Goal: Task Accomplishment & Management: Use online tool/utility

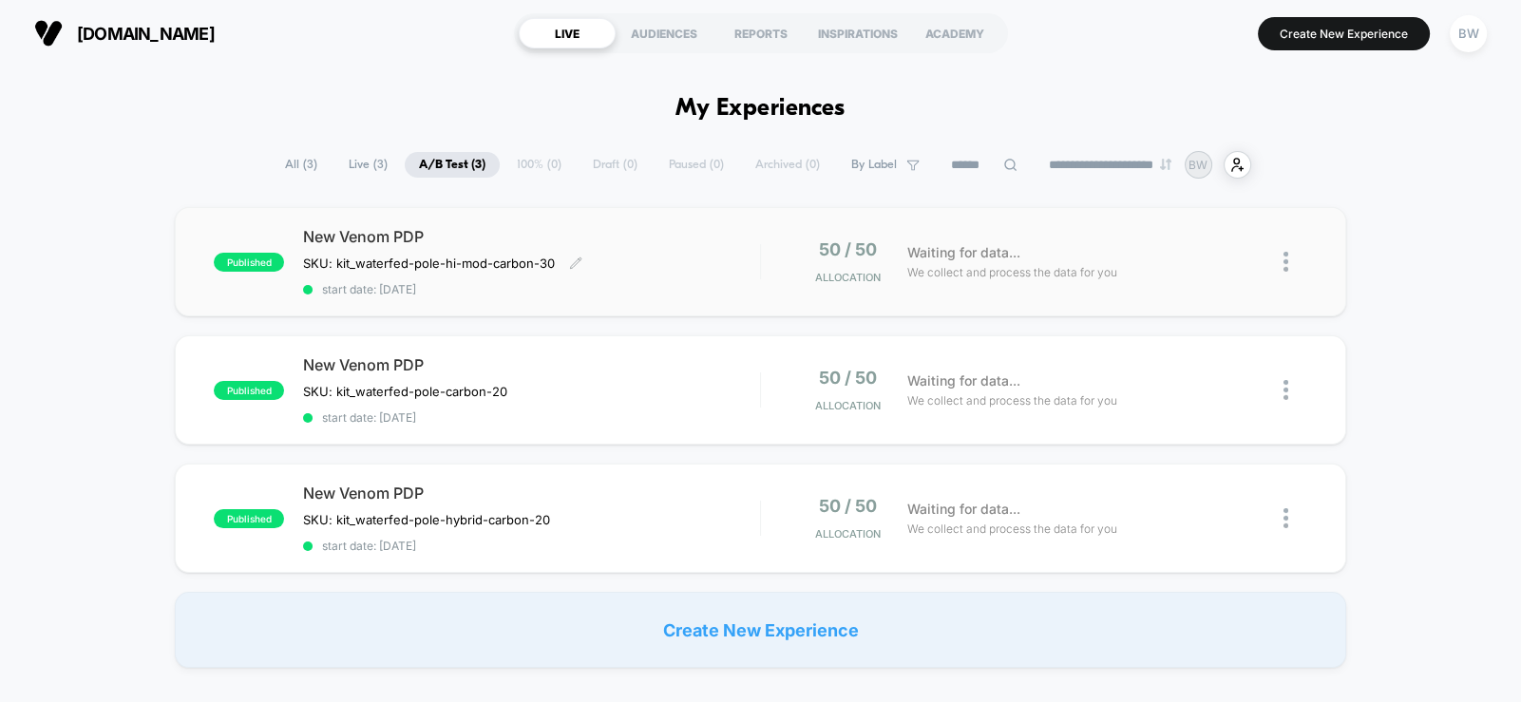
click at [722, 269] on div "New Venom PDP SKU: kit_waterfed-pole-hi-mod-carbon-30 Click to edit experience …" at bounding box center [531, 261] width 457 height 69
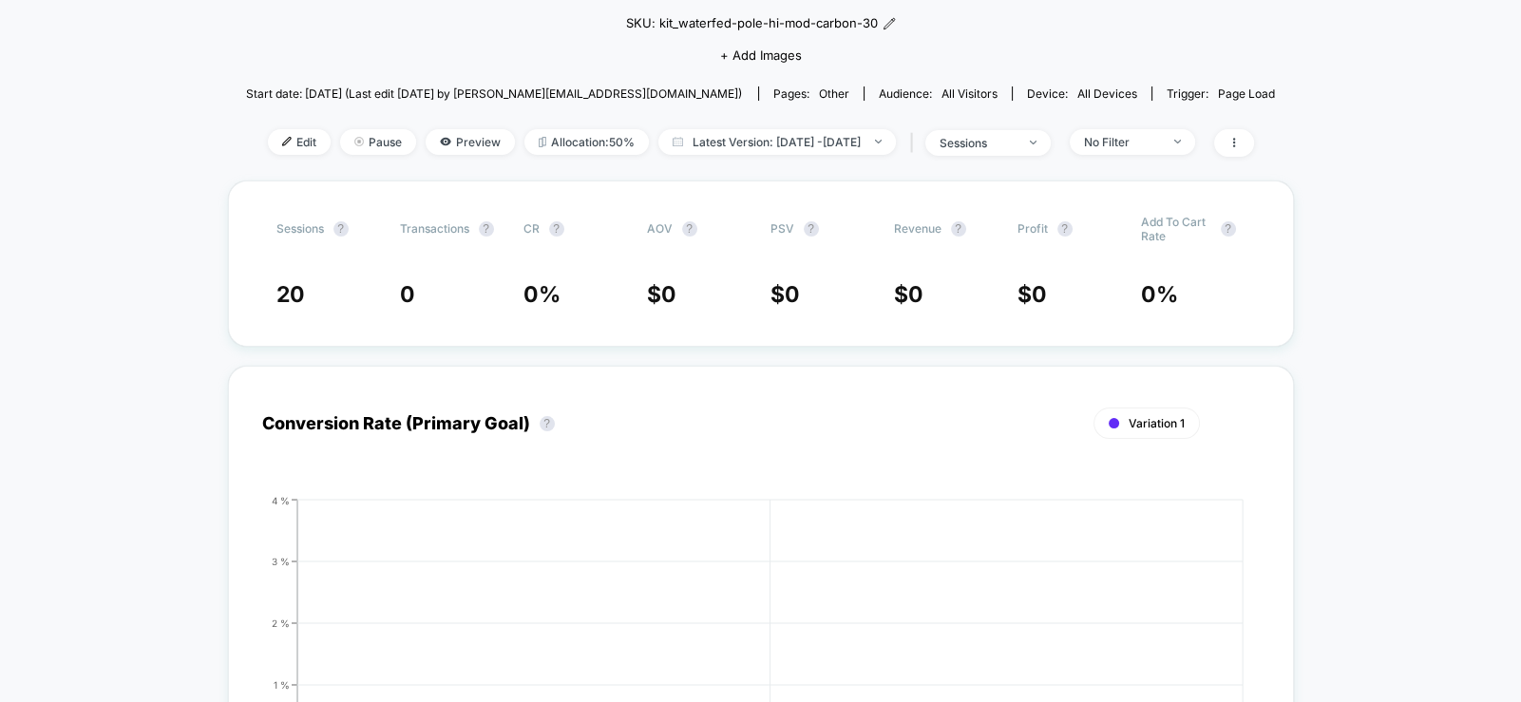
scroll to position [94, 0]
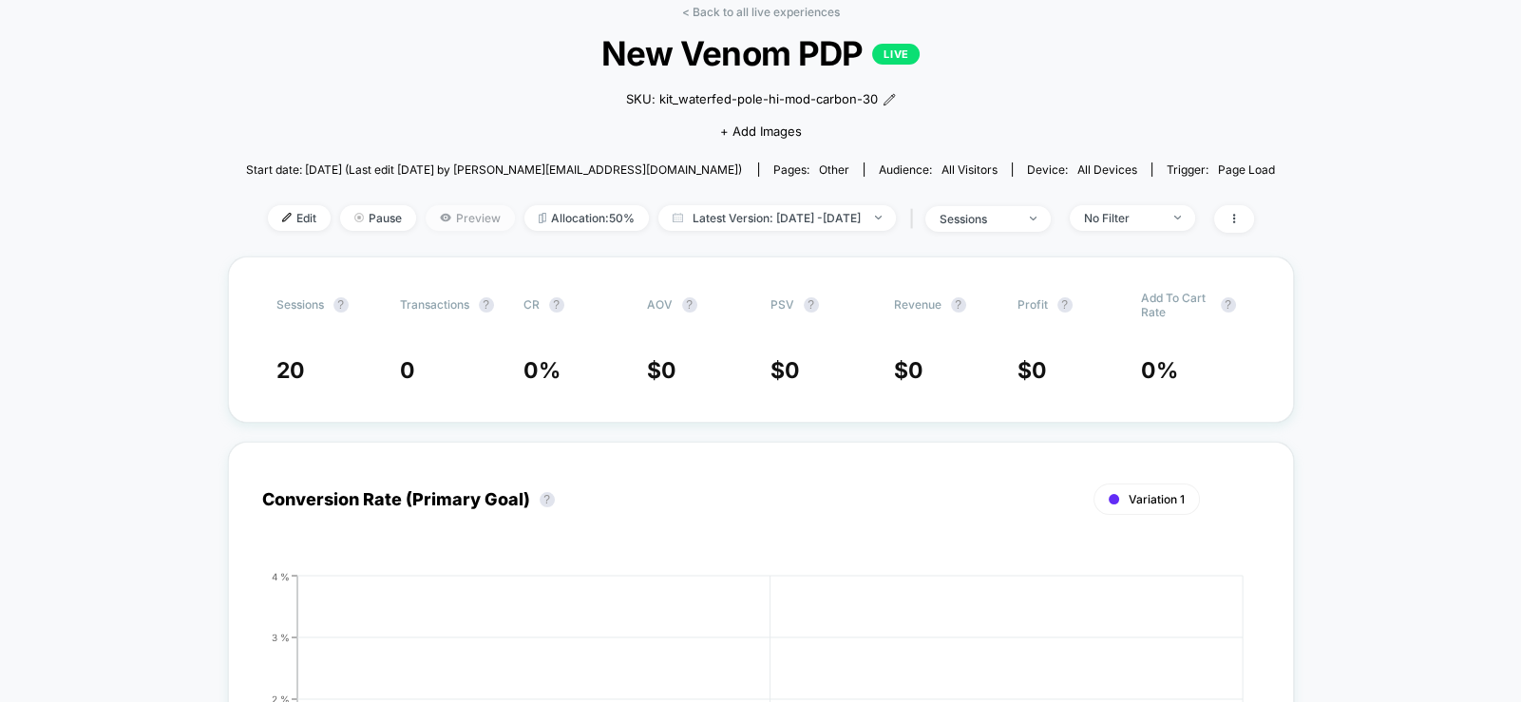
click at [431, 213] on span "Preview" at bounding box center [470, 218] width 89 height 26
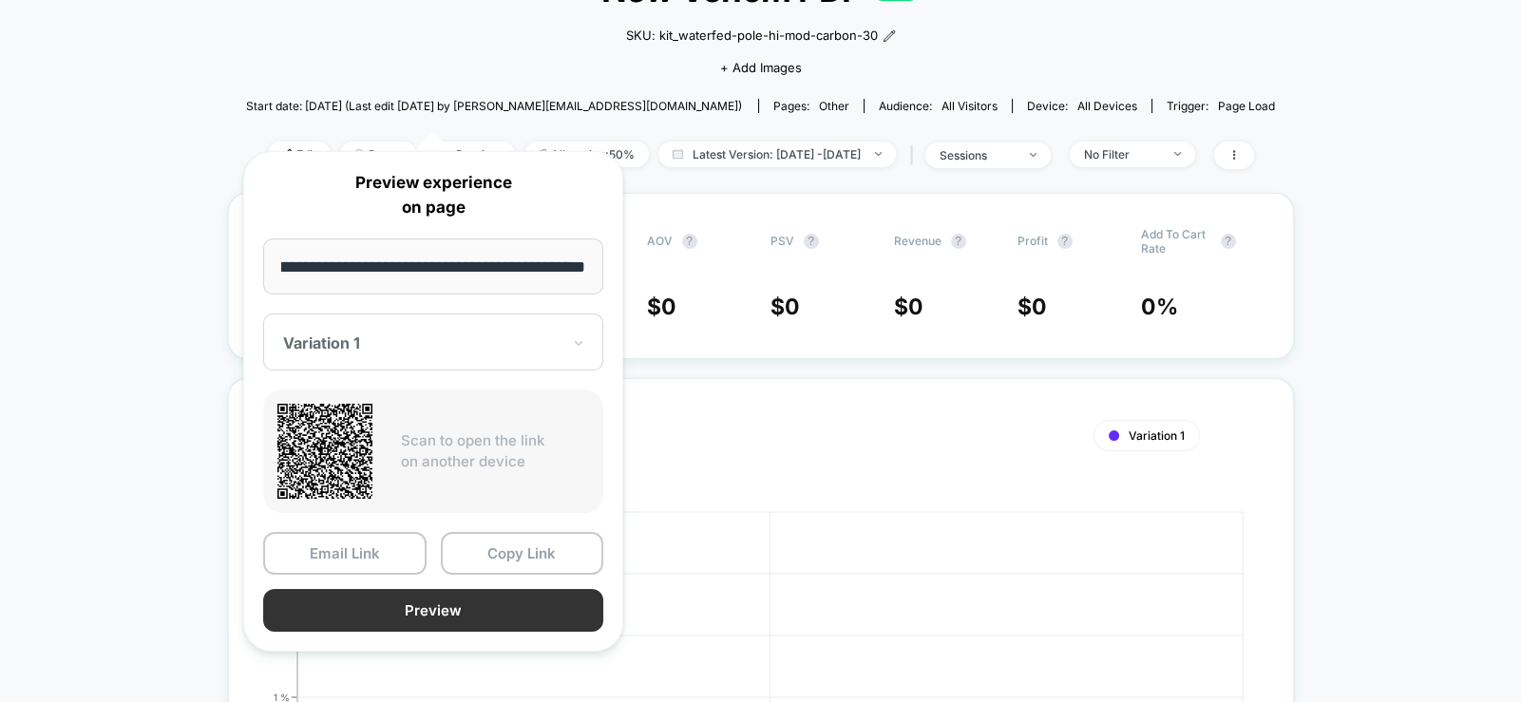
scroll to position [189, 0]
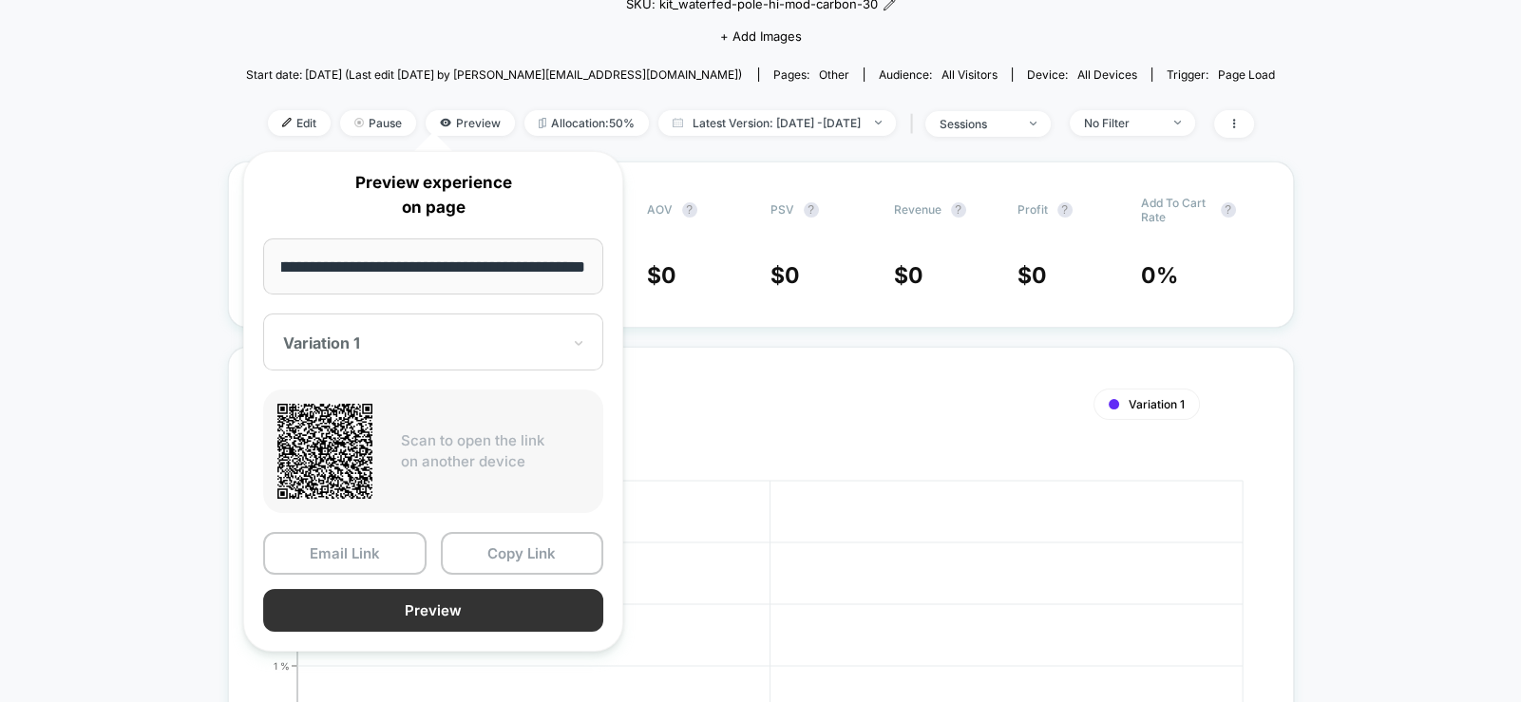
click at [456, 598] on button "Preview" at bounding box center [433, 610] width 340 height 43
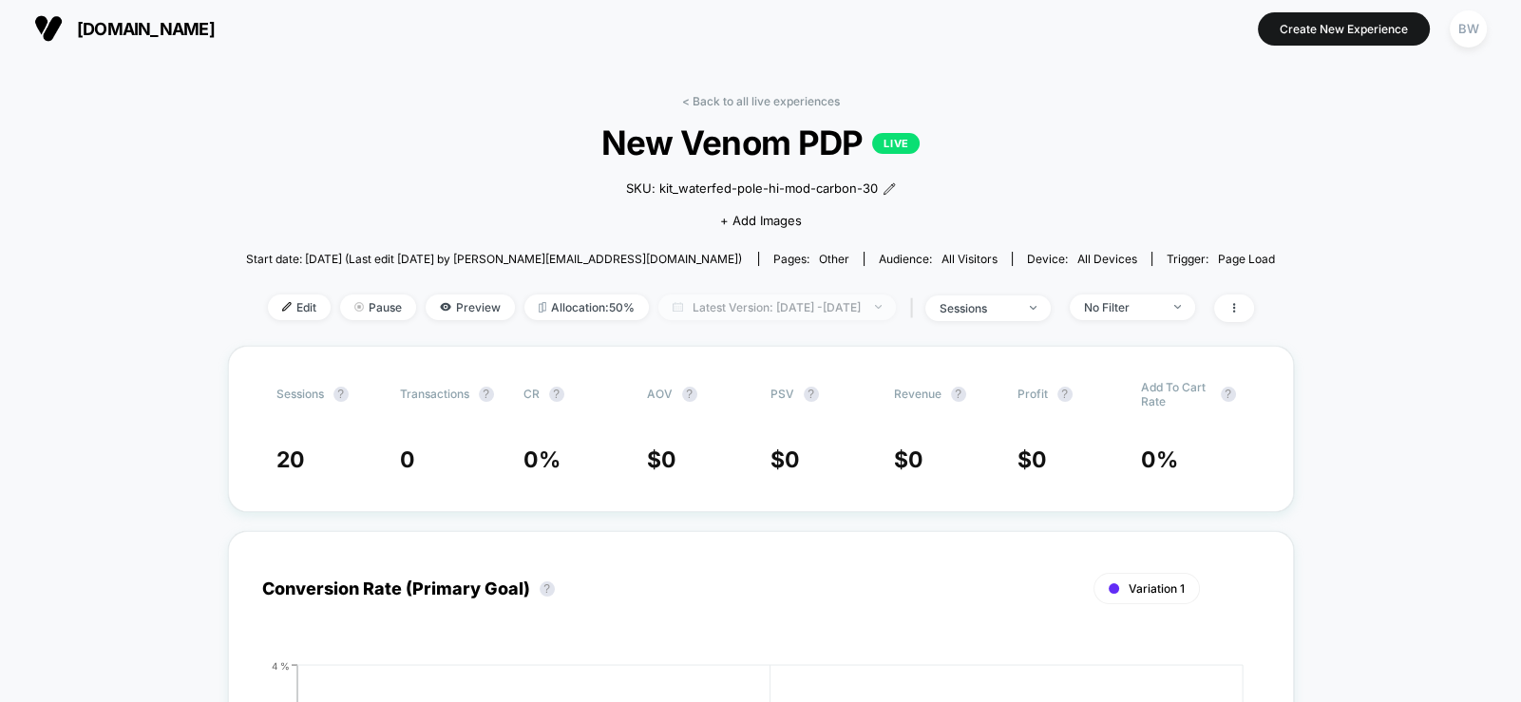
scroll to position [0, 0]
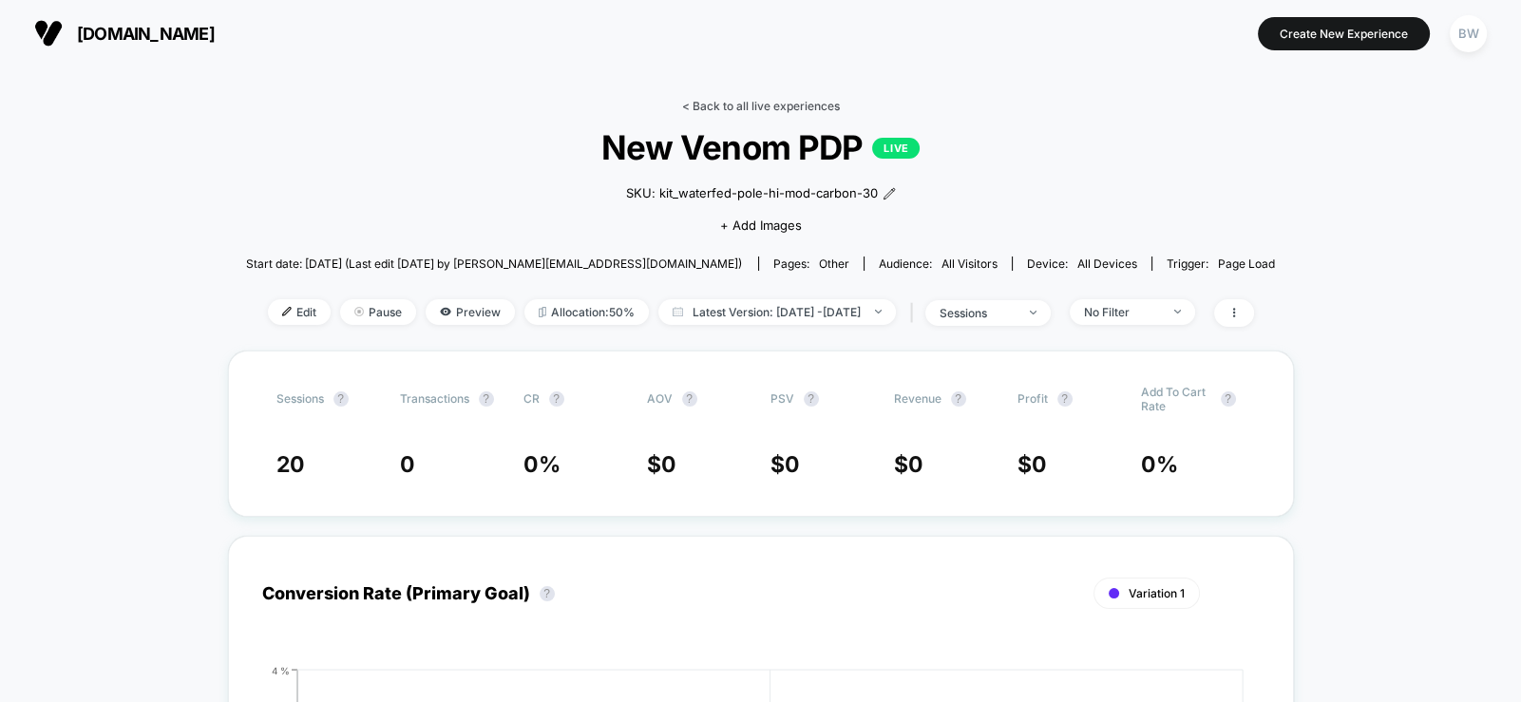
click at [760, 105] on link "< Back to all live experiences" at bounding box center [761, 106] width 158 height 14
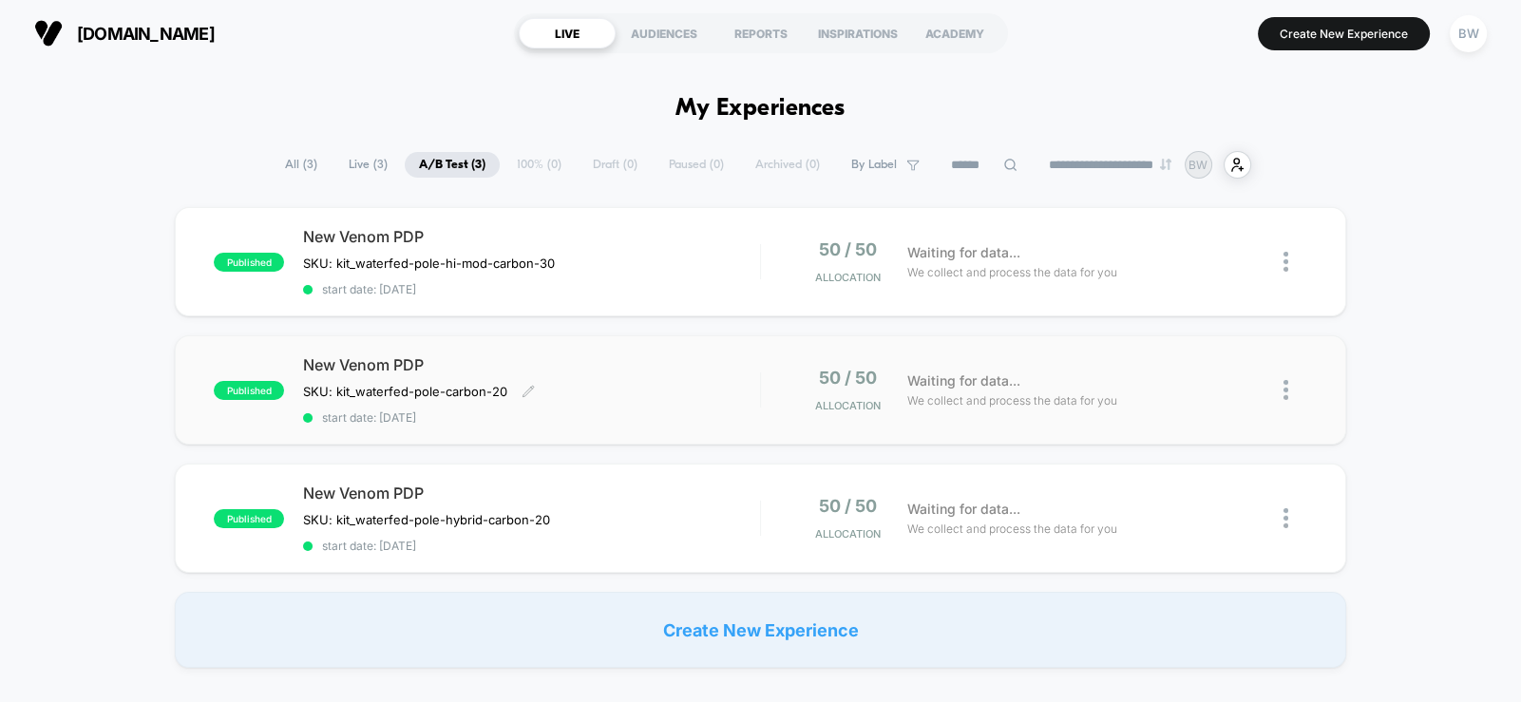
click at [714, 403] on div "New Venom PDP SKU: kit_waterfed-pole-carbon-20 Click to edit experience details…" at bounding box center [531, 389] width 457 height 69
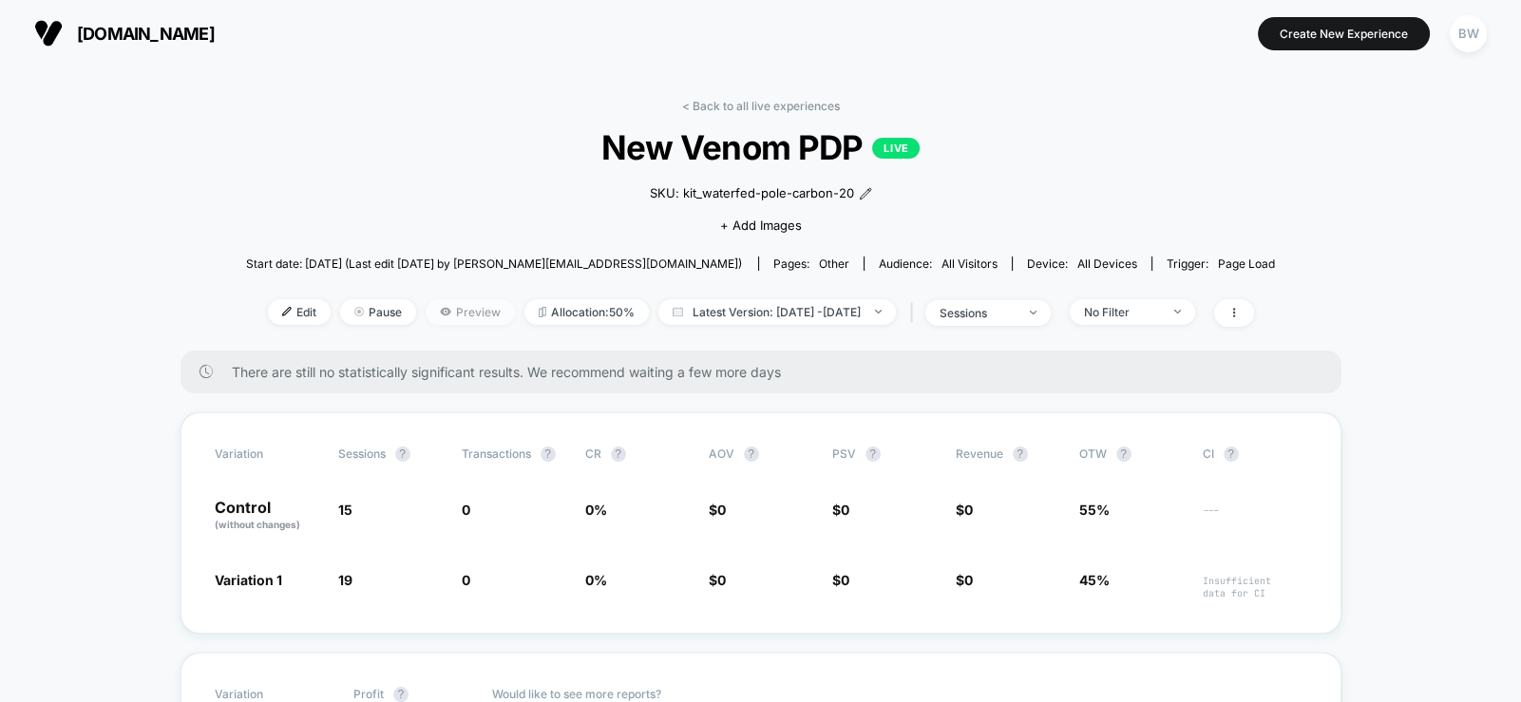
click at [426, 312] on span "Preview" at bounding box center [470, 312] width 89 height 26
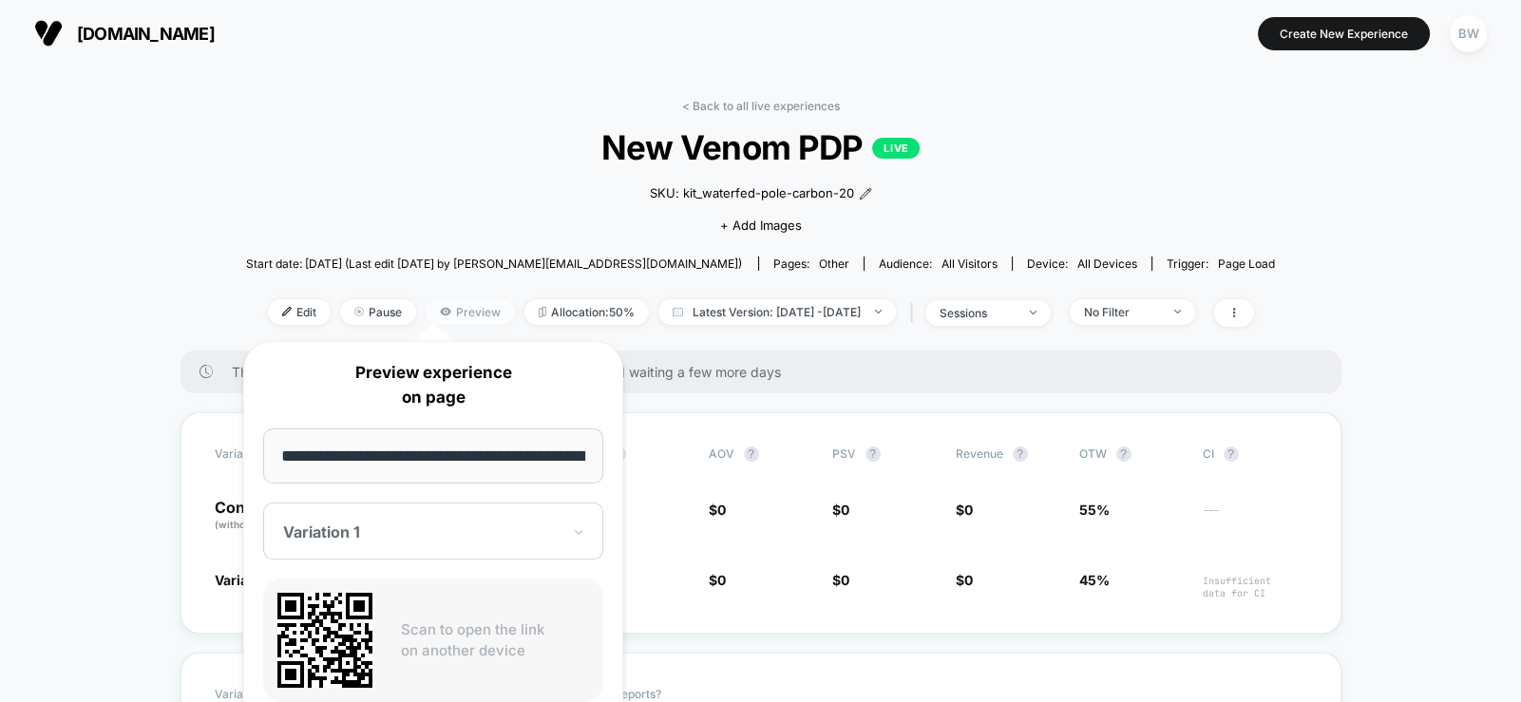
scroll to position [0, 569]
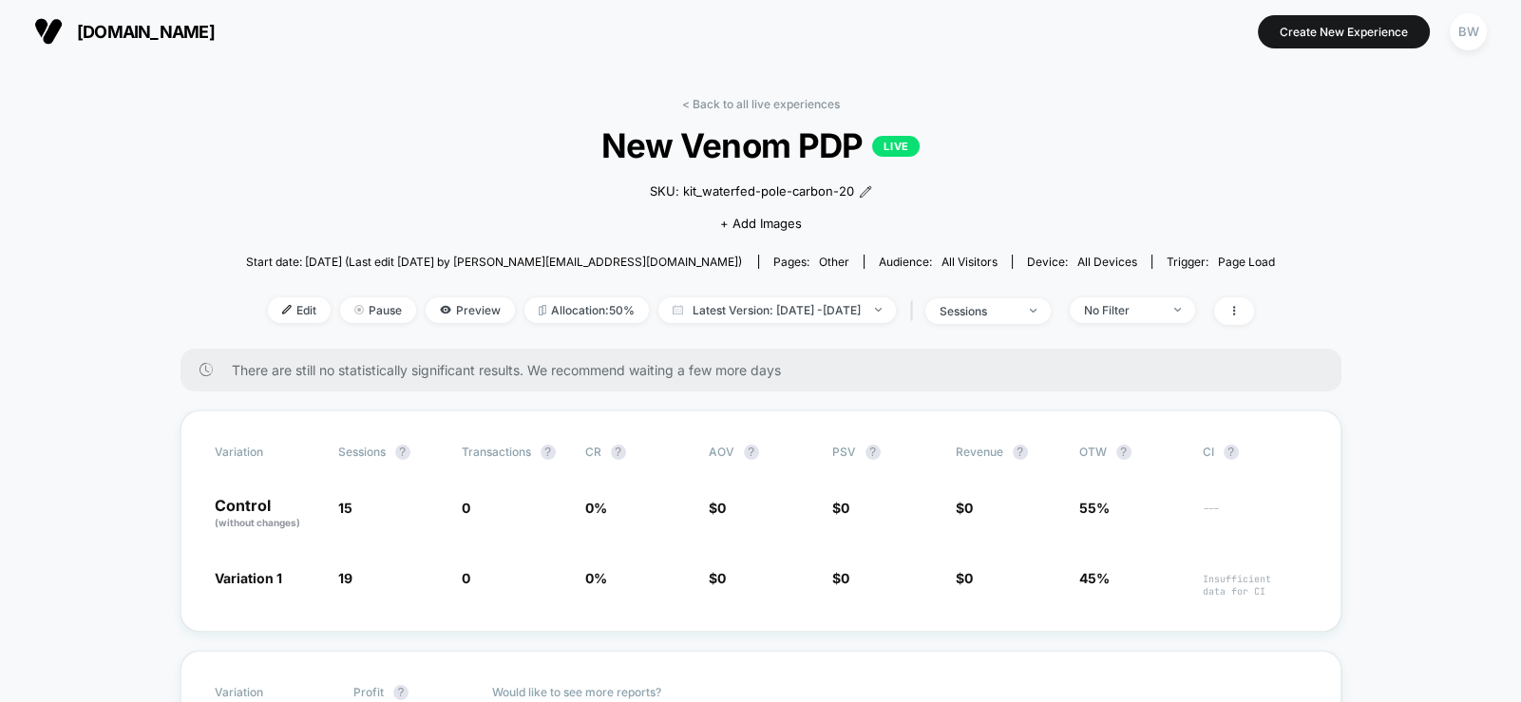
scroll to position [0, 0]
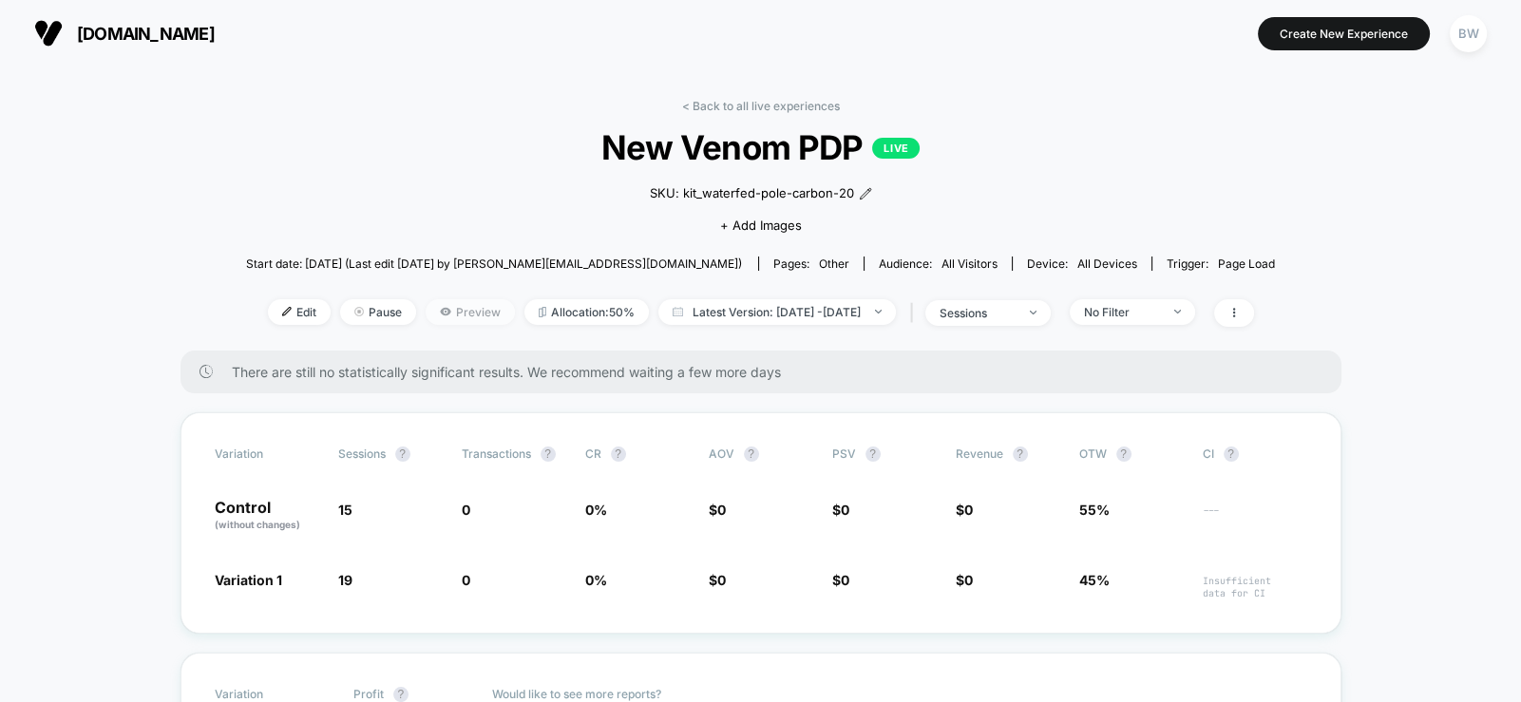
click at [441, 304] on span "Preview" at bounding box center [470, 312] width 89 height 26
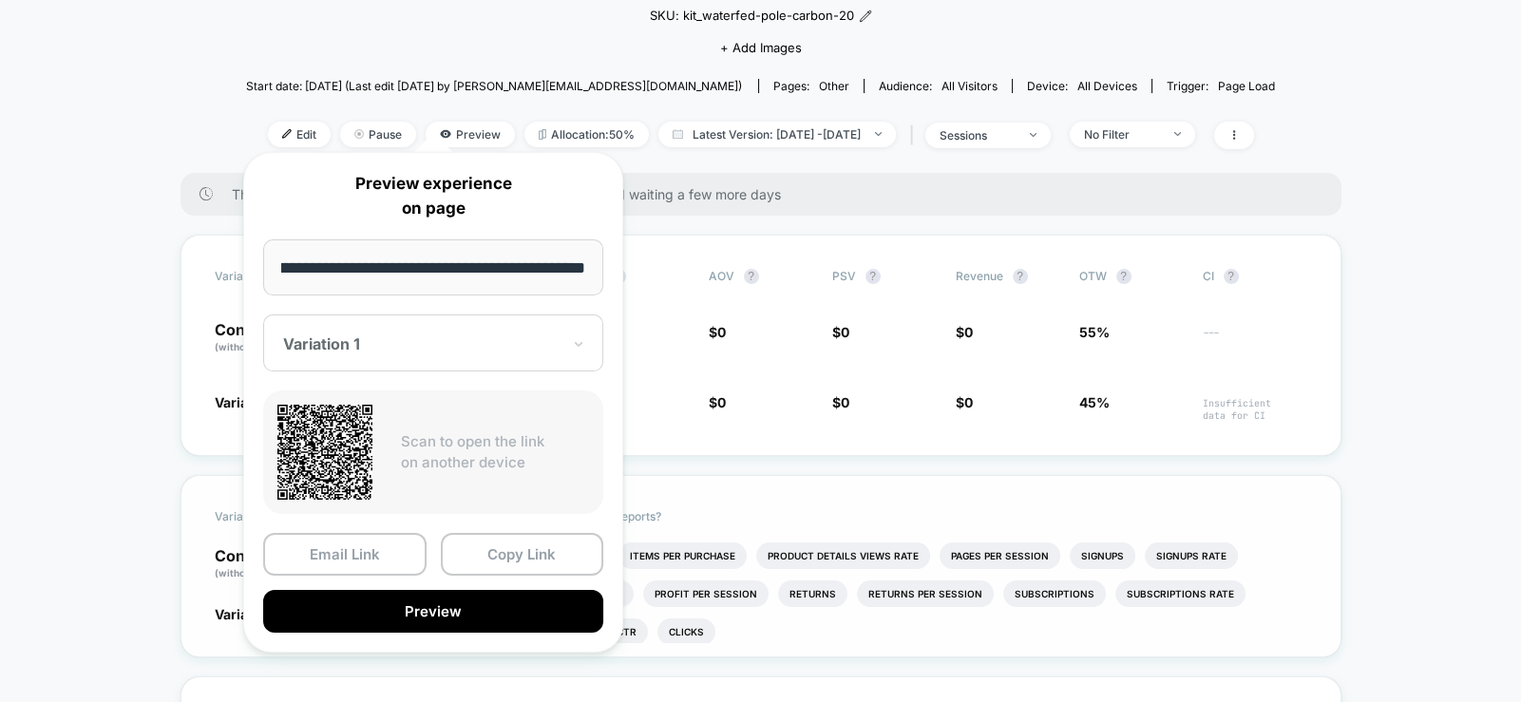
scroll to position [189, 0]
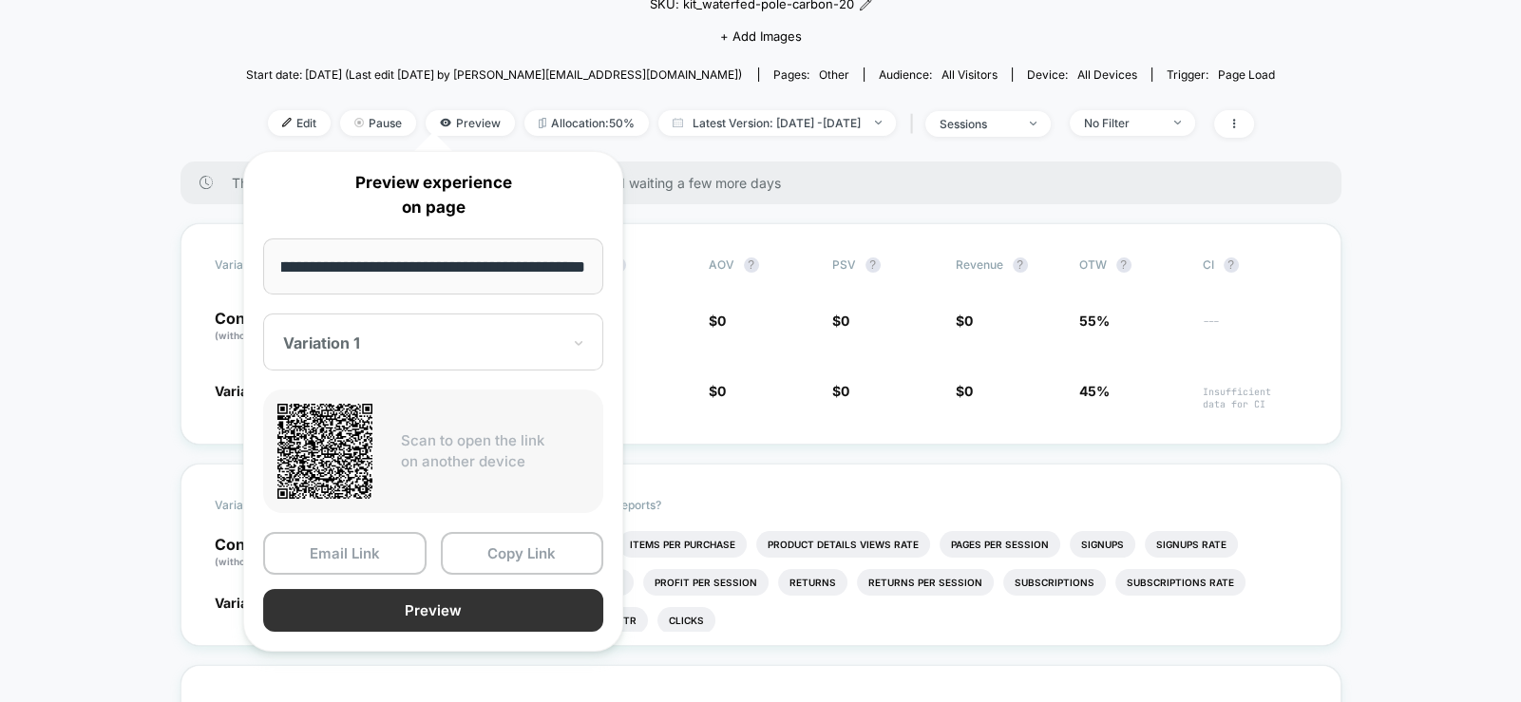
click at [547, 606] on button "Preview" at bounding box center [433, 610] width 340 height 43
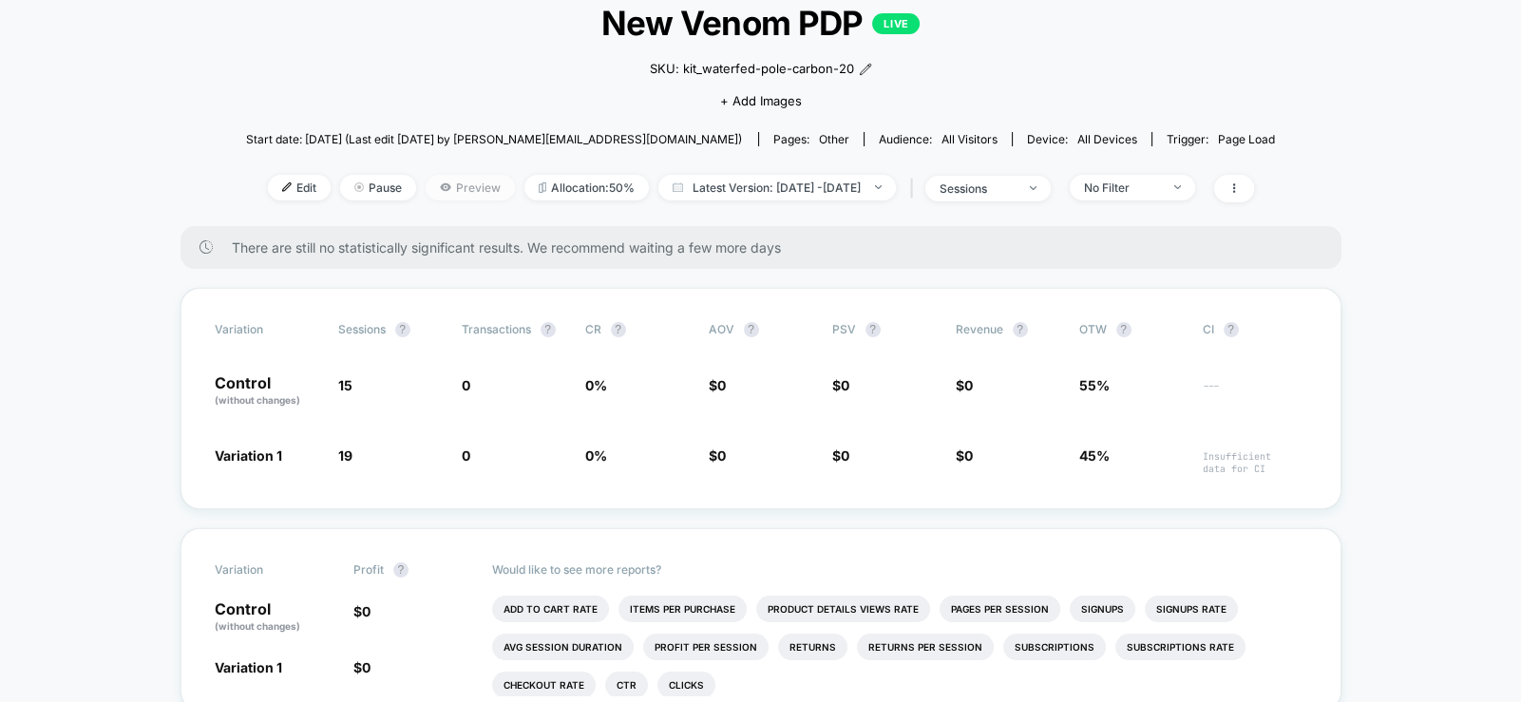
scroll to position [94, 0]
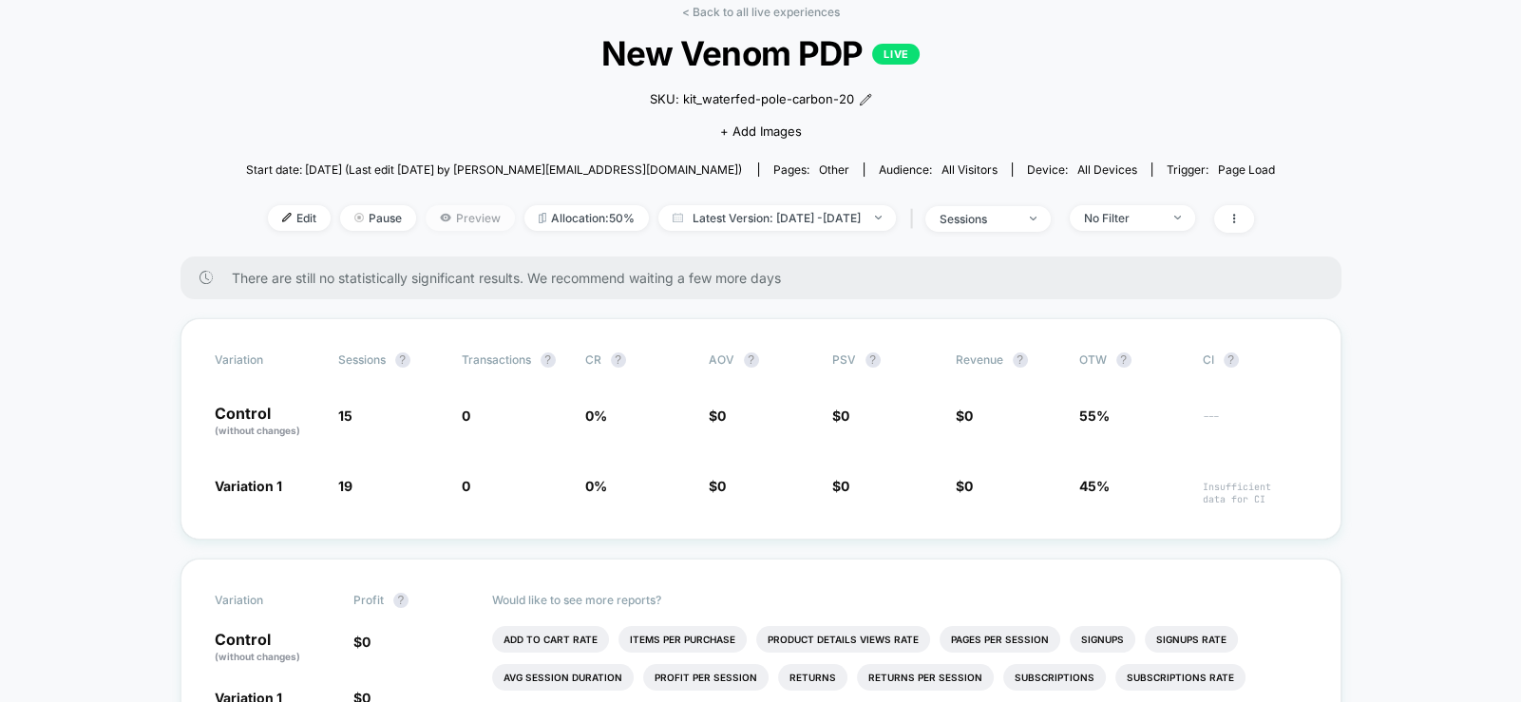
click at [432, 214] on span "Preview" at bounding box center [470, 218] width 89 height 26
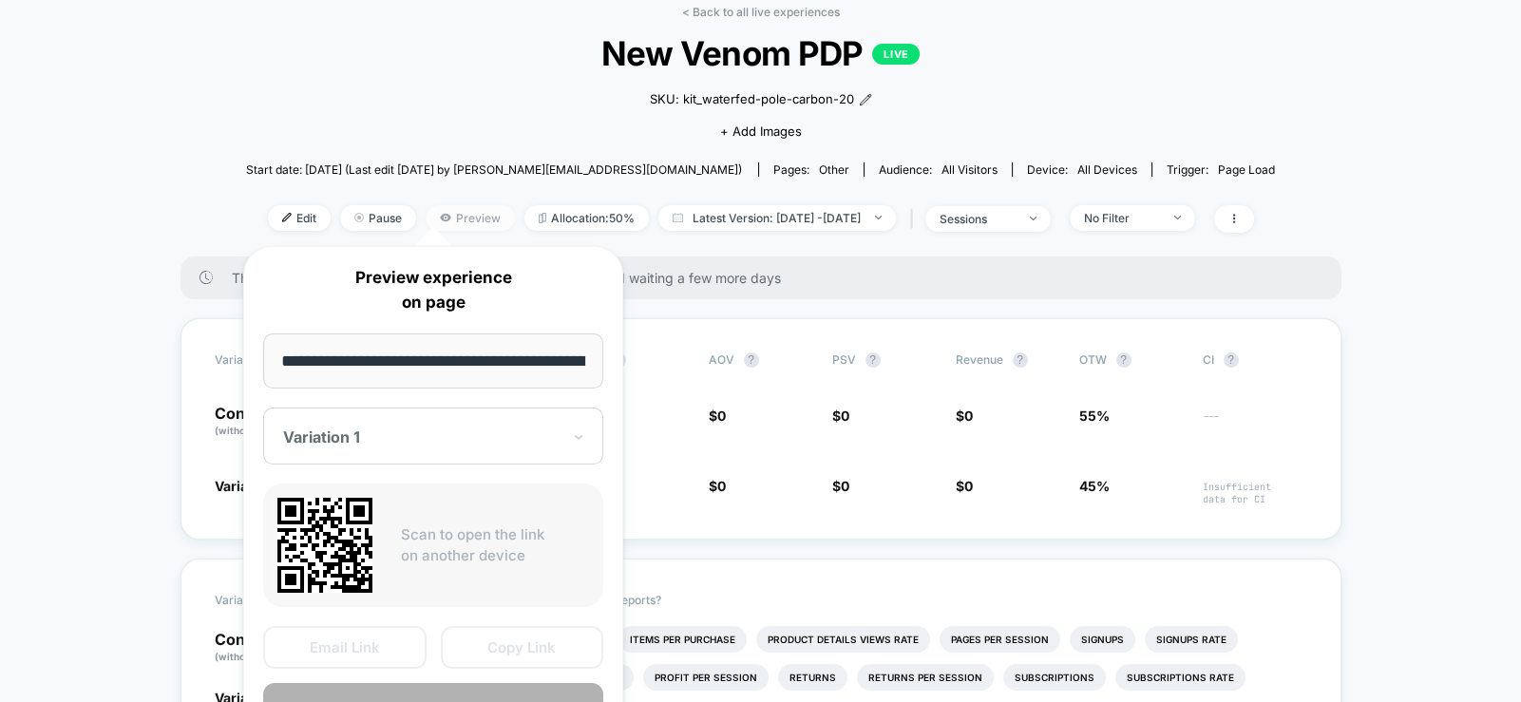
scroll to position [0, 569]
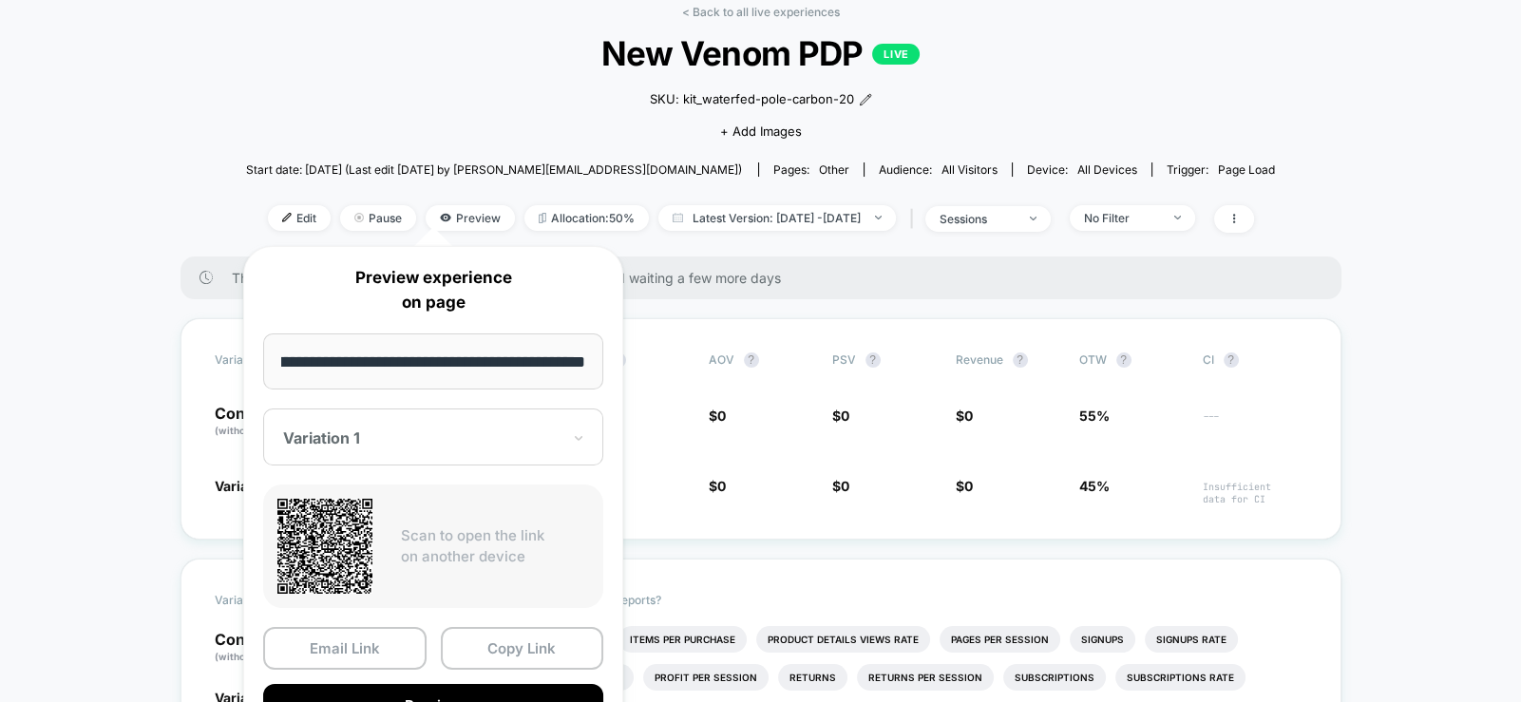
click at [422, 436] on div at bounding box center [421, 438] width 277 height 19
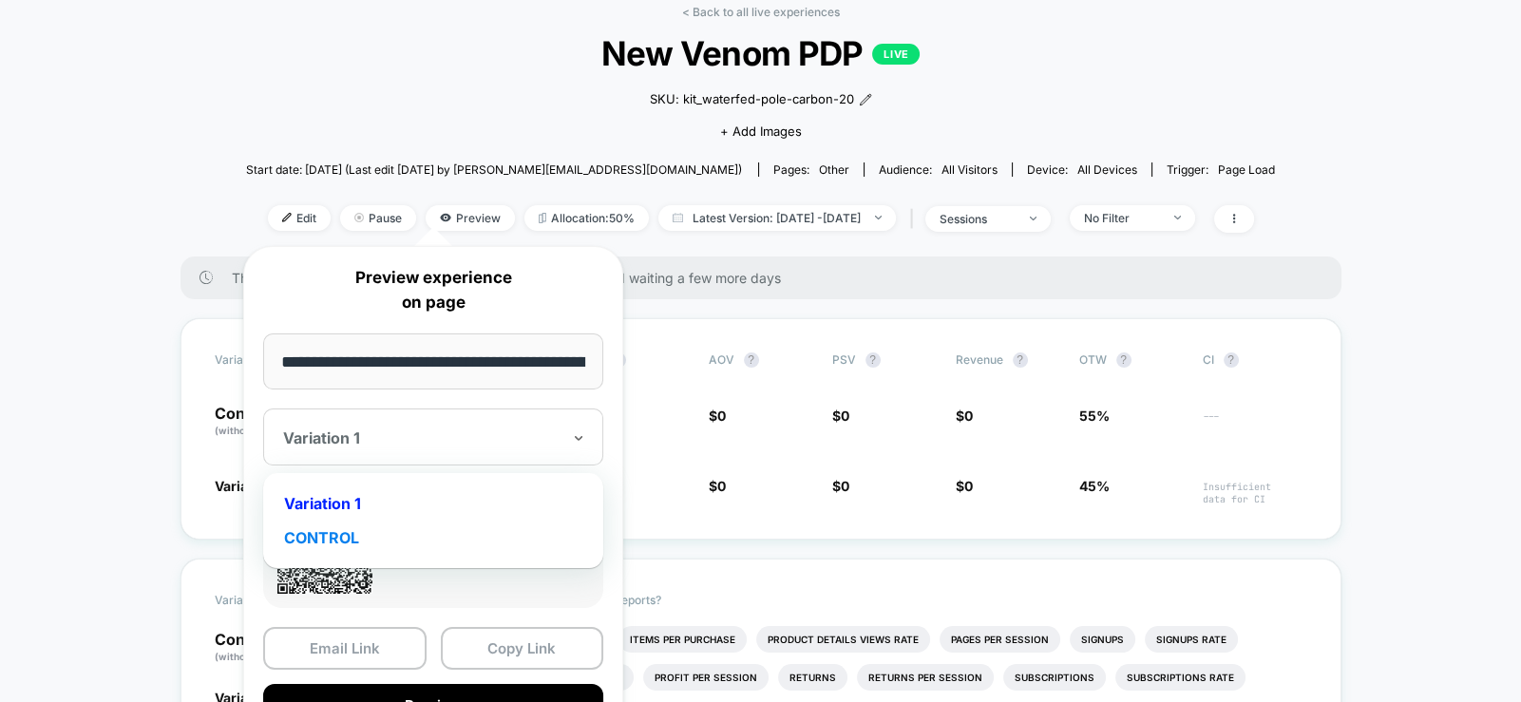
click at [423, 543] on div "CONTROL" at bounding box center [433, 538] width 321 height 34
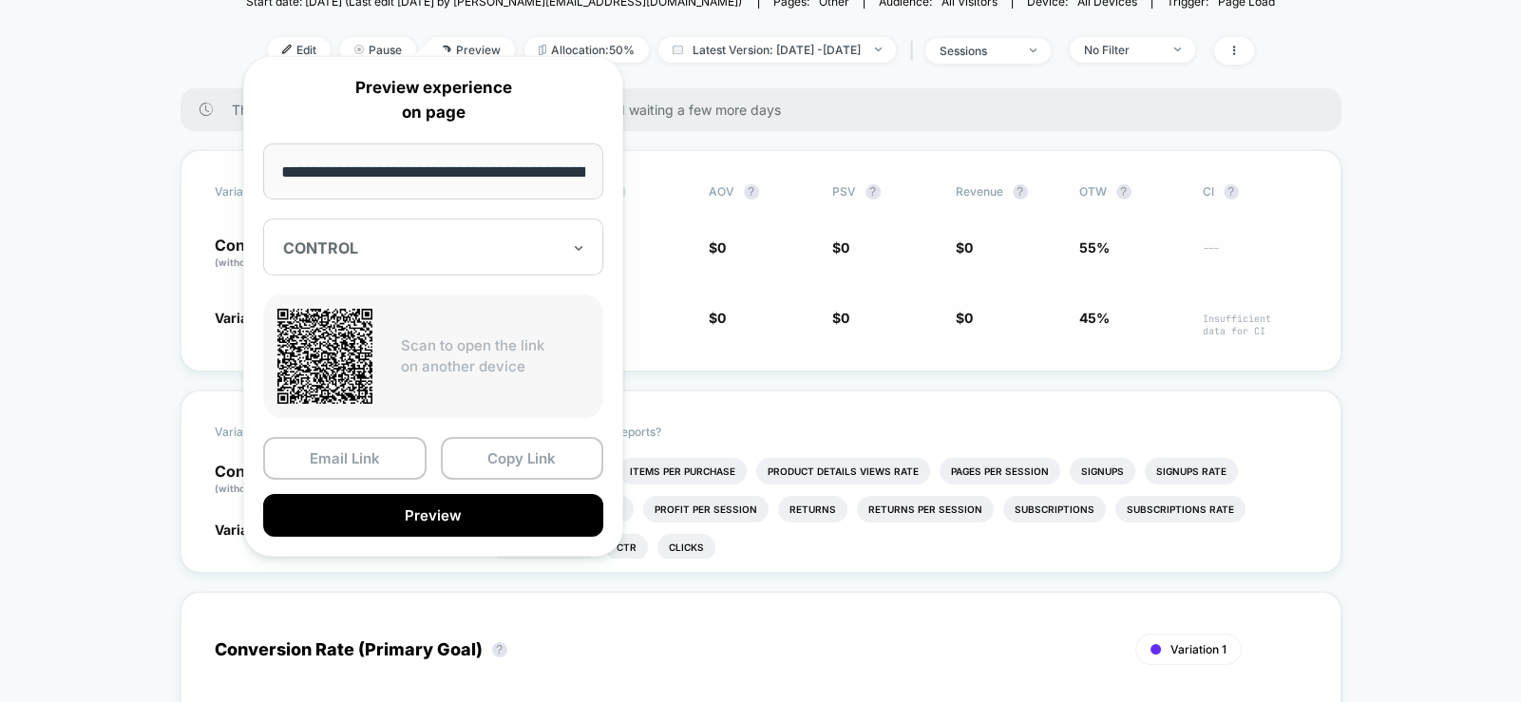
scroll to position [285, 0]
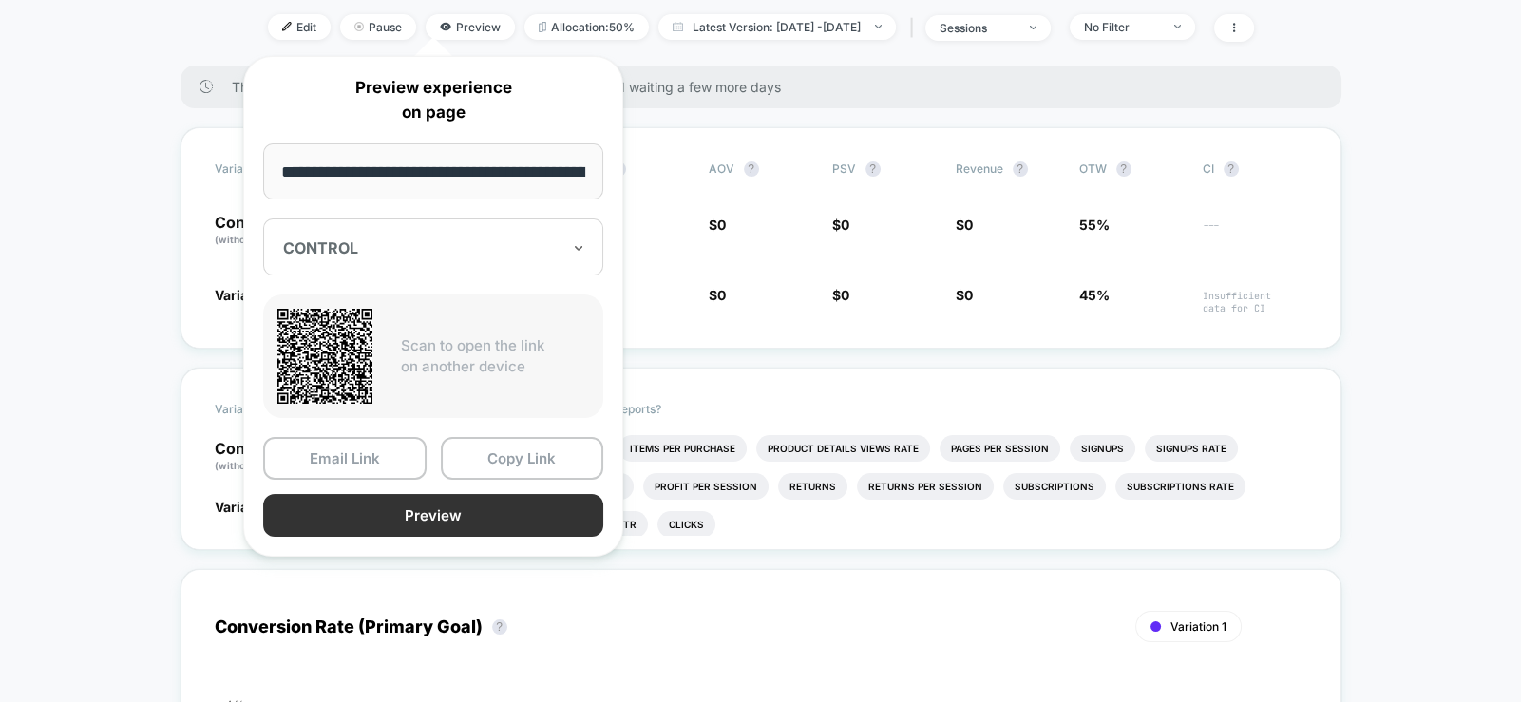
click at [524, 509] on button "Preview" at bounding box center [433, 515] width 340 height 43
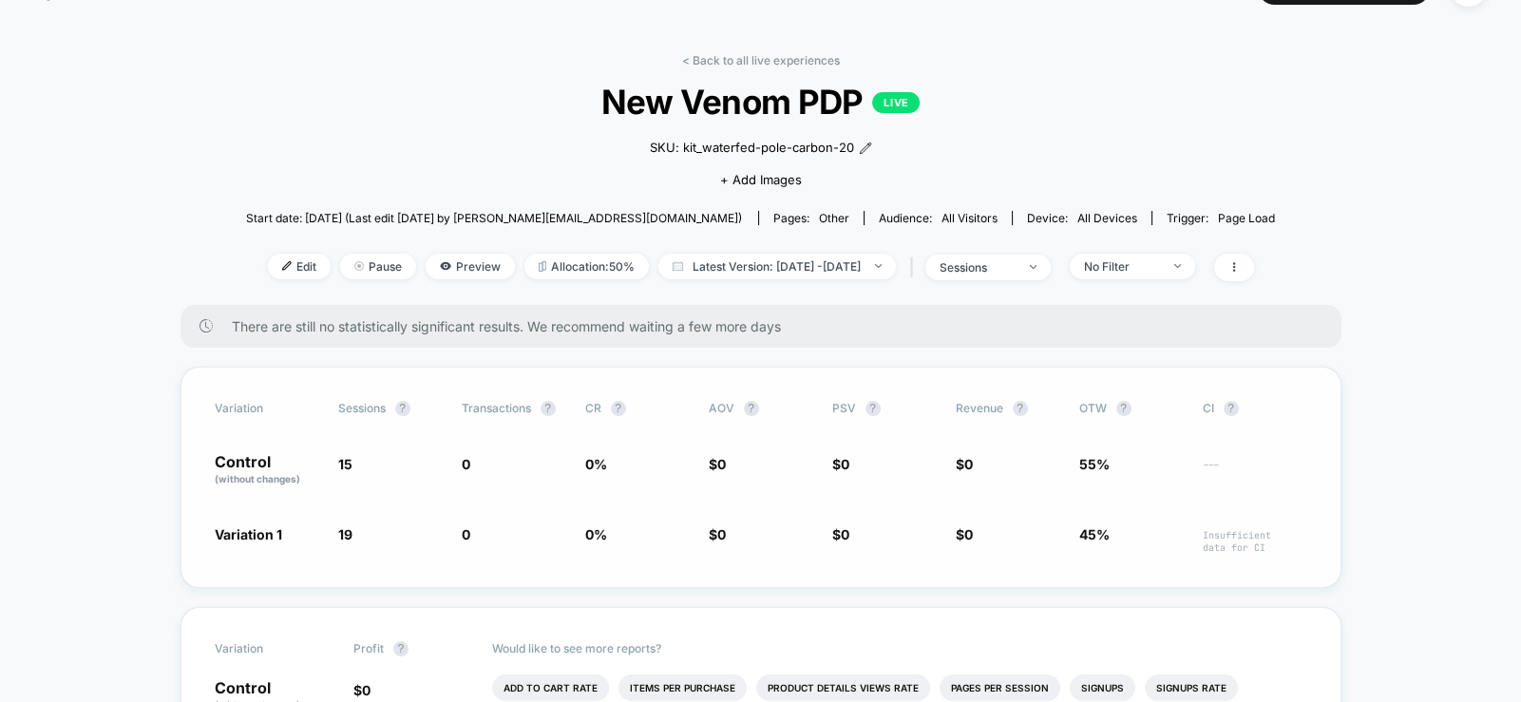
scroll to position [0, 0]
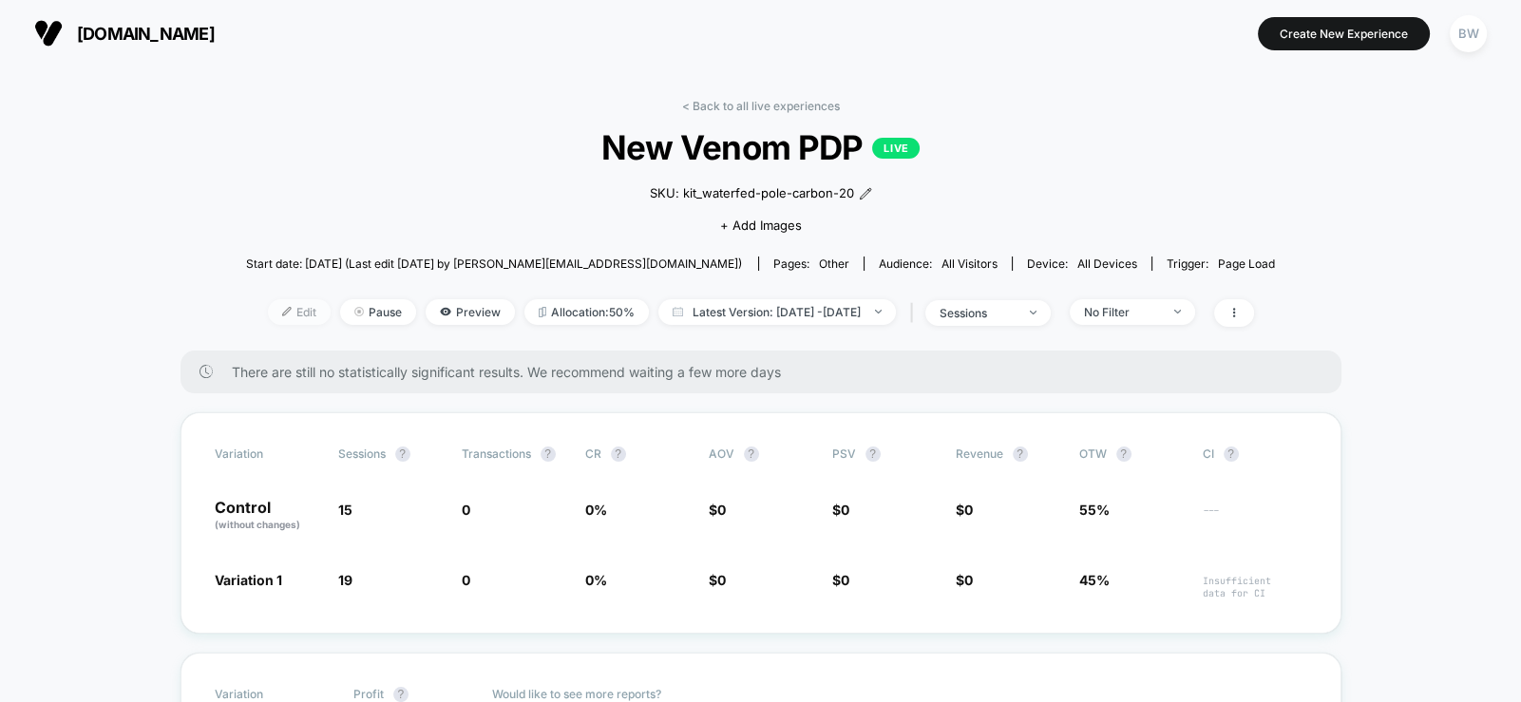
click at [282, 313] on img at bounding box center [287, 312] width 10 height 10
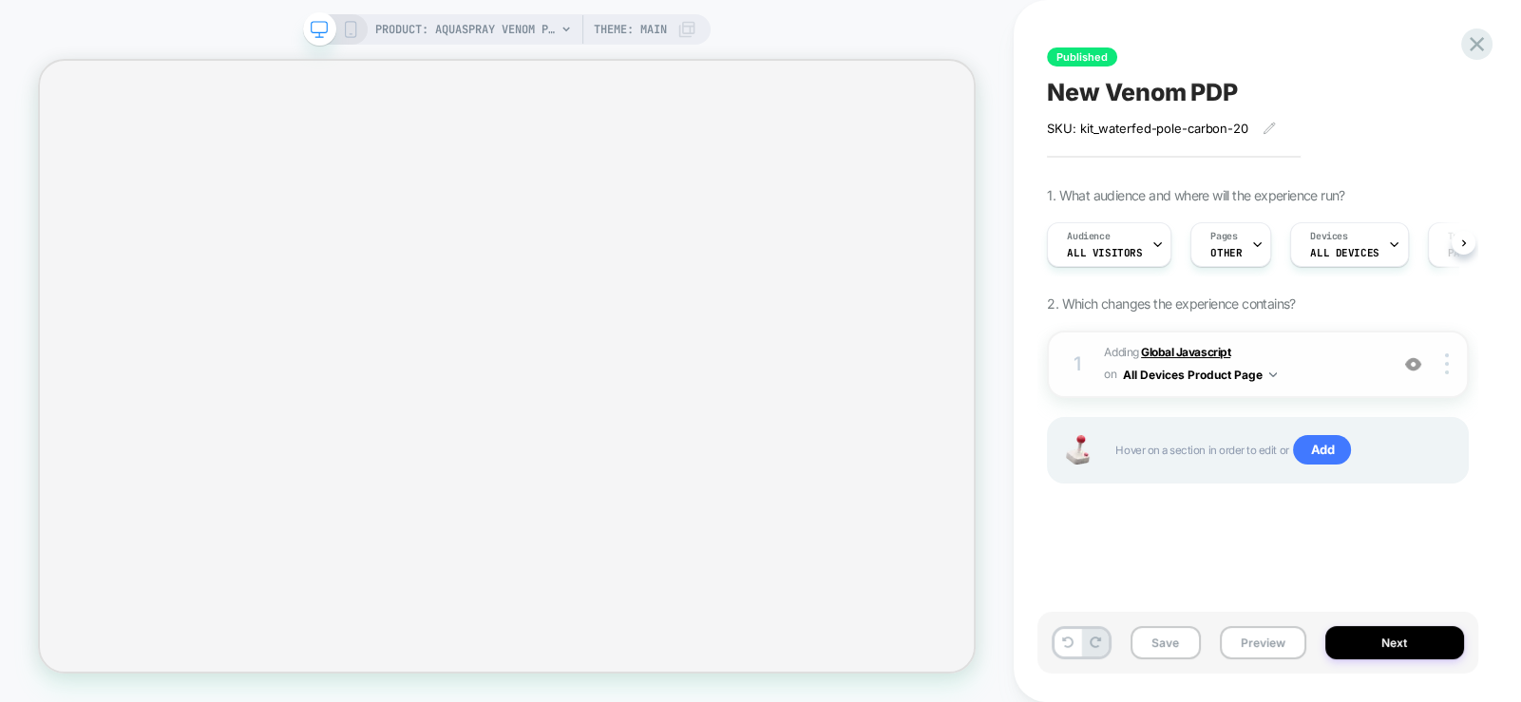
click at [1211, 349] on b "Global Javascript" at bounding box center [1185, 352] width 89 height 14
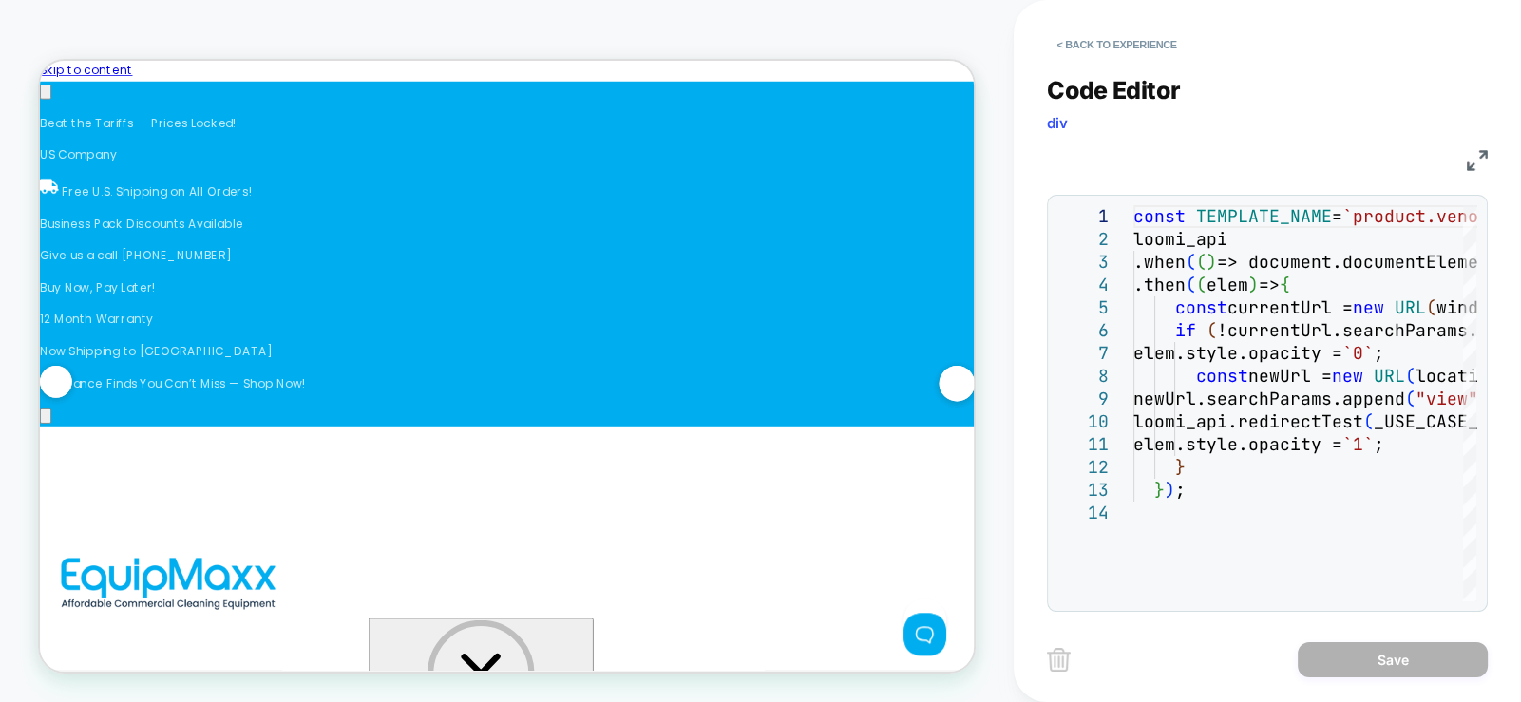
drag, startPoint x: 1198, startPoint y: 601, endPoint x: 1237, endPoint y: 602, distance: 39.0
click at [1237, 602] on div "1 2 3 4 5 6 7 8 9 10 11 12 13 14 const TEMPLATE_NAME = `product.venom-wfp-pdp-n…" at bounding box center [1267, 403] width 441 height 417
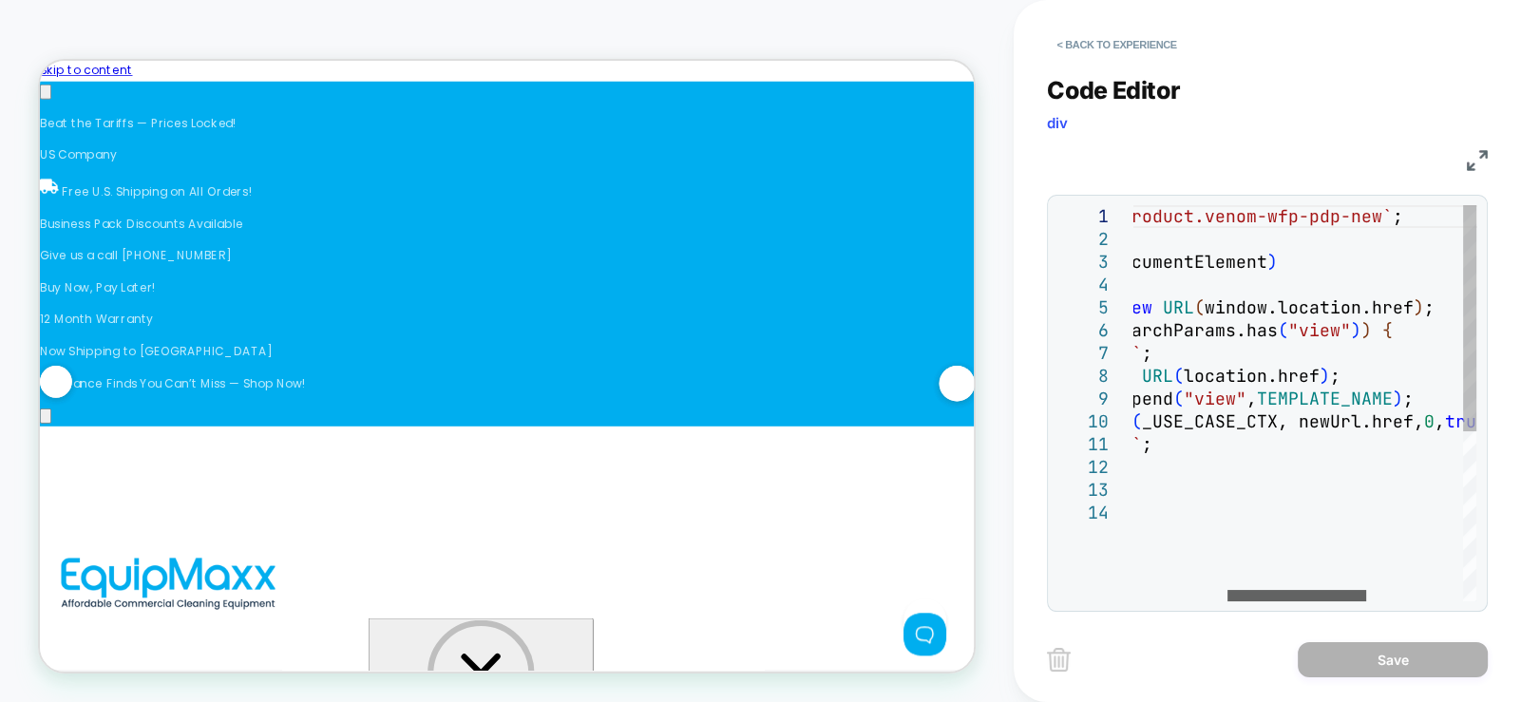
click at [1305, 598] on div at bounding box center [1297, 595] width 139 height 11
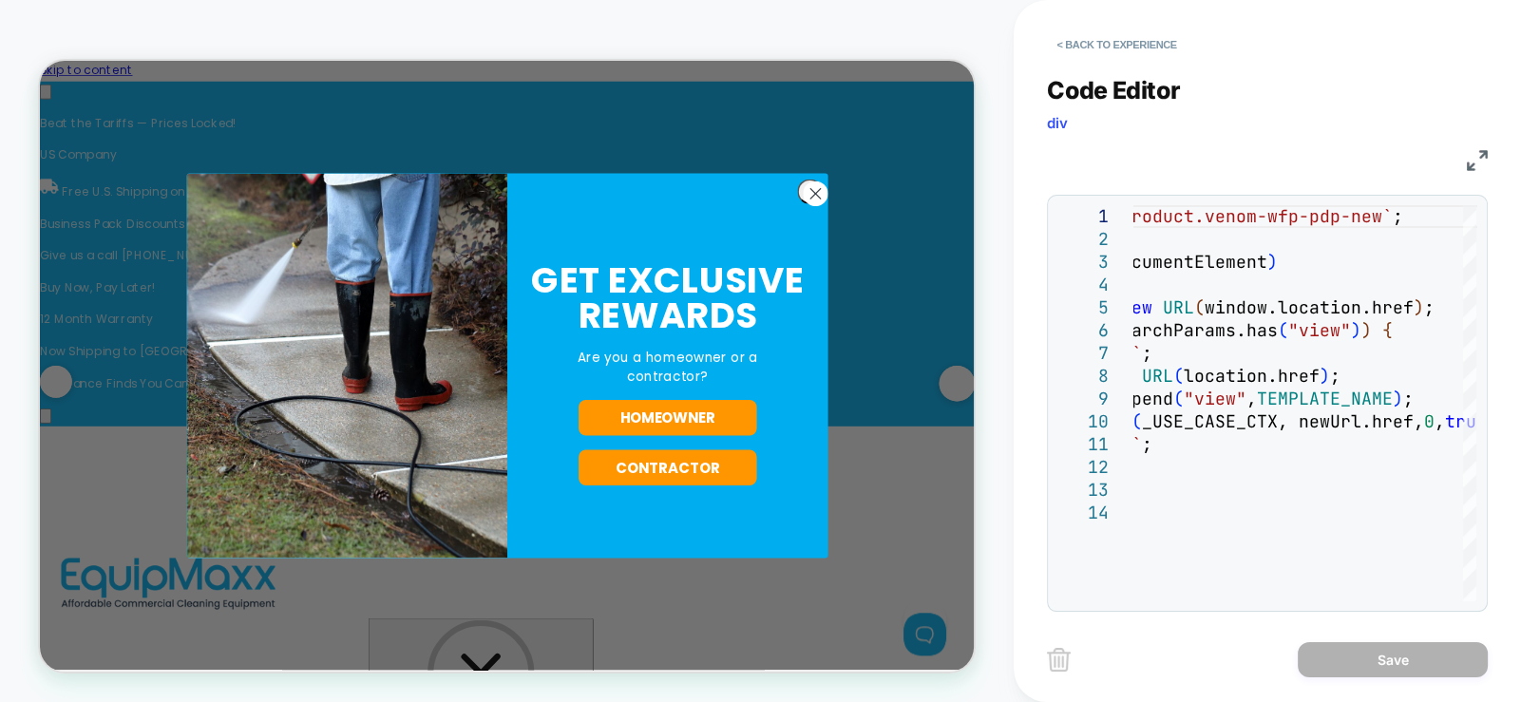
scroll to position [0, 0]
click at [1072, 236] on circle "Close dialog" at bounding box center [1073, 236] width 31 height 31
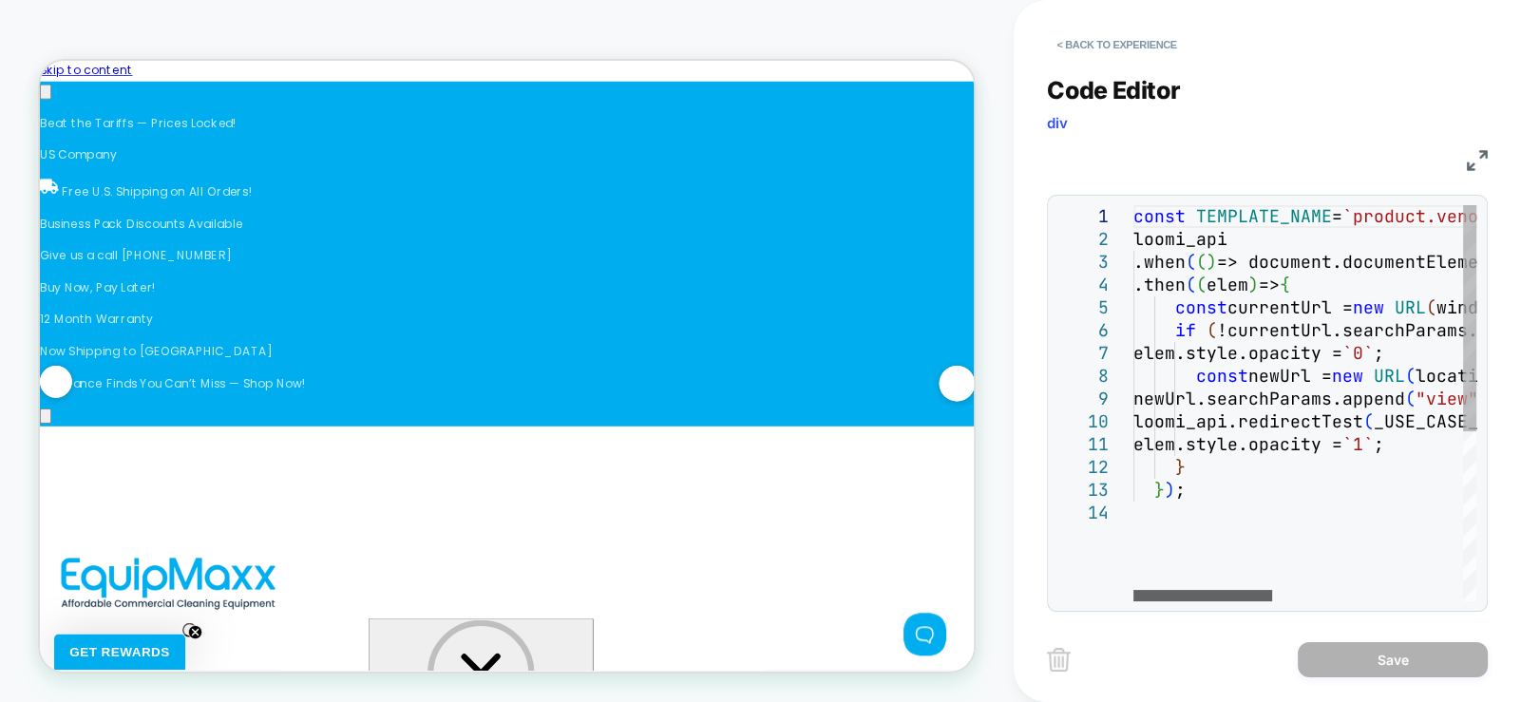
scroll to position [0, 1235]
click at [1134, 590] on div at bounding box center [1203, 595] width 139 height 11
click at [1221, 381] on div "const TEMPLATE_NAME = `product.venom-wfp-pdp-new` ; loomi_api .when ( ( ) => do…" at bounding box center [1540, 551] width 813 height 693
type textarea "**********"
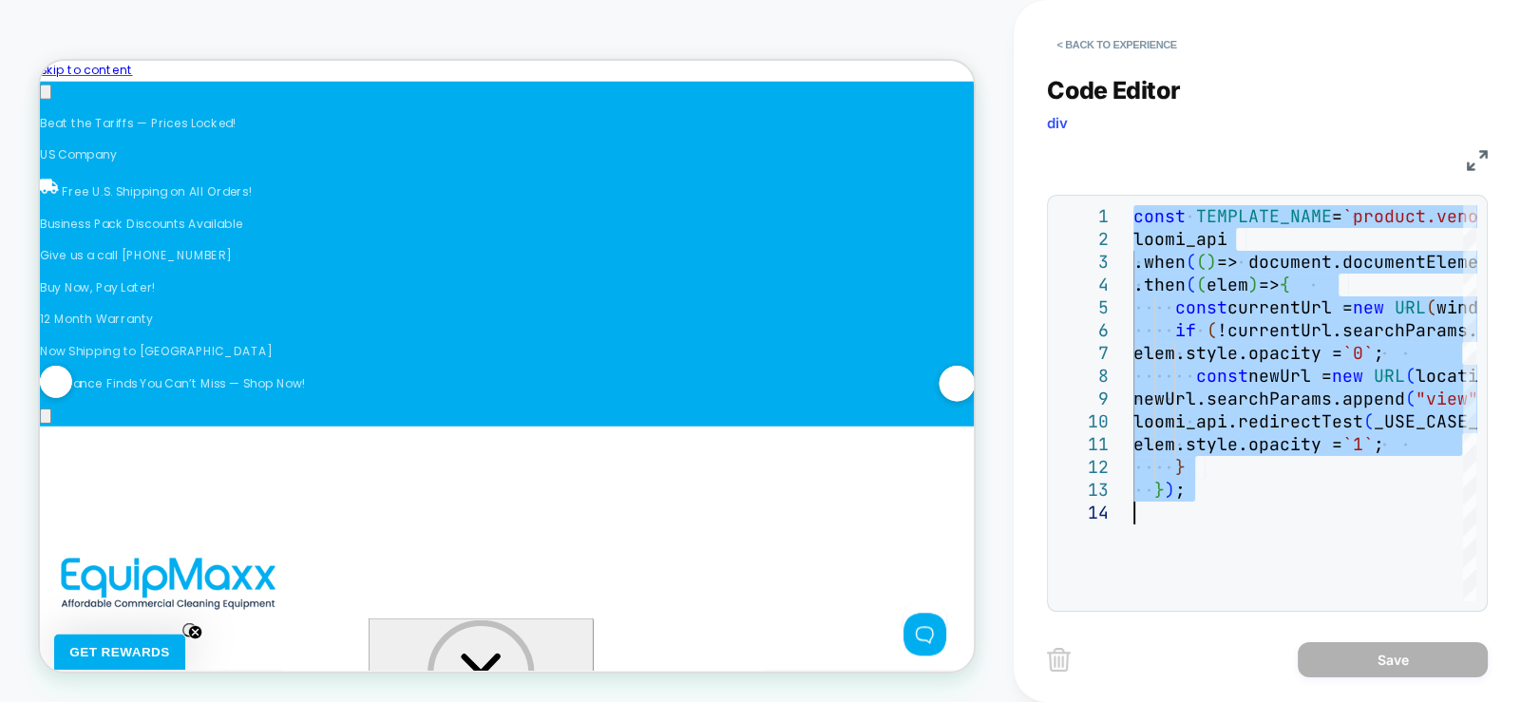
scroll to position [0, 4323]
click at [1110, 37] on button "< Back to experience" at bounding box center [1116, 44] width 139 height 30
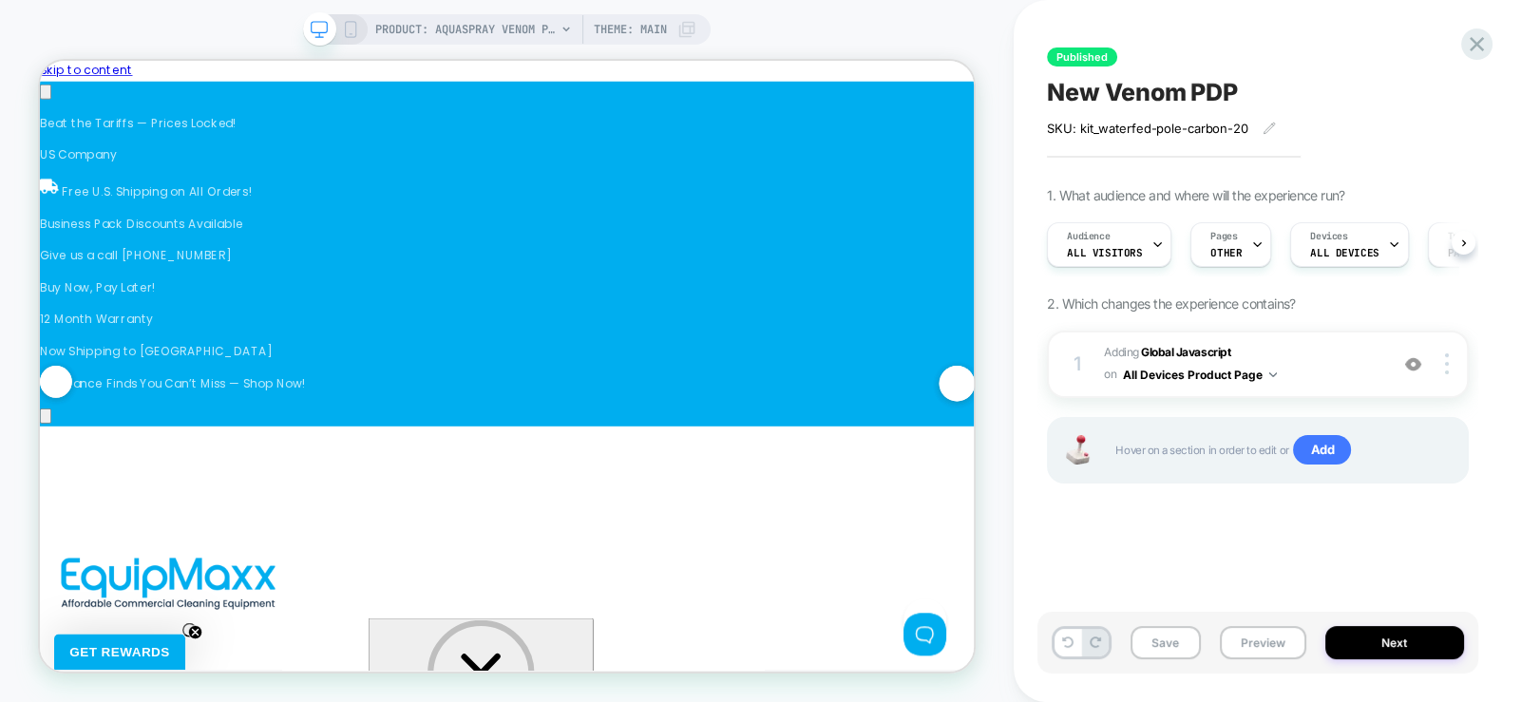
scroll to position [0, 0]
click at [1481, 50] on icon at bounding box center [1477, 44] width 26 height 26
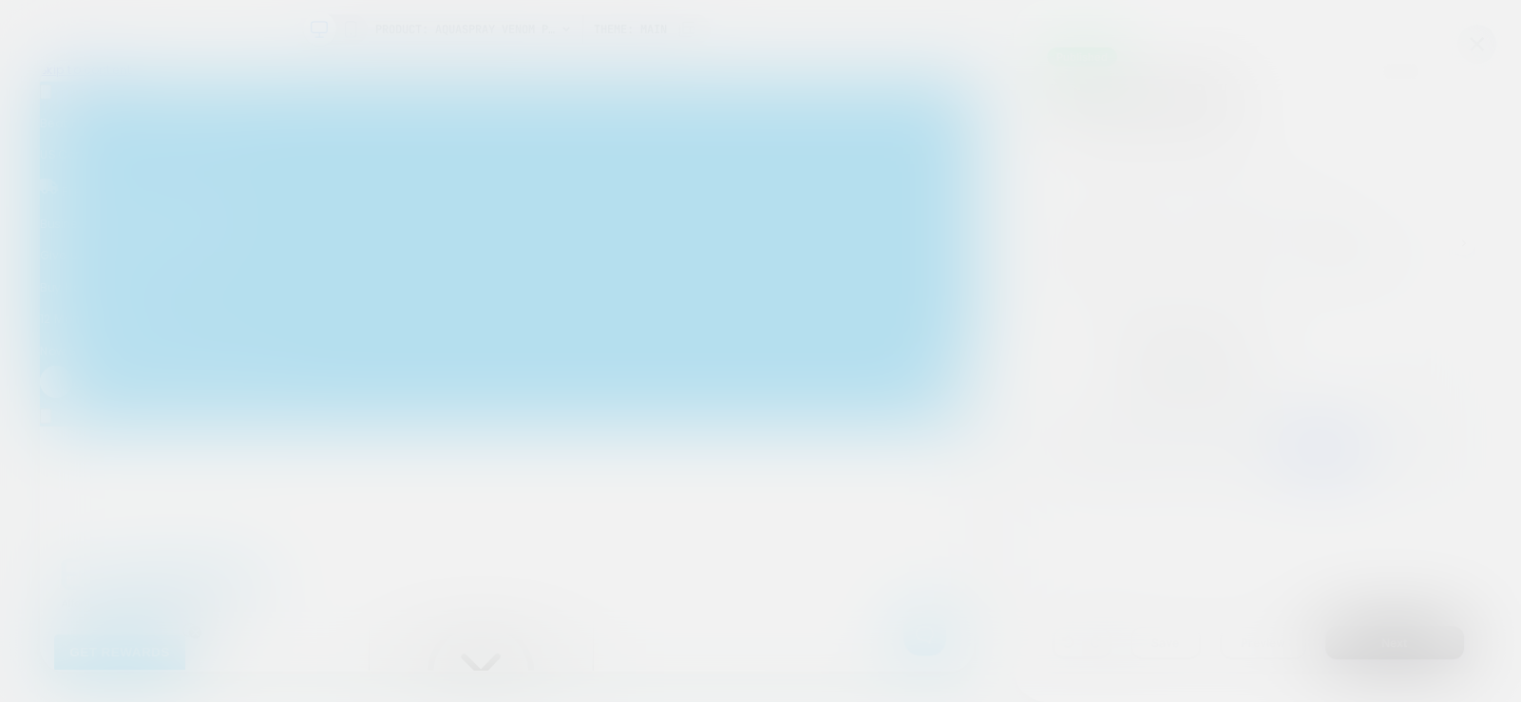
scroll to position [0, 4941]
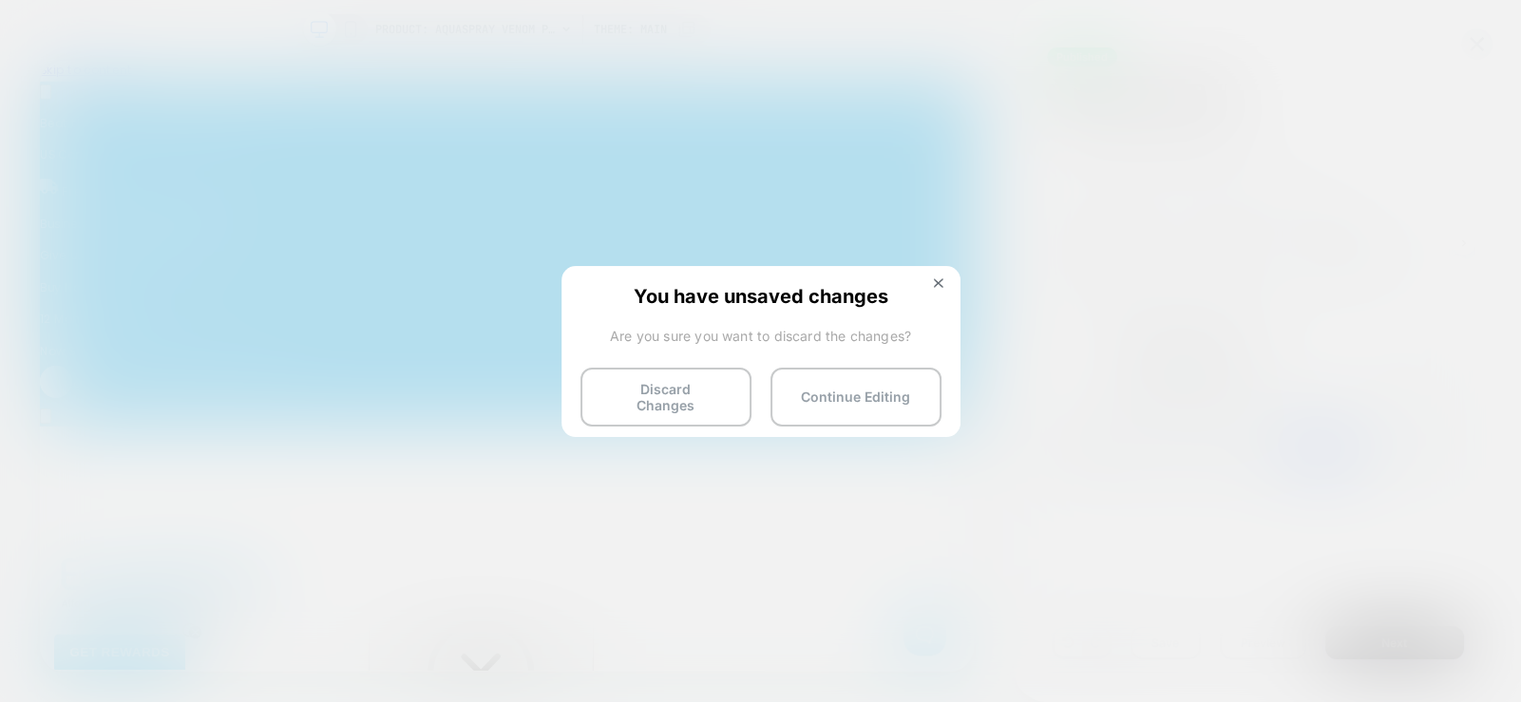
drag, startPoint x: 657, startPoint y: 386, endPoint x: 596, endPoint y: 172, distance: 222.3
click at [657, 385] on button "Discard Changes" at bounding box center [666, 397] width 171 height 59
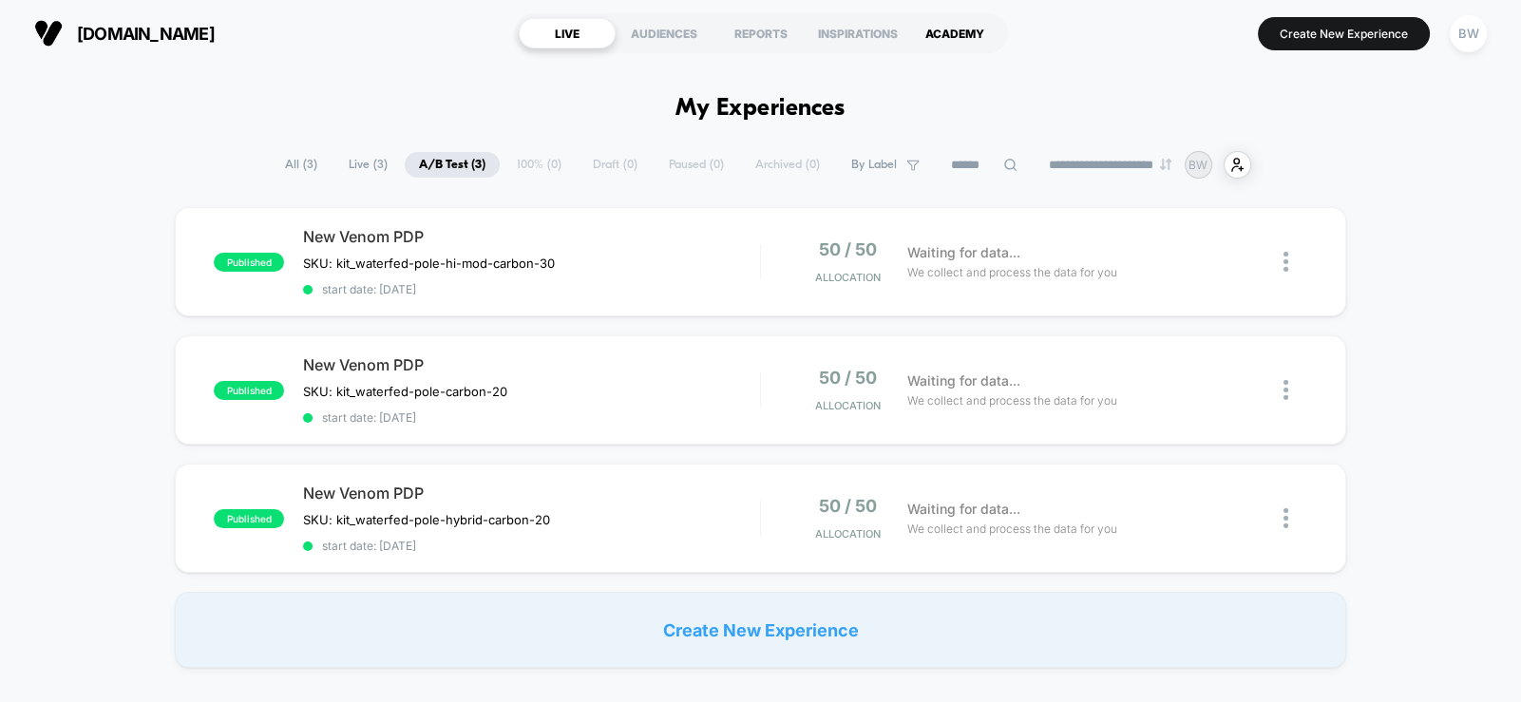
drag, startPoint x: 961, startPoint y: 35, endPoint x: 938, endPoint y: 29, distance: 23.5
click at [938, 29] on div "ACADEMY" at bounding box center [954, 33] width 97 height 30
click at [717, 256] on div "New Venom PDP SKU: kit_waterfed-pole-hi-mod-carbon-30 Click to edit experience …" at bounding box center [531, 261] width 457 height 69
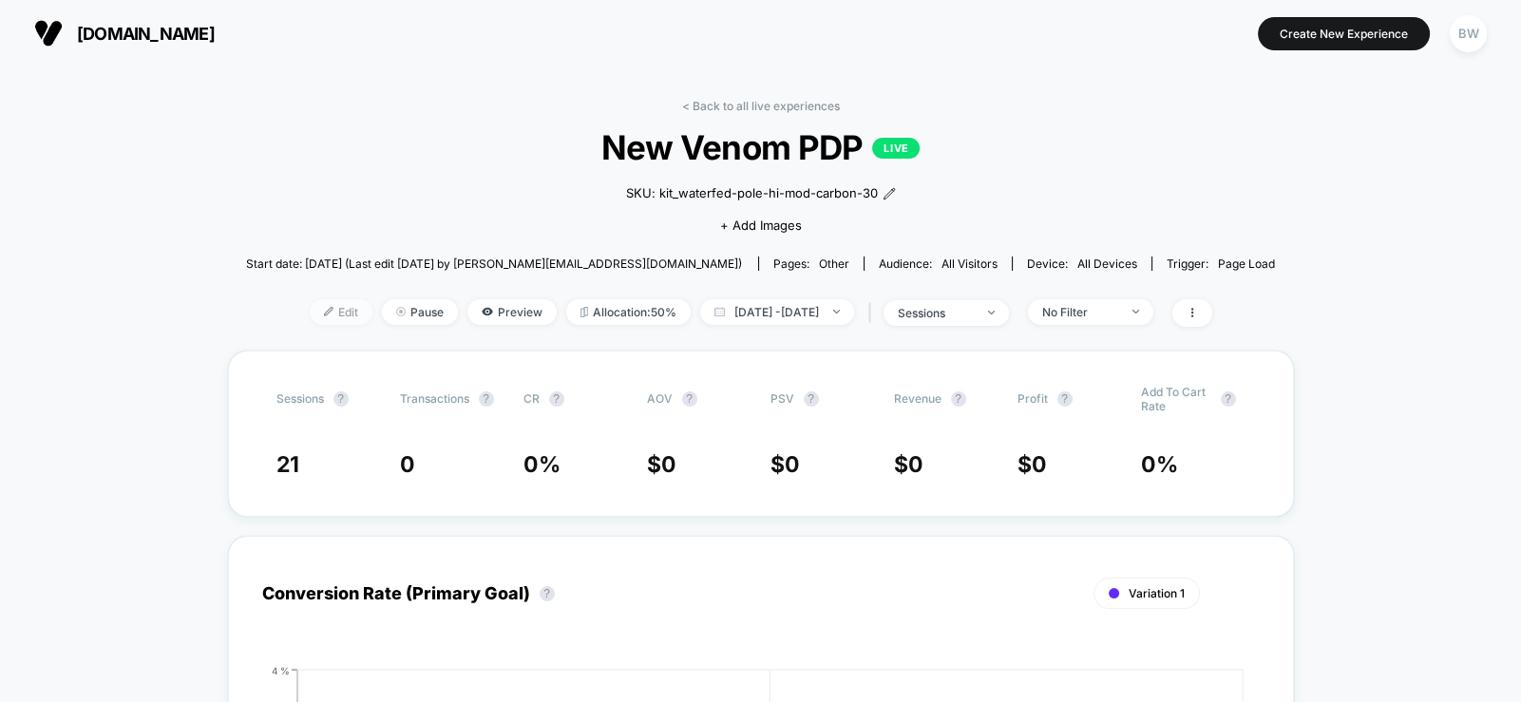
click at [314, 310] on span "Edit" at bounding box center [341, 312] width 63 height 26
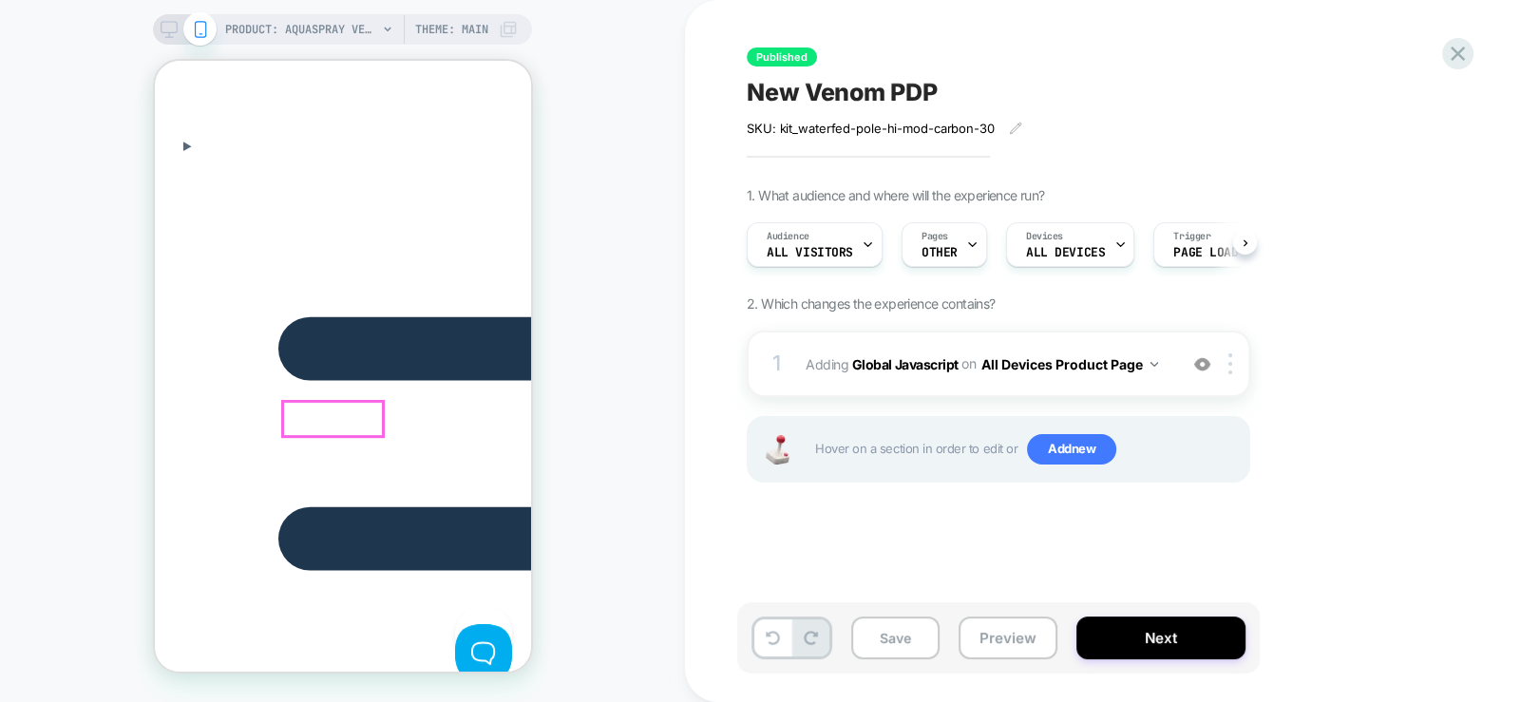
scroll to position [665, 0]
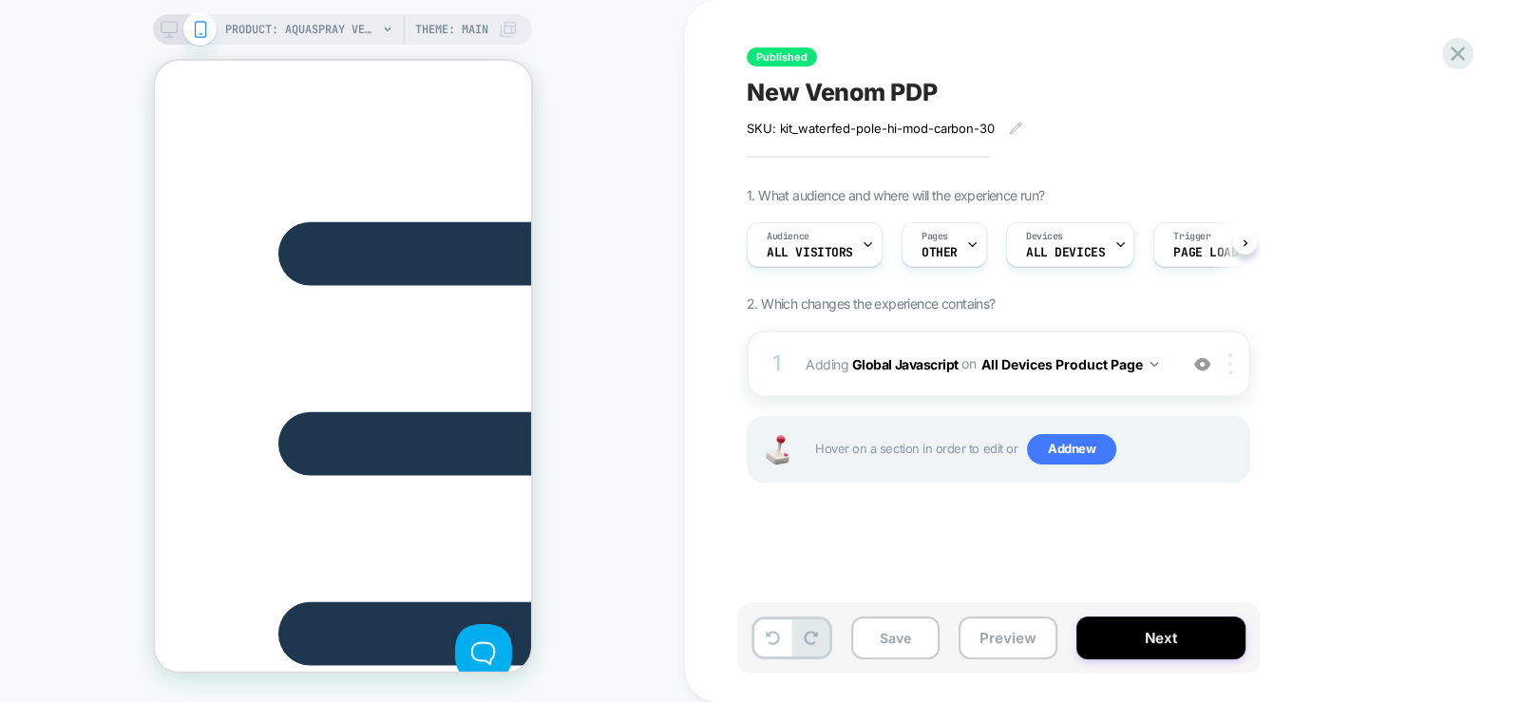
click at [1231, 365] on img at bounding box center [1231, 363] width 4 height 21
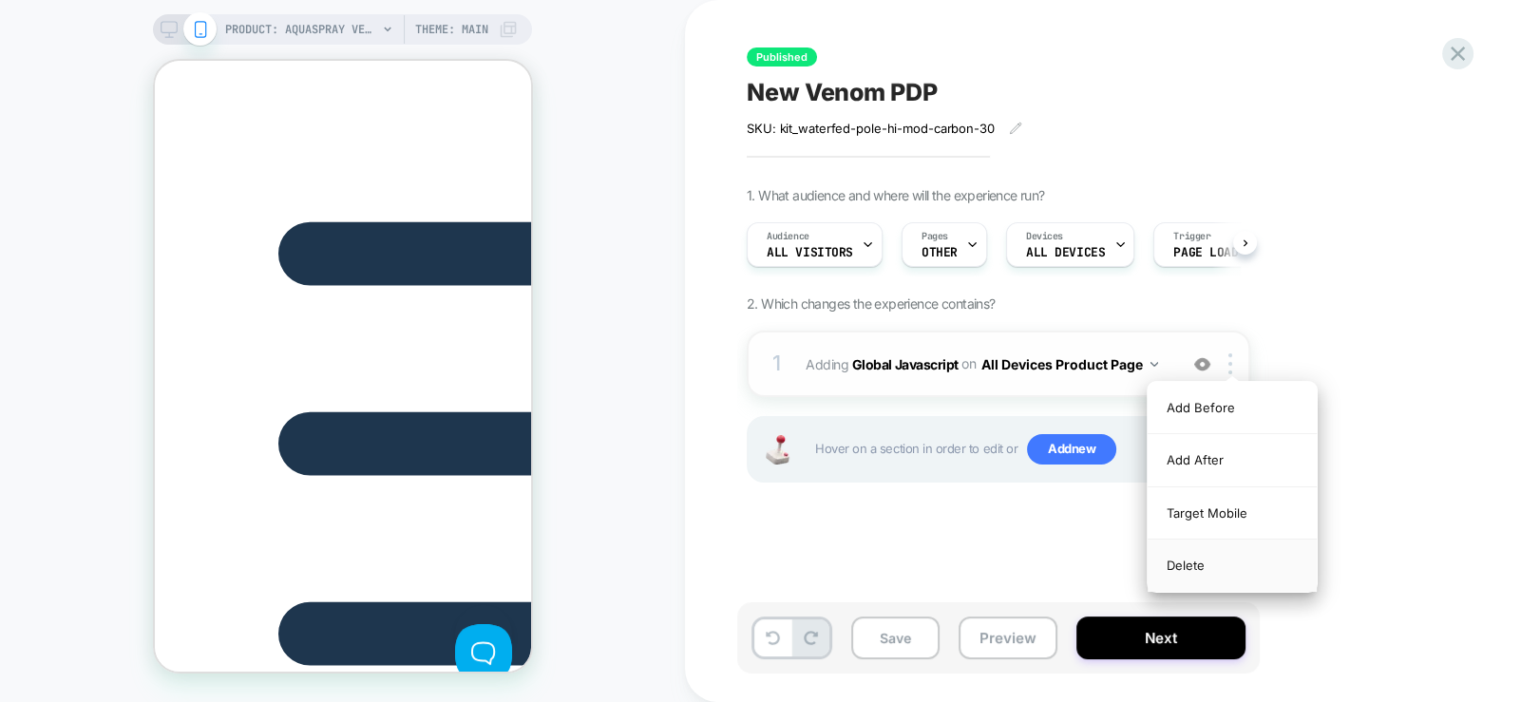
scroll to position [0, 537]
click at [1223, 554] on div "Delete" at bounding box center [1232, 565] width 169 height 51
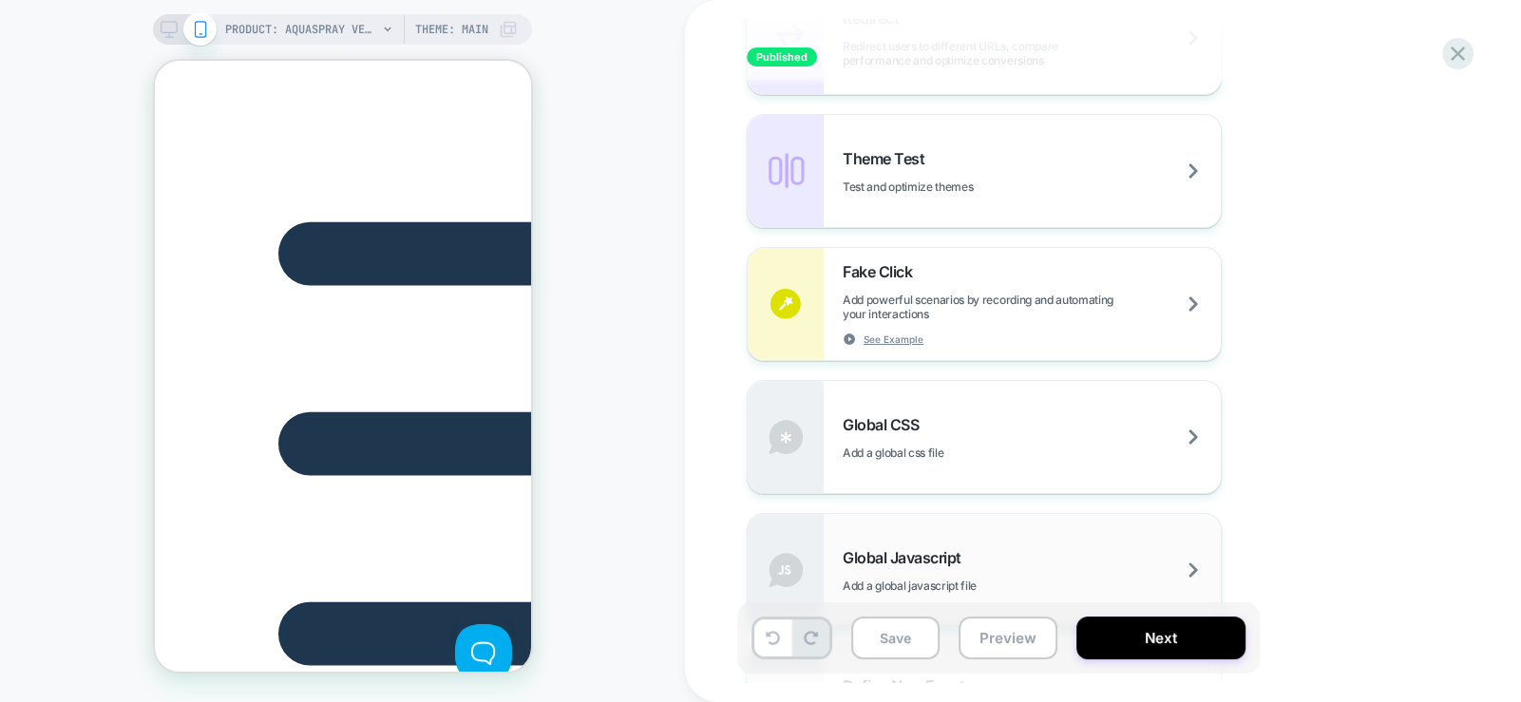
scroll to position [1045, 0]
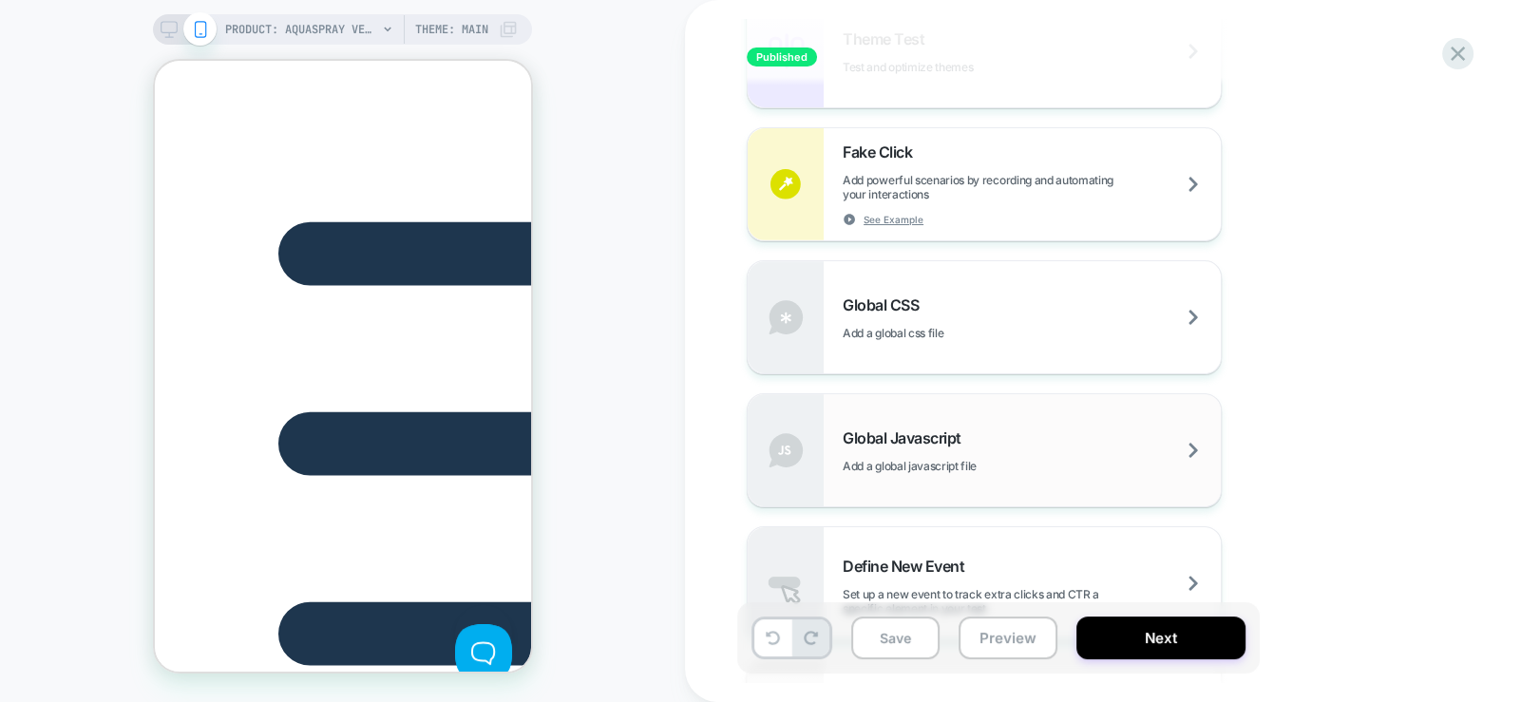
click at [905, 431] on span "Global Javascript" at bounding box center [907, 438] width 128 height 19
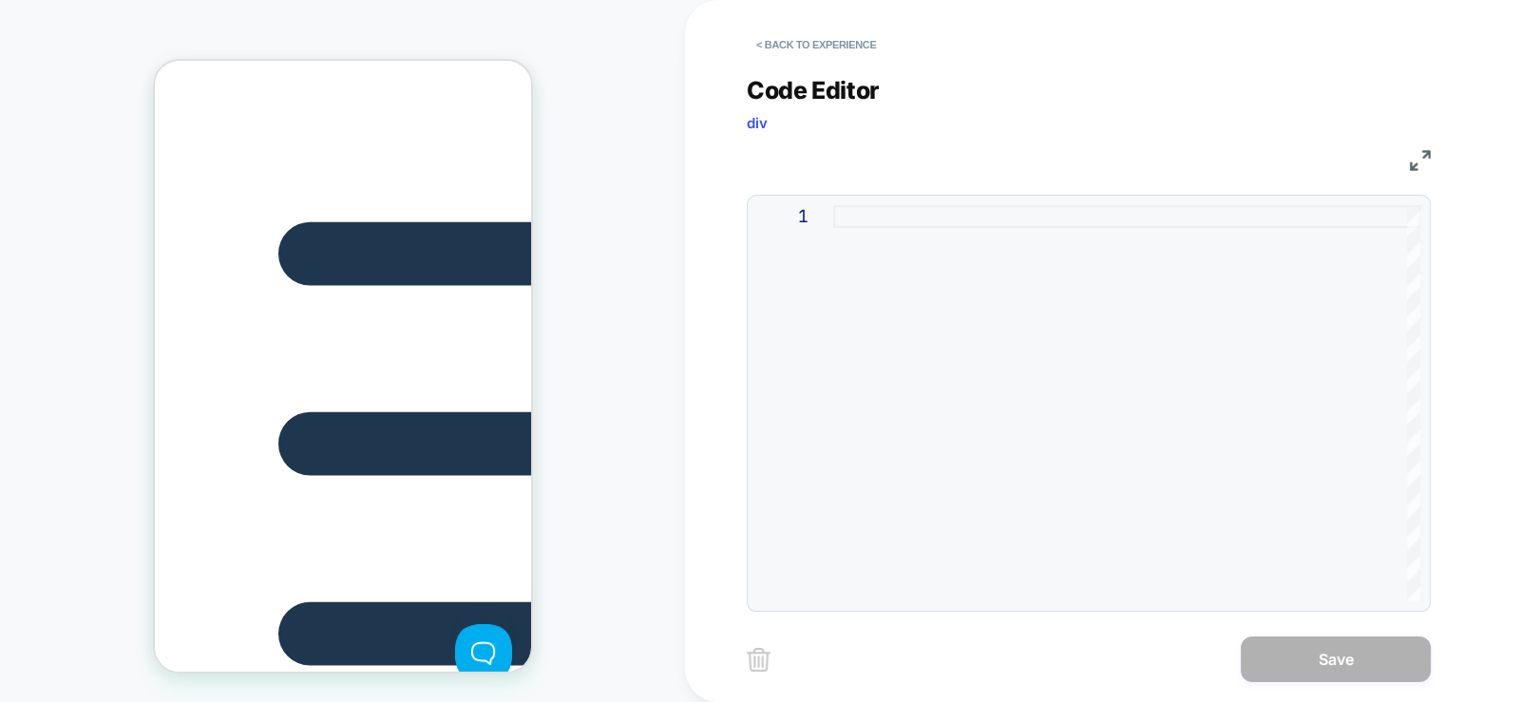
scroll to position [0, 806]
click at [974, 265] on div at bounding box center [1126, 403] width 587 height 396
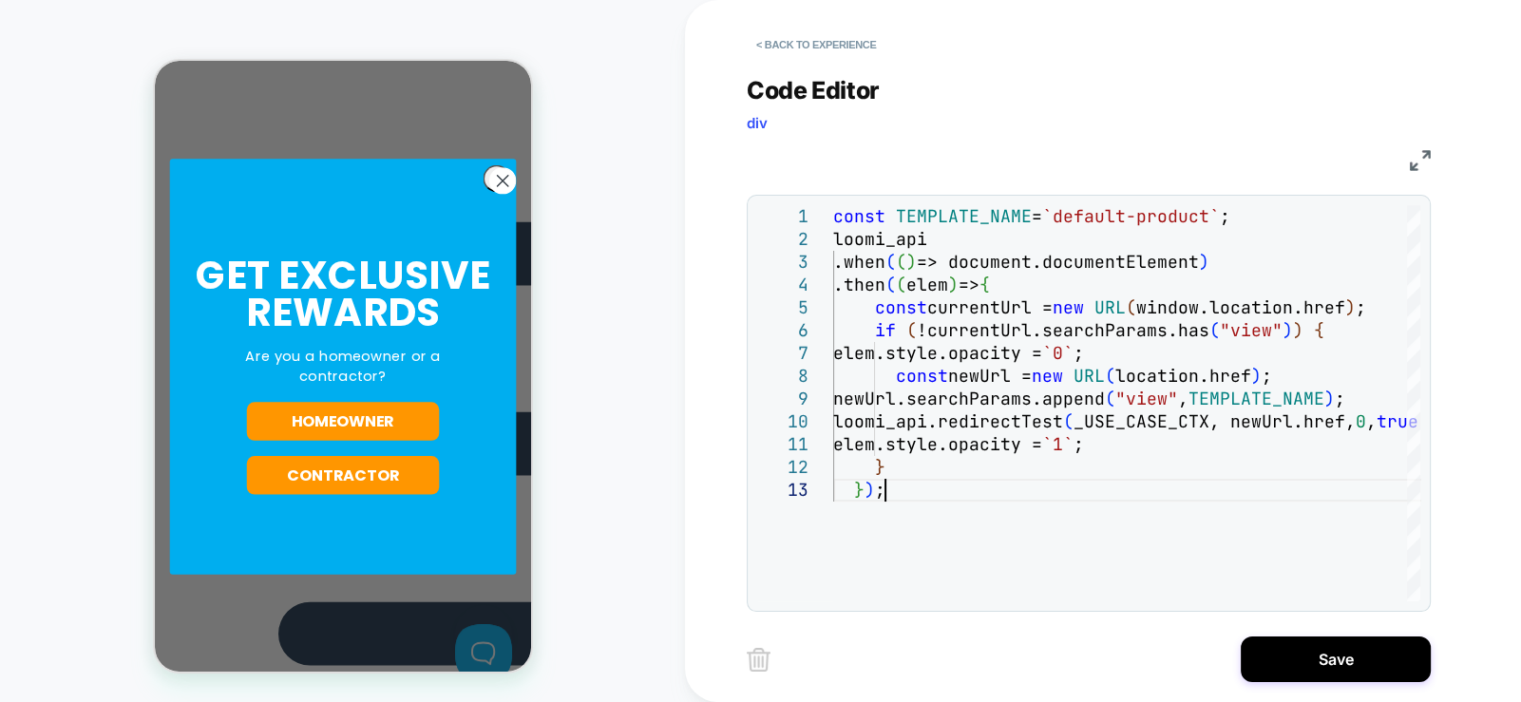
click at [493, 182] on circle "Close dialog" at bounding box center [502, 180] width 26 height 26
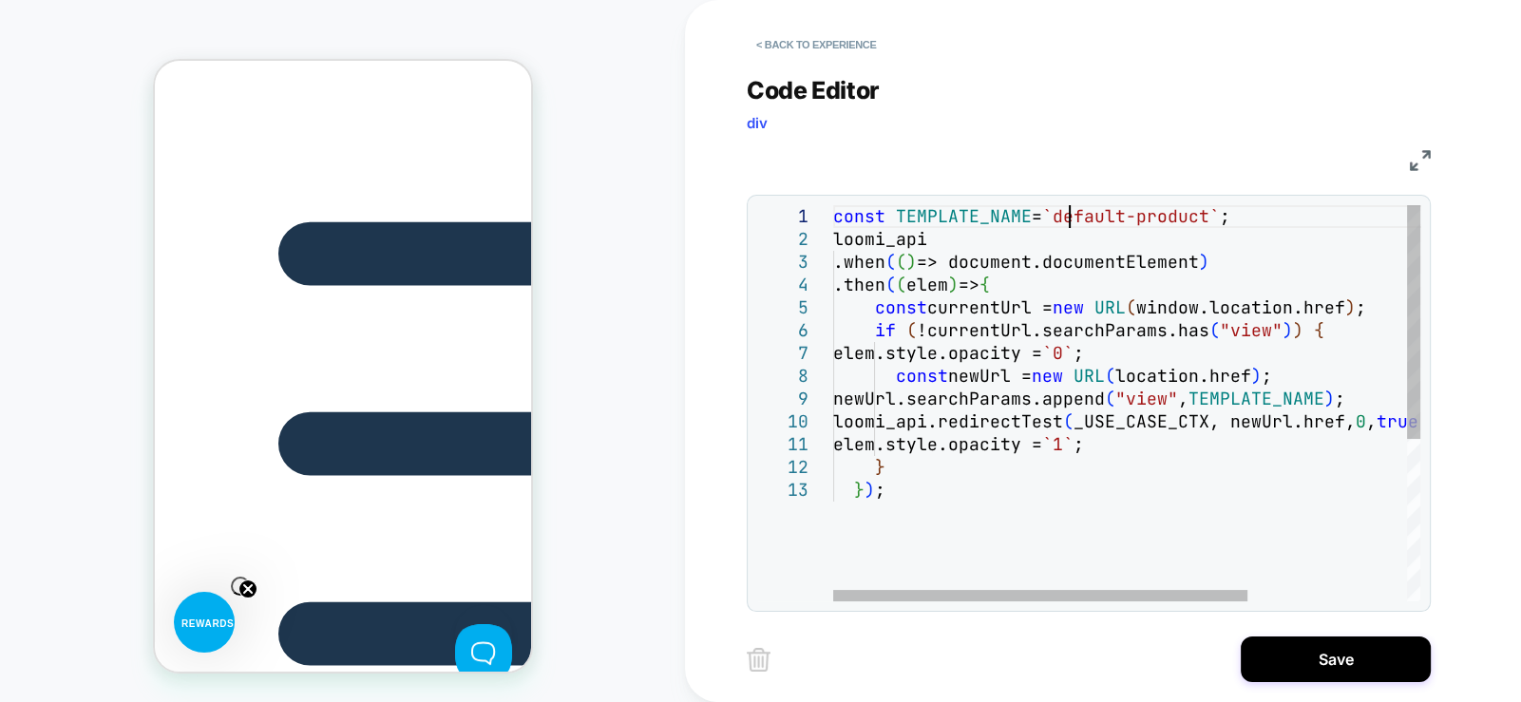
scroll to position [0, 49]
drag, startPoint x: 1070, startPoint y: 218, endPoint x: 1222, endPoint y: 219, distance: 152.0
click at [1222, 219] on div "const TEMPLATE_NAME = `default-product` ; loomi_api .when ( ( ) => document.doc…" at bounding box center [1239, 540] width 813 height 670
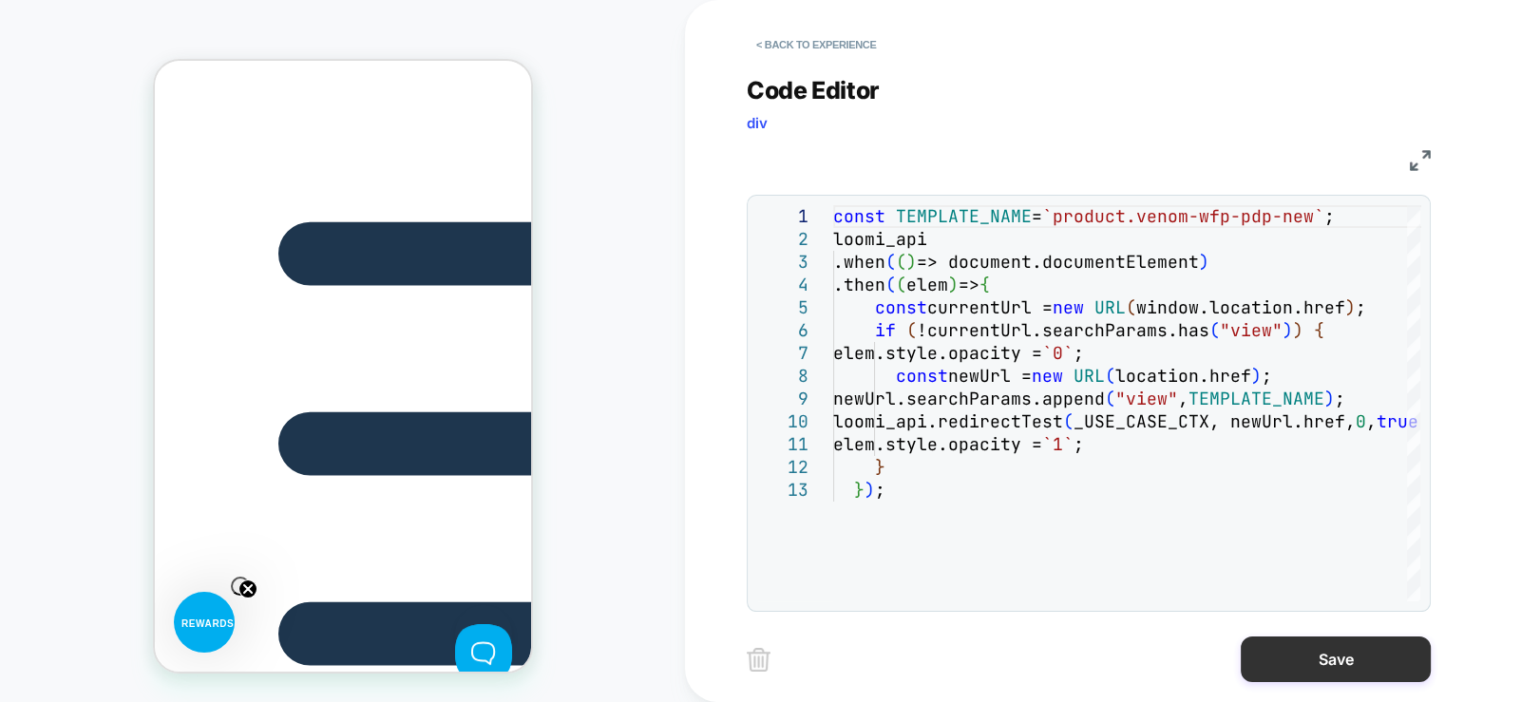
type textarea "**********"
click at [1362, 659] on button "Save" at bounding box center [1336, 660] width 190 height 46
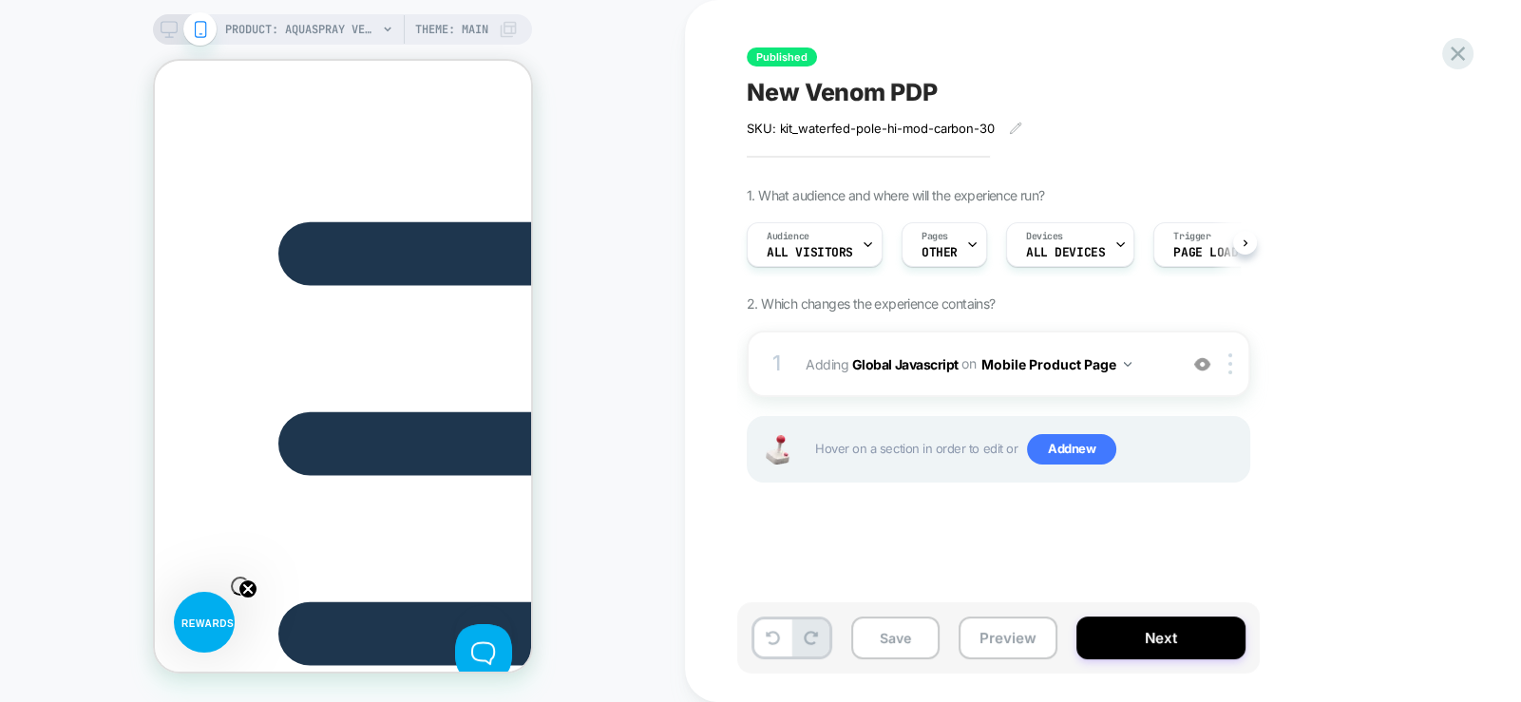
scroll to position [0, 1343]
click at [934, 360] on b "Global Javascript" at bounding box center [905, 363] width 106 height 16
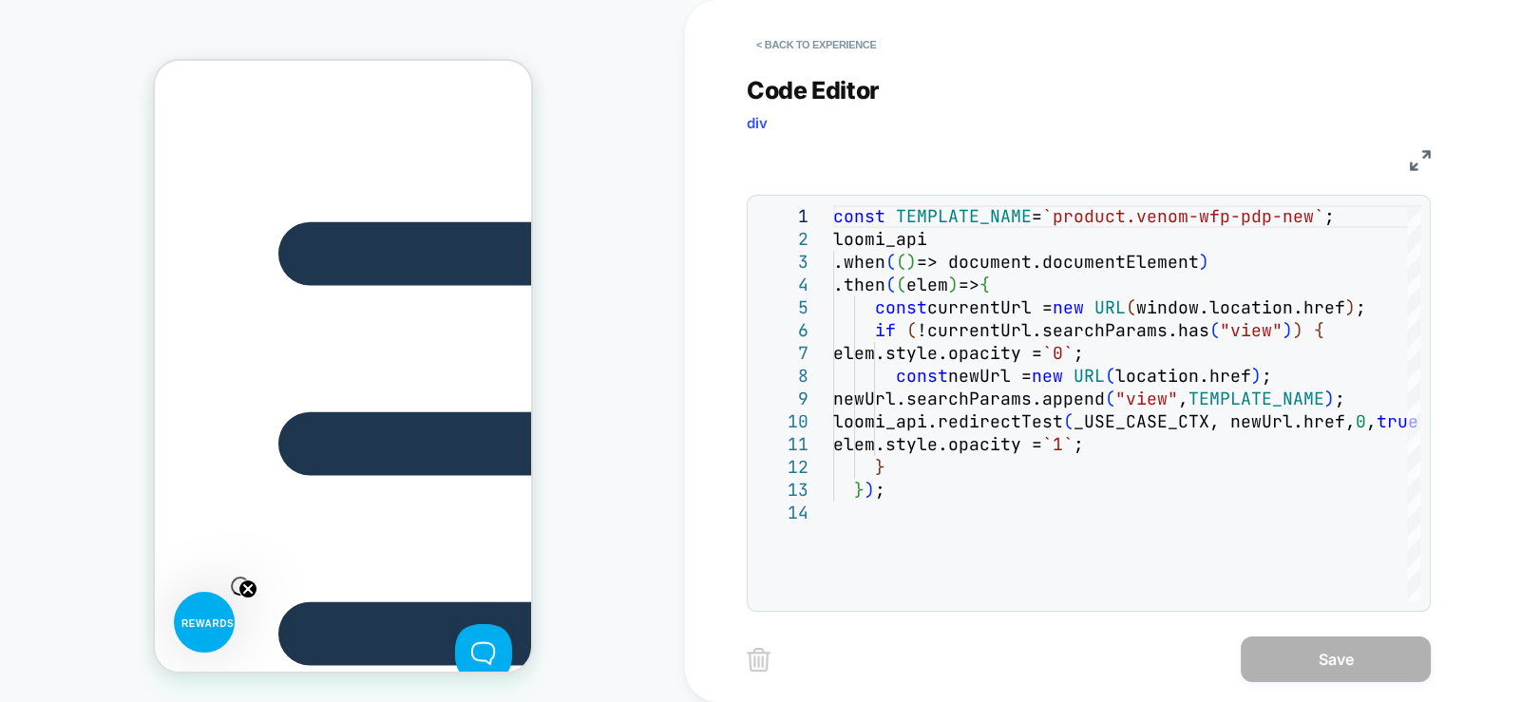
scroll to position [0, 1879]
click at [772, 50] on button "< Back to experience" at bounding box center [816, 44] width 139 height 30
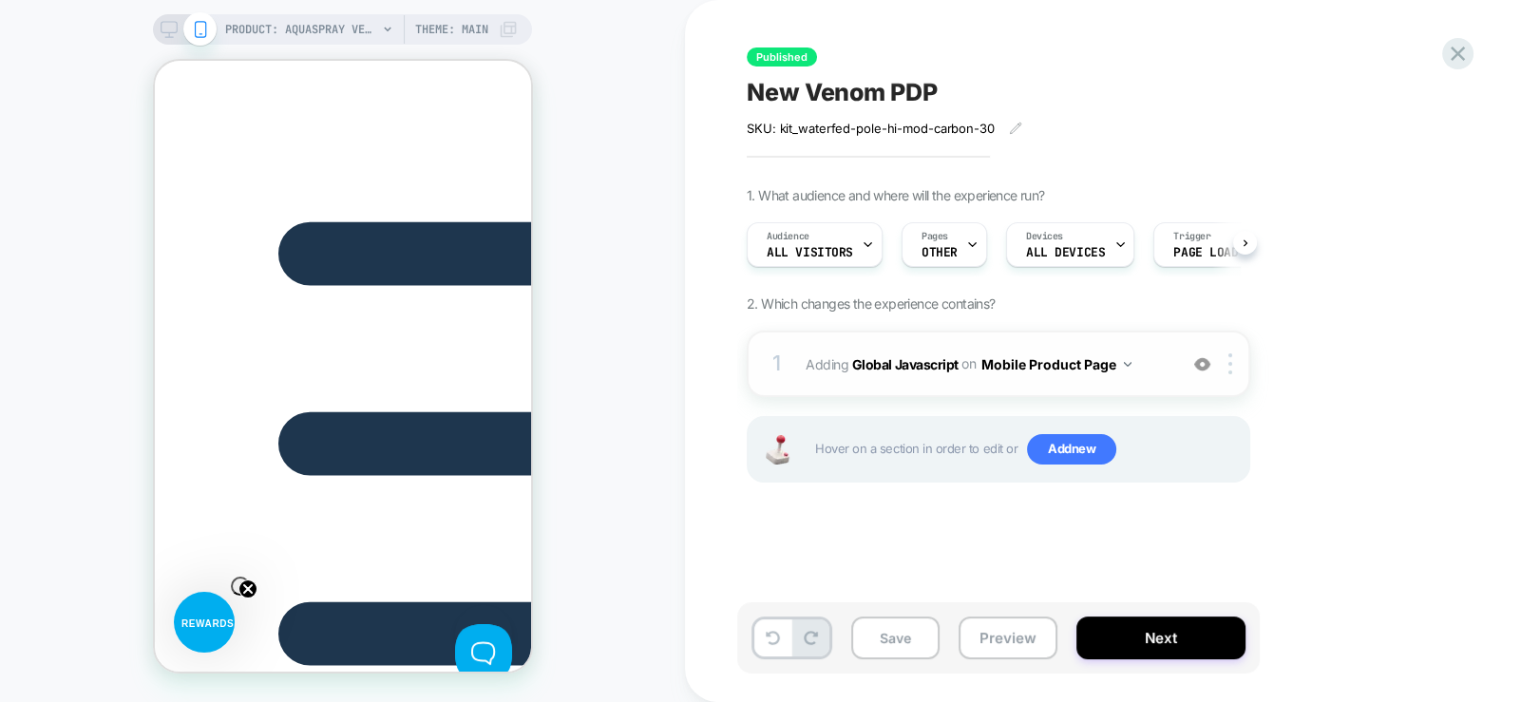
scroll to position [0, 0]
click at [1233, 364] on div at bounding box center [1233, 363] width 31 height 21
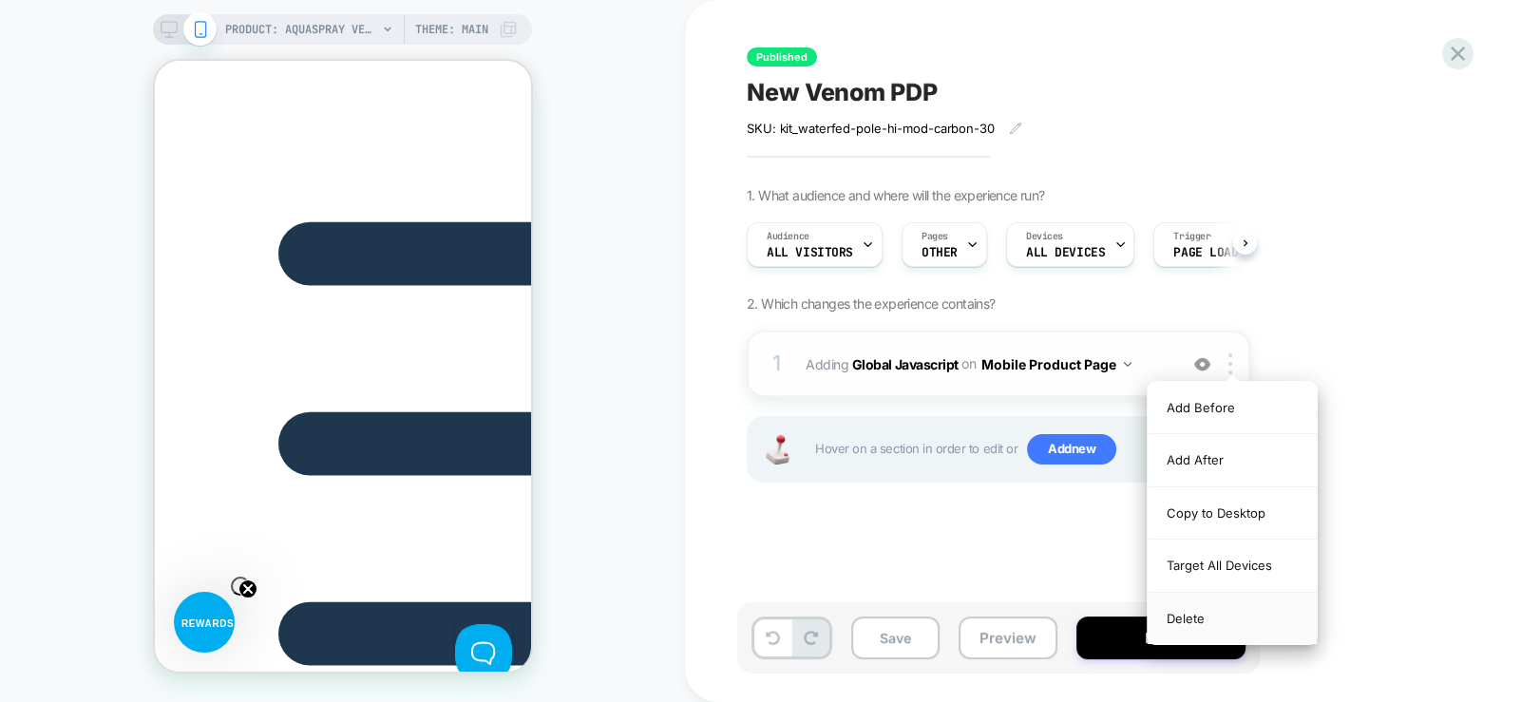
click at [1227, 564] on div "Target All Devices" at bounding box center [1232, 566] width 169 height 52
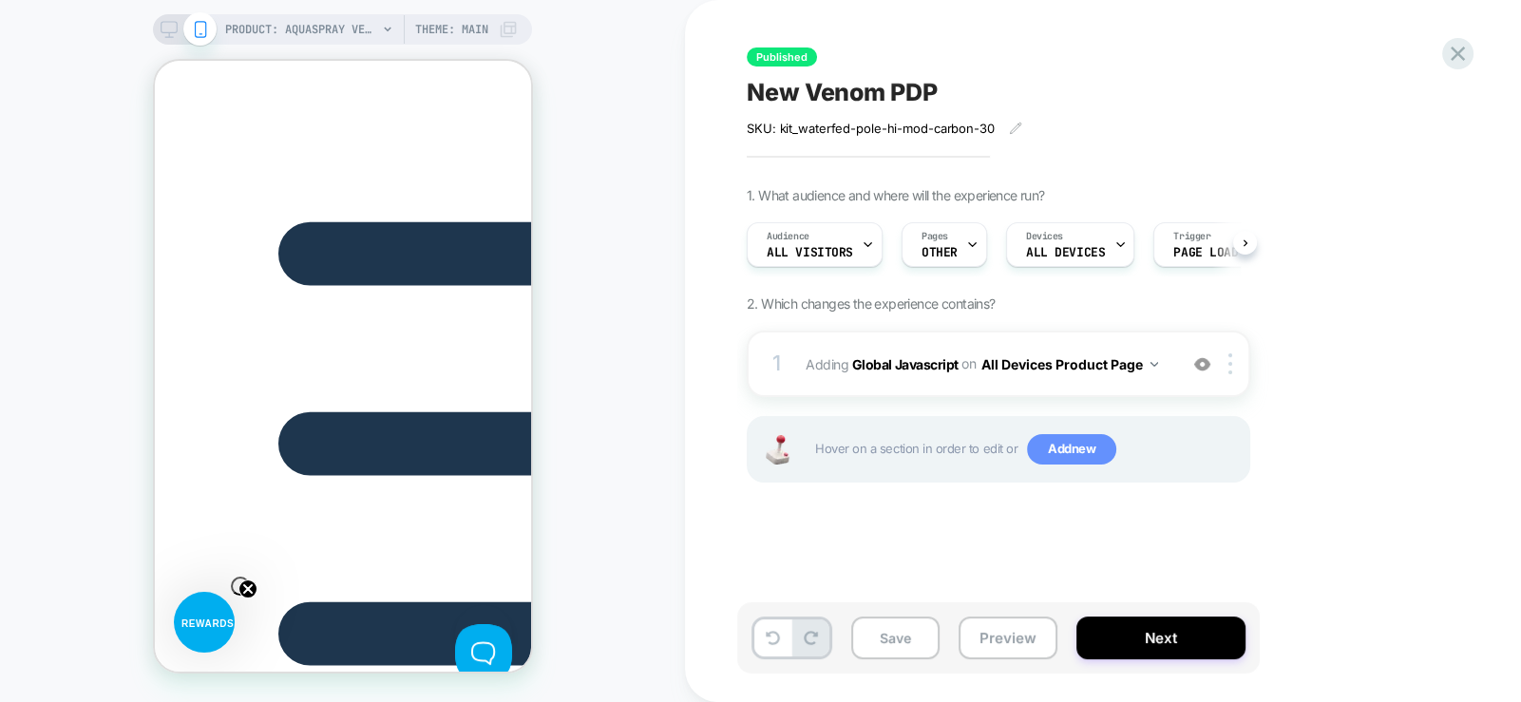
click at [1080, 448] on span "Add new" at bounding box center [1071, 449] width 89 height 30
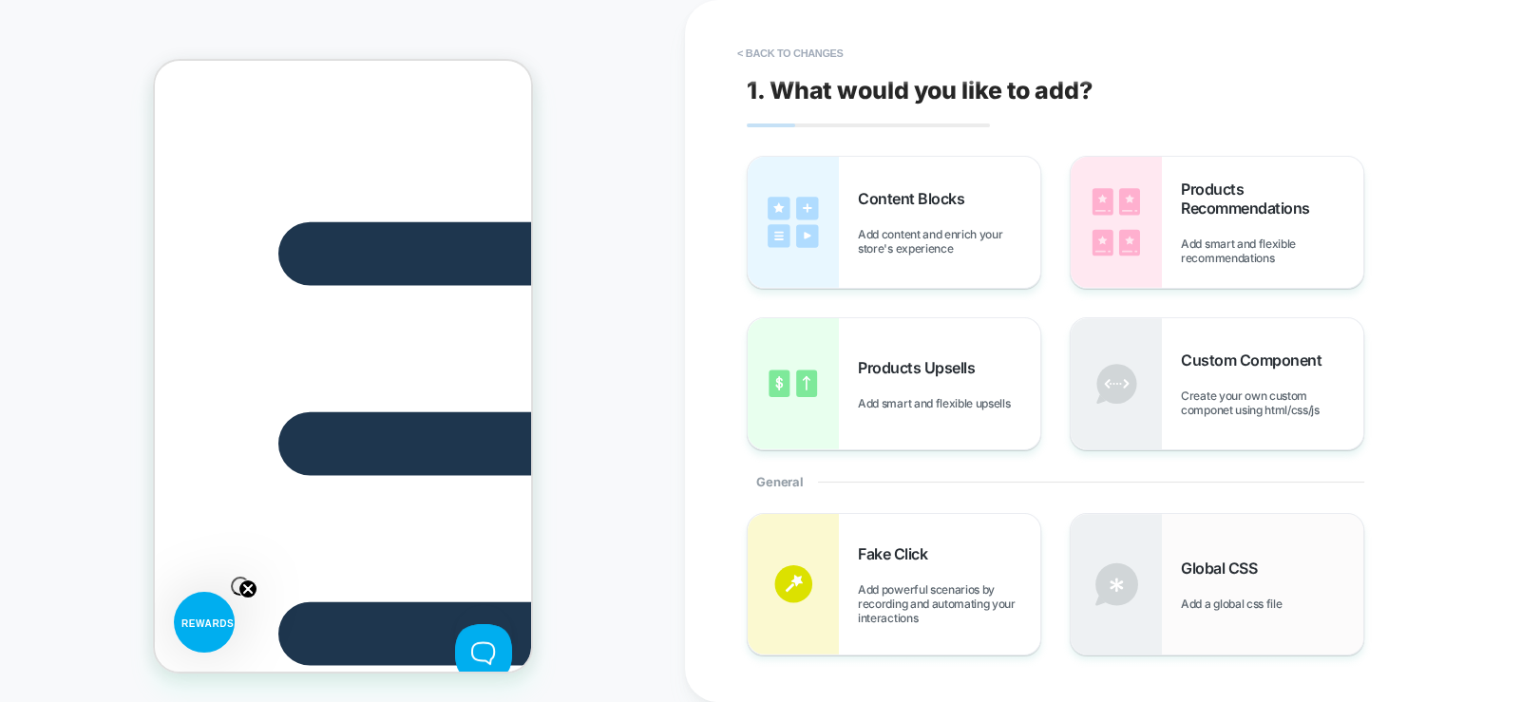
click at [1208, 554] on div "Global CSS Add a global css file" at bounding box center [1217, 584] width 293 height 141
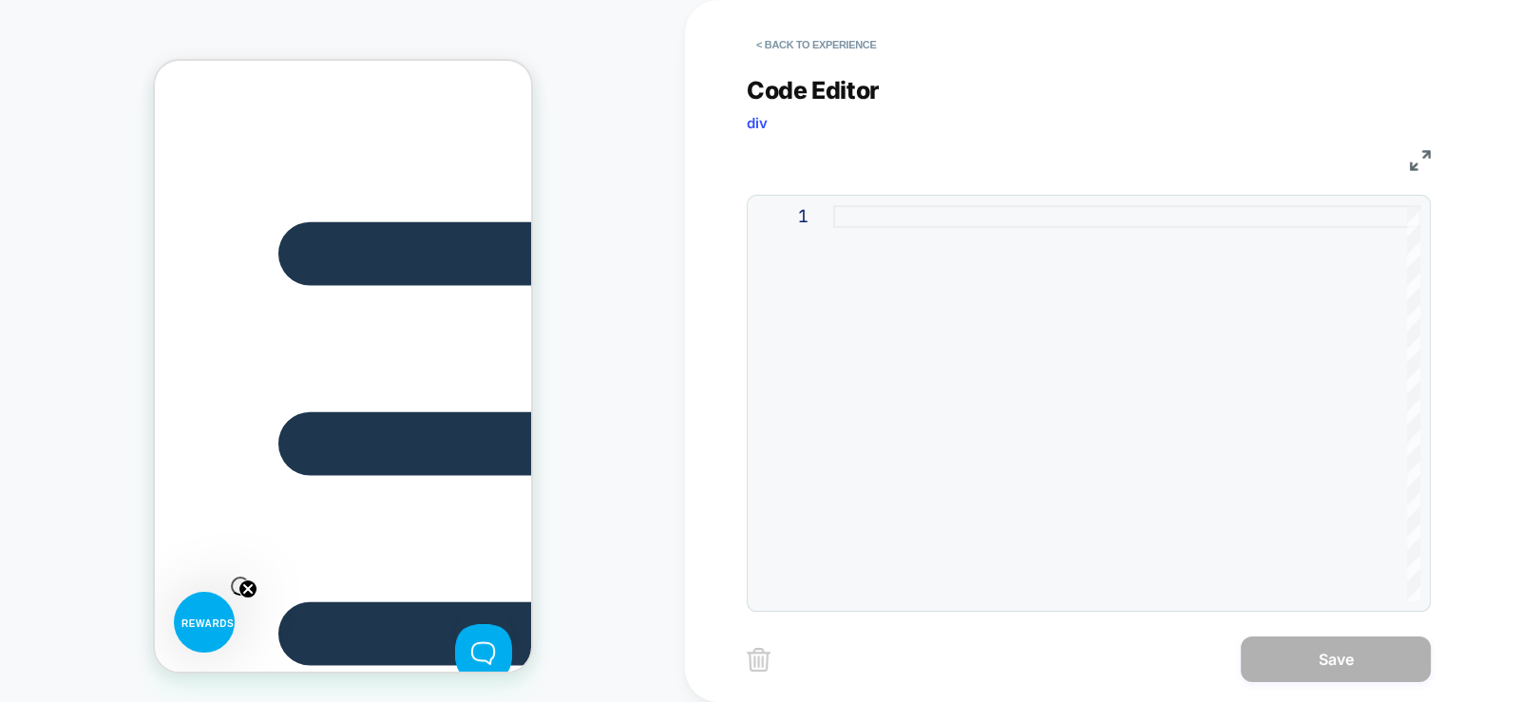
scroll to position [0, 806]
click at [975, 226] on div at bounding box center [1126, 403] width 587 height 396
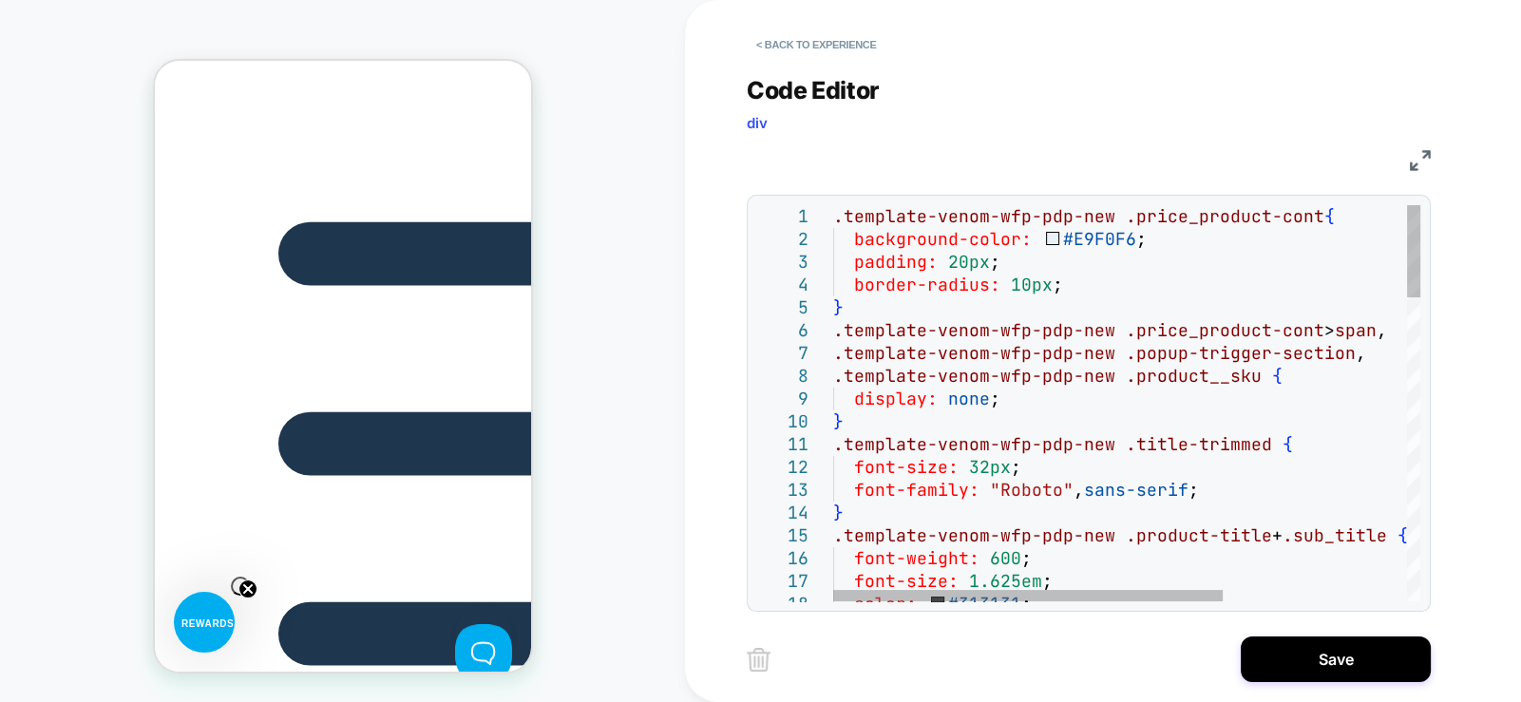
scroll to position [0, 1074]
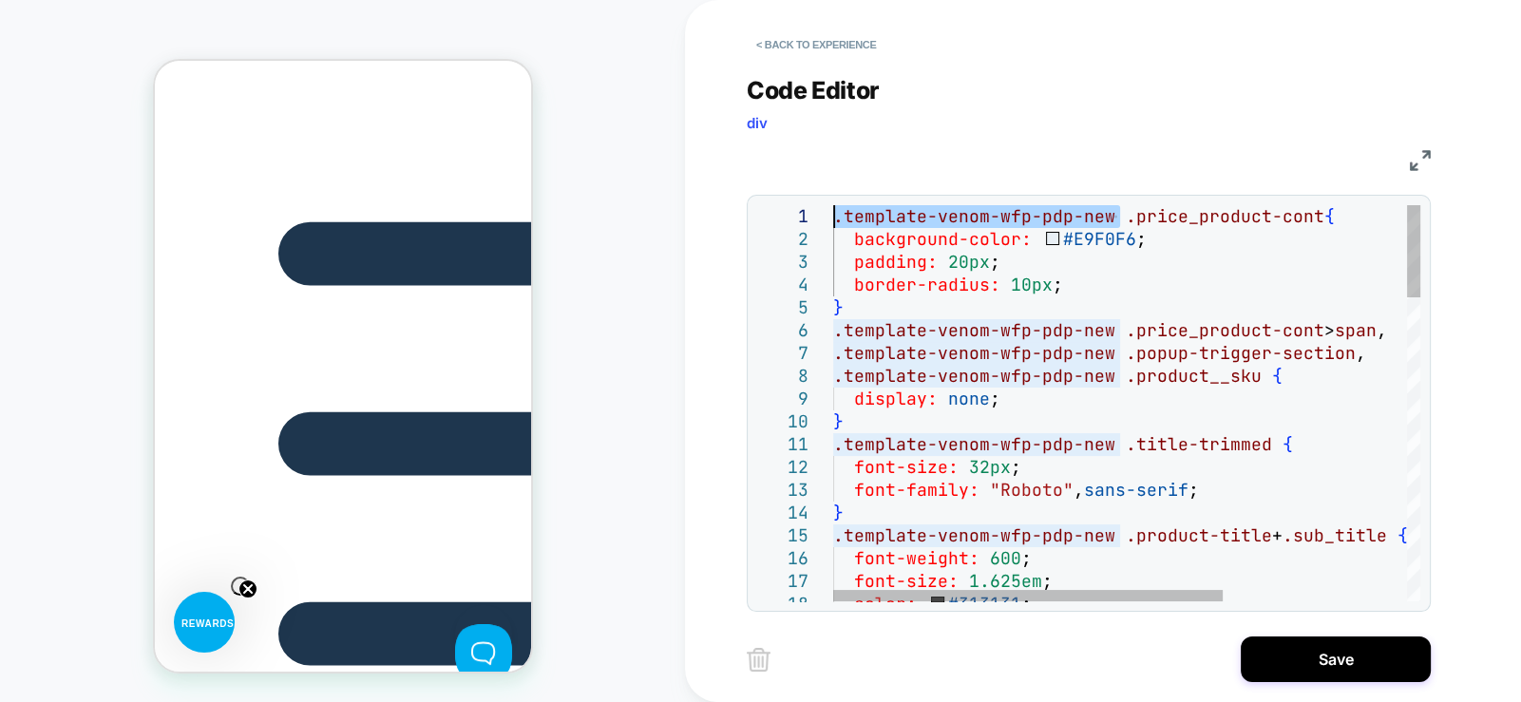
drag, startPoint x: 1120, startPoint y: 219, endPoint x: 758, endPoint y: 213, distance: 362.1
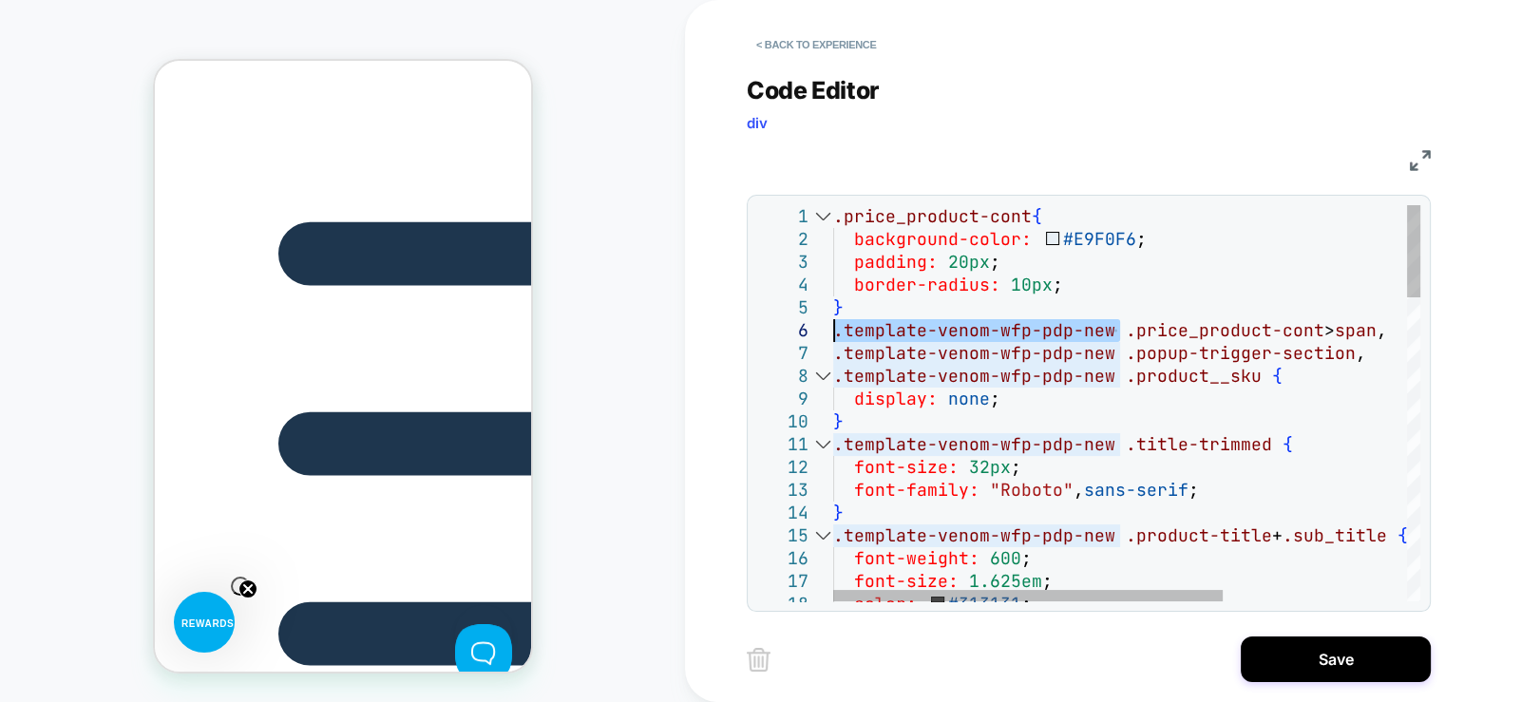
drag, startPoint x: 1121, startPoint y: 332, endPoint x: 764, endPoint y: 323, distance: 357.3
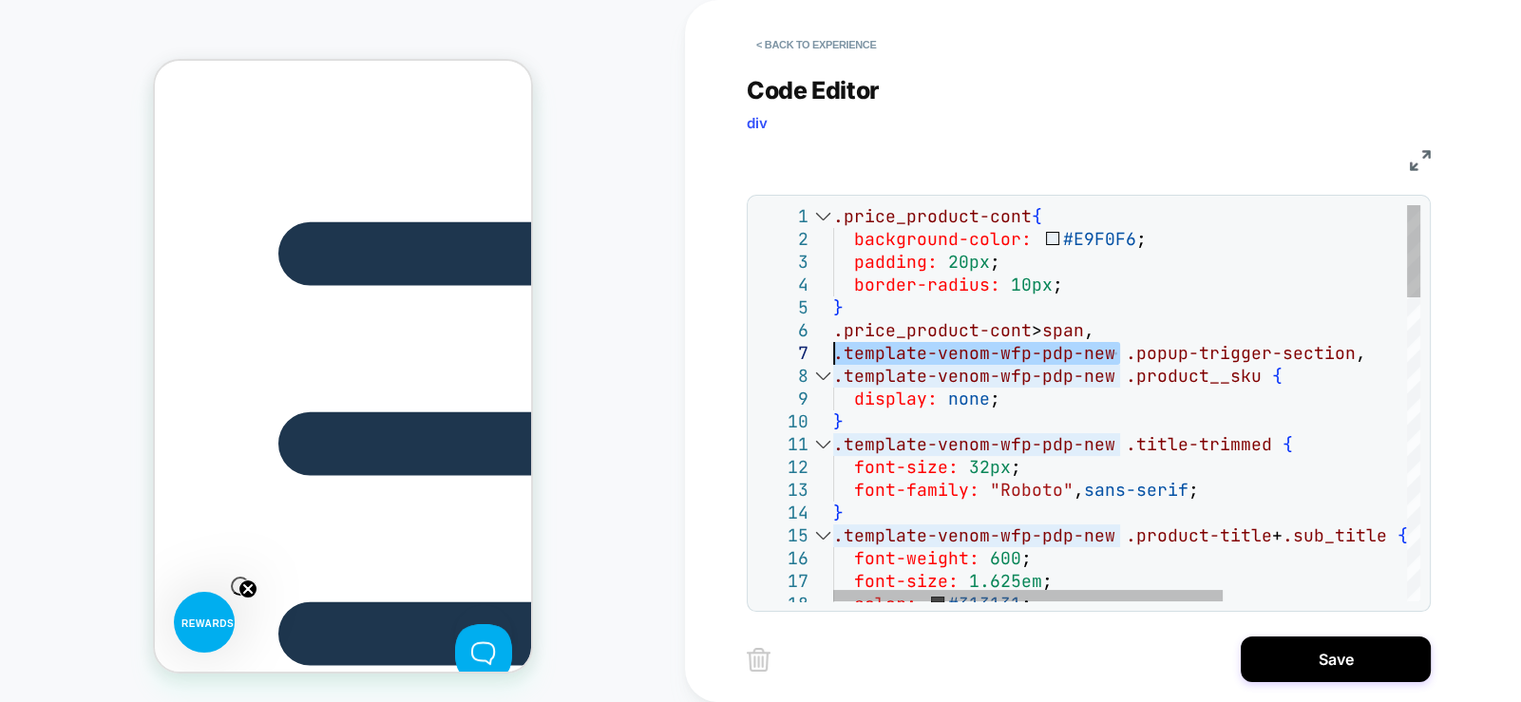
drag, startPoint x: 1118, startPoint y: 353, endPoint x: 807, endPoint y: 344, distance: 311.8
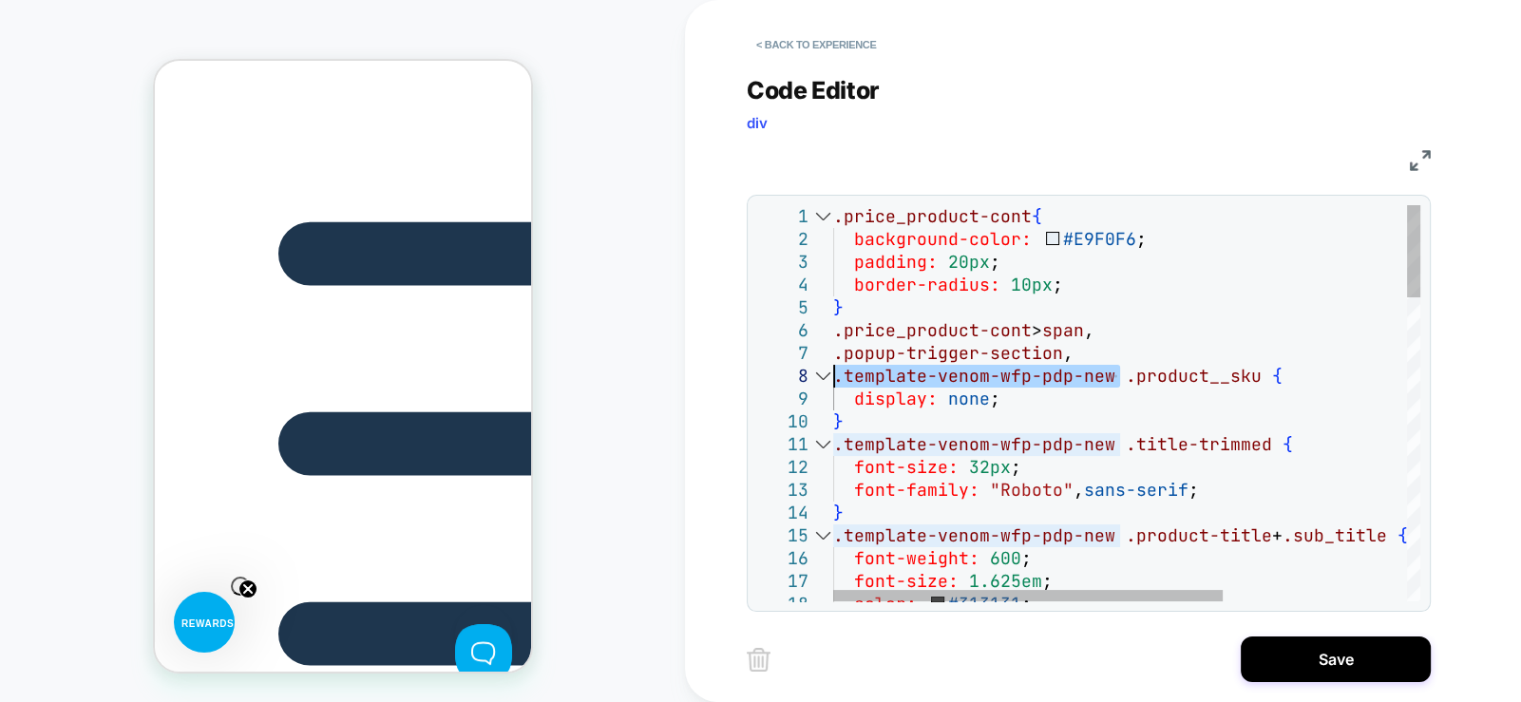
drag, startPoint x: 1119, startPoint y: 379, endPoint x: 822, endPoint y: 371, distance: 297.5
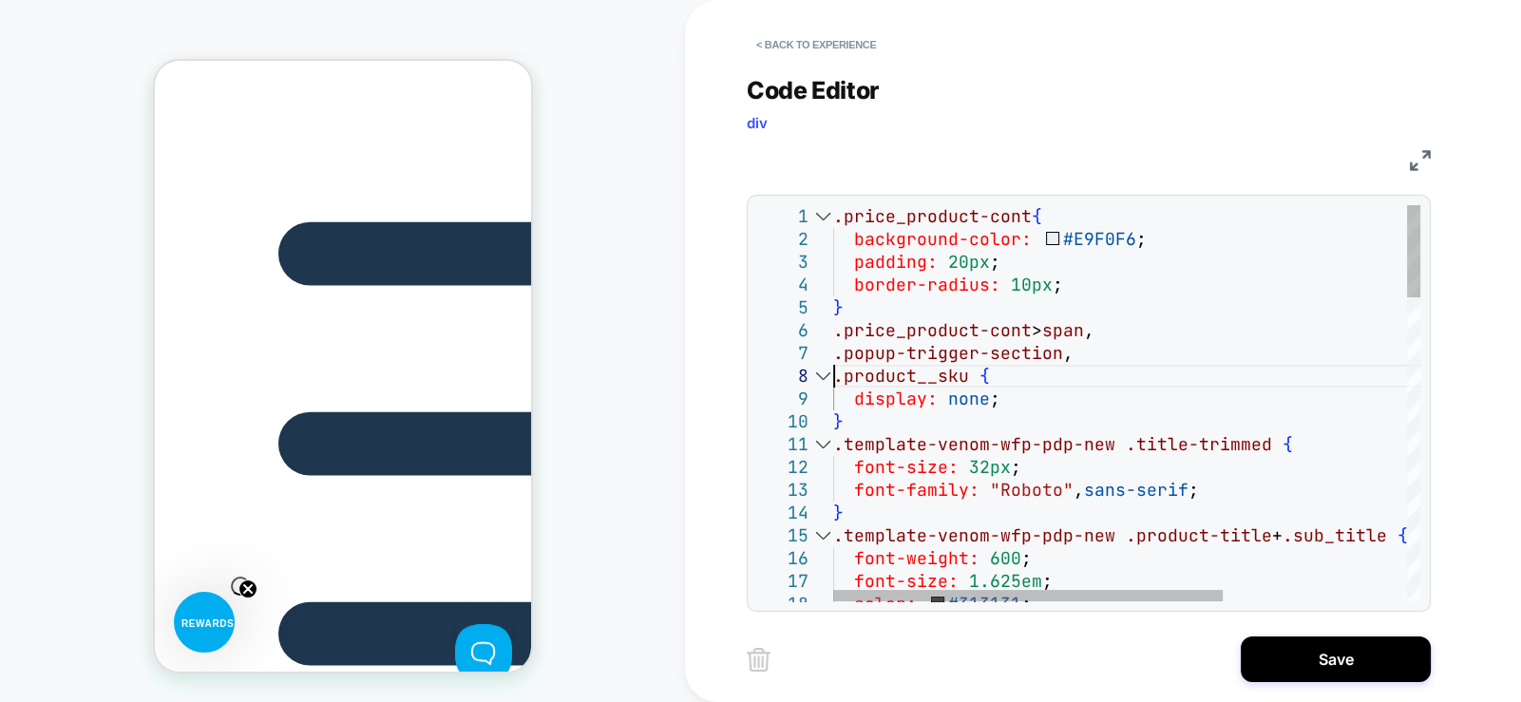
scroll to position [0, 1610]
drag, startPoint x: 1116, startPoint y: 446, endPoint x: 828, endPoint y: 446, distance: 288.8
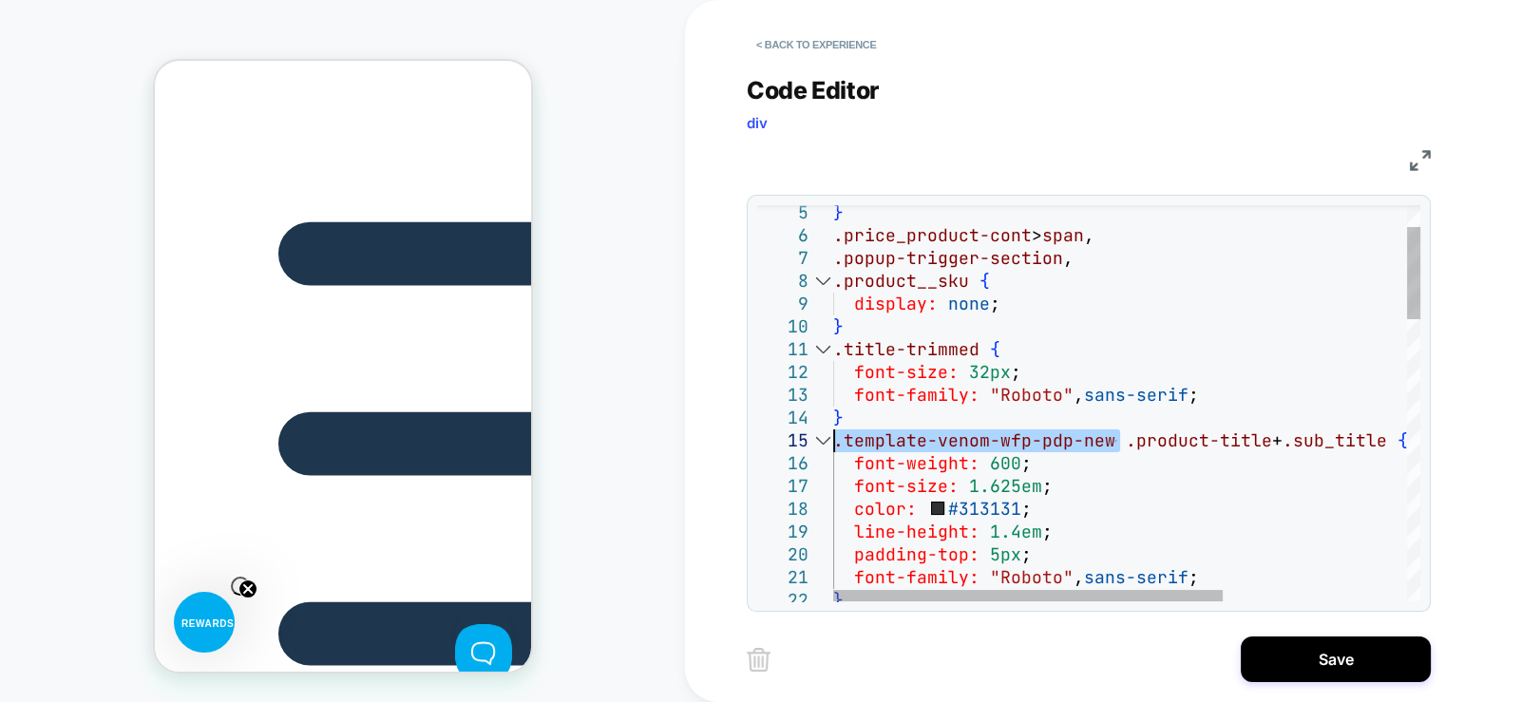
scroll to position [0, 1879]
drag, startPoint x: 1119, startPoint y: 445, endPoint x: 810, endPoint y: 441, distance: 308.8
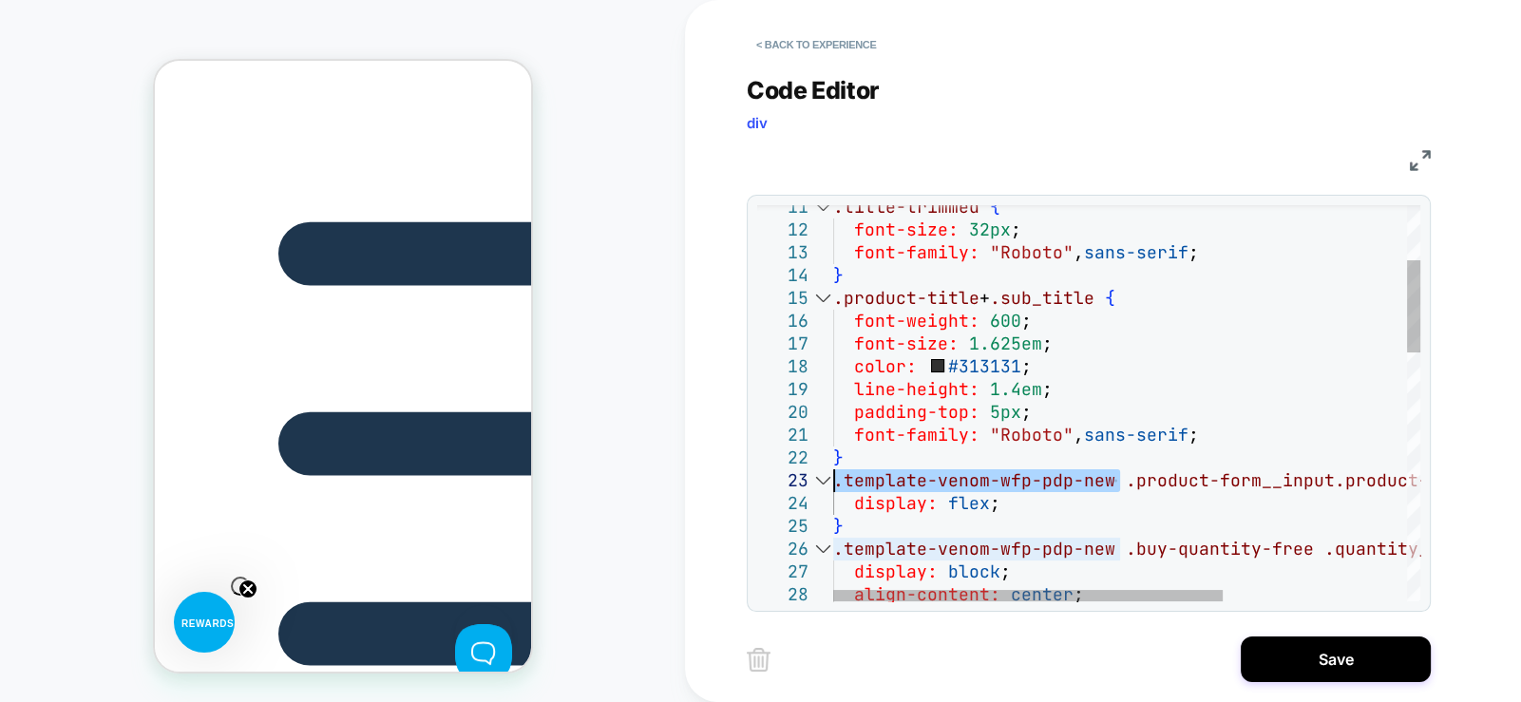
drag, startPoint x: 1115, startPoint y: 483, endPoint x: 820, endPoint y: 486, distance: 295.5
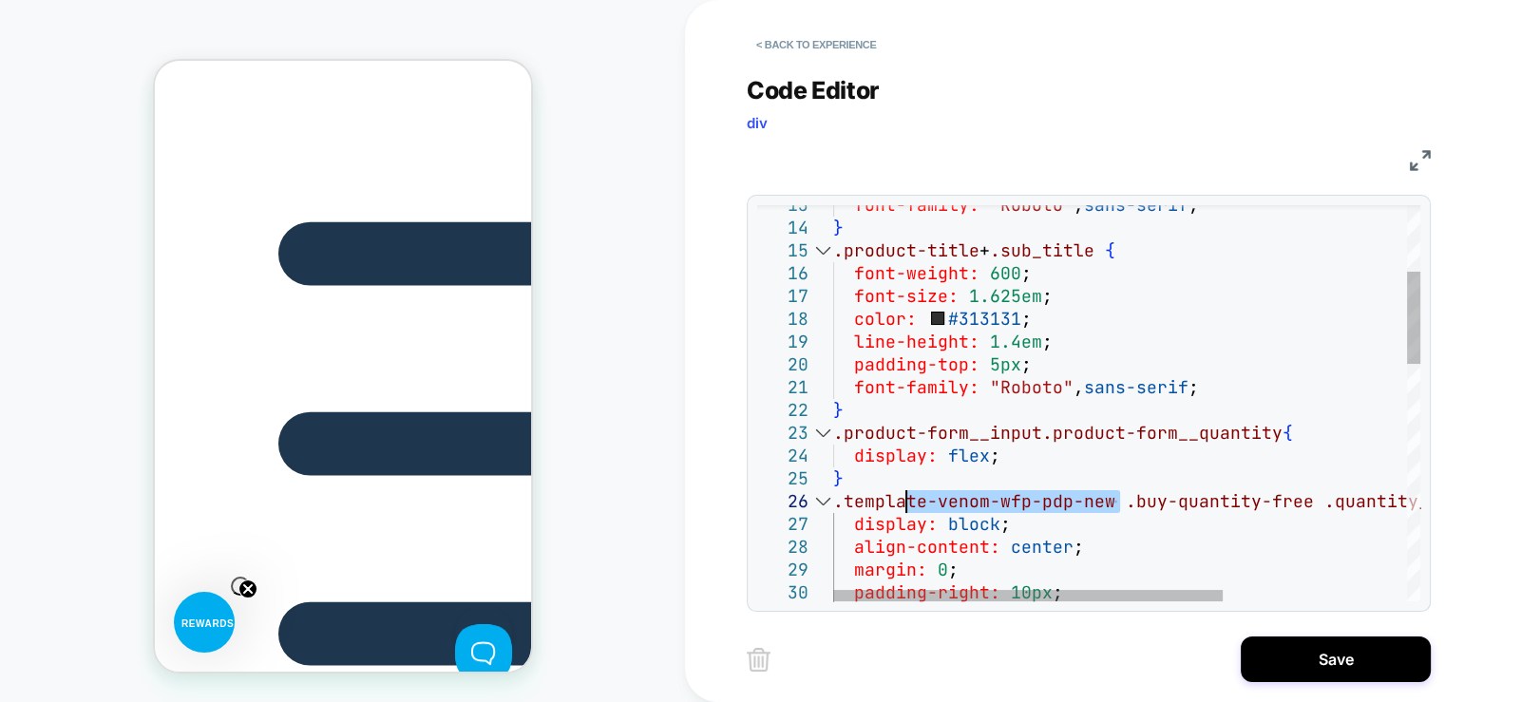
scroll to position [0, 2148]
drag, startPoint x: 1117, startPoint y: 505, endPoint x: 822, endPoint y: 498, distance: 295.6
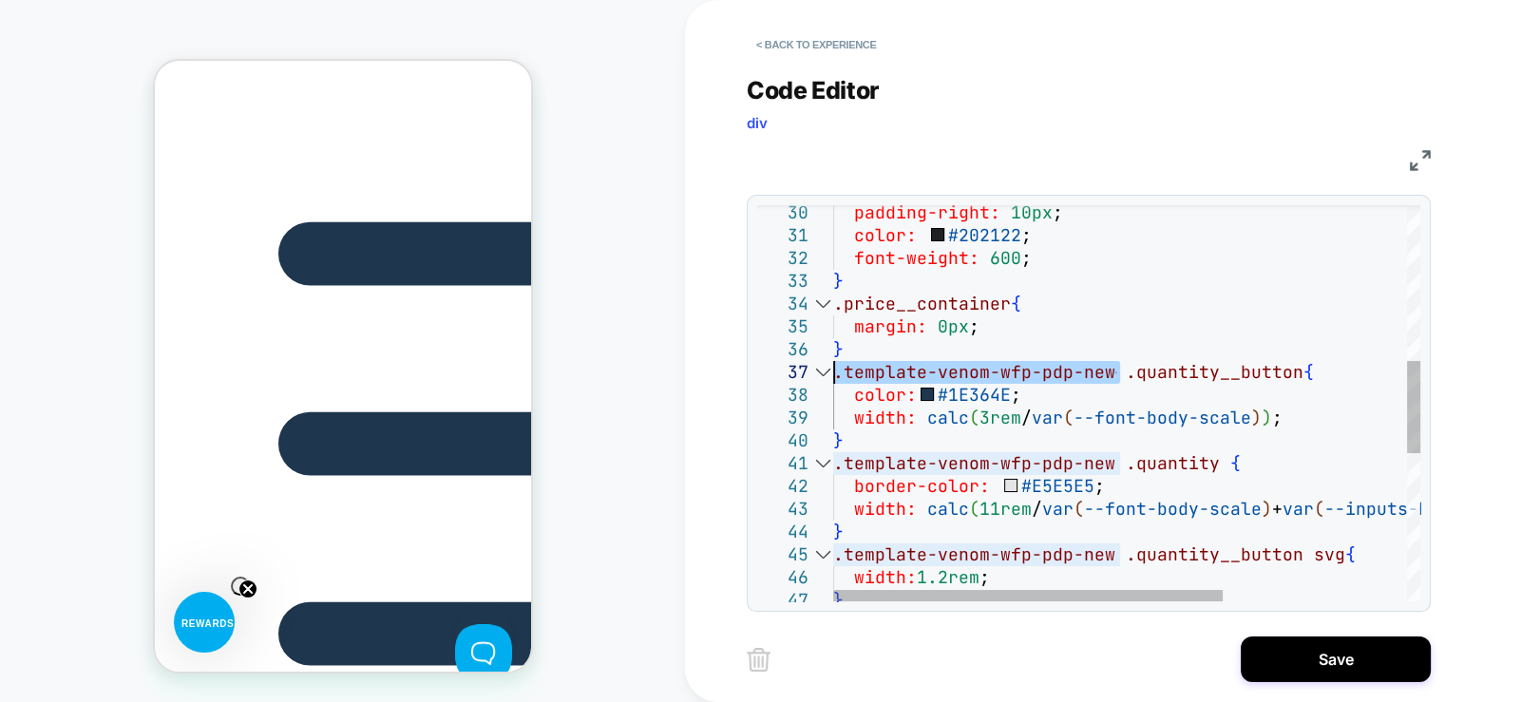
drag, startPoint x: 1118, startPoint y: 373, endPoint x: 805, endPoint y: 380, distance: 313.6
click at [833, 380] on div "padding-right: 10px ; color: #202122 ; font-weight: 600 ; } .price__container {…" at bounding box center [1265, 388] width 865 height 1696
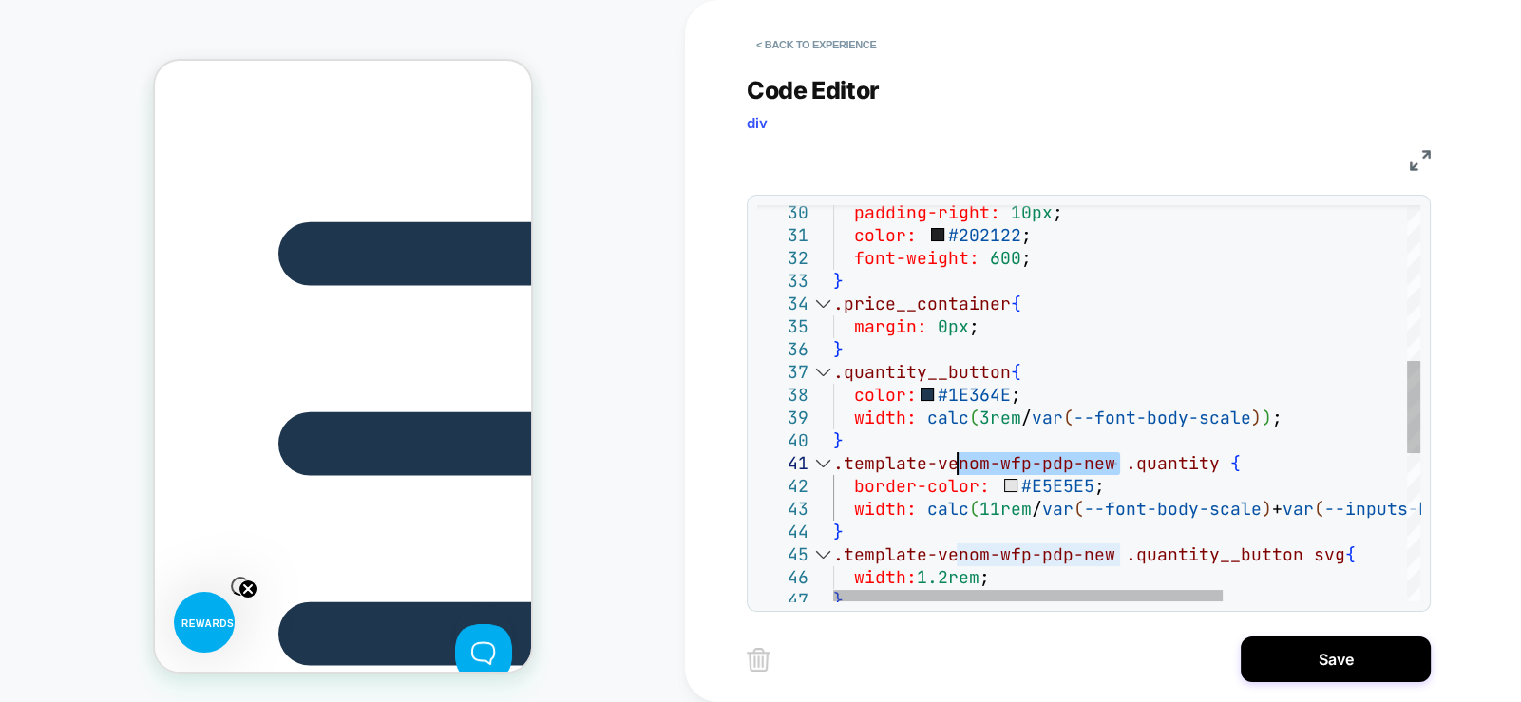
scroll to position [0, 0]
drag, startPoint x: 1121, startPoint y: 464, endPoint x: 833, endPoint y: 463, distance: 287.9
click at [833, 463] on div "padding-right: 10px ; color: #202122 ; font-weight: 600 ; } .price__container {…" at bounding box center [1265, 388] width 865 height 1696
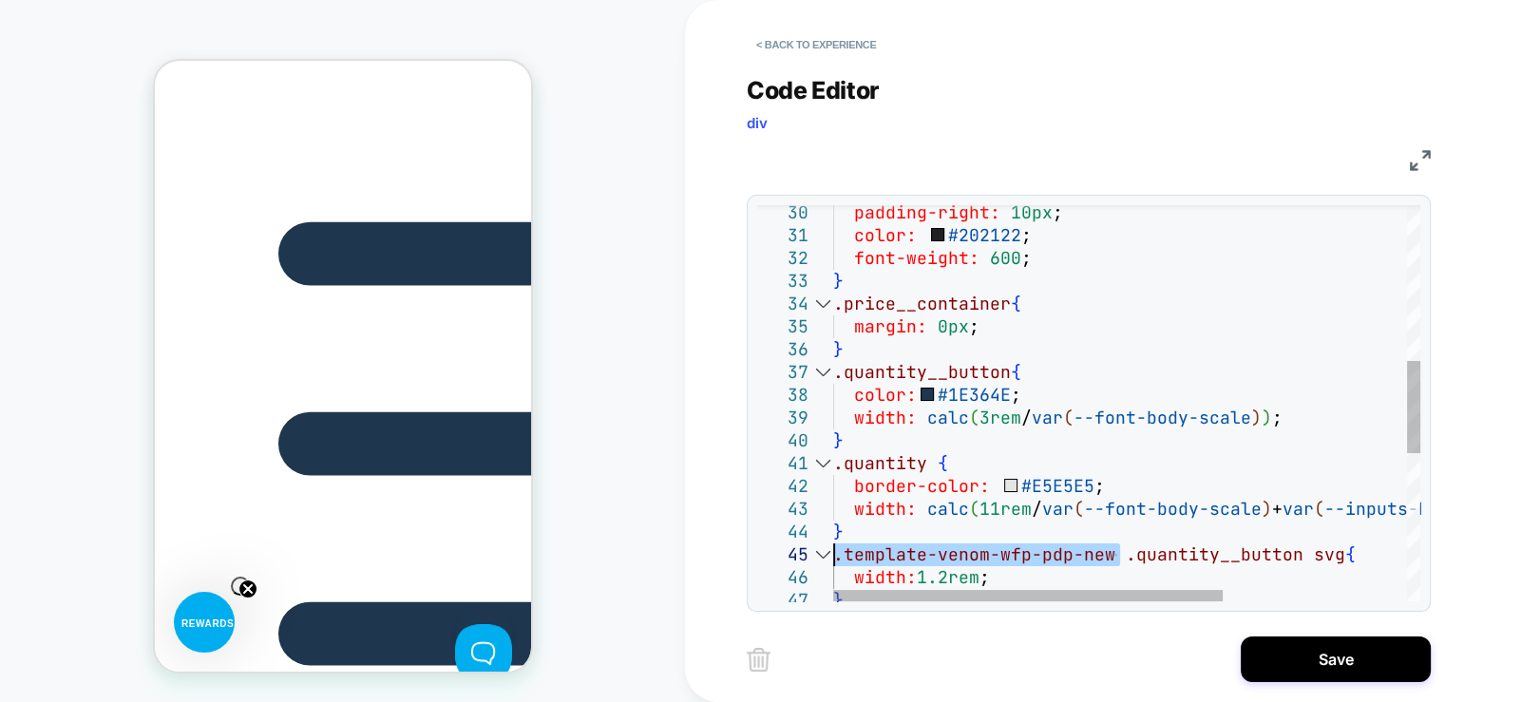
drag, startPoint x: 1118, startPoint y: 555, endPoint x: 830, endPoint y: 545, distance: 288.0
click at [833, 545] on div "padding-right: 10px ; color: #202122 ; font-weight: 600 ; } .price__container {…" at bounding box center [1265, 388] width 865 height 1696
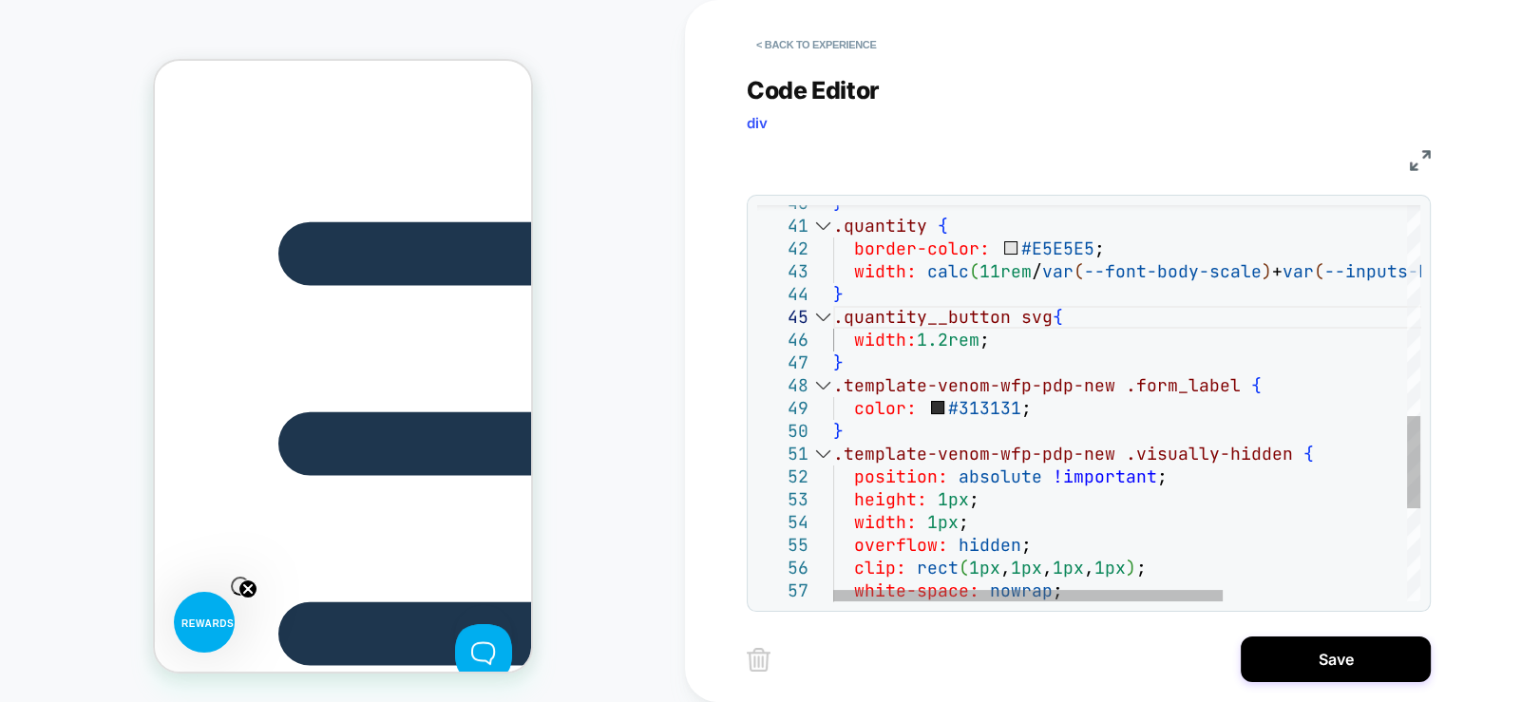
scroll to position [0, 268]
drag, startPoint x: 1118, startPoint y: 391, endPoint x: 808, endPoint y: 390, distance: 310.7
click at [833, 390] on div "} .quantity { border-color: #E5E5E5 ; width: calc ( 11rem / var ( --font-body-s…" at bounding box center [1265, 151] width 865 height 1696
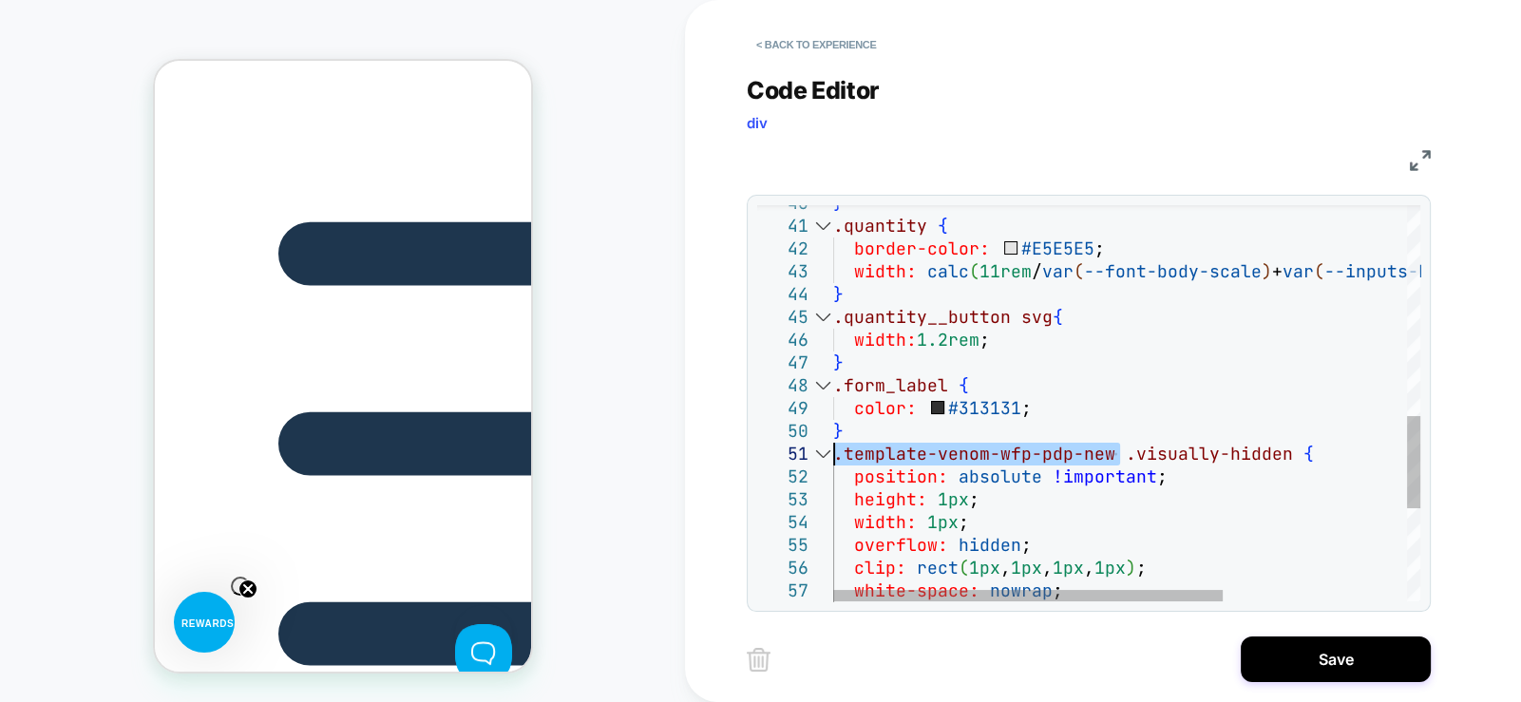
drag, startPoint x: 1119, startPoint y: 455, endPoint x: 835, endPoint y: 455, distance: 284.1
click at [835, 455] on div "} .quantity { border-color: #E5E5E5 ; width: calc ( 11rem / var ( --font-body-s…" at bounding box center [1265, 151] width 865 height 1696
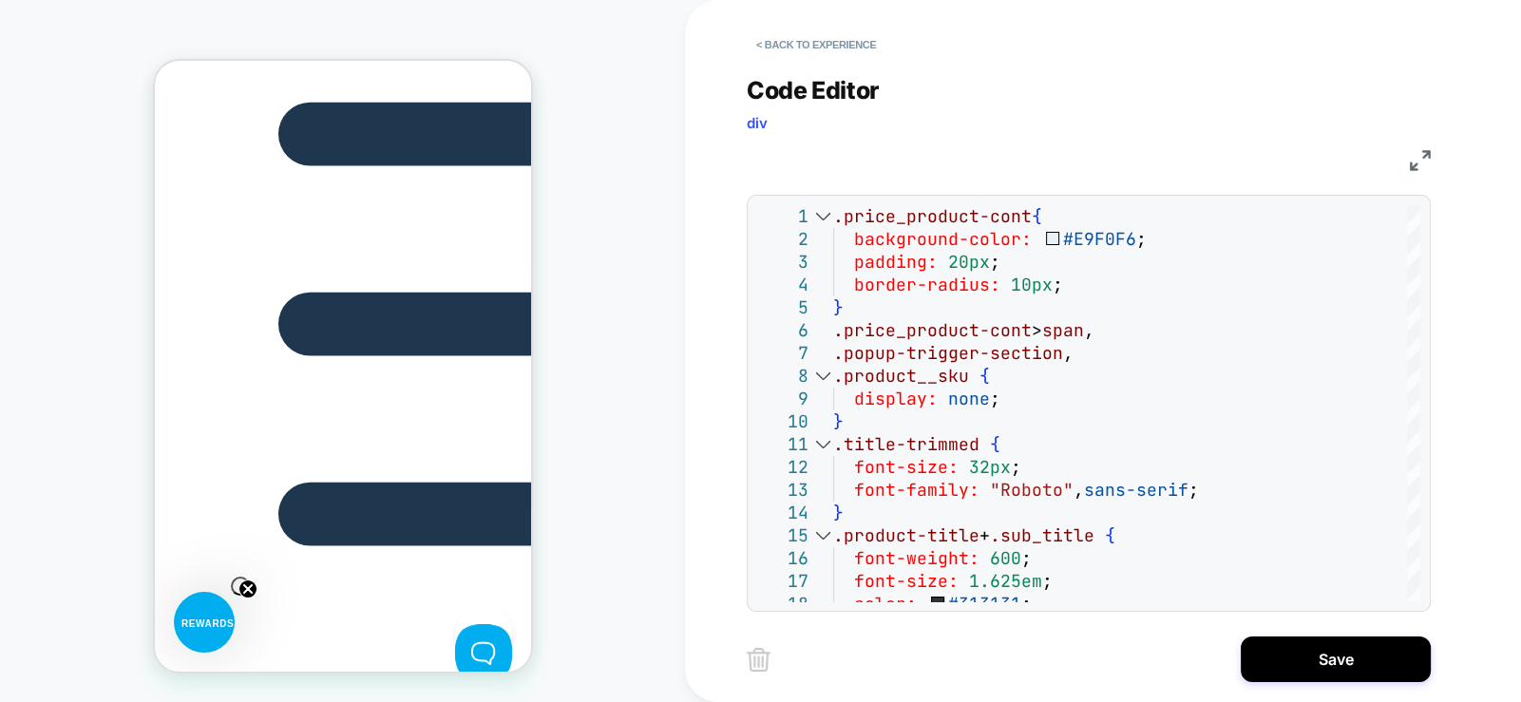
scroll to position [0, 2148]
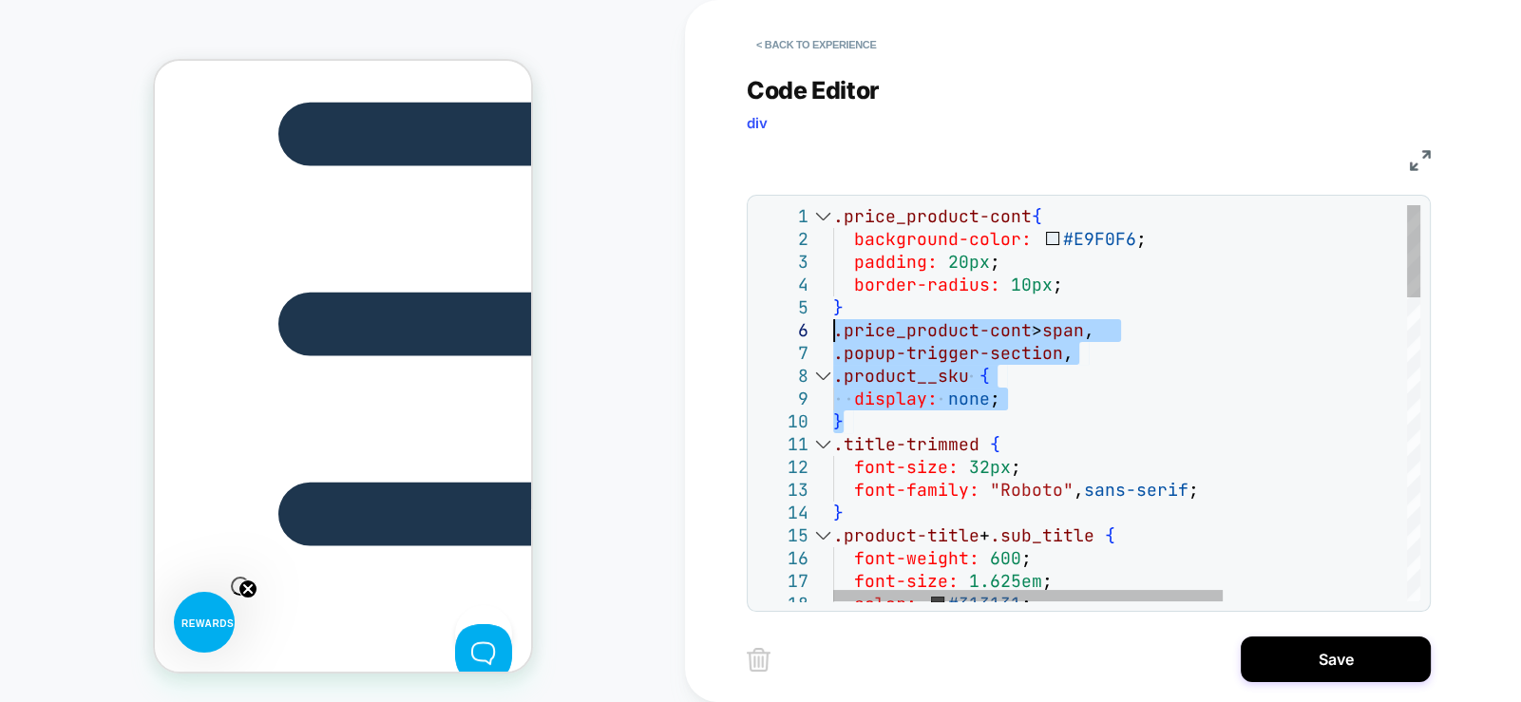
drag, startPoint x: 851, startPoint y: 422, endPoint x: 821, endPoint y: 334, distance: 92.5
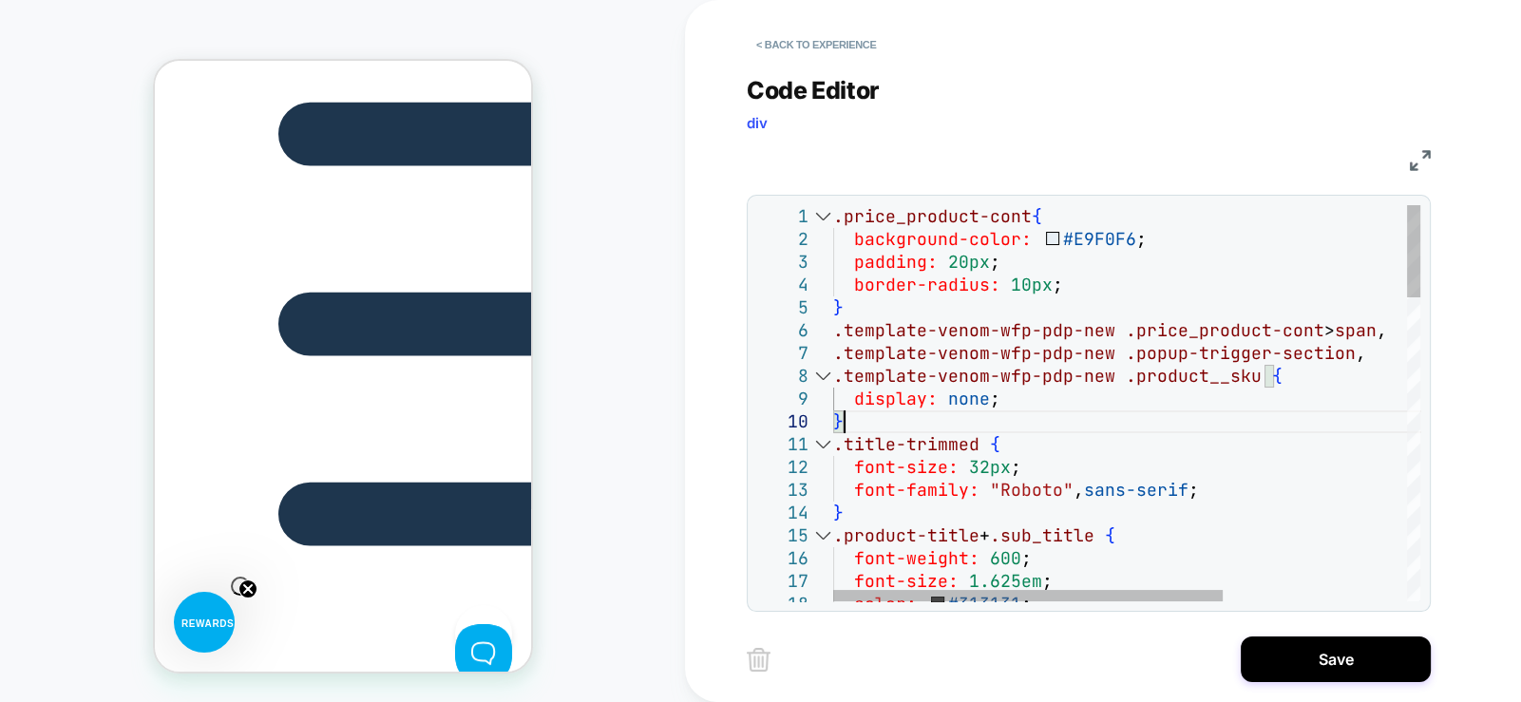
scroll to position [0, 537]
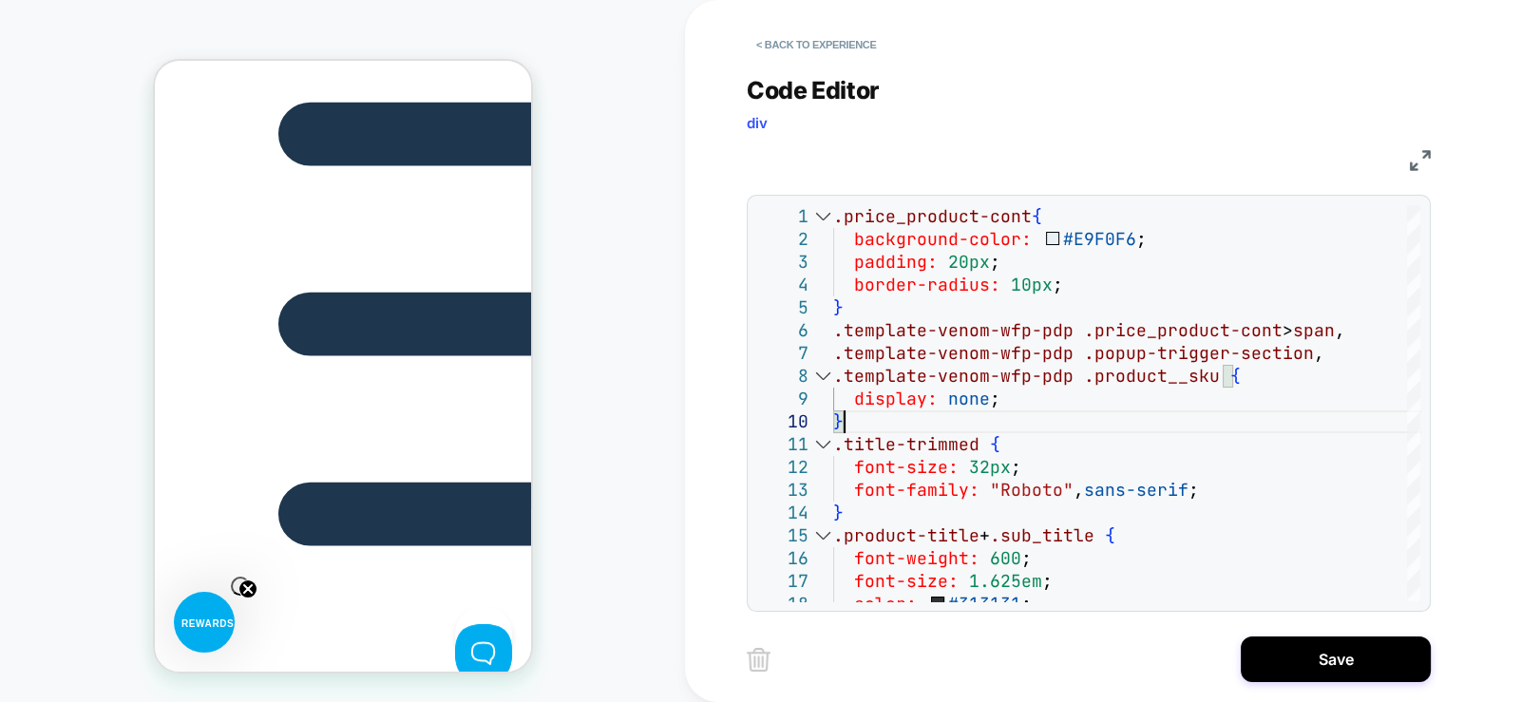
scroll to position [0, 1343]
type textarea "**********"
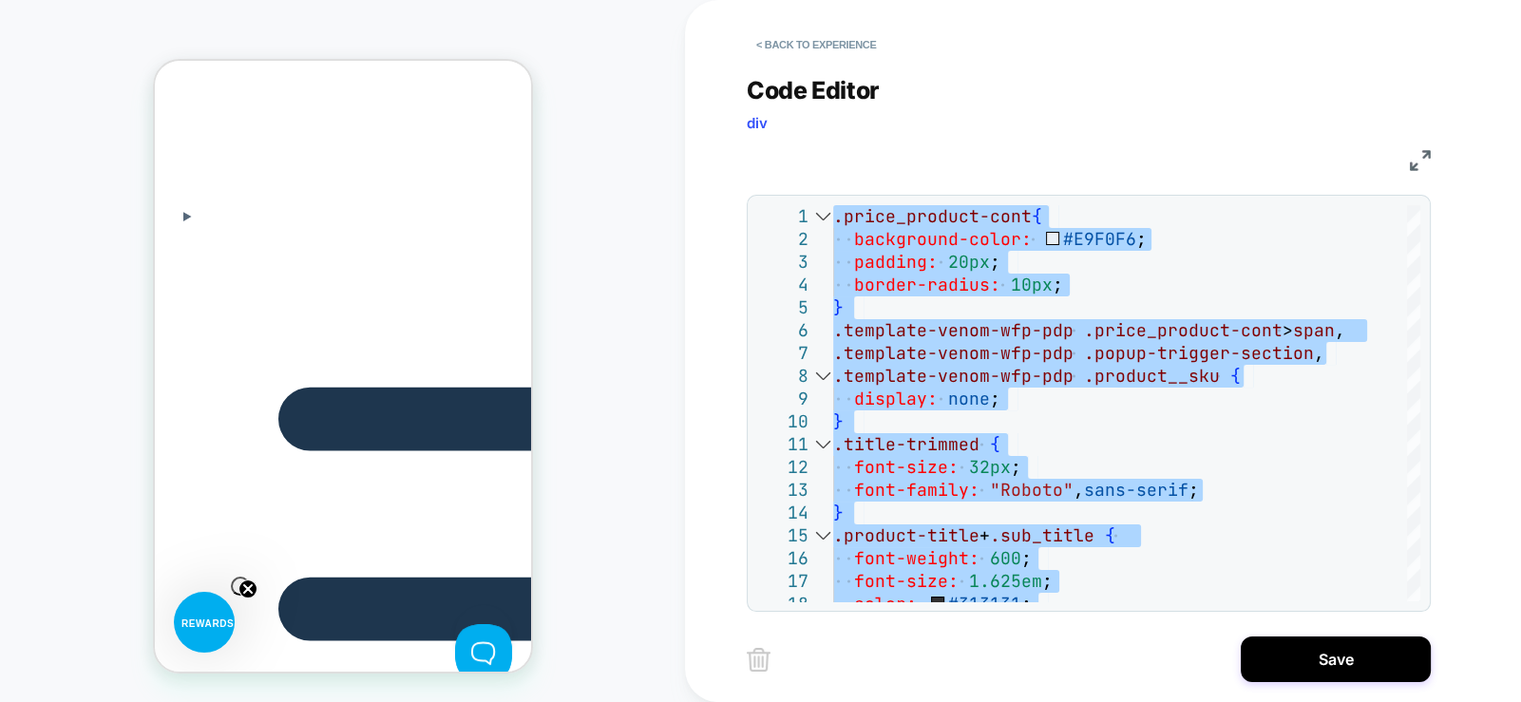
scroll to position [0, 1879]
click at [1330, 656] on button "Save" at bounding box center [1336, 660] width 190 height 46
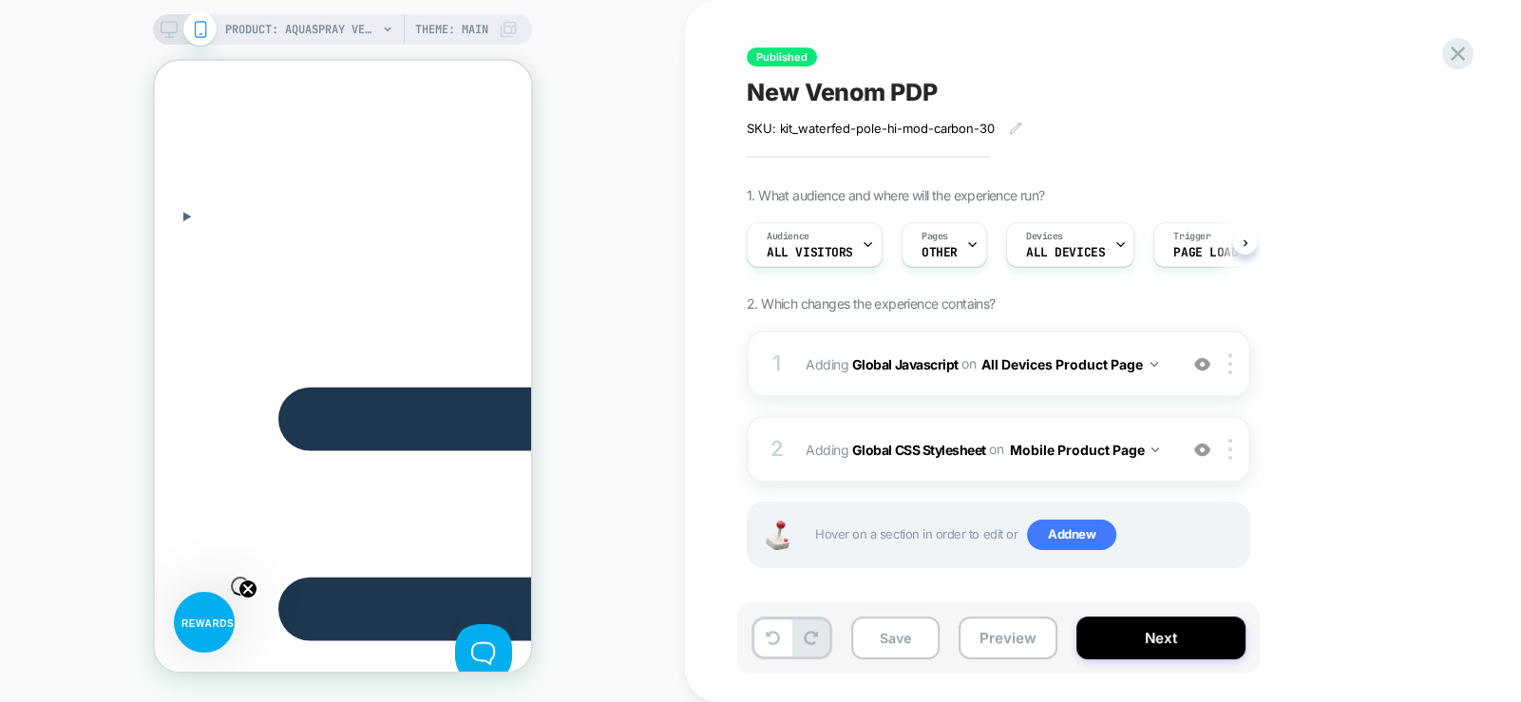
scroll to position [0, 0]
click at [1235, 448] on div at bounding box center [1233, 449] width 31 height 21
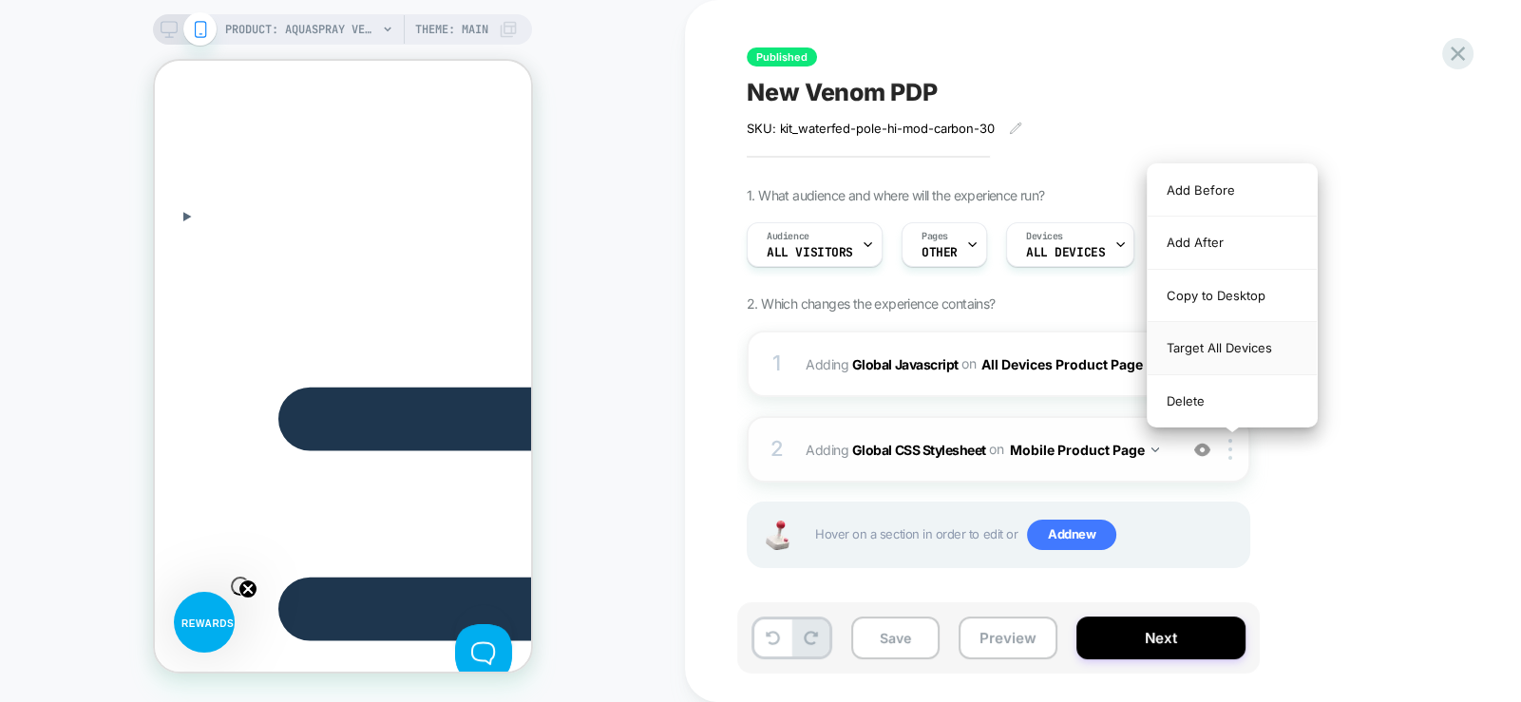
scroll to position [0, 2148]
click at [1256, 346] on div "Target All Devices" at bounding box center [1232, 348] width 169 height 52
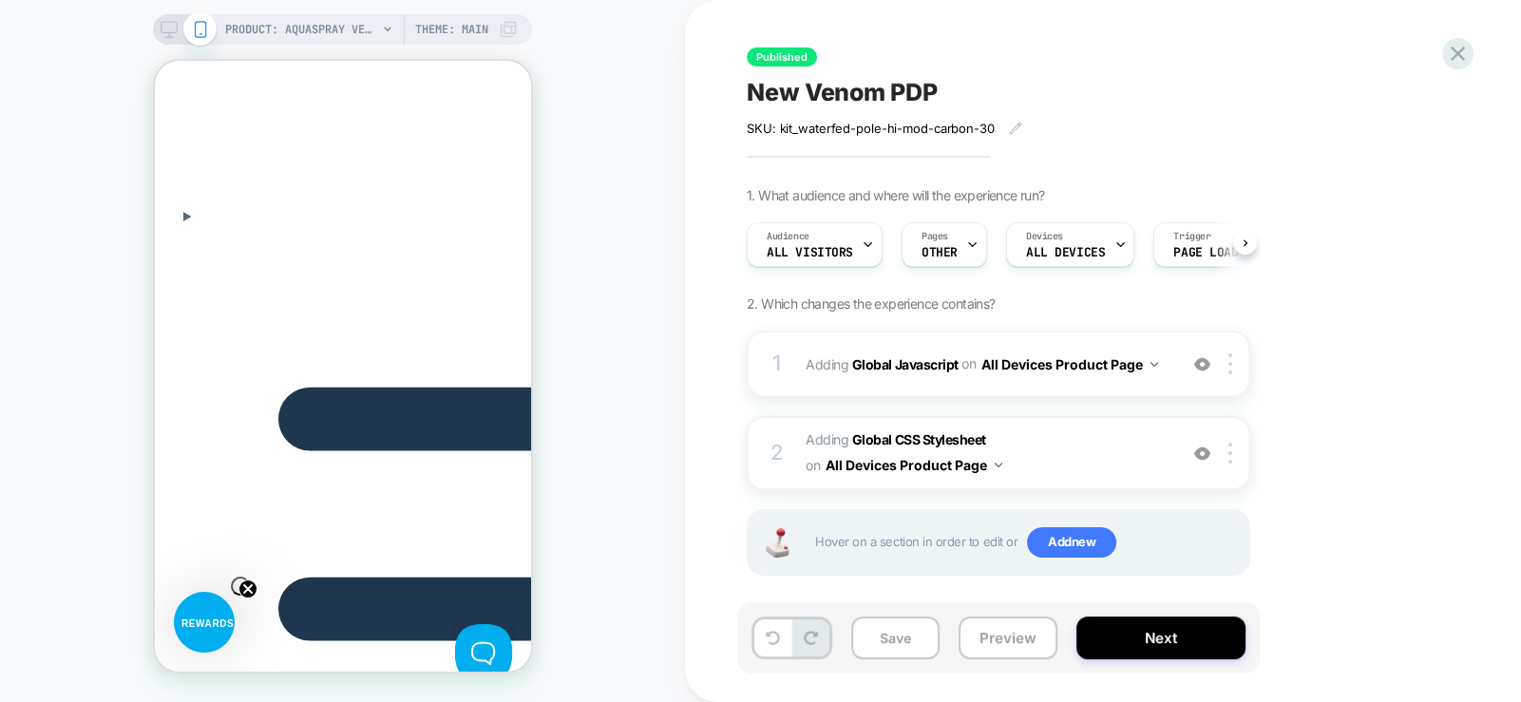
click at [1369, 430] on div "1. What audience and where will the experience run? Audience All Visitors Pages…" at bounding box center [1094, 405] width 694 height 436
click at [168, 29] on icon at bounding box center [169, 29] width 17 height 17
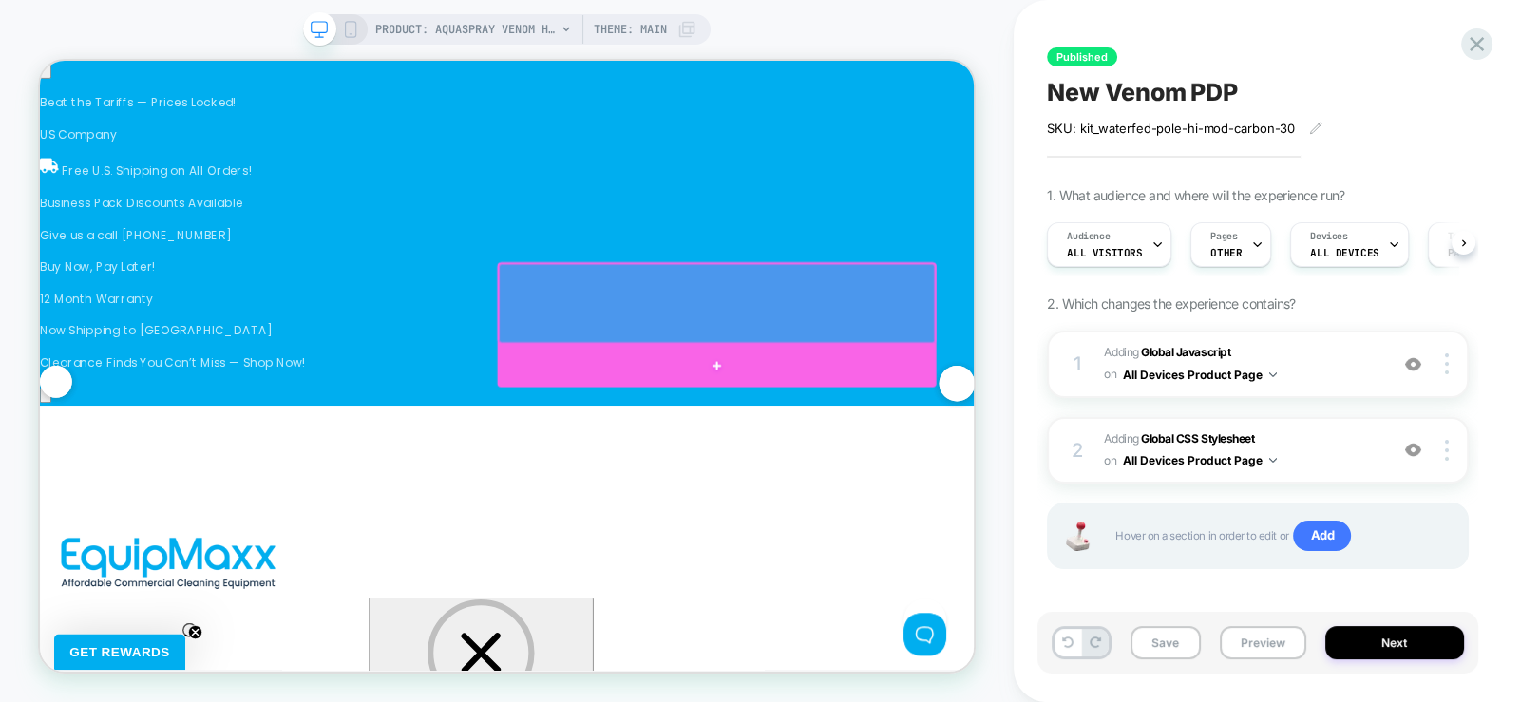
scroll to position [0, 3705]
click at [992, 450] on div at bounding box center [943, 467] width 586 height 57
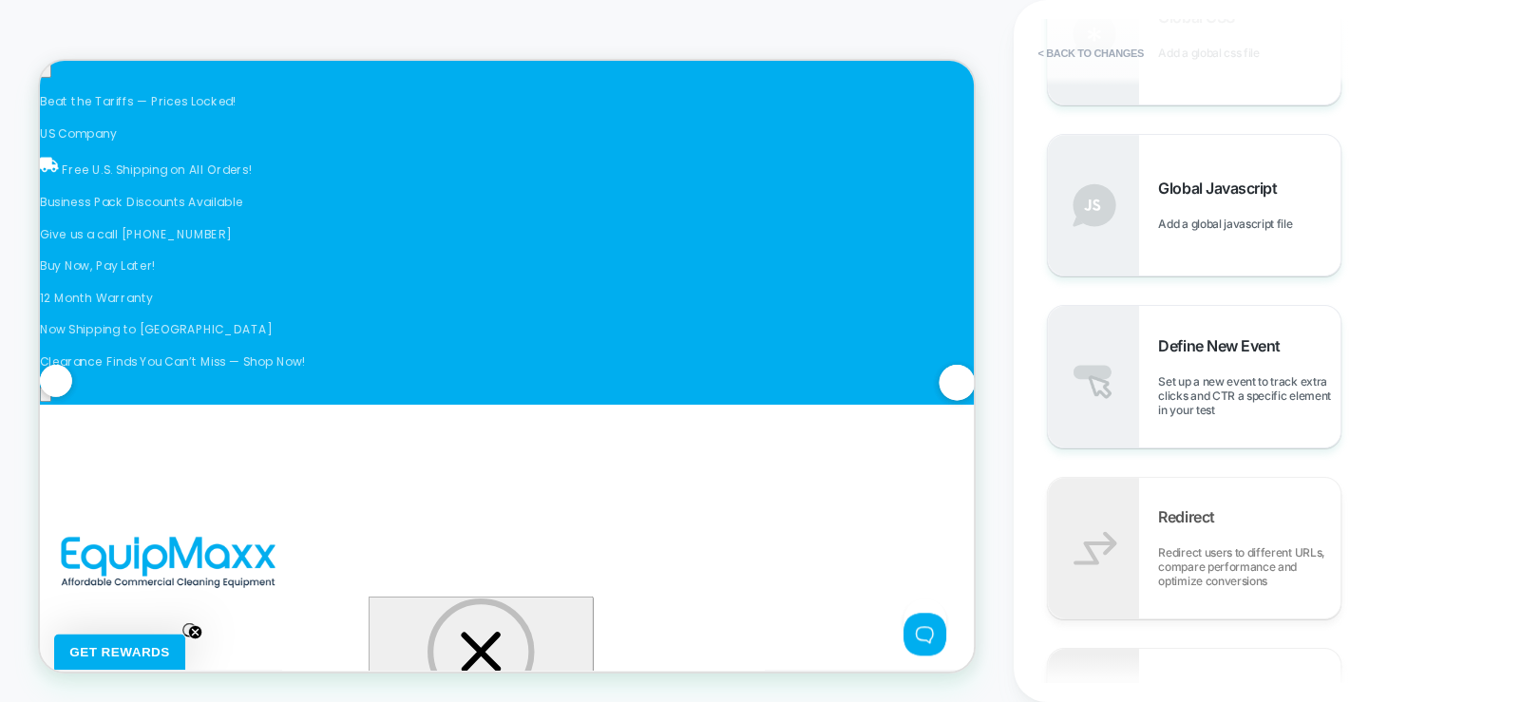
scroll to position [0, 4941]
click at [1004, 273] on div "PRODUCT: AquaSpray Venom High-Modulus Carbon Water Fed Window Cleaning Pole – 3…" at bounding box center [507, 351] width 1014 height 664
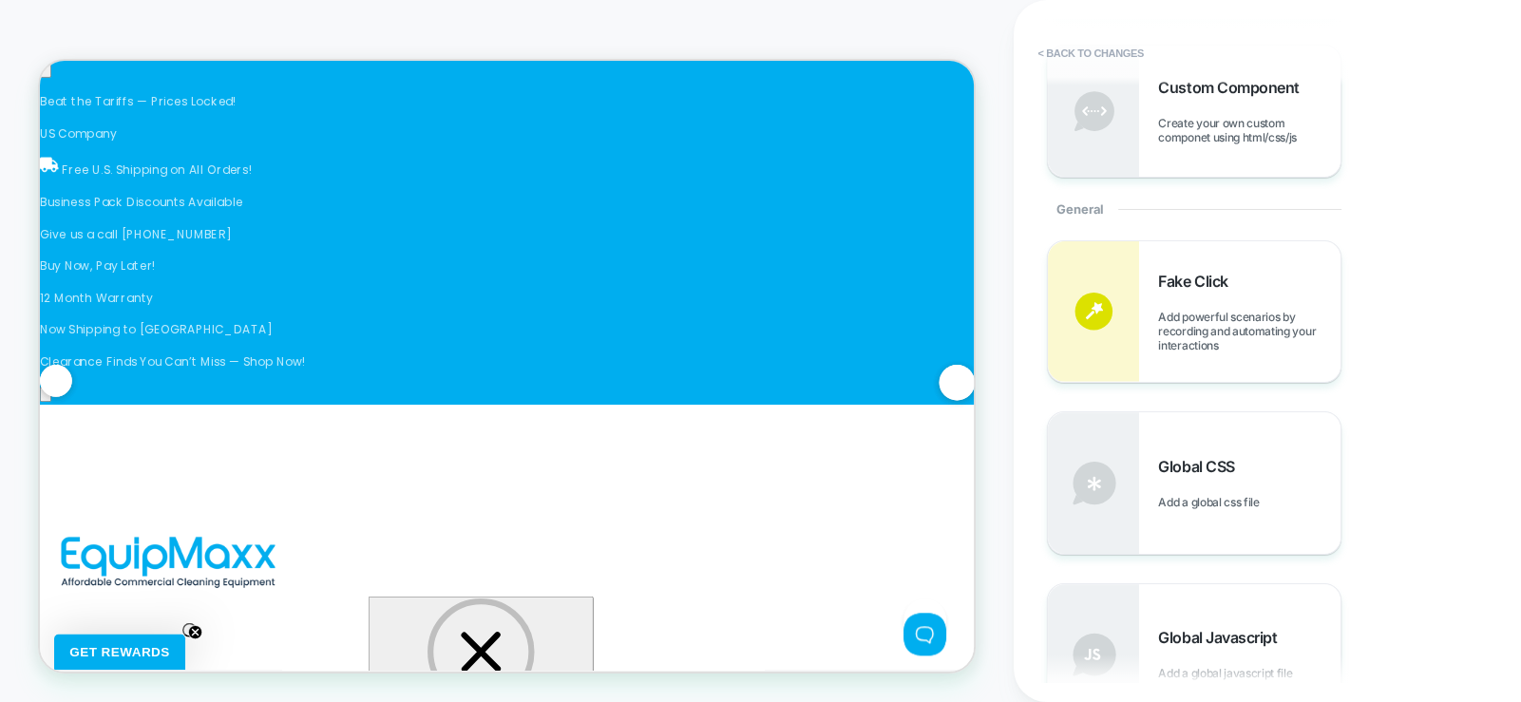
scroll to position [570, 0]
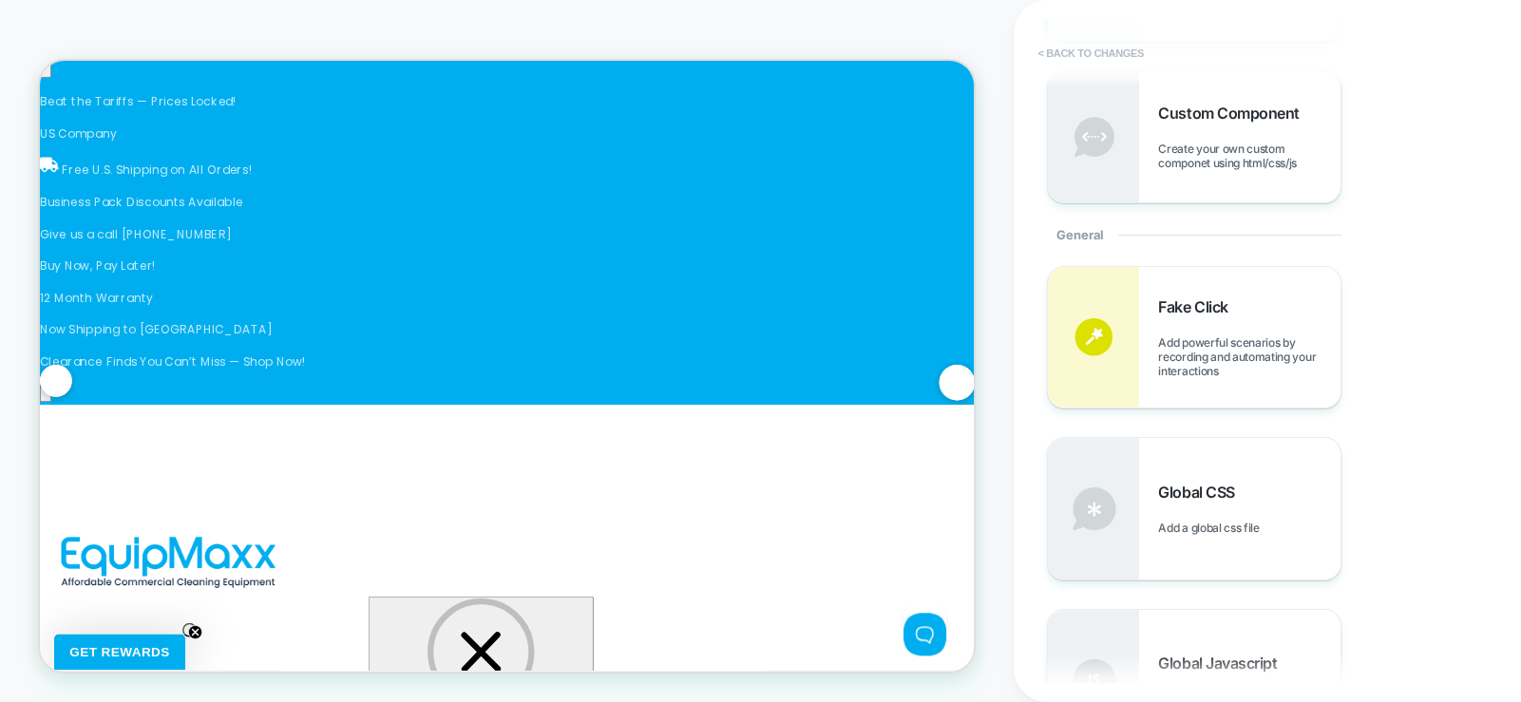
click at [1071, 51] on button "< Back to changes" at bounding box center [1090, 53] width 125 height 30
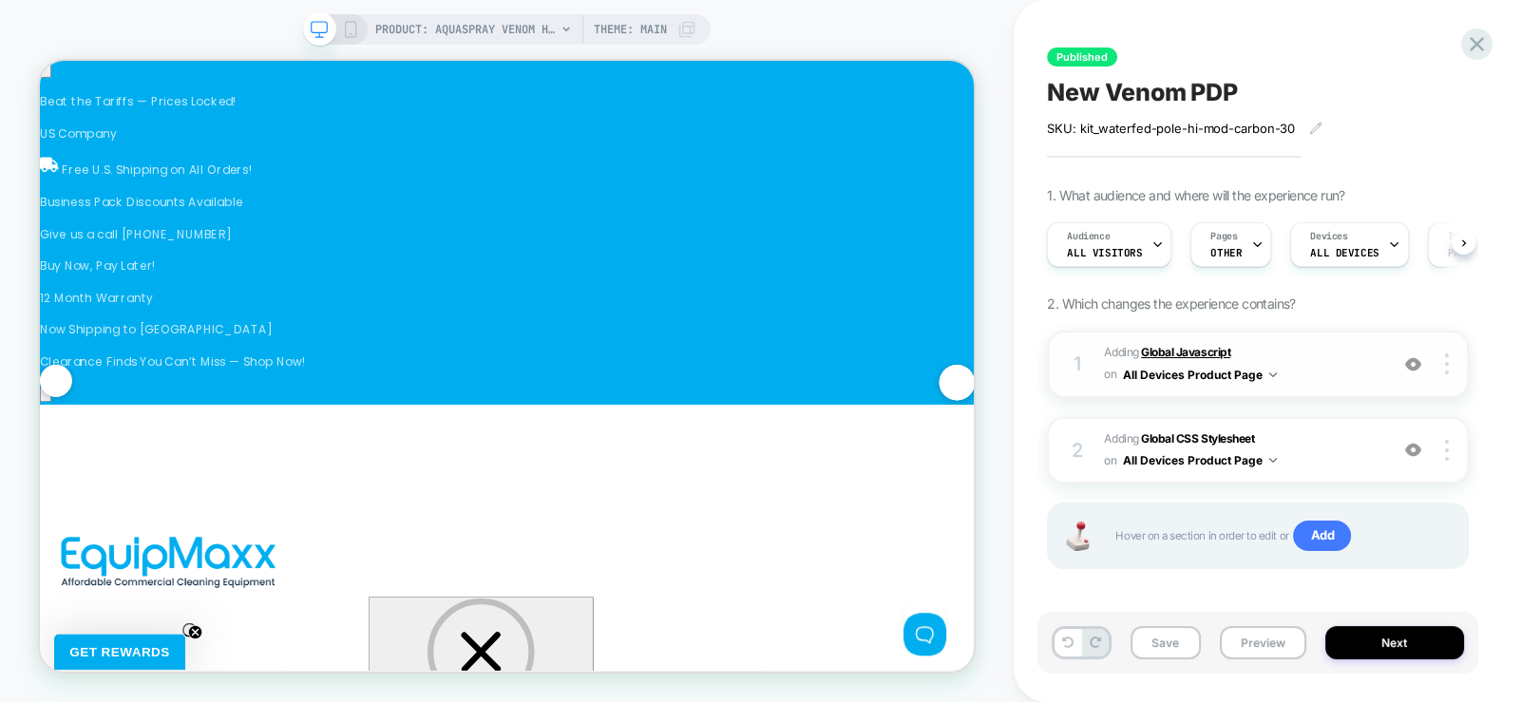
scroll to position [0, 618]
click at [1188, 346] on b "Global Javascript" at bounding box center [1185, 352] width 89 height 14
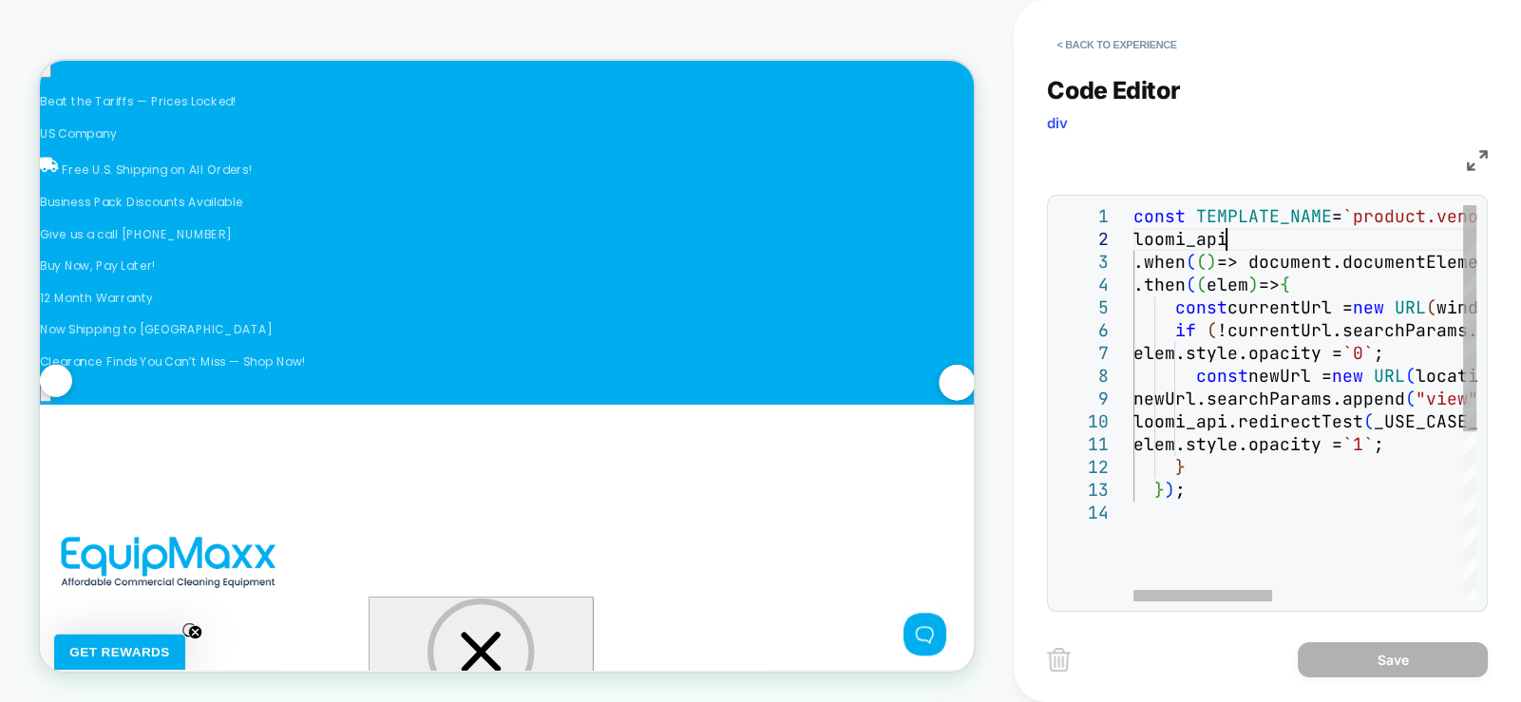
scroll to position [0, 0]
click at [1304, 238] on div "const TEMPLATE_NAME = `product.venom-wfp-pdp-new` ; loomi_api .when ( ( ) => do…" at bounding box center [1540, 551] width 813 height 693
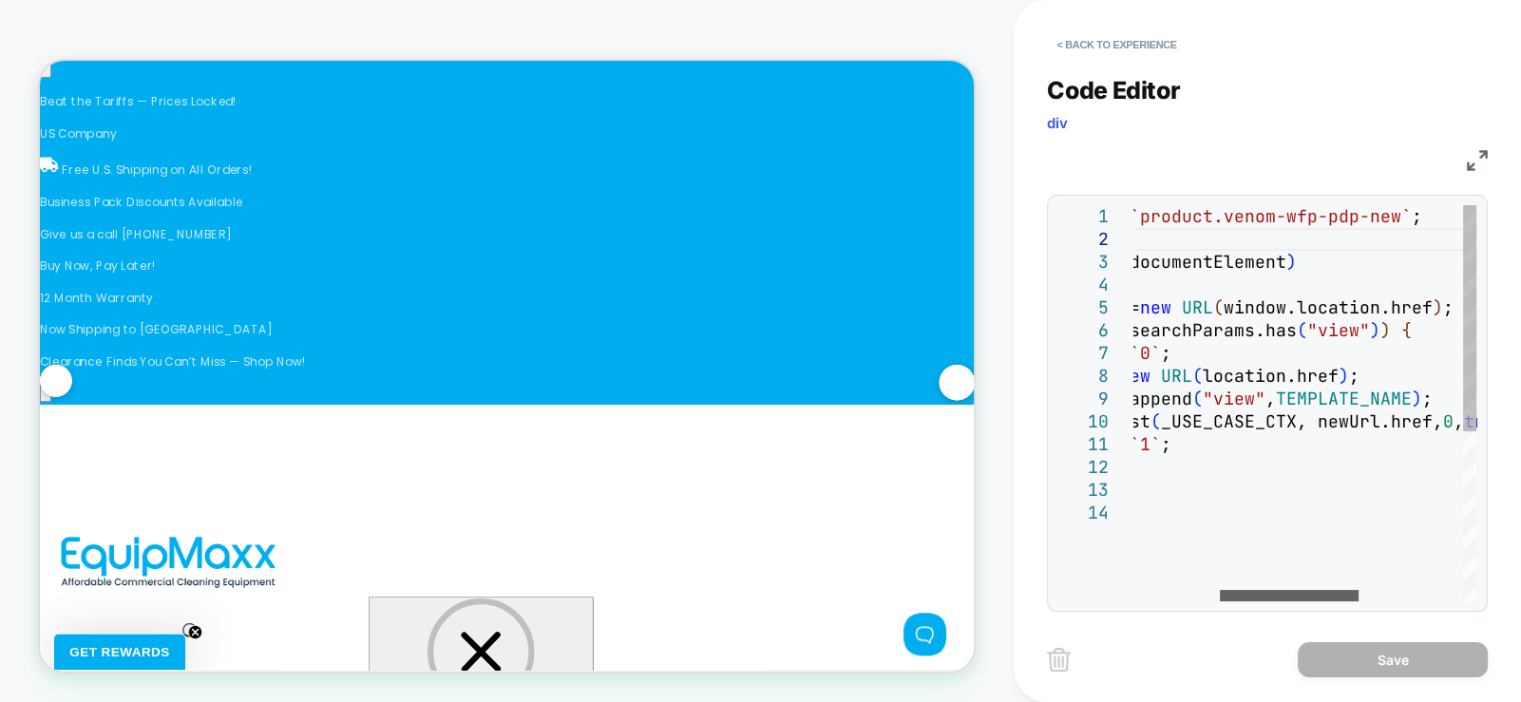
scroll to position [0, 1235]
click at [1307, 590] on div at bounding box center [1287, 595] width 139 height 11
click at [1194, 226] on div "const TEMPLATE_NAME = `product.venom-wfp-pdp-new` ; loomi_api .when ( ( ) => do…" at bounding box center [1330, 551] width 813 height 693
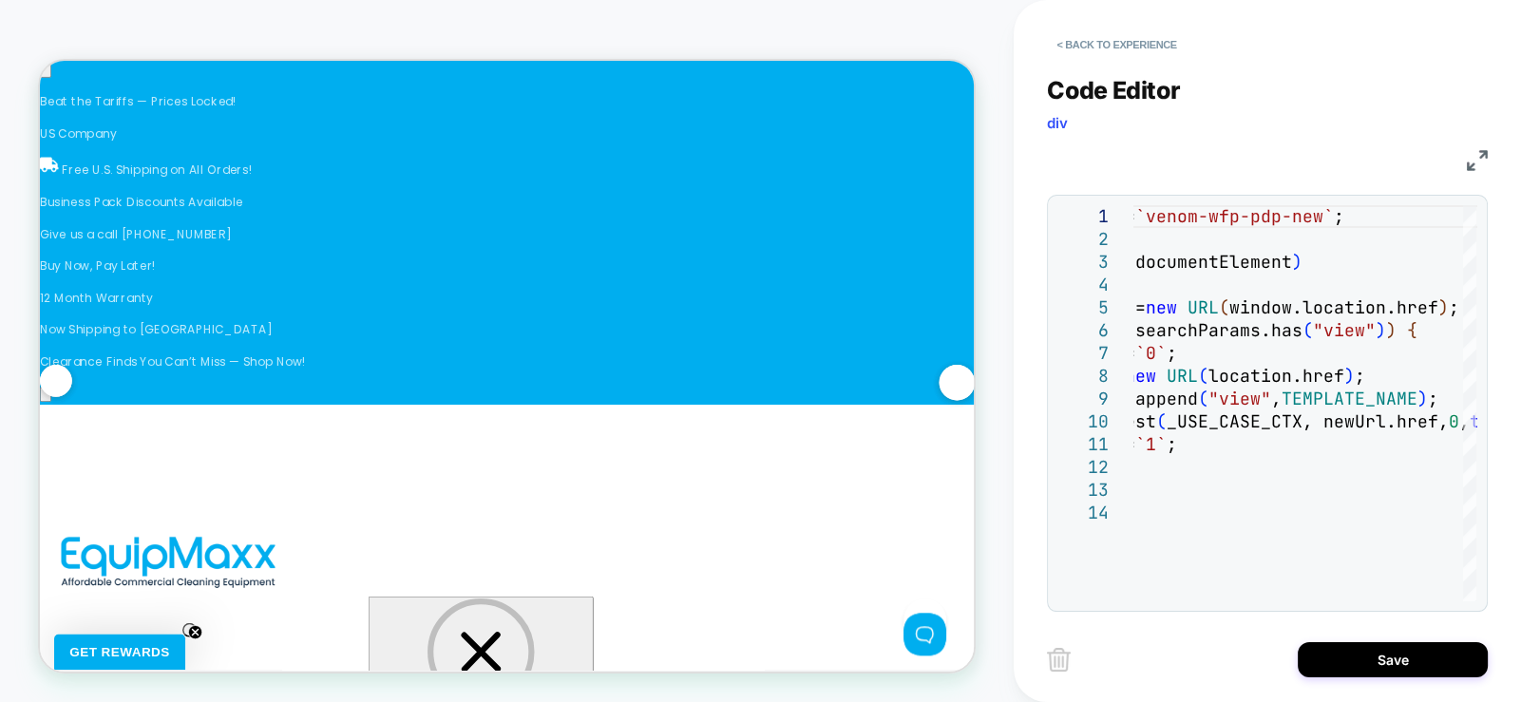
scroll to position [0, 1852]
click at [1221, 164] on div "JS" at bounding box center [1267, 158] width 441 height 32
click at [1221, 227] on div "const TEMPLATE_NAME = `venom-wfp-pdp-new` ; loomi_api .when ( ( ) => document.d…" at bounding box center [1332, 551] width 813 height 693
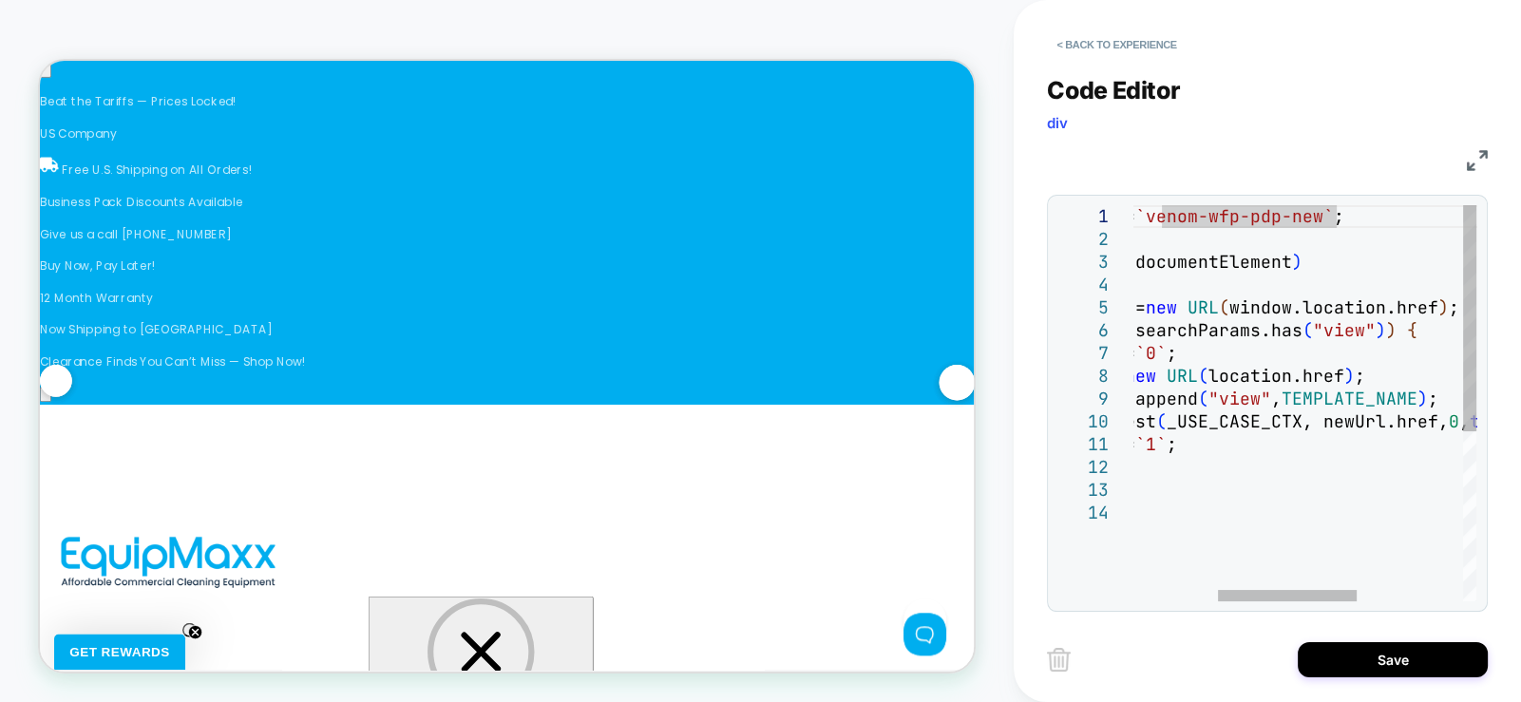
type textarea "**********"
click at [1273, 223] on div "const TEMPLATE_NAME = `product.venom-wfp-pdp-new` ; loomi_api .when ( ( ) => do…" at bounding box center [1332, 551] width 813 height 693
click at [1323, 219] on div "const TEMPLATE_NAME = `product.venom-wfp-pdp-new` ; loomi_api .when ( ( ) => do…" at bounding box center [1332, 551] width 813 height 693
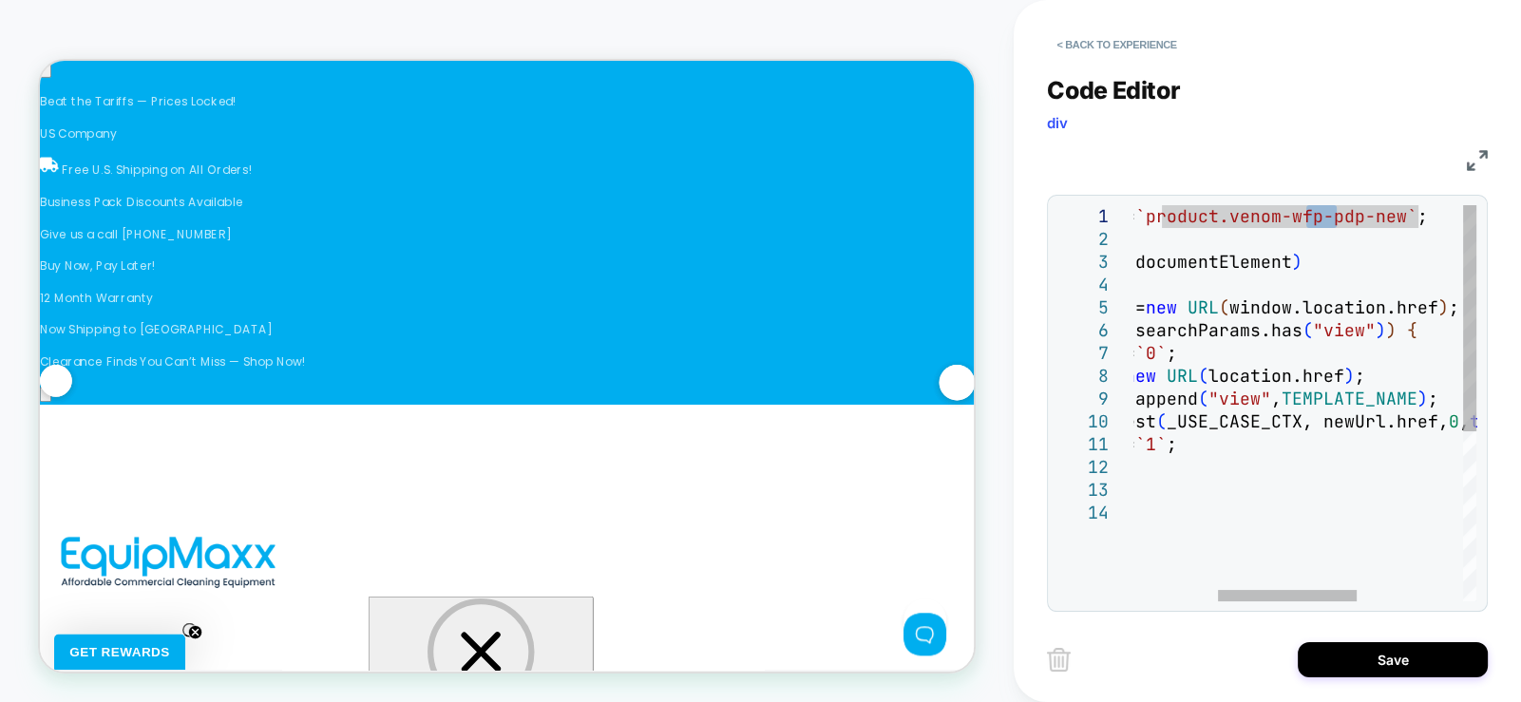
click at [1362, 218] on div "const TEMPLATE_NAME = `product.venom-wfp-pdp-new` ; loomi_api .when ( ( ) => do…" at bounding box center [1332, 551] width 813 height 693
click at [1403, 213] on div "const TEMPLATE_NAME = `product.venom-wfp-pdp-new` ; loomi_api .when ( ( ) => do…" at bounding box center [1332, 551] width 813 height 693
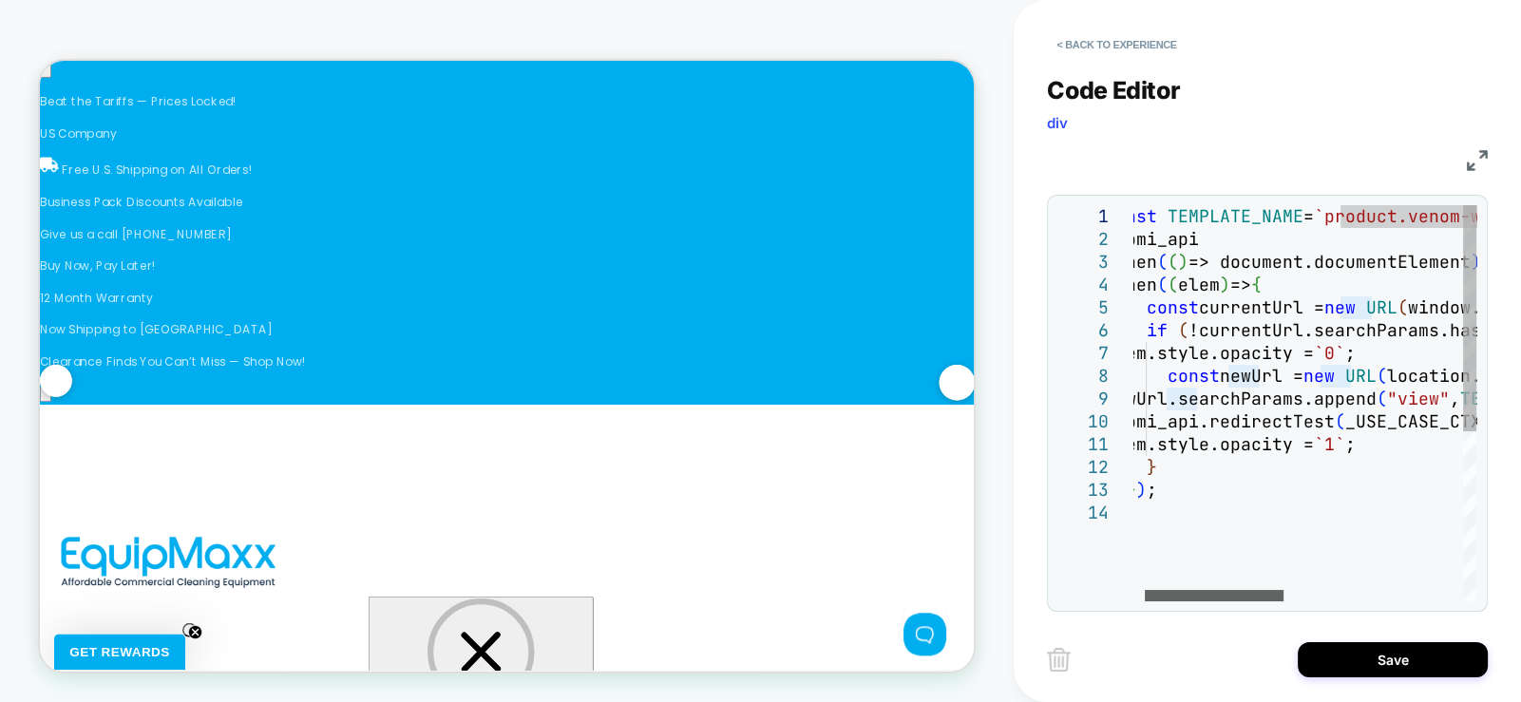
scroll to position [0, 4323]
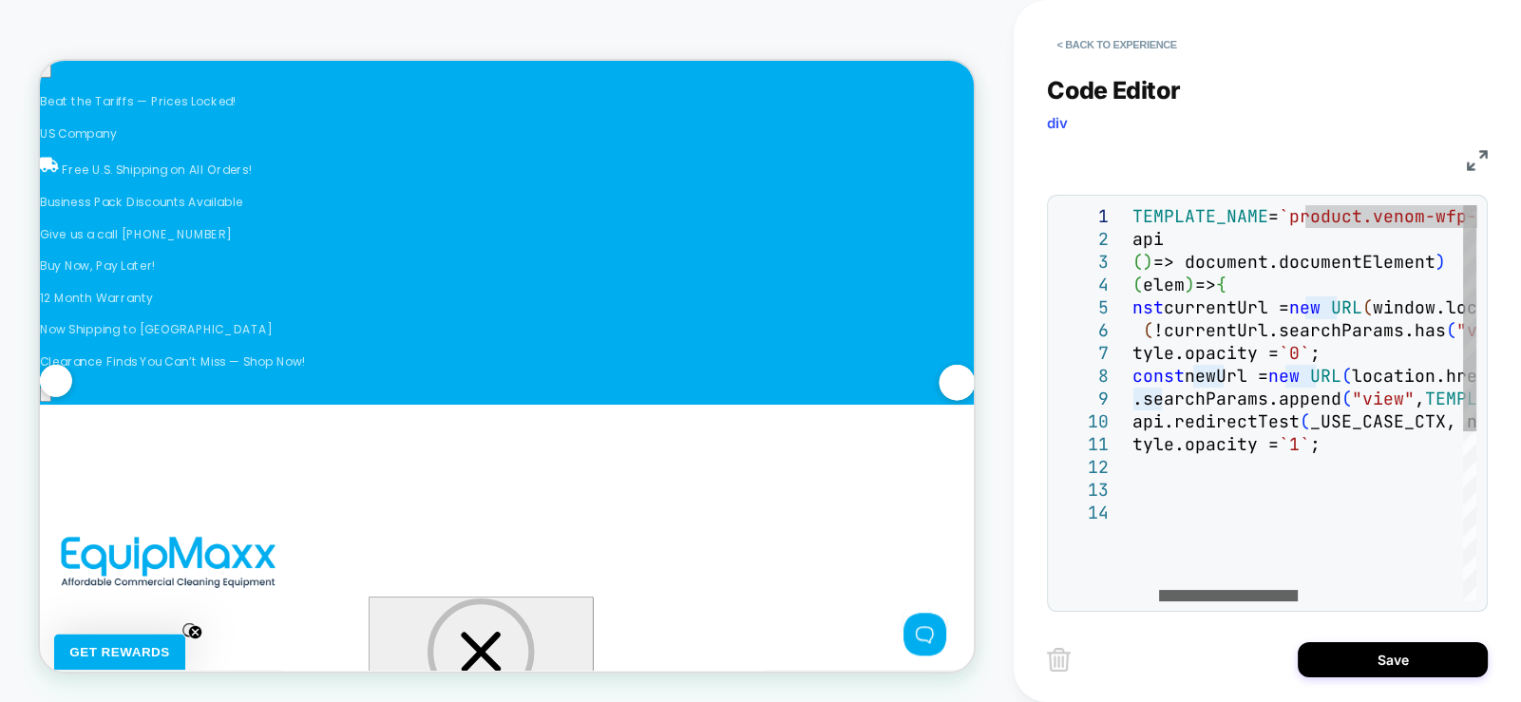
click at [1207, 592] on div at bounding box center [1228, 595] width 139 height 11
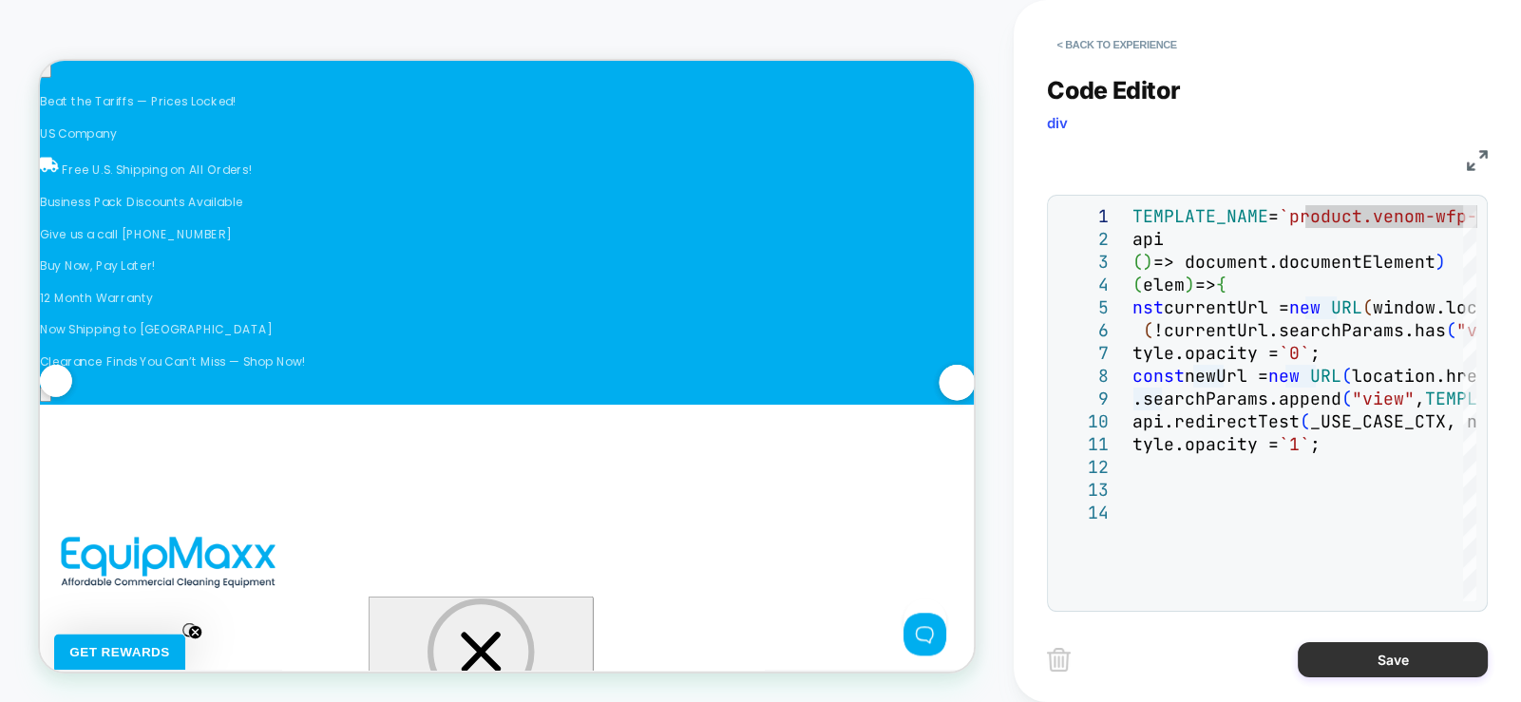
click at [1326, 653] on button "Save" at bounding box center [1393, 659] width 190 height 35
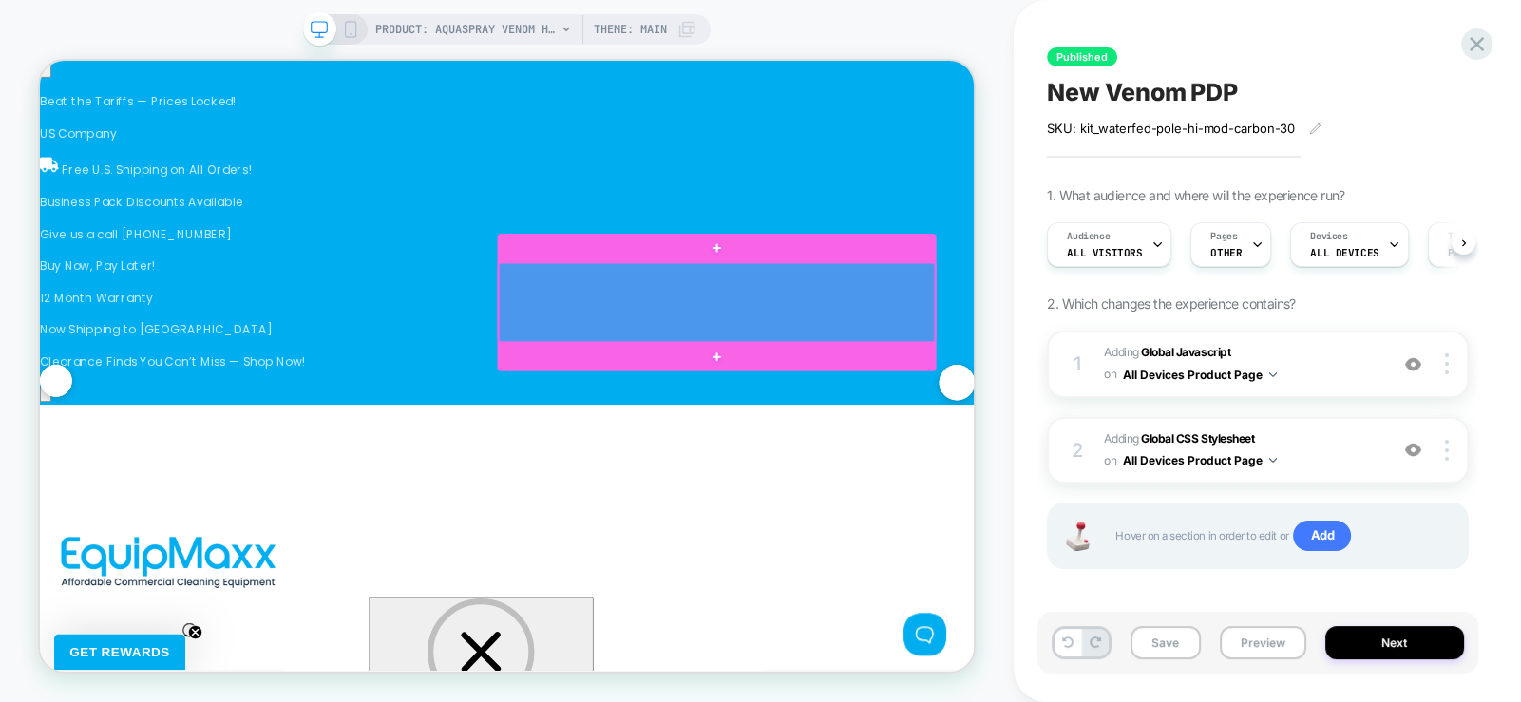
scroll to position [0, 0]
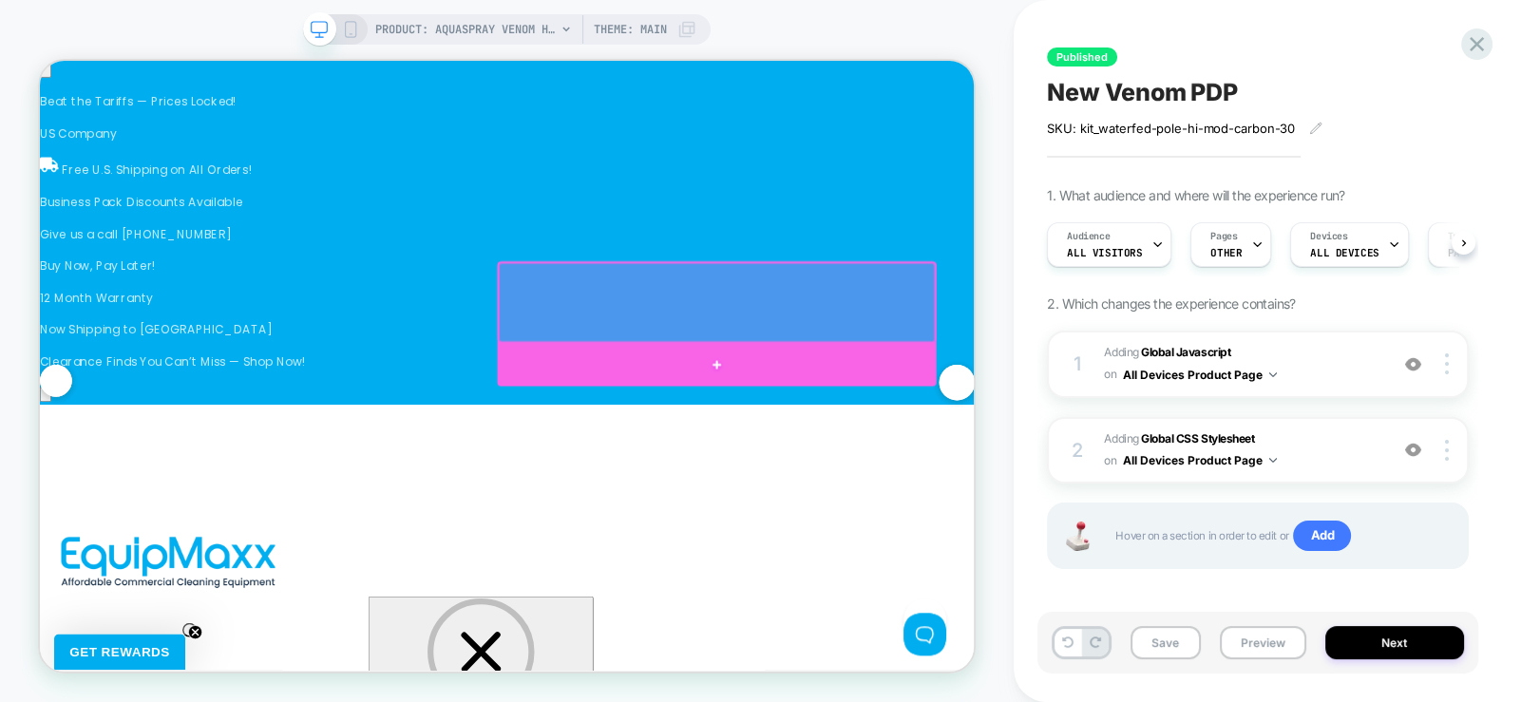
click at [988, 451] on div at bounding box center [943, 466] width 586 height 57
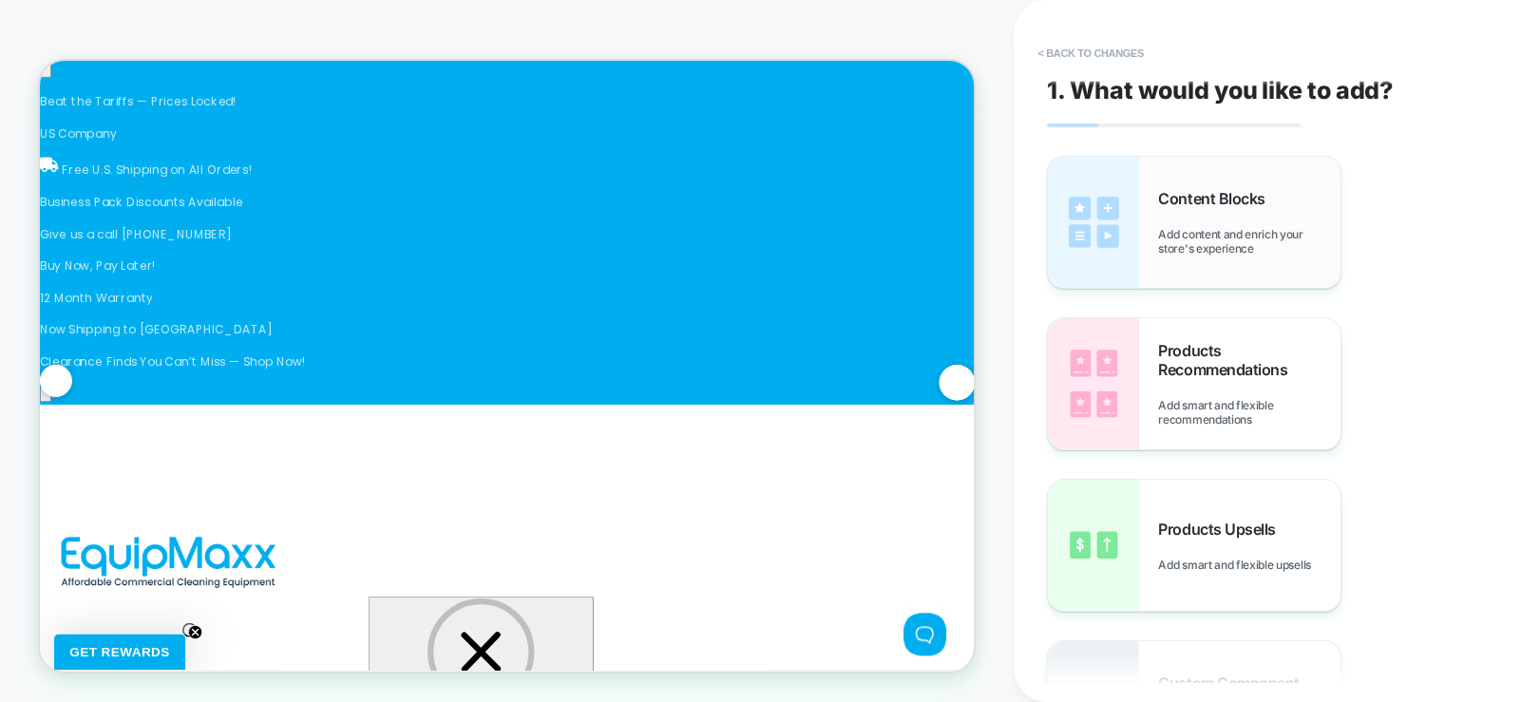
click at [1209, 246] on span "Add content and enrich your store's experience" at bounding box center [1249, 241] width 182 height 29
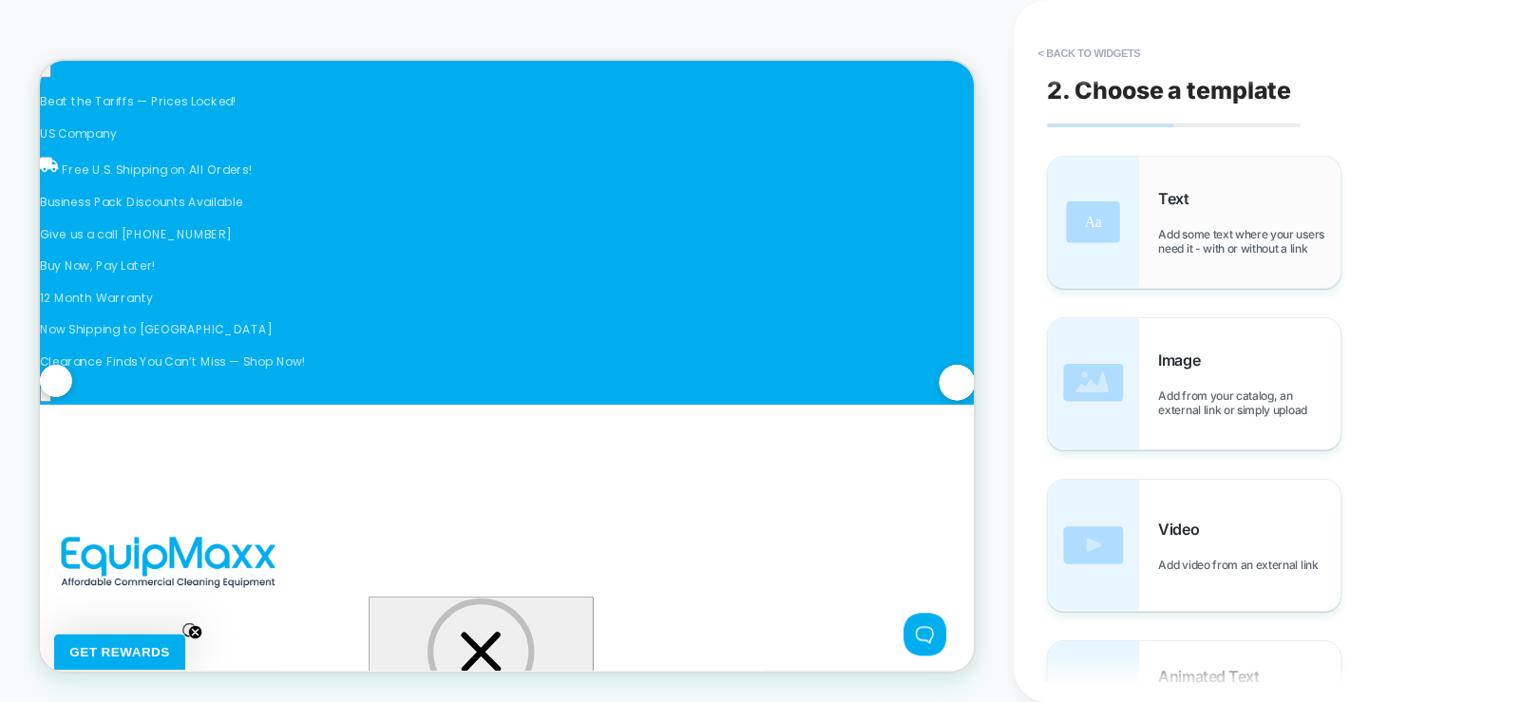
scroll to position [29, 0]
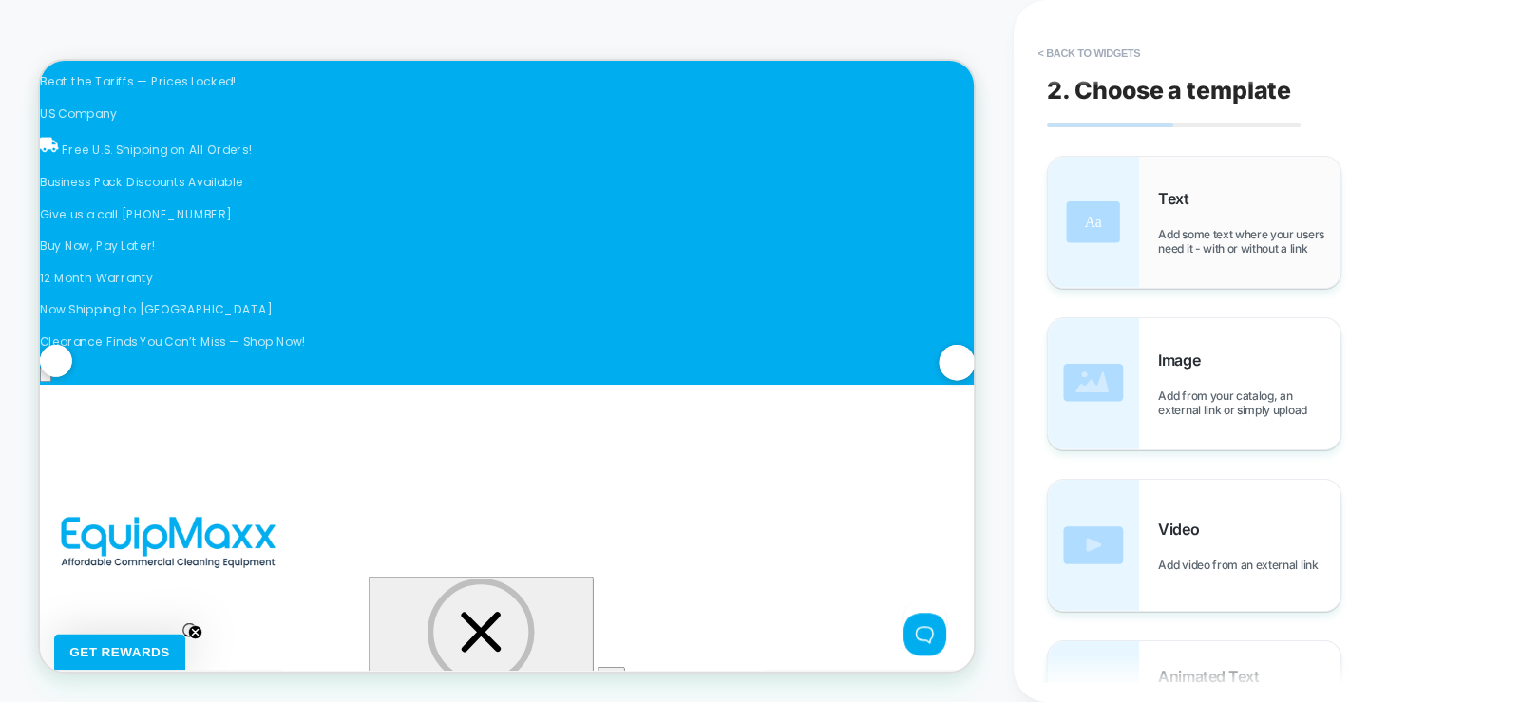
click at [1199, 203] on div "Text Add some text where your users need it - with or without a link" at bounding box center [1249, 222] width 182 height 67
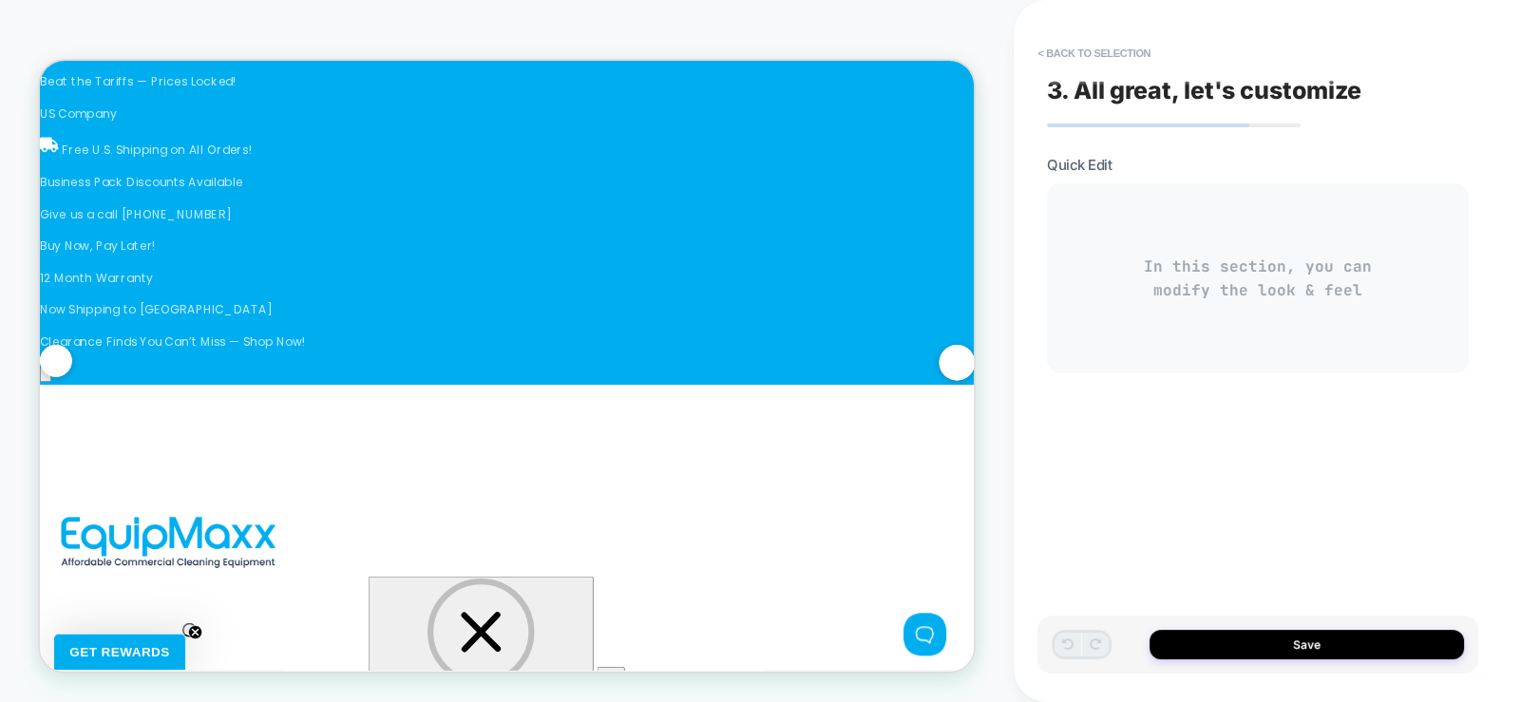
scroll to position [0, 2470]
click at [1188, 268] on div "In this section, you can modify the look & feel" at bounding box center [1258, 278] width 422 height 190
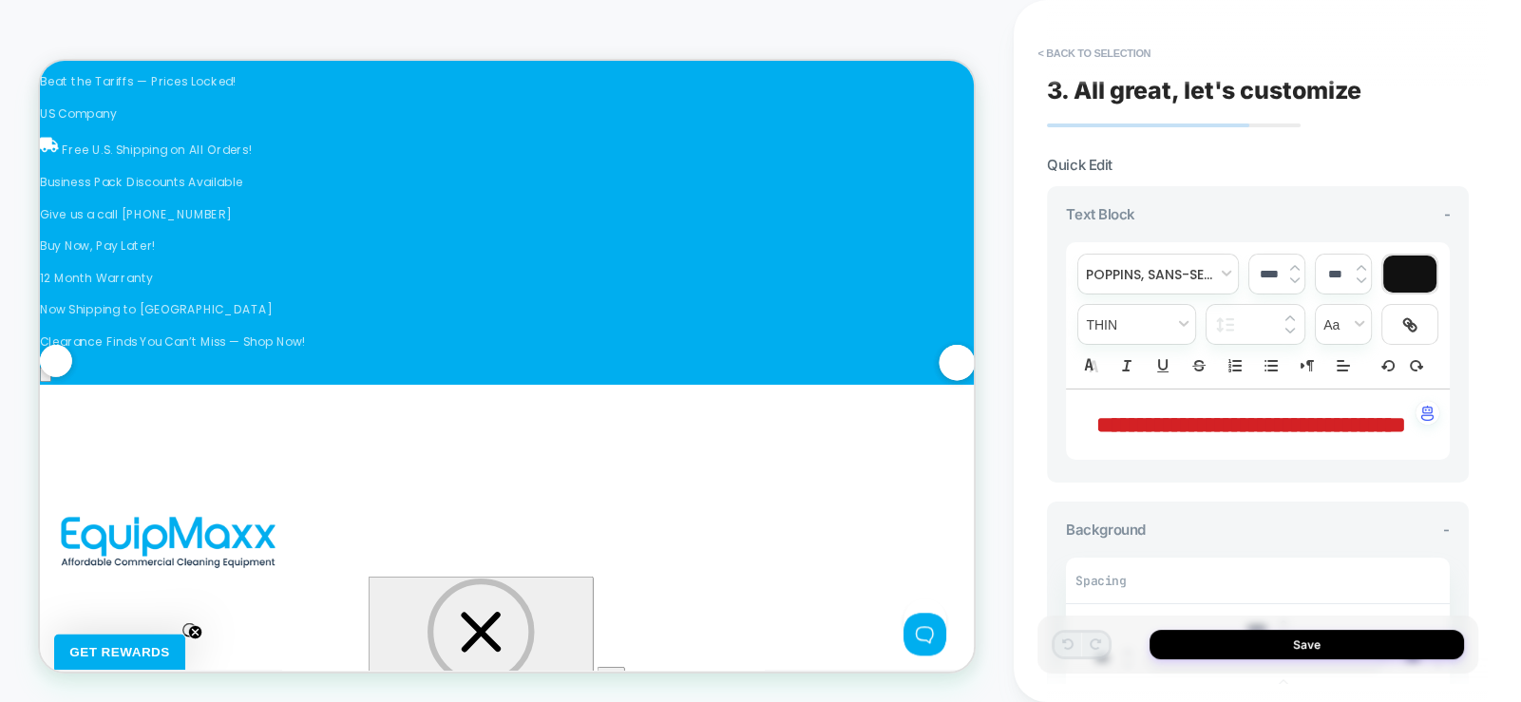
click at [1319, 441] on p "**********" at bounding box center [1251, 425] width 332 height 32
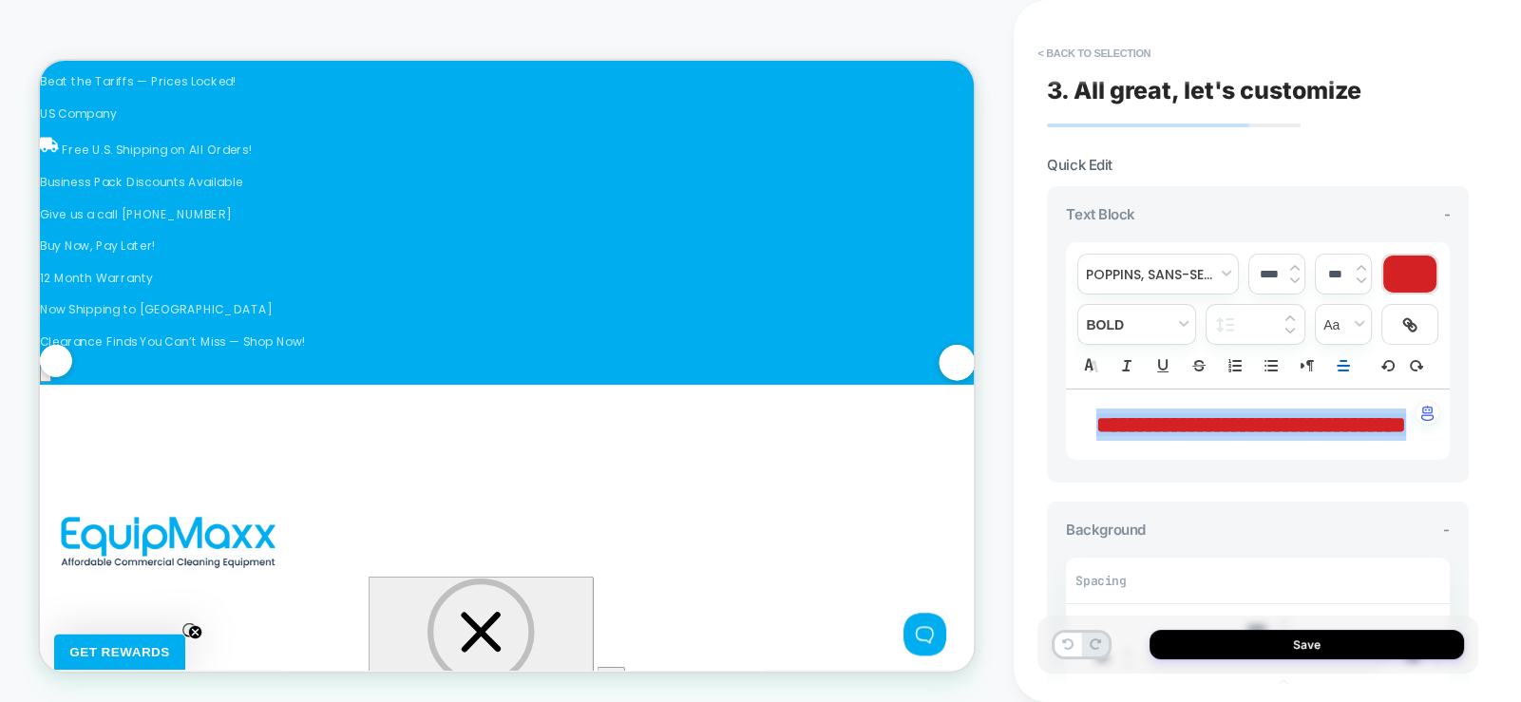
type input "****"
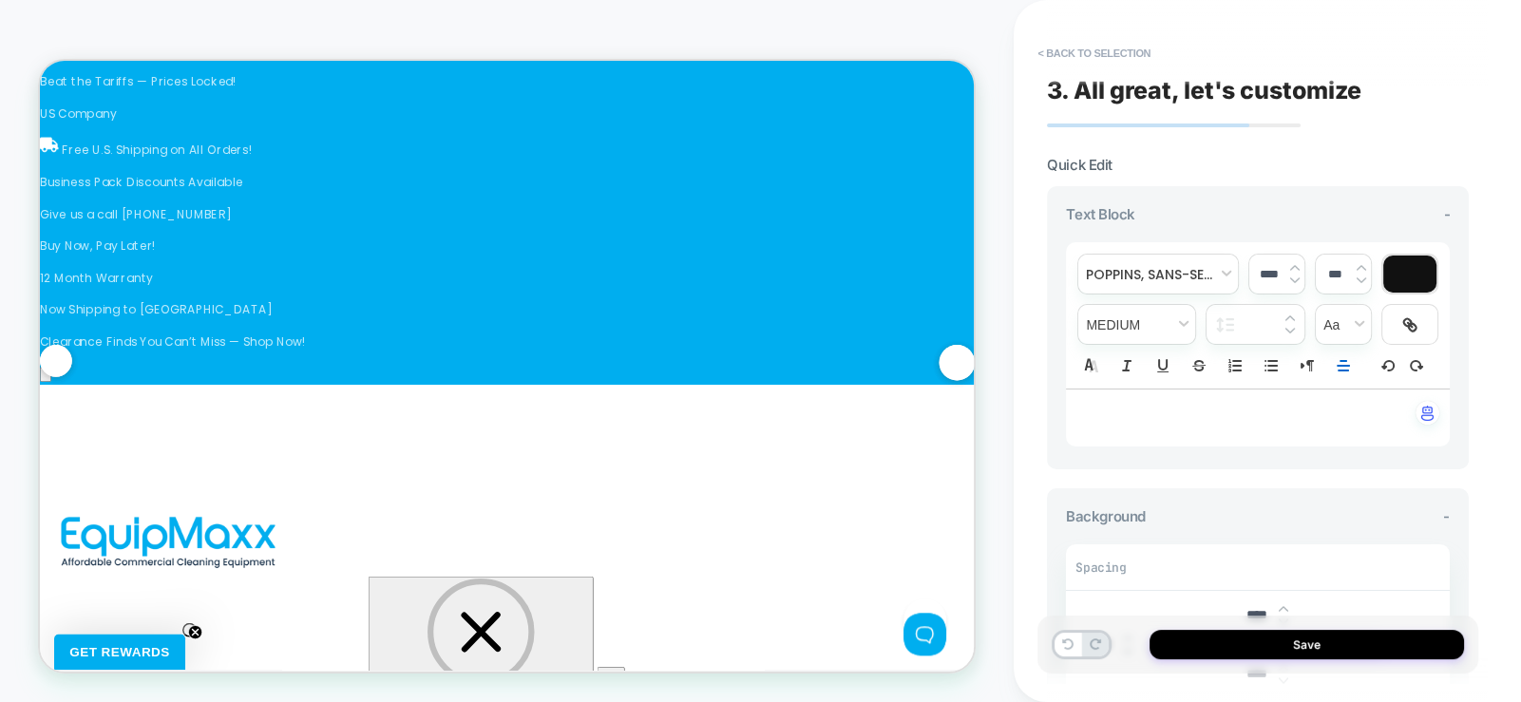
scroll to position [0, 4941]
click at [1187, 416] on p "﻿" at bounding box center [1251, 418] width 332 height 19
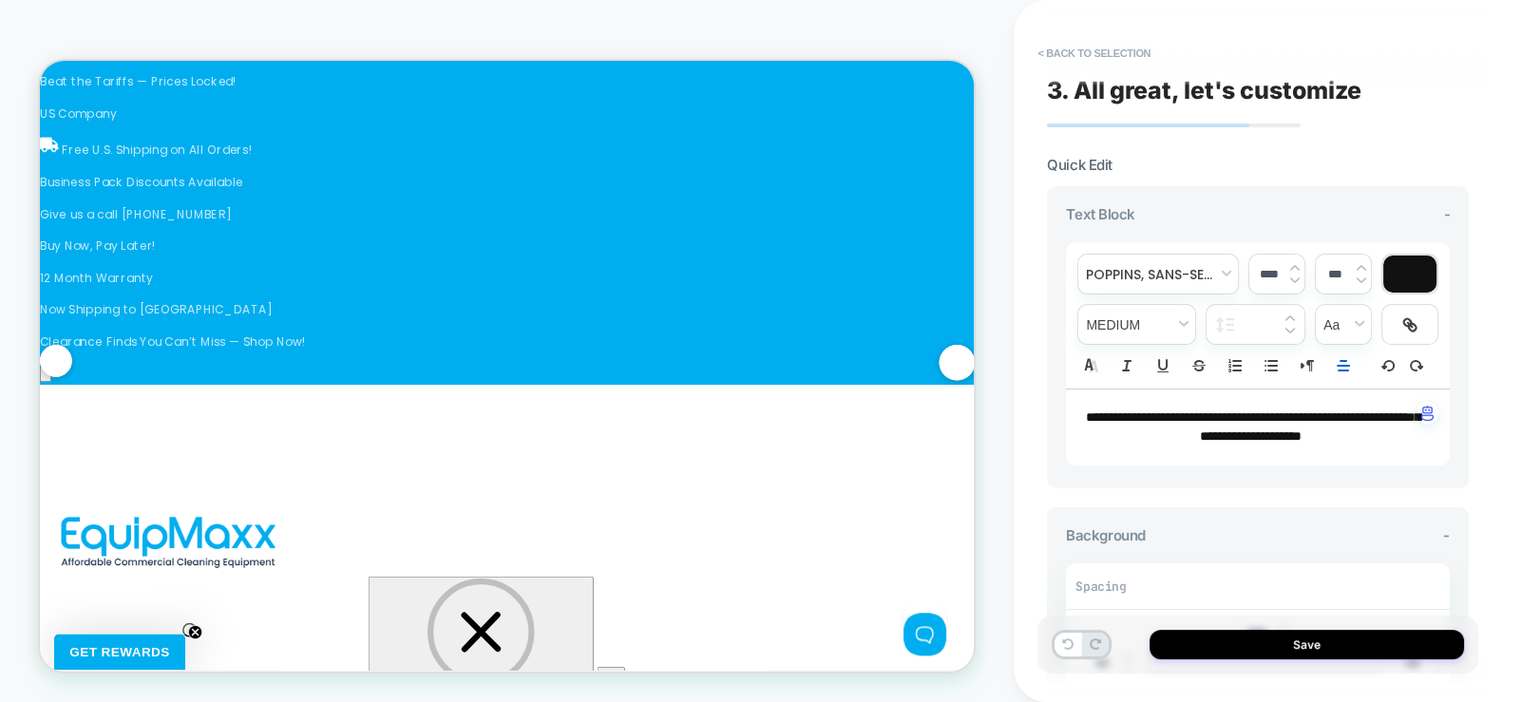
scroll to position [0, 618]
click at [1248, 429] on span "**********" at bounding box center [1253, 426] width 334 height 32
drag, startPoint x: 1230, startPoint y: 432, endPoint x: 1073, endPoint y: 410, distance: 159.4
click at [1073, 410] on div "**********" at bounding box center [1258, 428] width 384 height 76
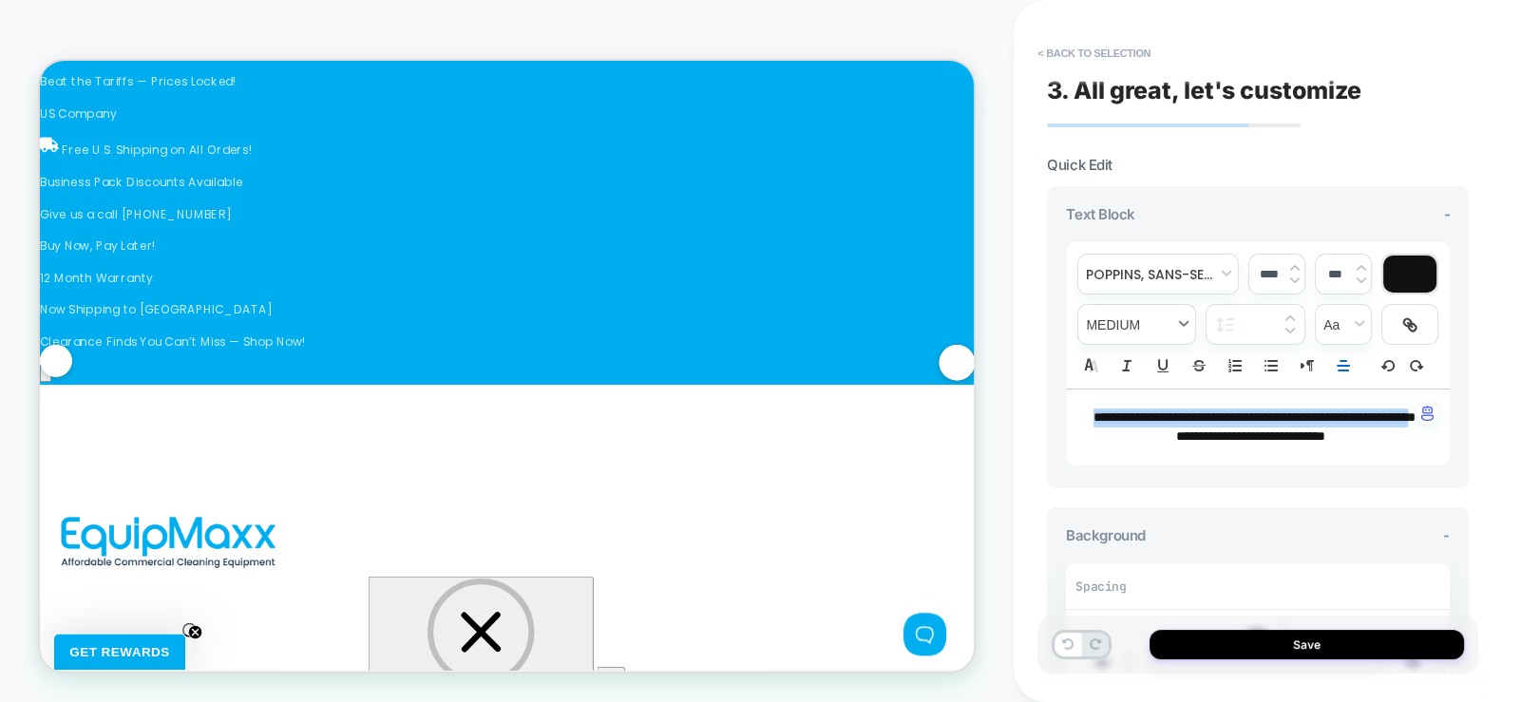
click at [1176, 316] on span "fontWeight" at bounding box center [1136, 324] width 117 height 39
click at [1094, 415] on p "**********" at bounding box center [1251, 428] width 332 height 38
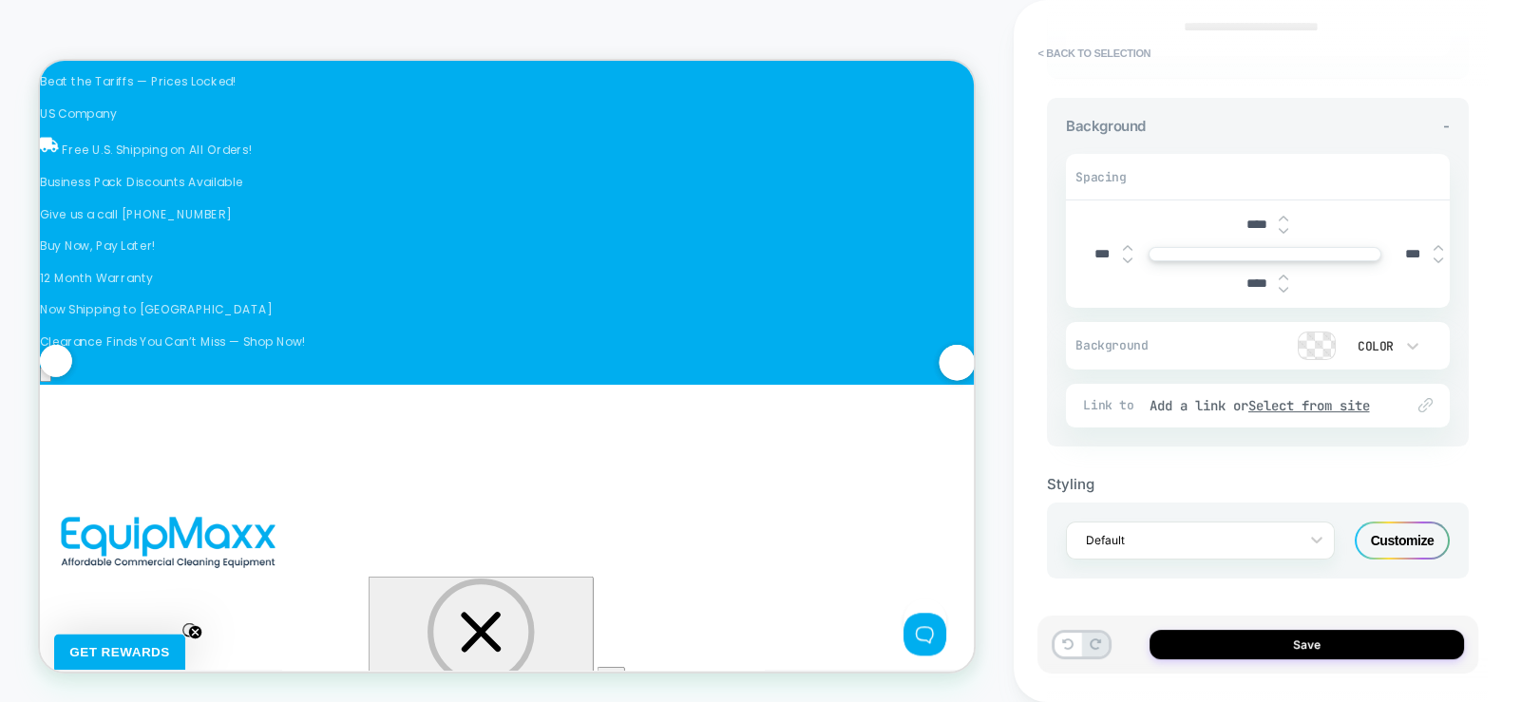
scroll to position [0, 0]
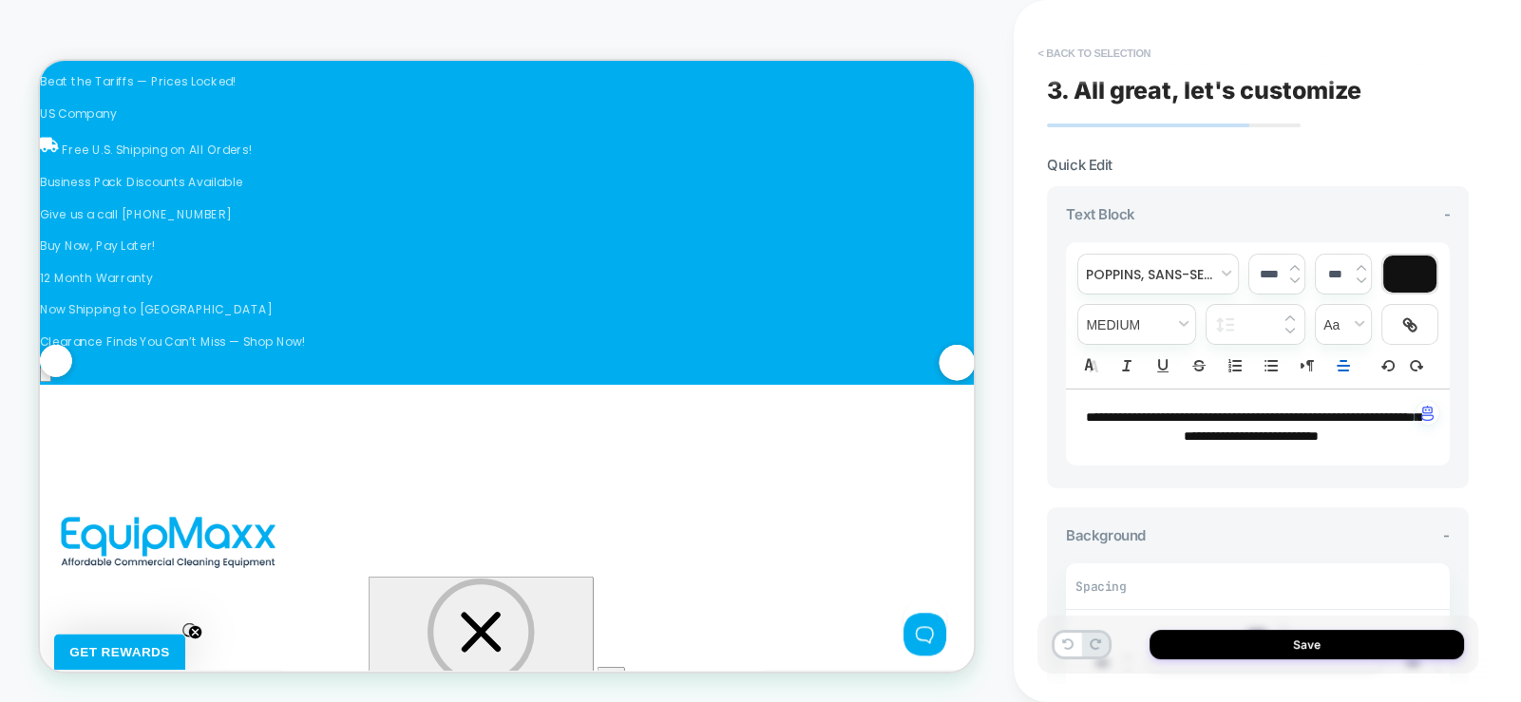
click at [1107, 50] on button "< Back to selection" at bounding box center [1094, 53] width 132 height 30
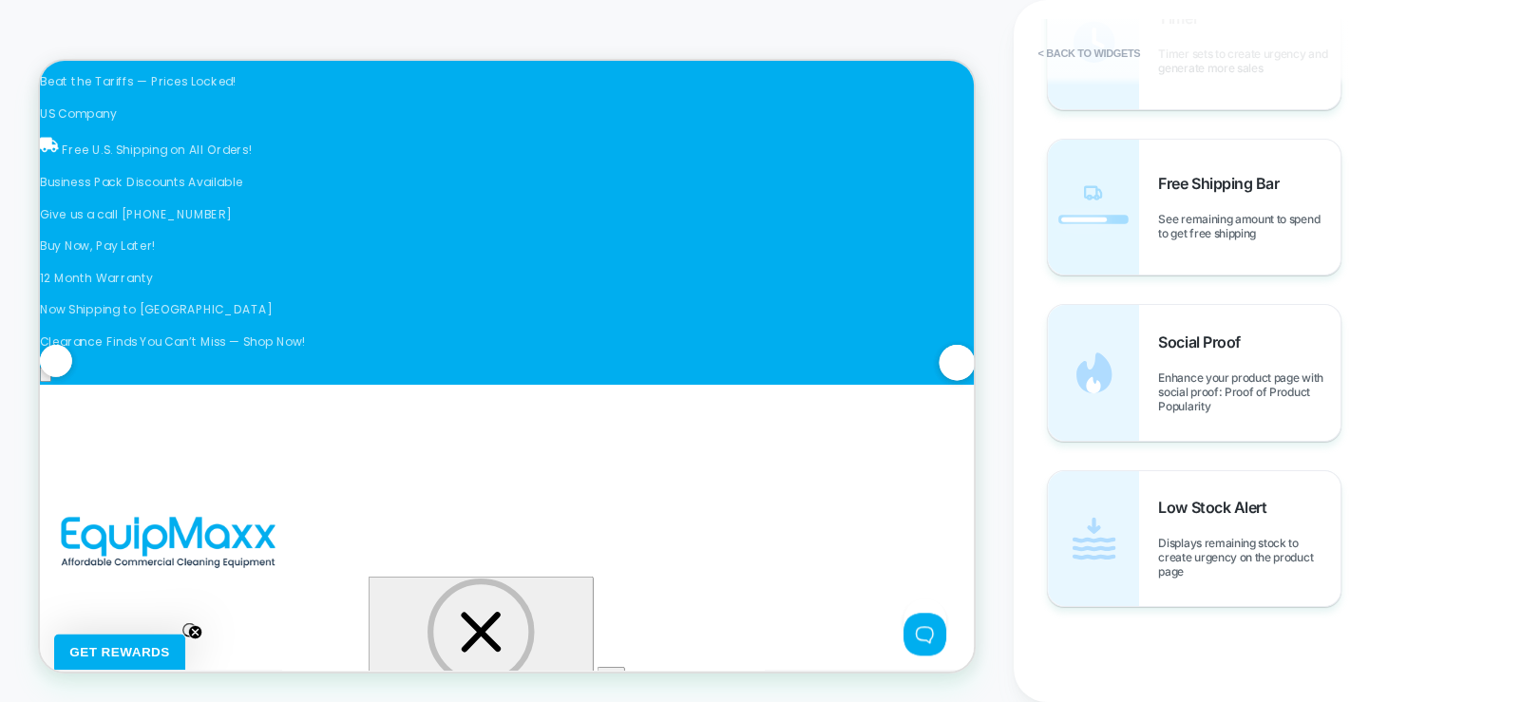
scroll to position [0, 4323]
click at [1050, 51] on button "< Back to widgets" at bounding box center [1089, 53] width 122 height 30
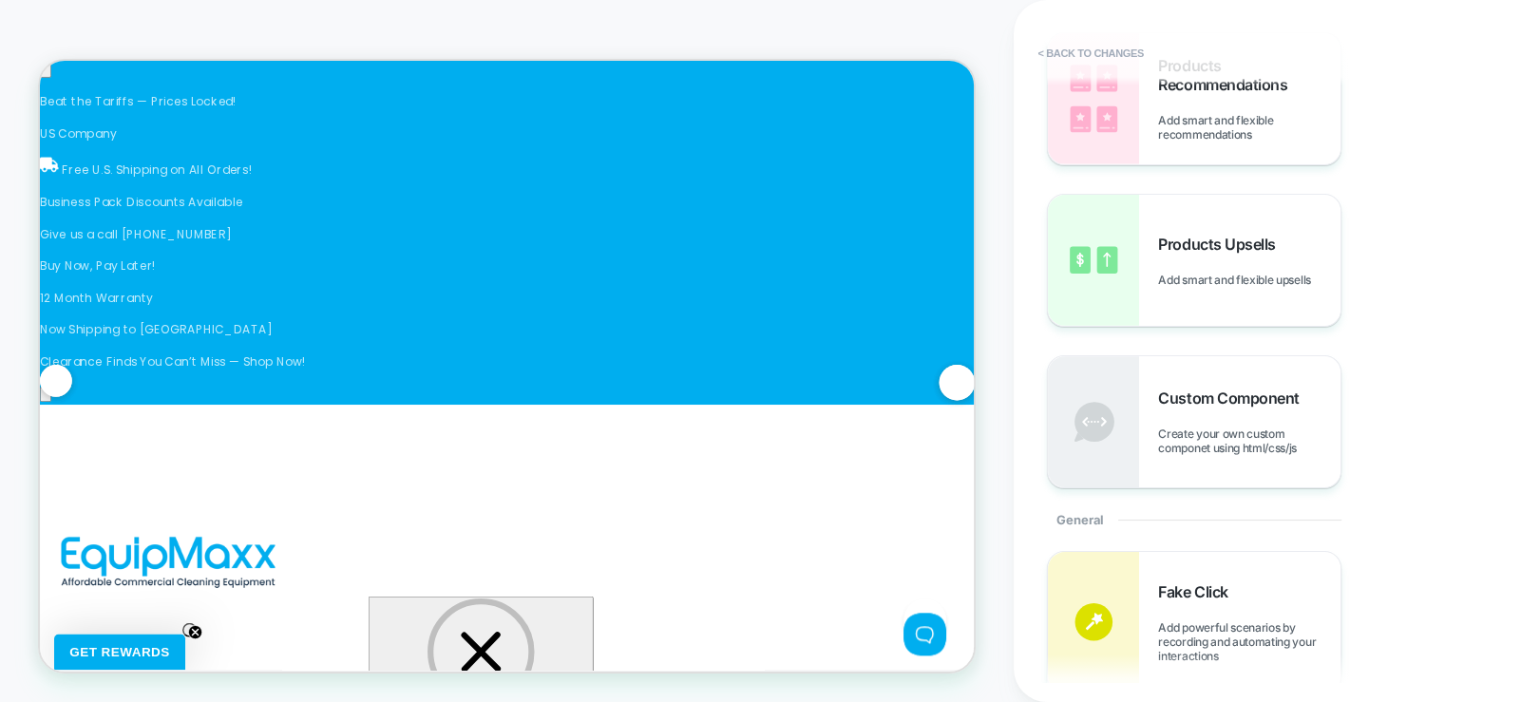
scroll to position [0, 4941]
click at [1235, 403] on span "Custom Component" at bounding box center [1233, 398] width 150 height 19
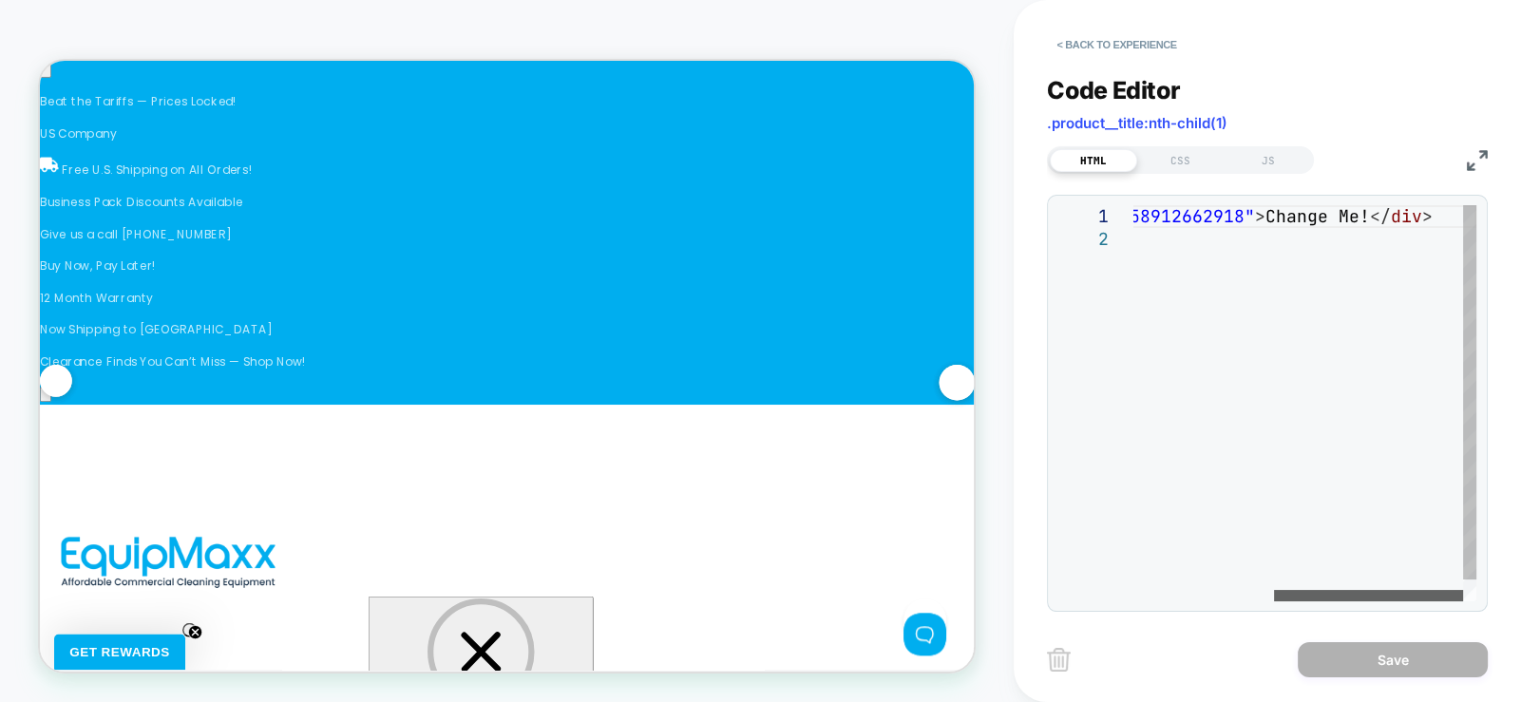
scroll to position [0, 0]
click at [1411, 591] on div at bounding box center [1368, 595] width 189 height 11
click at [1363, 216] on div "< div id = "_loomi_addon_1758912662918" > Change Me! </ div >" at bounding box center [1178, 414] width 598 height 419
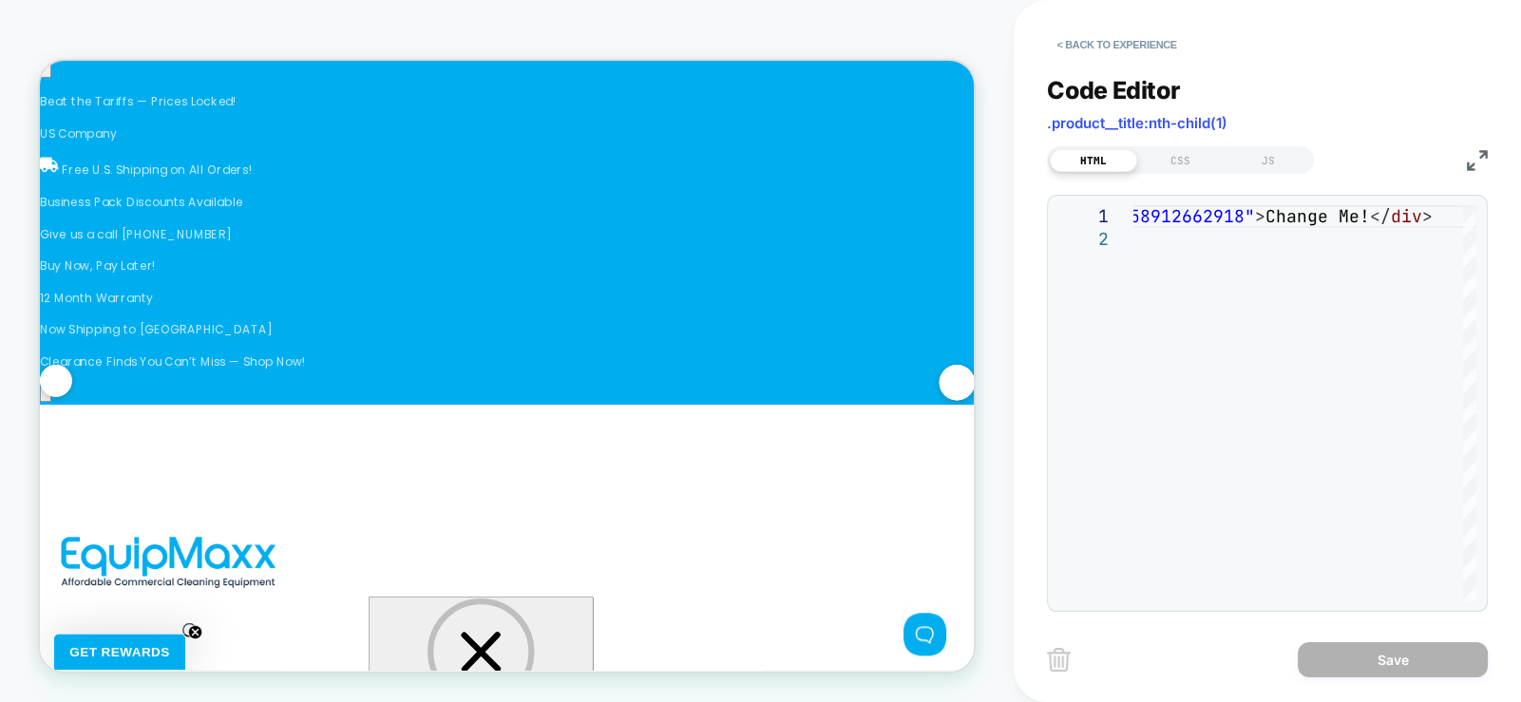
scroll to position [0, 1235]
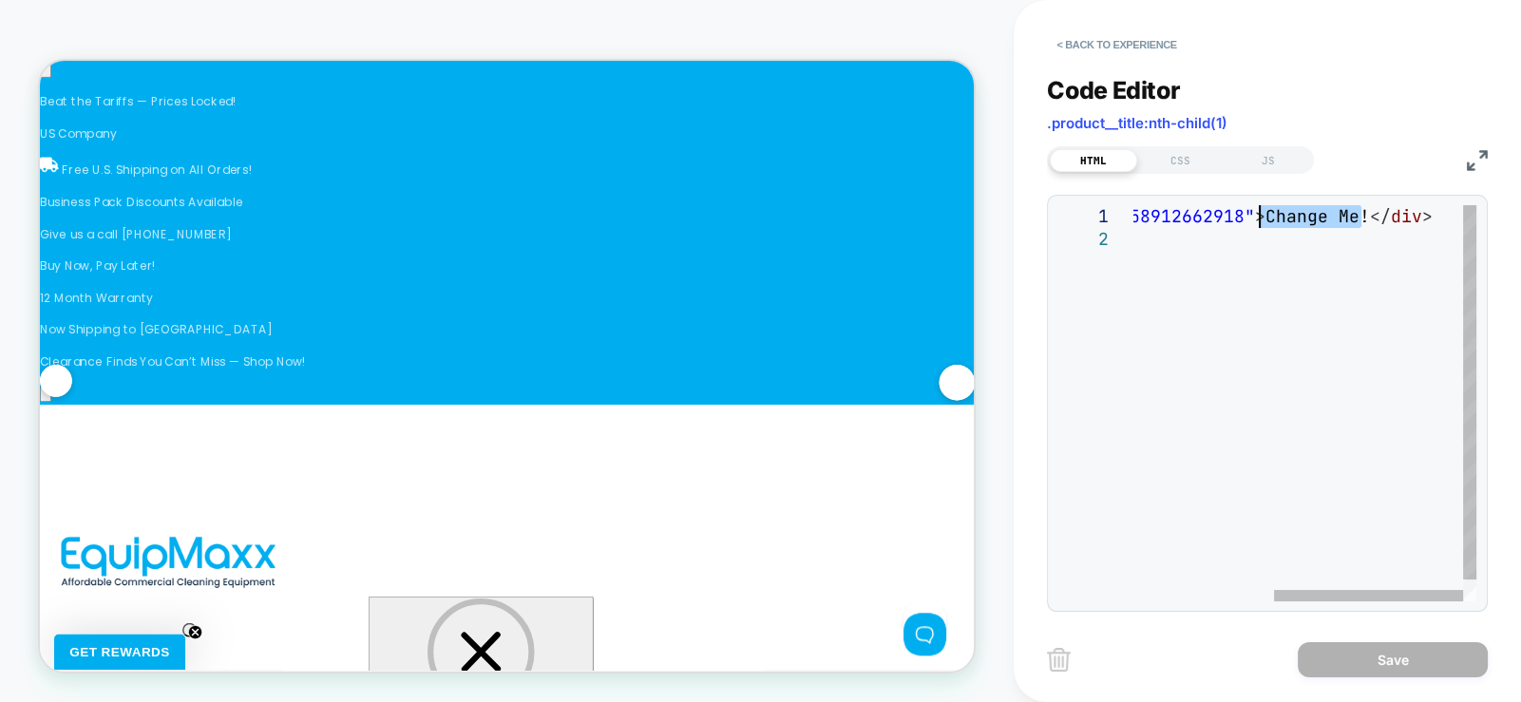
drag, startPoint x: 1359, startPoint y: 219, endPoint x: 1259, endPoint y: 219, distance: 99.8
click at [1259, 219] on div "< div id = "_loomi_addon_1758912662918" > Change Me! </ div >" at bounding box center [1178, 414] width 598 height 419
type textarea "**********"
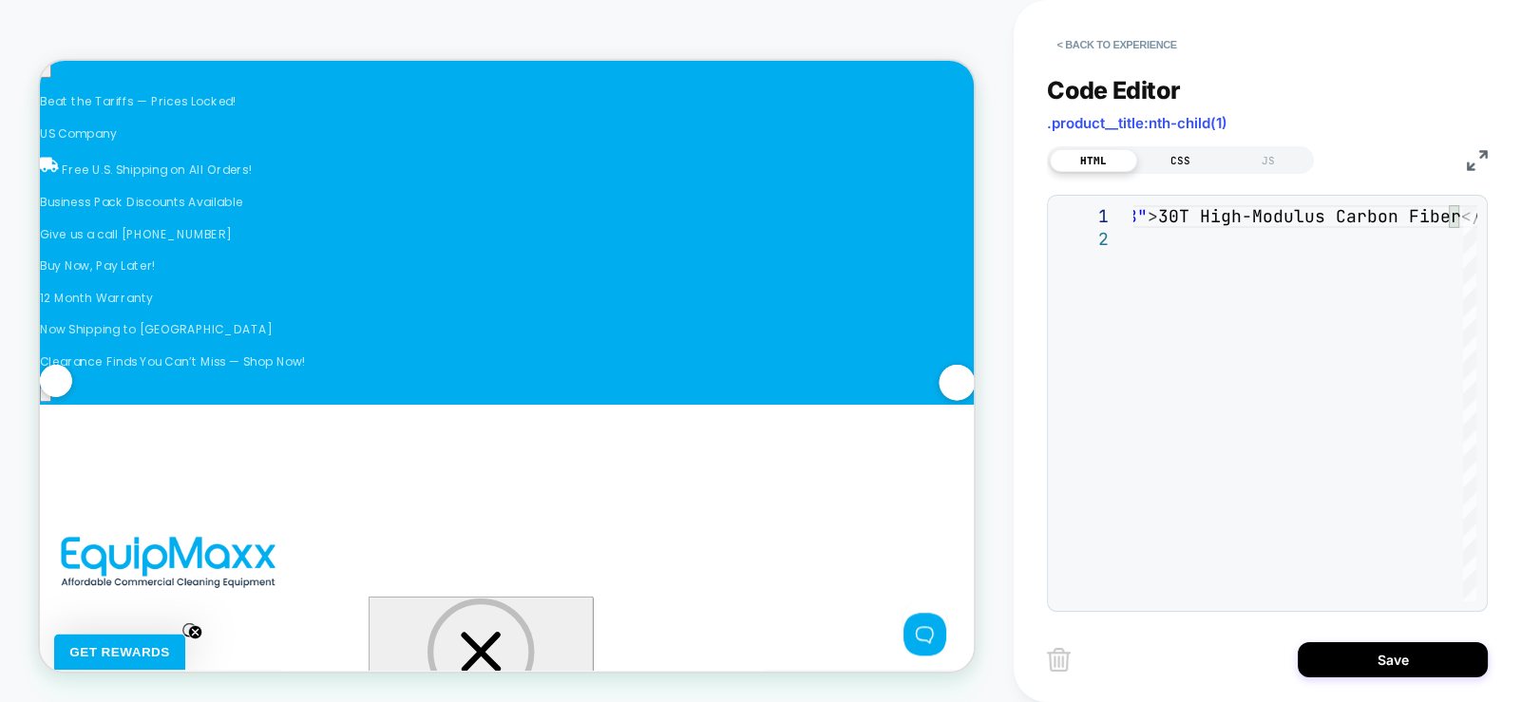
scroll to position [0, 4323]
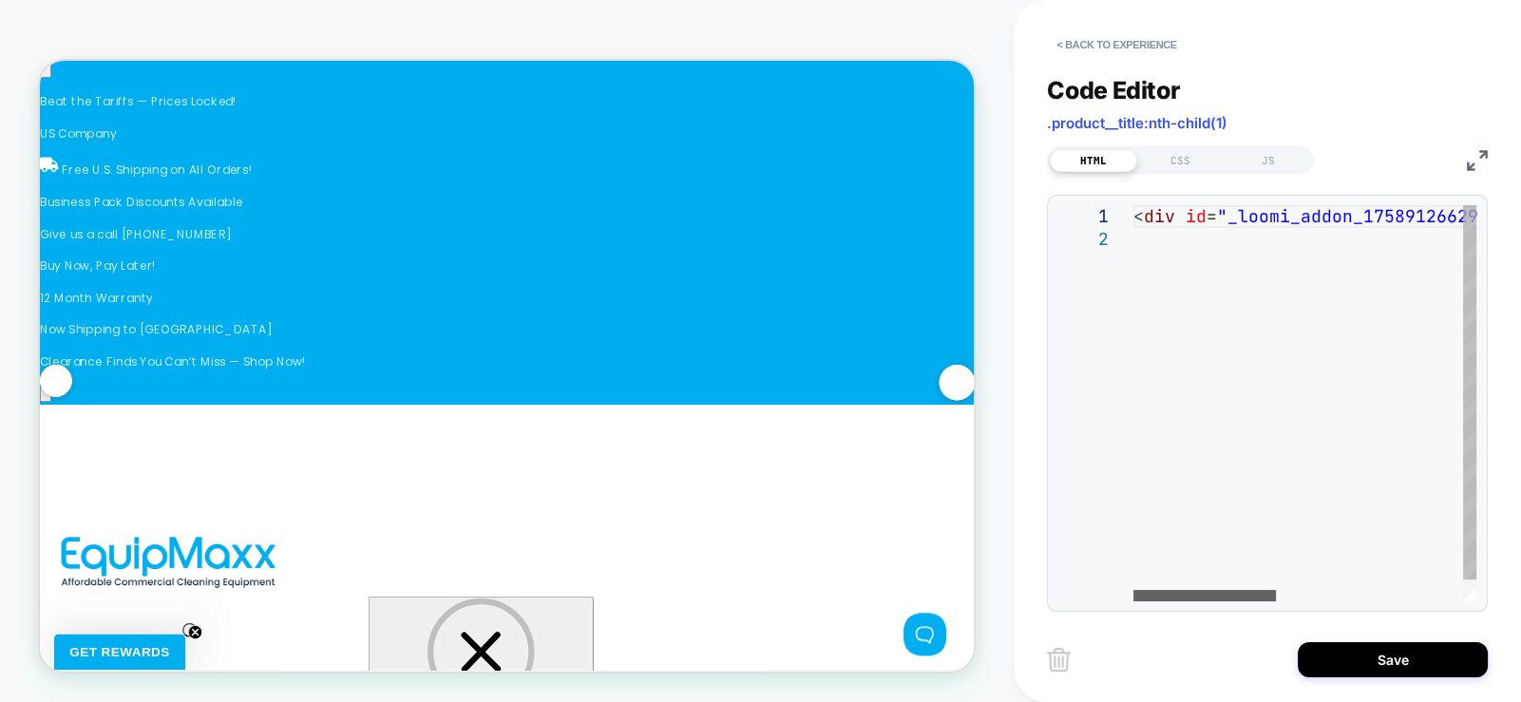
click at [1134, 590] on div at bounding box center [1205, 595] width 143 height 11
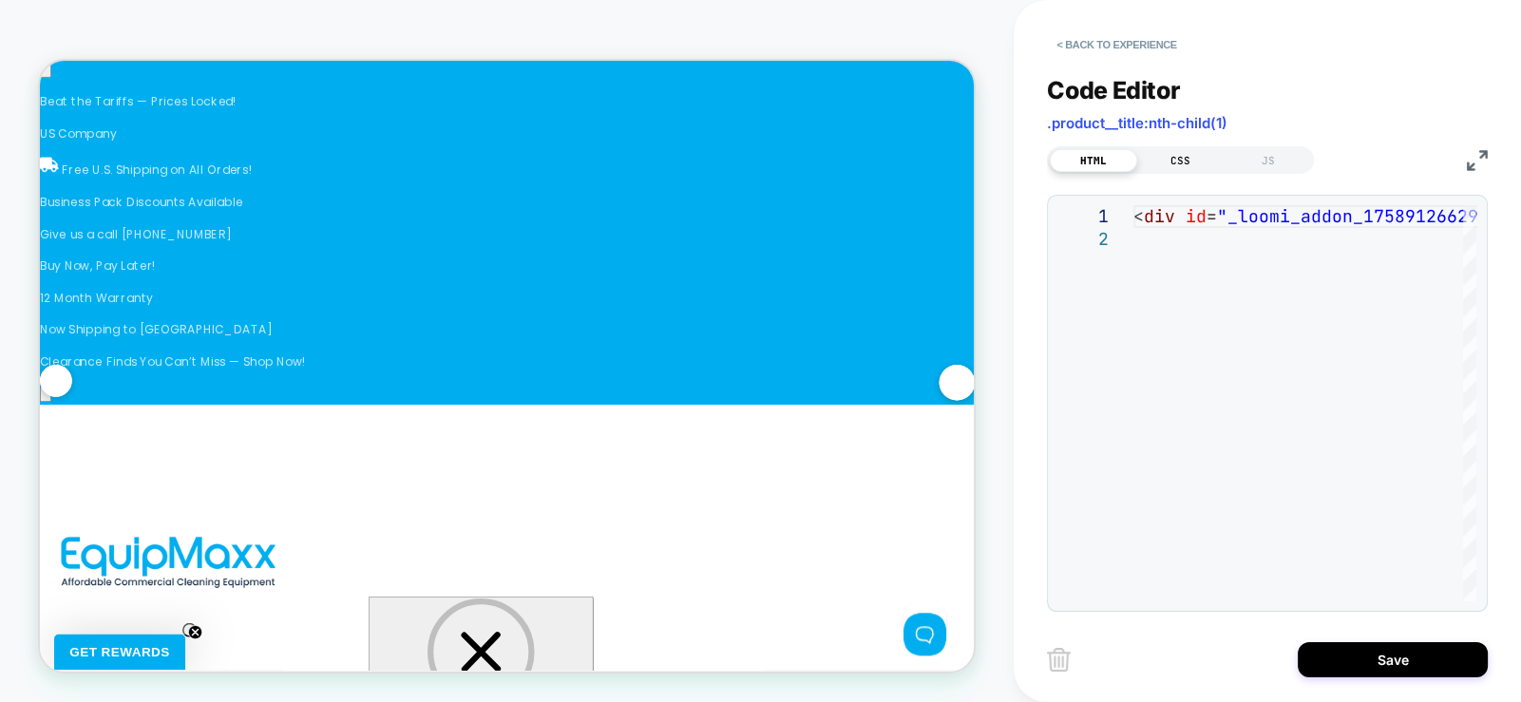
click at [1186, 160] on div "CSS" at bounding box center [1180, 160] width 87 height 23
click at [1151, 243] on div at bounding box center [1305, 403] width 343 height 396
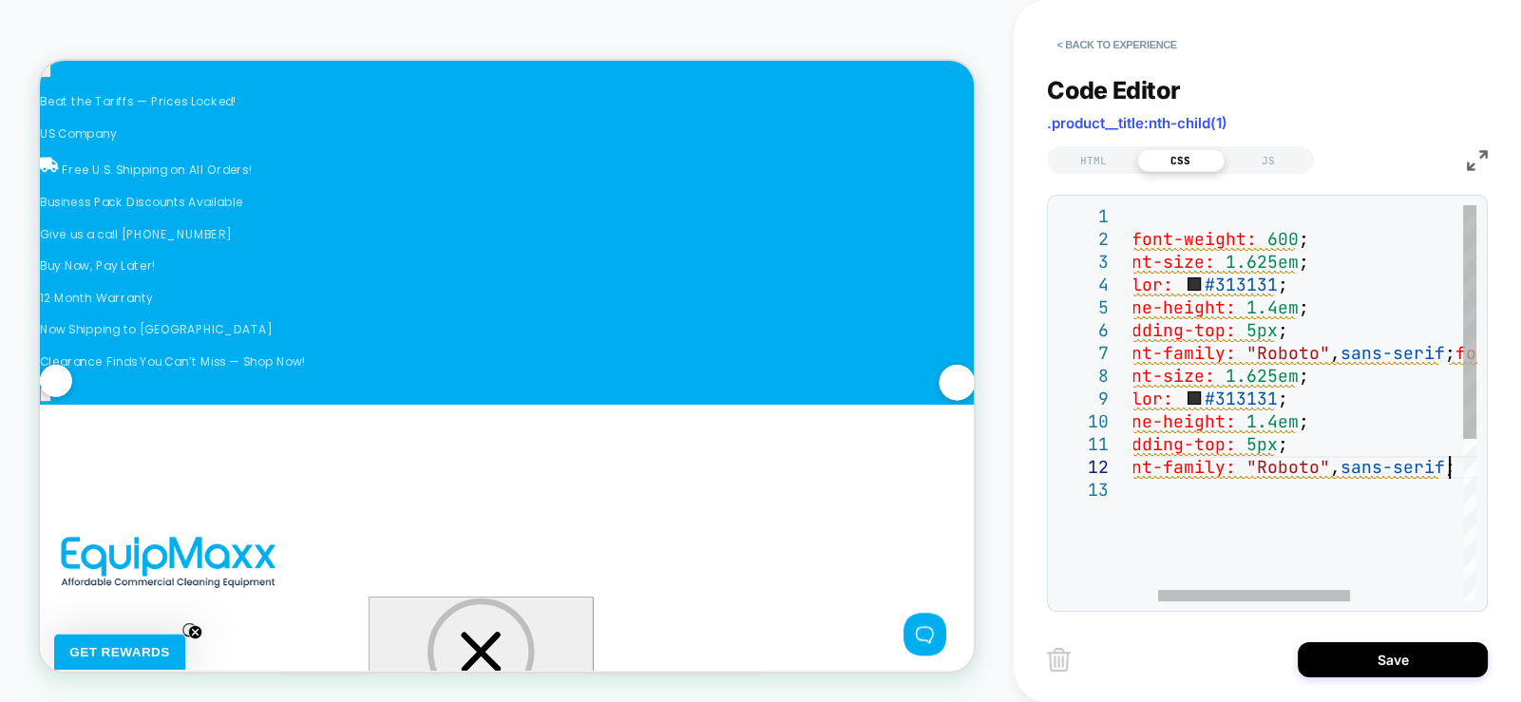
type textarea "**********"
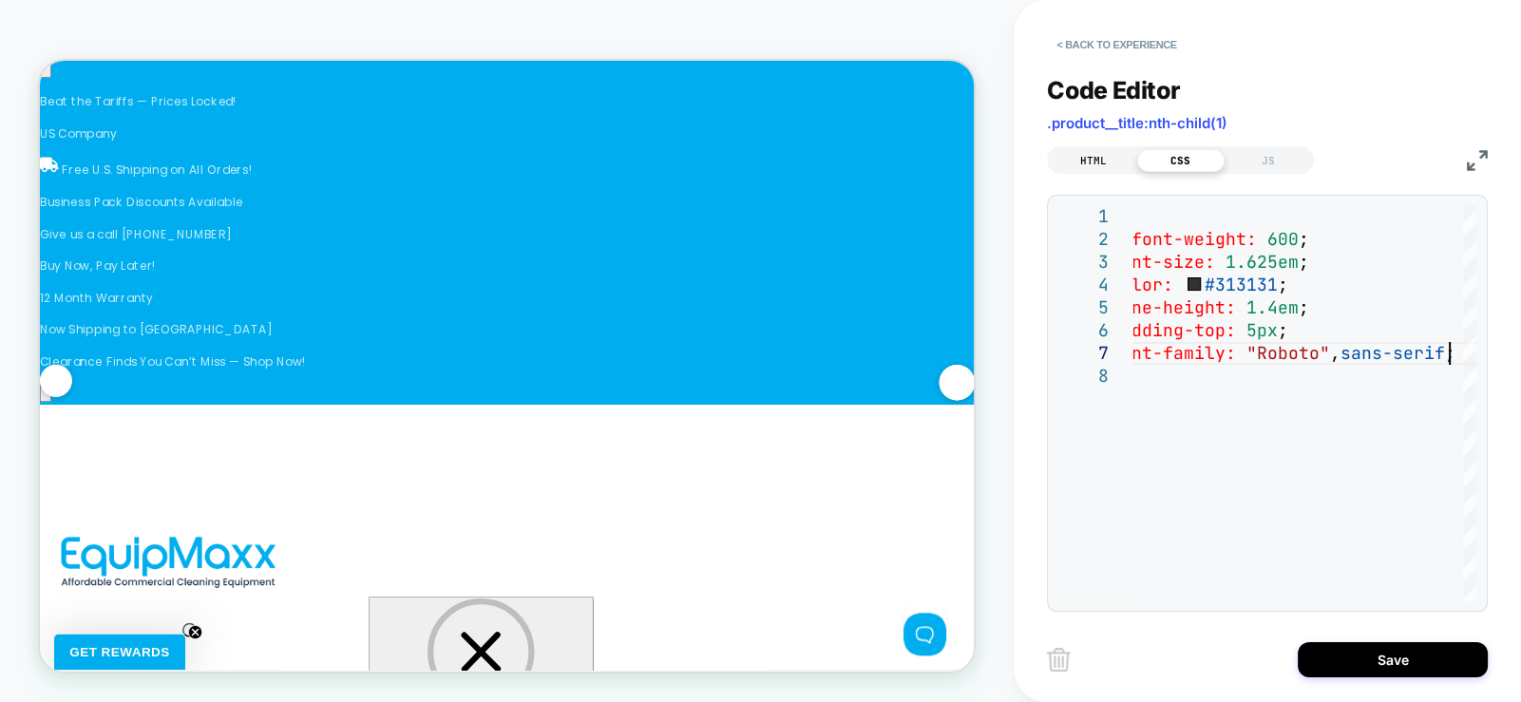
scroll to position [0, 0]
click at [1101, 149] on div "HTML" at bounding box center [1093, 160] width 87 height 23
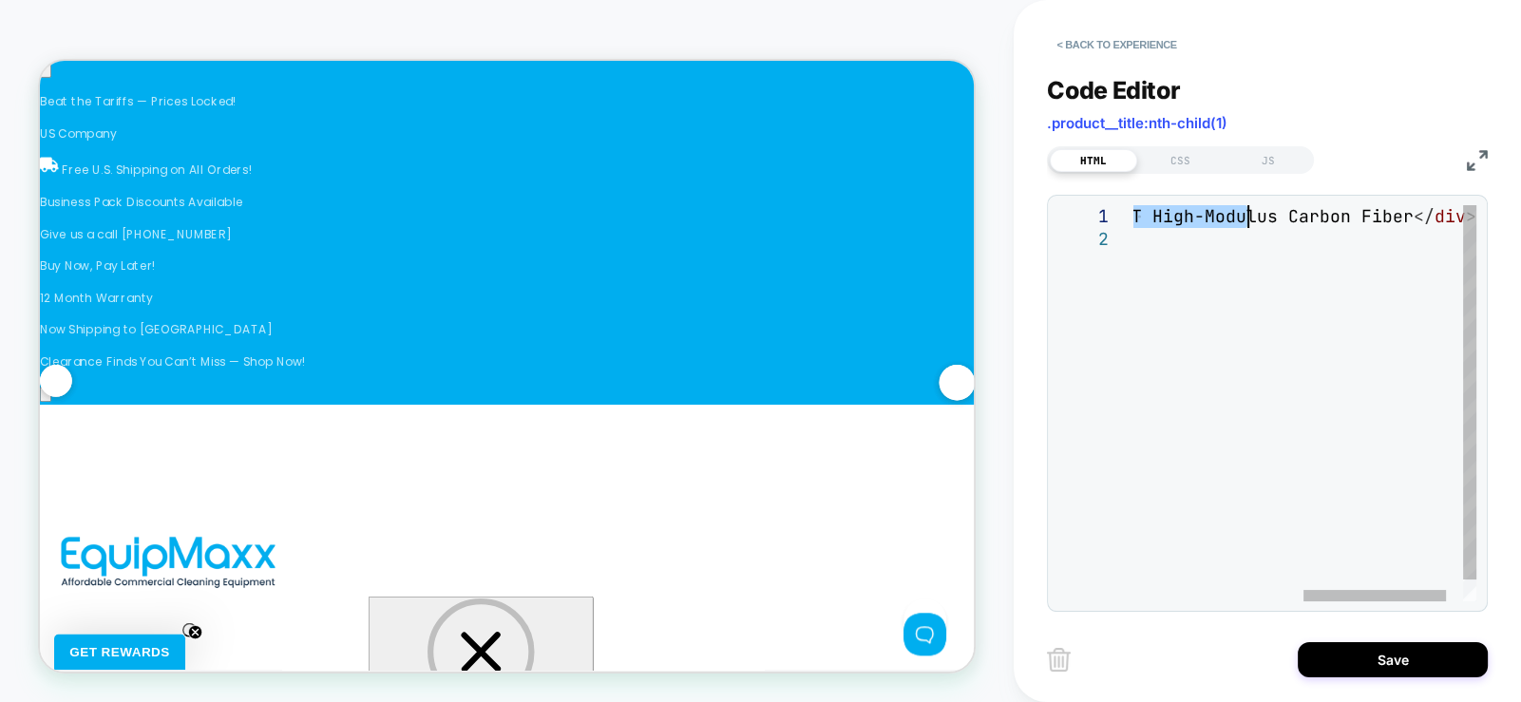
drag, startPoint x: 1227, startPoint y: 216, endPoint x: 1244, endPoint y: 218, distance: 17.2
click at [1244, 218] on div "< div id = "_loomi_addon_1758912662918" > 30T High-Modulus Carbon Fiber </ div >" at bounding box center [1120, 414] width 793 height 419
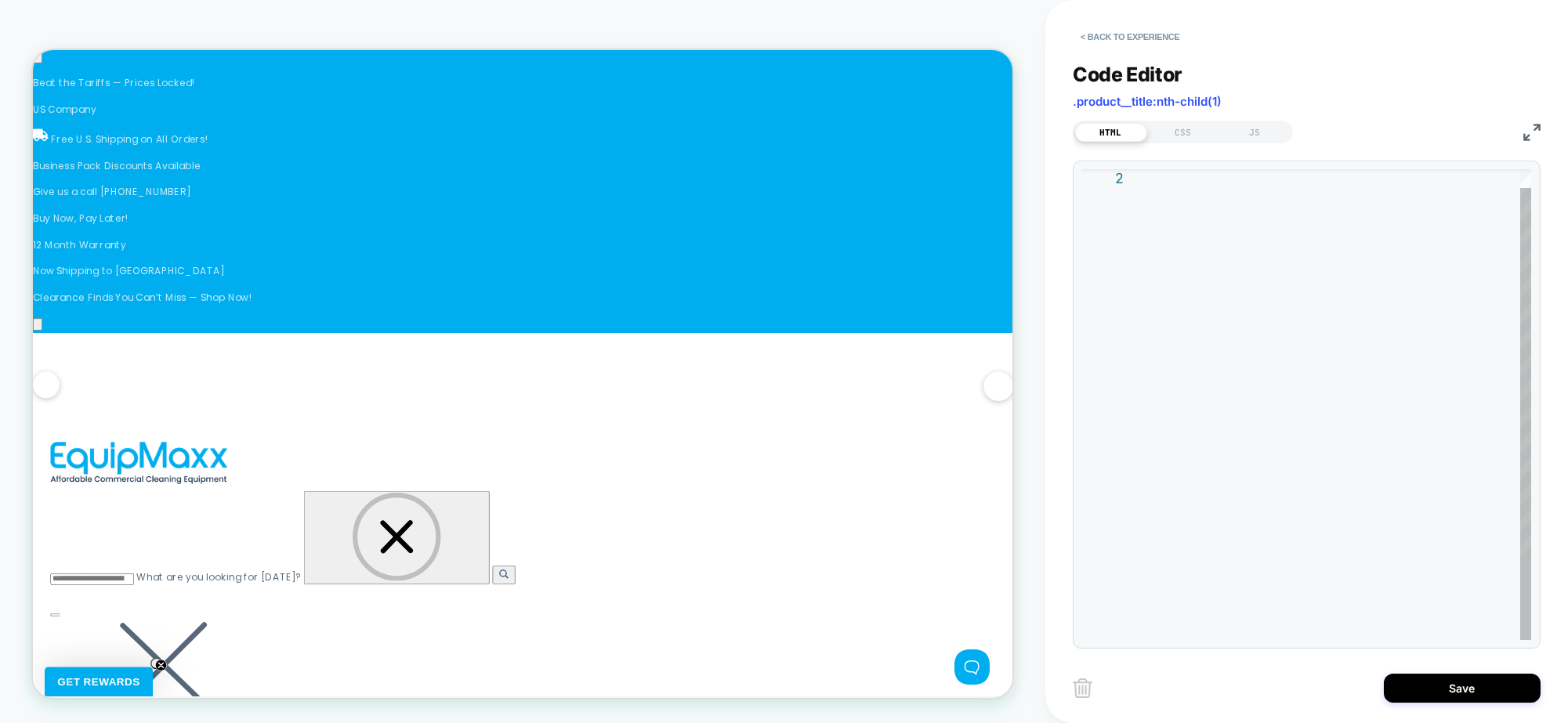
scroll to position [0, 510]
click at [1254, 172] on div "< div id = "_loomi_addon_1758912662918" > 30T High-Modulus Carbon Fiber </ div >" at bounding box center [1471, 414] width 654 height 490
drag, startPoint x: 1439, startPoint y: 176, endPoint x: 1223, endPoint y: 183, distance: 216.1
click at [1223, 183] on div "< div id = "_loomi_addon_1758912662918" > 30T High-Modulus Carbon Fiber </ div >" at bounding box center [1471, 414] width 654 height 490
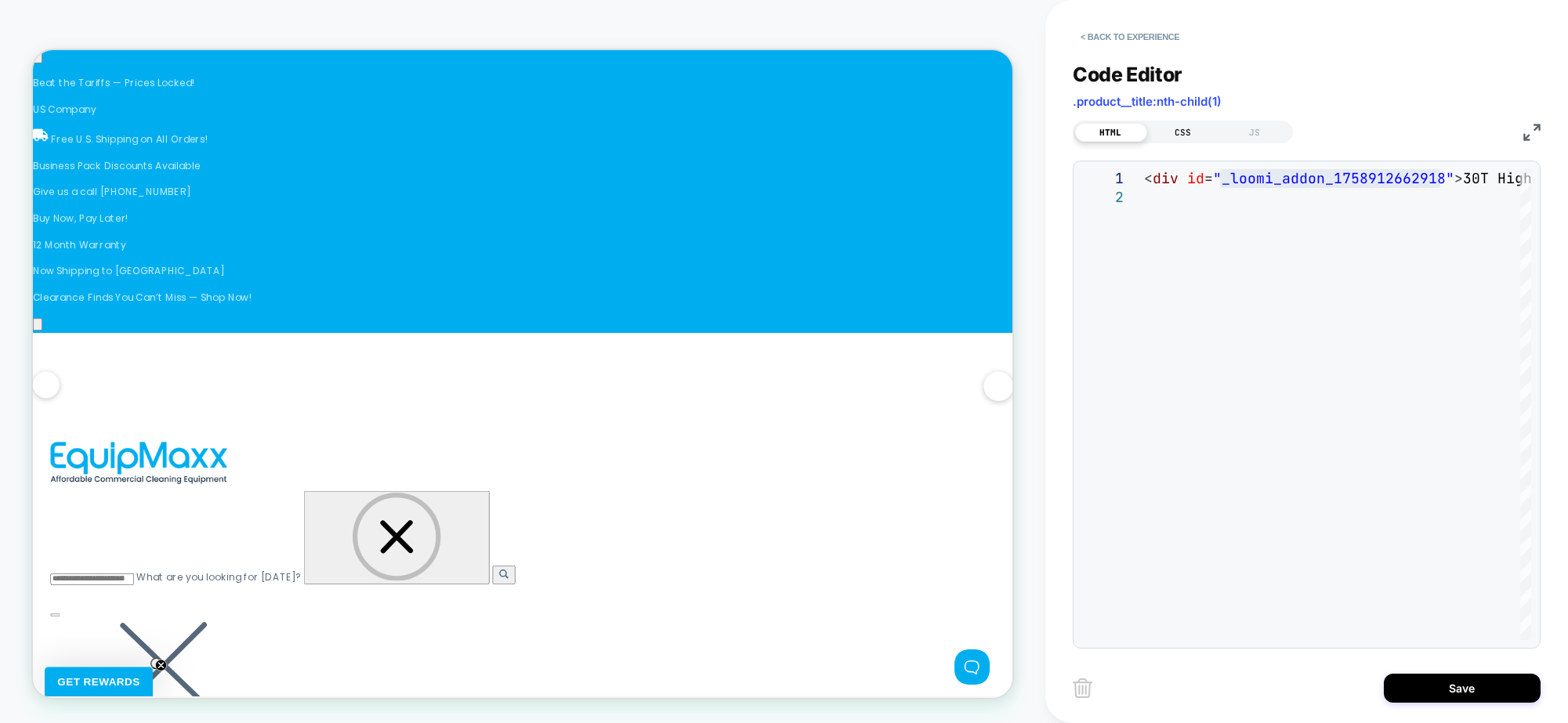
click at [1189, 130] on div "CSS" at bounding box center [1183, 132] width 72 height 19
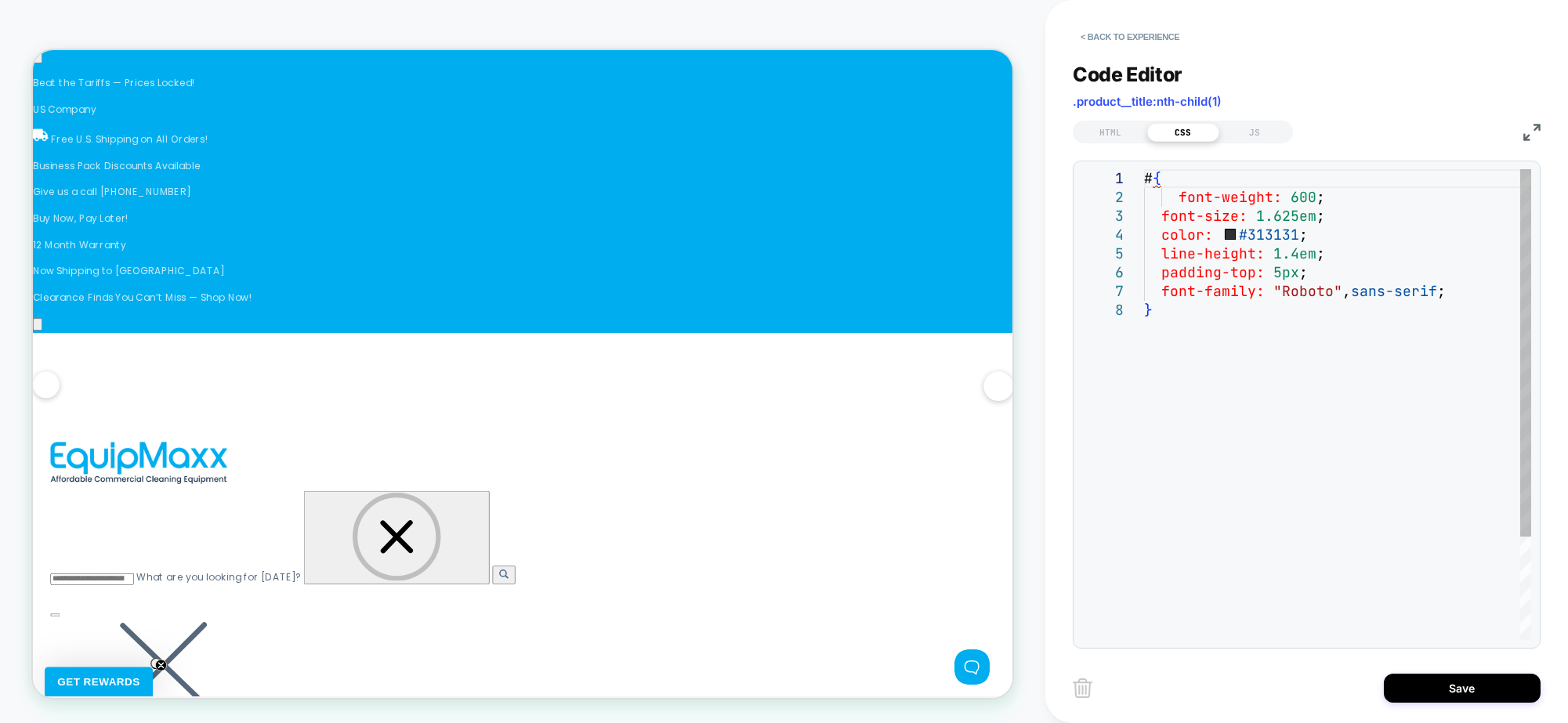
scroll to position [0, 7]
click at [1152, 176] on div "# { font-weight: 600 ; font-size: 1.625em ; color: #313131 ; line-height: 1.4em…" at bounding box center [1337, 470] width 387 height 603
type textarea "**********"
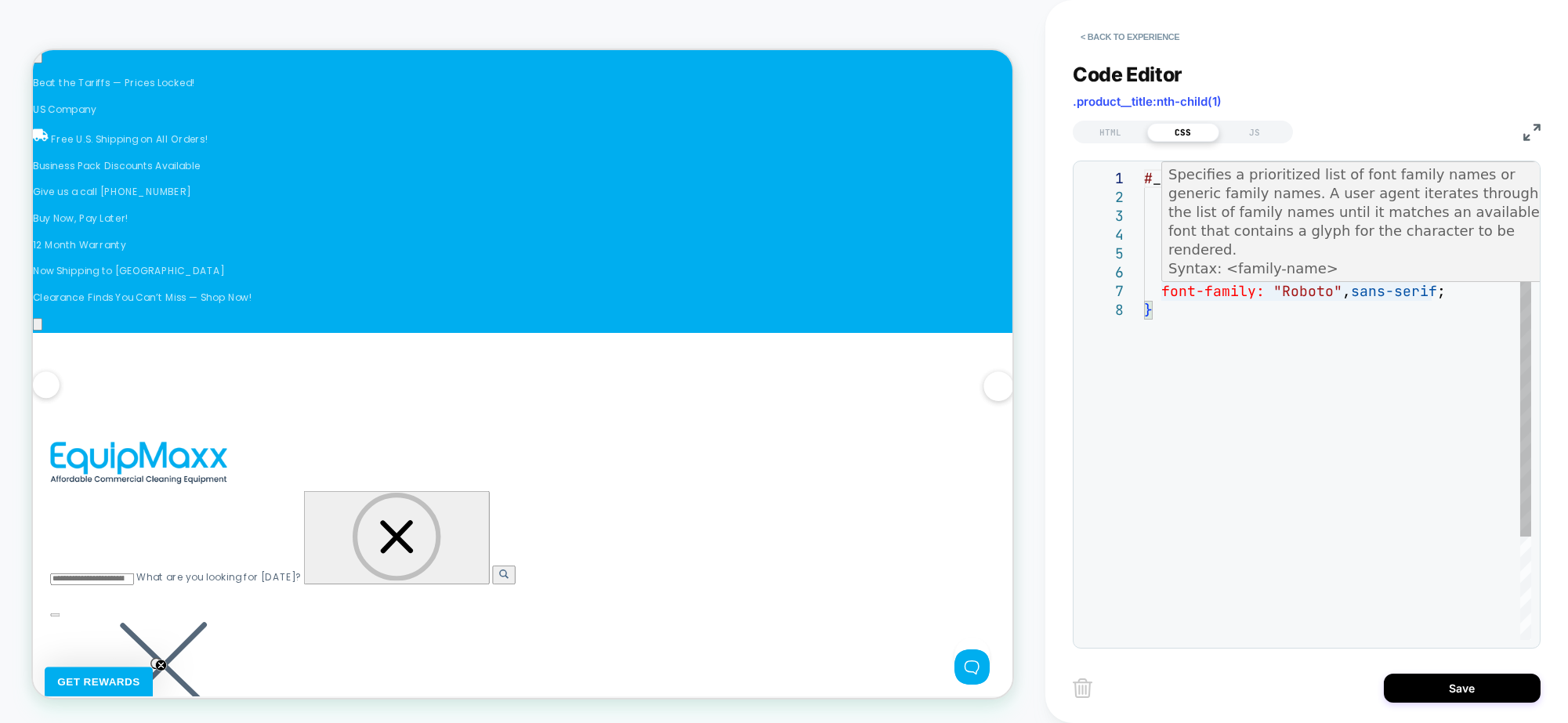
scroll to position [0, 1528]
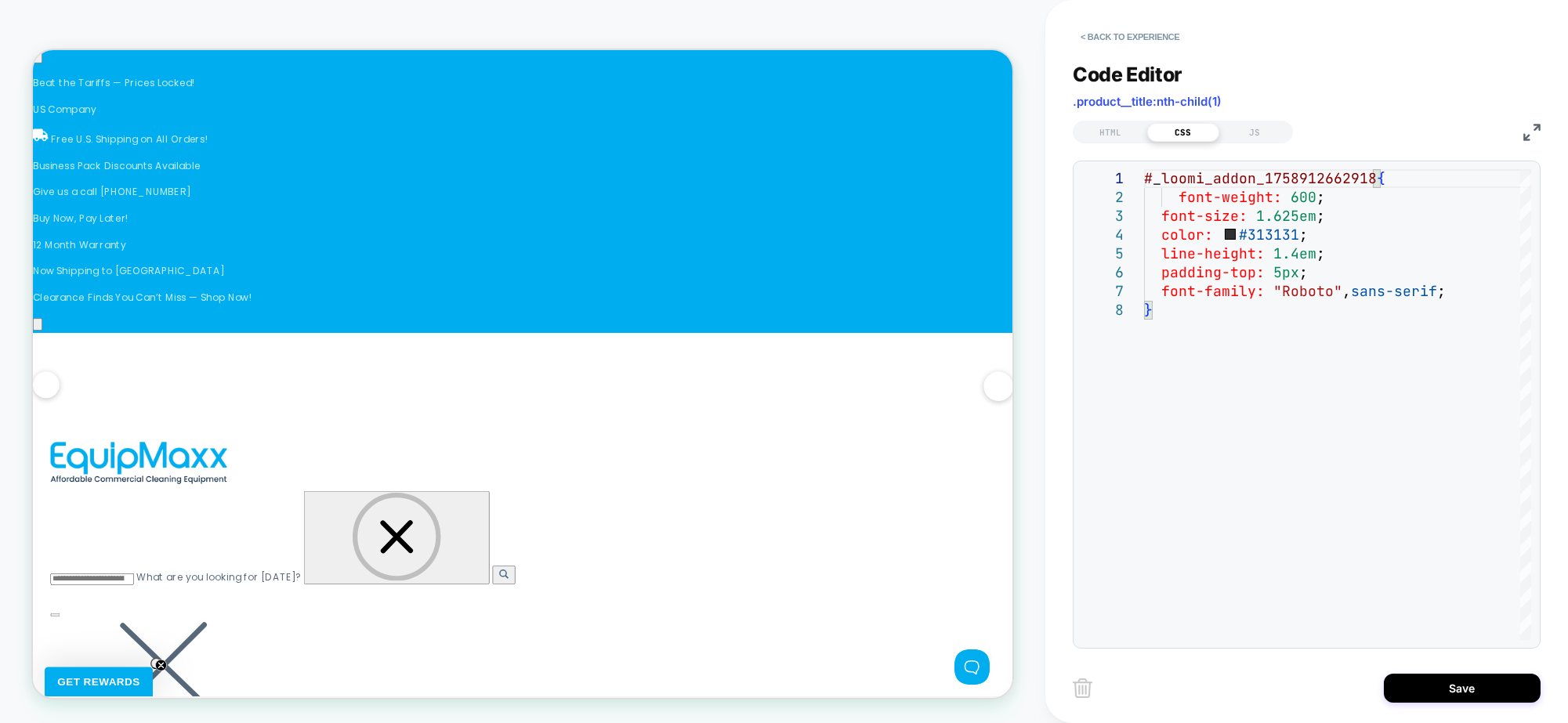
click at [1254, 120] on div "HTML CSS JS" at bounding box center [1307, 130] width 468 height 26
click at [1103, 127] on div "HTML" at bounding box center [1111, 132] width 72 height 19
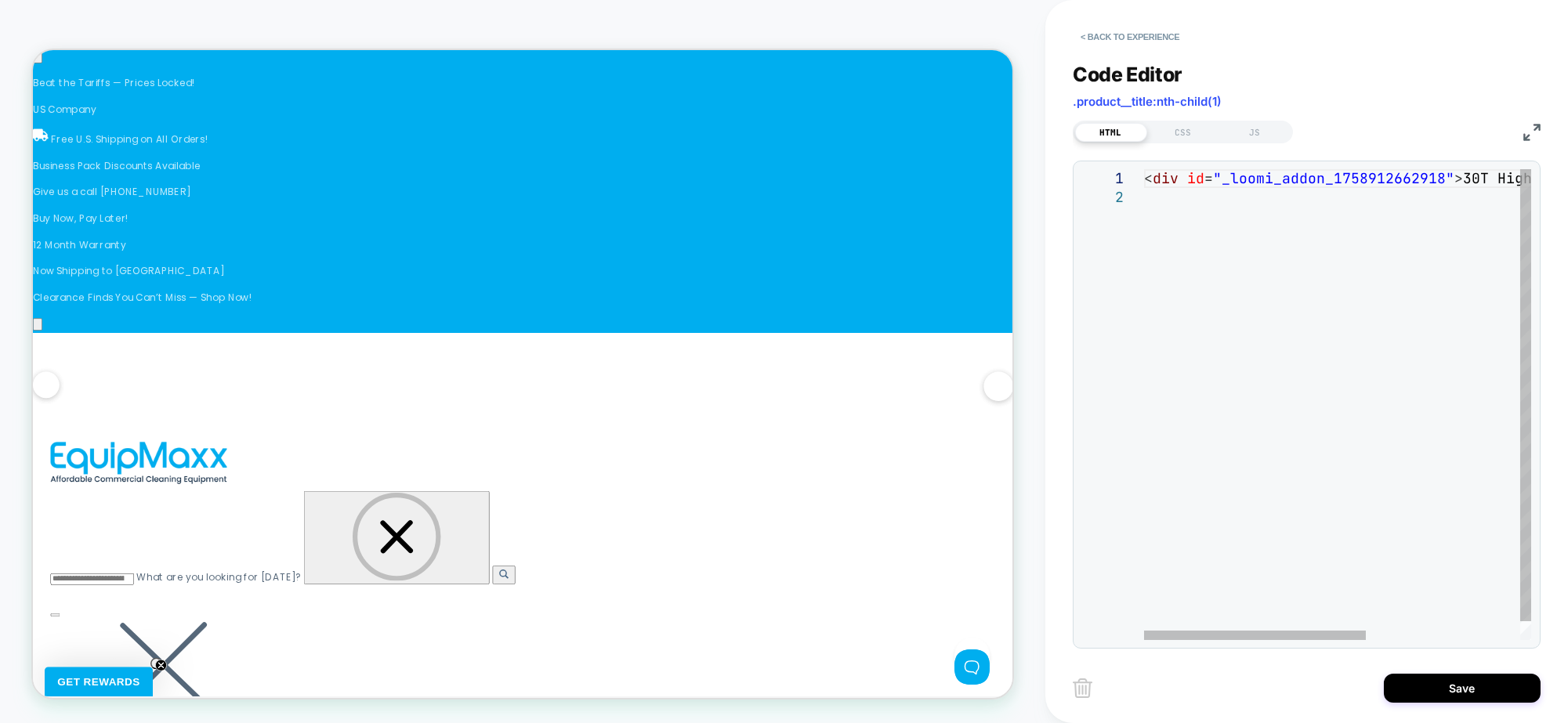
scroll to position [0, 2037]
click at [1165, 578] on div at bounding box center [1255, 635] width 222 height 9
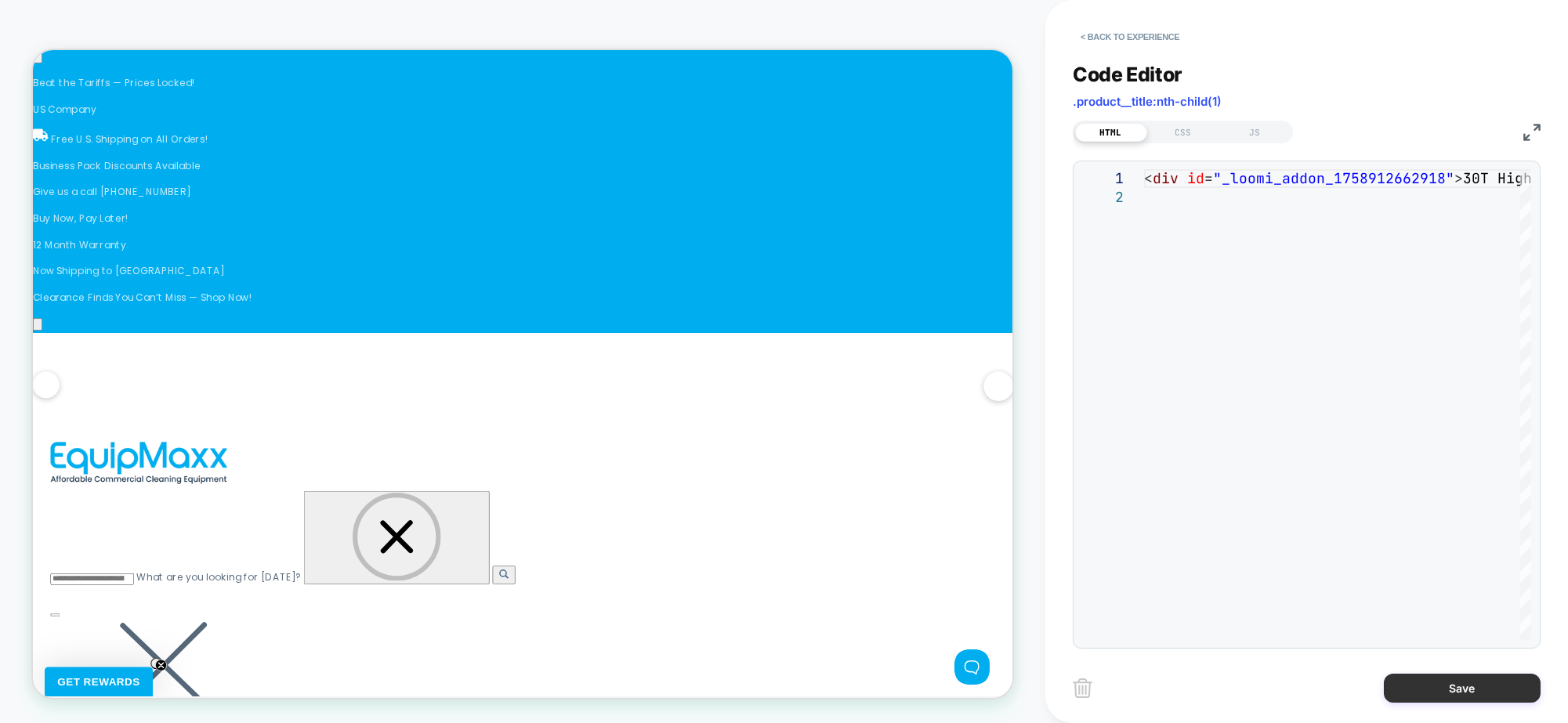
click at [1254, 578] on button "Save" at bounding box center [1462, 688] width 157 height 29
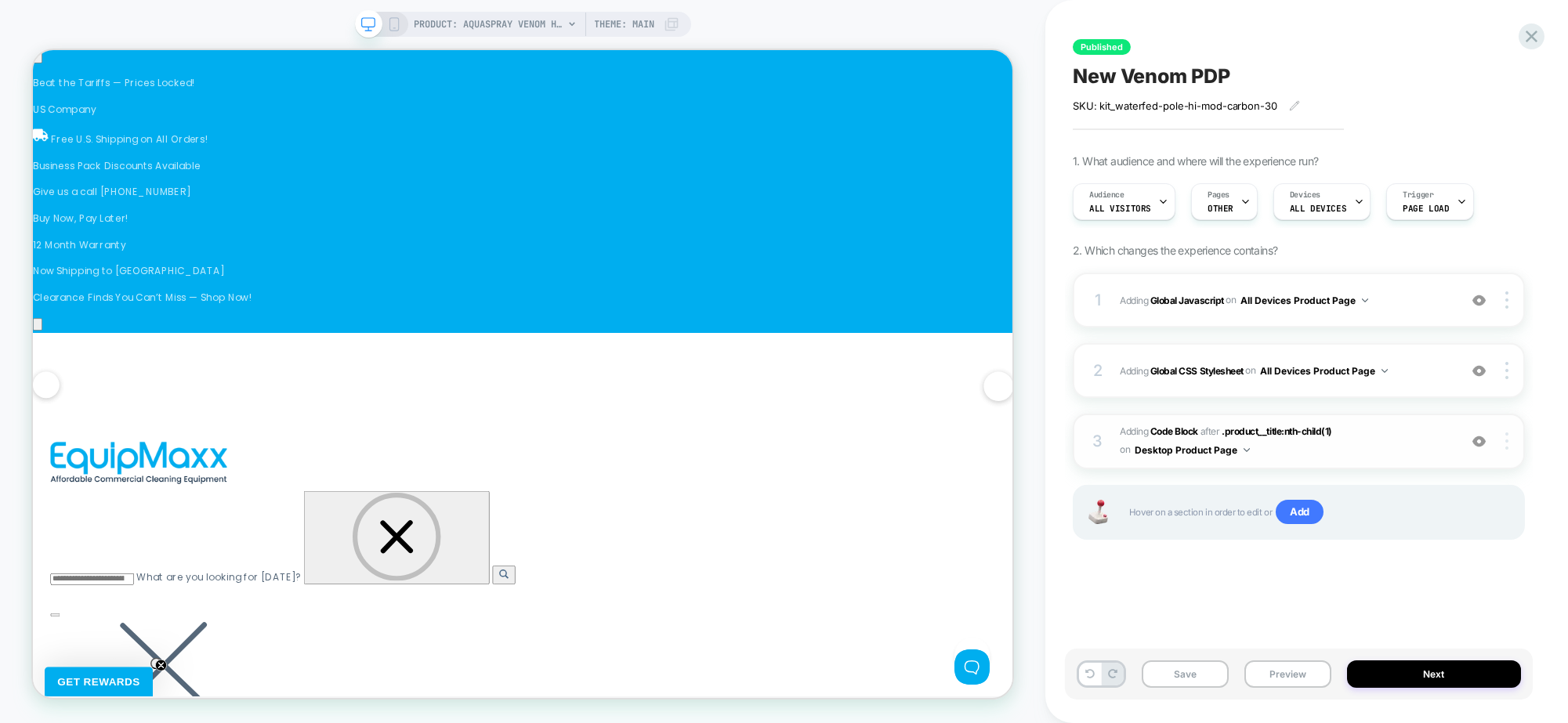
click at [1254, 439] on img at bounding box center [1507, 440] width 3 height 17
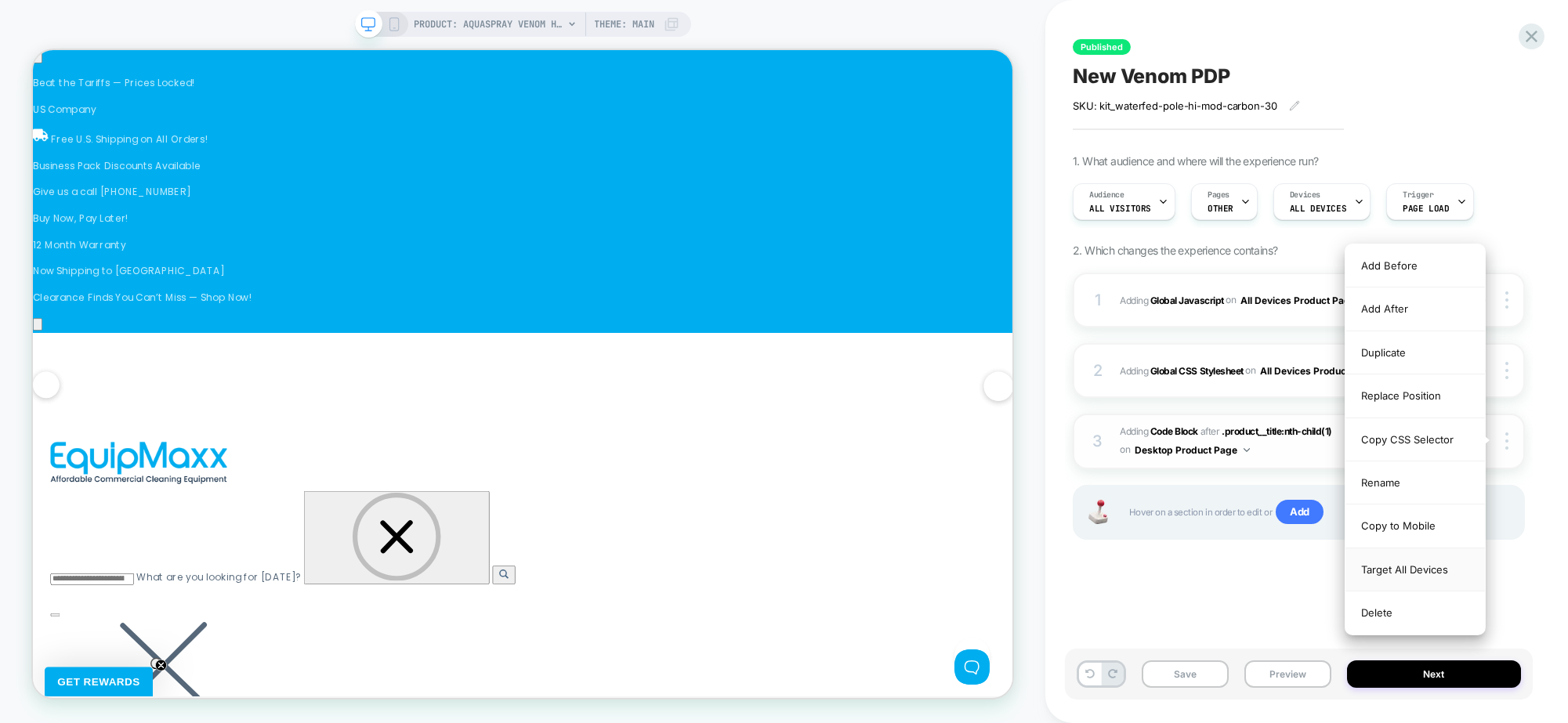
scroll to position [0, 3056]
click at [1254, 565] on div "Target All Devices" at bounding box center [1415, 570] width 139 height 43
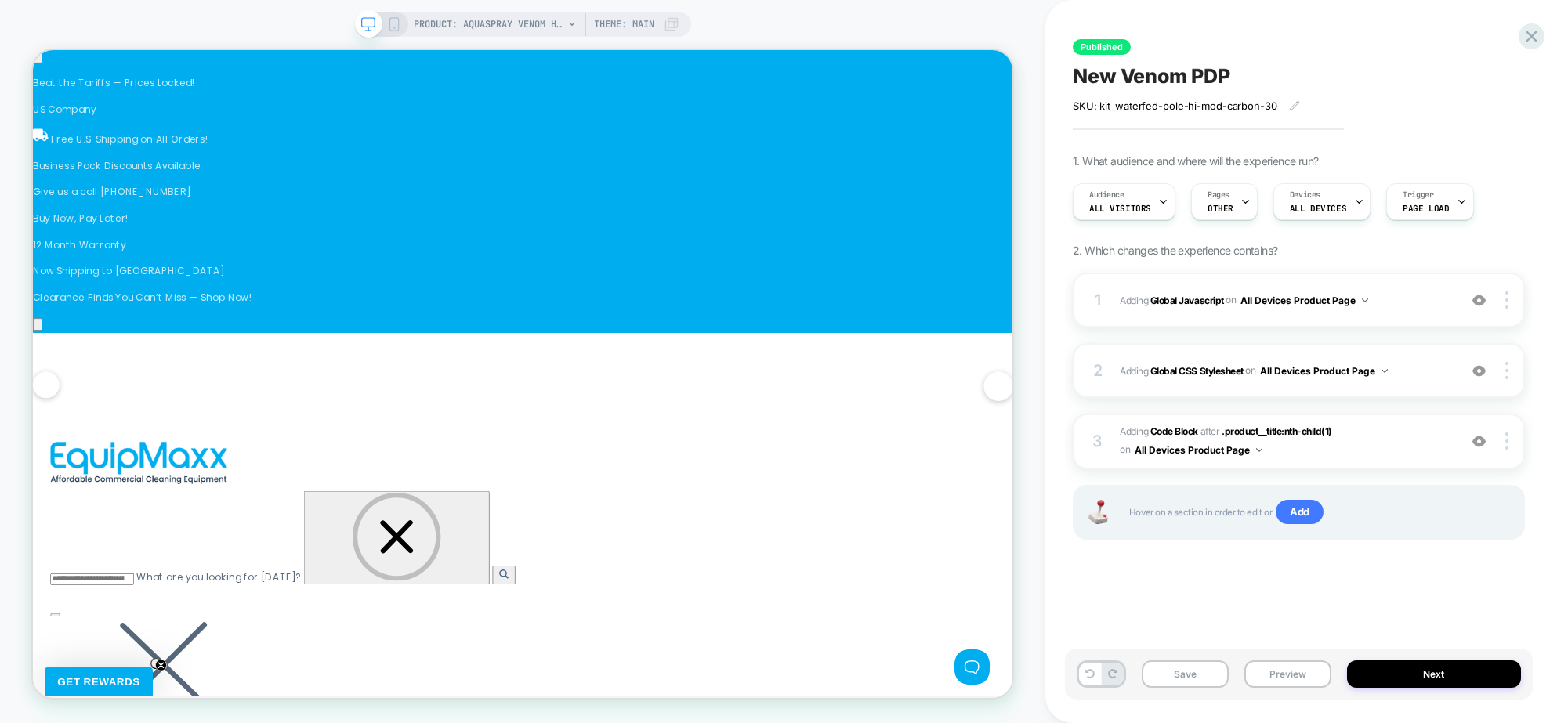
click at [1254, 500] on div "Published New Venom PDP SKU: kit_waterfed-pole-hi-mod-carbon-30 Click to edit e…" at bounding box center [1307, 361] width 468 height 723
click at [1254, 516] on span "Add" at bounding box center [1300, 512] width 48 height 25
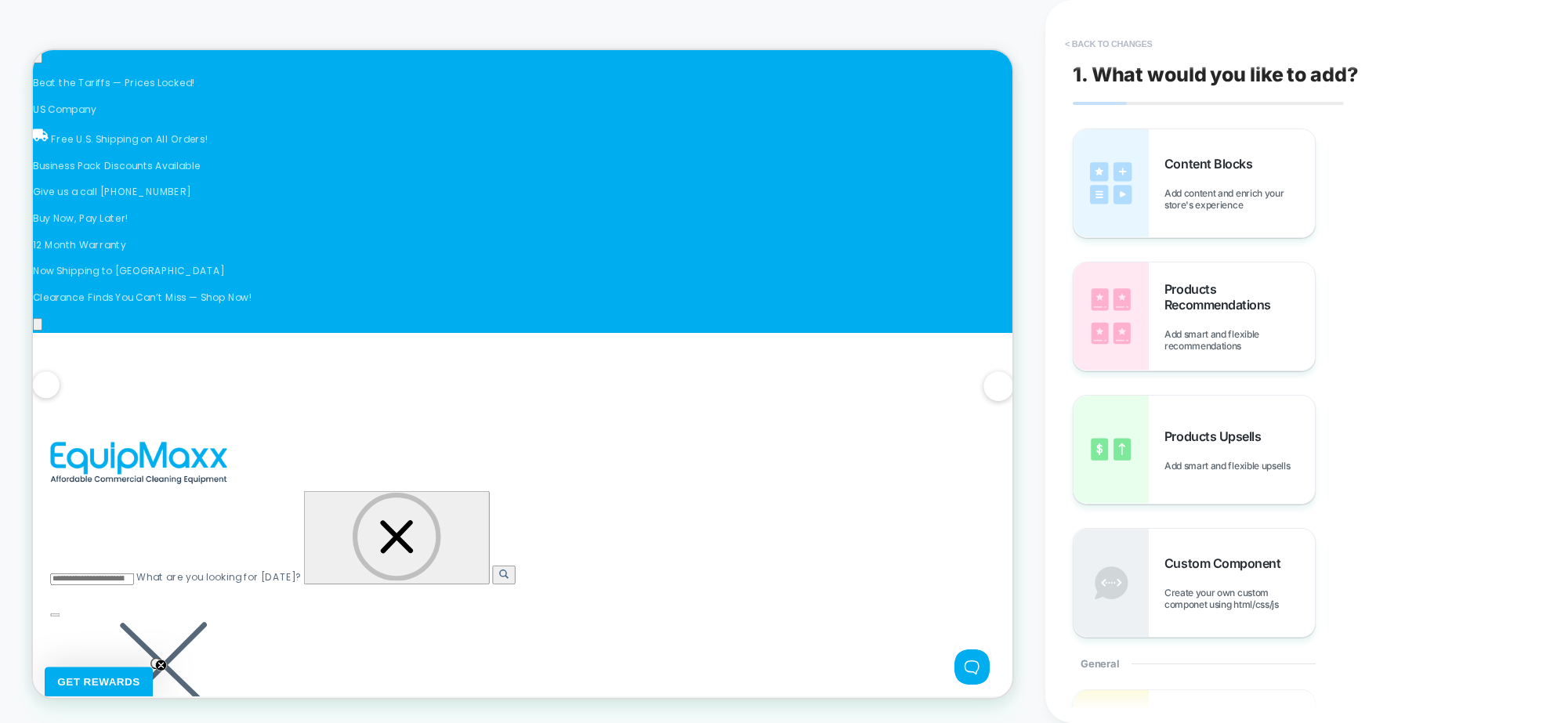
click at [1072, 43] on button "< Back to changes" at bounding box center [1109, 44] width 103 height 25
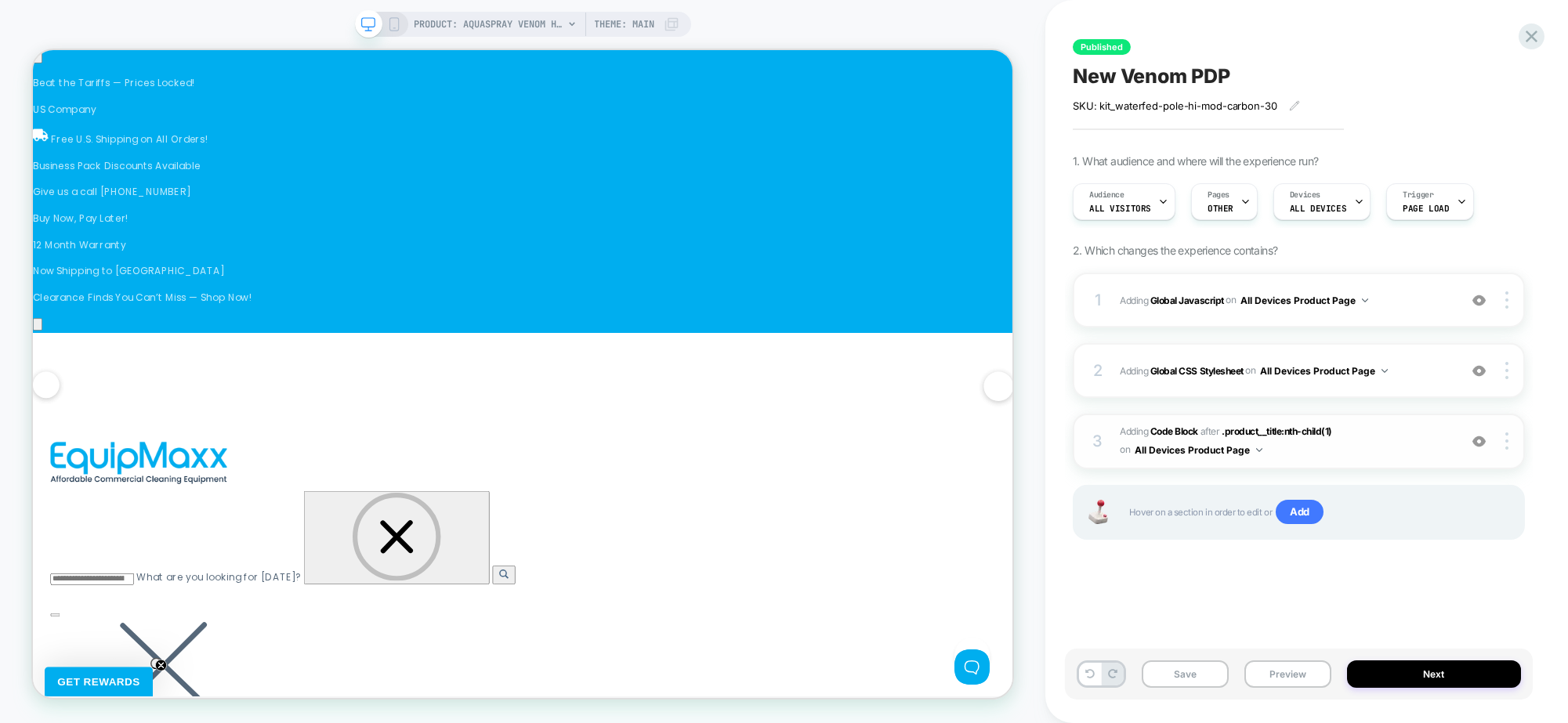
scroll to position [0, 1528]
click at [1254, 446] on span "Adding Code Block AFTER .product__title:nth-child(1) .product__title:nth-child(…" at bounding box center [1285, 441] width 331 height 37
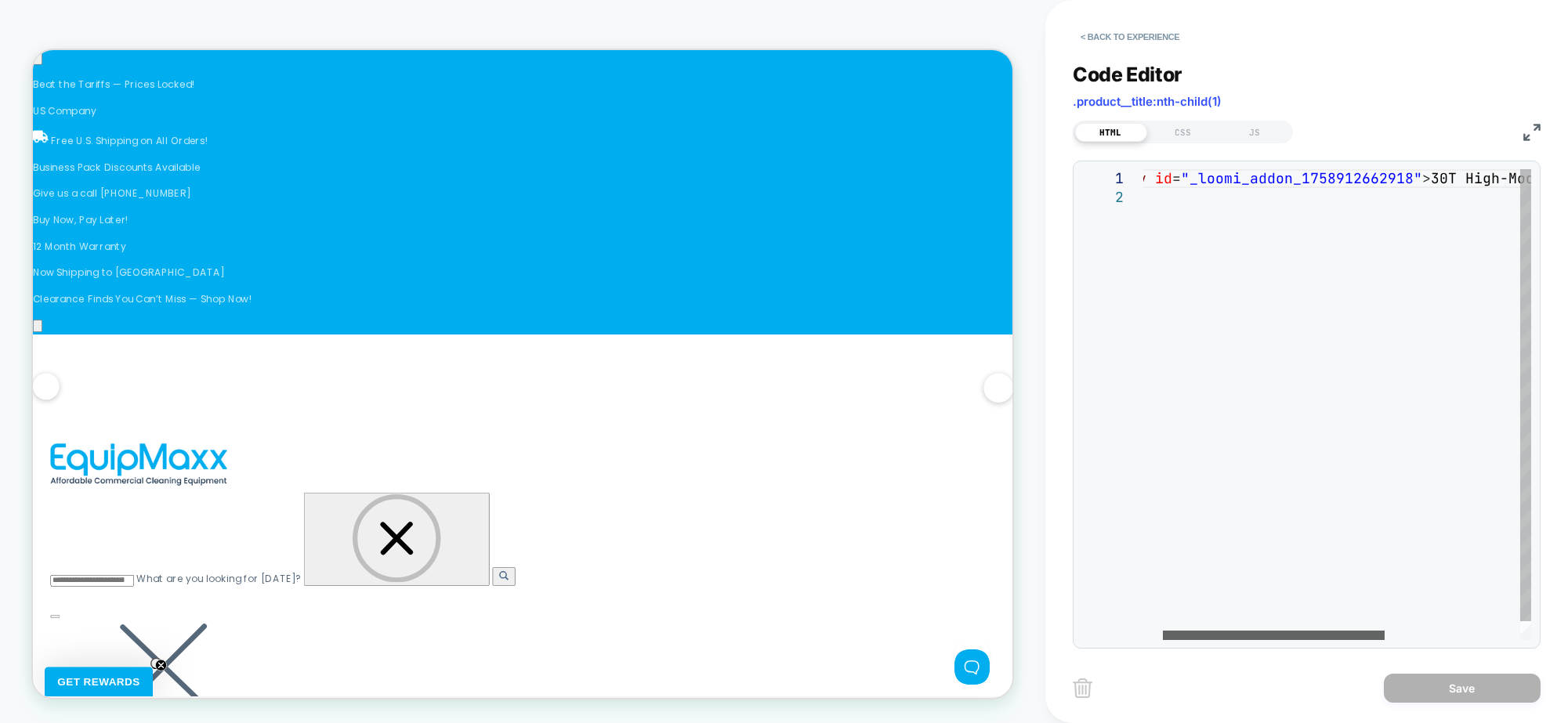
scroll to position [0, 2037]
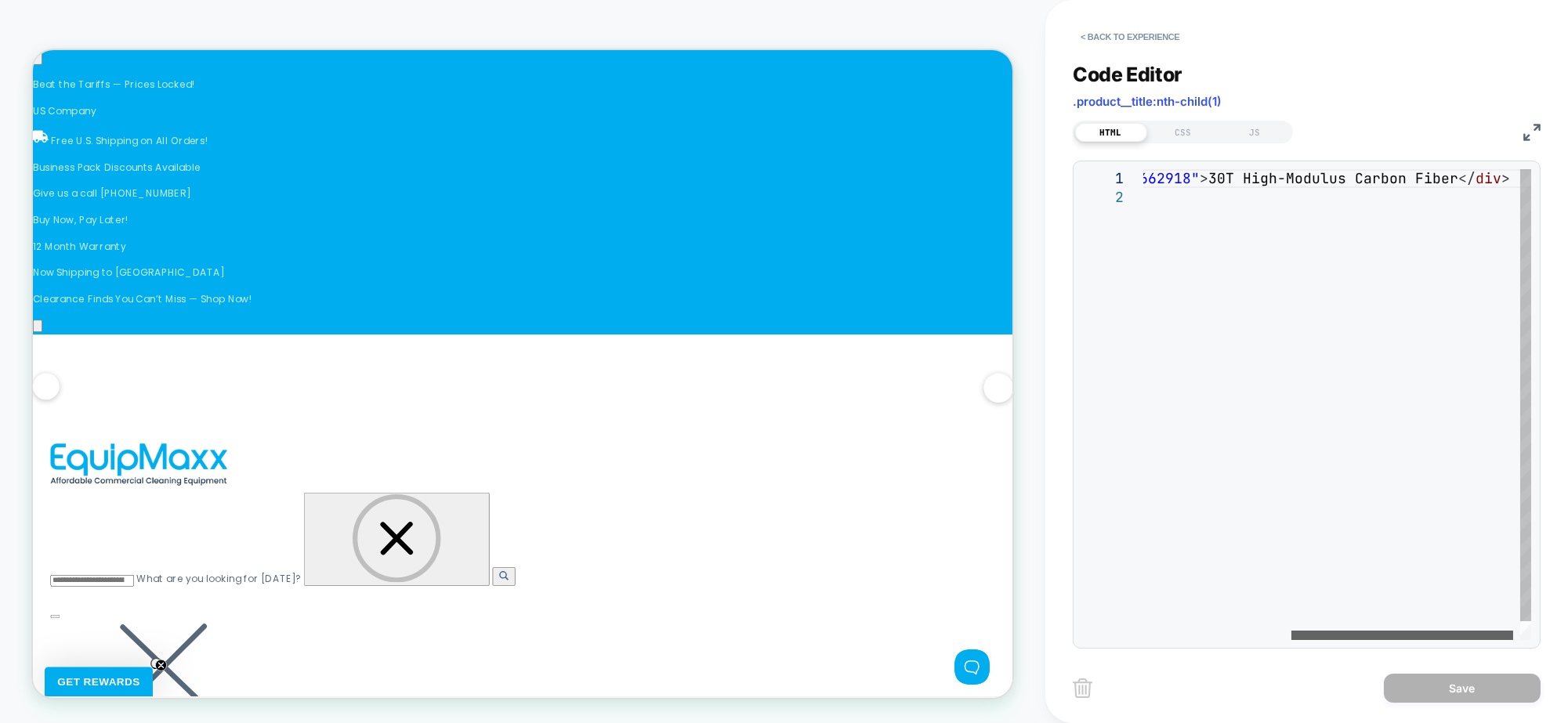
click at [1254, 578] on div at bounding box center [1402, 635] width 222 height 9
click at [1203, 181] on div "< div id = "_loomi_addon_1758912662918" > 30T High-Modulus Carbon Fiber </ div >" at bounding box center [1216, 414] width 654 height 490
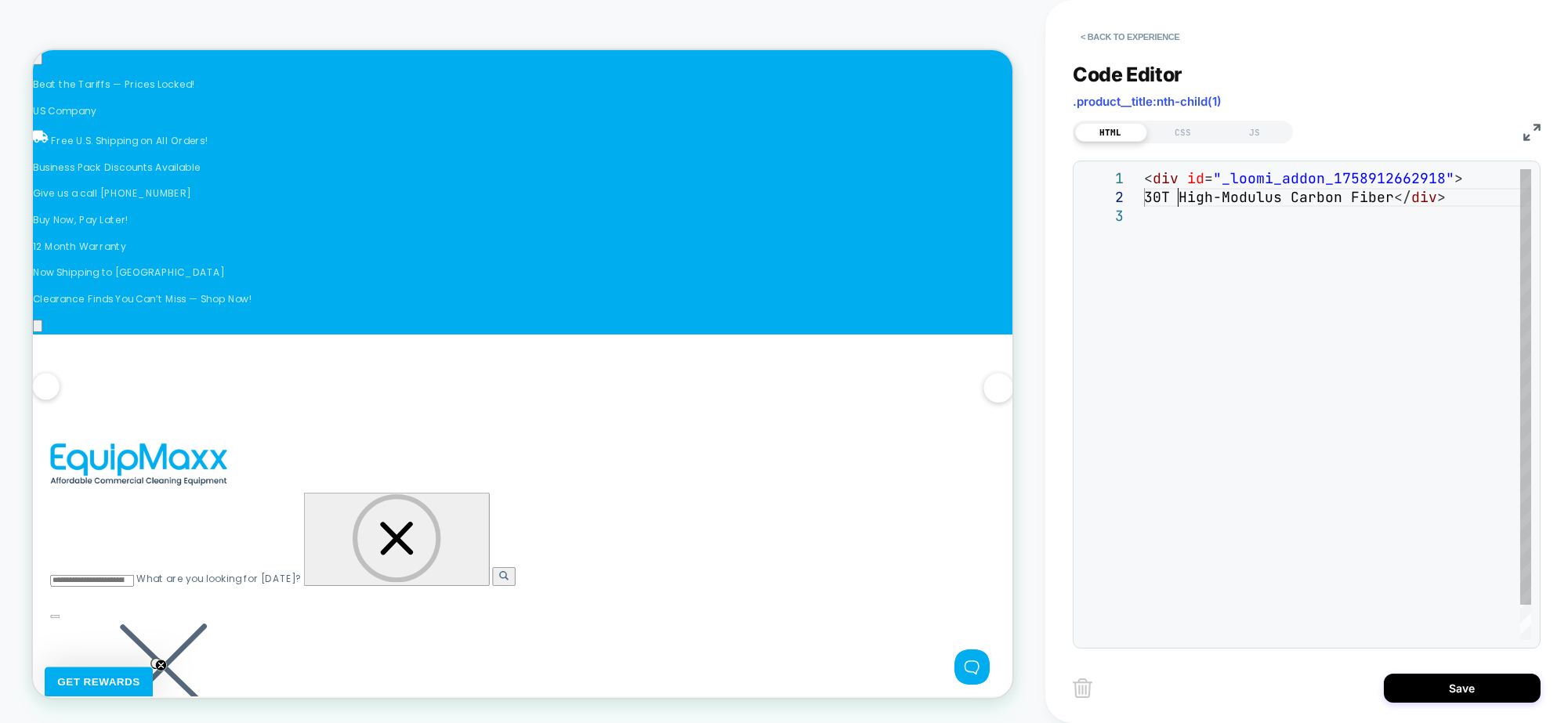
scroll to position [0, 2546]
click at [1254, 200] on div "< div id = "_loomi_addon_1758912662918" > 30T High-Modulus Carbon Fiber </ div >" at bounding box center [1337, 423] width 387 height 509
click at [1254, 179] on div "< div id = "_loomi_addon_1758912662918" > 30T High-Modulus Carbon Fiber </ div >" at bounding box center [1337, 432] width 387 height 527
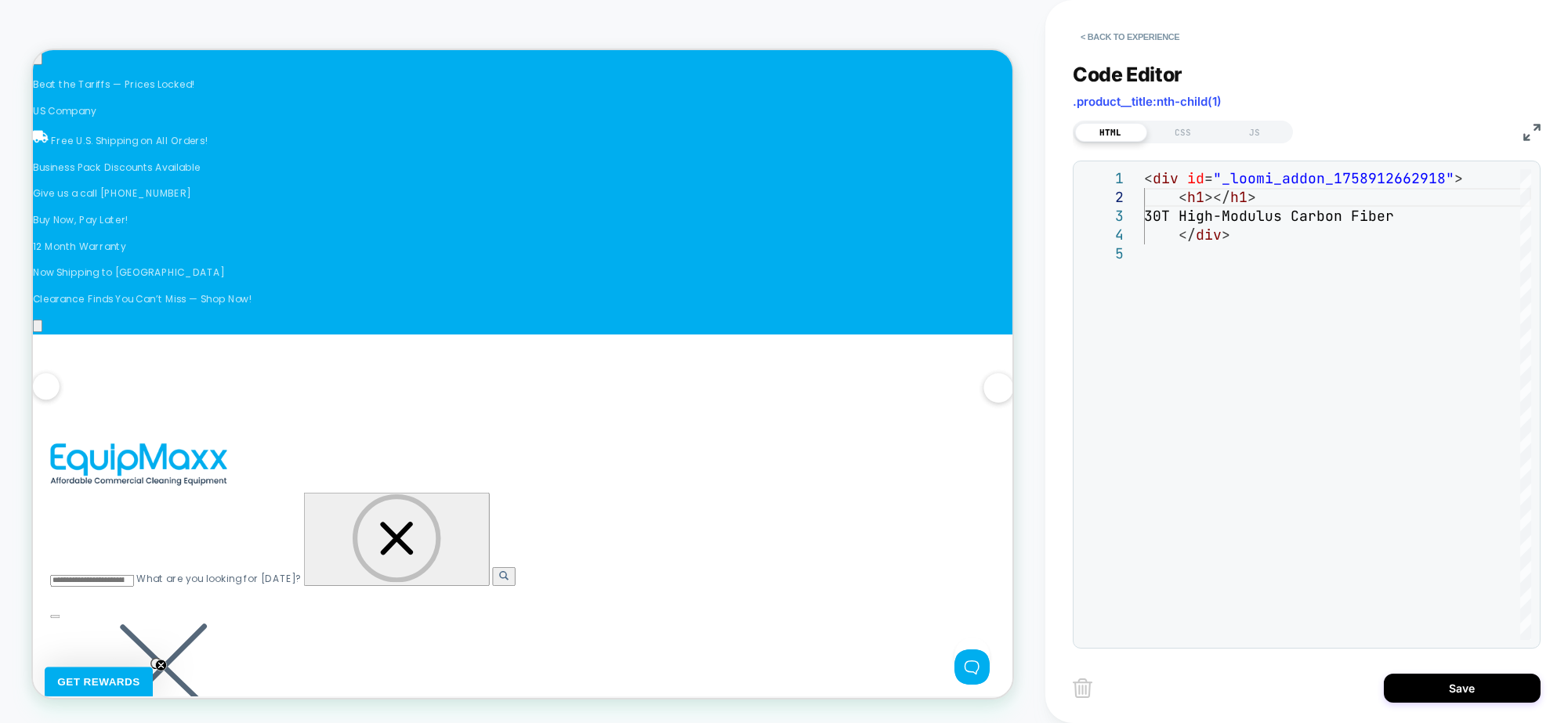
scroll to position [0, 3566]
drag, startPoint x: 1052, startPoint y: 318, endPoint x: 668, endPoint y: 288, distance: 385.2
copy h1 "AquaSpray Venom High-Modulus Carbon Water Fed Window Cleaning Pole"
click at [1211, 200] on div "< div id = "_loomi_addon_1758912662918" > 30T High-Modulus Carbon Fiber </ div …" at bounding box center [1337, 442] width 387 height 546
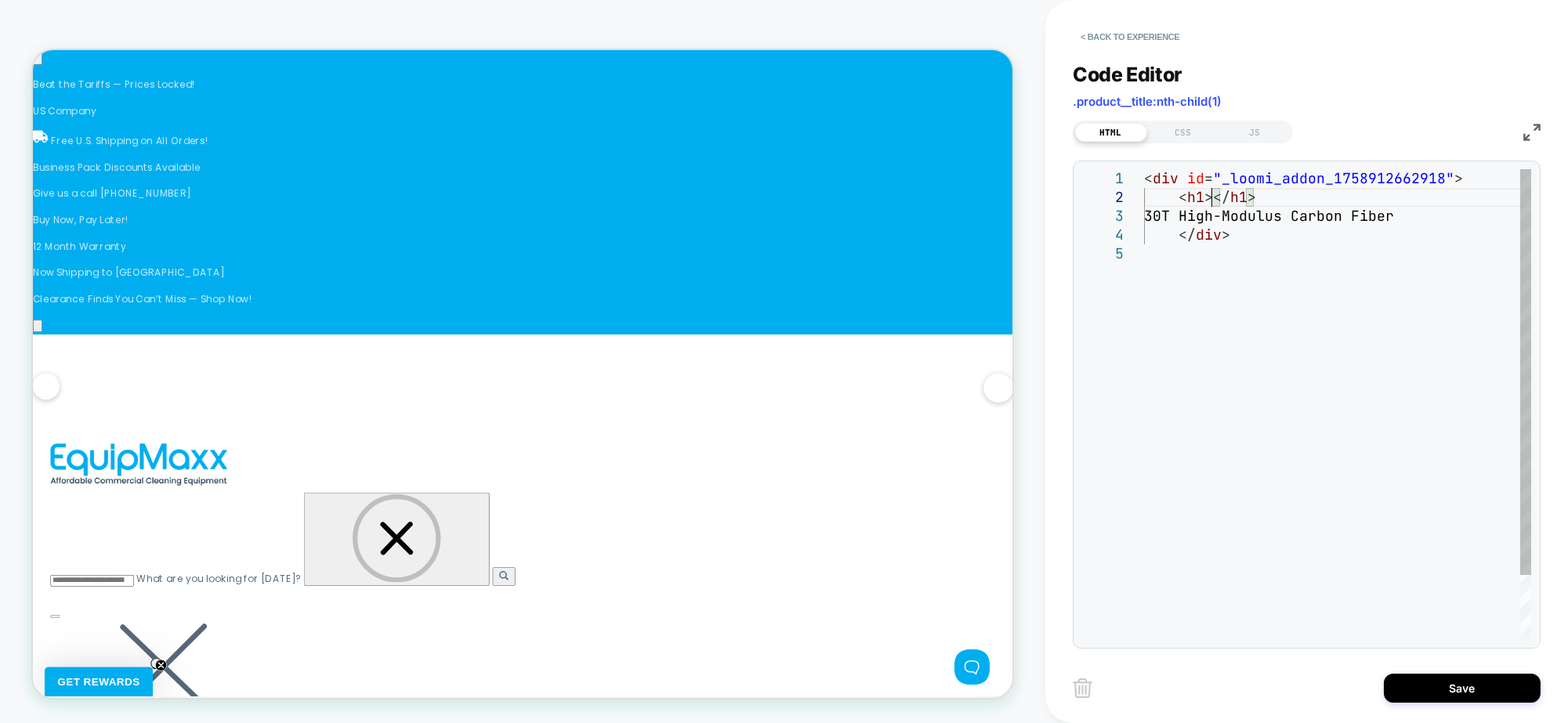
type textarea "**********"
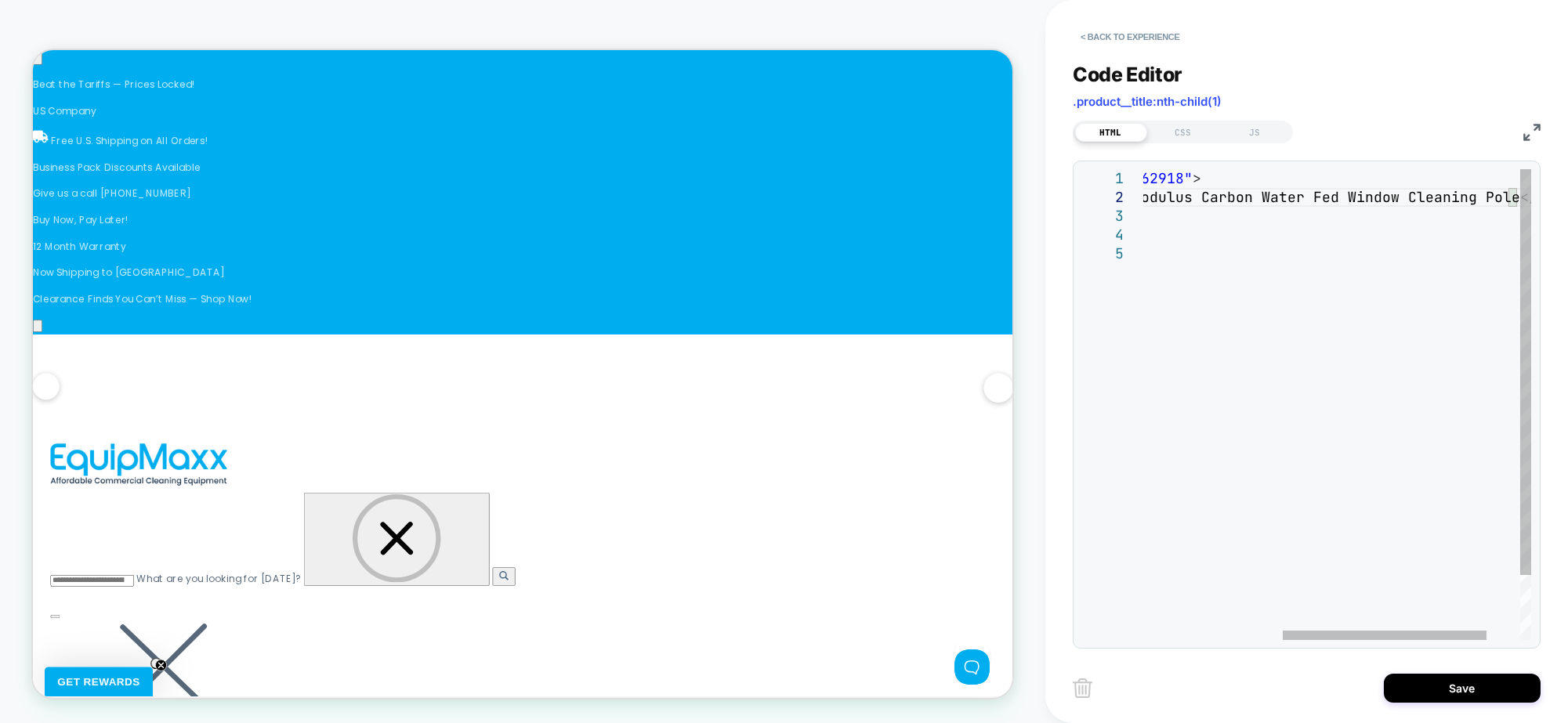
scroll to position [0, 4075]
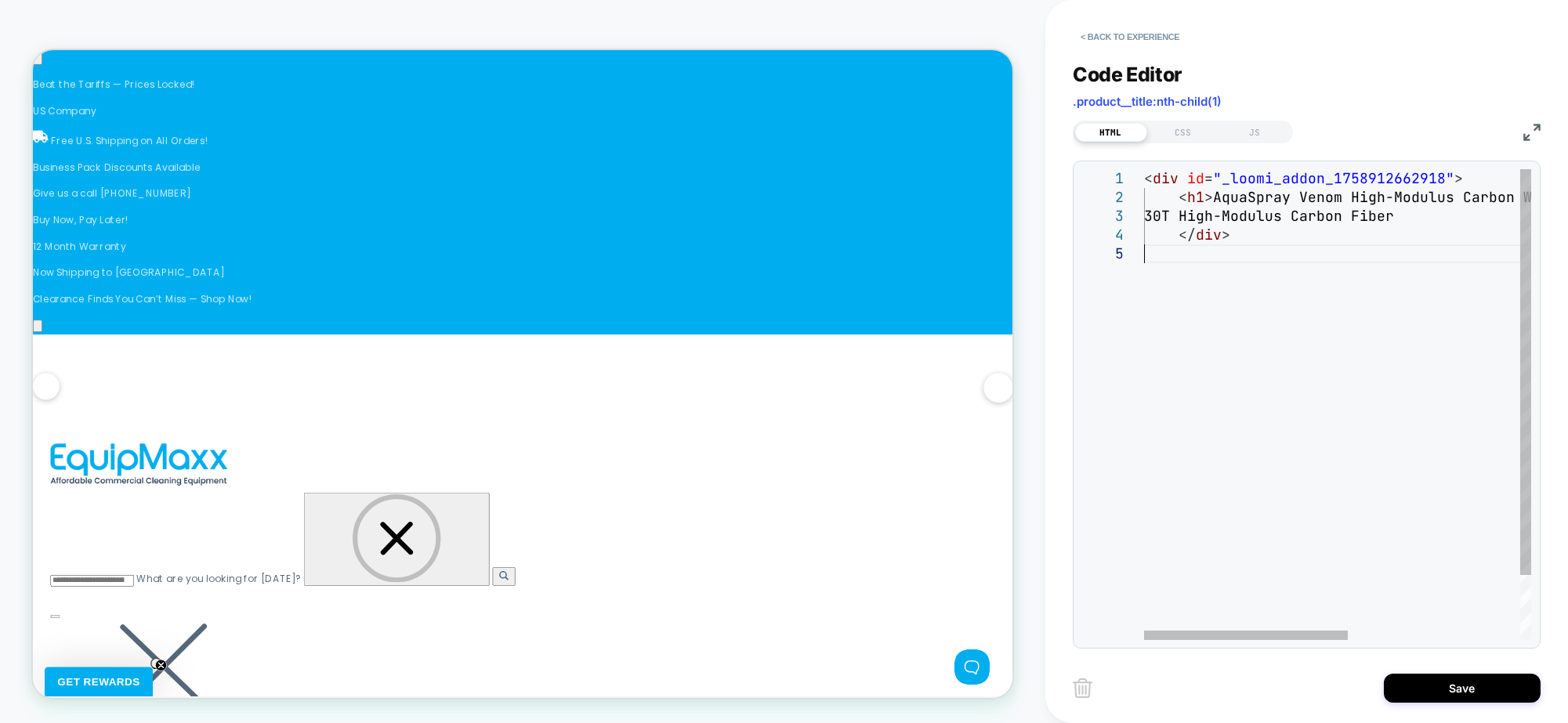
click at [1254, 256] on div "< div id = "_loomi_addon_1758912662918" > 30T High-Modulus Carbon Fiber </ div …" at bounding box center [1500, 442] width 713 height 546
click at [1144, 578] on div at bounding box center [1245, 635] width 204 height 9
click at [1183, 126] on div "CSS" at bounding box center [1183, 132] width 72 height 19
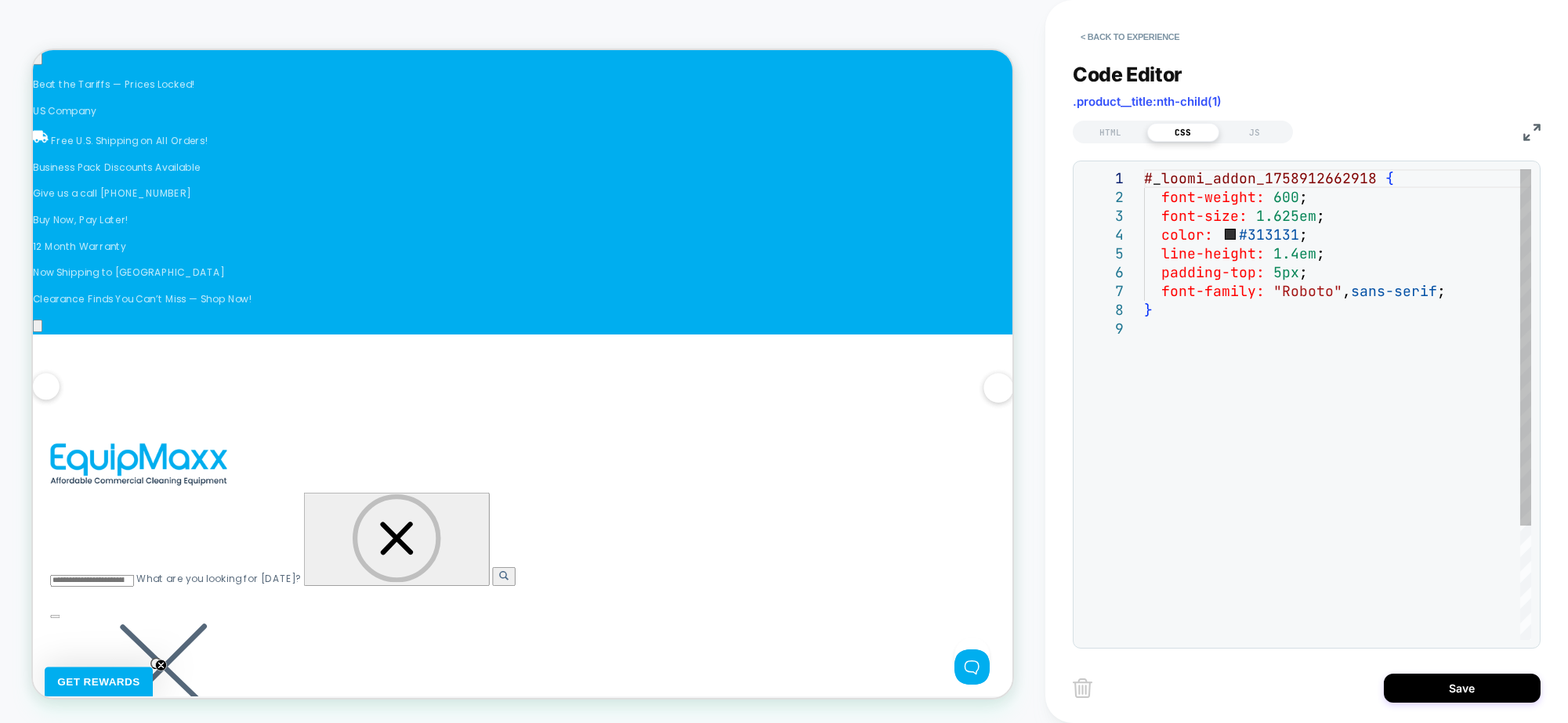
scroll to position [0, 0]
click at [1184, 315] on div "# _ loomi_addon_1758912662918 { font-weight: 600 ; font-size: 1.625em ; color: …" at bounding box center [1337, 479] width 387 height 621
click at [1254, 291] on div "# _ loomi_addon_1758912662918 { font-weight: 600 ; font-size: 1.625em ; color: …" at bounding box center [1337, 517] width 387 height 697
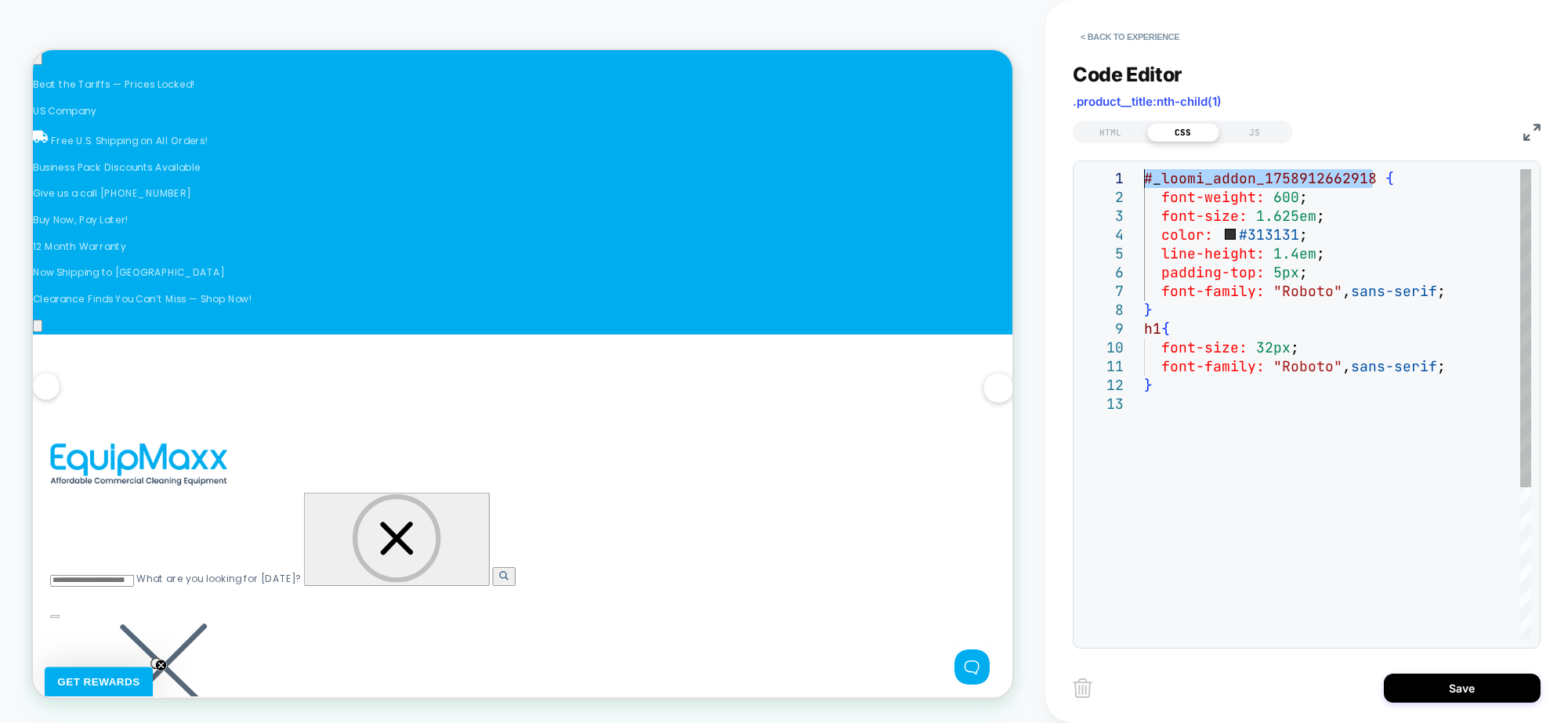
drag, startPoint x: 1376, startPoint y: 181, endPoint x: 1137, endPoint y: 184, distance: 239.0
click at [1144, 184] on div "# _ loomi_addon_1758912662918 { font-weight: 600 ; font-size: 1.625em ; color: …" at bounding box center [1337, 517] width 387 height 697
click at [1145, 330] on div "# _ loomi_addon_1758912662918 { font-weight: 600 ; font-size: 1.625em ; color: …" at bounding box center [1337, 517] width 387 height 697
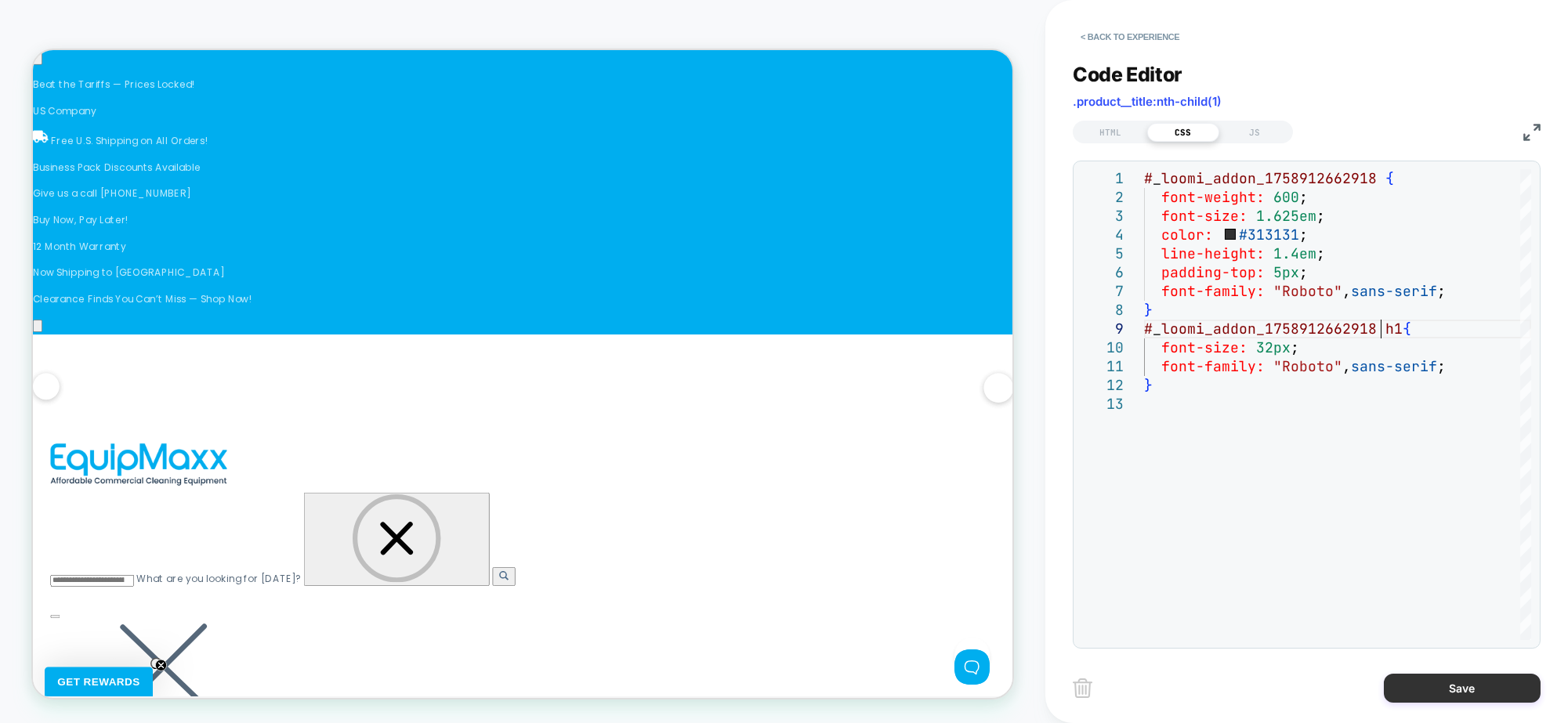
type textarea "**********"
click at [1254, 578] on button "Save" at bounding box center [1462, 688] width 157 height 29
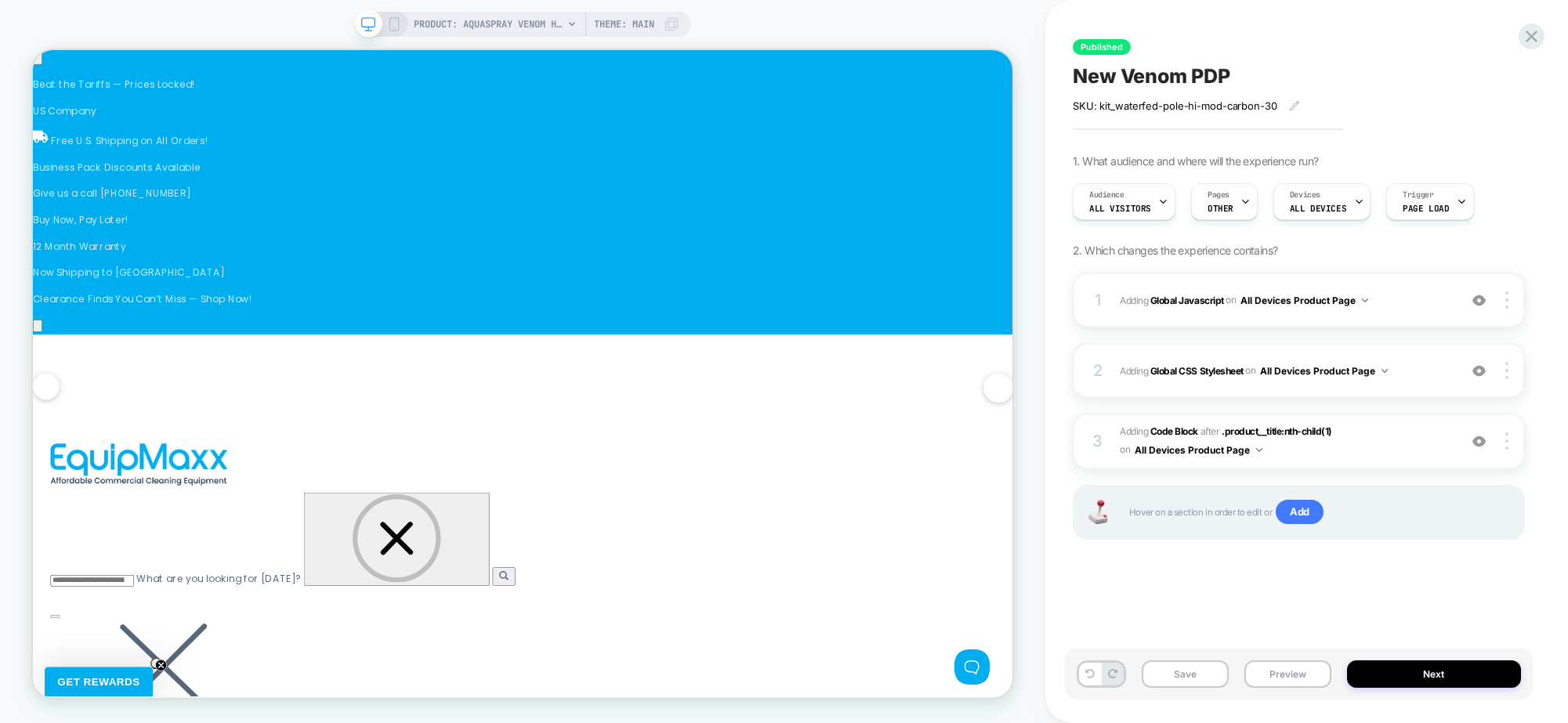
scroll to position [0, 2037]
click at [1254, 369] on span "Adding Global CSS Stylesheet on All Devices Product Page" at bounding box center [1285, 371] width 331 height 20
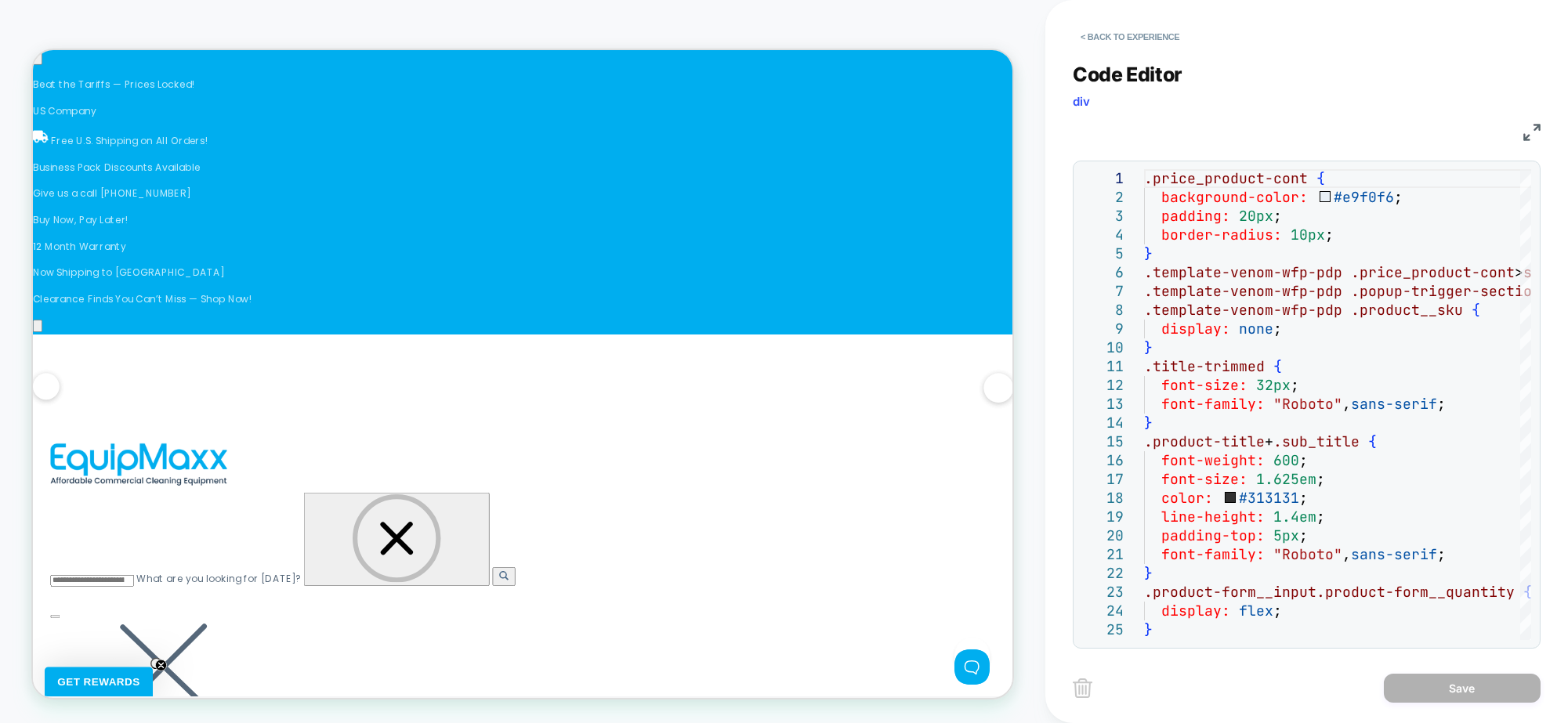
scroll to position [0, 3566]
click at [1147, 35] on button "< Back to experience" at bounding box center [1130, 36] width 115 height 25
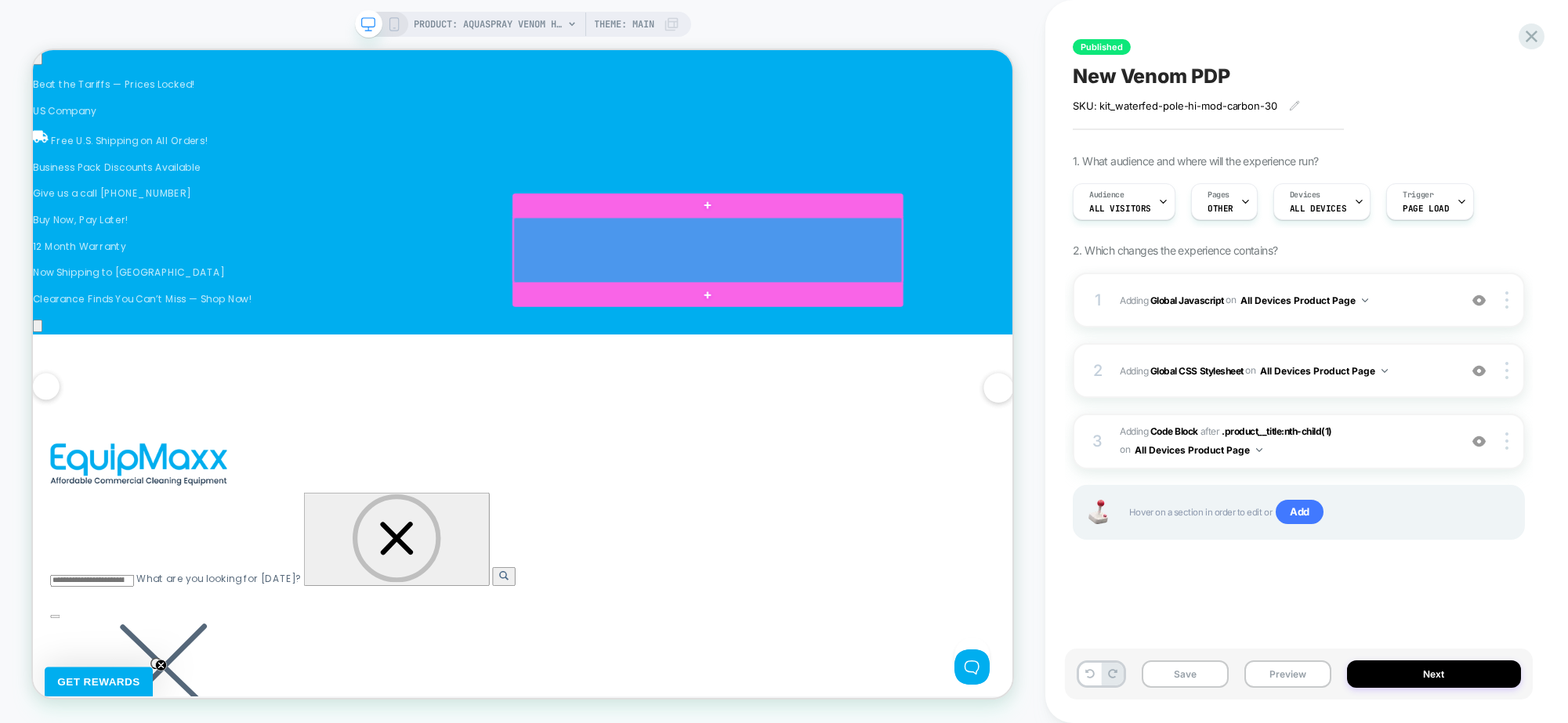
click at [975, 307] on div at bounding box center [933, 317] width 518 height 87
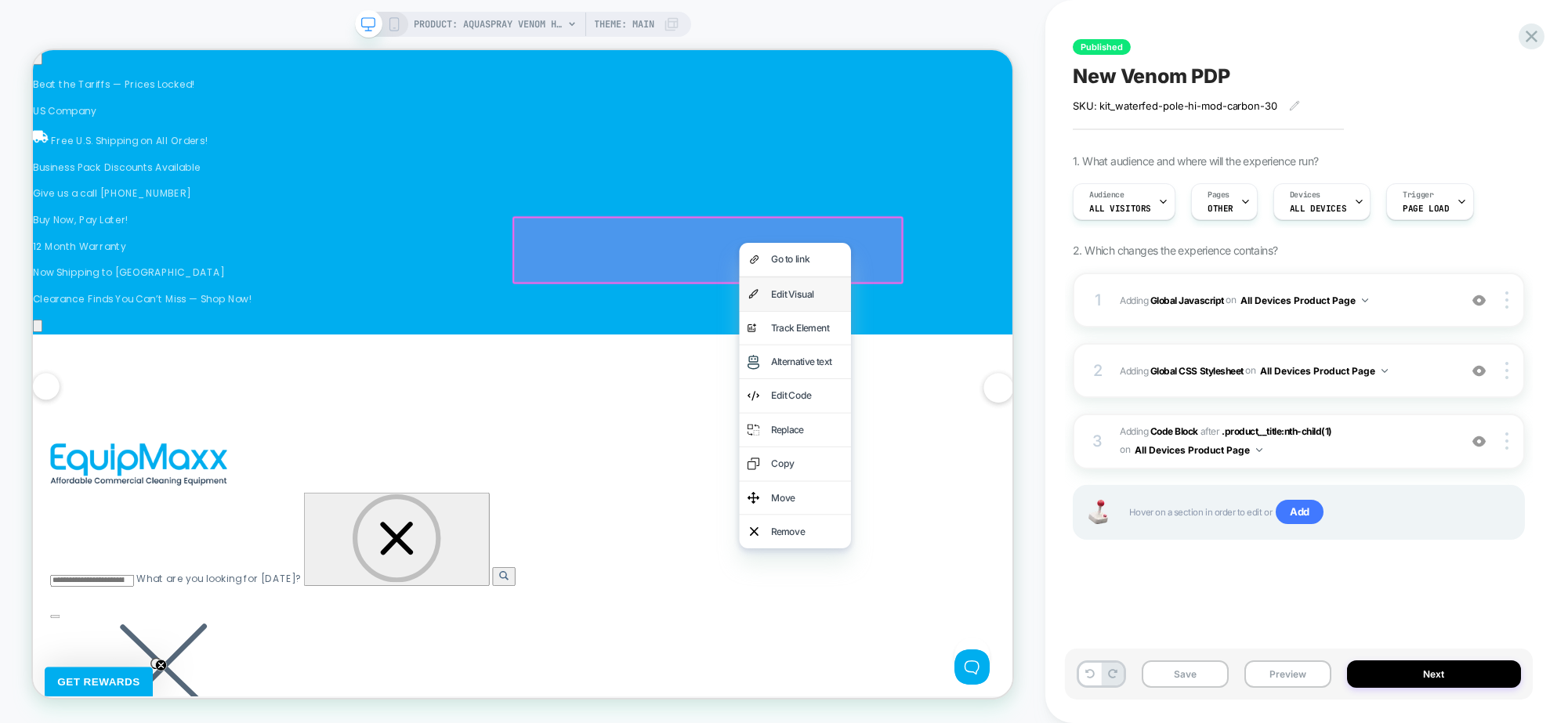
scroll to position [0, 0]
click at [1046, 502] on div "Edit Code" at bounding box center [1065, 511] width 96 height 23
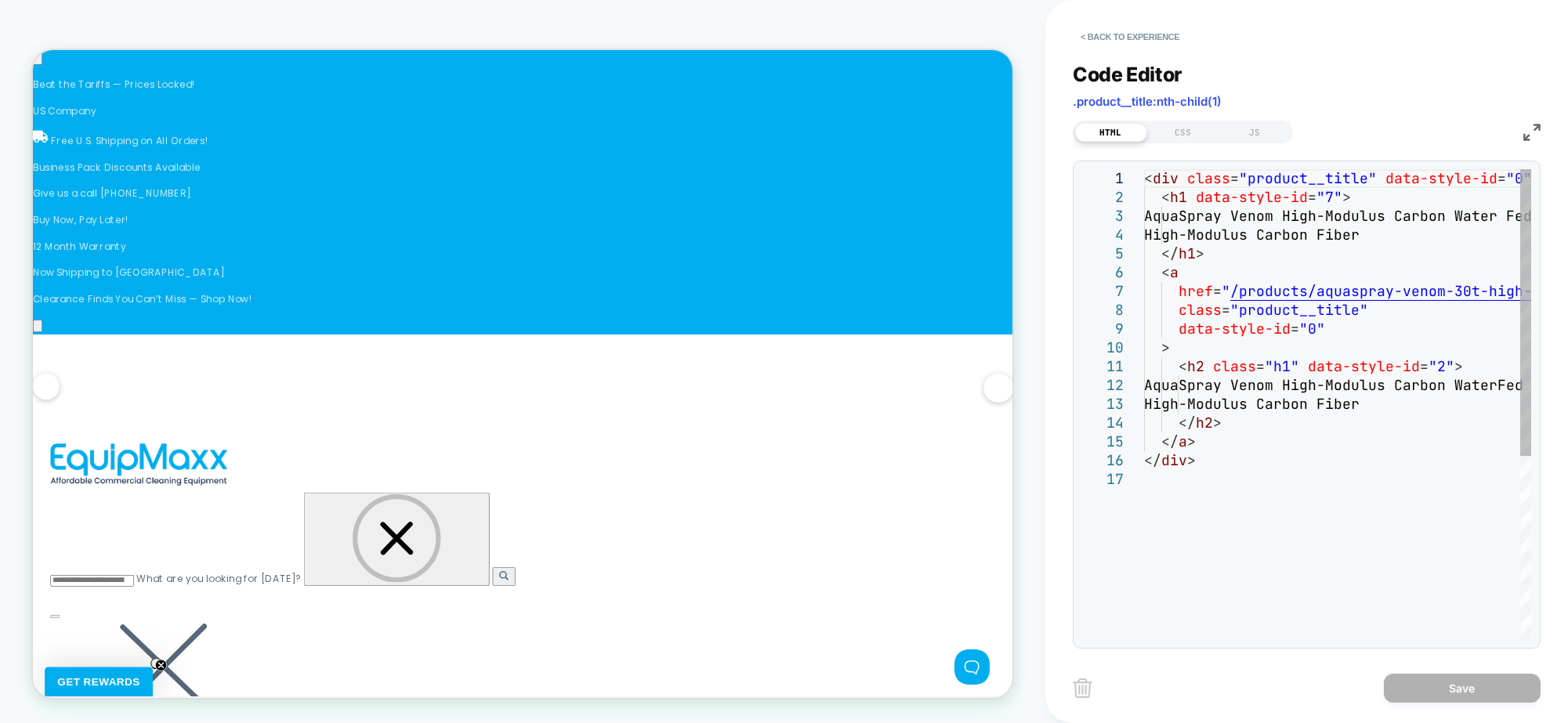
scroll to position [0, 510]
click at [1202, 578] on div at bounding box center [1231, 635] width 175 height 9
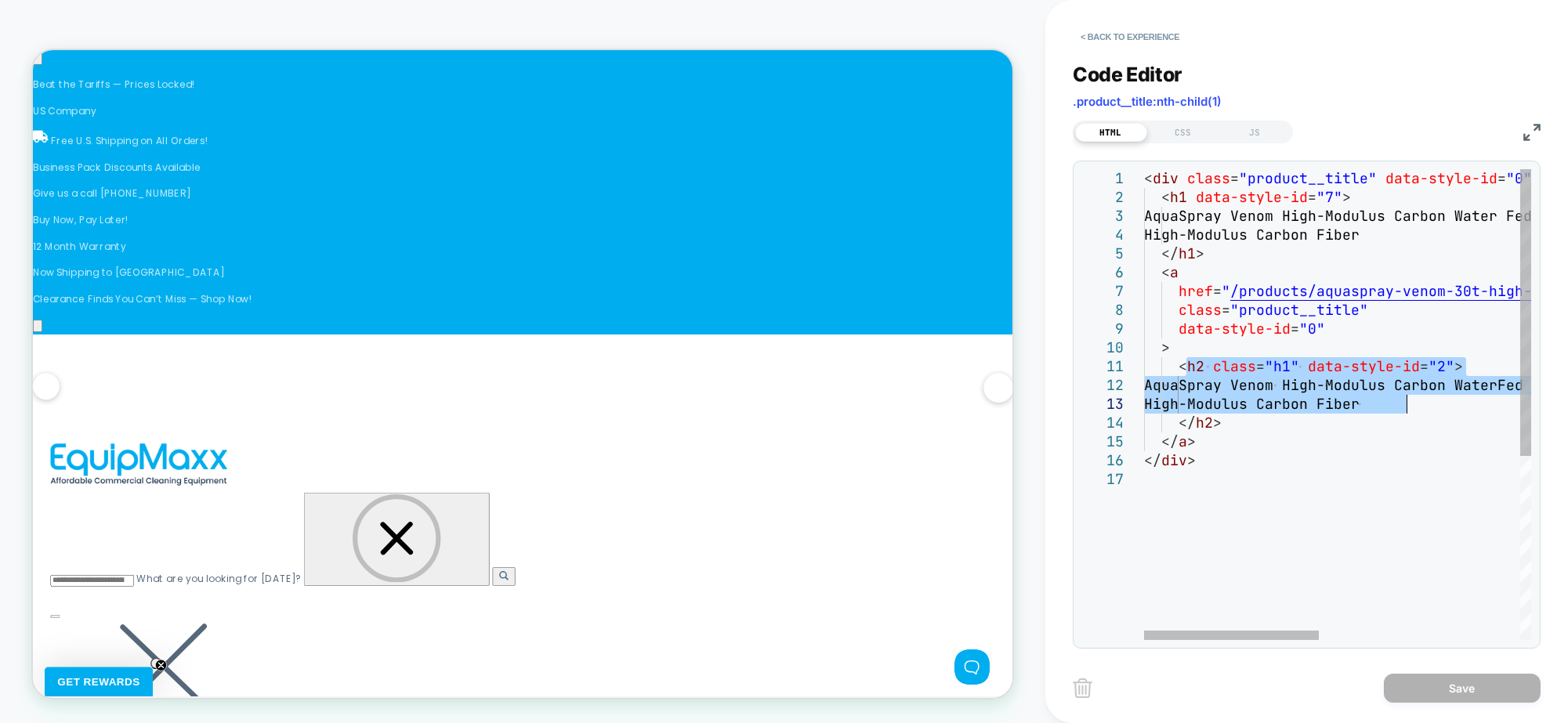
drag, startPoint x: 1231, startPoint y: 372, endPoint x: 1420, endPoint y: 411, distance: 193.0
click at [1254, 411] on div "< div class = "product__title" data-style-id = "0" > < h1 data-style-id = "7" >…" at bounding box center [1560, 555] width 831 height 772
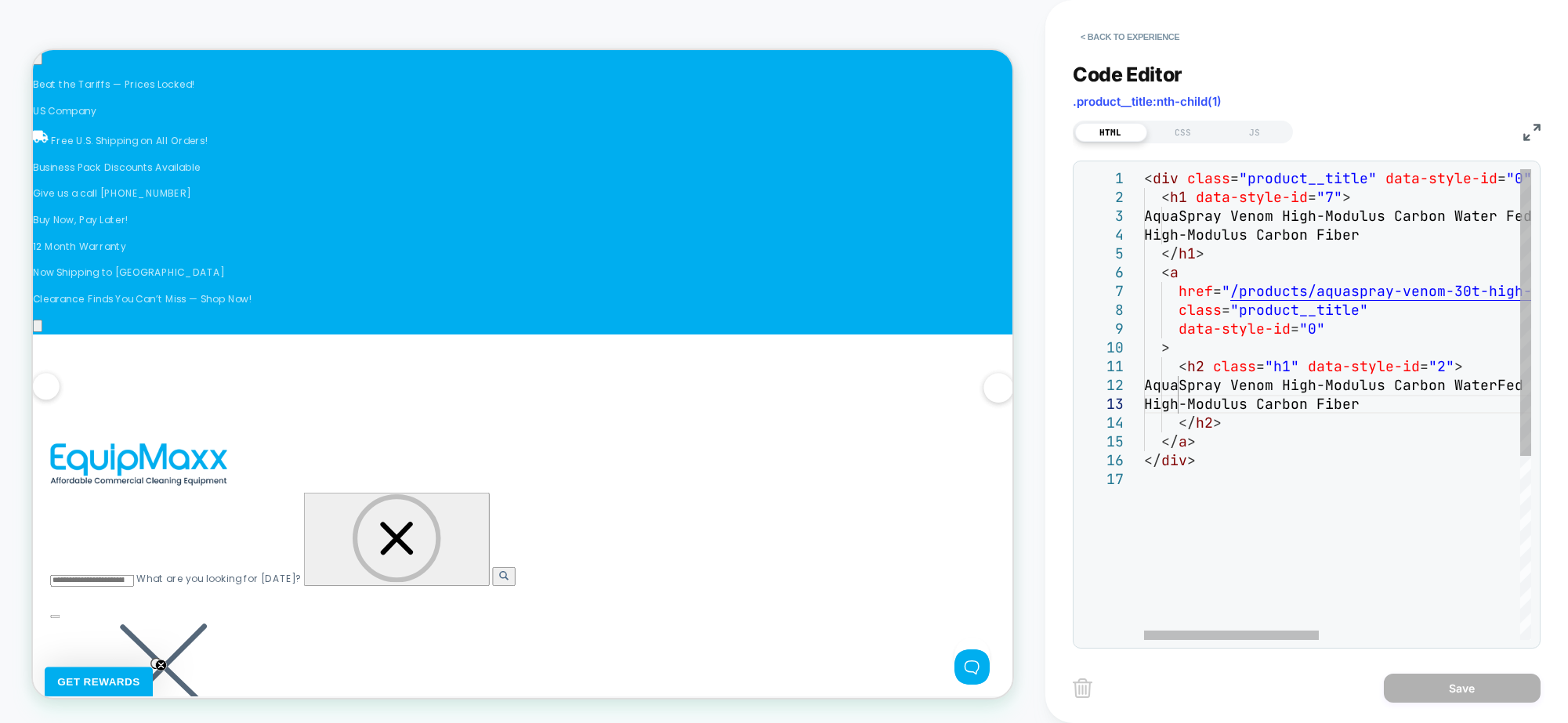
scroll to position [0, 1528]
type textarea "**********"
drag, startPoint x: 1245, startPoint y: 176, endPoint x: 1362, endPoint y: 183, distance: 117.2
click at [1254, 183] on div "< div class = "product__title" data-style-id = "0" > < h1 data-style-id = "7" >…" at bounding box center [1560, 555] width 831 height 772
click at [1139, 40] on button "< Back to experience" at bounding box center [1130, 36] width 115 height 25
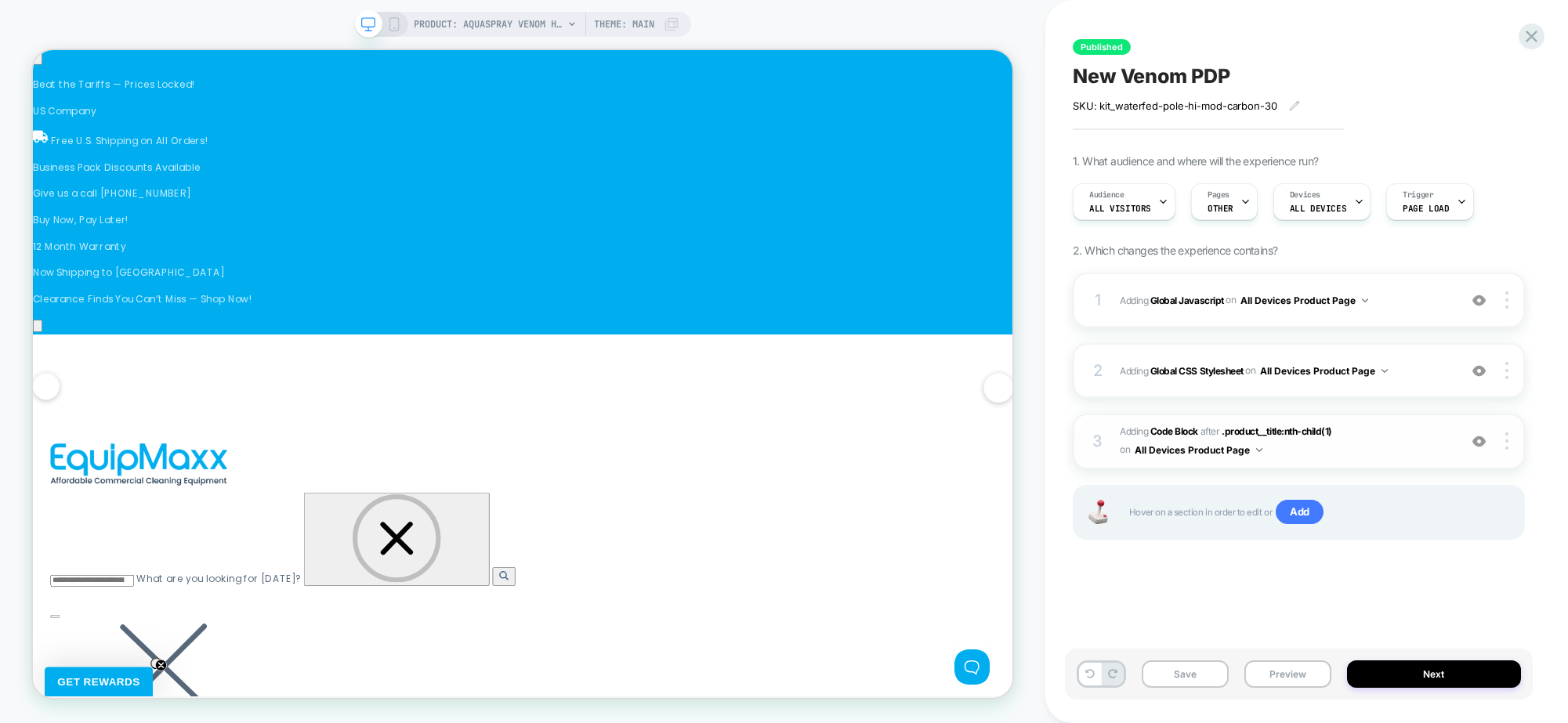
scroll to position [0, 2037]
click at [1254, 365] on span "Adding Global CSS Stylesheet on All Devices Product Page" at bounding box center [1285, 371] width 331 height 20
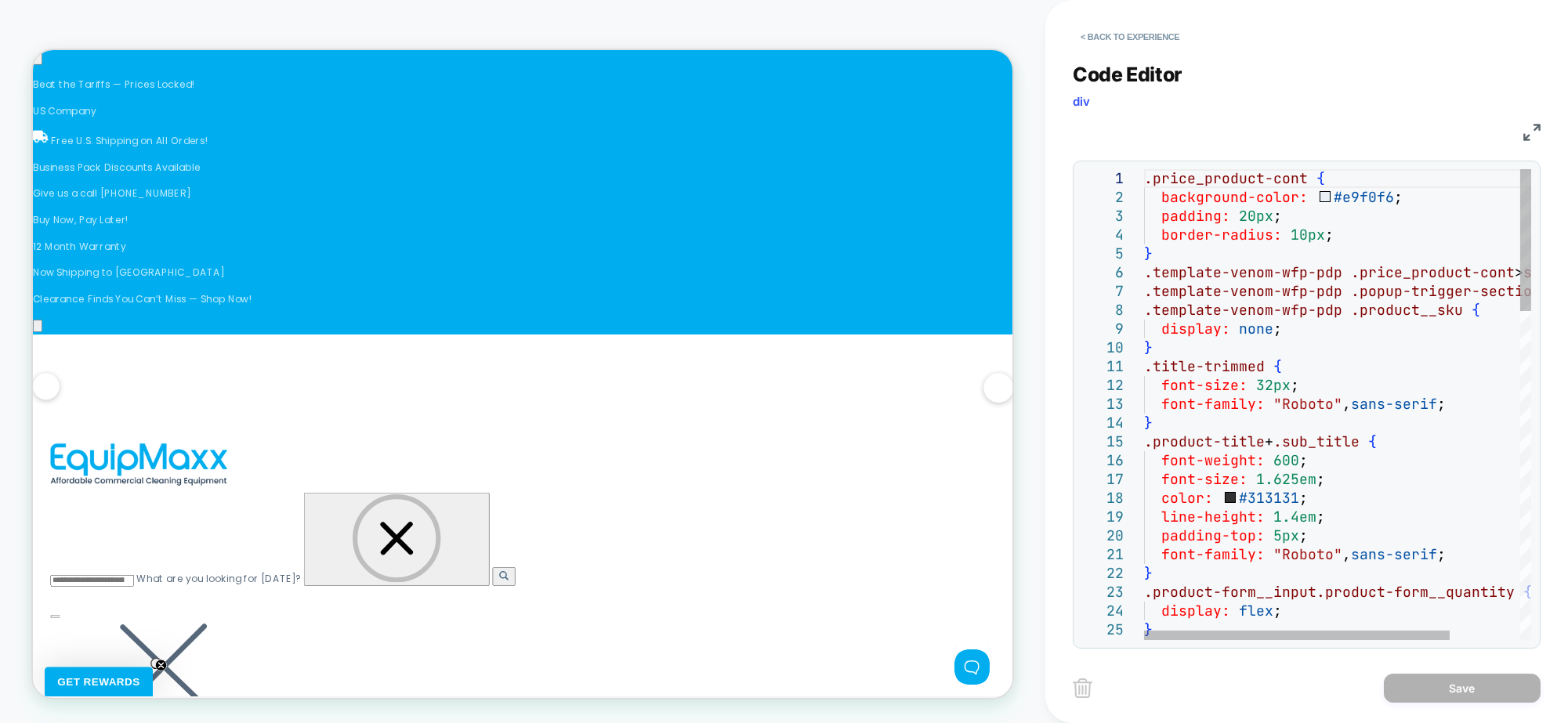
scroll to position [0, 0]
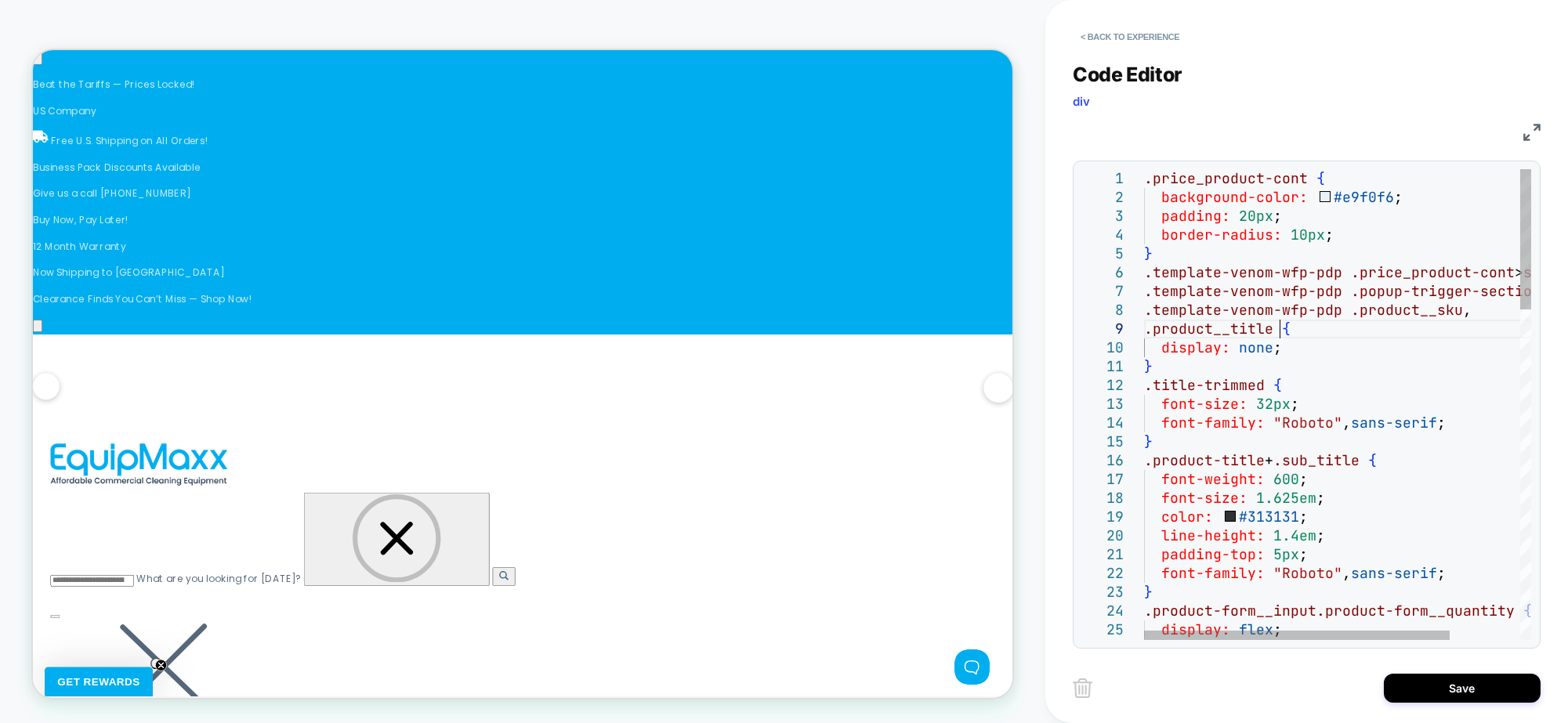
scroll to position [0, 3566]
drag, startPoint x: 1277, startPoint y: 327, endPoint x: 1140, endPoint y: 322, distance: 137.1
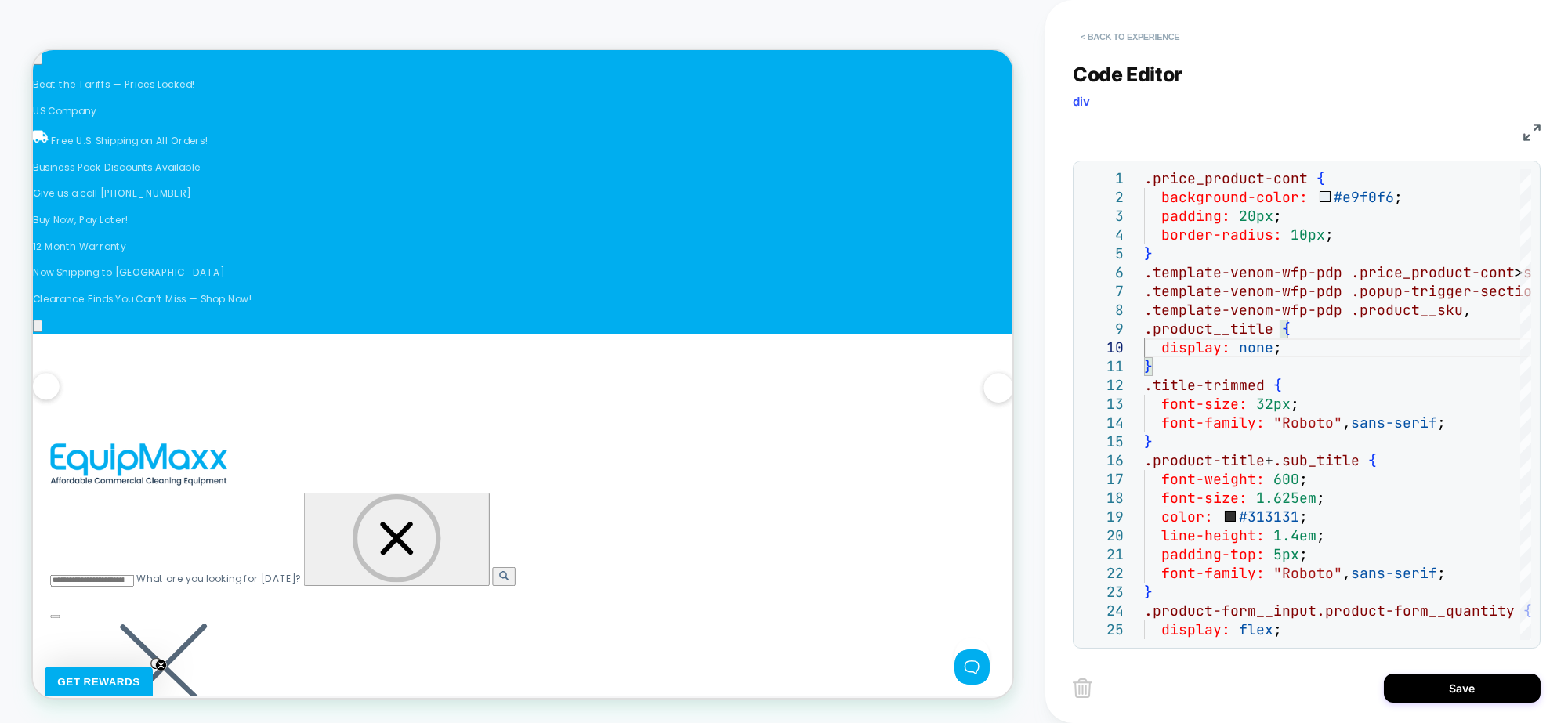
scroll to position [0, 0]
type textarea "**********"
click at [1158, 36] on button "< Back to experience" at bounding box center [1130, 36] width 115 height 25
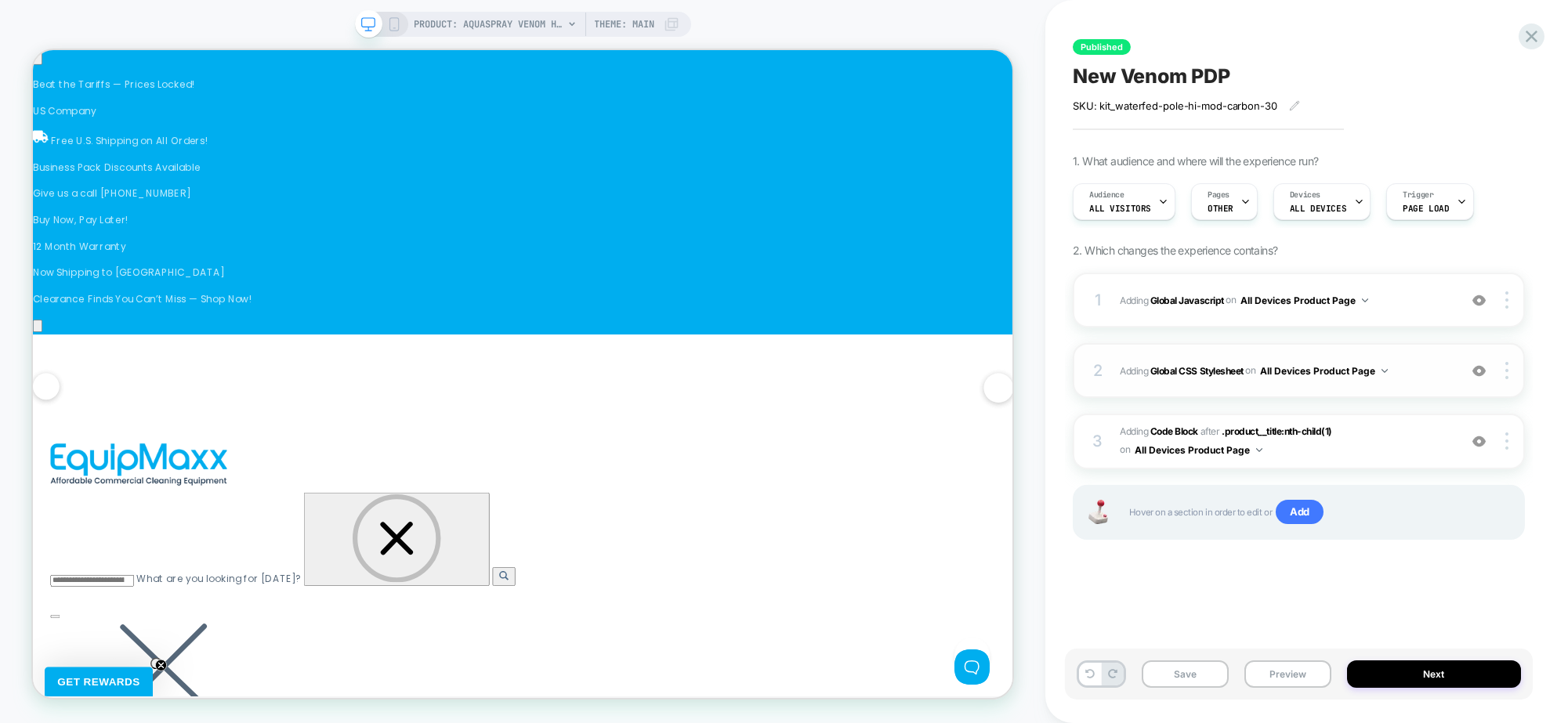
click at [1254, 361] on span "Adding Global CSS Stylesheet on All Devices Product Page" at bounding box center [1285, 371] width 331 height 20
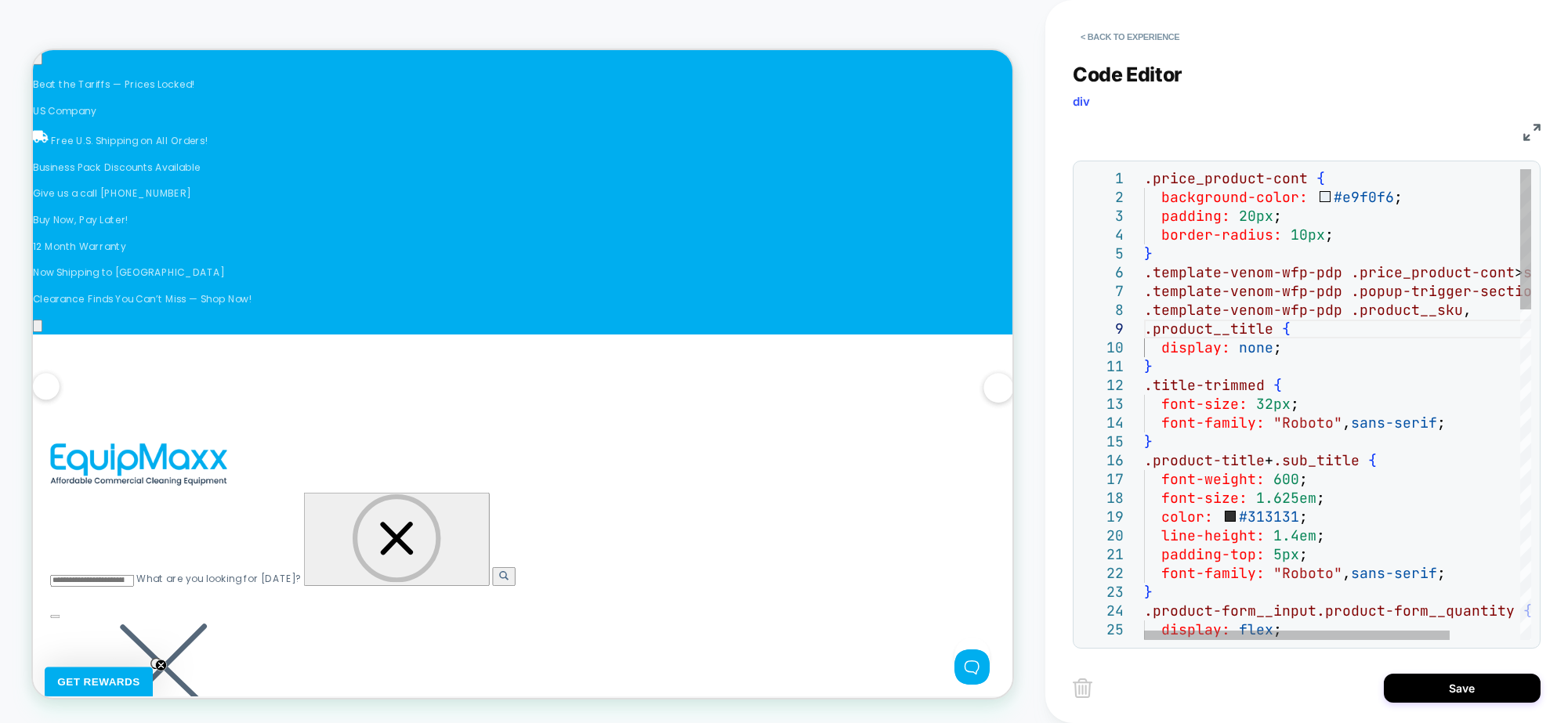
scroll to position [0, 1019]
drag, startPoint x: 1345, startPoint y: 309, endPoint x: 1143, endPoint y: 307, distance: 202.0
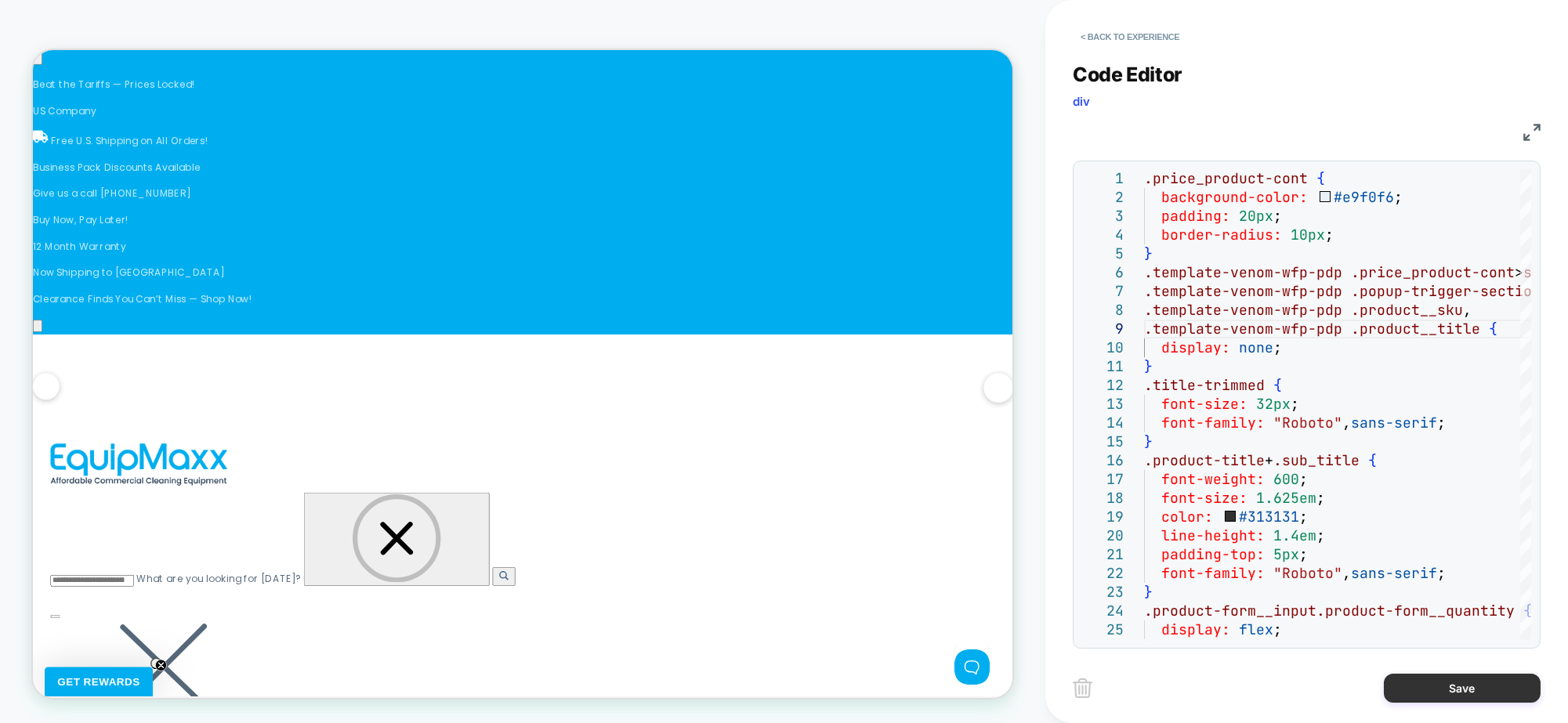
type textarea "**********"
click at [1254, 578] on button "Save" at bounding box center [1462, 688] width 157 height 29
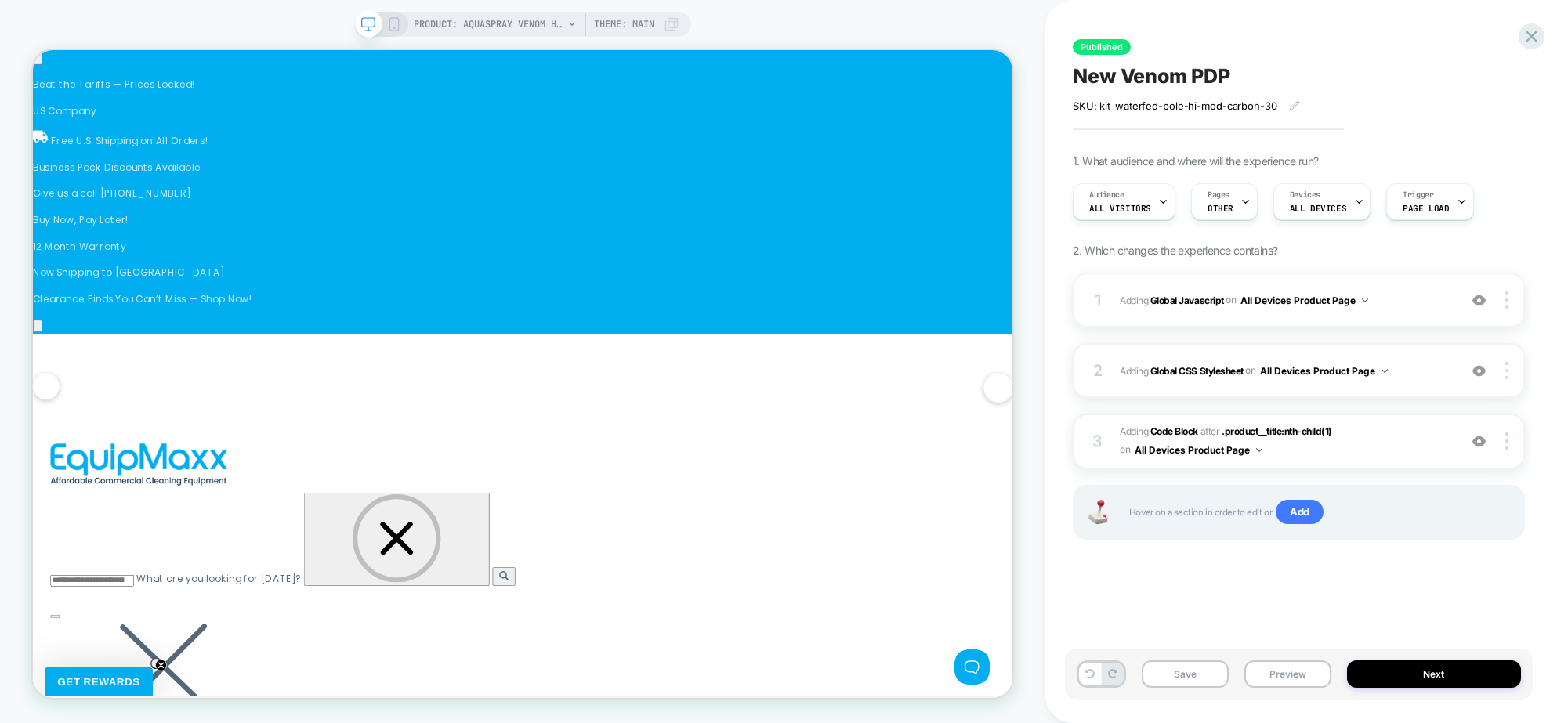
click at [1254, 439] on span "Adding Code Block AFTER .product__title:nth-child(1) .product__title:nth-child(…" at bounding box center [1285, 441] width 331 height 37
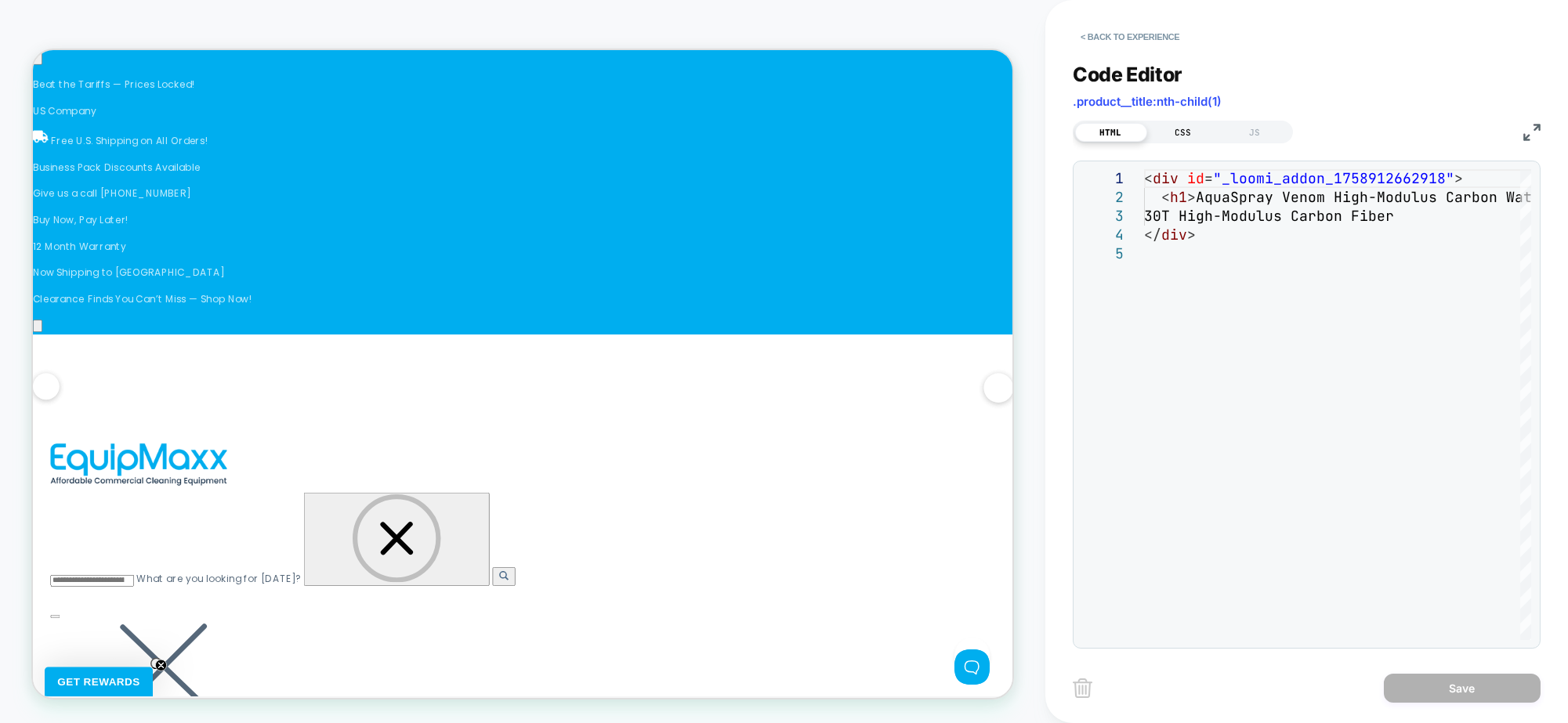
scroll to position [0, 2037]
click at [1178, 137] on div "CSS" at bounding box center [1183, 132] width 72 height 19
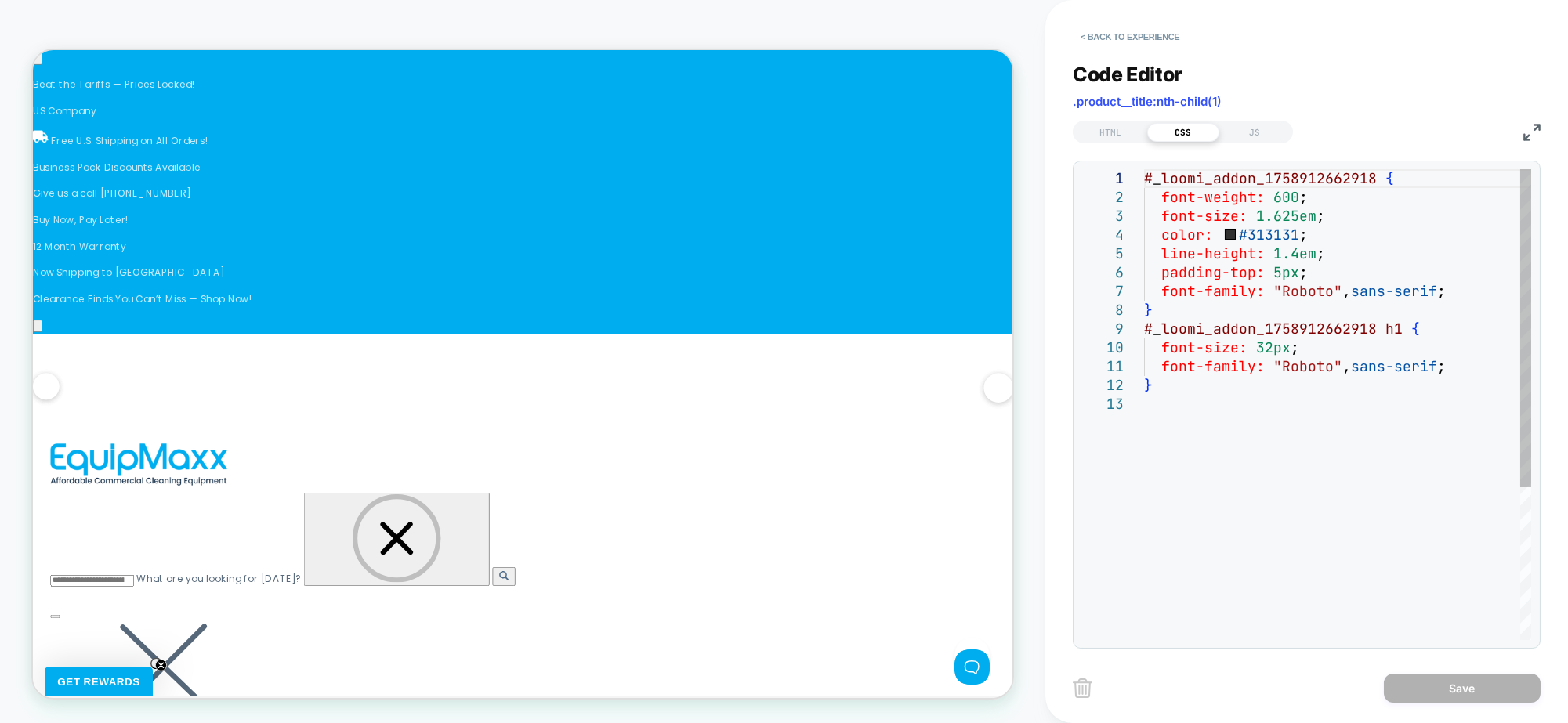
click at [1254, 367] on div "# _ loomi_addon_1758912662918 { font-weight: 600 ; font-size: 1.625em ; color: …" at bounding box center [1337, 517] width 387 height 697
click at [1254, 432] on div "# _ loomi_addon_1758912662918 { font-weight: 600 ; font-size: 1.625em ; color: …" at bounding box center [1337, 526] width 387 height 715
click at [1254, 457] on div "# _ loomi_addon_1758912662918 { font-weight: 600 ; font-size: 1.625em ; color: …" at bounding box center [1337, 526] width 387 height 715
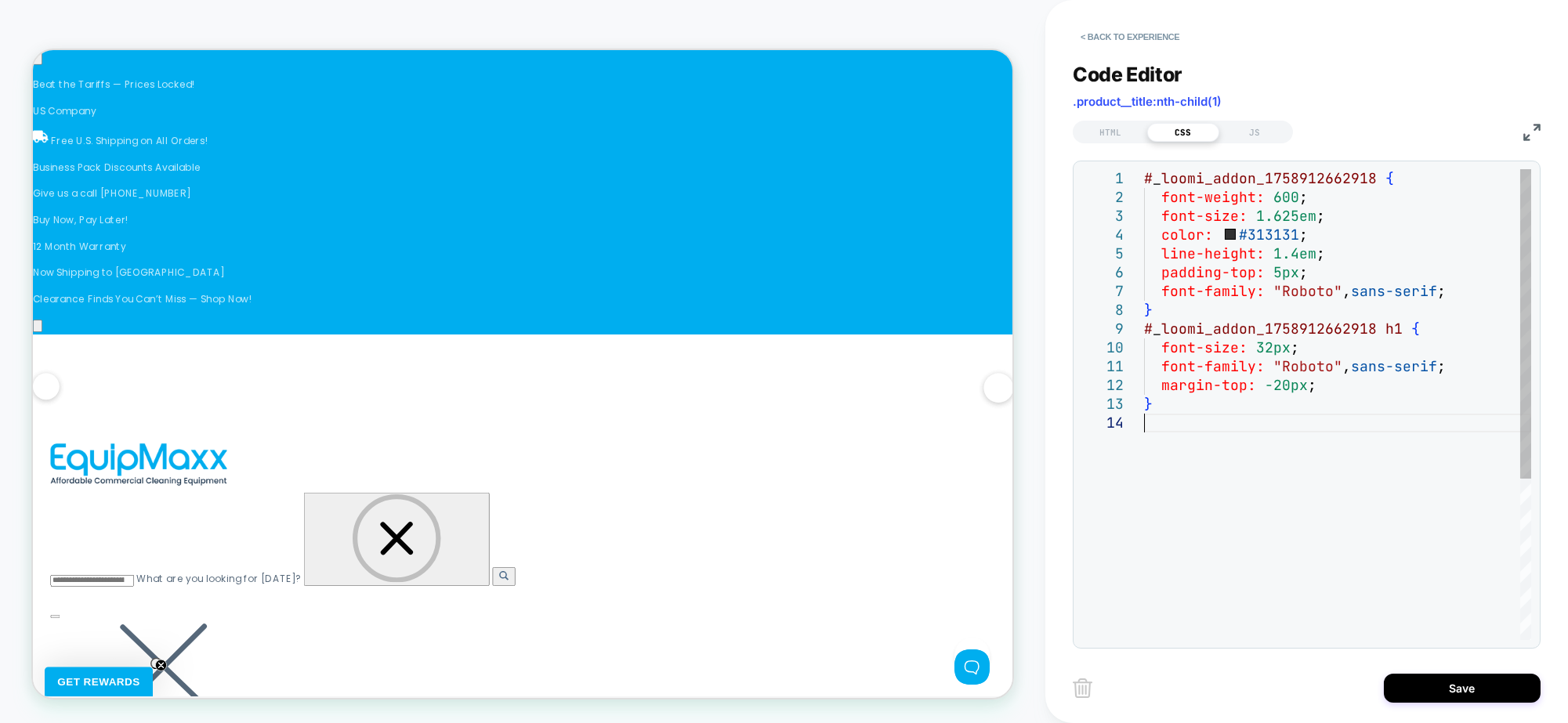
type textarea "**********"
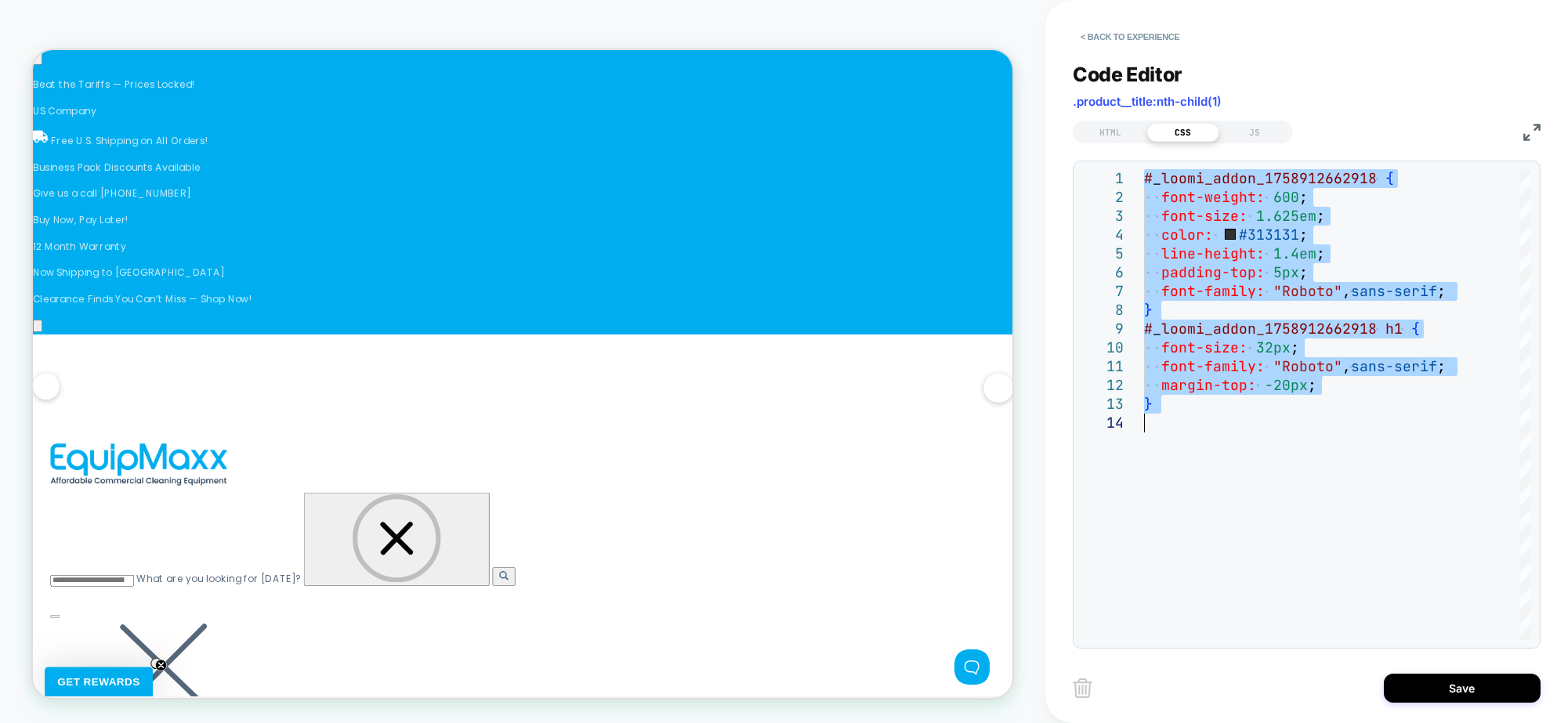
scroll to position [0, 0]
click at [1254, 578] on button "Save" at bounding box center [1462, 688] width 157 height 29
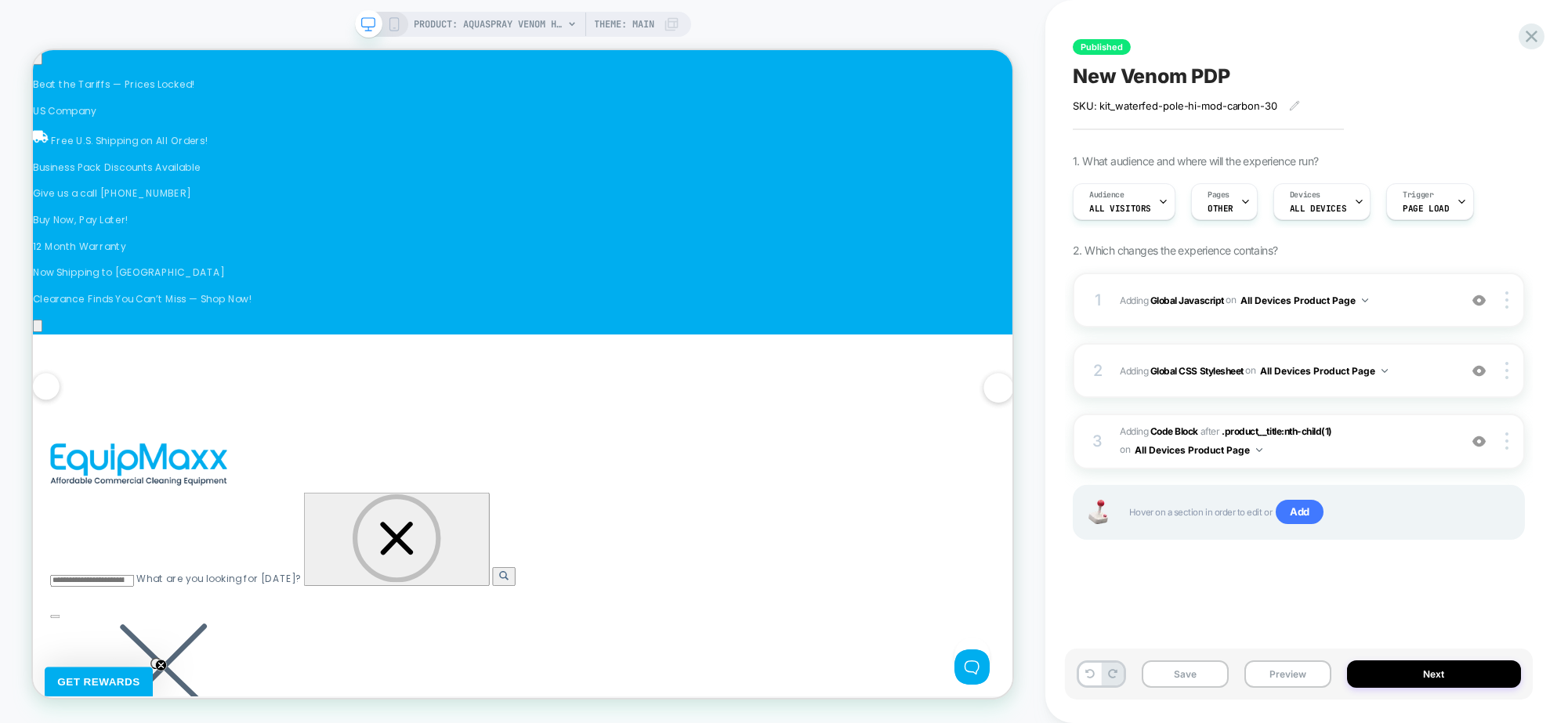
scroll to position [0, 510]
click at [1254, 373] on span "Adding Global CSS Stylesheet on All Devices Product Page" at bounding box center [1285, 371] width 331 height 20
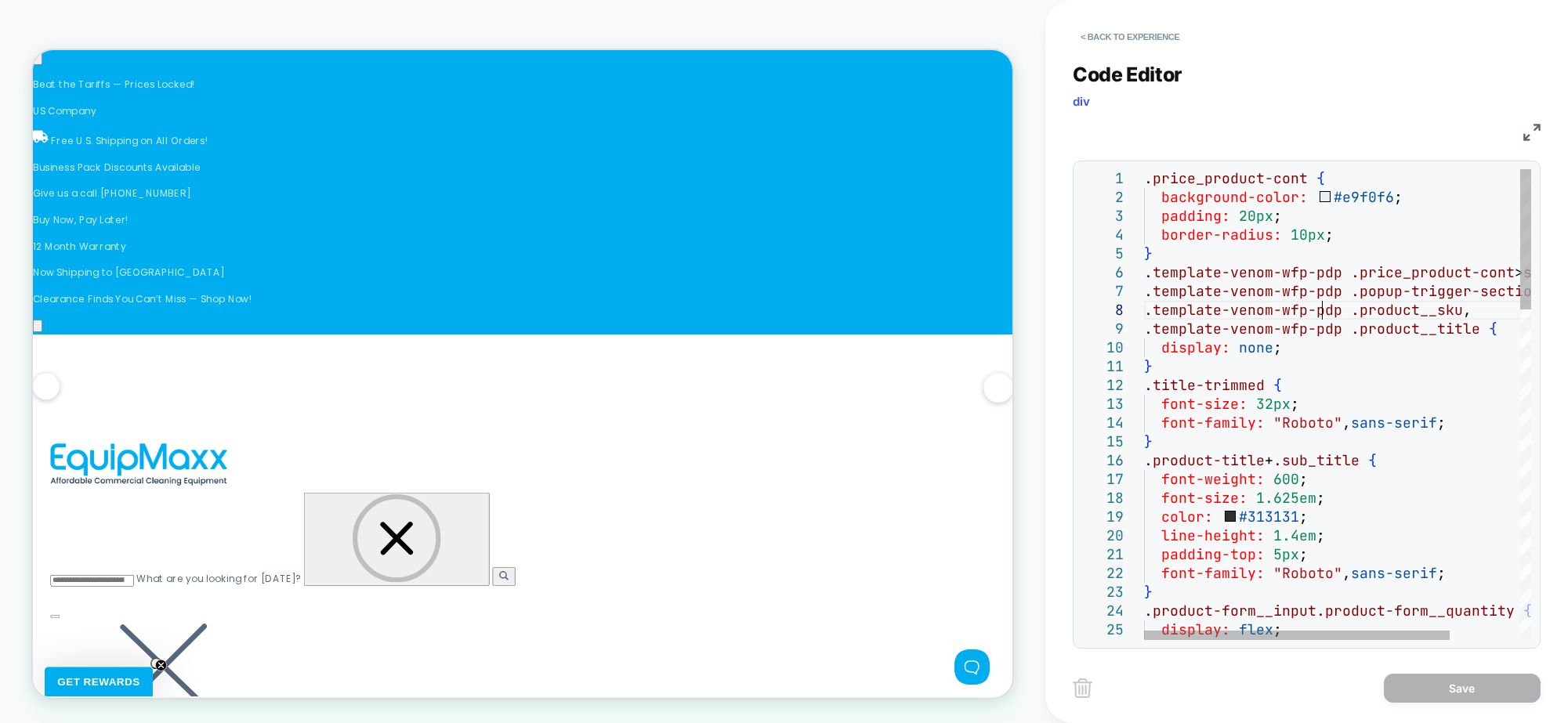
scroll to position [0, 0]
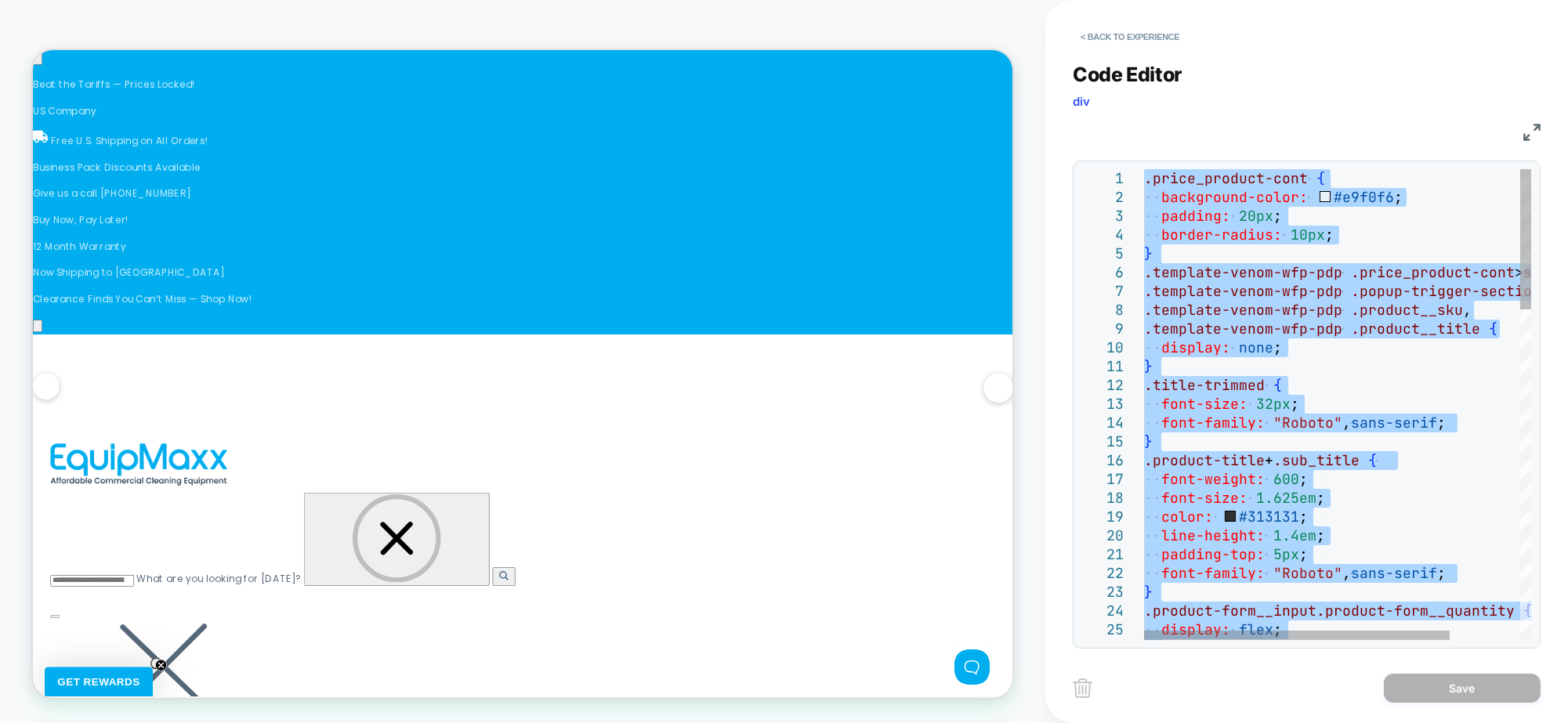
type textarea "**********"
click at [1135, 39] on button "< Back to experience" at bounding box center [1130, 36] width 115 height 25
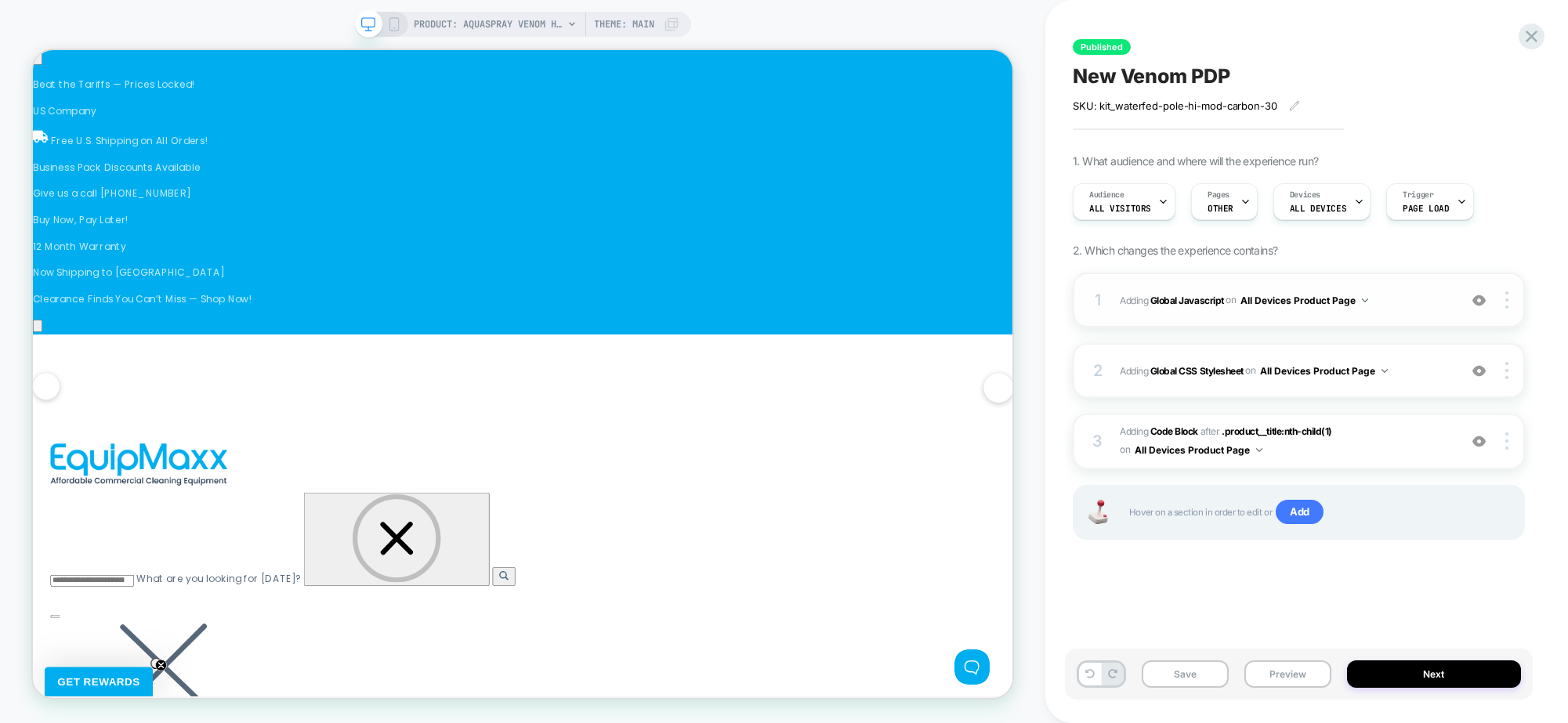
click at [1254, 298] on span "Adding Global Javascript on All Devices Product Page" at bounding box center [1285, 300] width 331 height 20
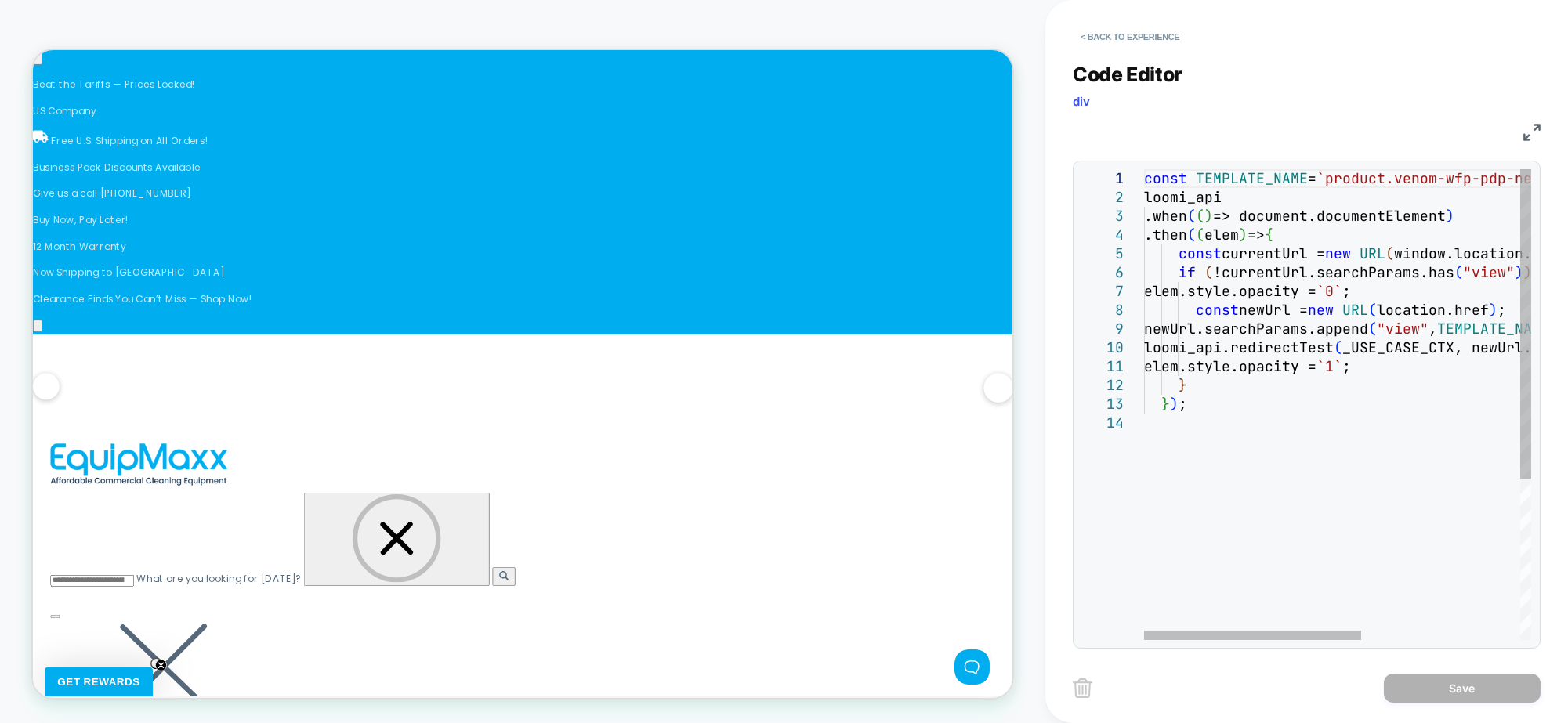
scroll to position [0, 0]
click at [1254, 274] on div "const TEMPLATE_NAME = `product.venom-wfp-pdp-new` ; loomi_api .when ( ( ) => do…" at bounding box center [1479, 526] width 671 height 715
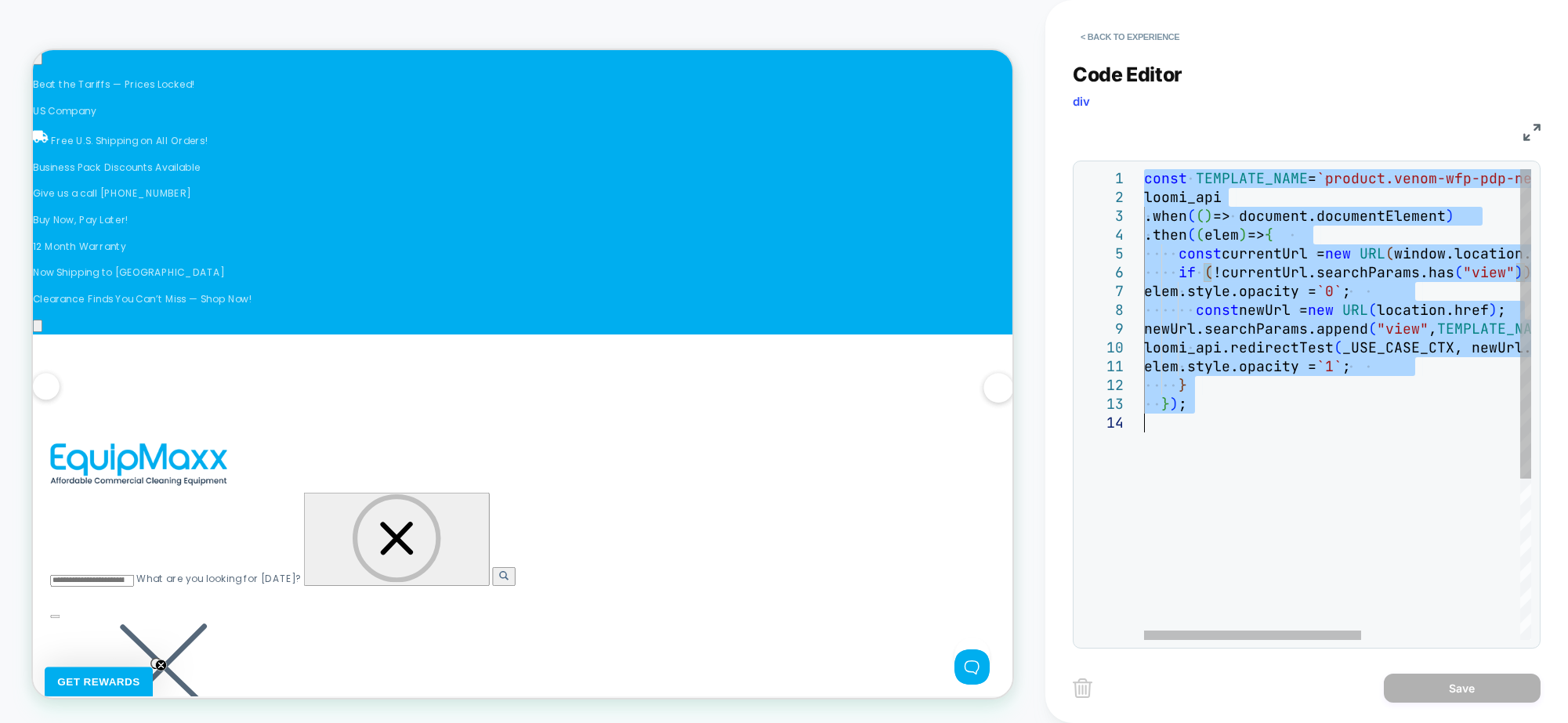
type textarea "**********"
click at [1113, 35] on button "< Back to experience" at bounding box center [1130, 36] width 115 height 25
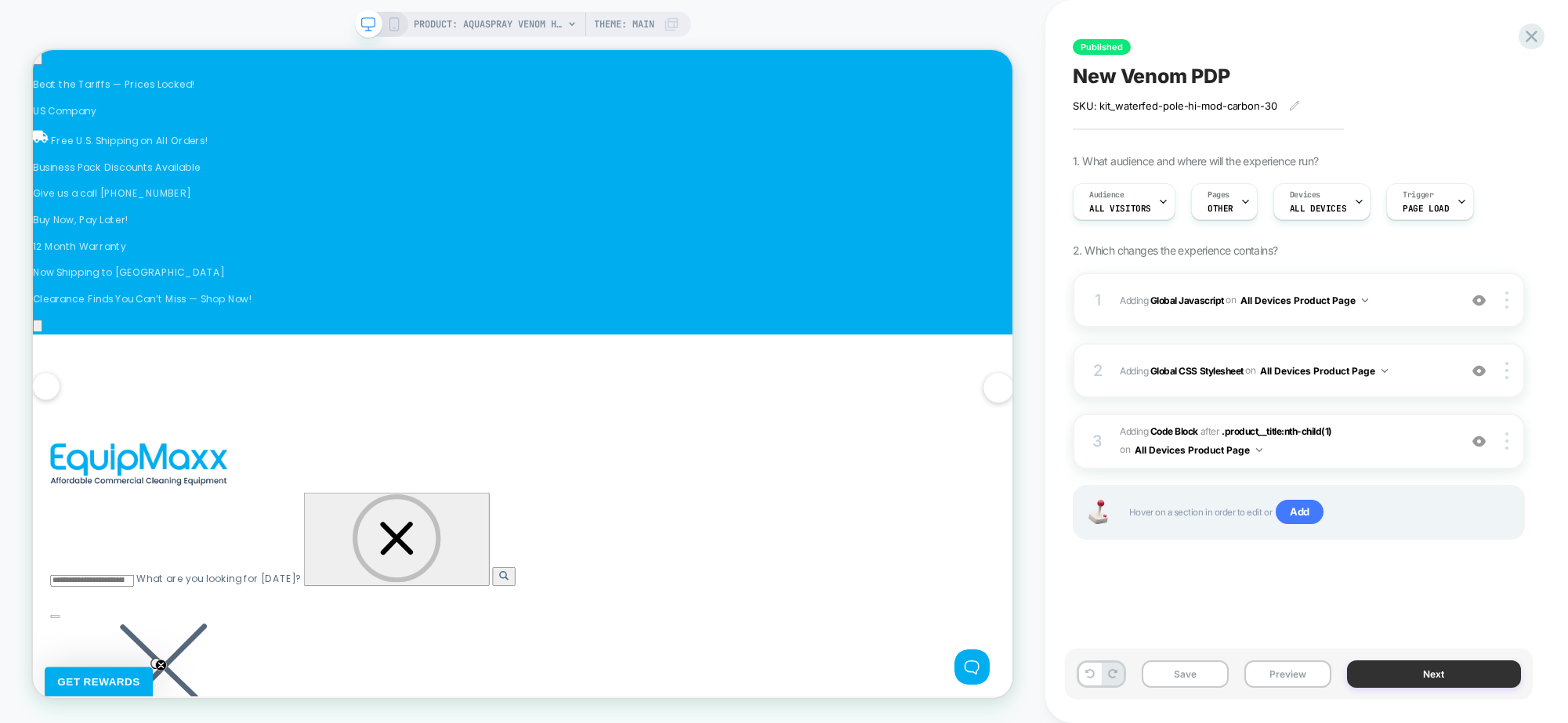
click at [1254, 578] on button "Next" at bounding box center [1434, 674] width 174 height 27
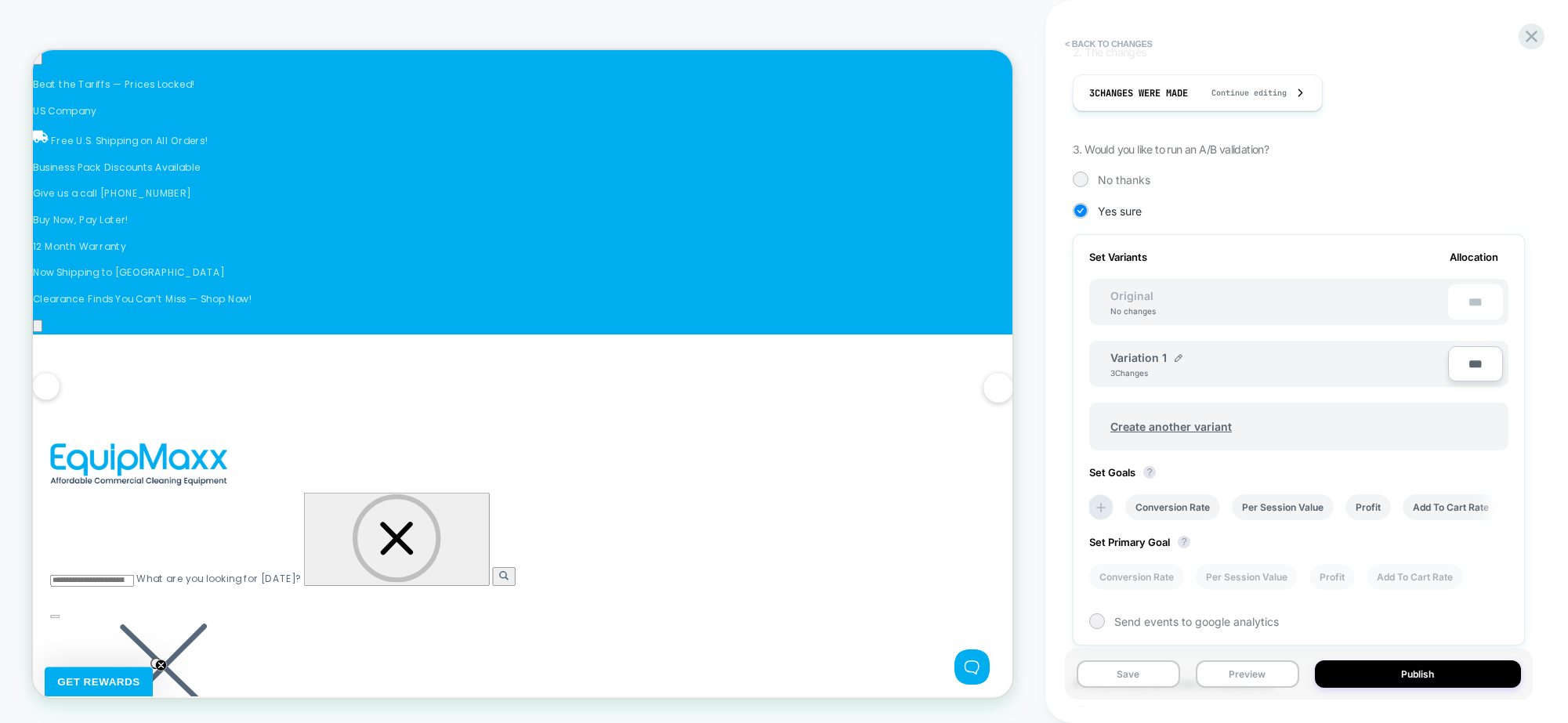
scroll to position [383, 0]
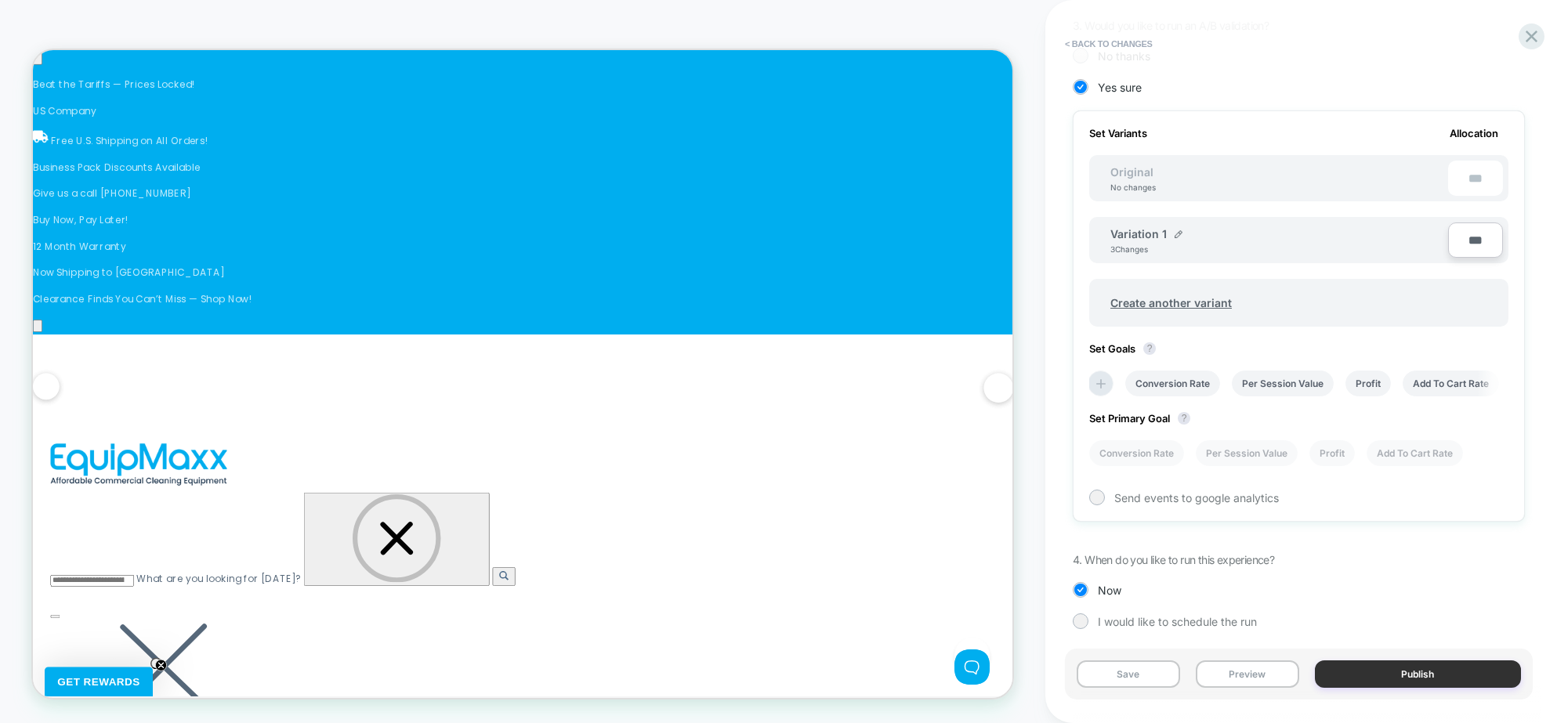
click at [1254, 578] on button "Publish" at bounding box center [1418, 674] width 207 height 27
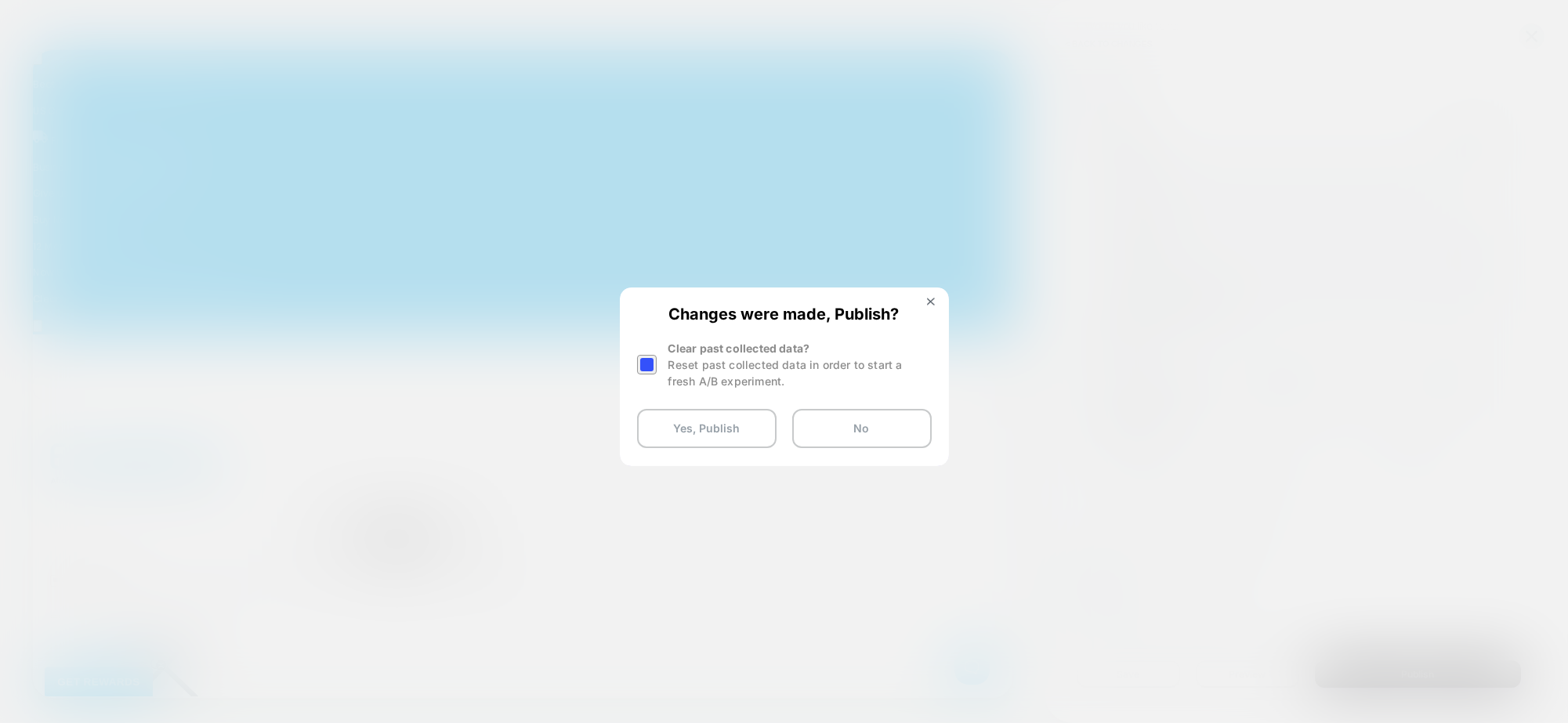
click at [642, 359] on div at bounding box center [647, 364] width 20 height 20
click at [709, 440] on button "Yes, Publish" at bounding box center [706, 429] width 139 height 40
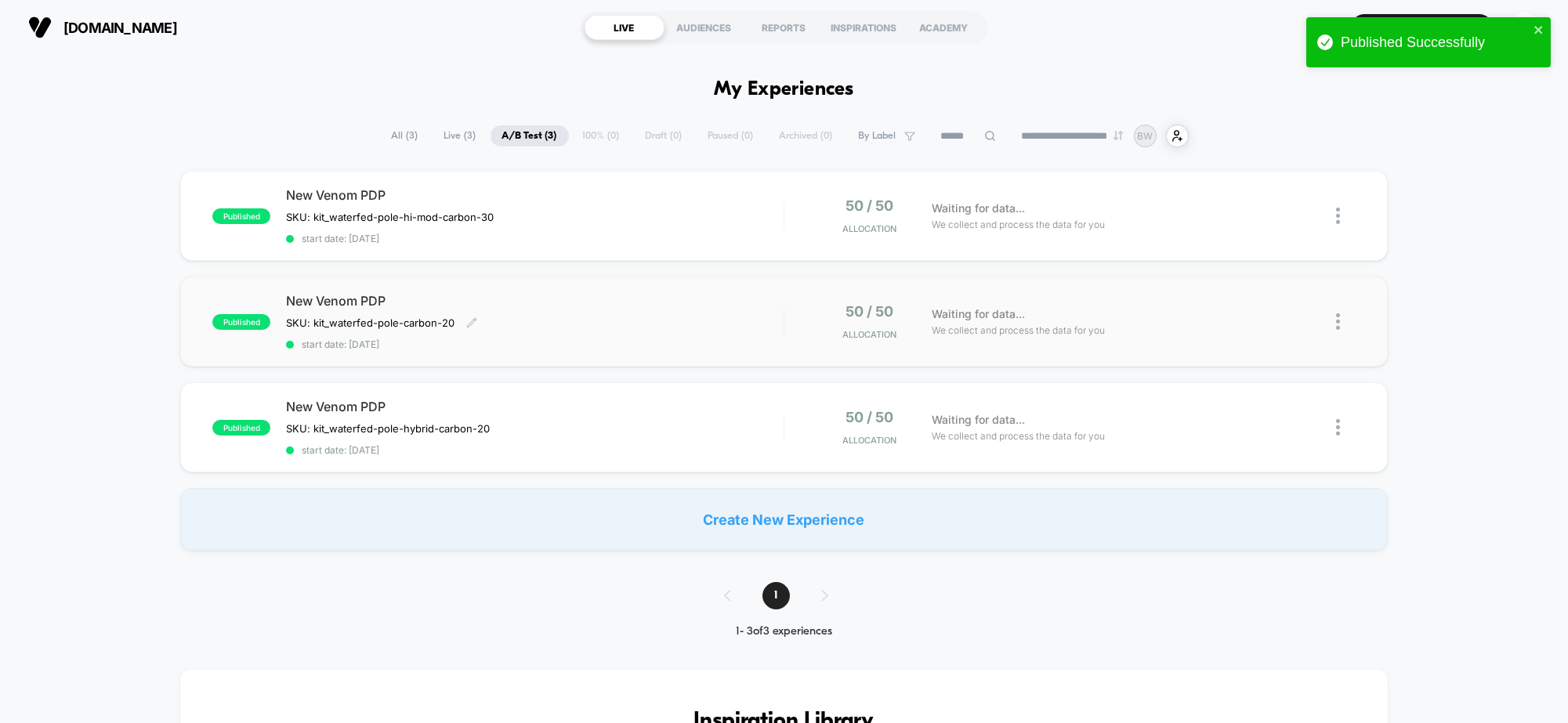
click at [753, 331] on div "New Venom PDP SKU: kit_waterfed-pole-carbon-20 Click to edit experience details…" at bounding box center [534, 321] width 497 height 57
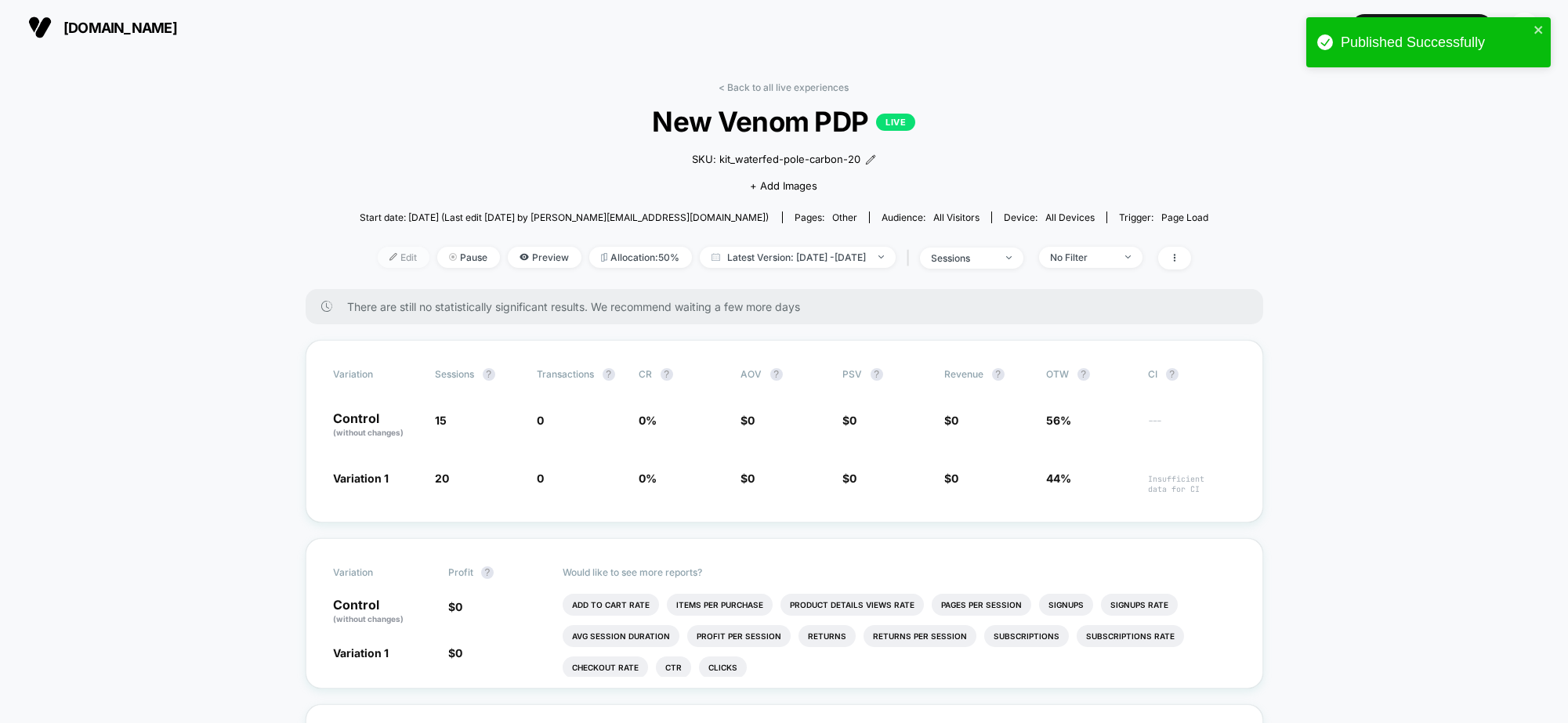
click at [378, 265] on span "Edit" at bounding box center [403, 257] width 52 height 21
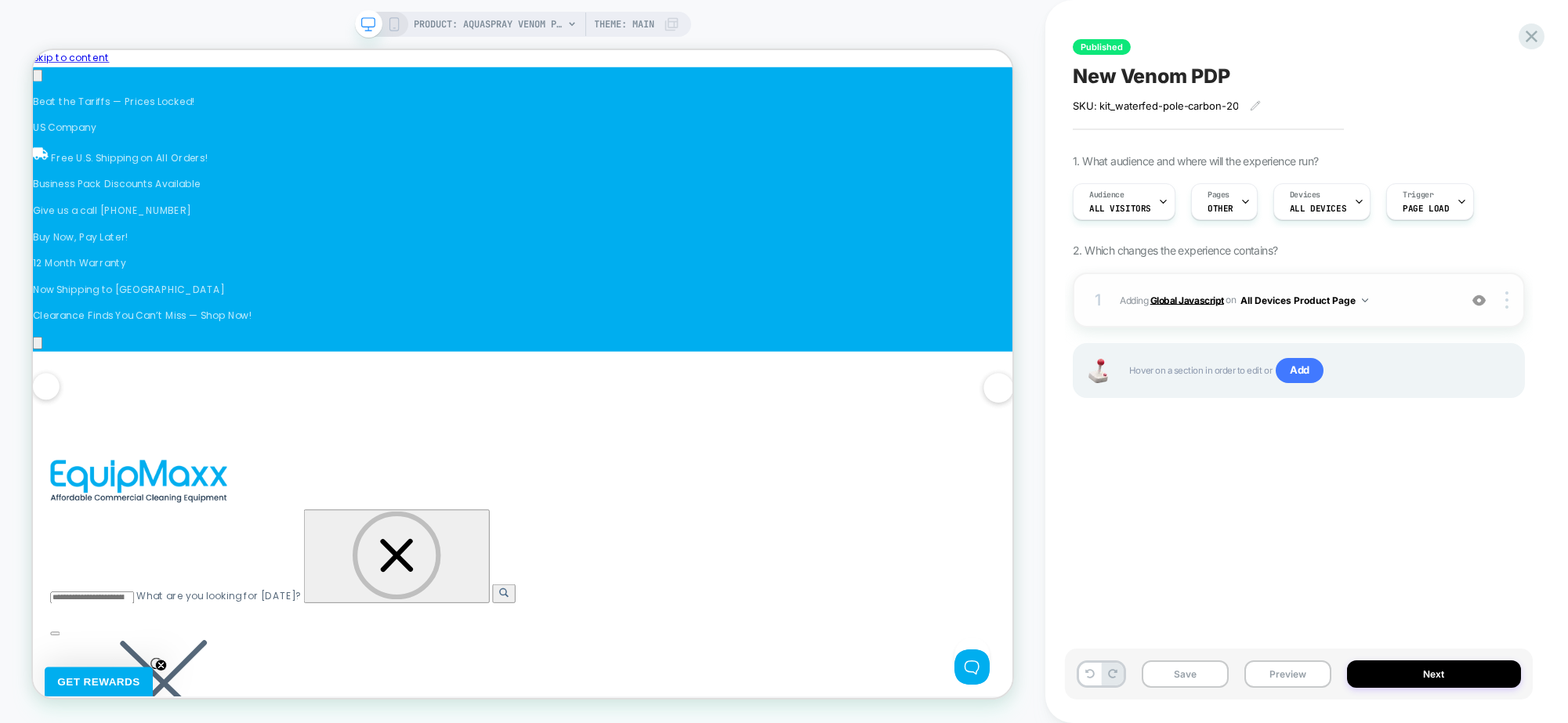
click at [1186, 300] on b "Global Javascript" at bounding box center [1187, 299] width 73 height 12
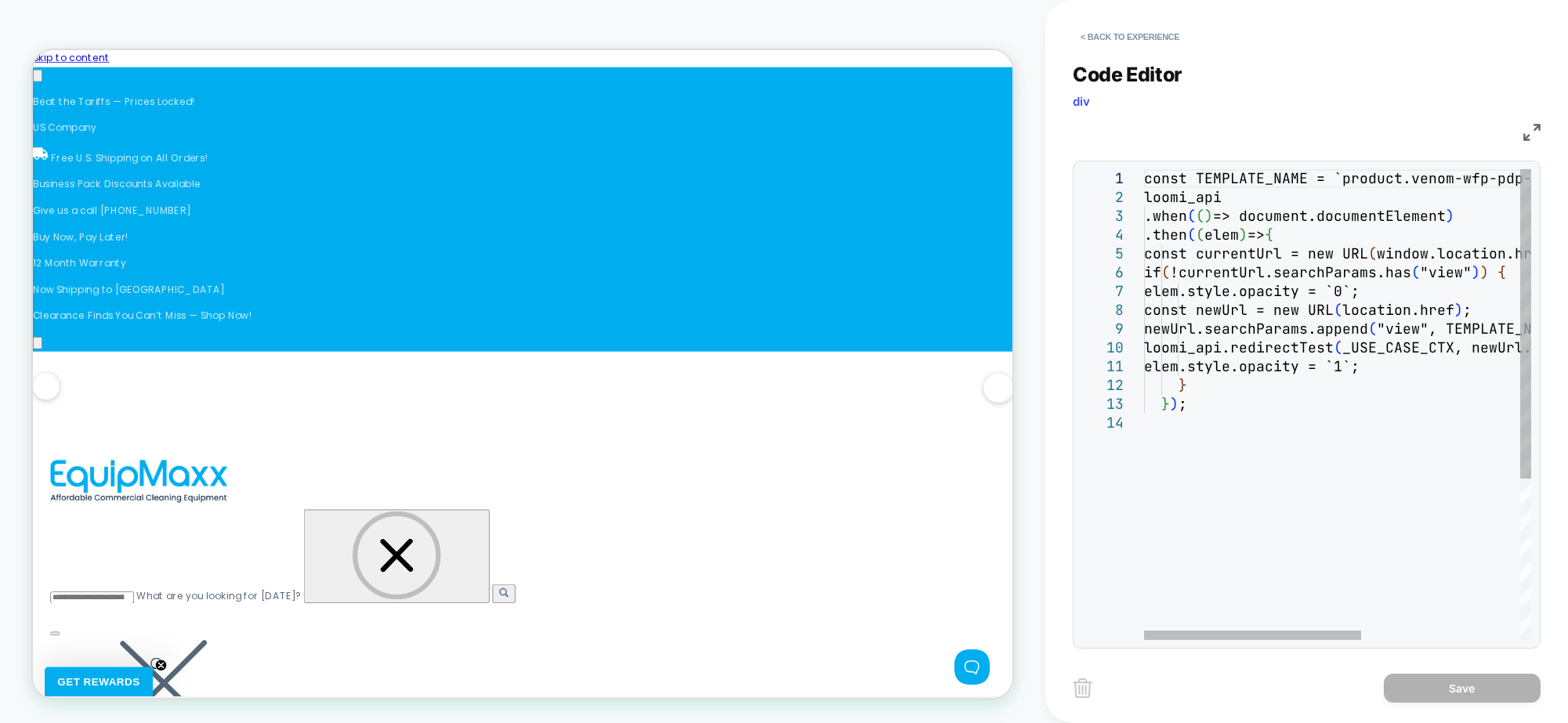
scroll to position [0, 1019]
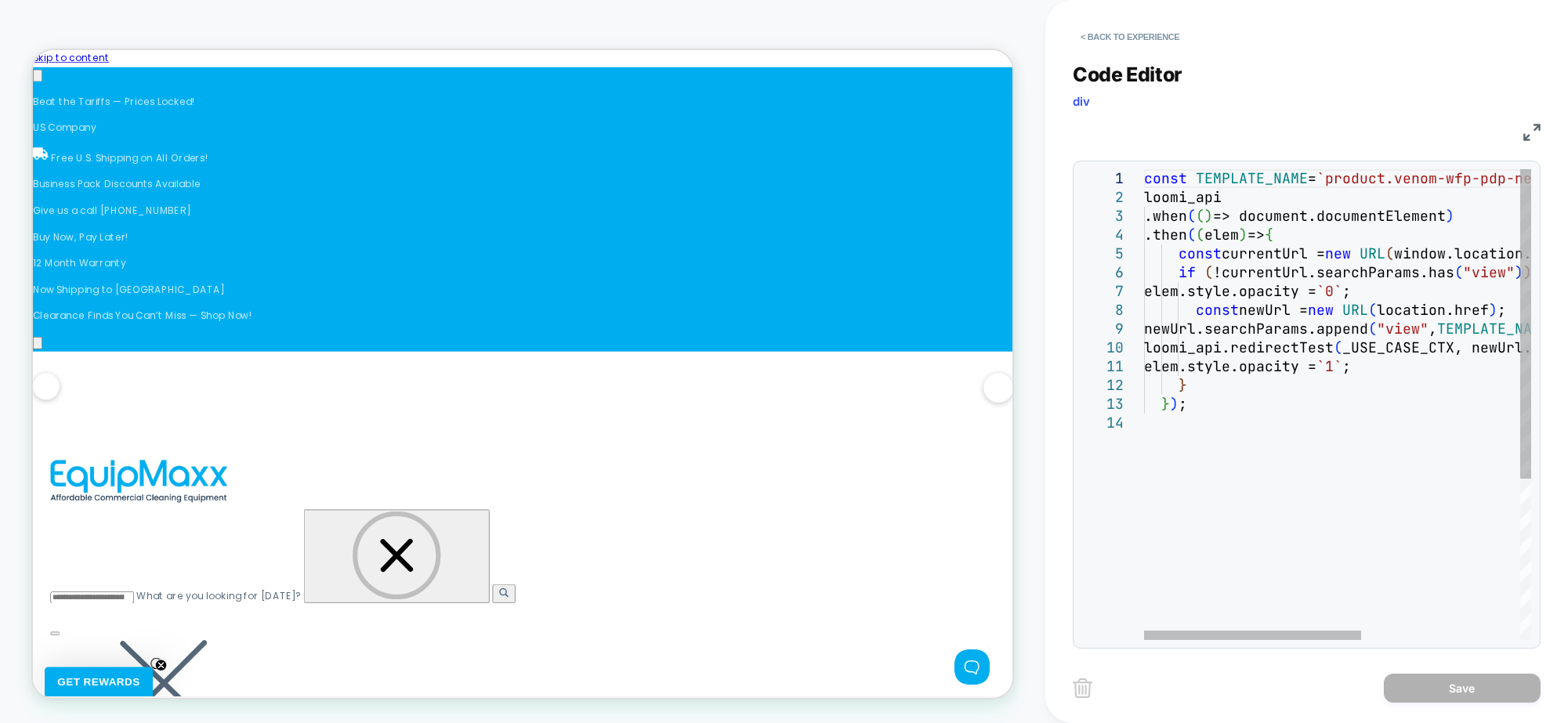
click at [1254, 244] on div "const TEMPLATE_NAME = `product.venom-wfp-pdp-new` ; loomi_api .when ( ( ) => do…" at bounding box center [1479, 526] width 671 height 715
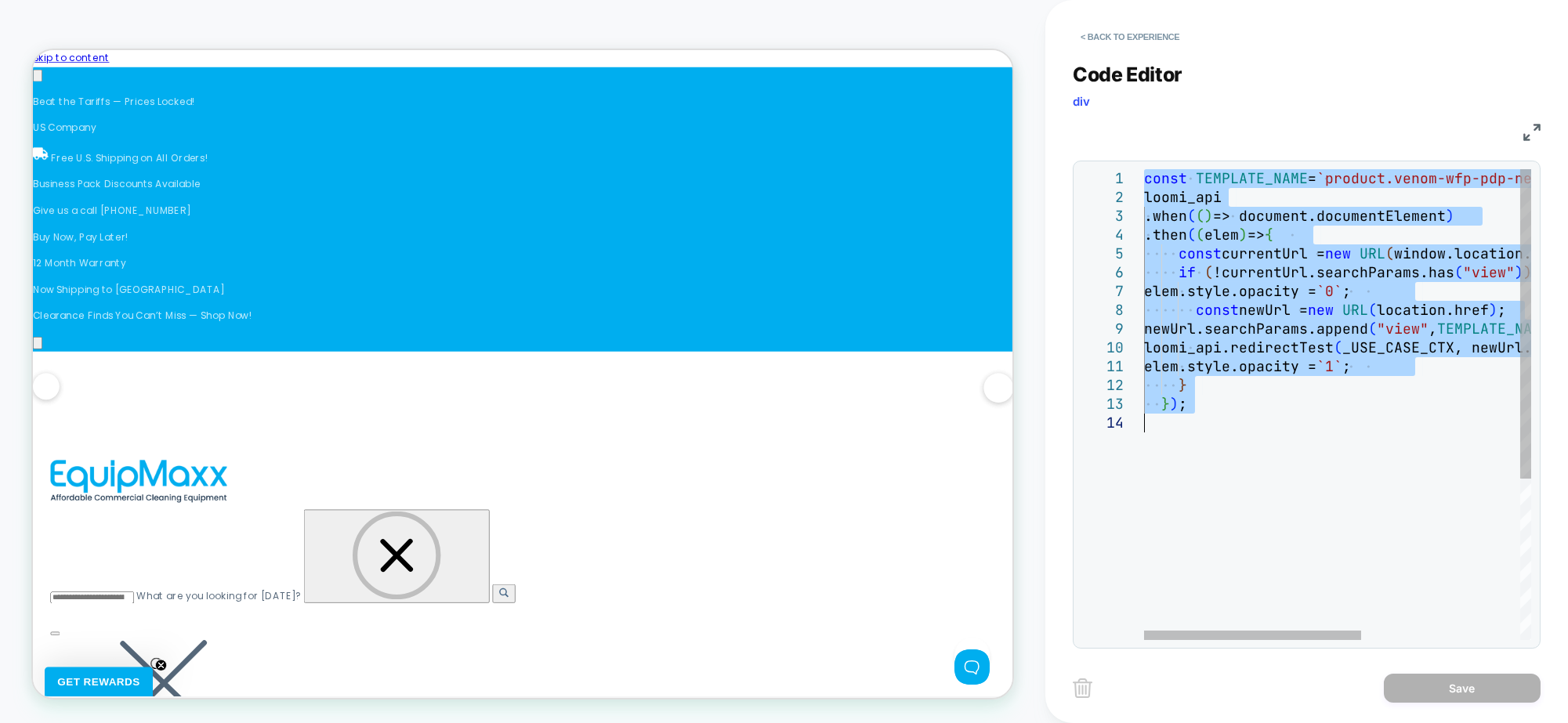
type textarea "**********"
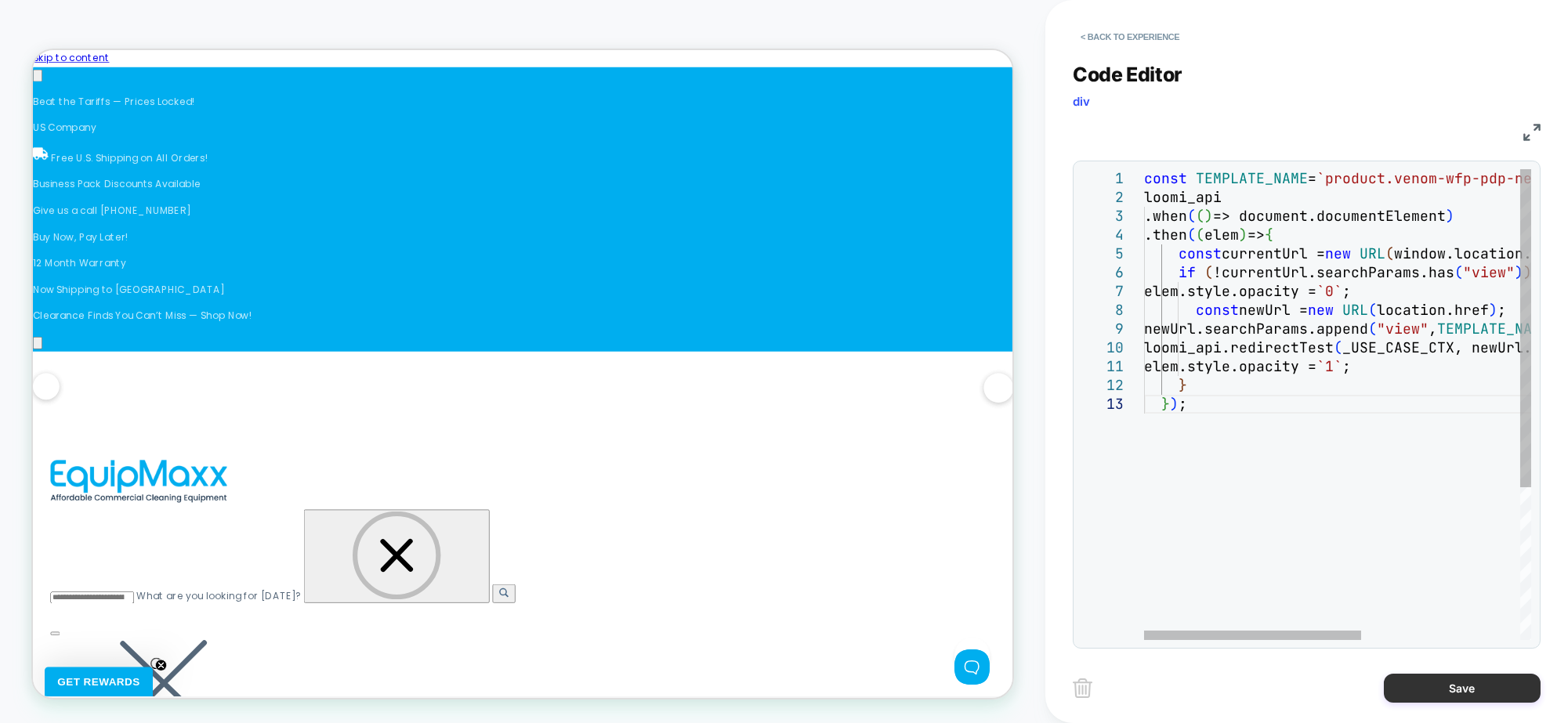
click at [1254, 578] on button "Save" at bounding box center [1462, 688] width 157 height 29
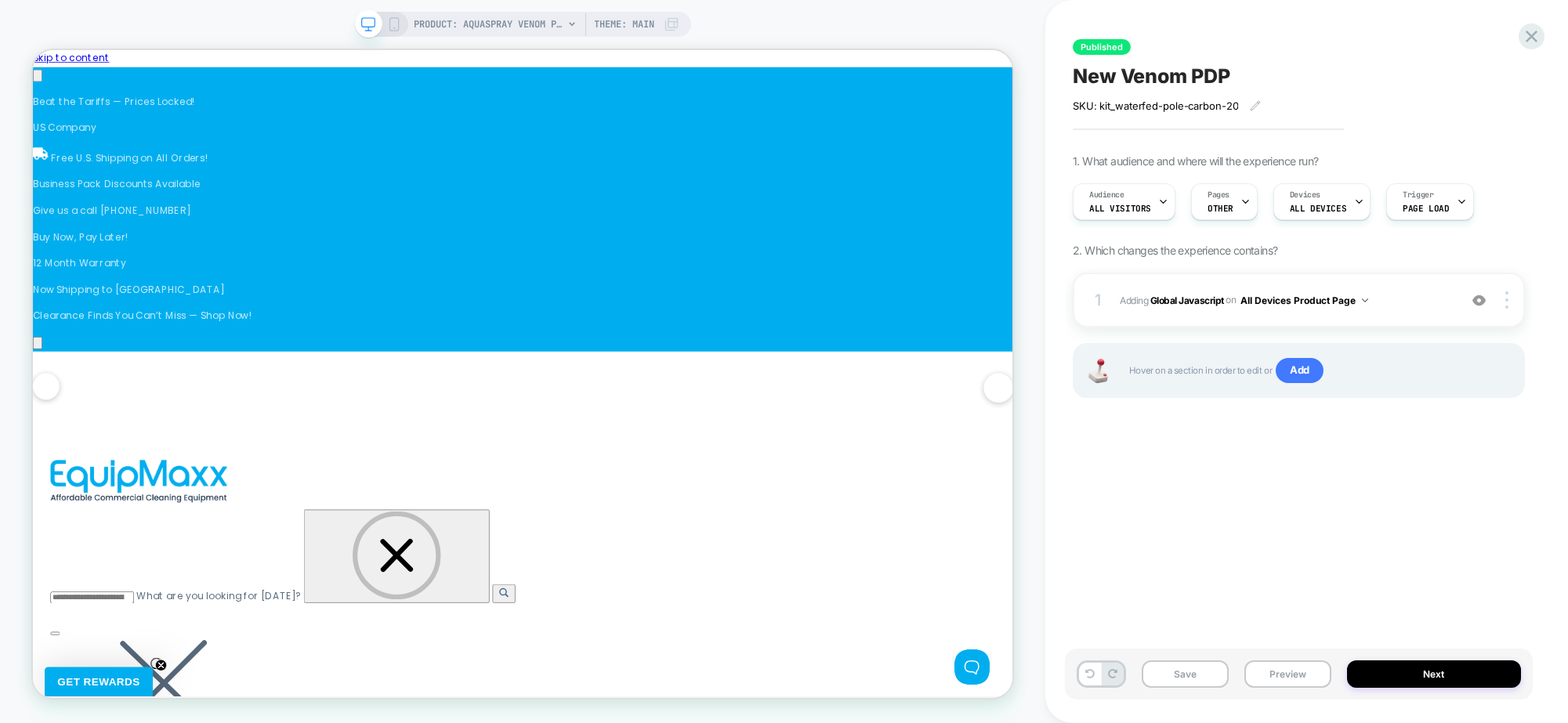
scroll to position [0, 2037]
click at [1254, 369] on span "Add" at bounding box center [1300, 370] width 48 height 25
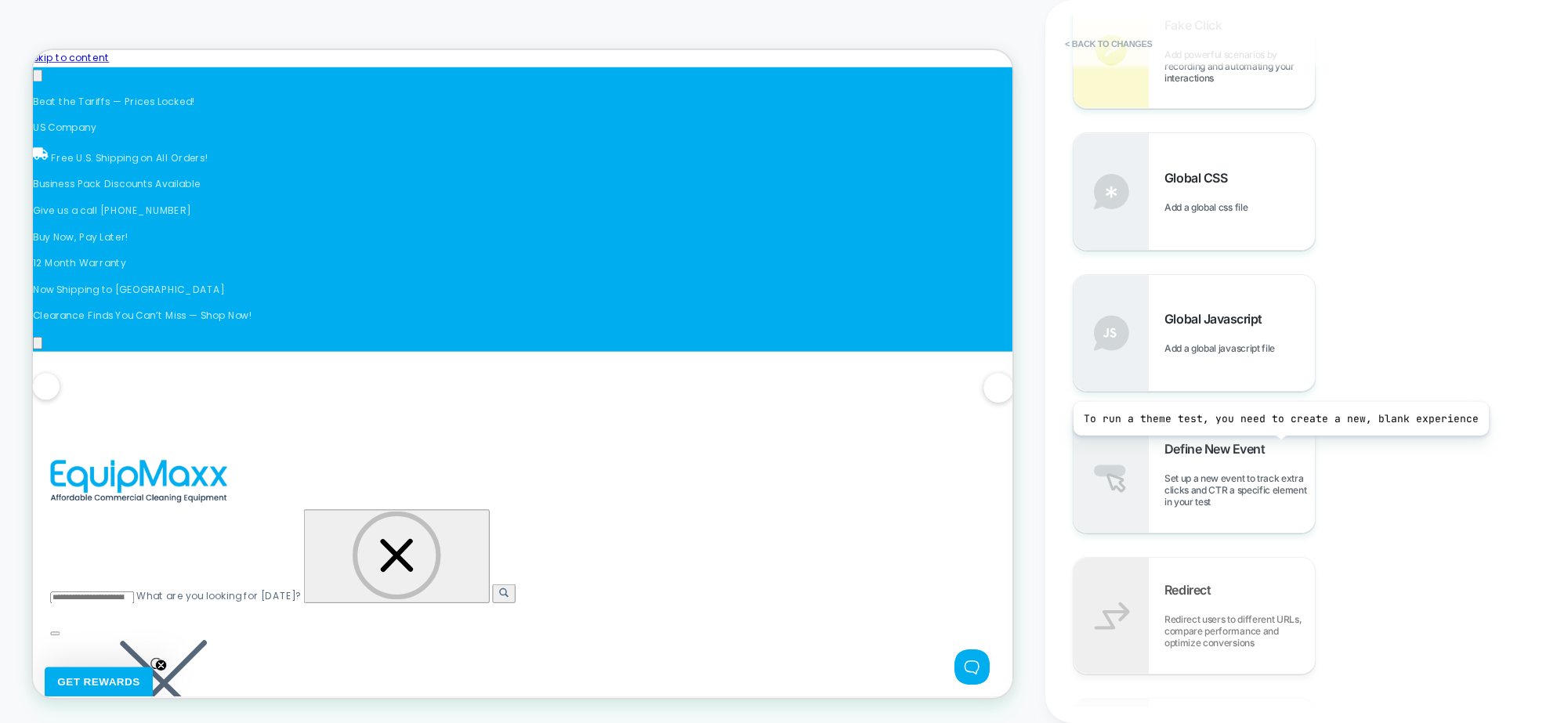
scroll to position [684, 0]
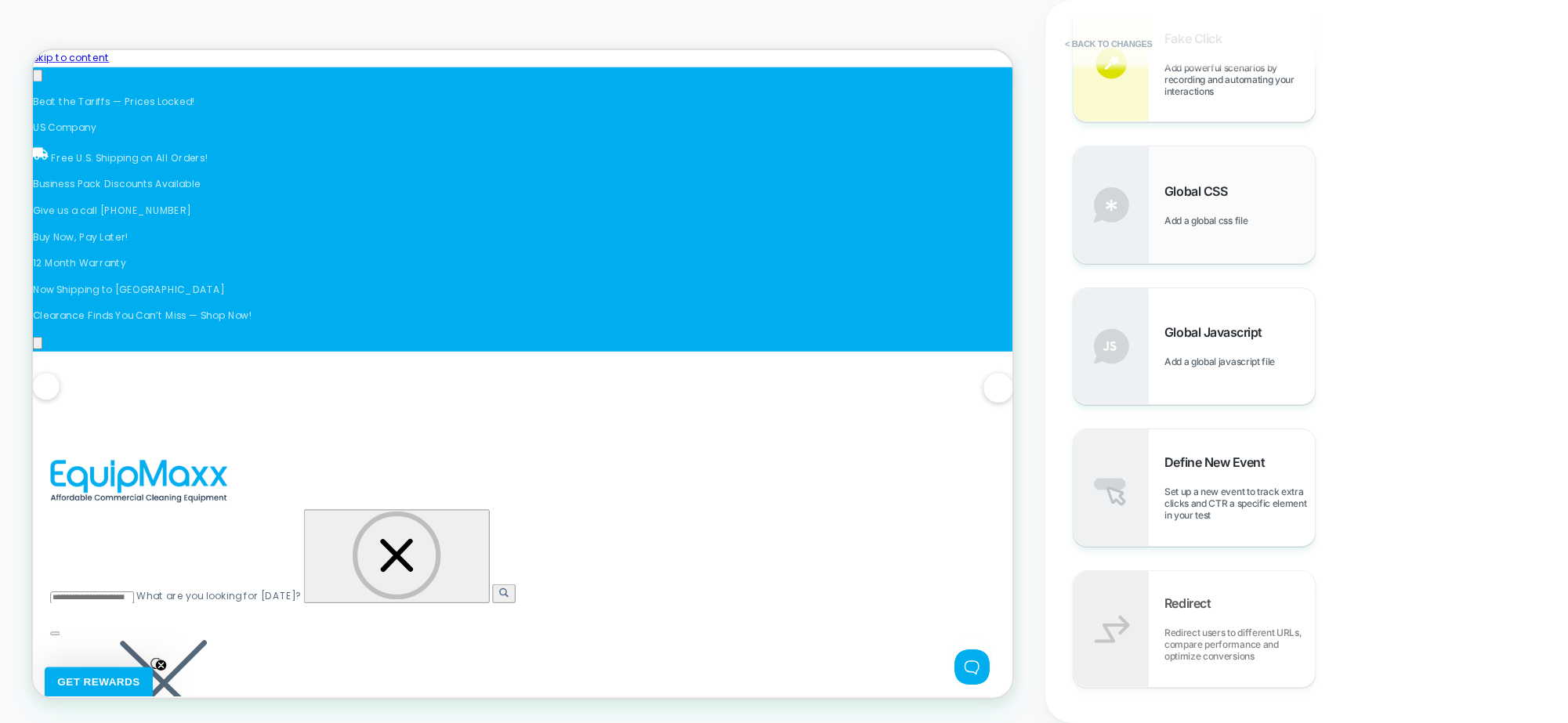
click at [1223, 168] on div "Global CSS Add a global css file" at bounding box center [1194, 204] width 242 height 116
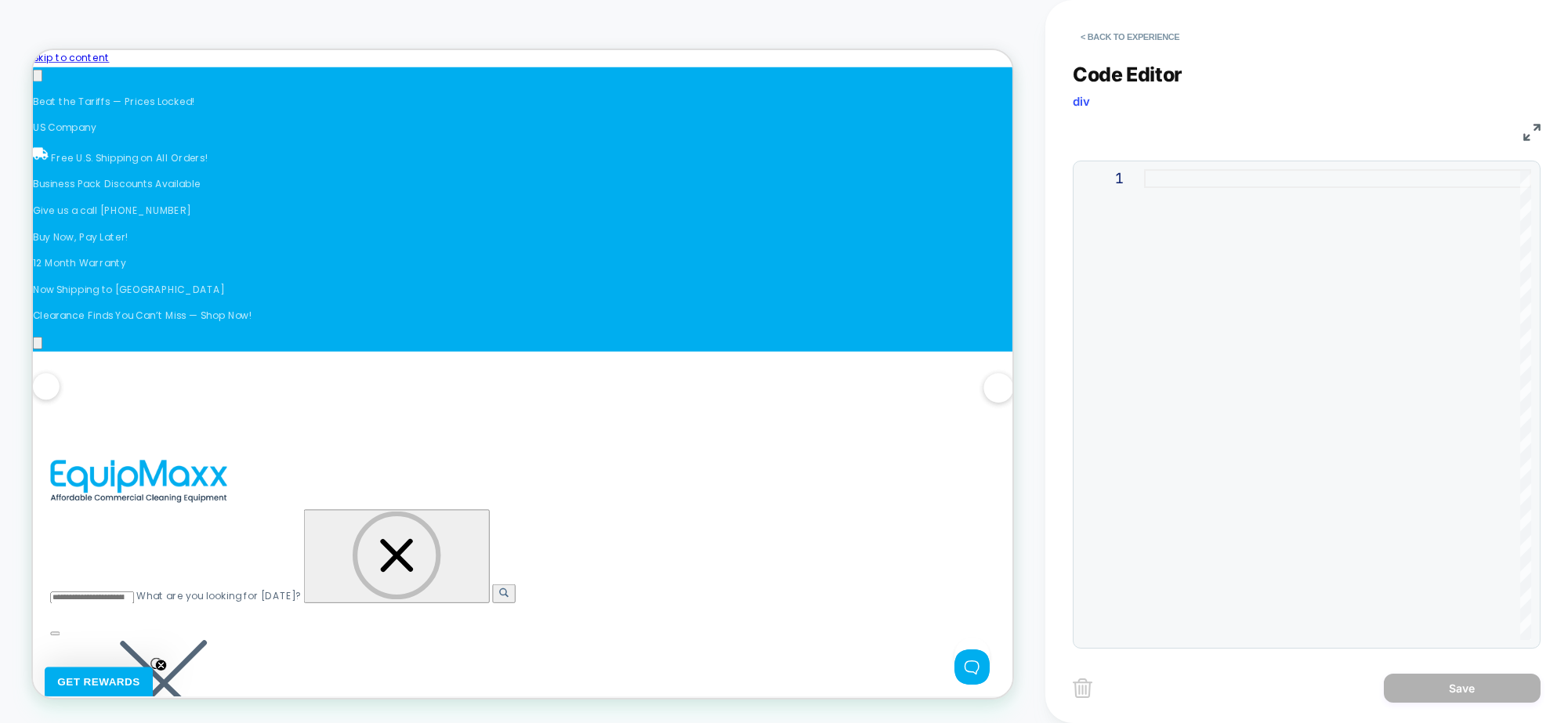
scroll to position [0, 3566]
click at [1254, 356] on div at bounding box center [1337, 404] width 387 height 471
type textarea "**********"
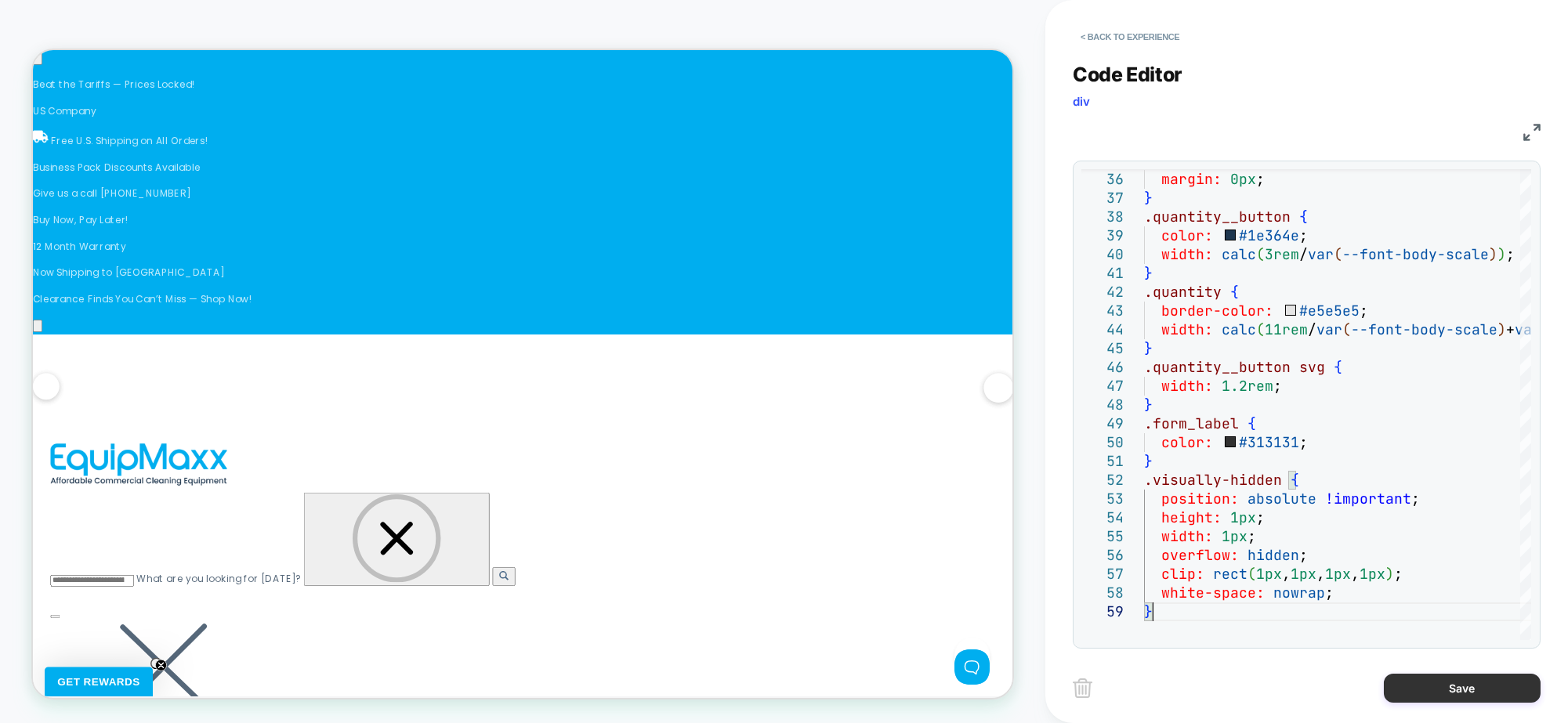
scroll to position [0, 4075]
click at [1254, 578] on button "Save" at bounding box center [1462, 688] width 157 height 29
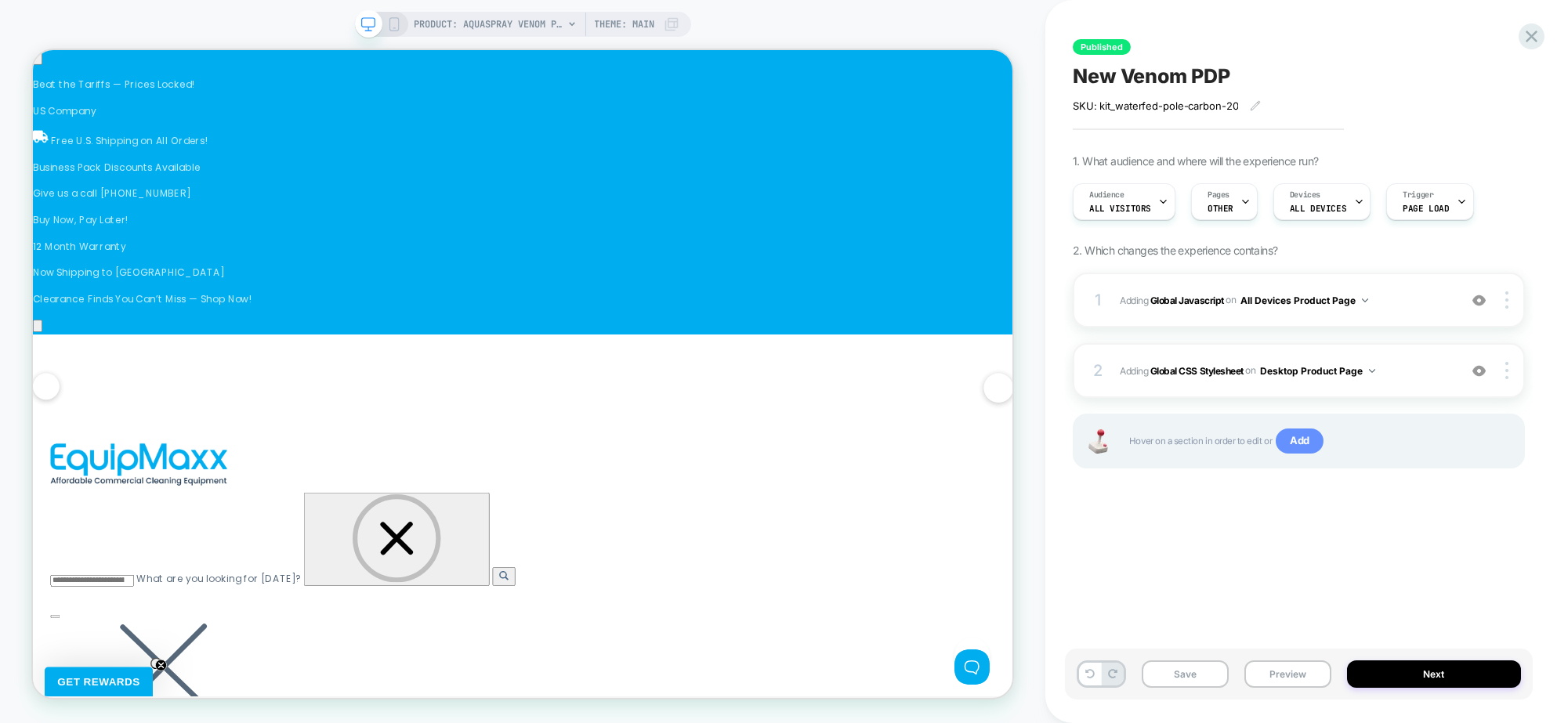
click at [1254, 444] on span "Add" at bounding box center [1300, 441] width 48 height 25
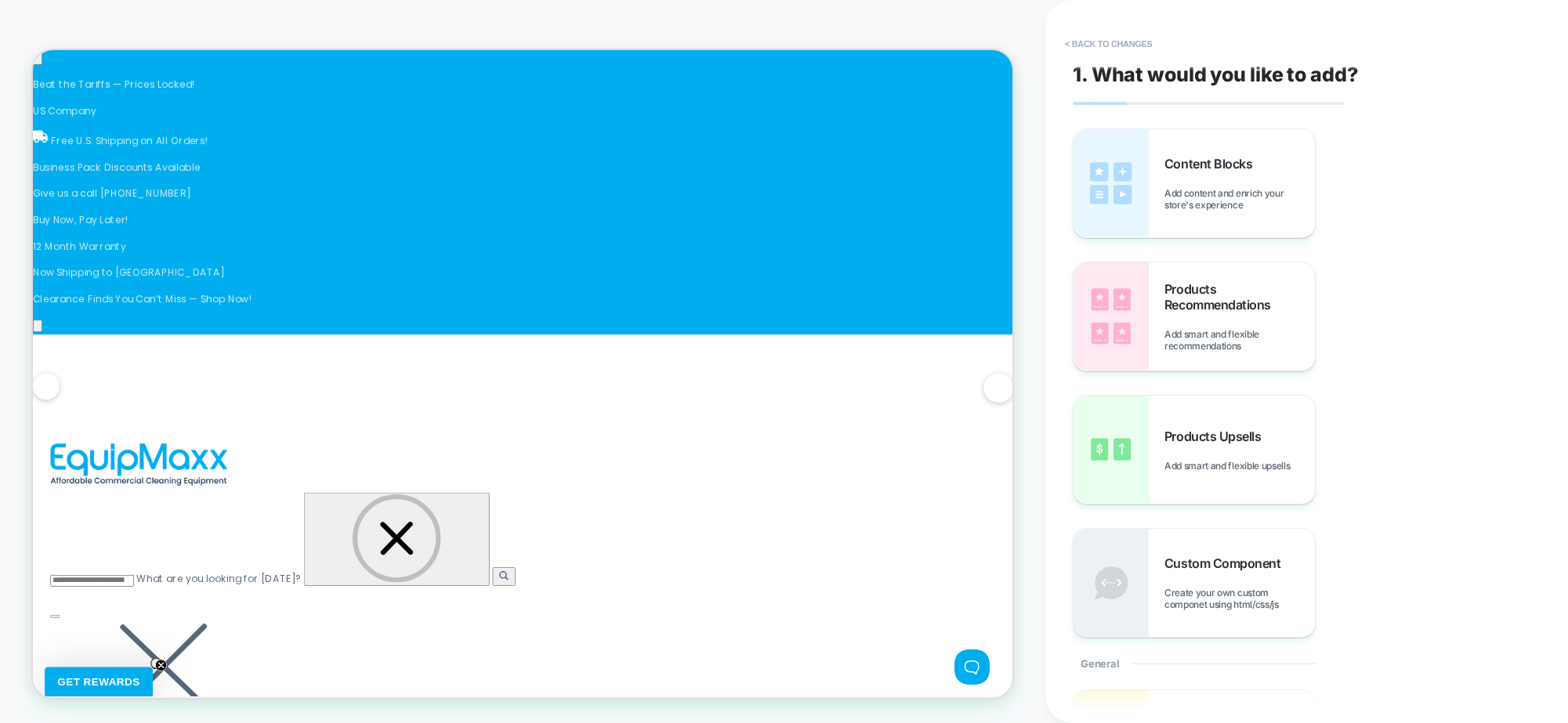
scroll to position [0, 0]
click at [1082, 43] on button "< Back to changes" at bounding box center [1109, 44] width 103 height 25
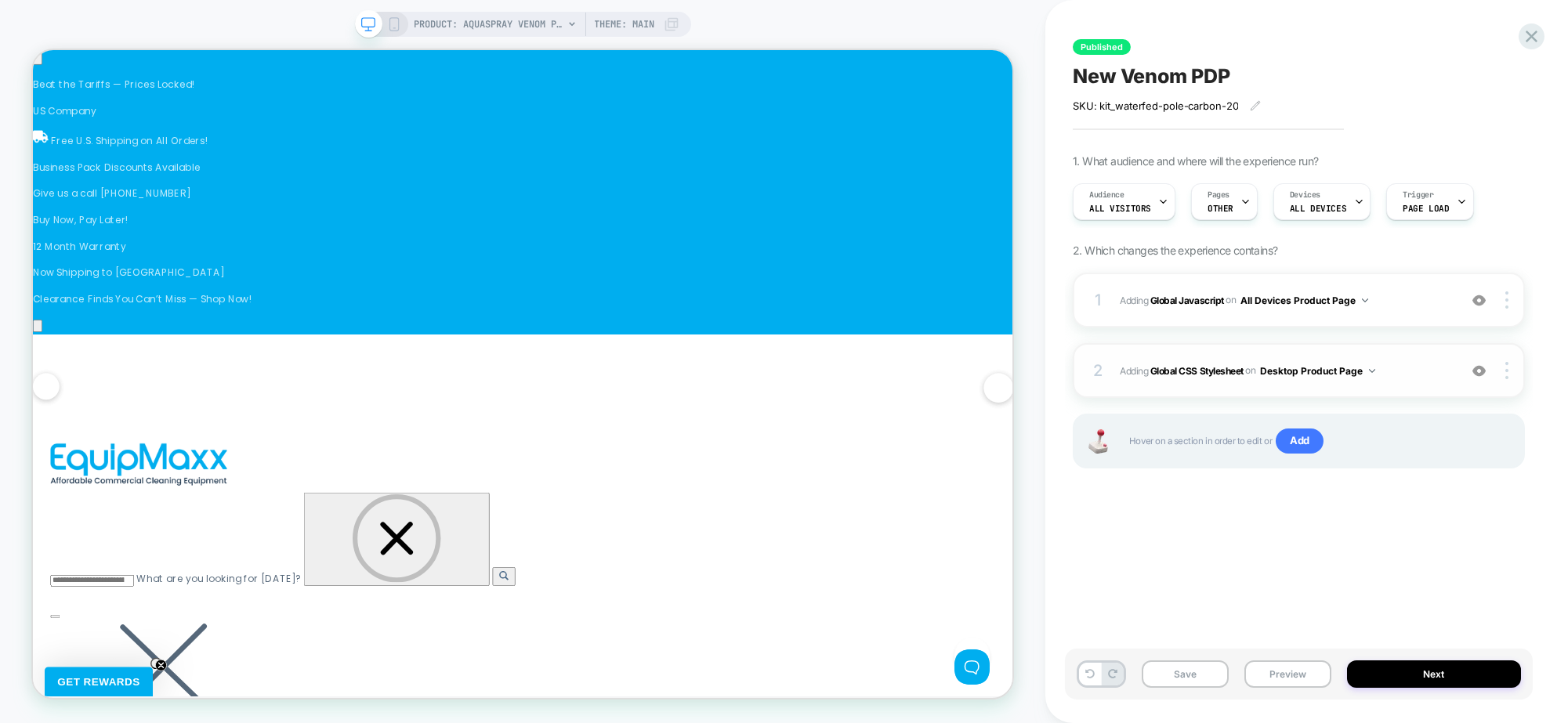
click at [1254, 364] on span "Adding Global CSS Stylesheet on Desktop Product Page" at bounding box center [1285, 371] width 331 height 20
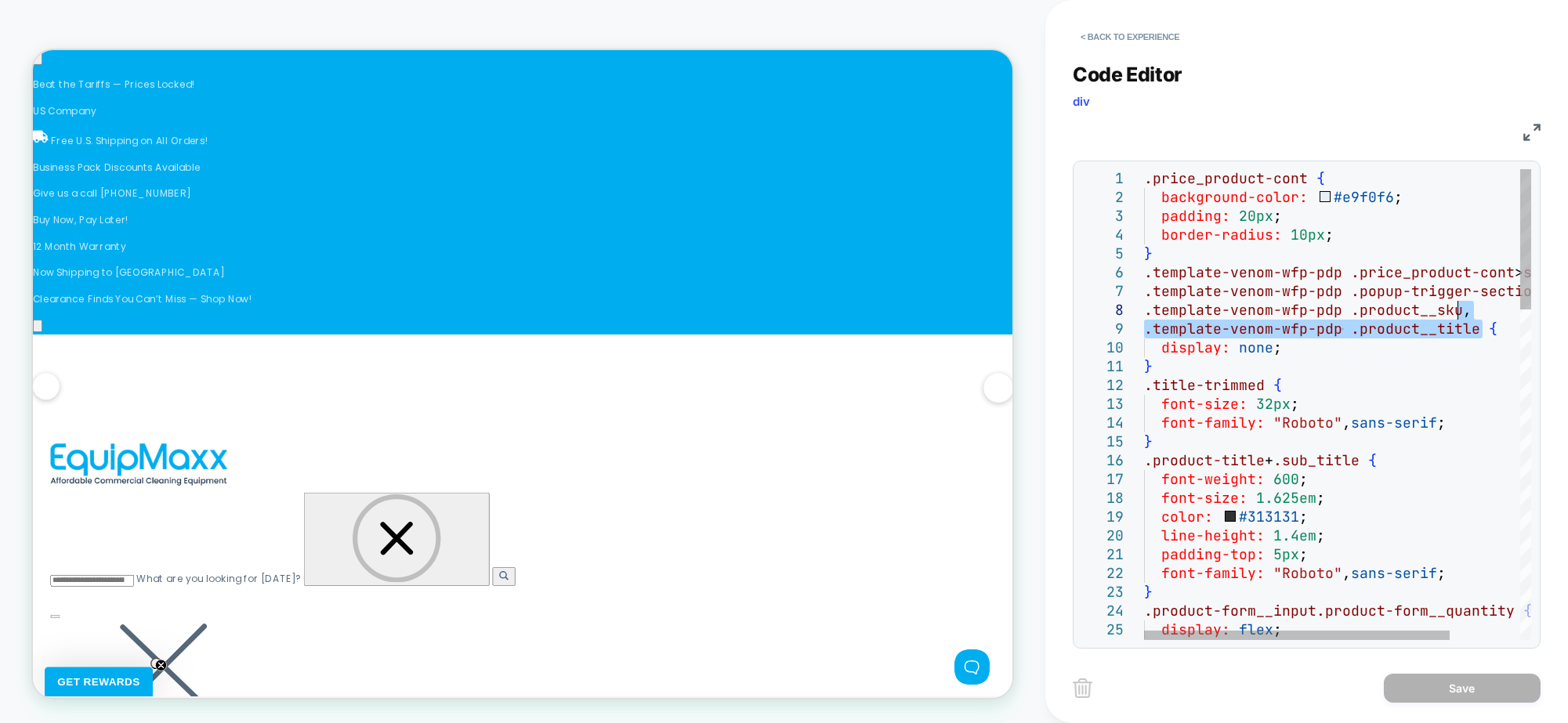
scroll to position [0, 510]
drag, startPoint x: 1481, startPoint y: 327, endPoint x: 1458, endPoint y: 312, distance: 27.5
type textarea "**********"
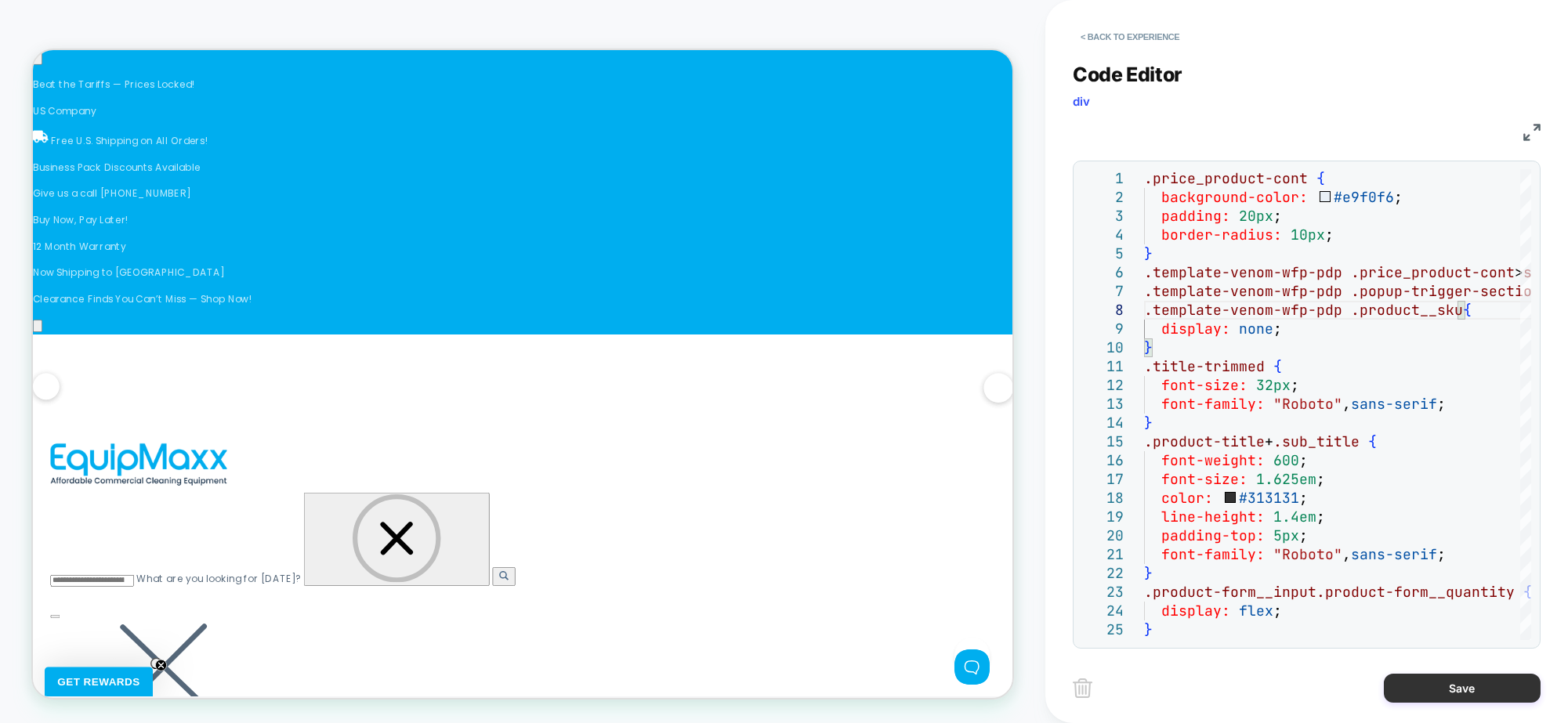
click at [1254, 578] on button "Save" at bounding box center [1462, 688] width 157 height 29
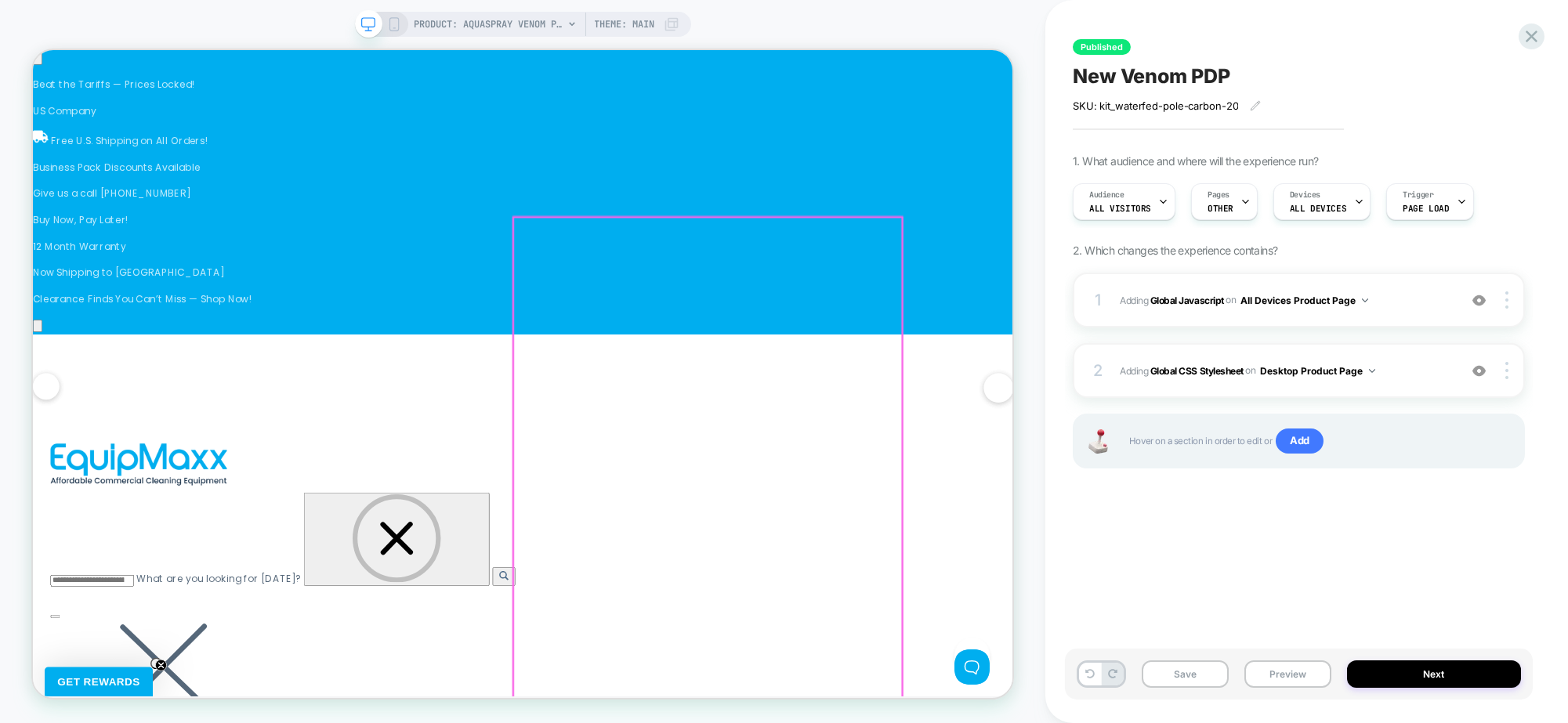
scroll to position [0, 1019]
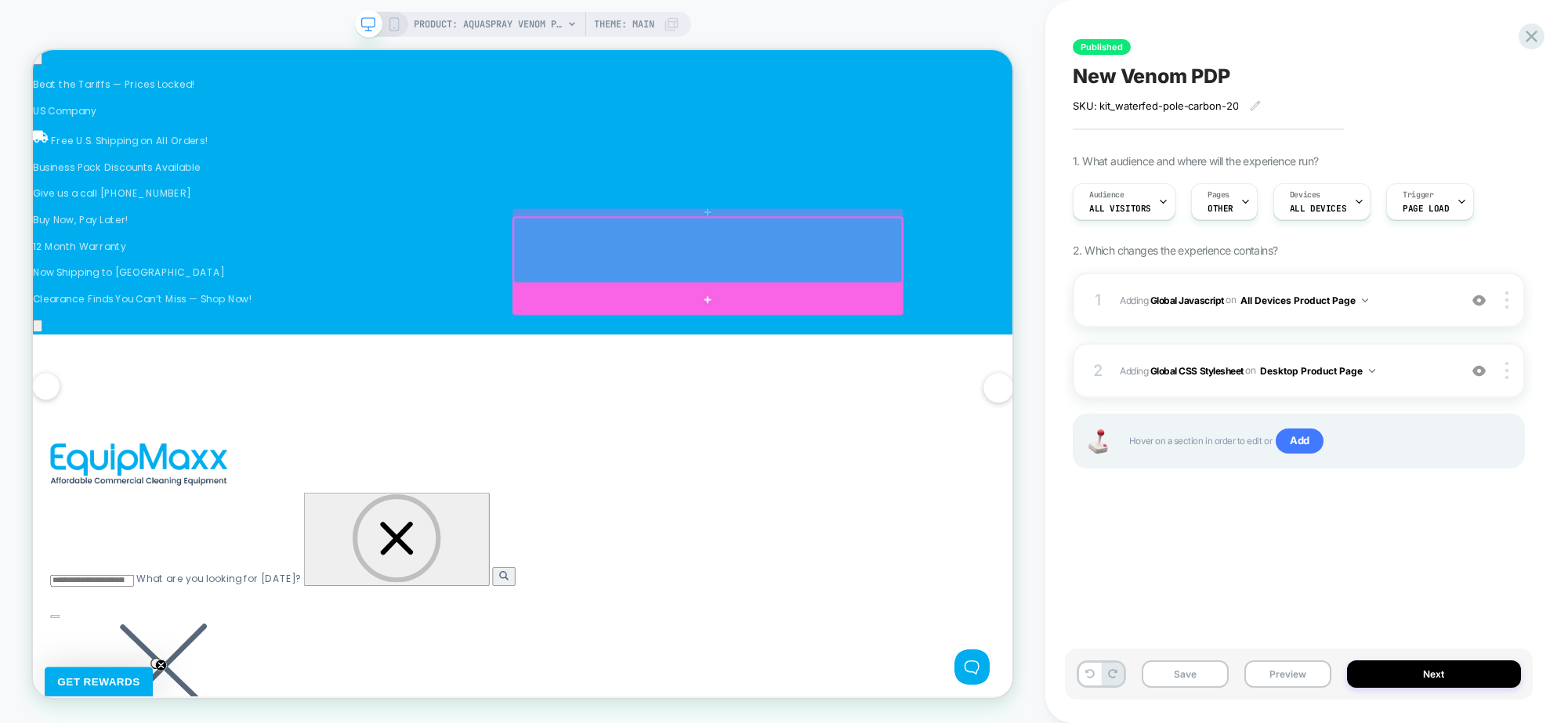
click at [950, 369] on div at bounding box center [933, 383] width 521 height 41
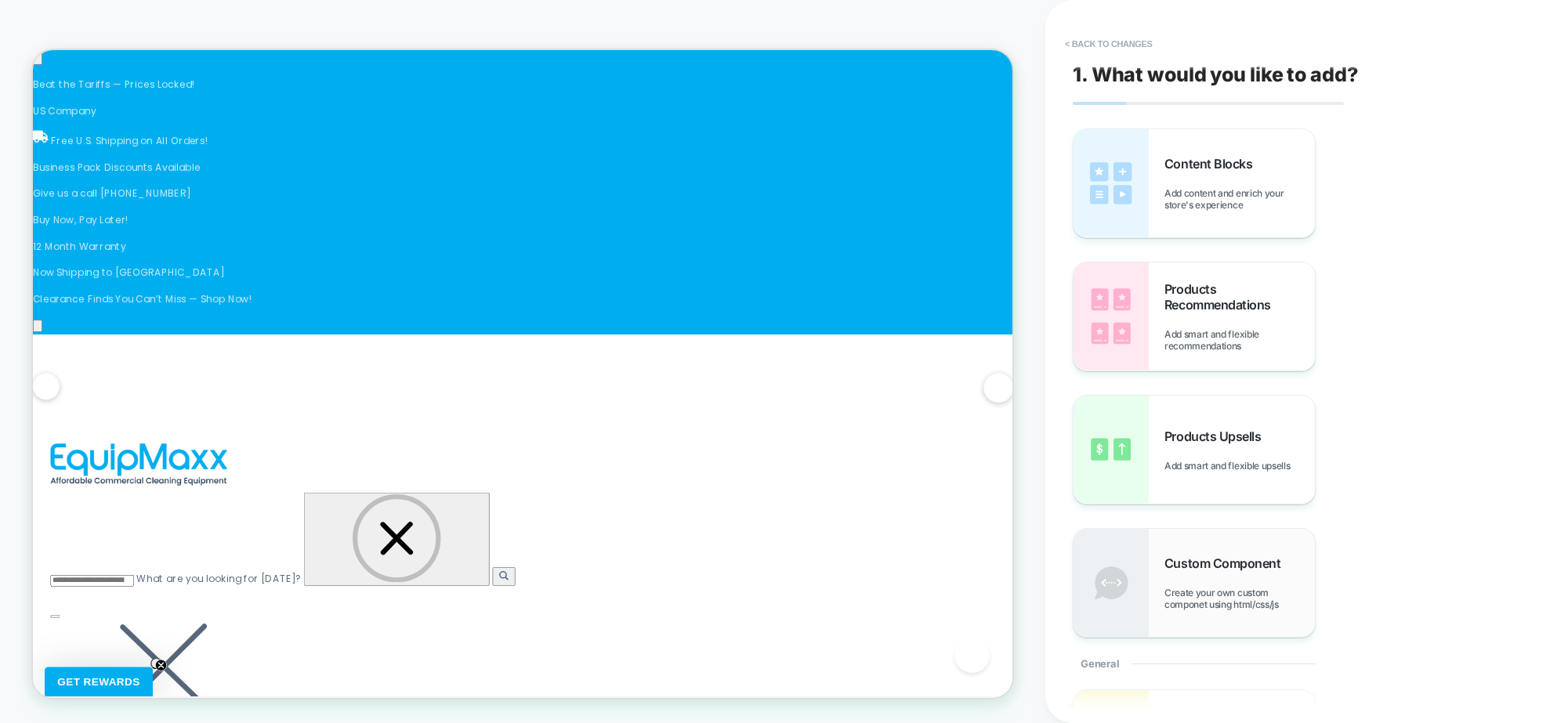
click at [1201, 556] on div "Custom Component Create your own custom componet using html/css/js" at bounding box center [1240, 583] width 150 height 55
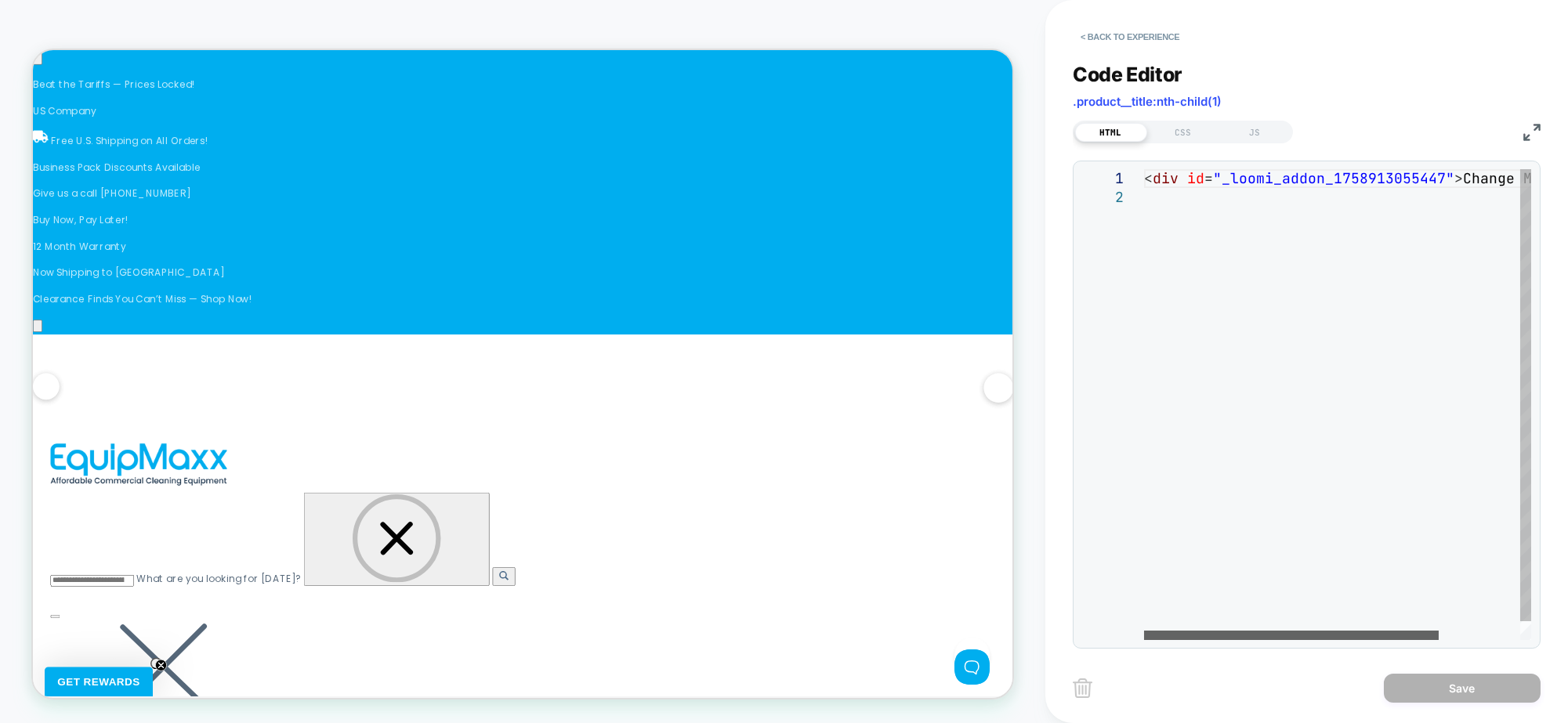
click at [1269, 634] on div at bounding box center [1291, 635] width 294 height 9
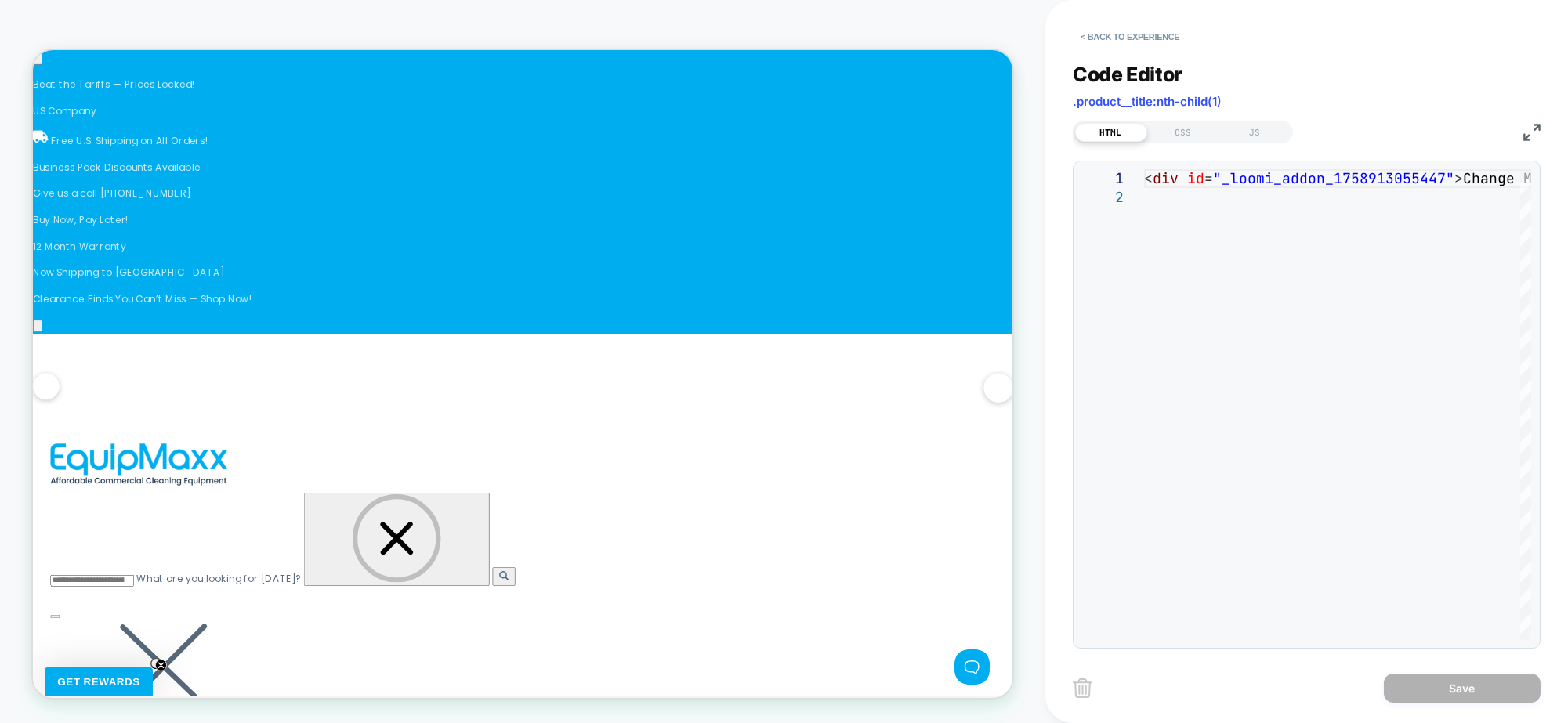
drag, startPoint x: 1012, startPoint y: 316, endPoint x: 1026, endPoint y: 349, distance: 35.8
copy h1 "24T 100% Premium Carbon Fiber"
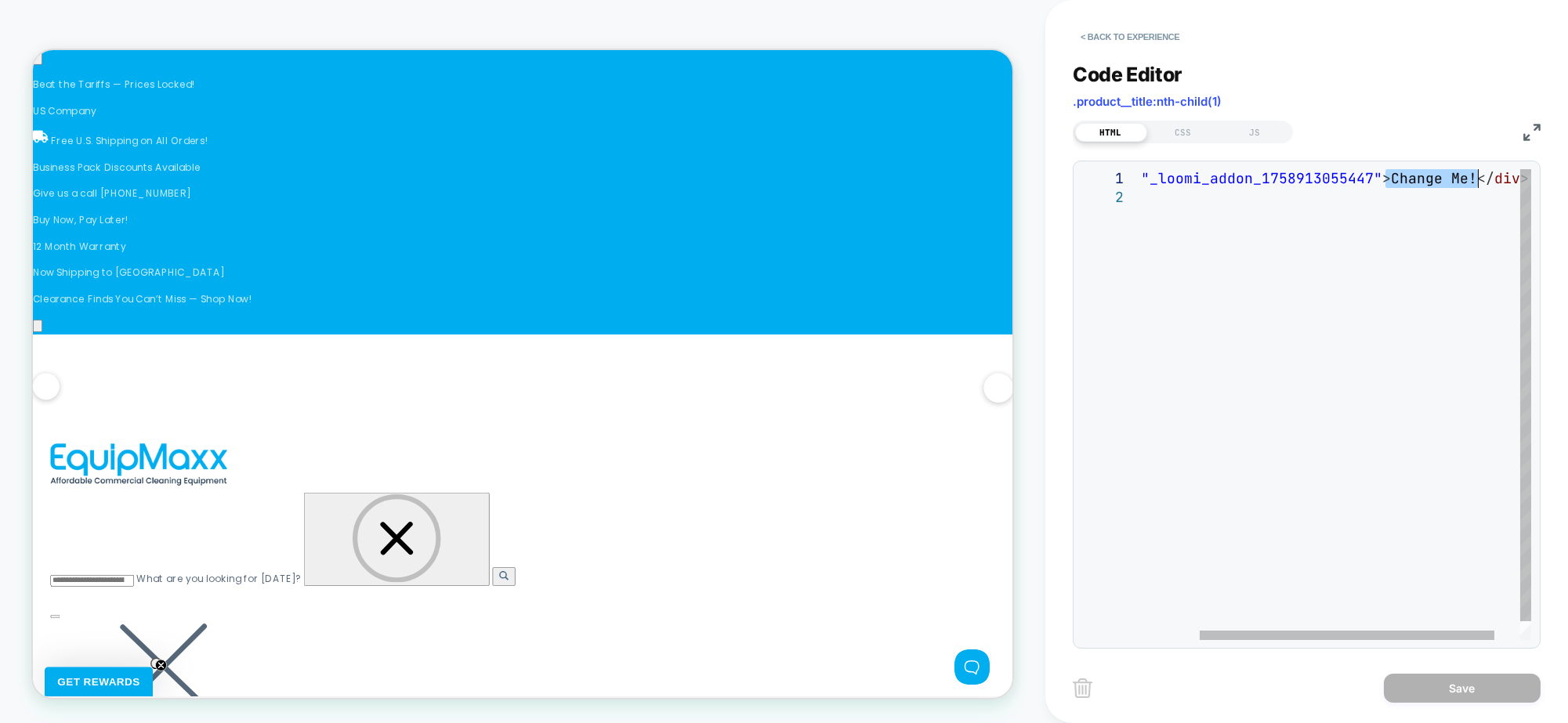
drag, startPoint x: 1457, startPoint y: 181, endPoint x: 1472, endPoint y: 184, distance: 15.3
click at [1472, 184] on div "< div id = "_loomi_addon_1758913055447" > Change Me! </ div >" at bounding box center [1319, 414] width 493 height 490
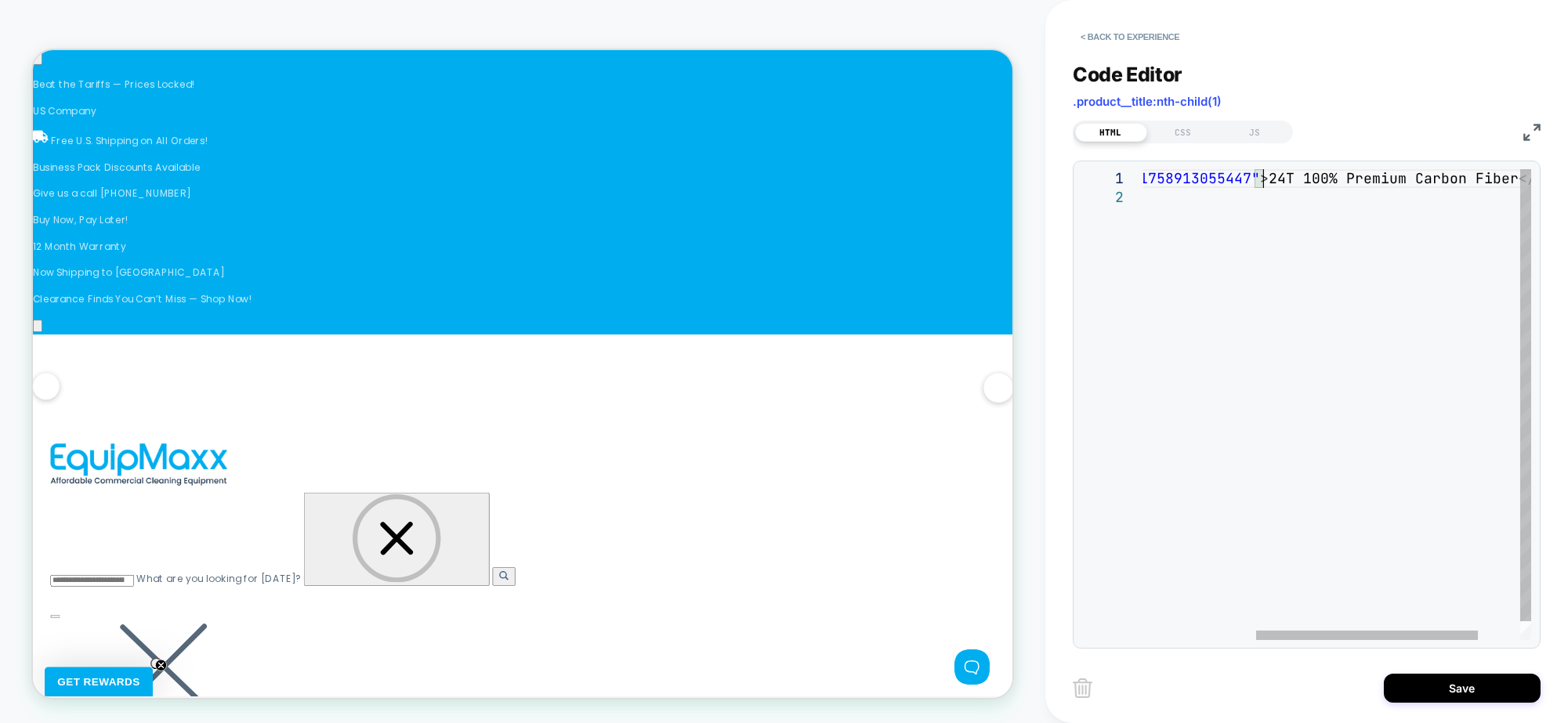
click at [1261, 177] on div "< div id = "_loomi_addon_1758913055447" > 24T 100% Premium Carbon Fiber </ div >" at bounding box center [1277, 414] width 654 height 490
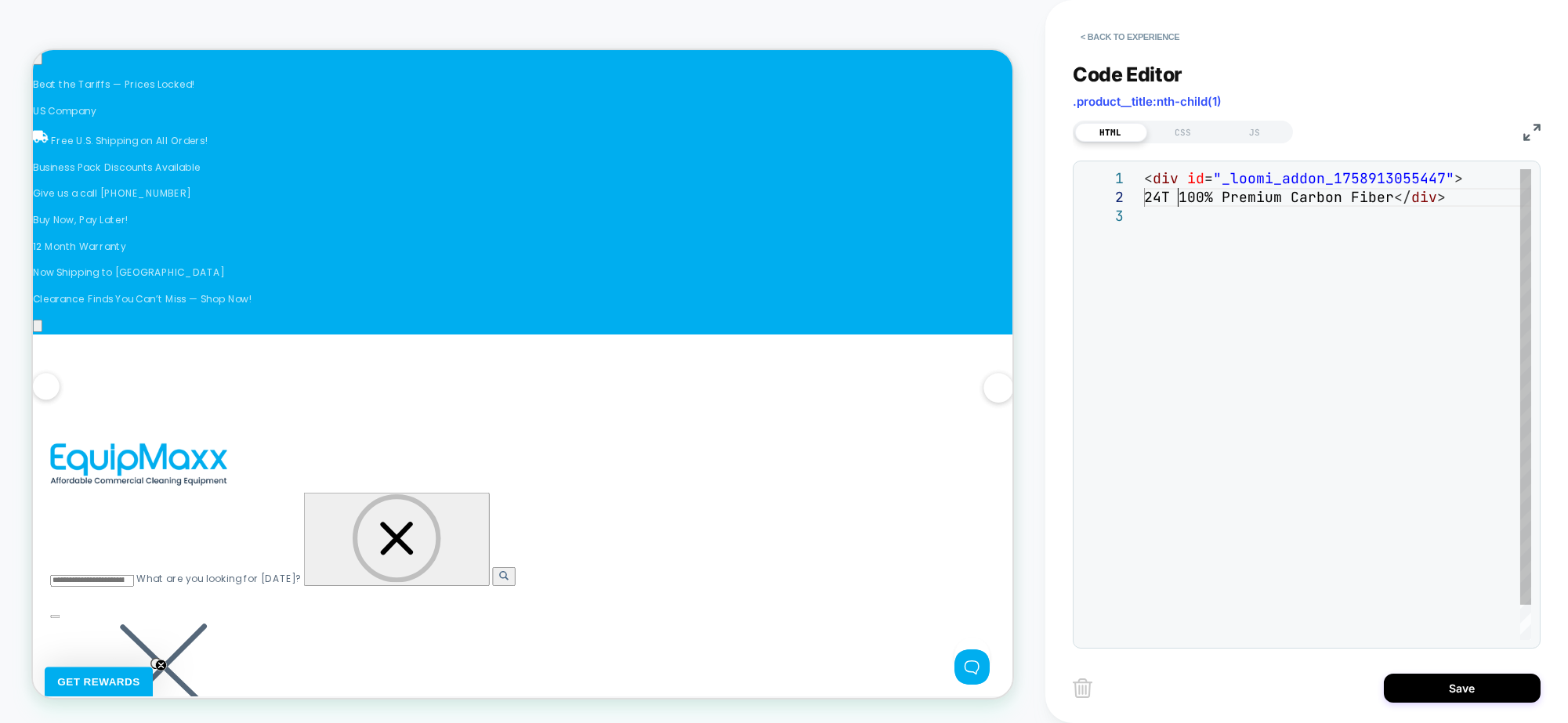
scroll to position [0, 3056]
click at [1420, 196] on div "< div id = "_loomi_addon_1758913055447" > 24T 100% Premium Carbon Fiber </ div >" at bounding box center [1337, 423] width 387 height 509
click at [1461, 176] on div "< div id = "_loomi_addon_1758913055447" > 24T 100% Premium Carbon Fiber </ div >" at bounding box center [1337, 432] width 387 height 527
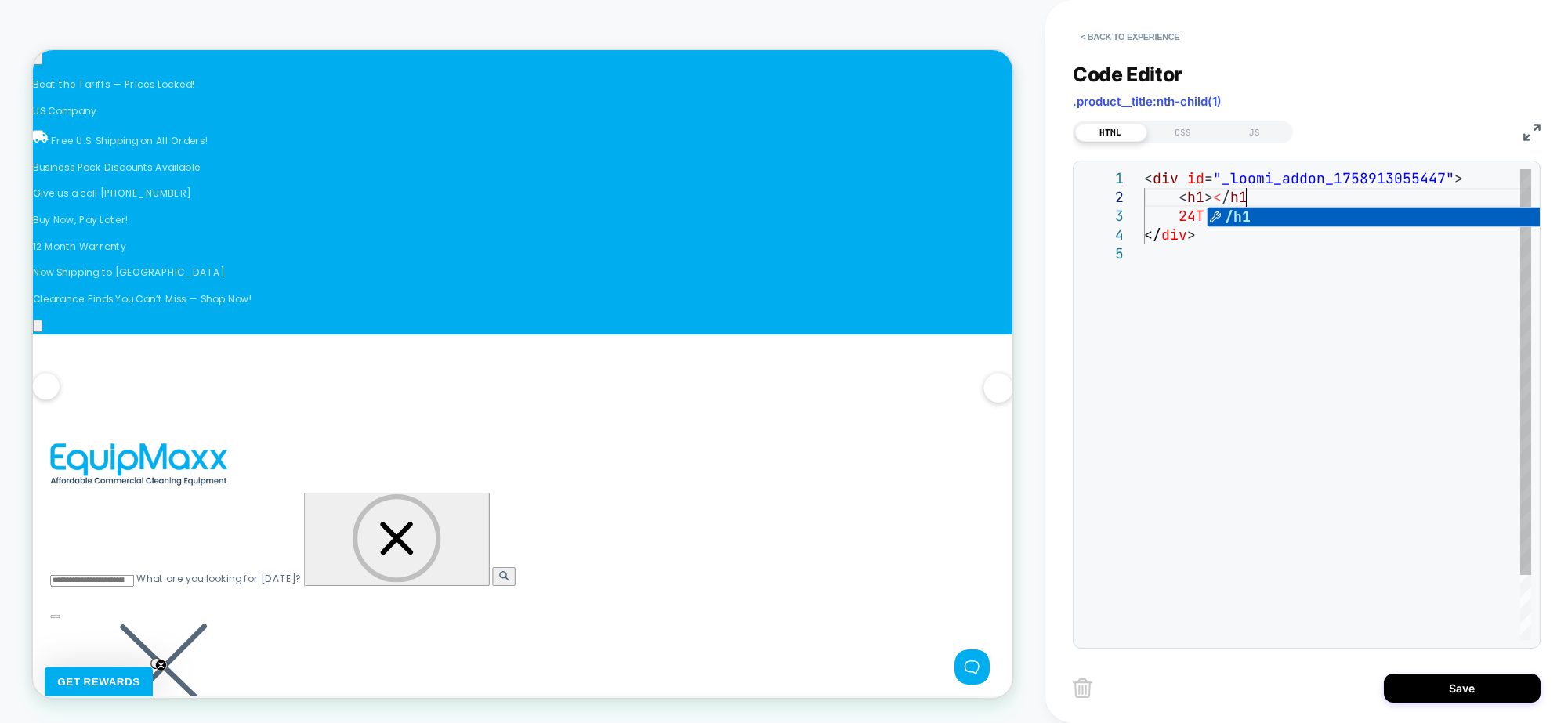
scroll to position [37, 108]
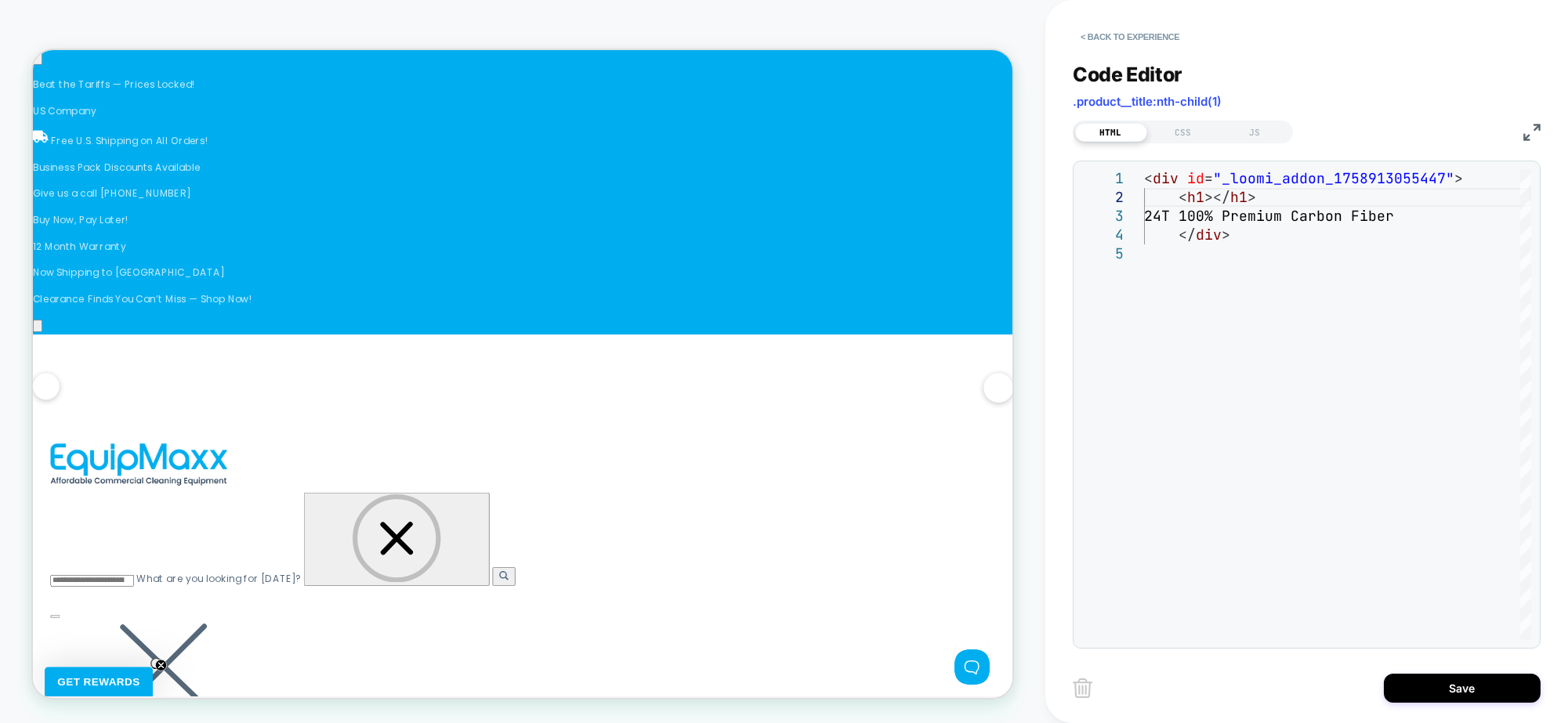
drag, startPoint x: 981, startPoint y: 315, endPoint x: 674, endPoint y: 285, distance: 308.5
copy h1 "AquaSpray Venom Premium Carbon Water Fed Window Cleaning Pole"
click at [1212, 198] on div "< div id = "_loomi_addon_1758913055447" > 24T 100% Premium Carbon Fiber </ div …" at bounding box center [1337, 442] width 387 height 546
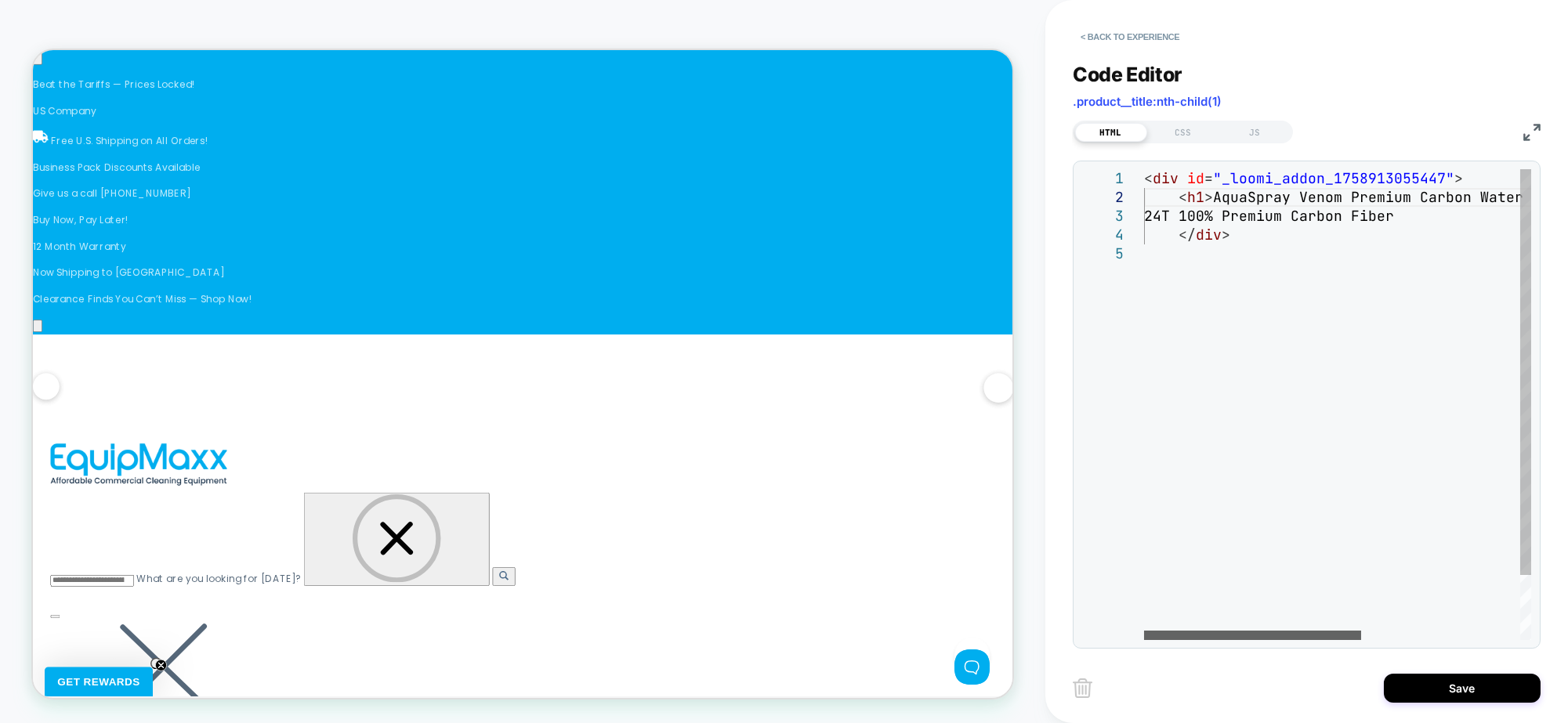
click at [1144, 631] on div at bounding box center [1252, 635] width 217 height 9
click at [1179, 235] on div "< div id = "_loomi_addon_1758913055447" > 24T 100% Premium Carbon Fiber </ div …" at bounding box center [1479, 442] width 671 height 546
type textarea "**********"
click at [1179, 137] on div "CSS" at bounding box center [1183, 132] width 72 height 19
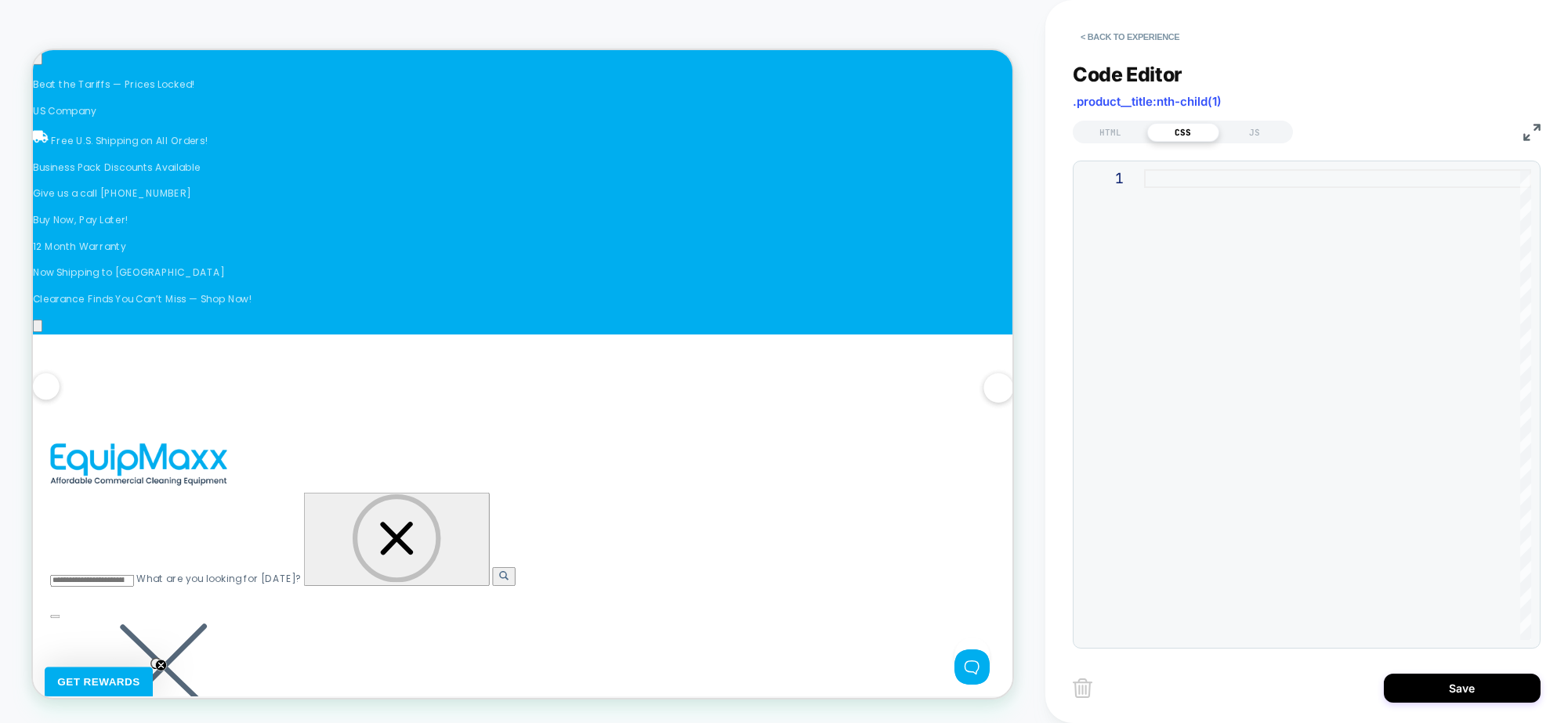
scroll to position [0, 510]
click at [1155, 204] on div at bounding box center [1337, 404] width 387 height 471
type textarea "**********"
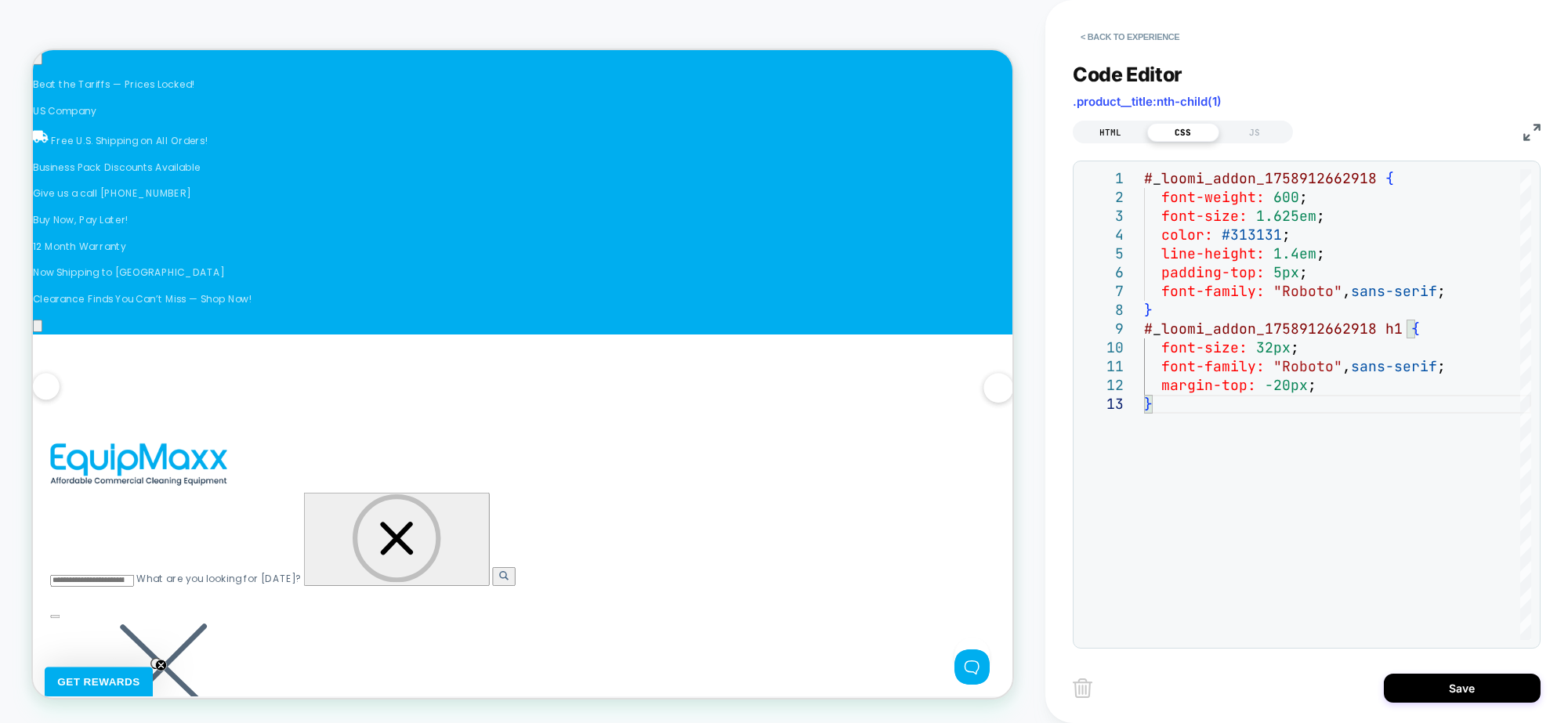
click at [1112, 134] on div "HTML" at bounding box center [1111, 132] width 72 height 19
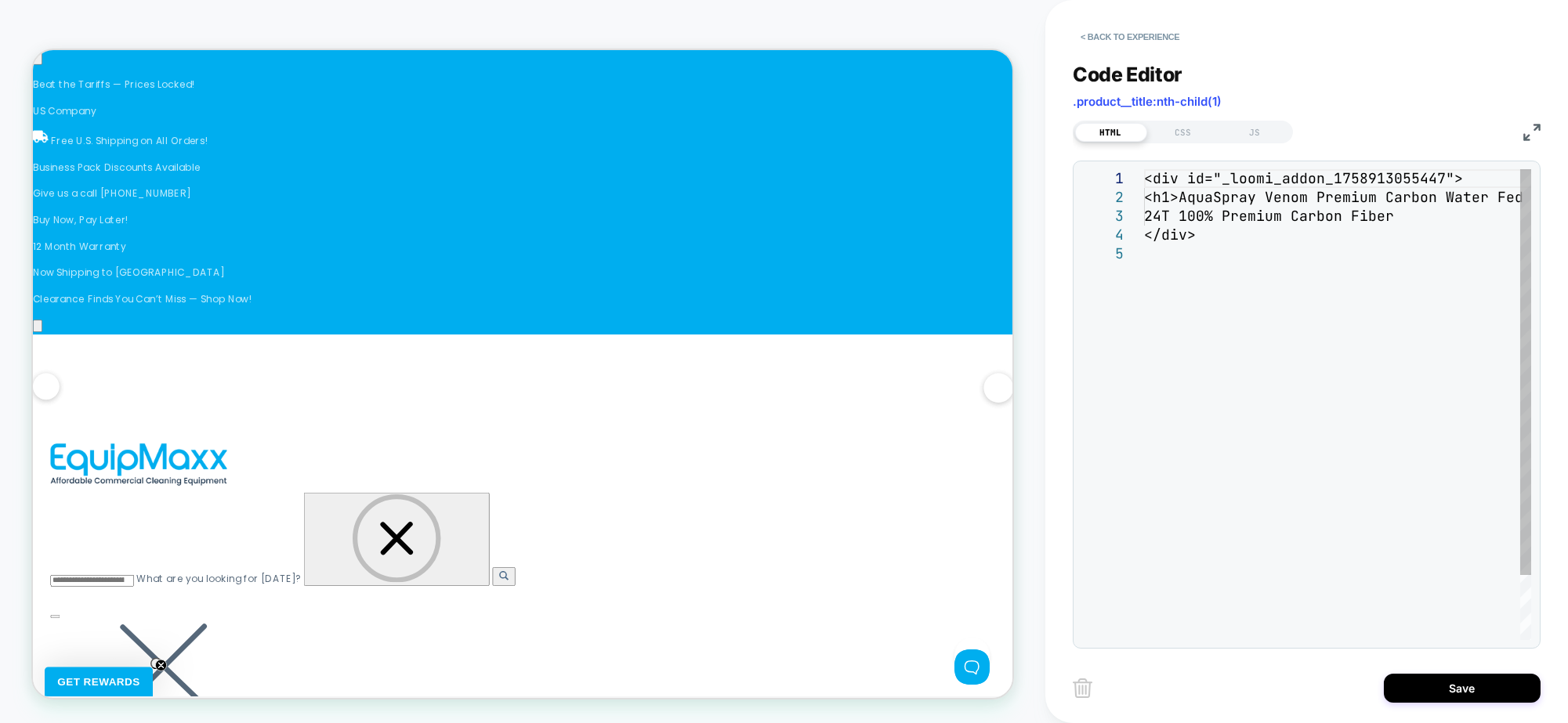
scroll to position [0, 1019]
click at [1401, 177] on div "<div id="_loomi_addon_1758913055447"> <h1>AquaSpray Venom Premium Carbon Water …" at bounding box center [1479, 442] width 671 height 546
click at [1401, 177] on div "< div id = "_loomi_addon_1758913055447" > < h1 > AquaSpray Venom Premium Carbon…" at bounding box center [1479, 442] width 671 height 546
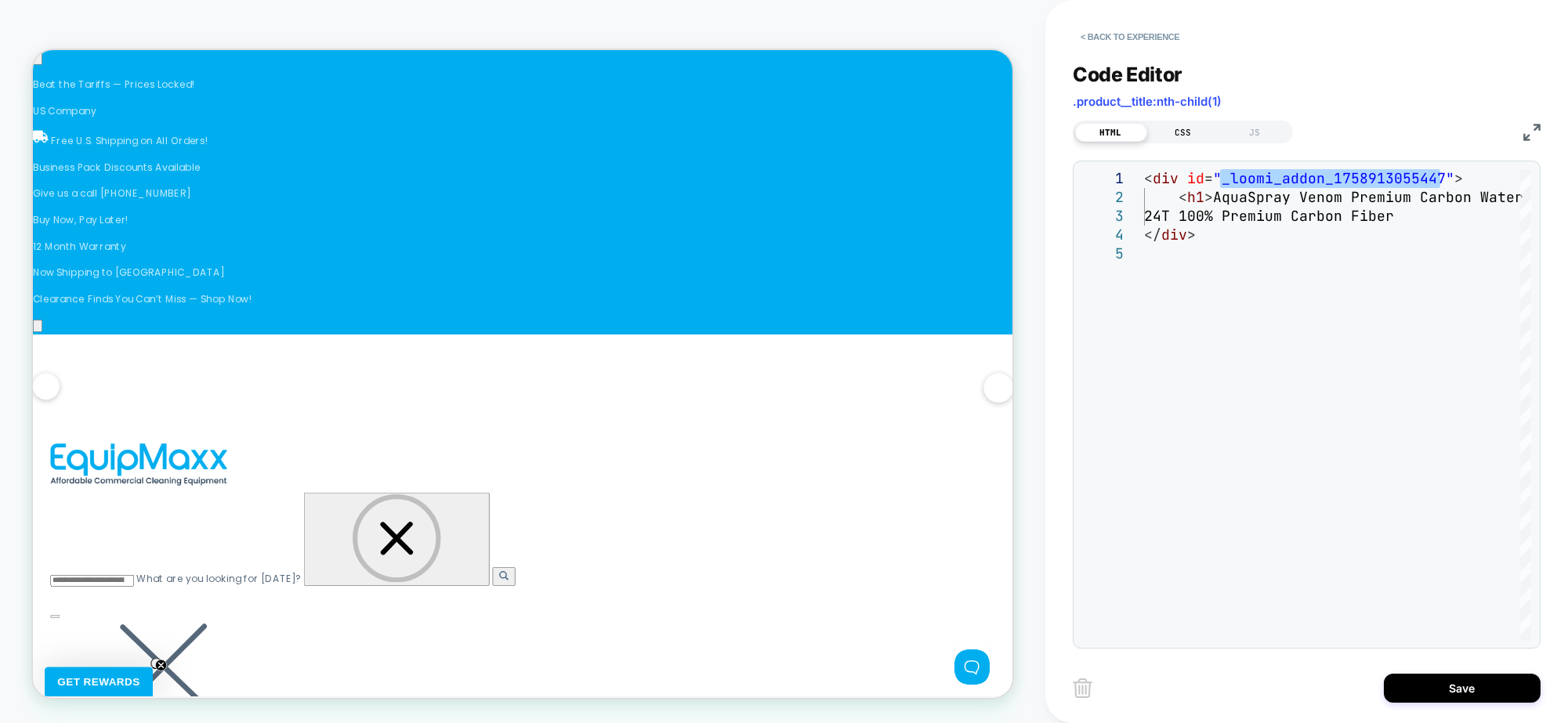
click at [1169, 129] on div "CSS" at bounding box center [1183, 132] width 72 height 19
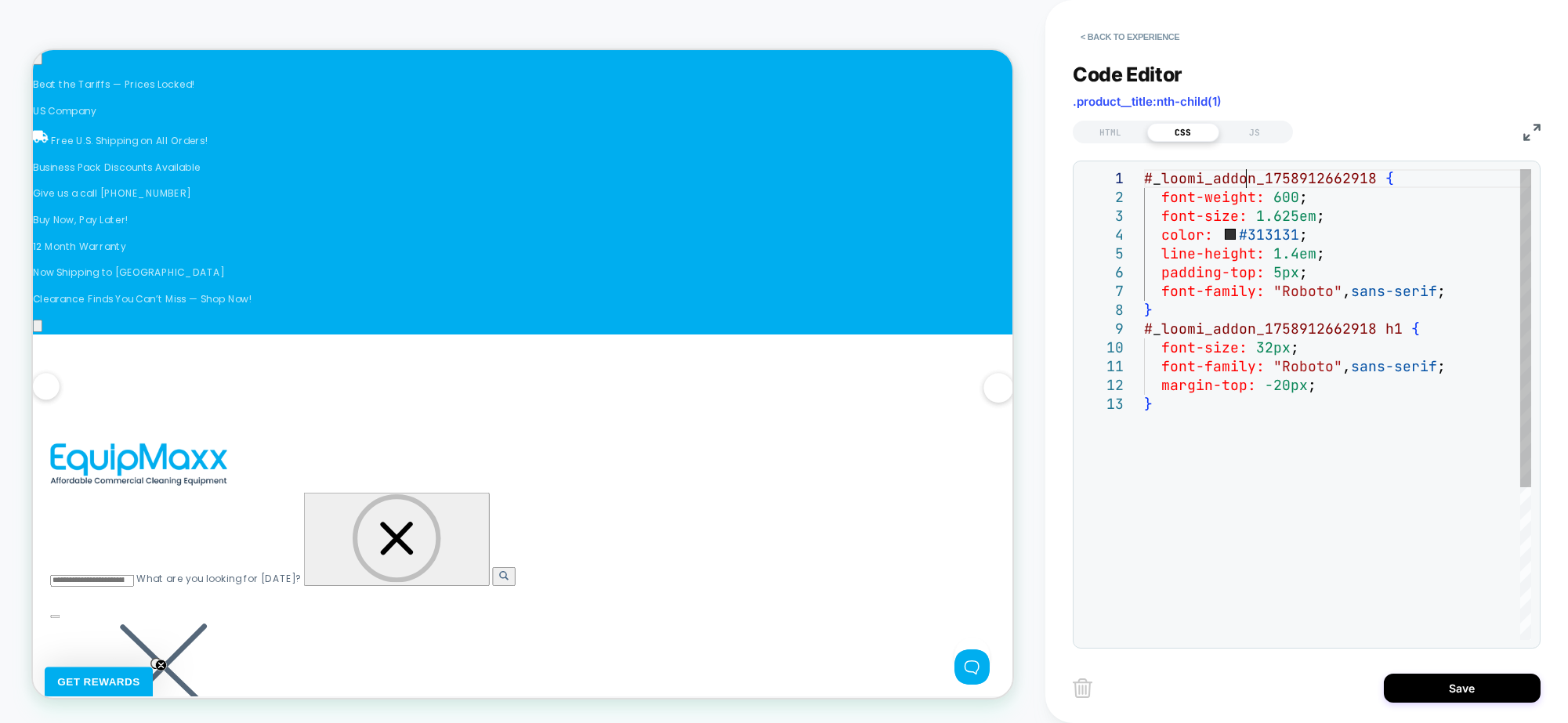
click at [1245, 179] on div "# _ loomi_addon_1758912662918 { font-weight: 600 ; font-size: 1.625em ; color: …" at bounding box center [1337, 517] width 387 height 697
click at [1274, 332] on div "# _ loomi_addon_1758913055447 { font-weight: 600 ; font-size: 1.625em ; color: …" at bounding box center [1337, 517] width 387 height 697
type textarea "**********"
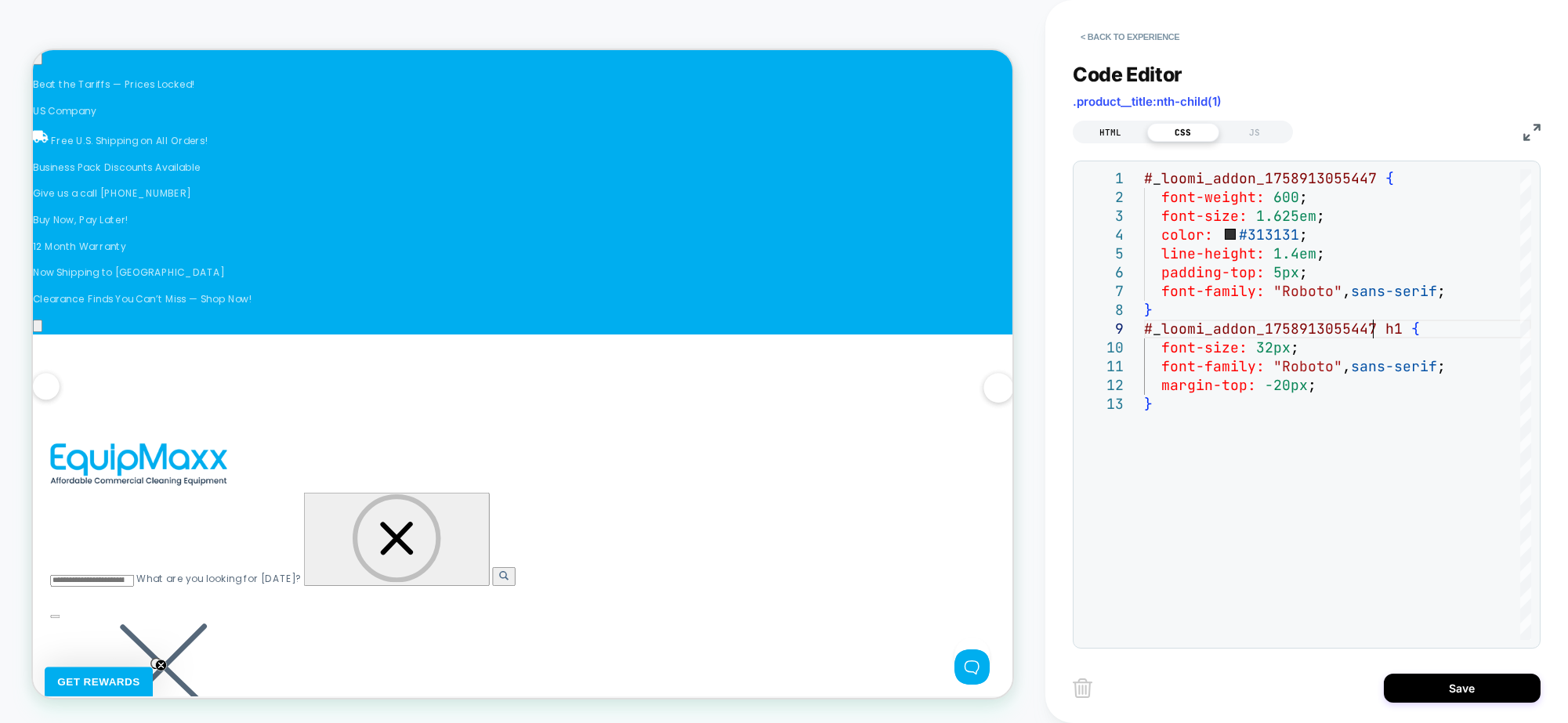
scroll to position [0, 1528]
click at [1118, 133] on div "HTML" at bounding box center [1111, 132] width 72 height 19
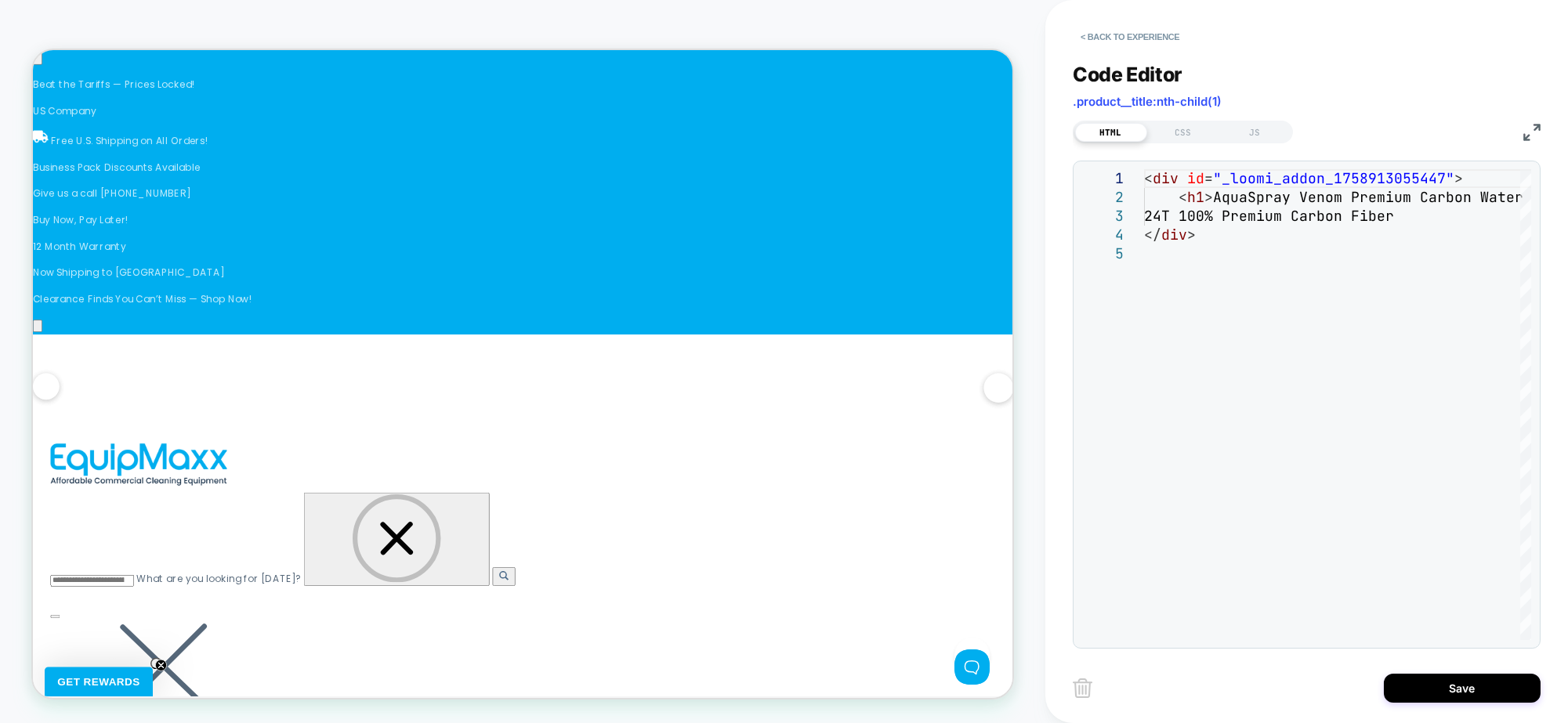
drag, startPoint x: 1457, startPoint y: 688, endPoint x: 1345, endPoint y: 662, distance: 115.0
click at [1457, 688] on button "Save" at bounding box center [1462, 688] width 157 height 29
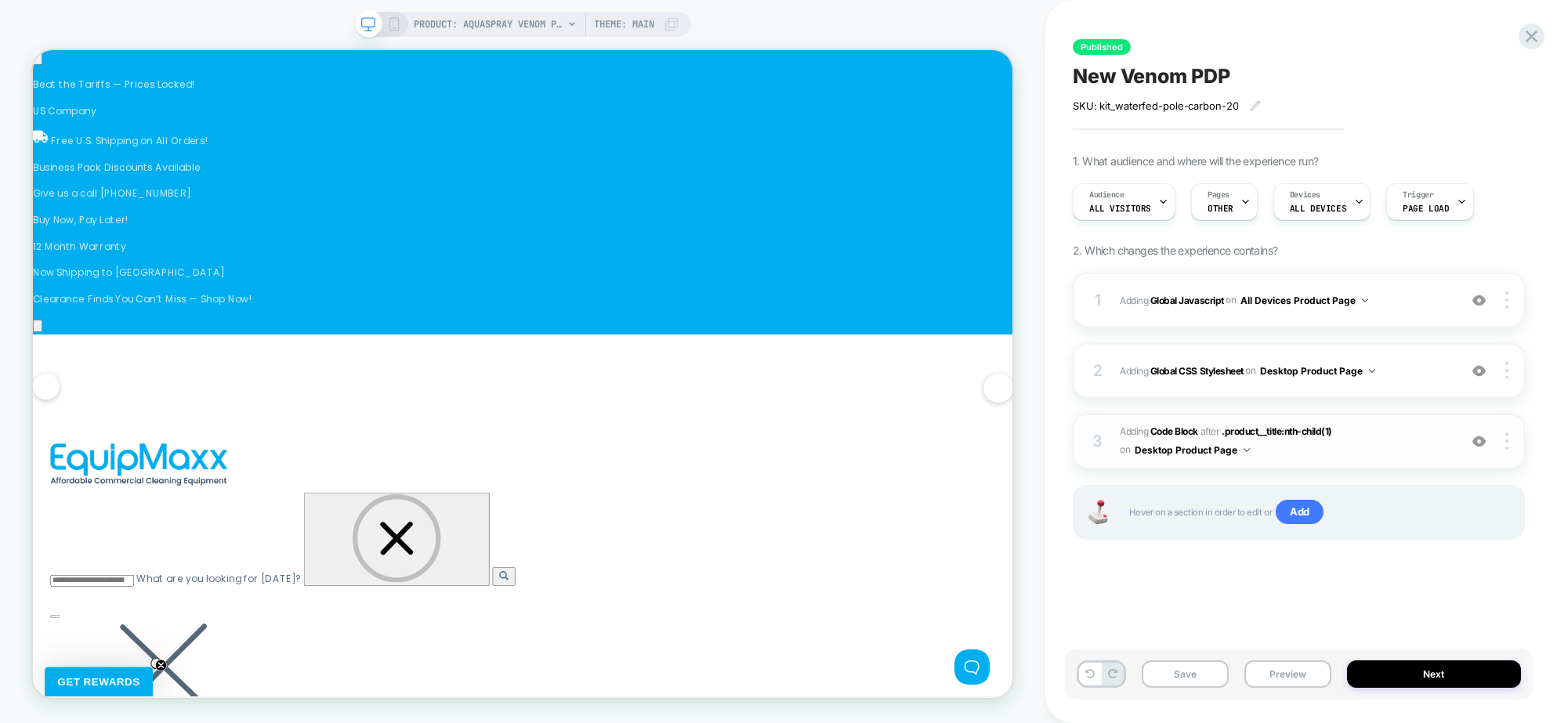
scroll to position [0, 2546]
click at [1510, 303] on div at bounding box center [1509, 299] width 30 height 17
click at [1506, 298] on img at bounding box center [1507, 299] width 3 height 17
drag, startPoint x: 1537, startPoint y: 317, endPoint x: 1540, endPoint y: 342, distance: 25.2
click at [1542, 335] on div "Published New Venom PDP SKU: kit_waterfed-pole-carbon-20 Click to edit experien…" at bounding box center [1307, 361] width 523 height 723
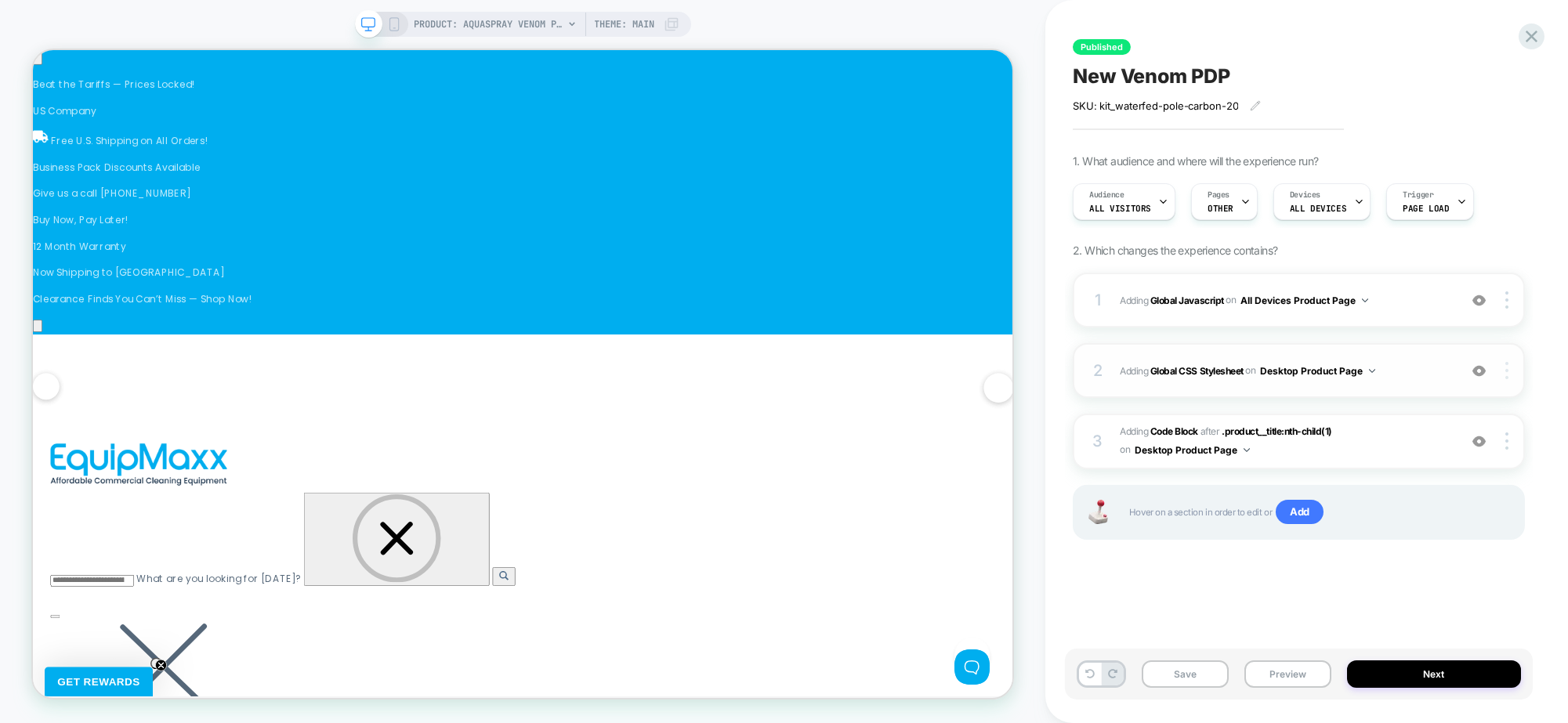
click at [1506, 373] on img at bounding box center [1507, 370] width 3 height 17
click at [1434, 416] on div "Target All Devices" at bounding box center [1415, 412] width 139 height 43
click at [1507, 440] on img at bounding box center [1507, 440] width 3 height 17
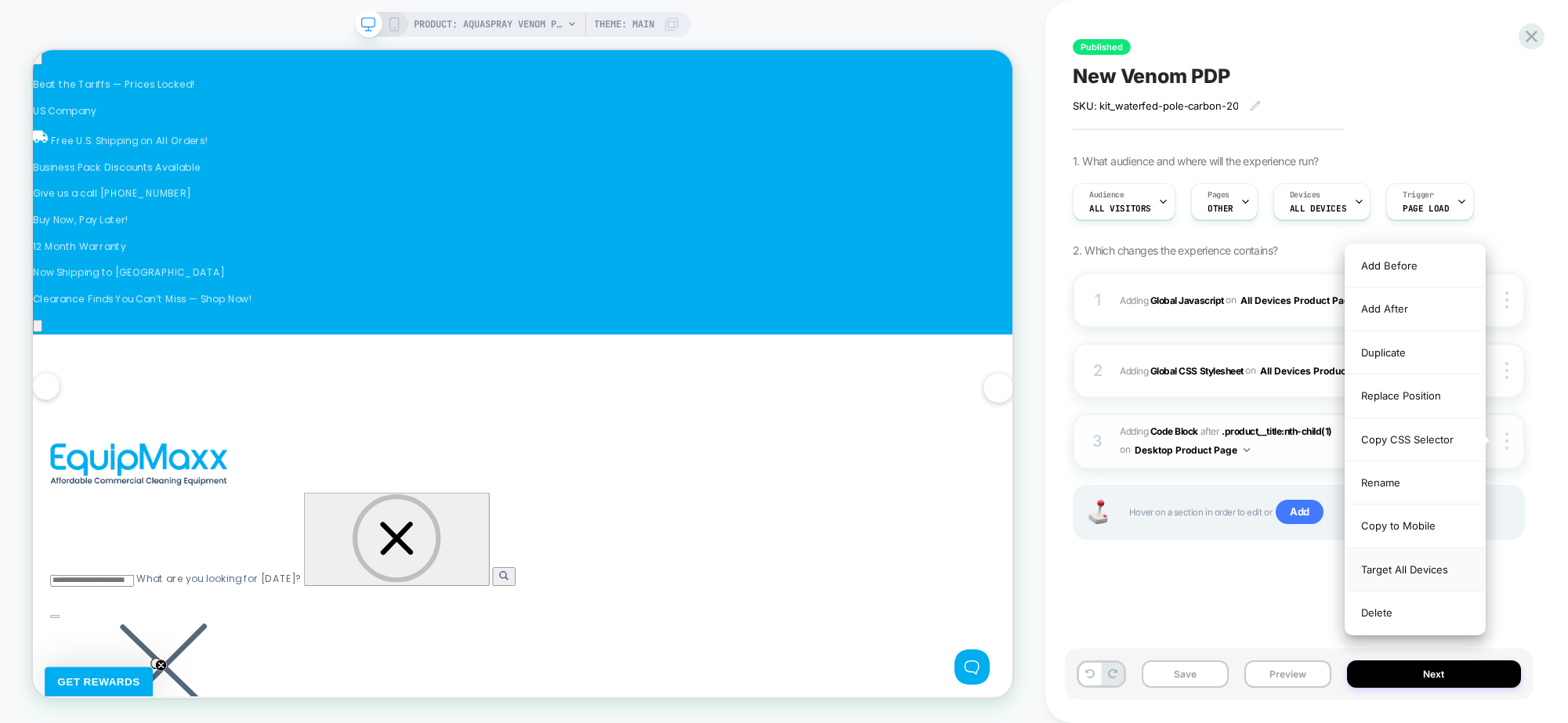
click at [1400, 574] on div "Target All Devices" at bounding box center [1415, 570] width 139 height 43
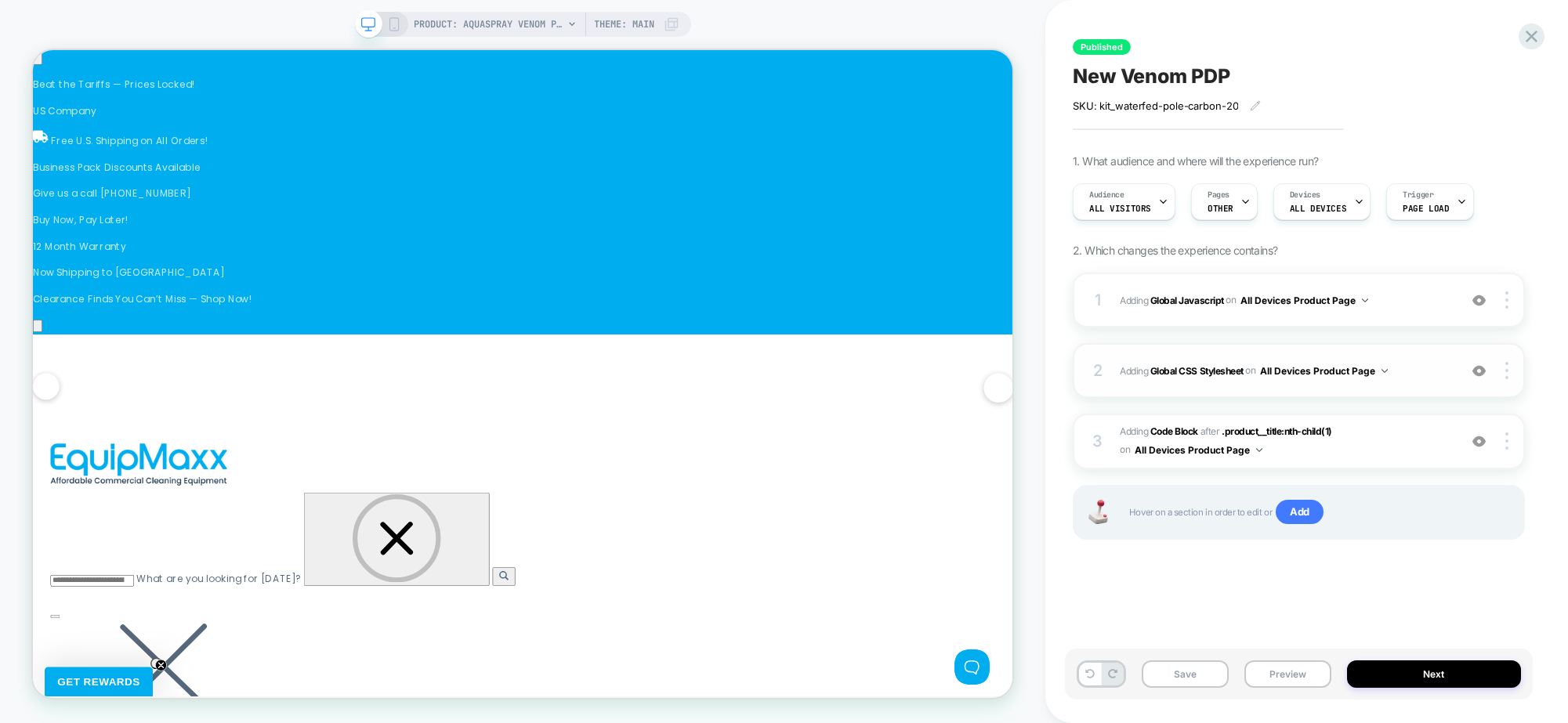
scroll to position [0, 3566]
click at [1401, 361] on span "Adding Global CSS Stylesheet on All Devices Product Page" at bounding box center [1285, 371] width 331 height 20
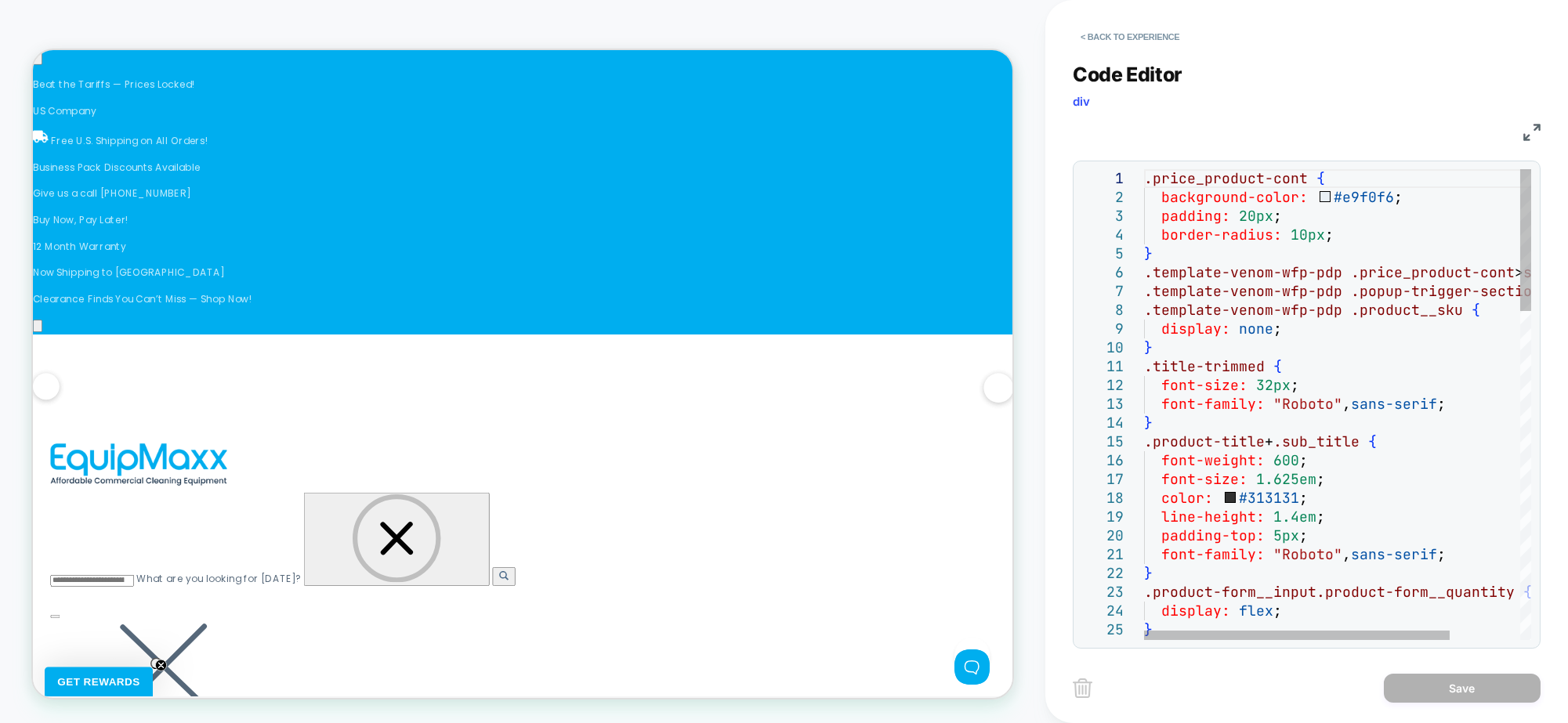
type textarea "**********"
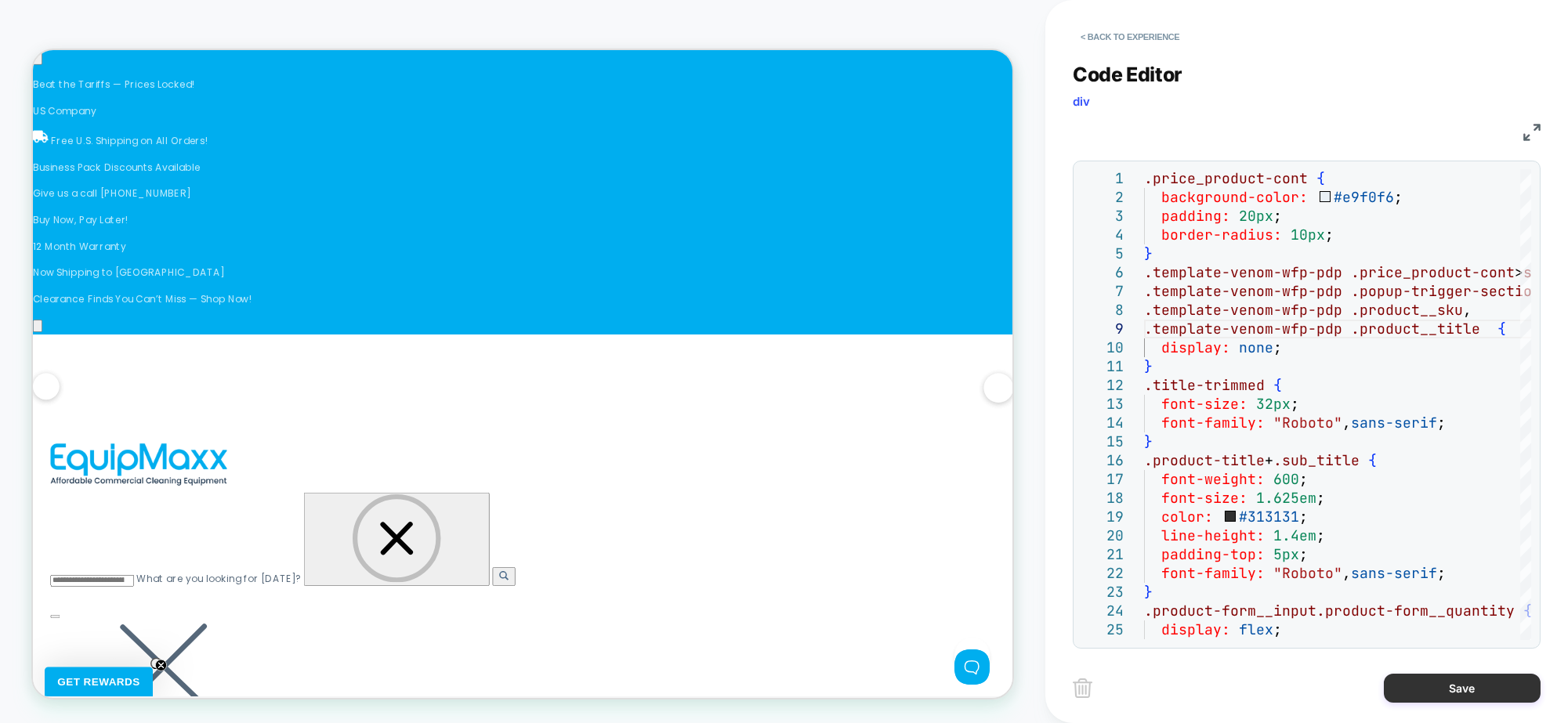
click at [1453, 683] on button "Save" at bounding box center [1462, 688] width 157 height 29
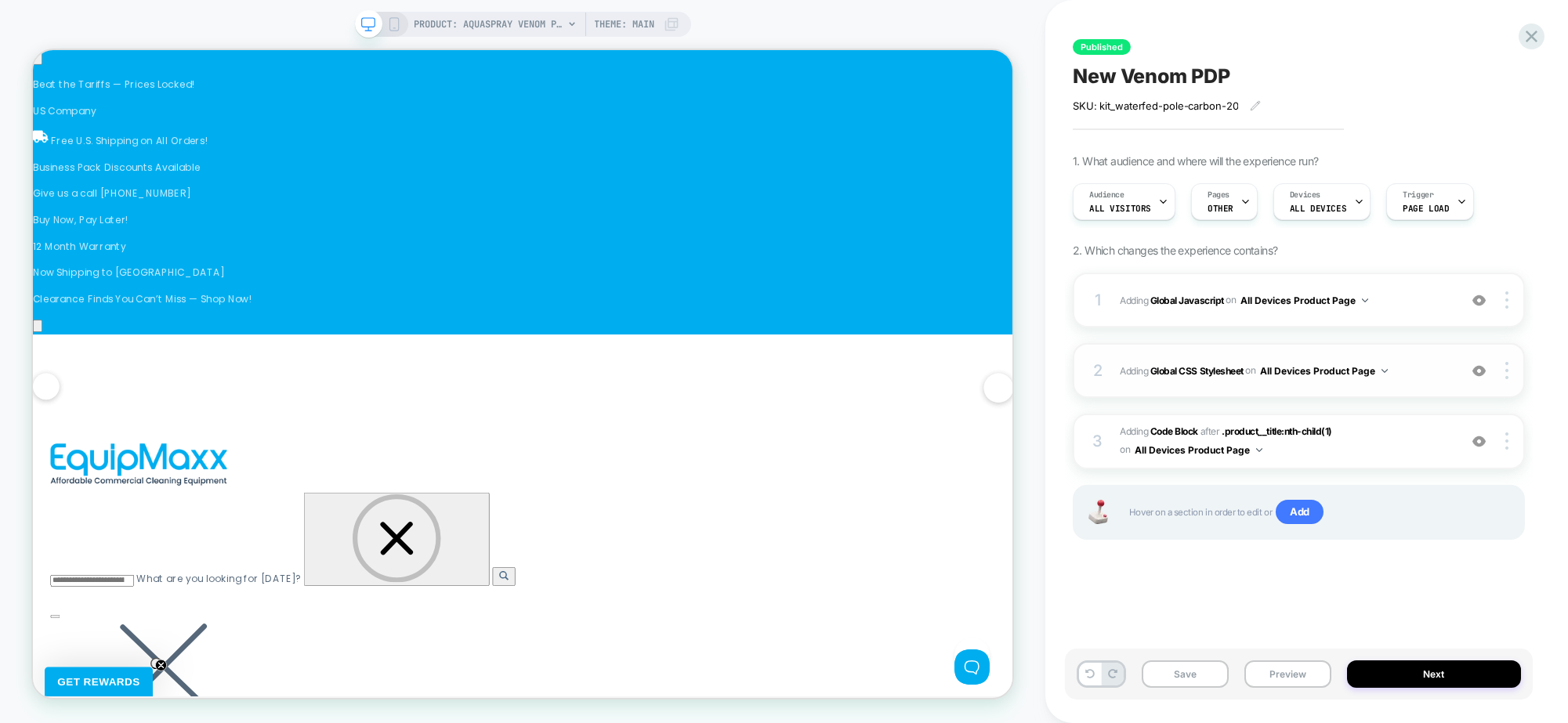
scroll to position [0, 1019]
click at [1407, 457] on span "Adding Code Block AFTER .product__title:nth-child(1) .product__title:nth-child(…" at bounding box center [1285, 441] width 331 height 37
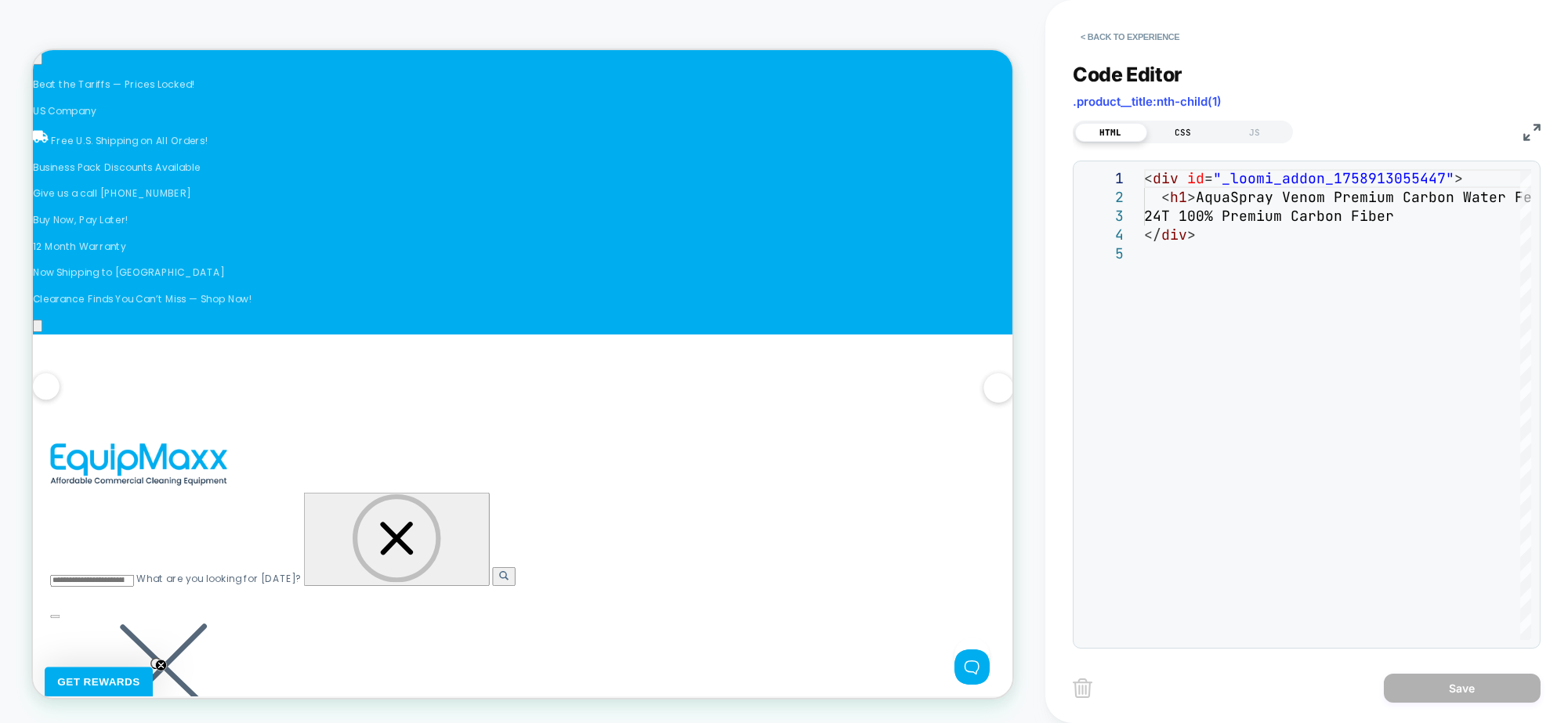
scroll to position [0, 1528]
click at [1173, 131] on div "CSS" at bounding box center [1183, 132] width 72 height 19
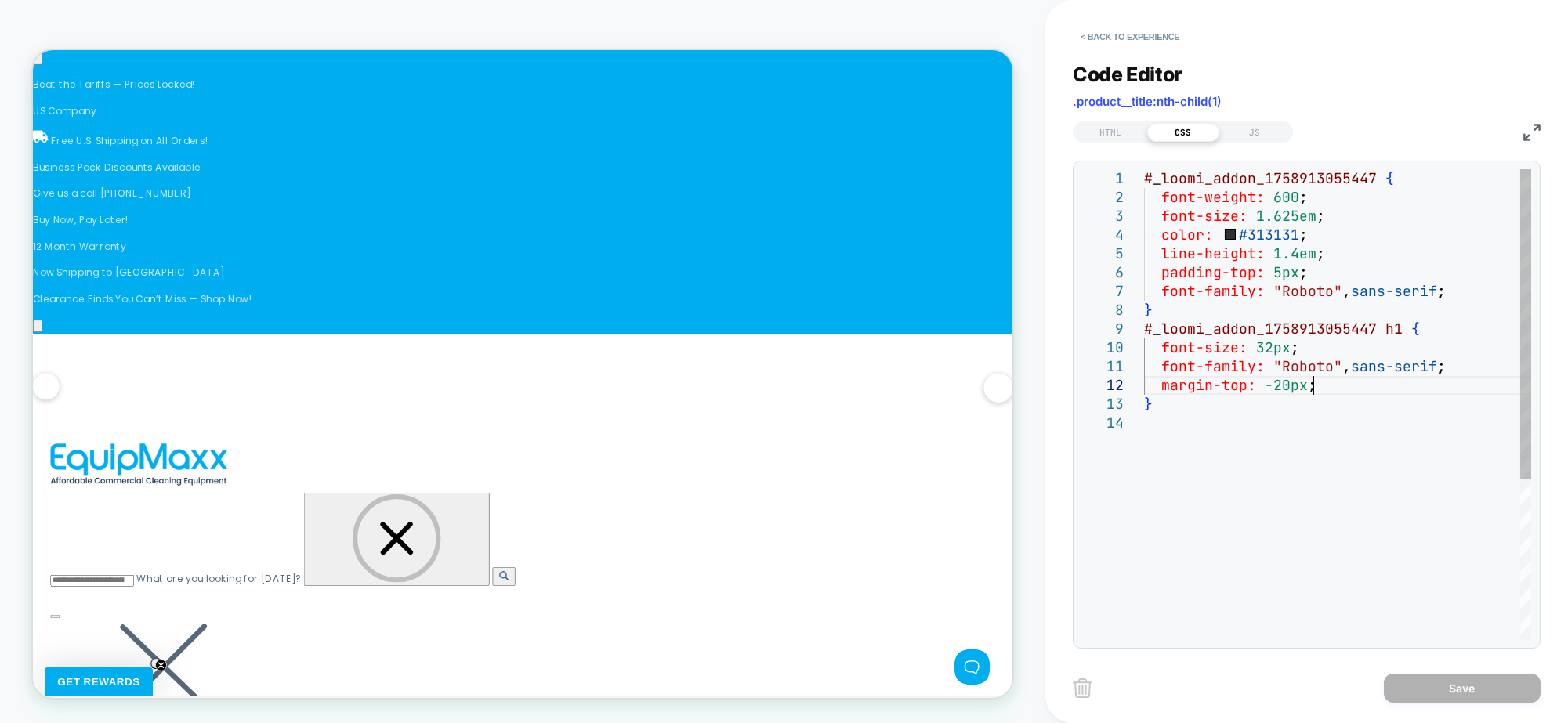
scroll to position [0, 0]
click at [1315, 388] on div "# _ loomi_addon_1758913055447 { font-weight: 600 ; font-size: 1.625em ; color: …" at bounding box center [1337, 526] width 387 height 715
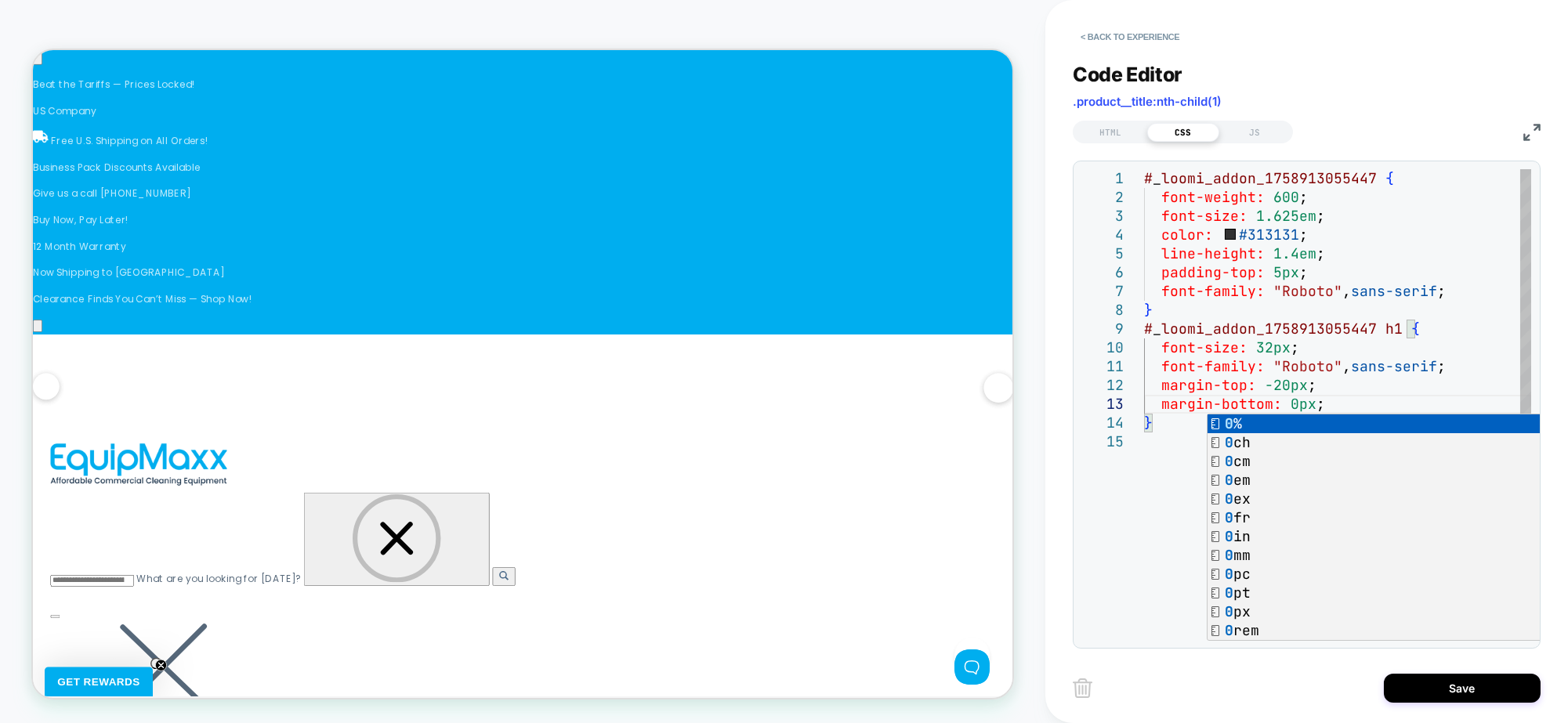
scroll to position [0, 3056]
click at [1289, 404] on div "# _ loomi_addon_1758913055447 { font-weight: 600 ; font-size: 1.625em ; color: …" at bounding box center [1337, 536] width 387 height 734
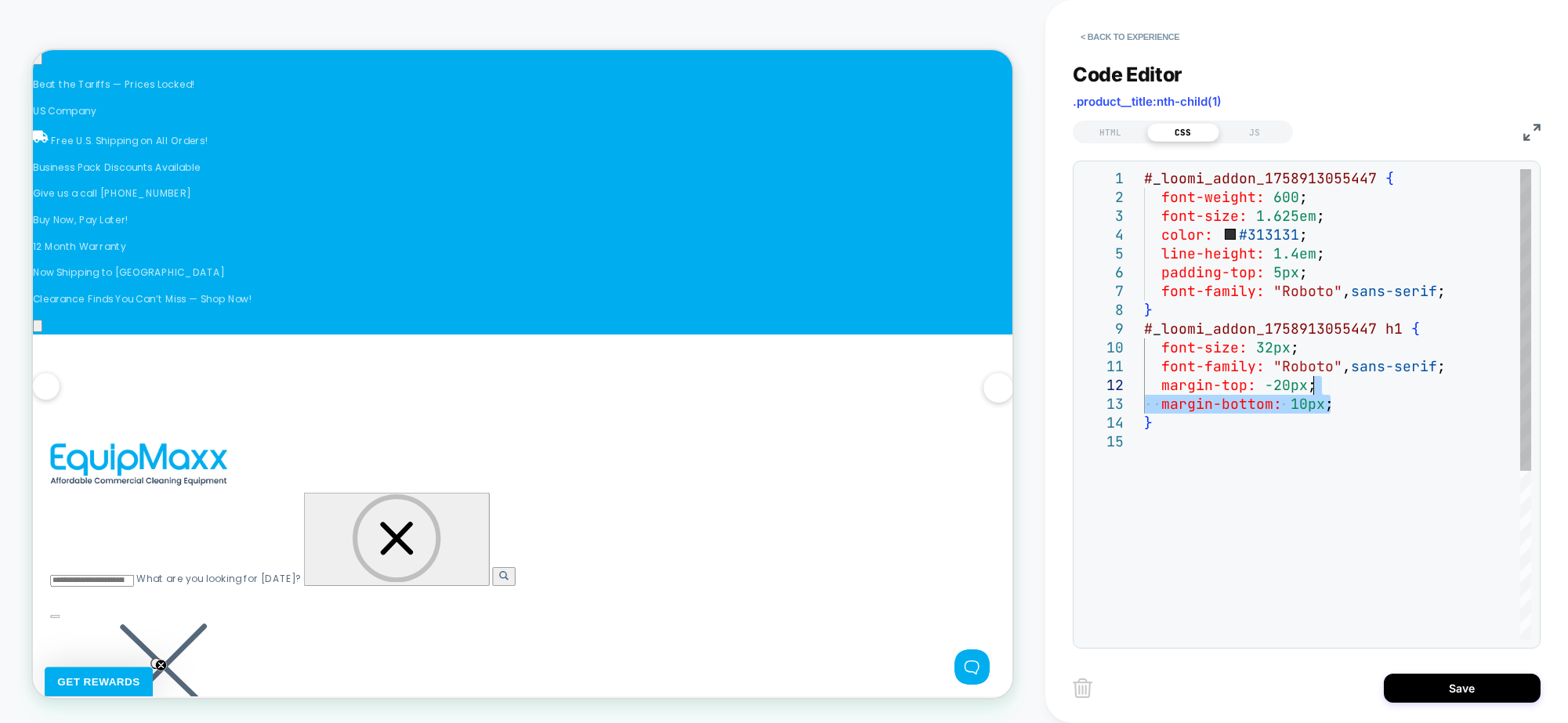
drag, startPoint x: 1340, startPoint y: 399, endPoint x: 1341, endPoint y: 389, distance: 10.0
click at [1341, 389] on div "# _ loomi_addon_1758913055447 { font-weight: 600 ; font-size: 1.625em ; color: …" at bounding box center [1337, 536] width 387 height 734
type textarea "**********"
click at [1464, 694] on button "Save" at bounding box center [1462, 688] width 157 height 29
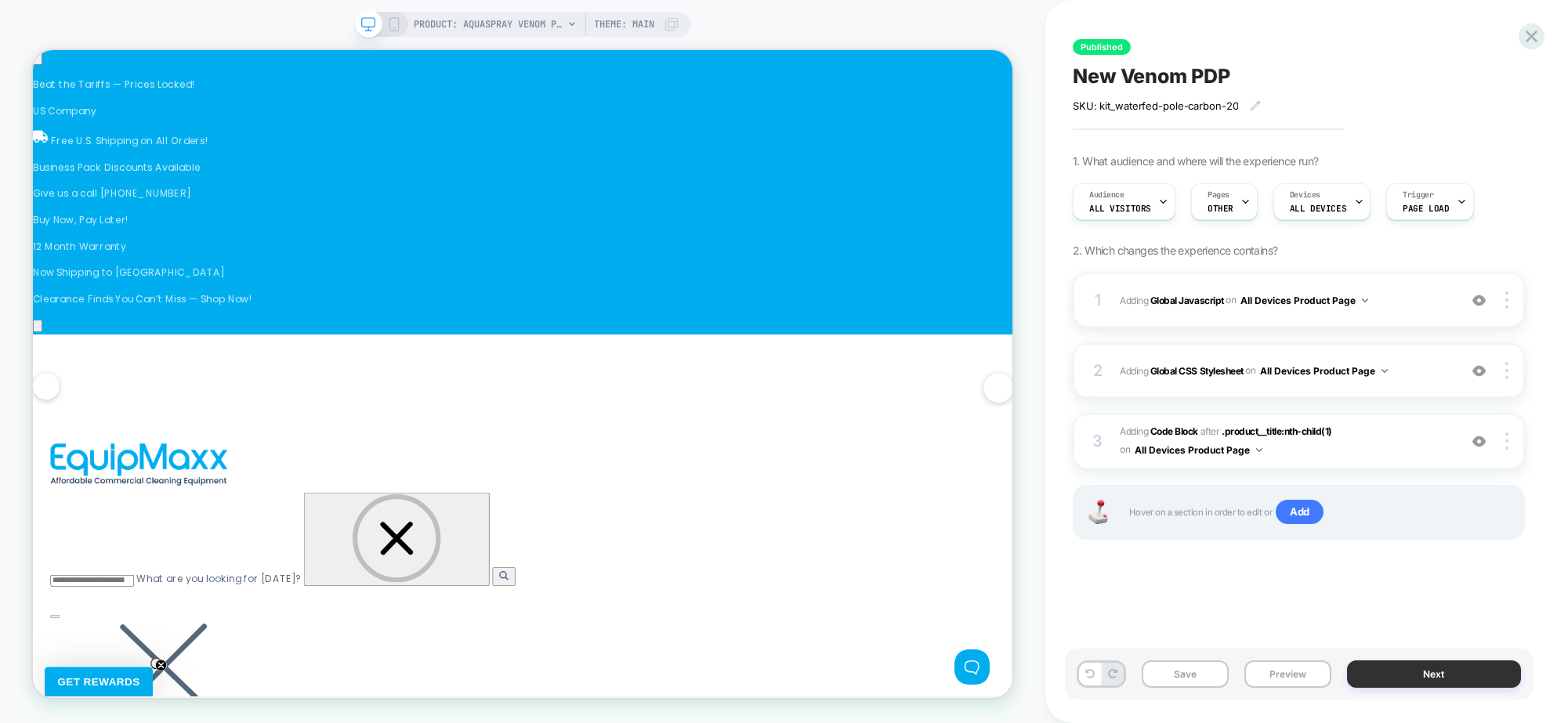
click at [1469, 664] on button "Next" at bounding box center [1434, 674] width 174 height 27
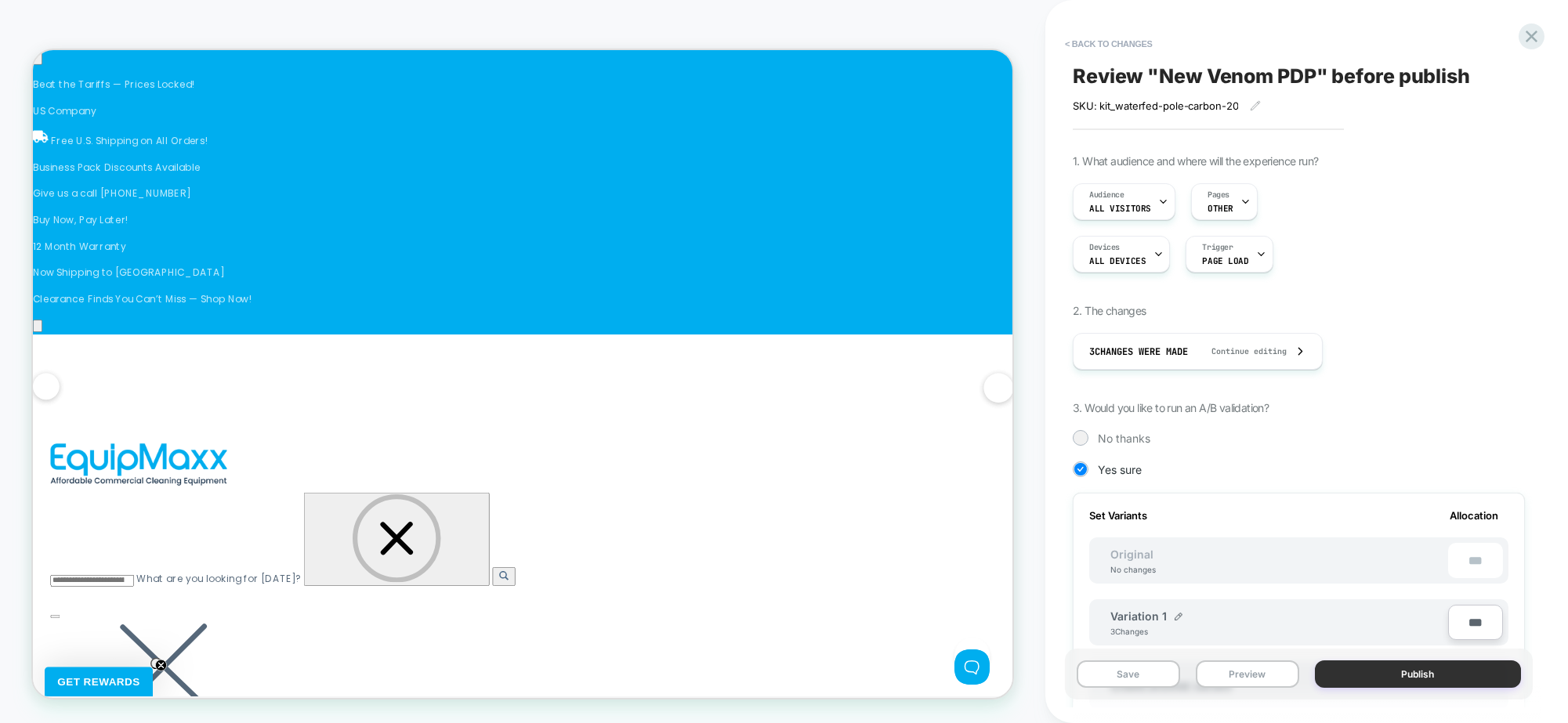
click at [1454, 678] on button "Publish" at bounding box center [1418, 674] width 207 height 27
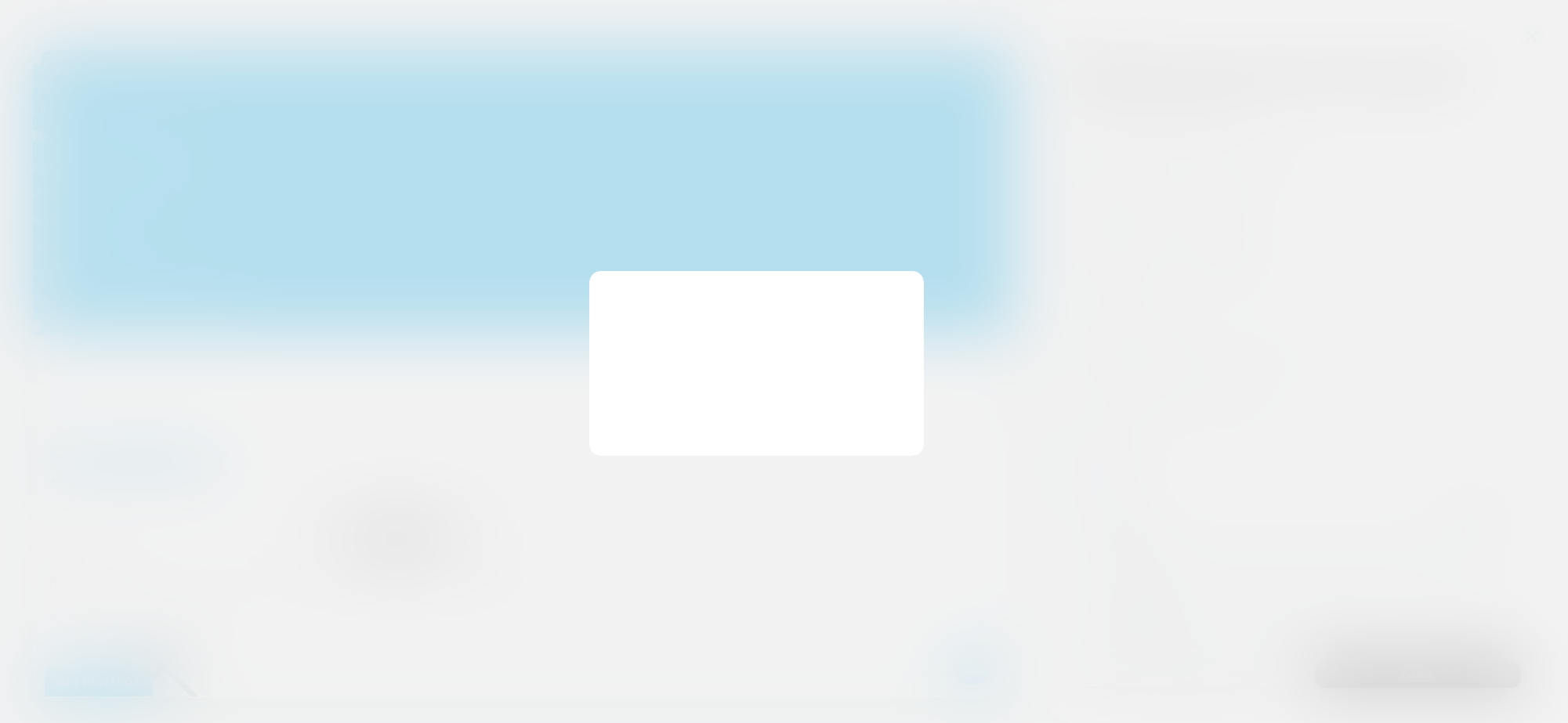
scroll to position [0, 4075]
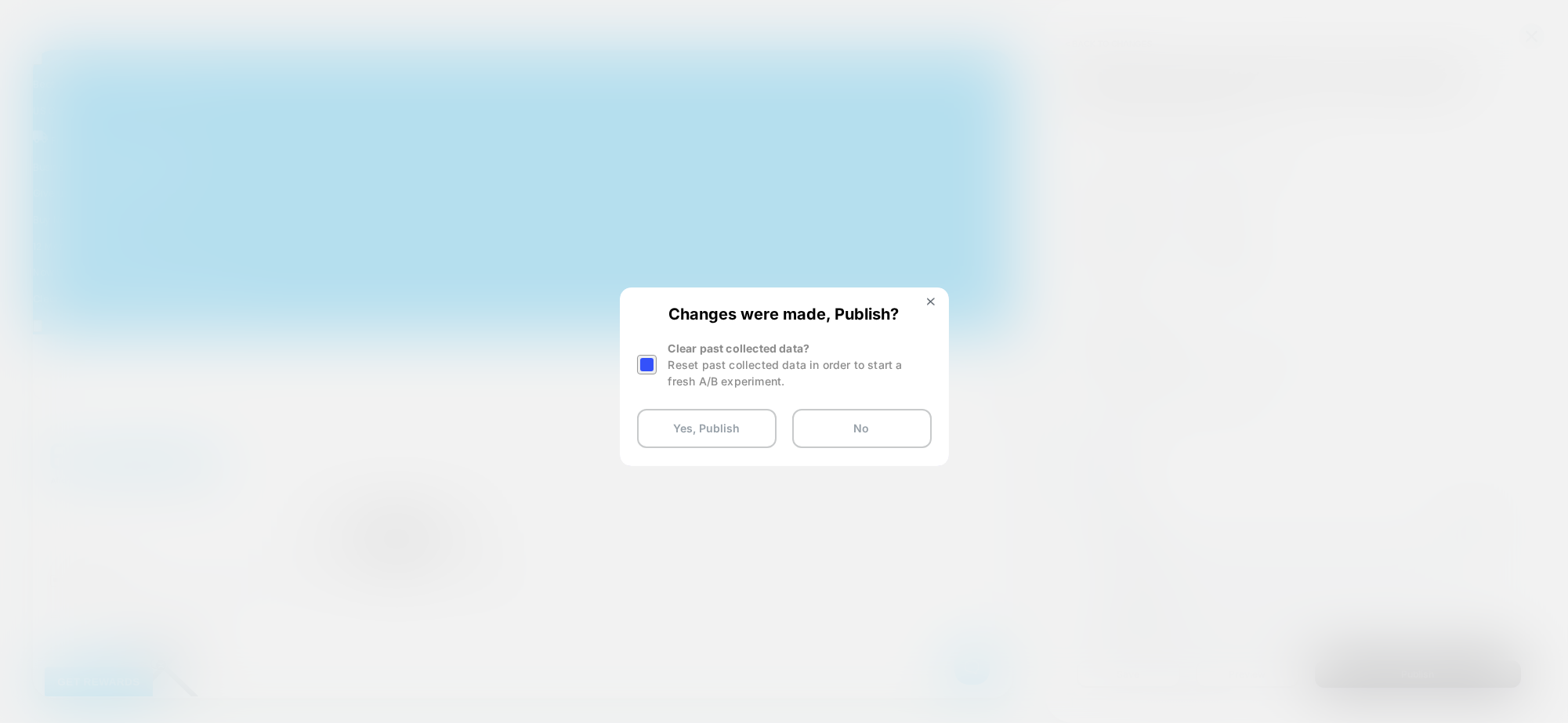
click at [650, 368] on div at bounding box center [647, 364] width 20 height 20
click at [727, 428] on button "Yes, Publish" at bounding box center [706, 429] width 139 height 40
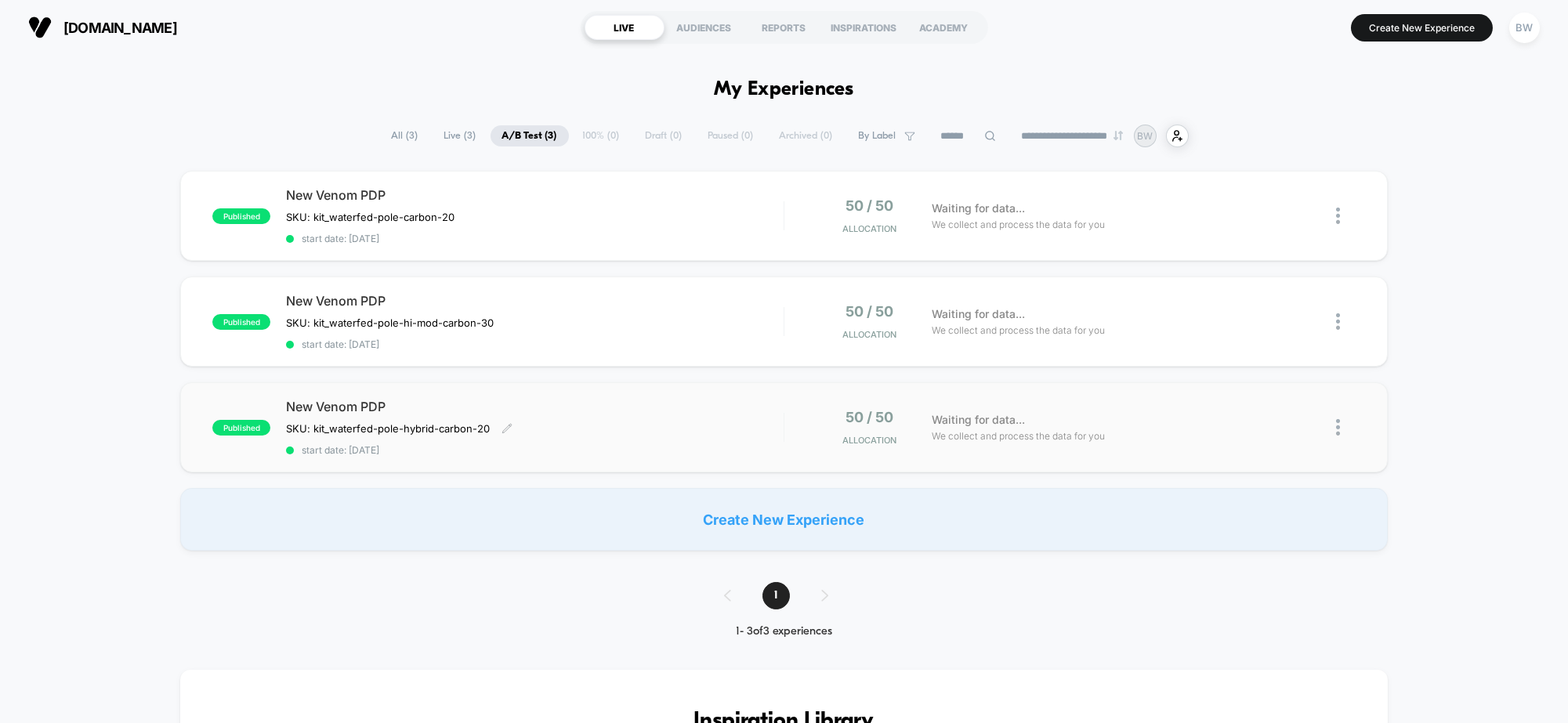
click at [644, 432] on div "New Venom PDP SKU: kit_waterfed-pole-hybrid-carbon-20 Click to edit experience …" at bounding box center [534, 427] width 497 height 57
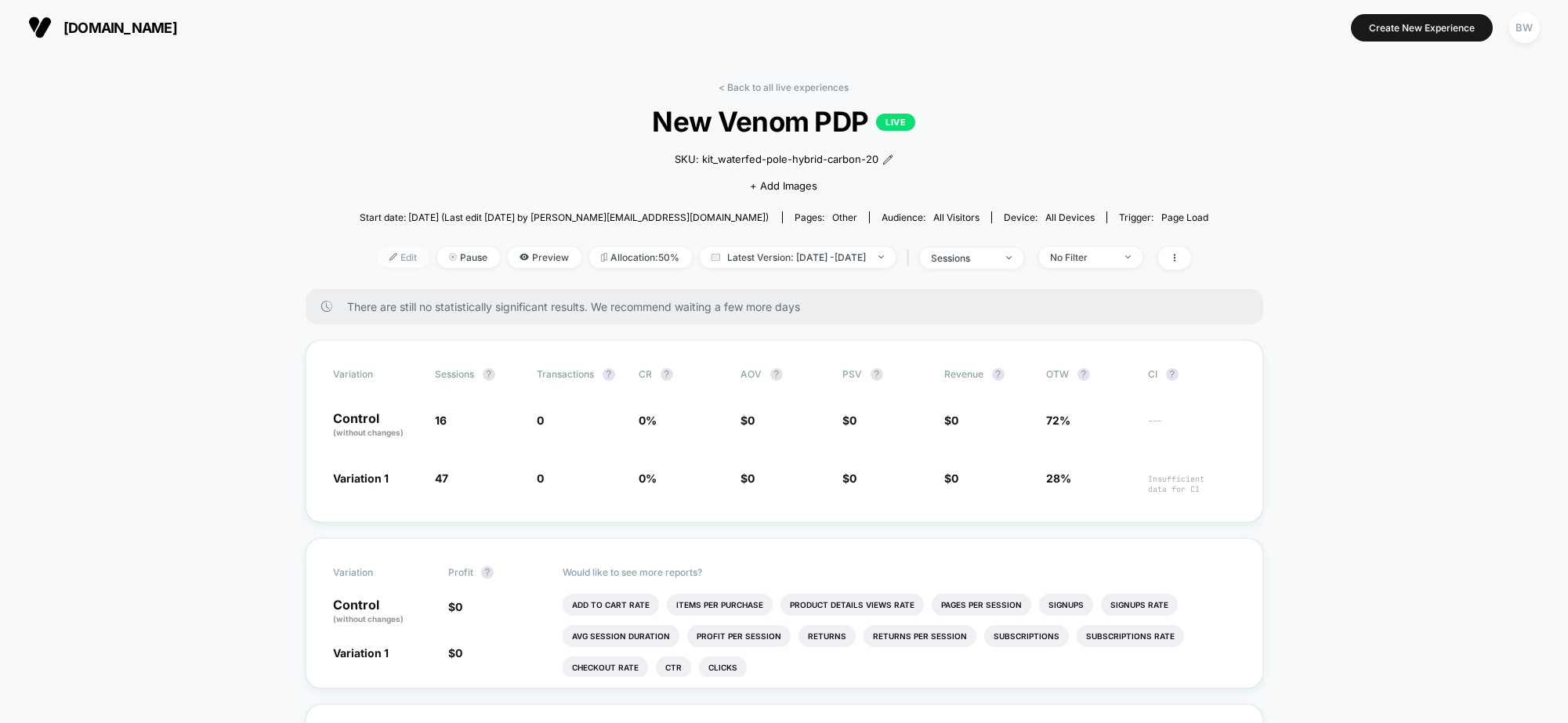
click at [389, 259] on img at bounding box center [393, 257] width 8 height 8
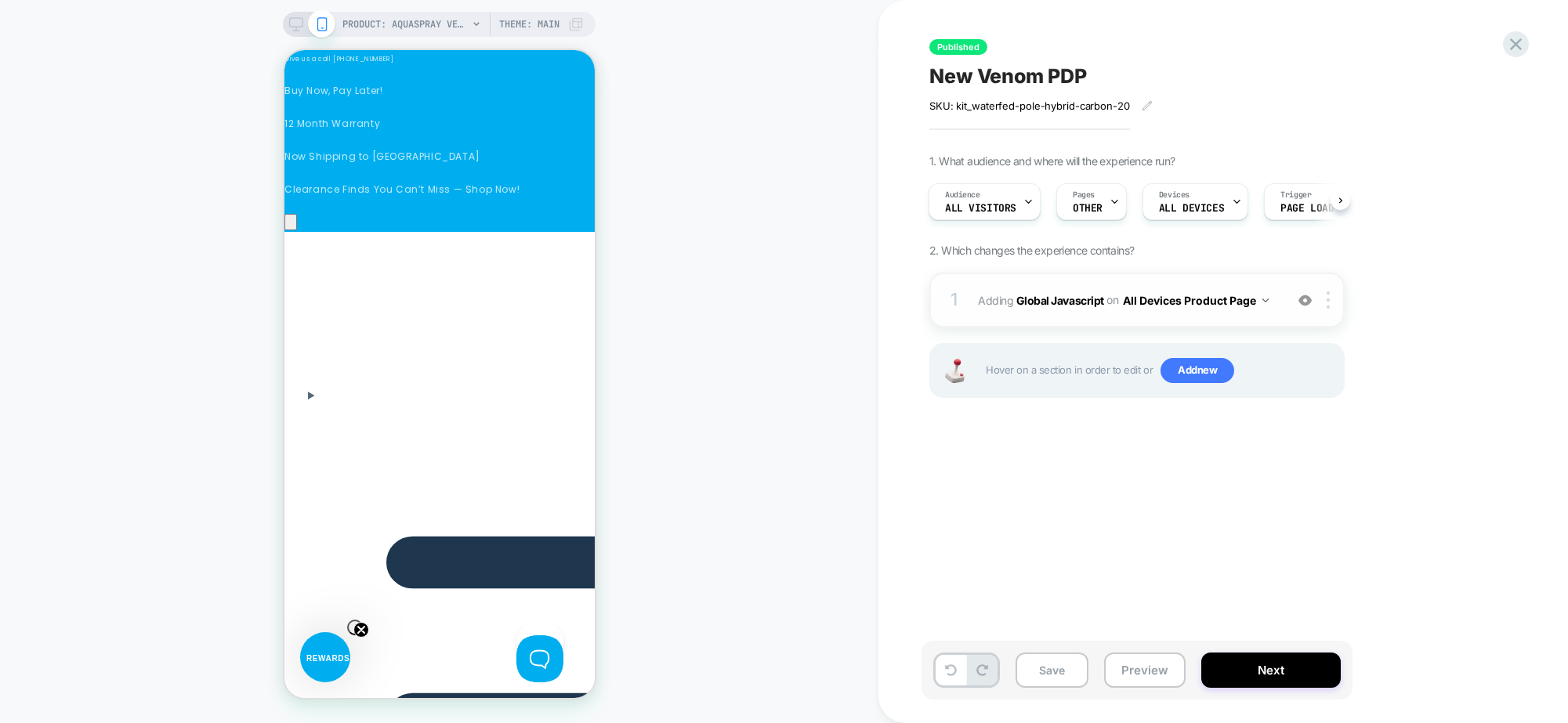
scroll to position [0, 445]
click at [1462, 319] on div "1. What audience and where will the experience run? Audience All Visitors Pages…" at bounding box center [1216, 295] width 572 height 283
click at [1509, 44] on icon at bounding box center [1516, 45] width 21 height 21
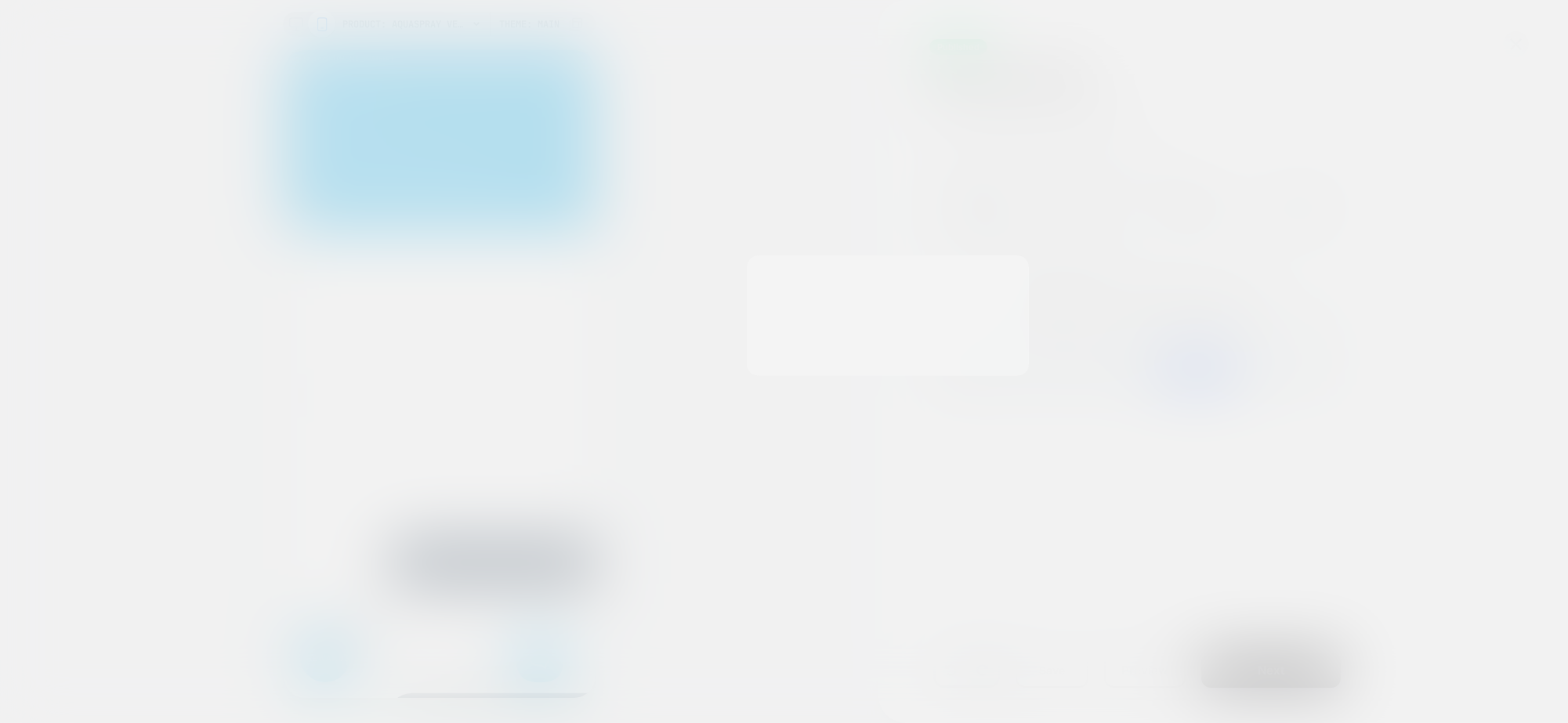
scroll to position [0, 223]
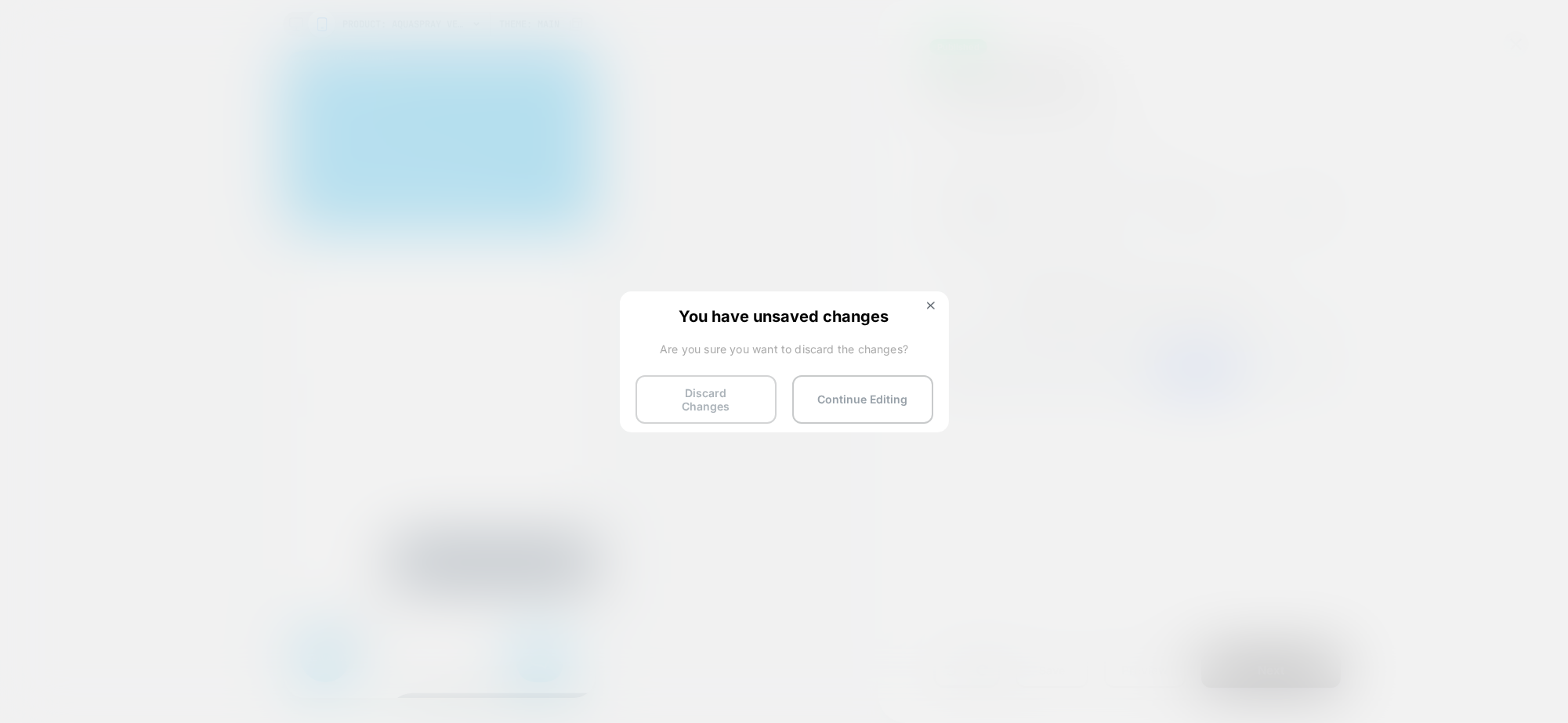
click at [718, 393] on button "Discard Changes" at bounding box center [706, 399] width 141 height 49
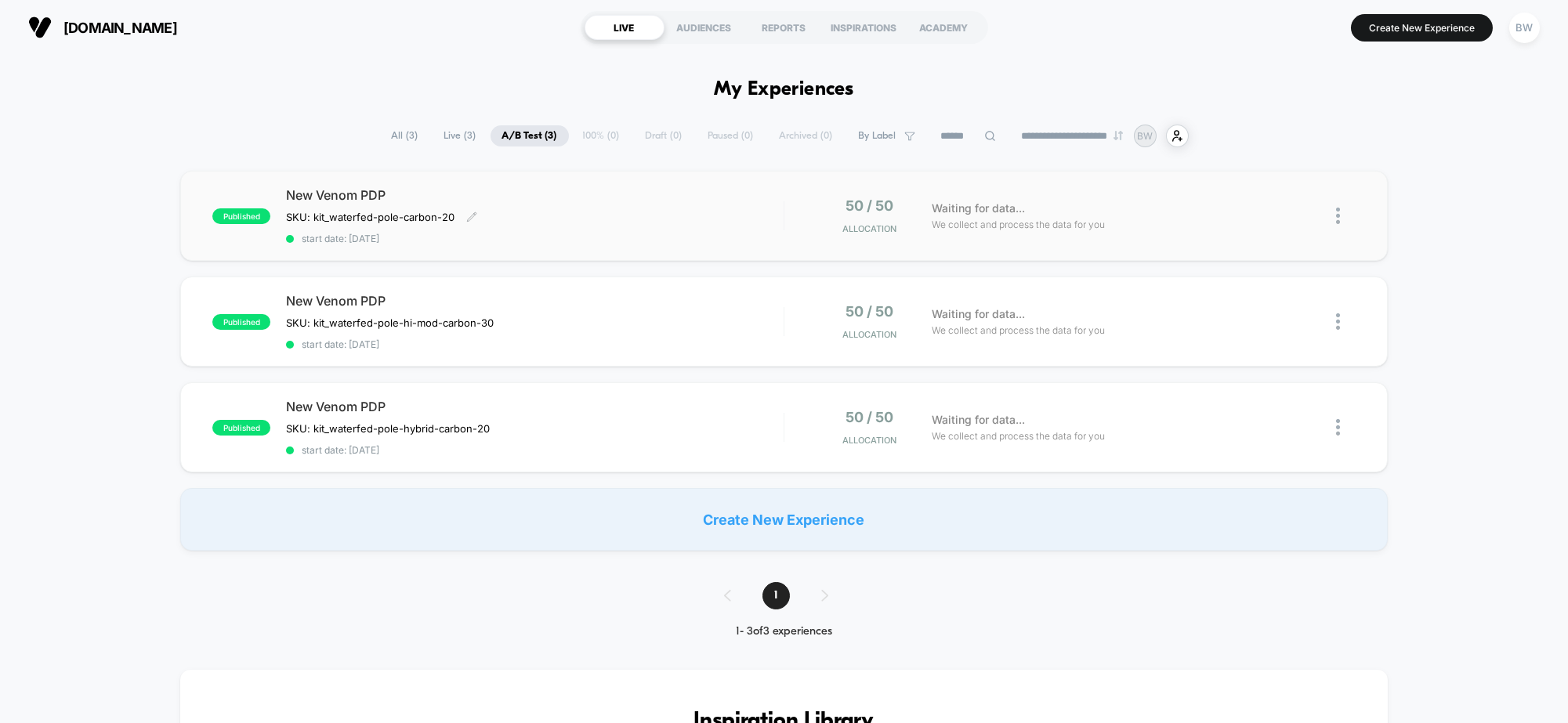
click at [723, 210] on div "New Venom PDP SKU: kit_waterfed-pole-carbon-20 Click to edit experience details…" at bounding box center [534, 215] width 497 height 57
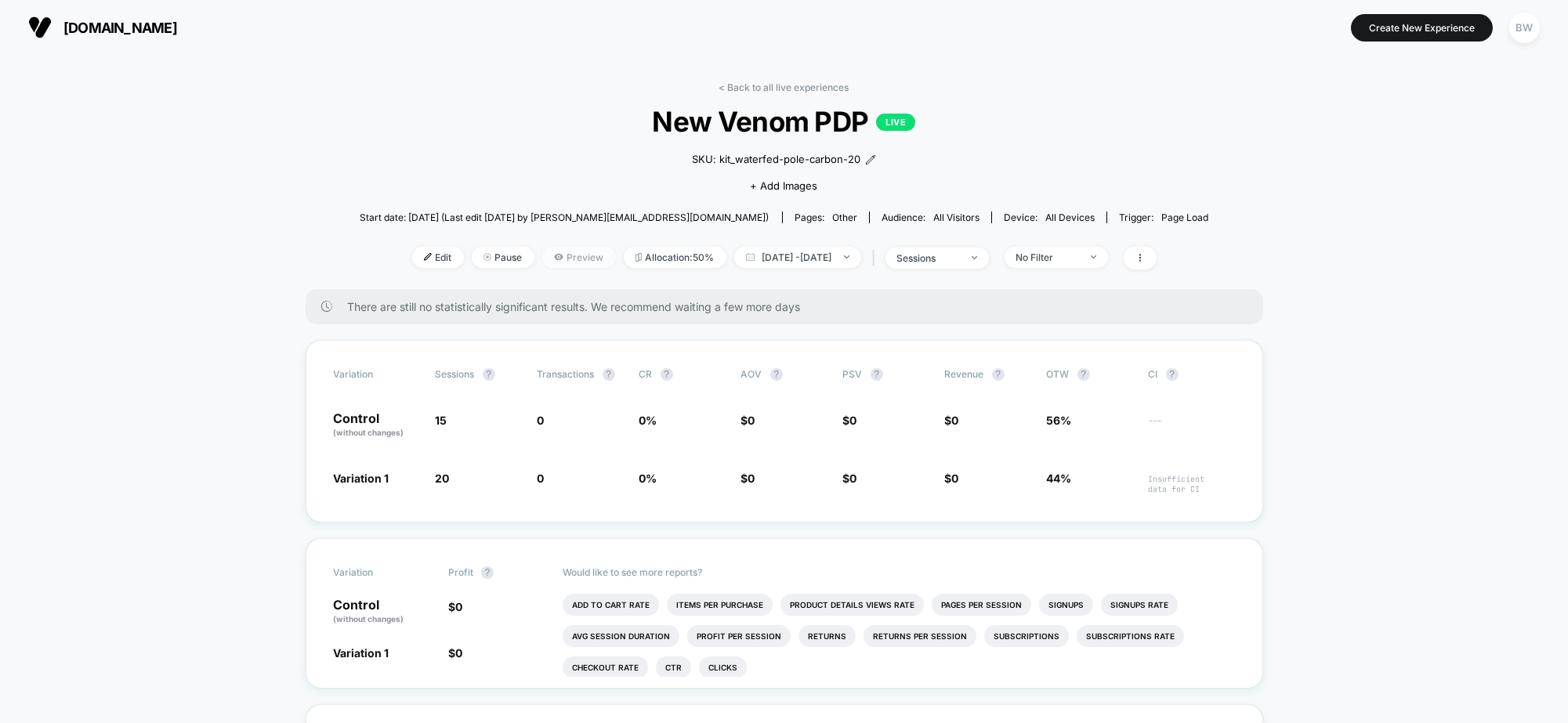
click at [542, 259] on span "Preview" at bounding box center [578, 257] width 73 height 21
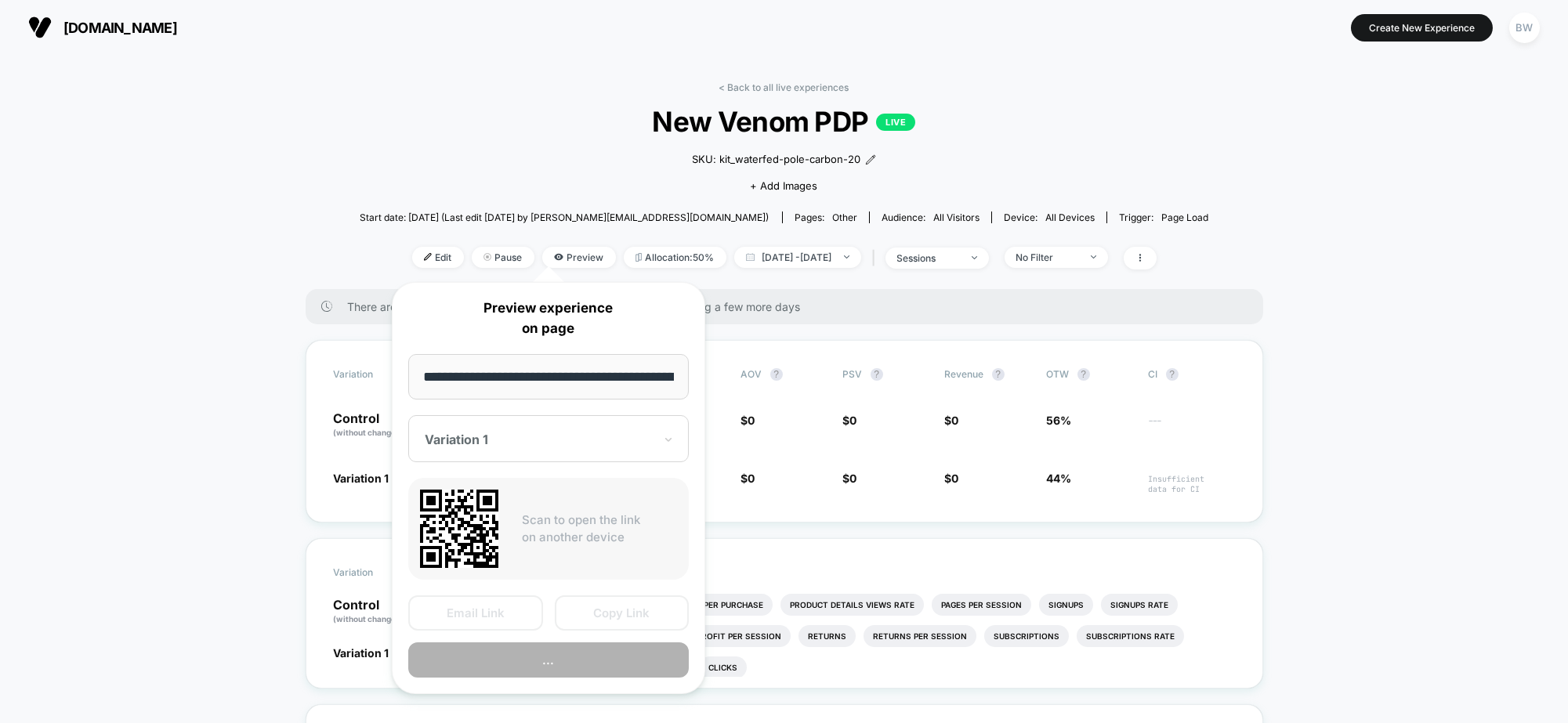
scroll to position [0, 471]
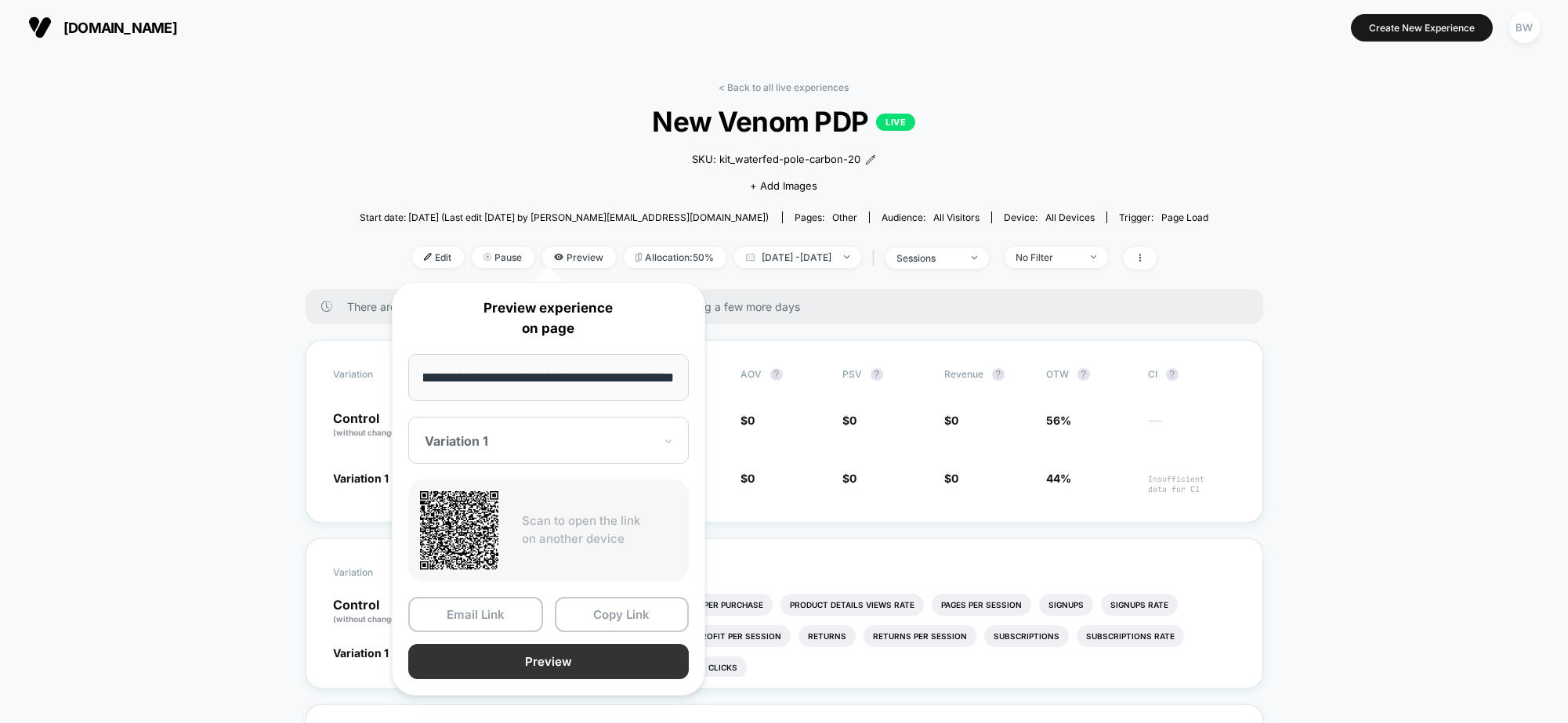
click at [532, 660] on button "Preview" at bounding box center [549, 661] width 280 height 35
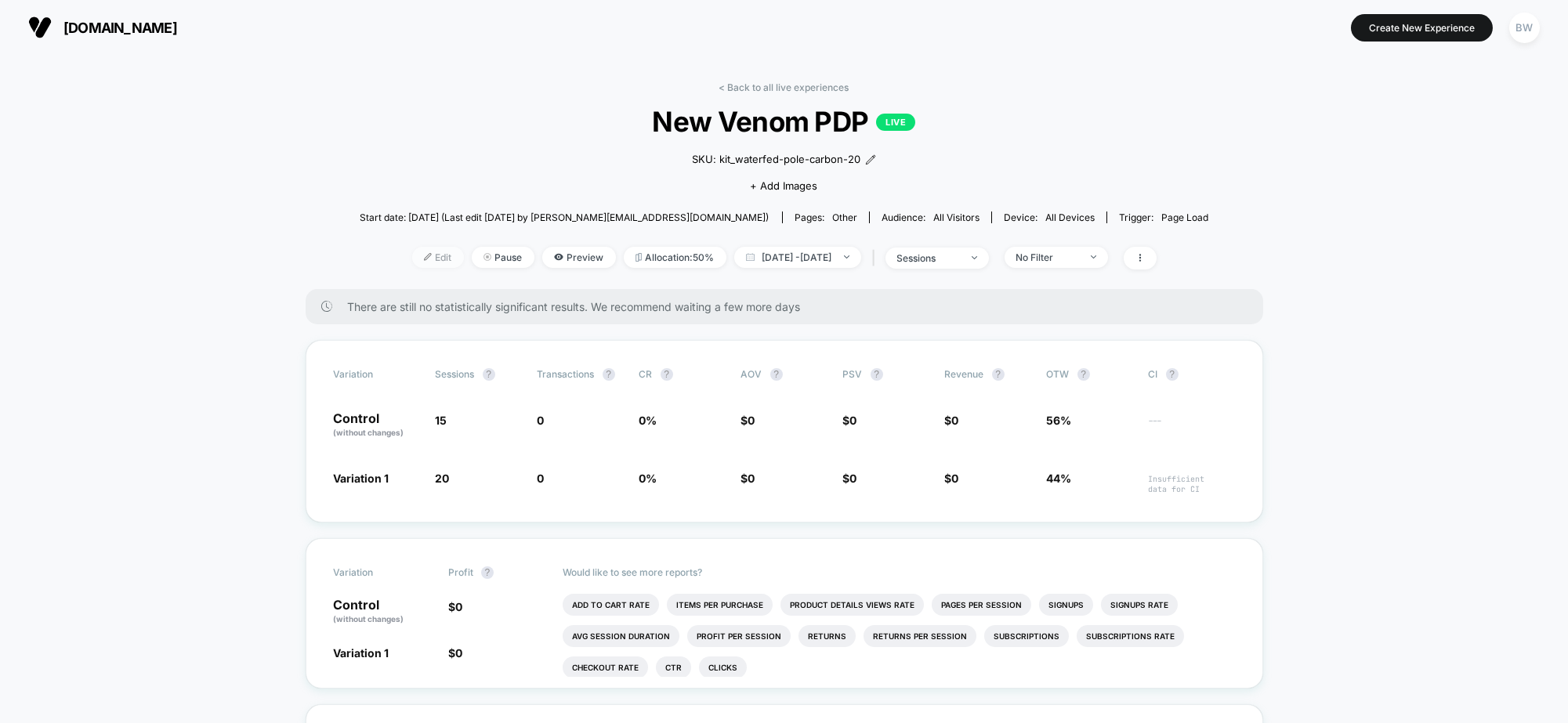
click at [412, 261] on span "Edit" at bounding box center [438, 257] width 52 height 21
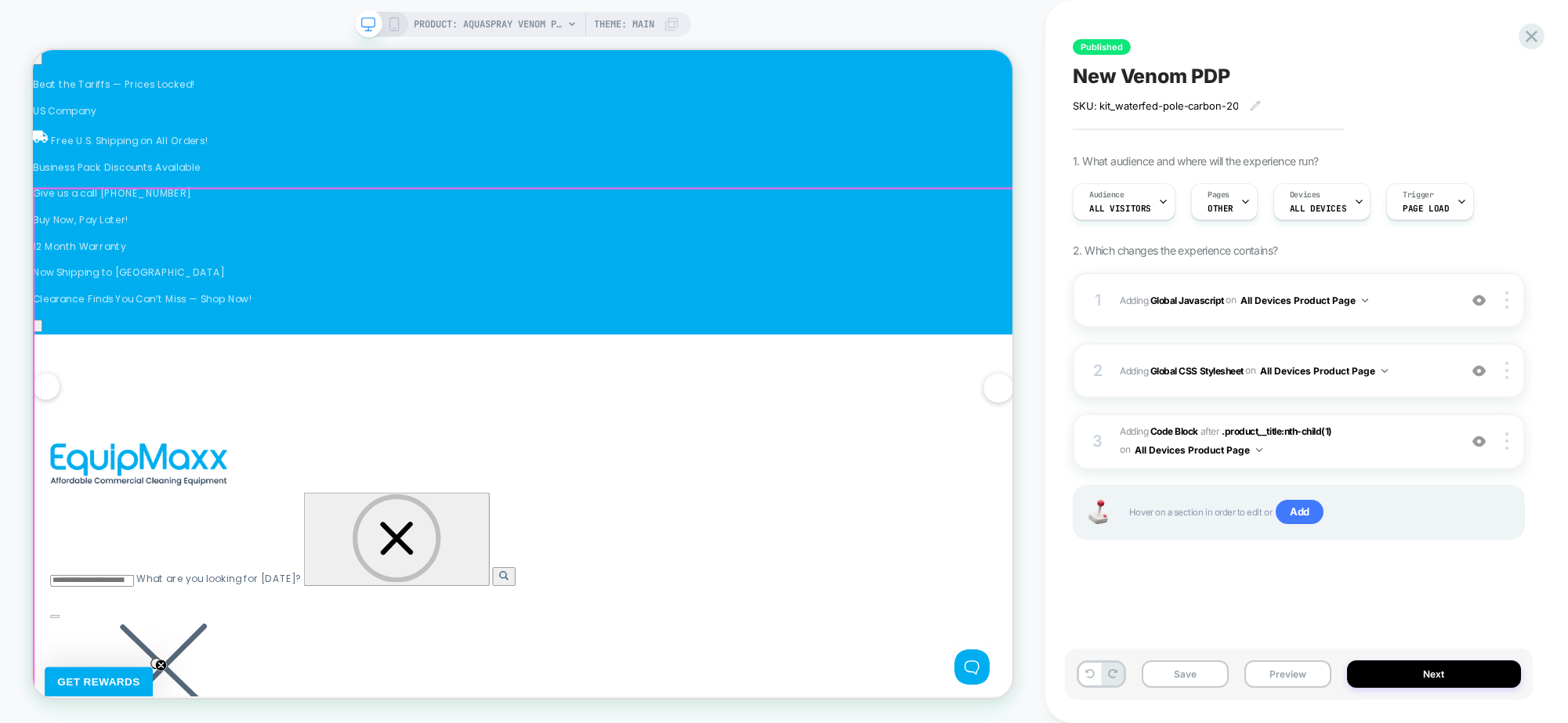
scroll to position [0, 2037]
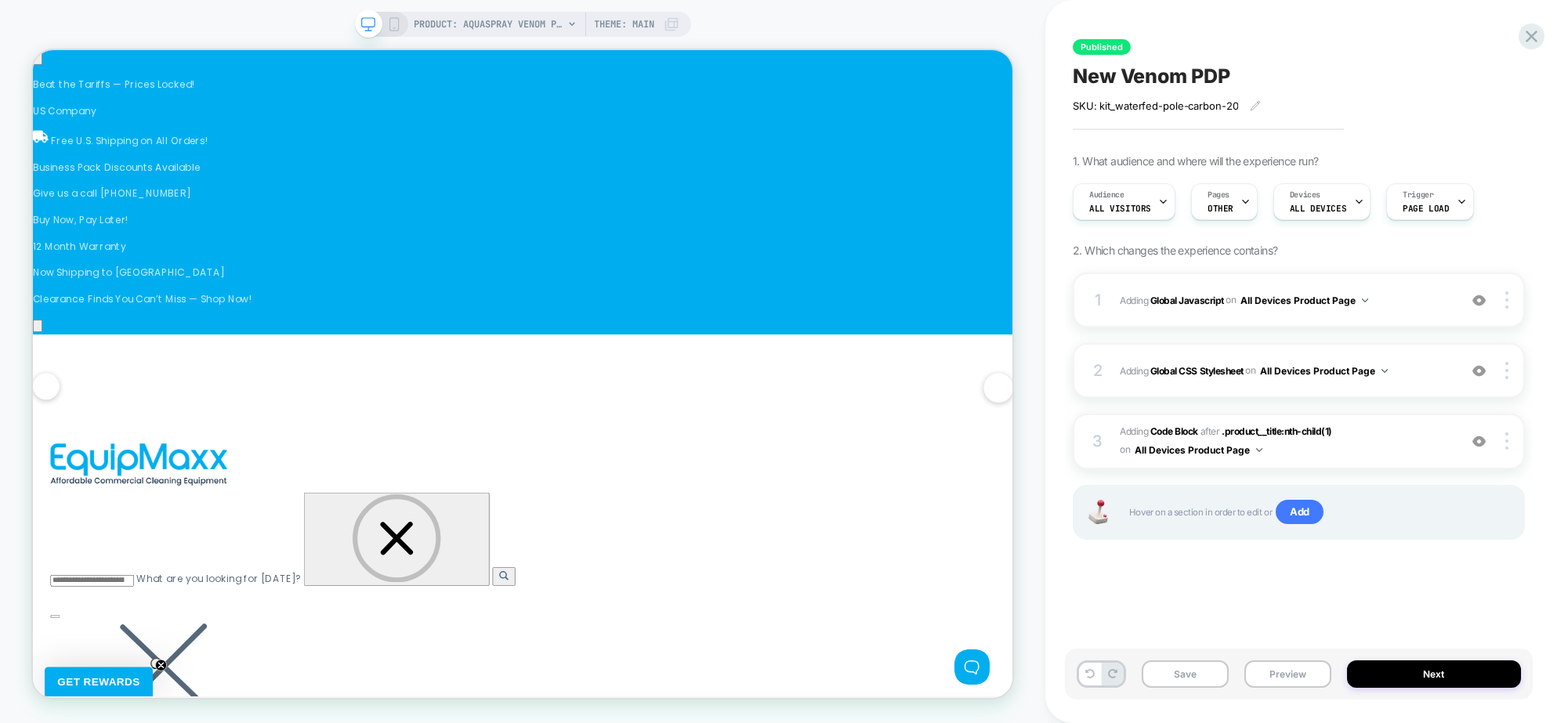
click at [1462, 689] on div "Save Preview Next" at bounding box center [1298, 674] width 468 height 51
click at [1460, 681] on button "Next" at bounding box center [1434, 674] width 174 height 27
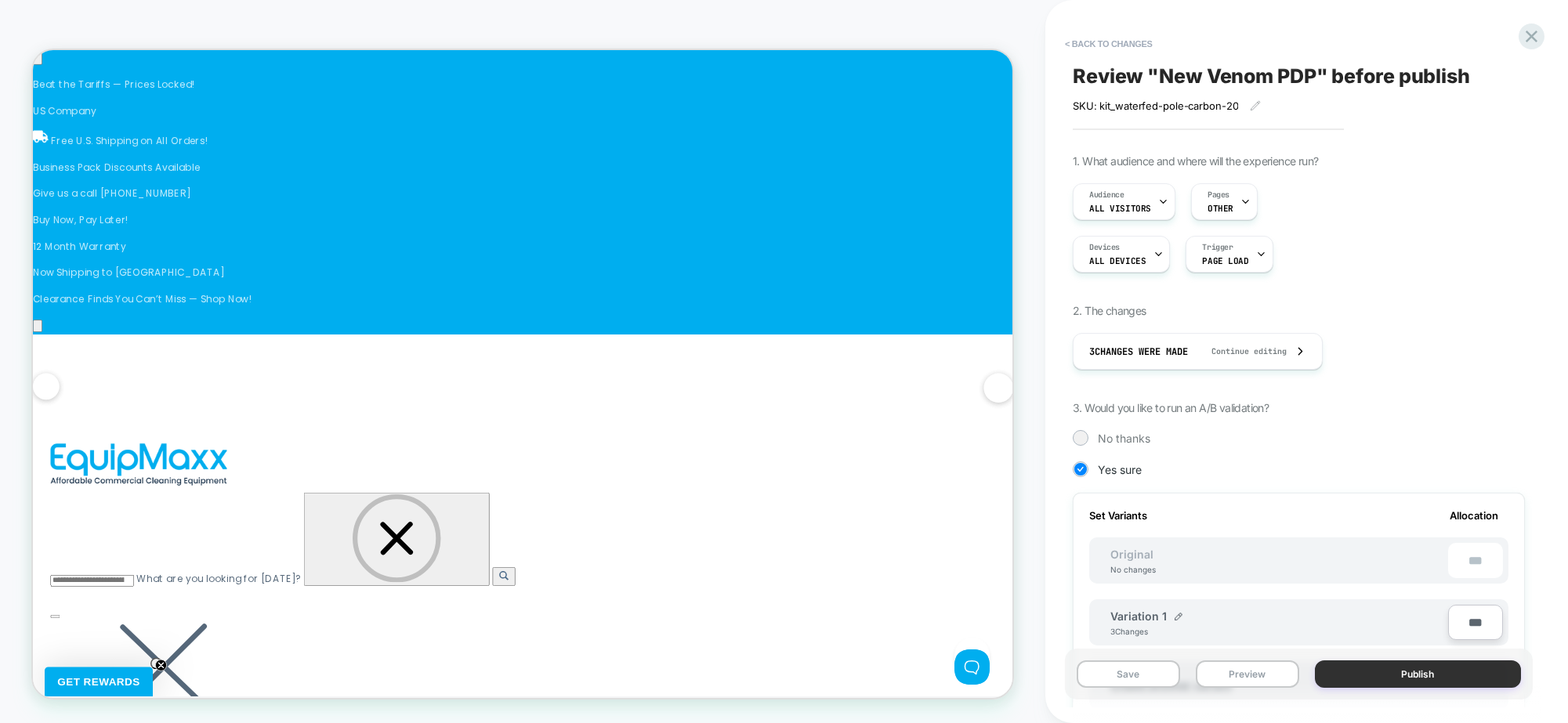
click at [1460, 680] on button "Publish" at bounding box center [1418, 674] width 207 height 27
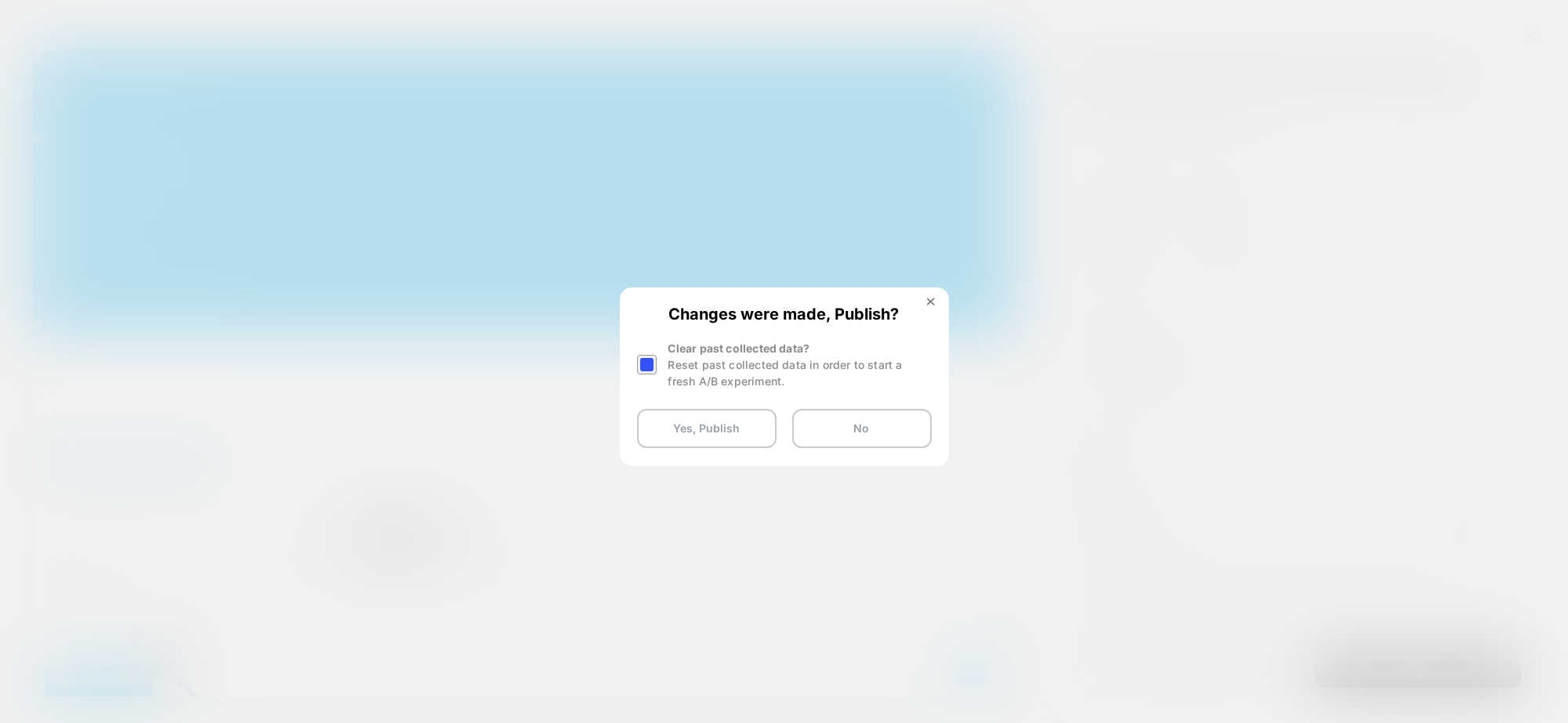
click at [640, 356] on div at bounding box center [647, 364] width 20 height 20
click at [705, 434] on button "Yes, Publish" at bounding box center [706, 429] width 139 height 40
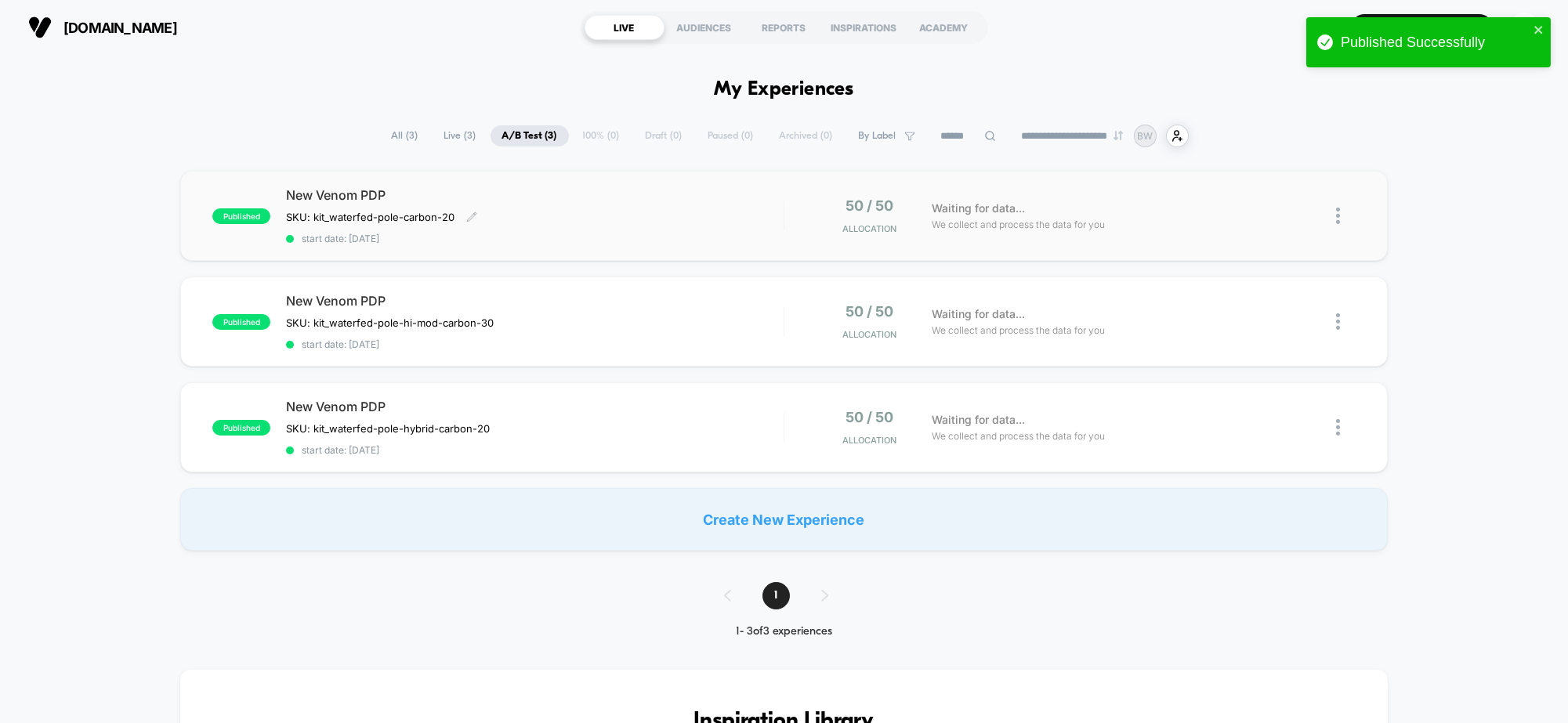
click at [736, 197] on span "New Venom PDP" at bounding box center [534, 195] width 497 height 16
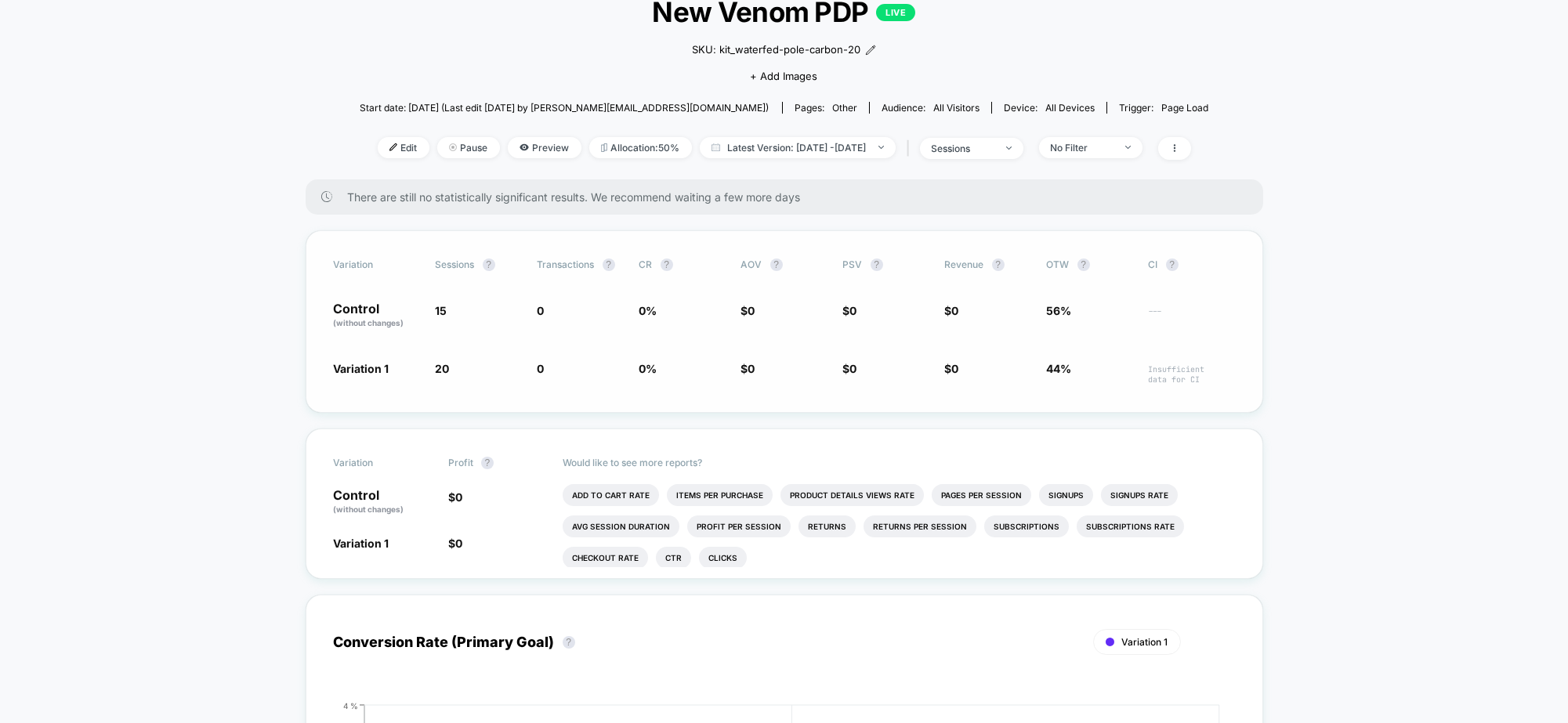
scroll to position [97, 0]
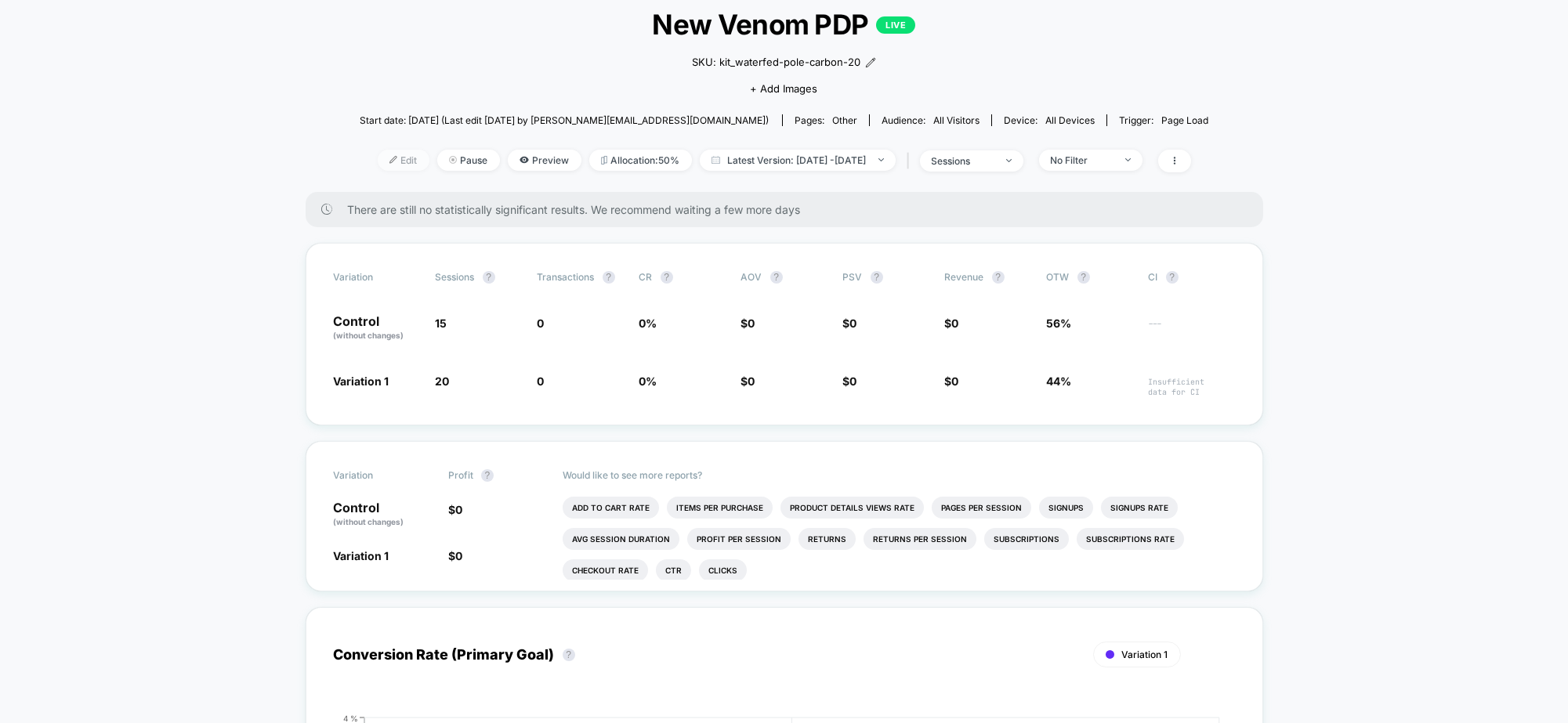
click at [378, 162] on span "Edit" at bounding box center [403, 160] width 52 height 21
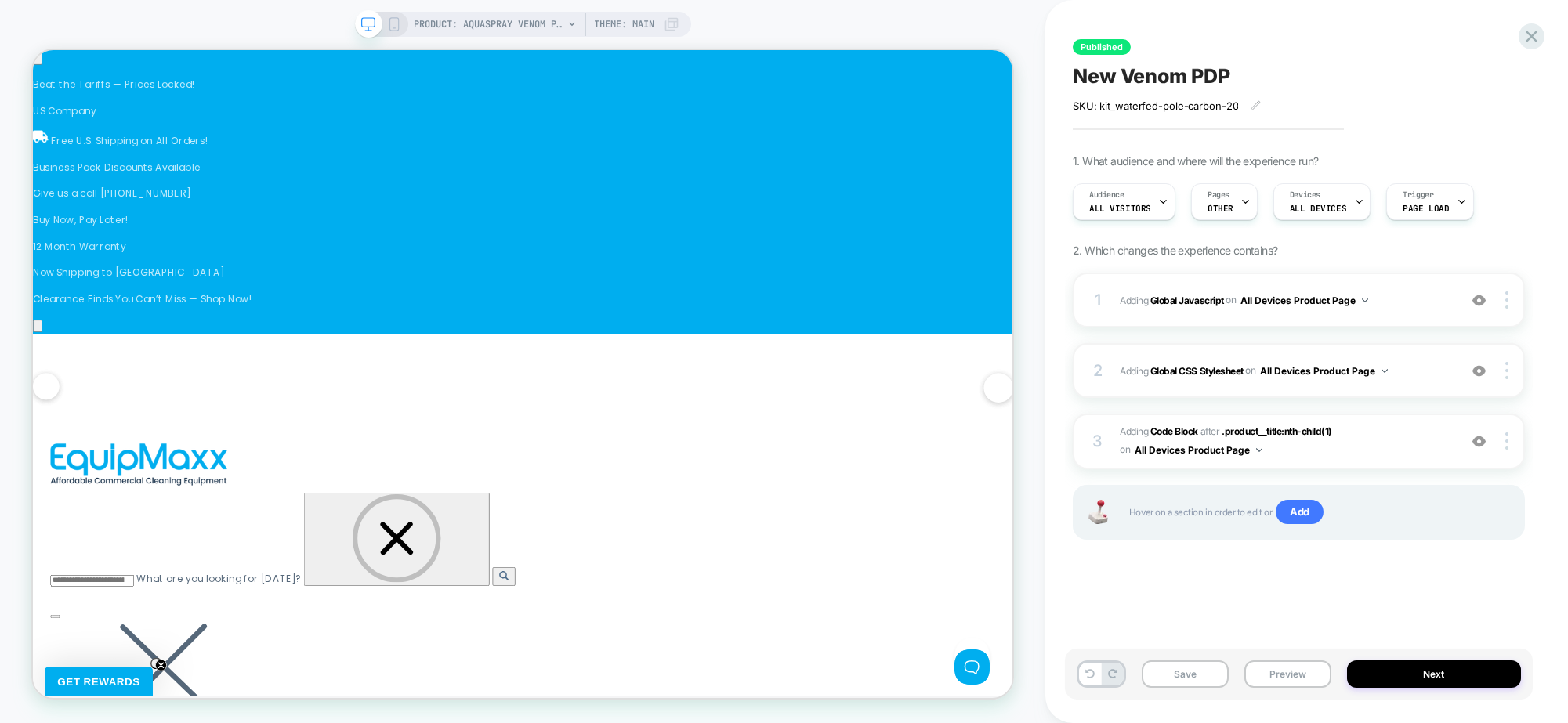
scroll to position [0, 1019]
click at [1509, 377] on div at bounding box center [1509, 370] width 30 height 17
click at [1411, 435] on div "Delete" at bounding box center [1415, 434] width 139 height 42
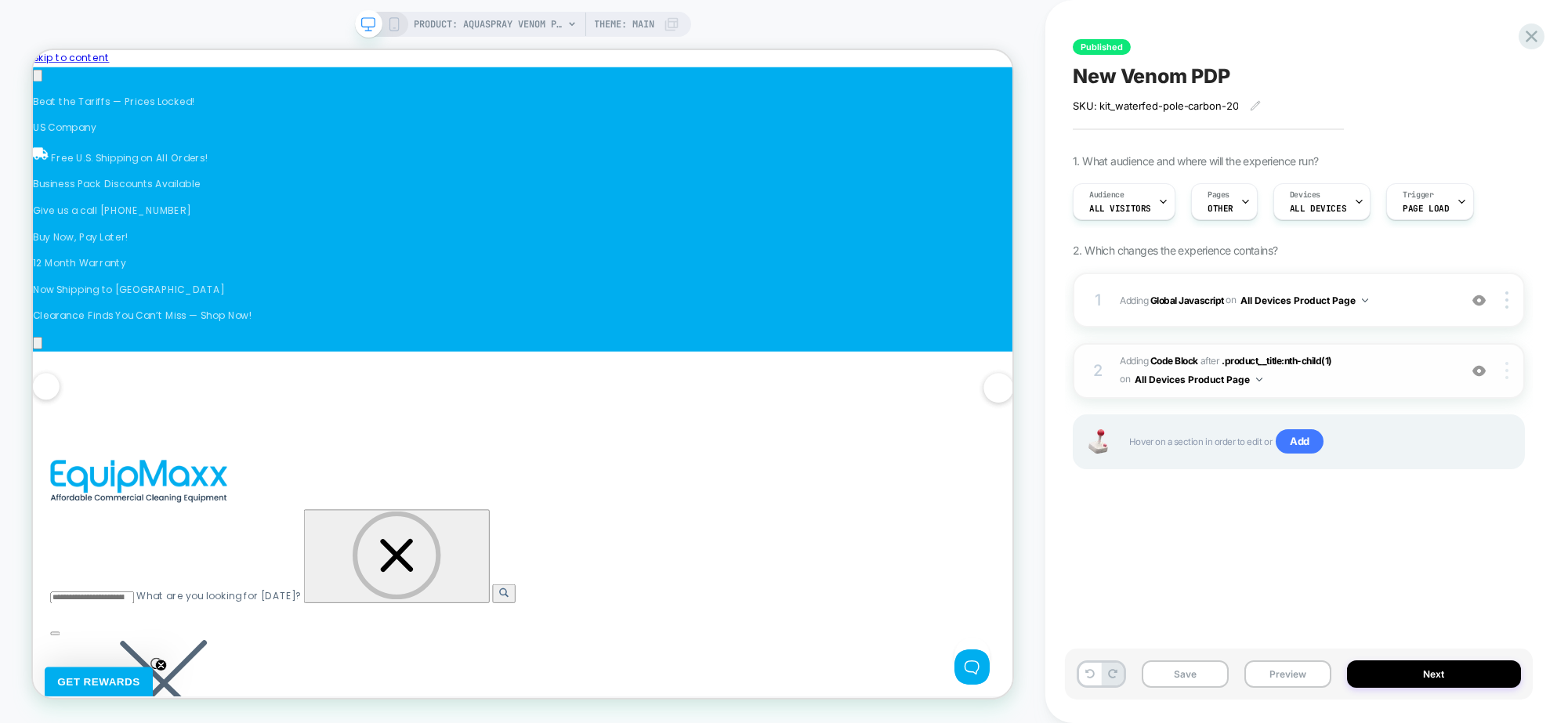
scroll to position [0, 1528]
click at [1507, 372] on img at bounding box center [1507, 370] width 3 height 17
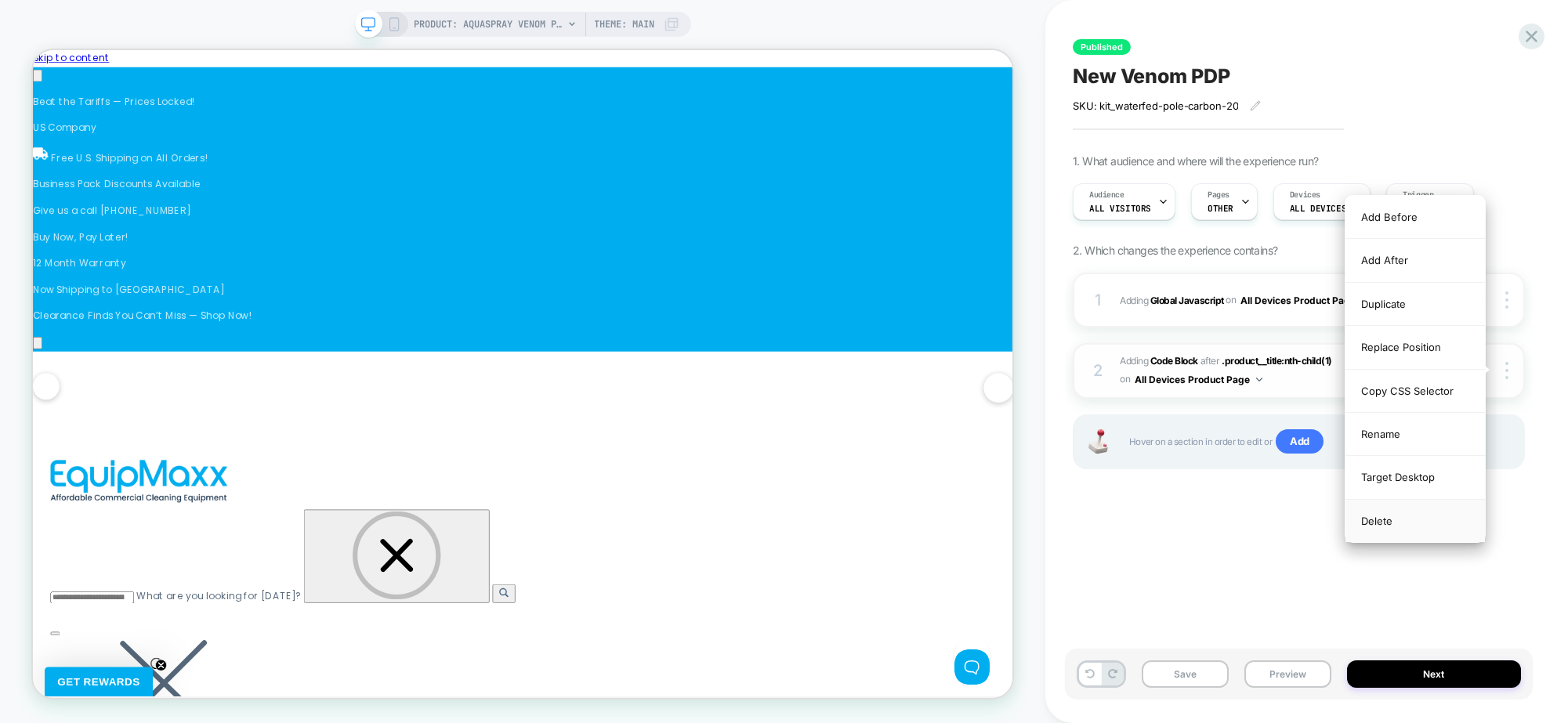
click at [1399, 511] on div "Delete" at bounding box center [1415, 520] width 139 height 42
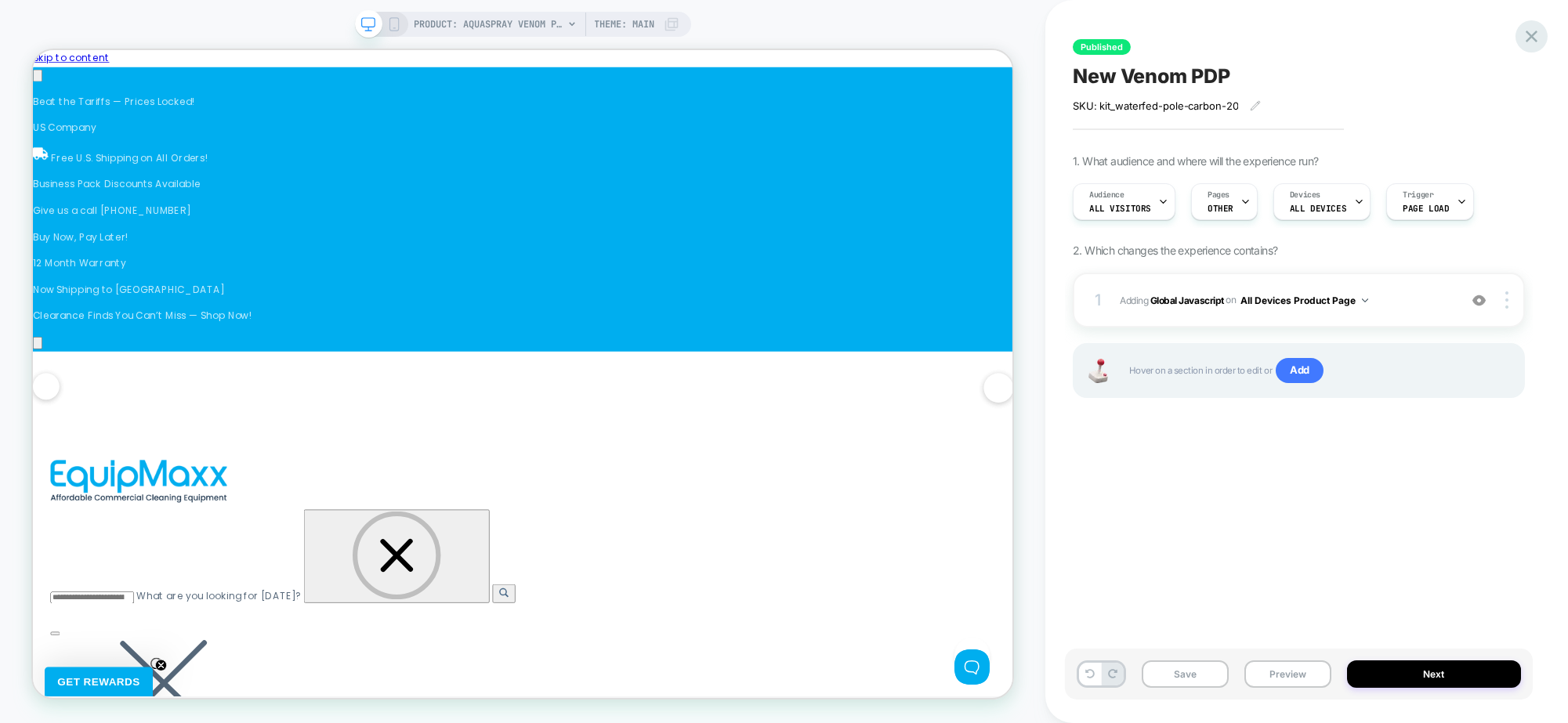
scroll to position [0, 2546]
click at [1446, 672] on button "Next" at bounding box center [1434, 674] width 174 height 27
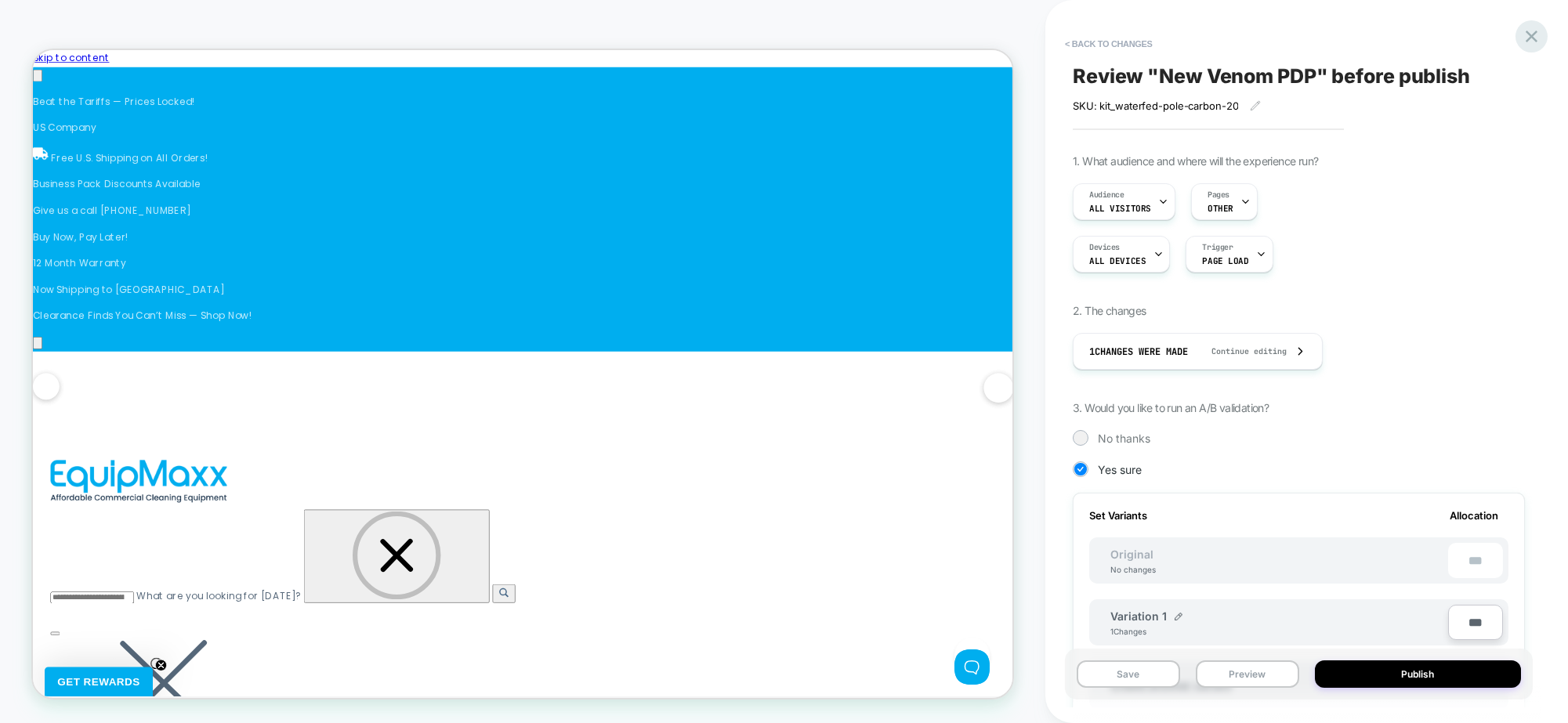
click at [1530, 27] on icon at bounding box center [1532, 36] width 21 height 21
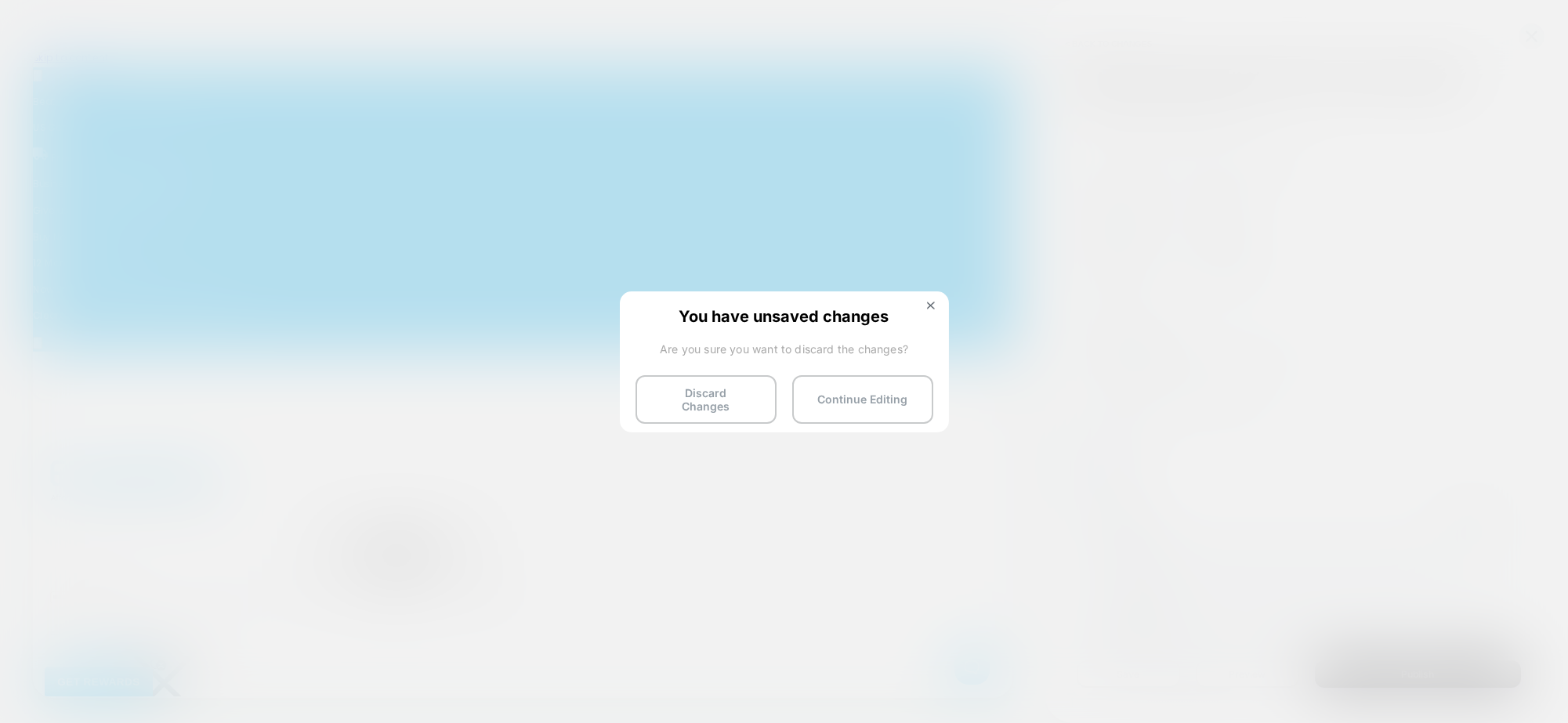
click at [727, 388] on button "Discard Changes" at bounding box center [706, 399] width 141 height 49
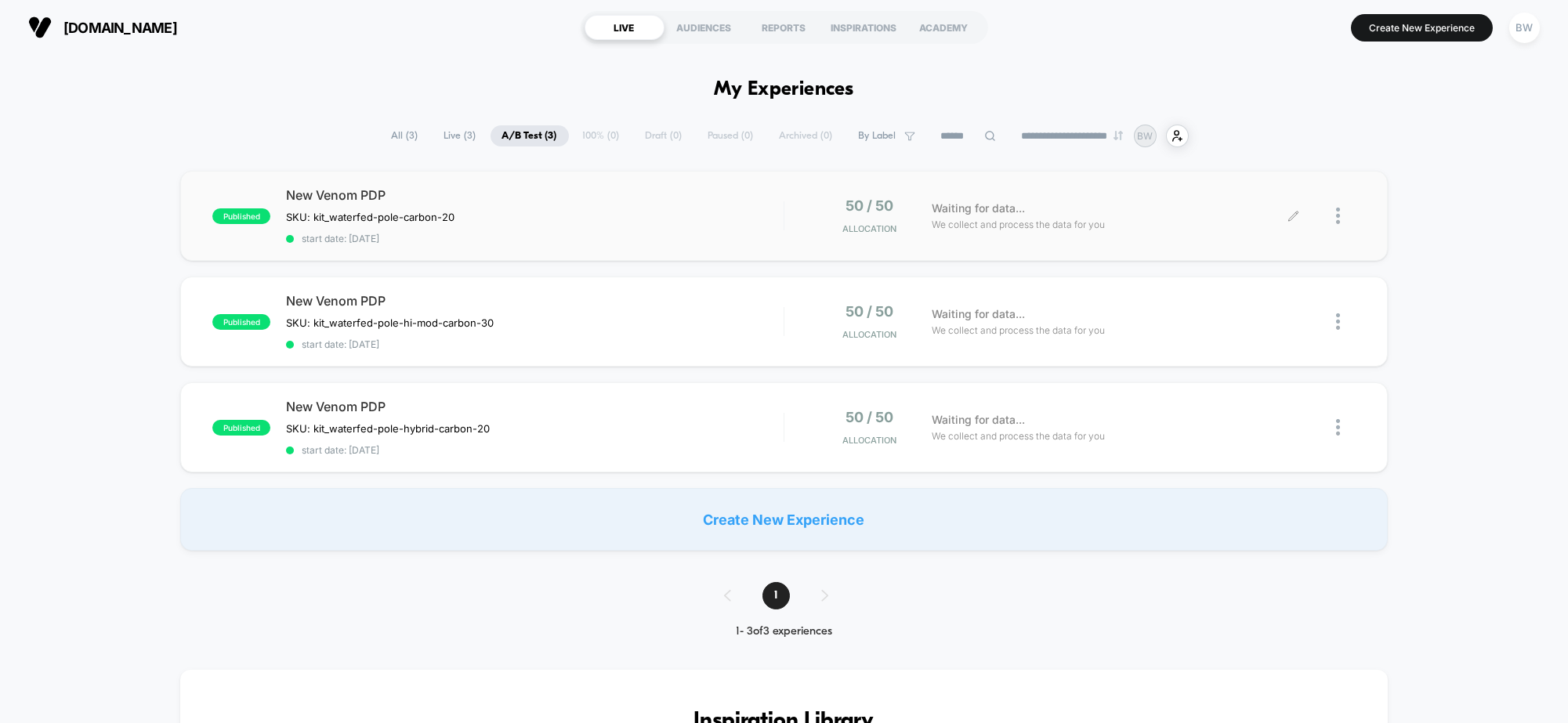
click at [1334, 219] on div at bounding box center [1325, 215] width 62 height 37
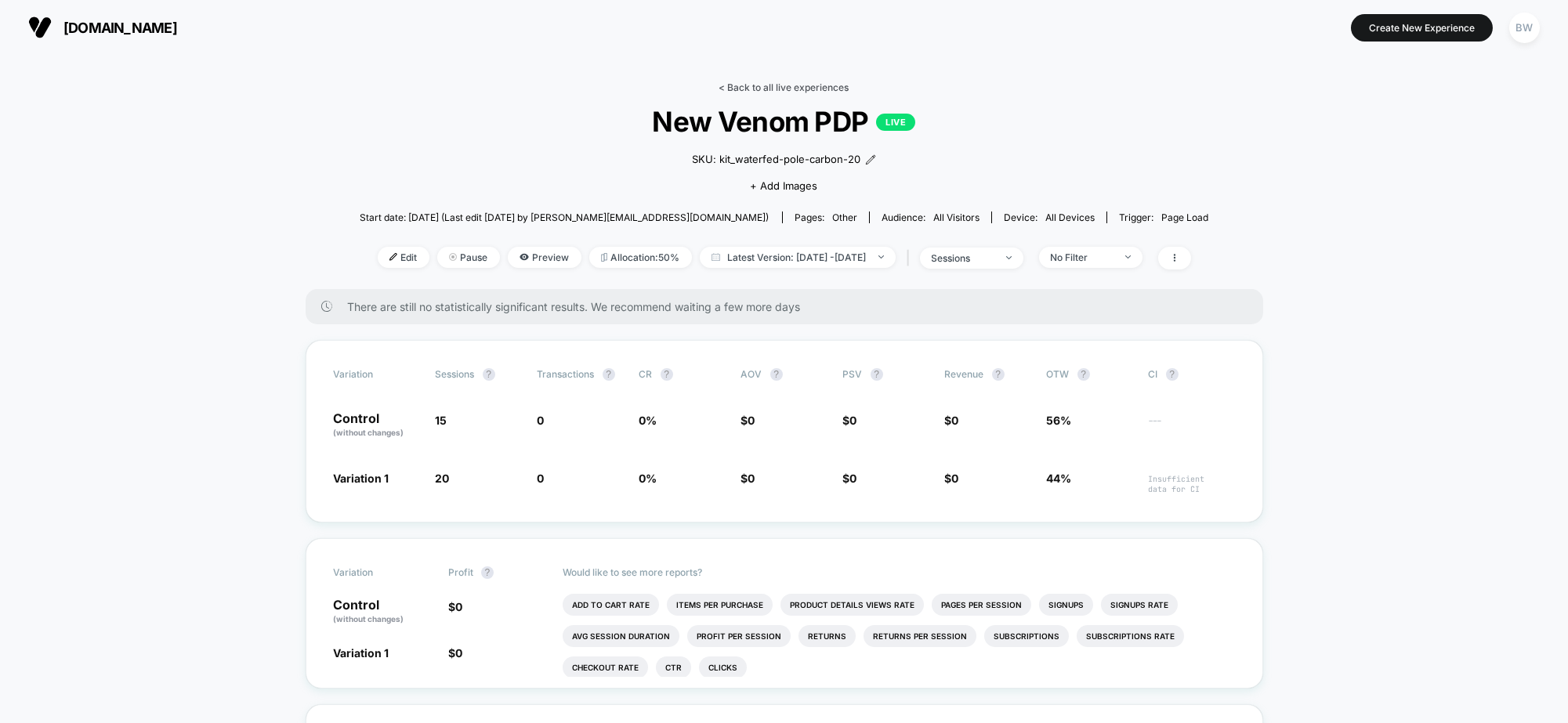
click at [825, 89] on link "< Back to all live experiences" at bounding box center [784, 87] width 130 height 12
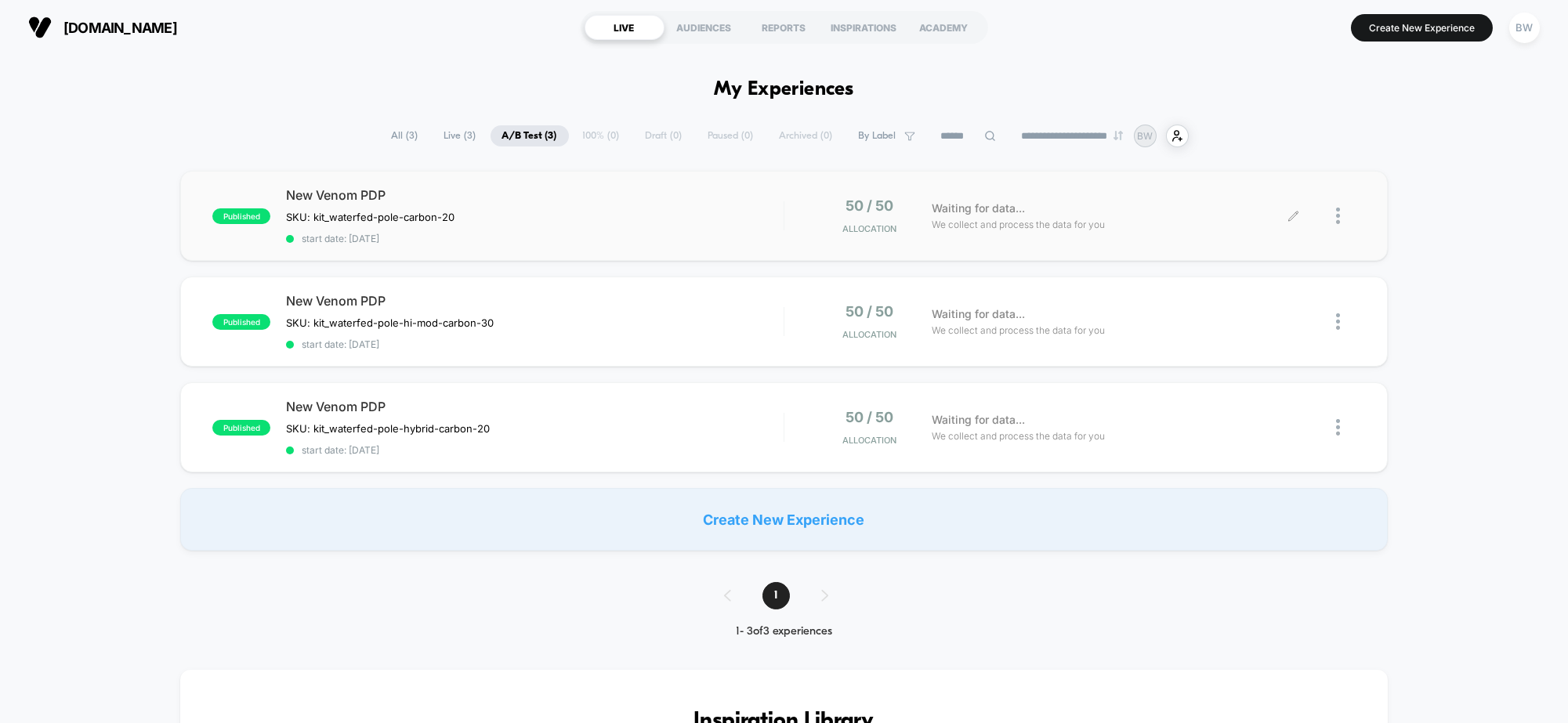
click at [1341, 219] on div at bounding box center [1346, 215] width 20 height 37
click at [1245, 310] on div "Archive" at bounding box center [1257, 307] width 141 height 35
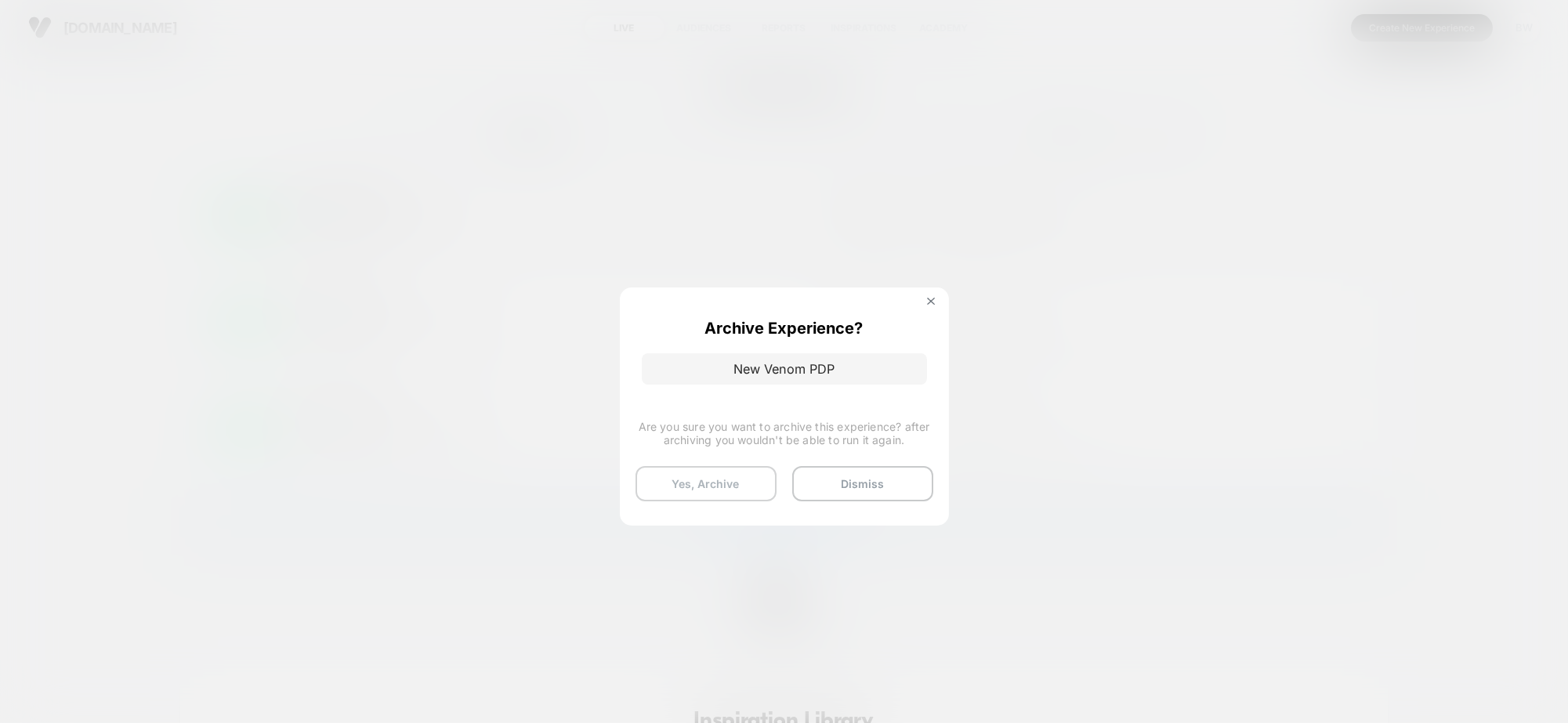
click at [721, 483] on button "Yes, Archive" at bounding box center [706, 483] width 141 height 35
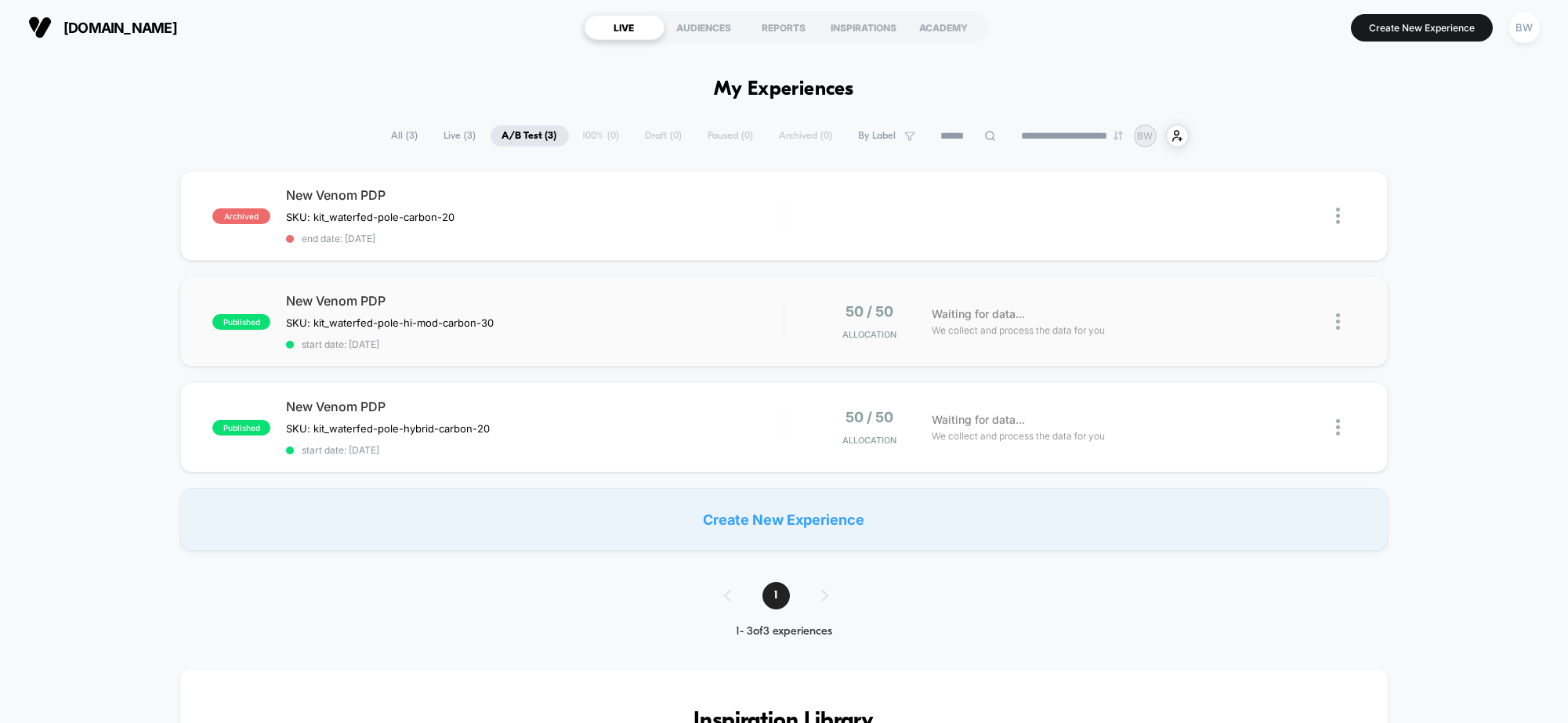
click at [1336, 322] on img at bounding box center [1338, 322] width 4 height 16
click at [1250, 410] on div "Archive" at bounding box center [1257, 411] width 141 height 35
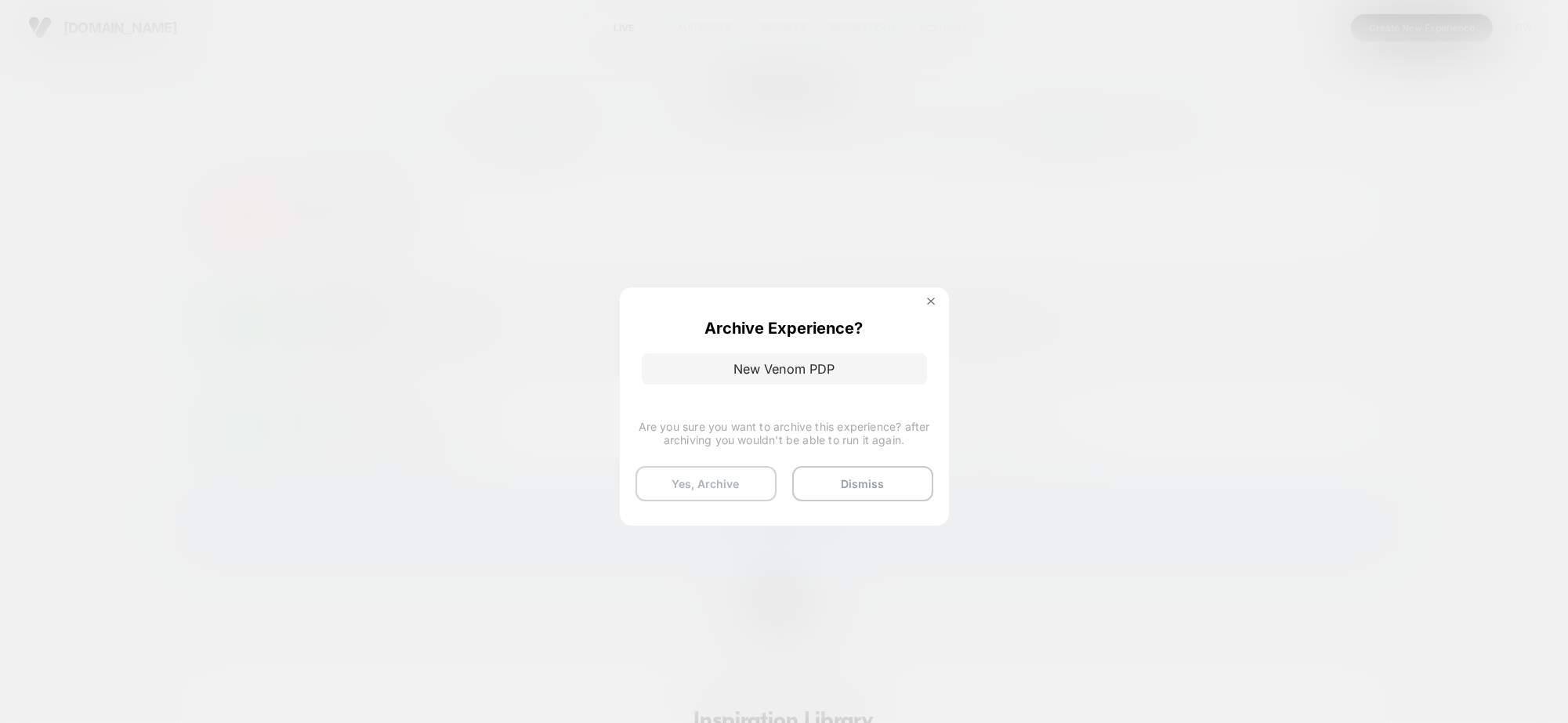
click at [699, 490] on button "Yes, Archive" at bounding box center [706, 483] width 141 height 35
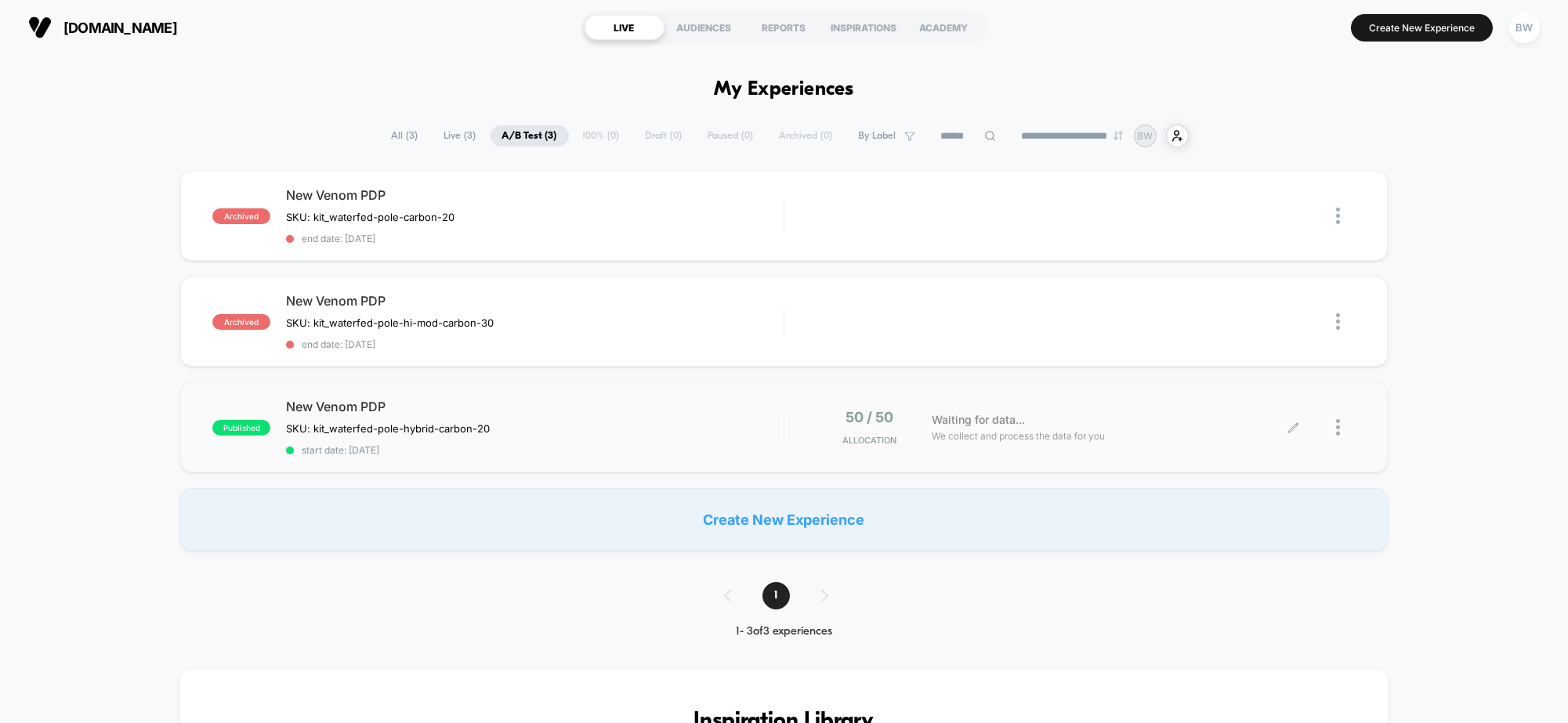
click at [1340, 432] on div at bounding box center [1346, 427] width 20 height 37
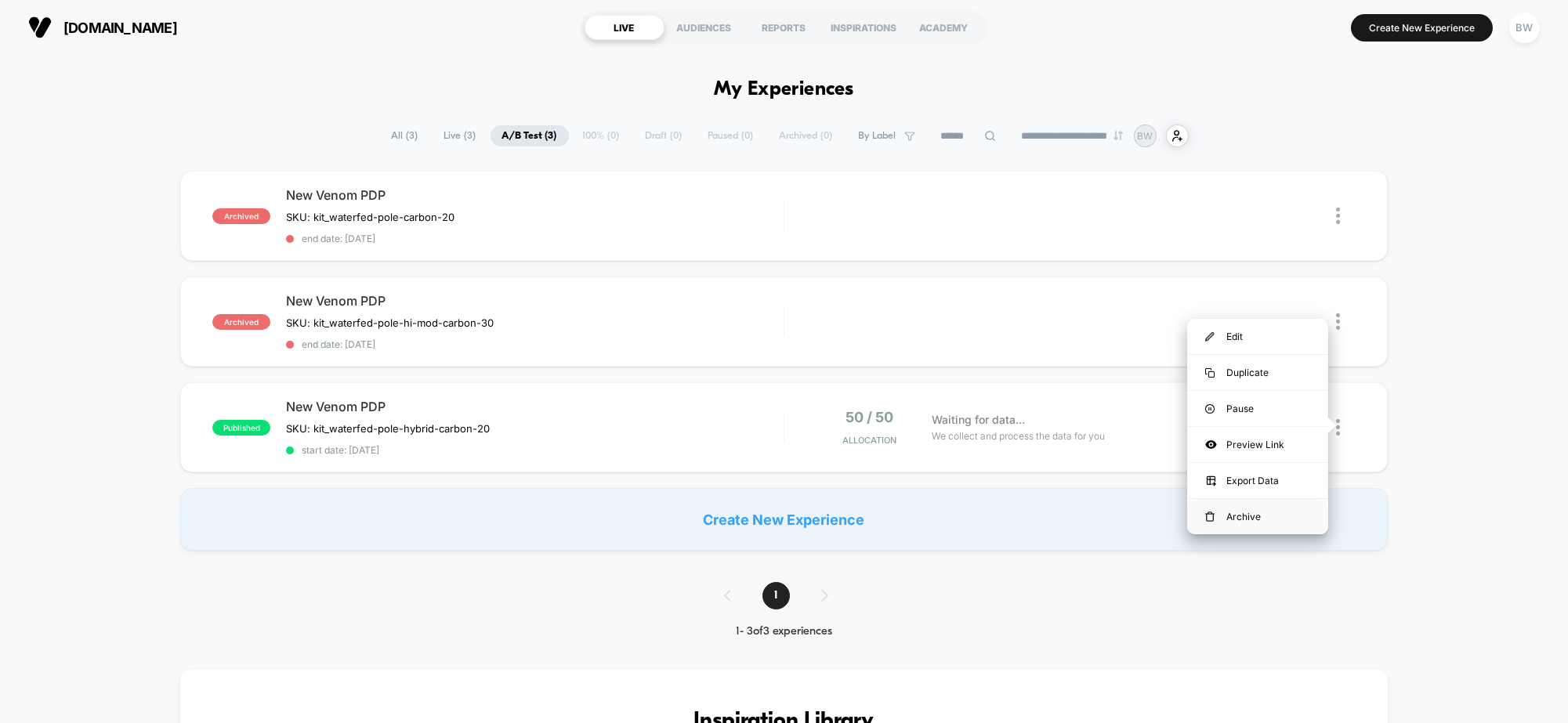
click at [1231, 515] on div "Archive" at bounding box center [1257, 516] width 141 height 35
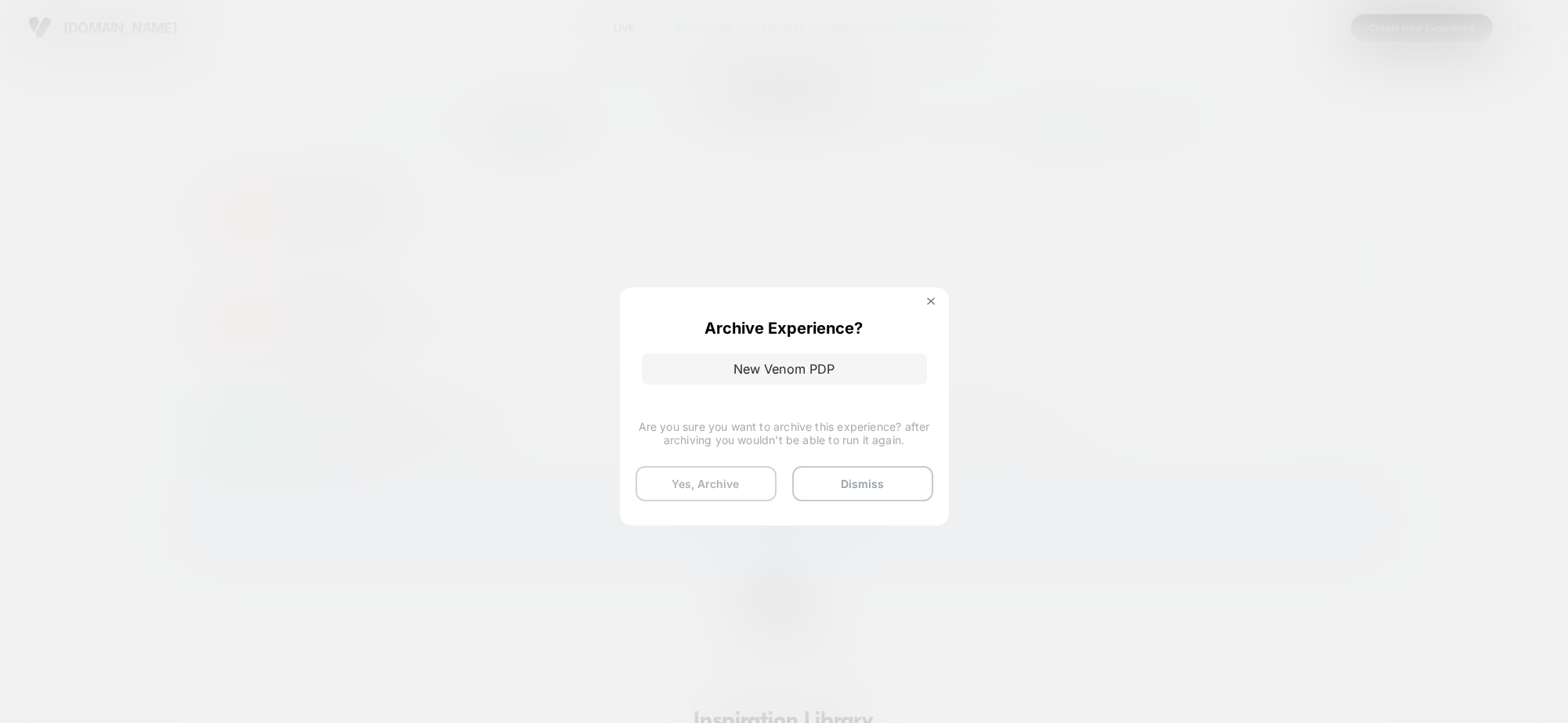
click at [695, 487] on button "Yes, Archive" at bounding box center [706, 483] width 141 height 35
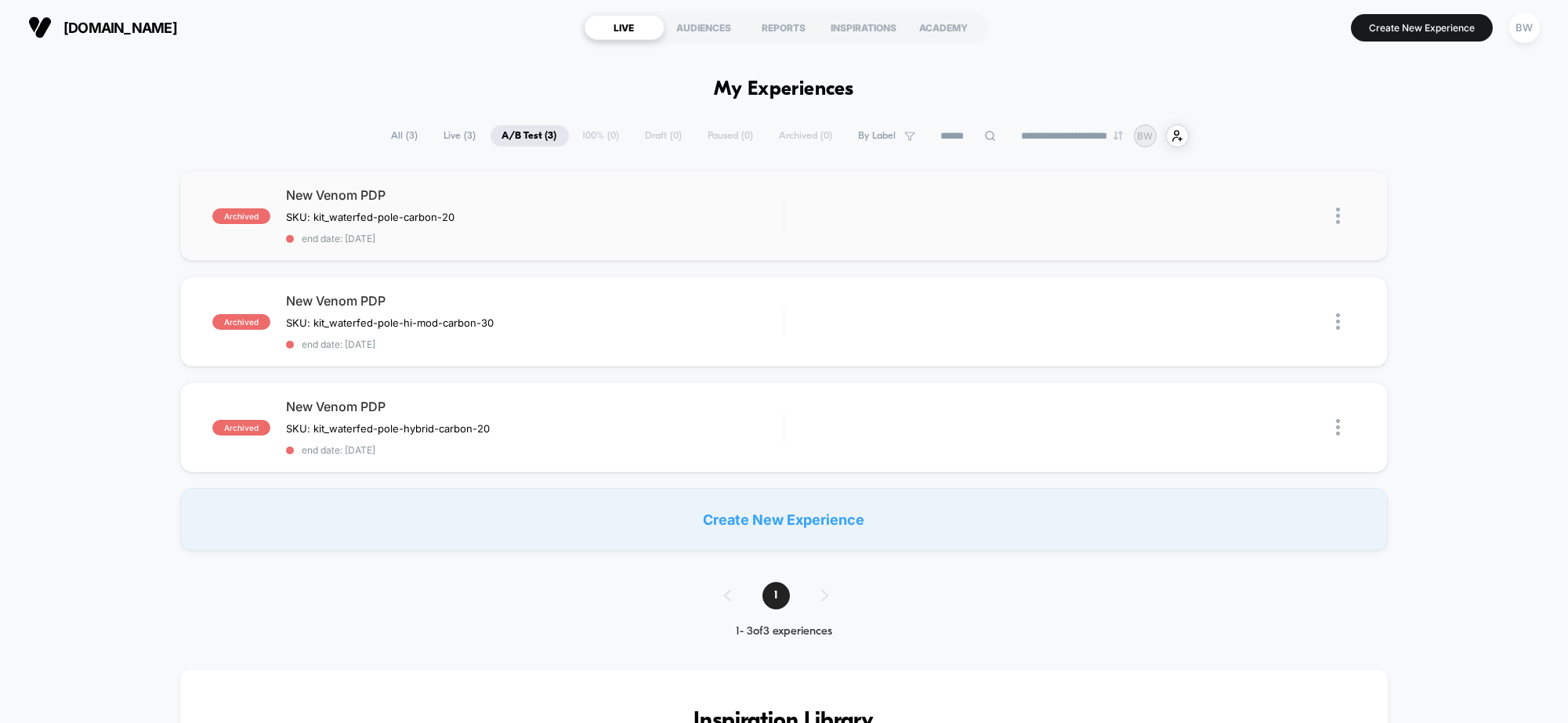
click at [1336, 210] on img at bounding box center [1338, 216] width 4 height 16
click at [1249, 262] on div "Delete" at bounding box center [1257, 270] width 141 height 35
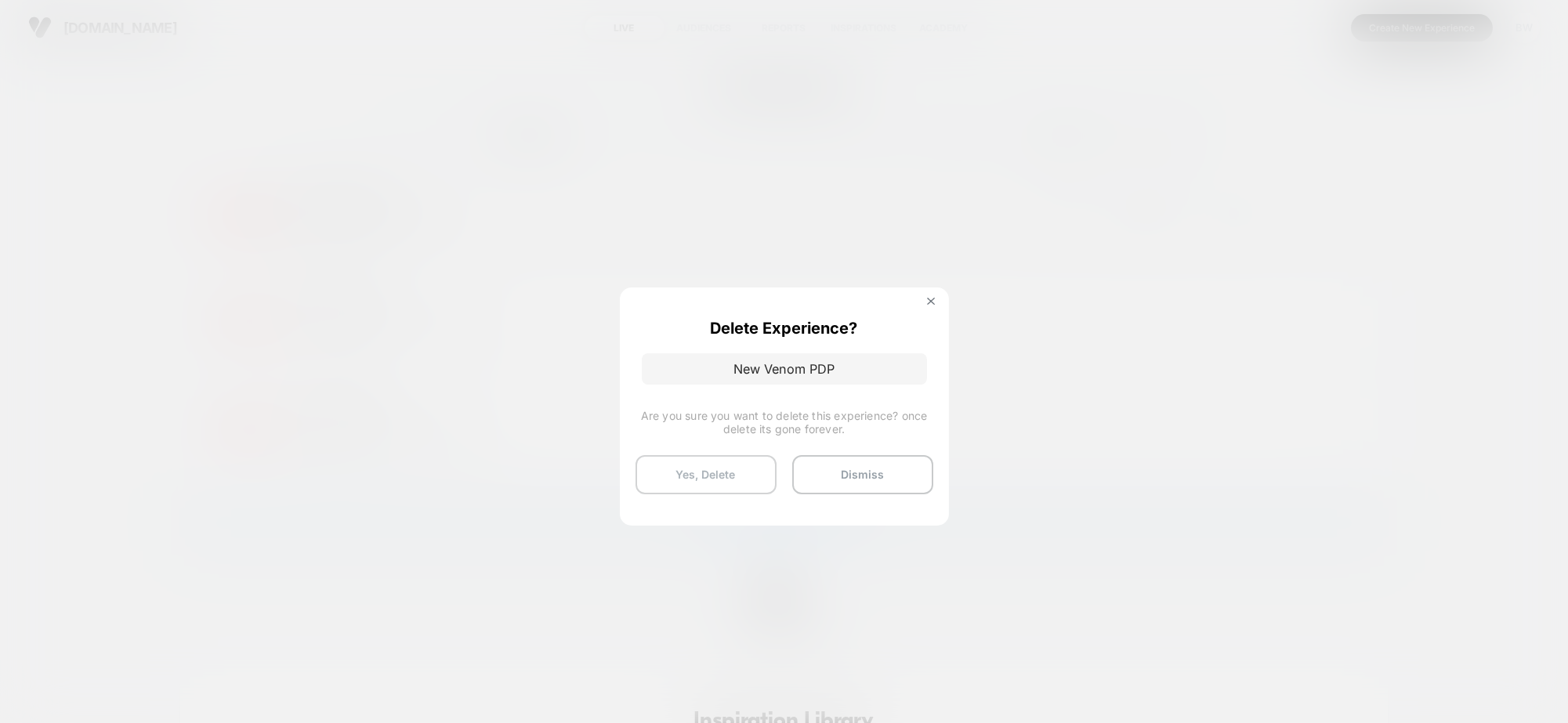
click at [729, 467] on button "Yes, Delete" at bounding box center [706, 475] width 141 height 40
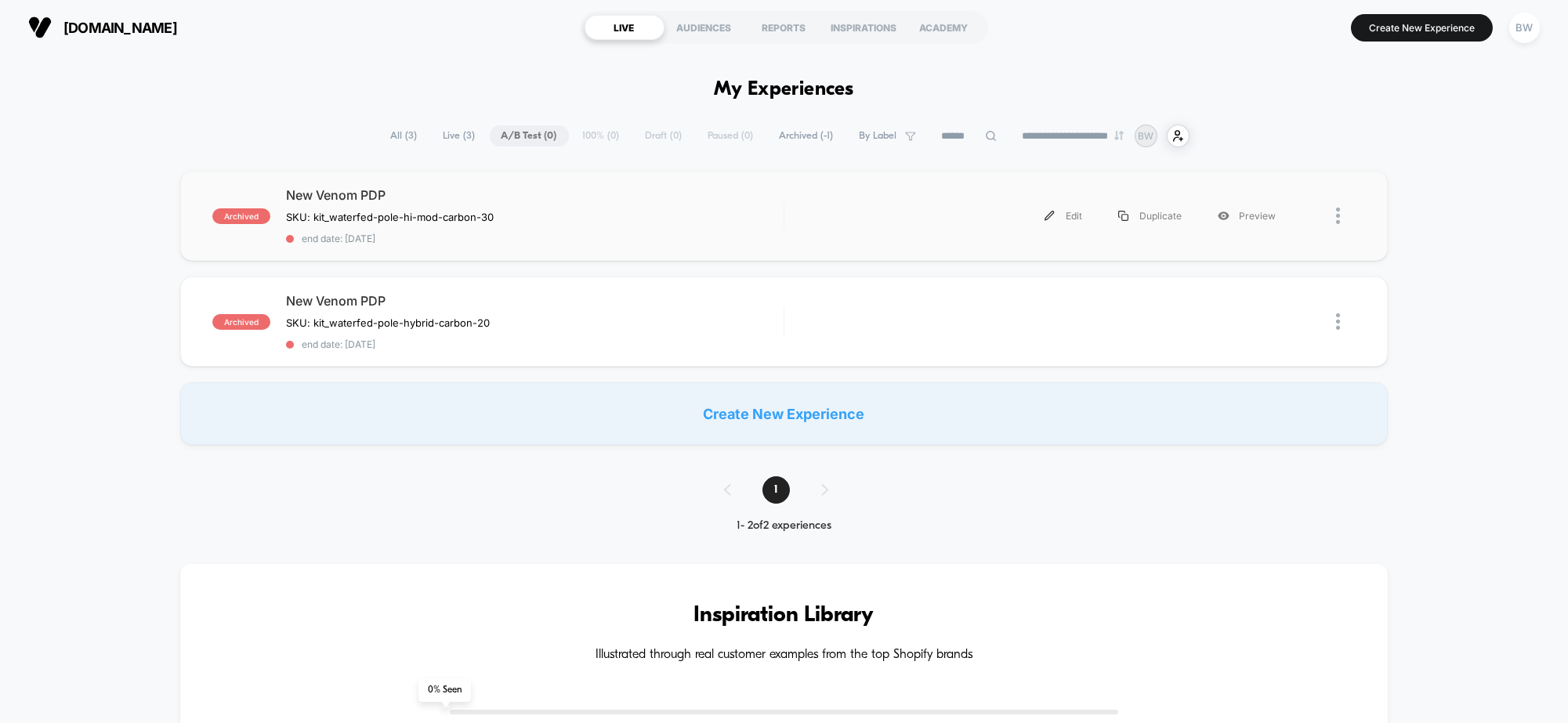
click at [1340, 220] on div at bounding box center [1346, 215] width 20 height 35
click at [1245, 265] on div "Delete" at bounding box center [1257, 270] width 141 height 35
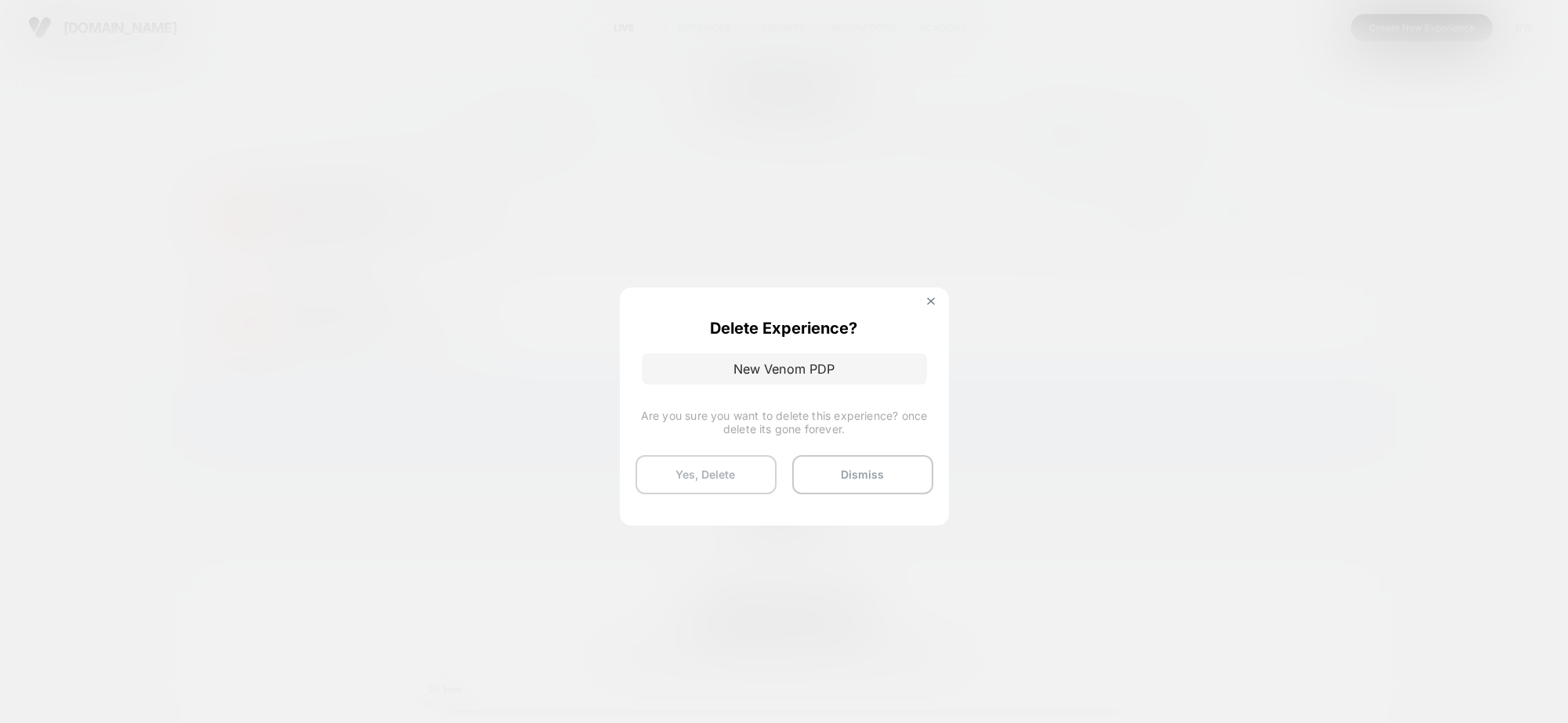
click at [713, 480] on button "Yes, Delete" at bounding box center [706, 475] width 141 height 40
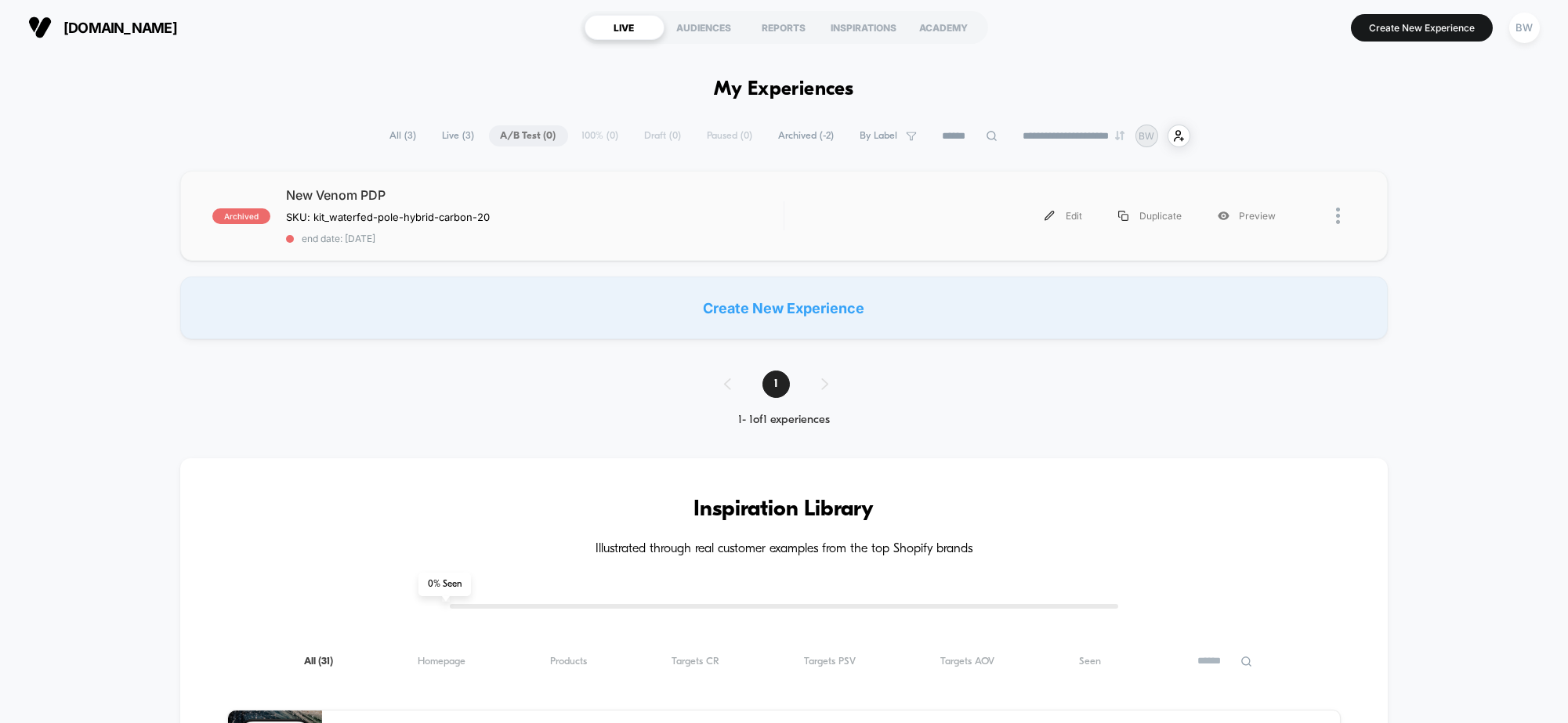
click at [1341, 215] on div at bounding box center [1346, 215] width 20 height 35
click at [1255, 263] on div "Delete" at bounding box center [1257, 270] width 141 height 35
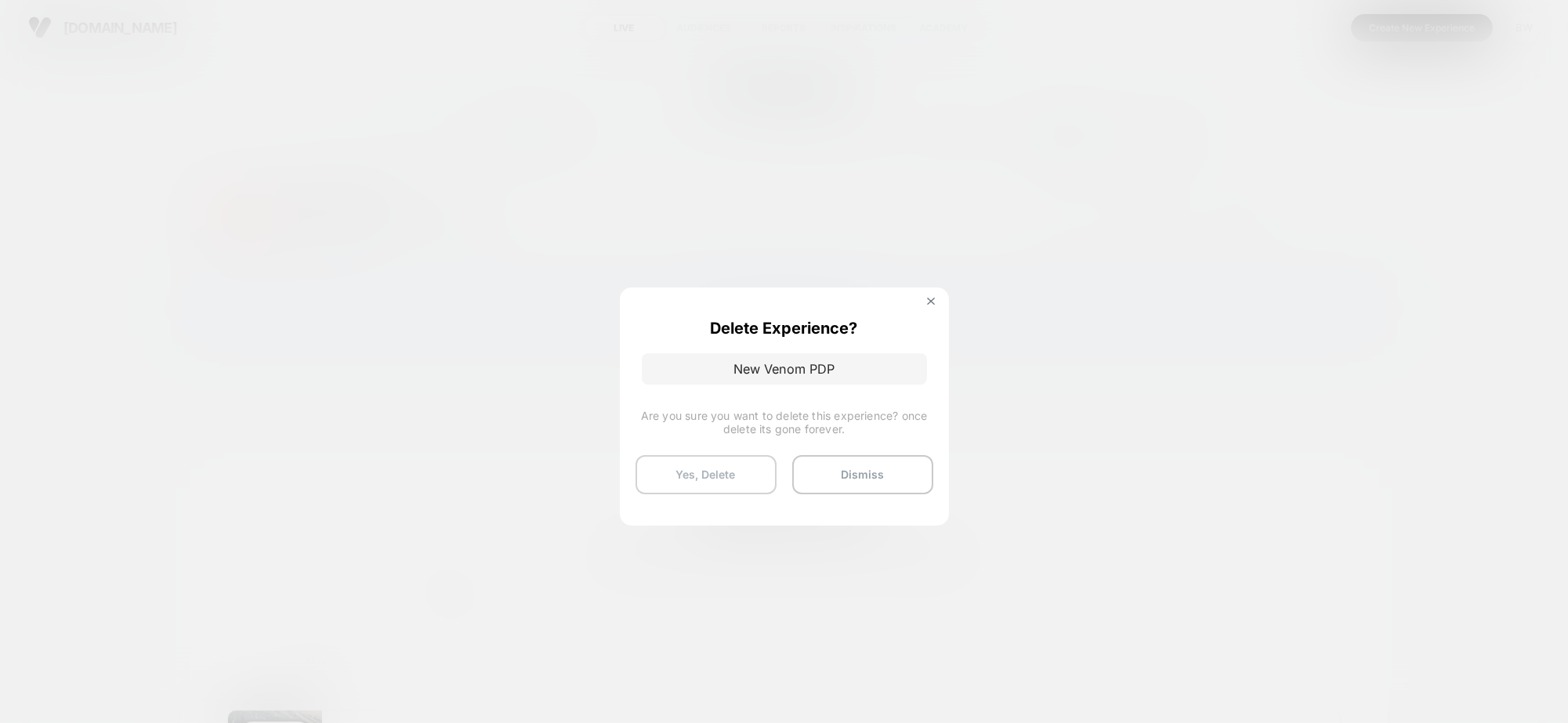
click at [715, 482] on button "Yes, Delete" at bounding box center [706, 475] width 141 height 40
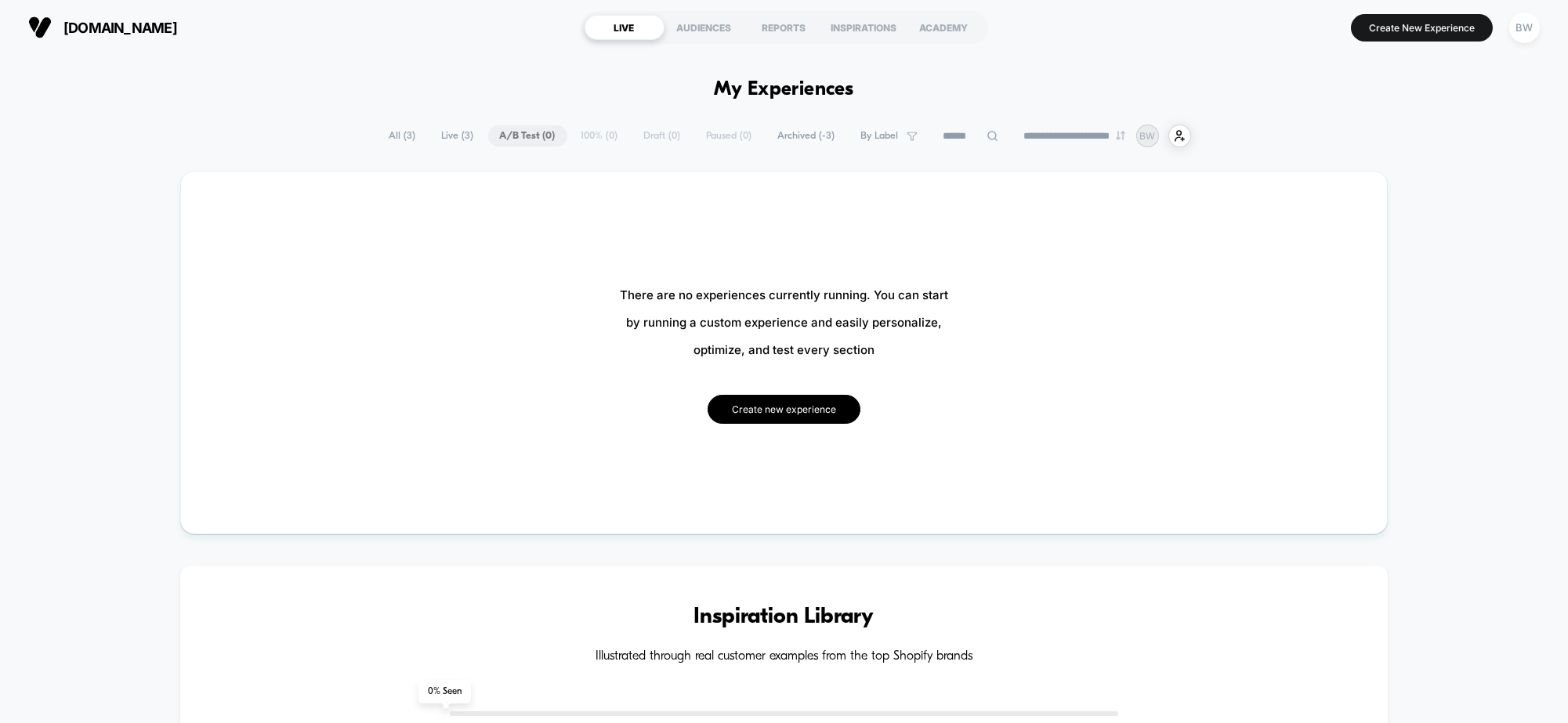
click at [767, 406] on button "Create new experience" at bounding box center [784, 409] width 153 height 29
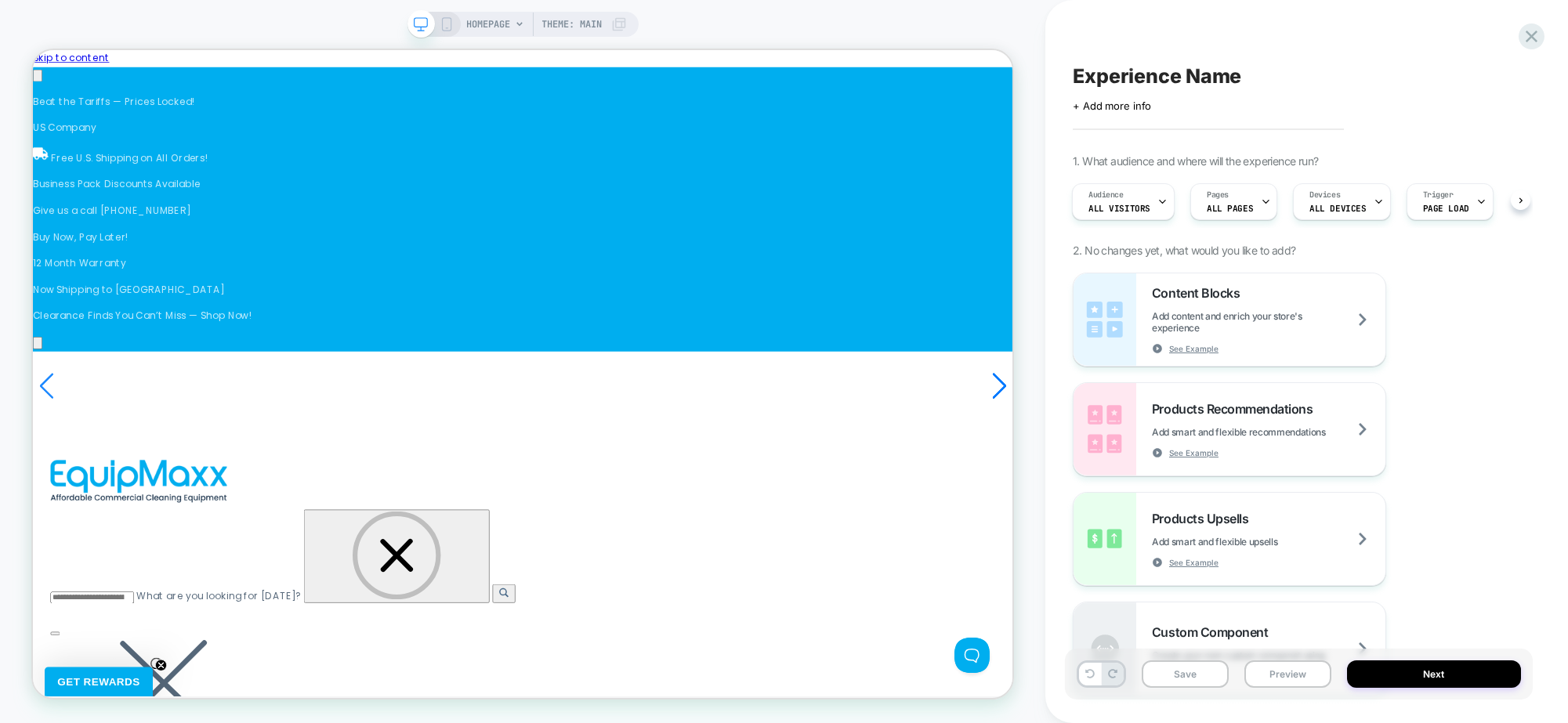
scroll to position [0, 2546]
click at [1236, 198] on div "Pages ALL PAGES" at bounding box center [1230, 201] width 78 height 35
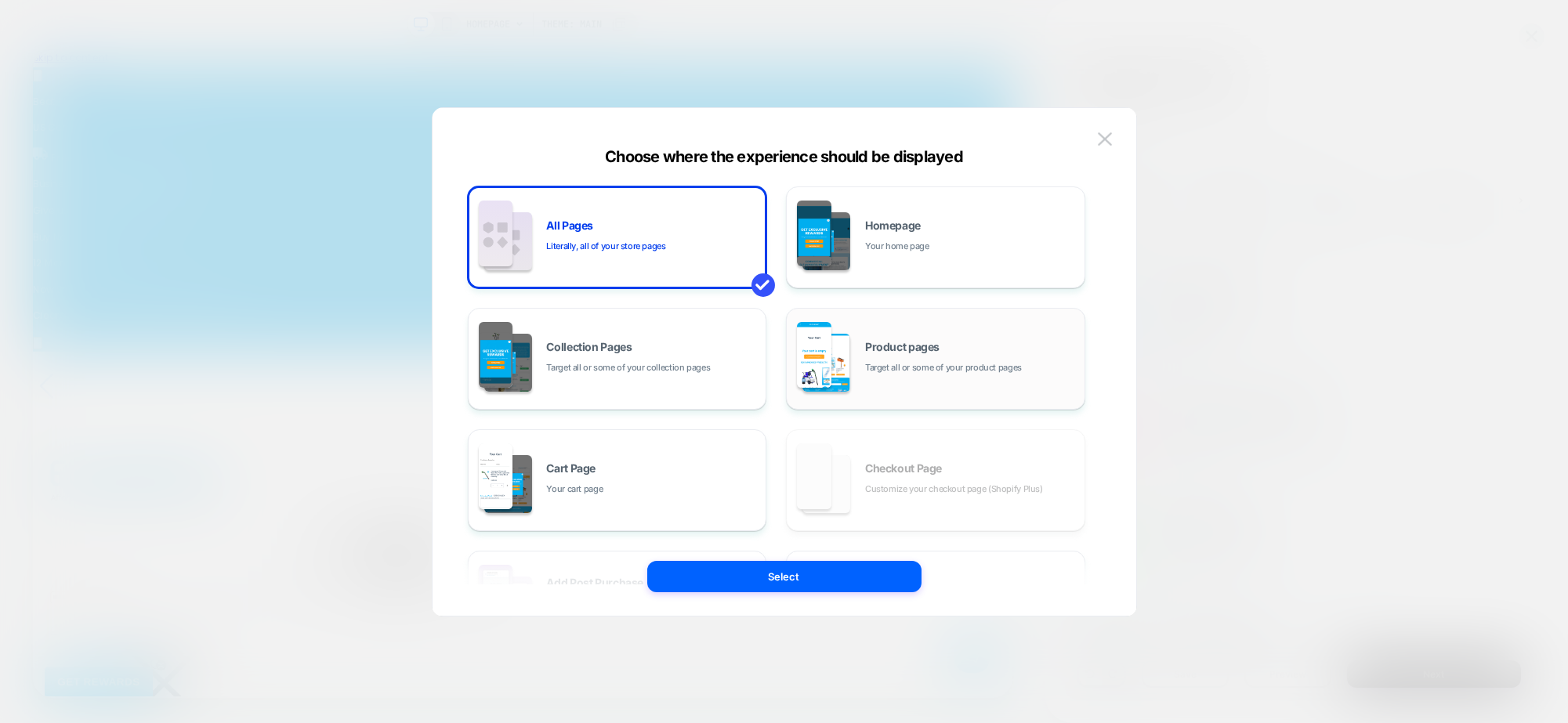
click at [935, 346] on span "Product pages" at bounding box center [902, 346] width 74 height 11
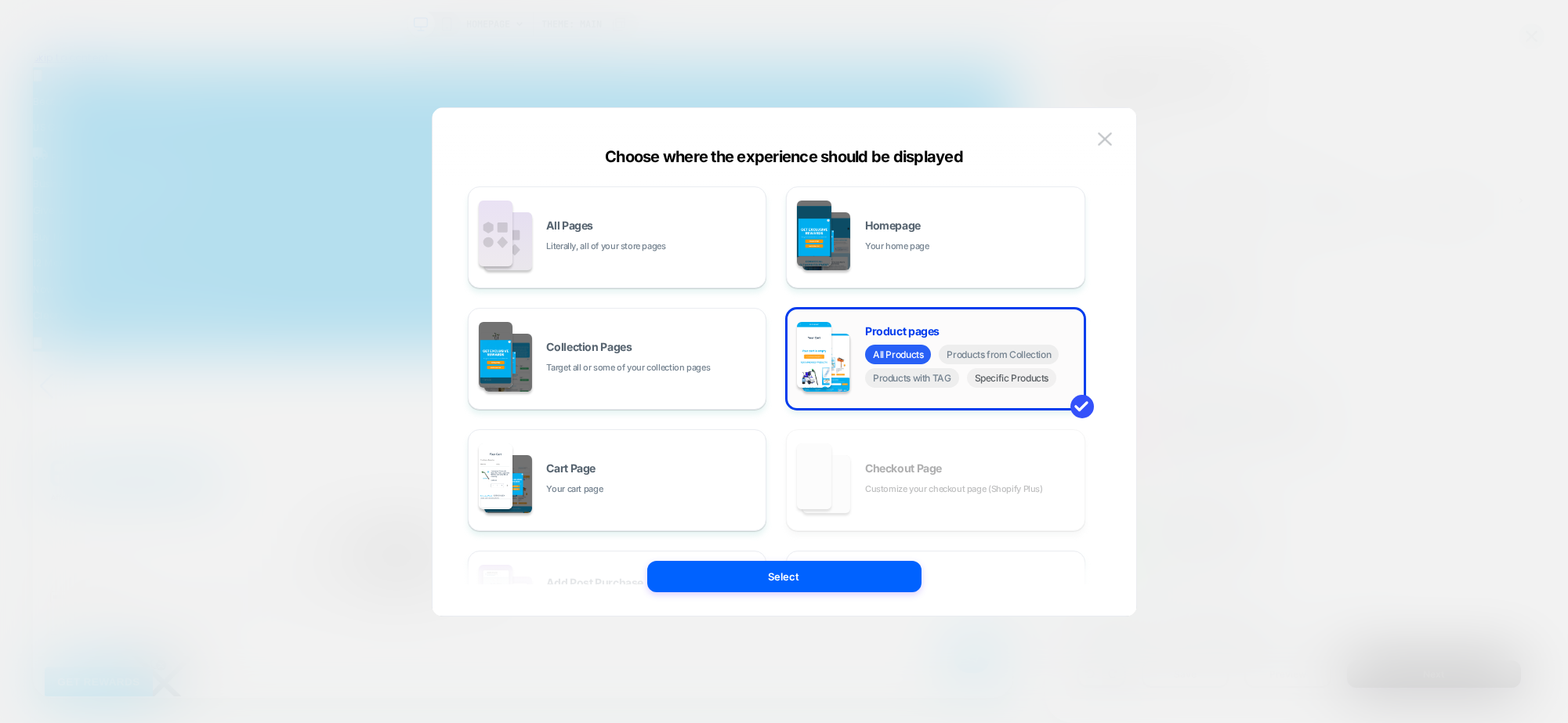
scroll to position [0, 3056]
click at [916, 385] on span "Products with TAG" at bounding box center [912, 378] width 94 height 20
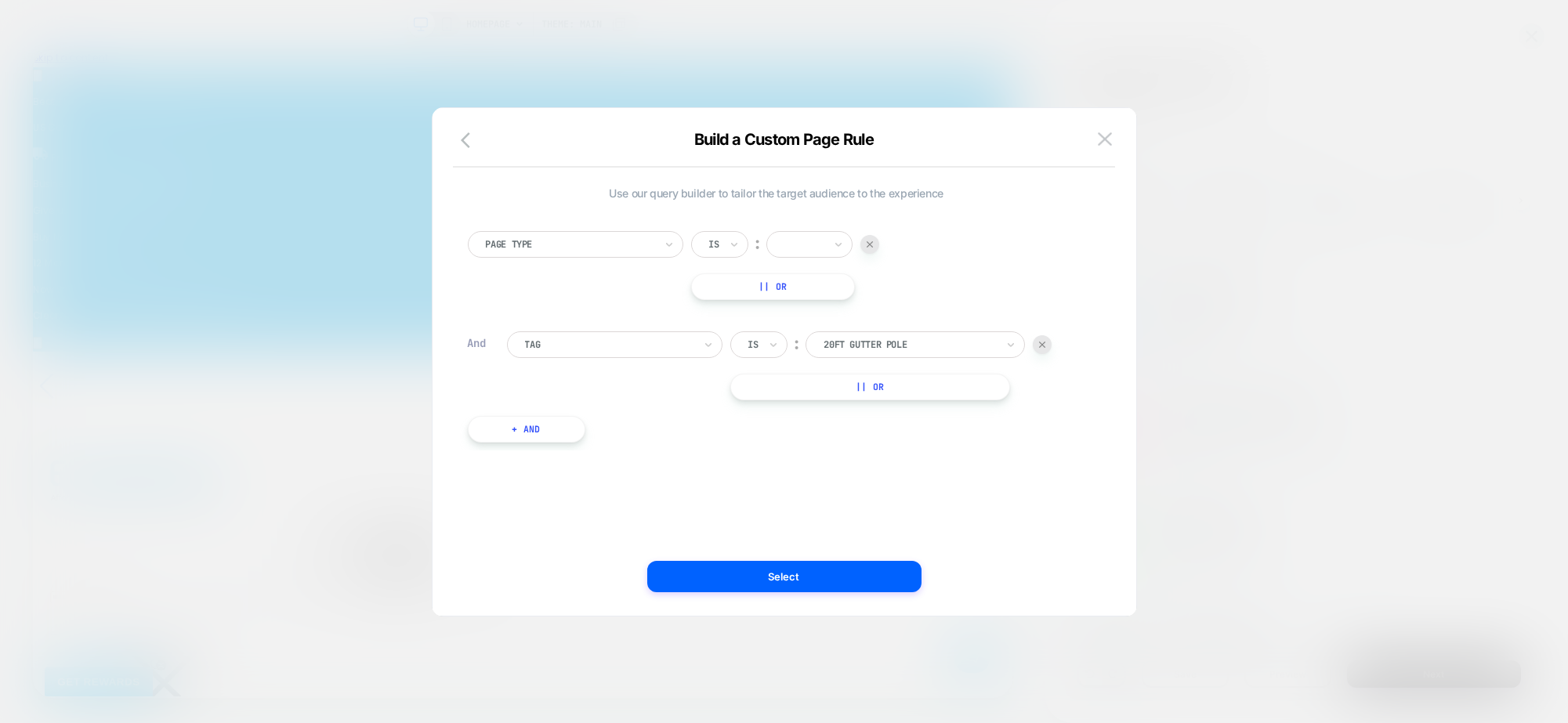
scroll to position [0, 3566]
click at [825, 236] on div at bounding box center [803, 244] width 42 height 17
click at [824, 356] on div "Product" at bounding box center [834, 362] width 102 height 25
click at [887, 344] on div at bounding box center [910, 345] width 172 height 14
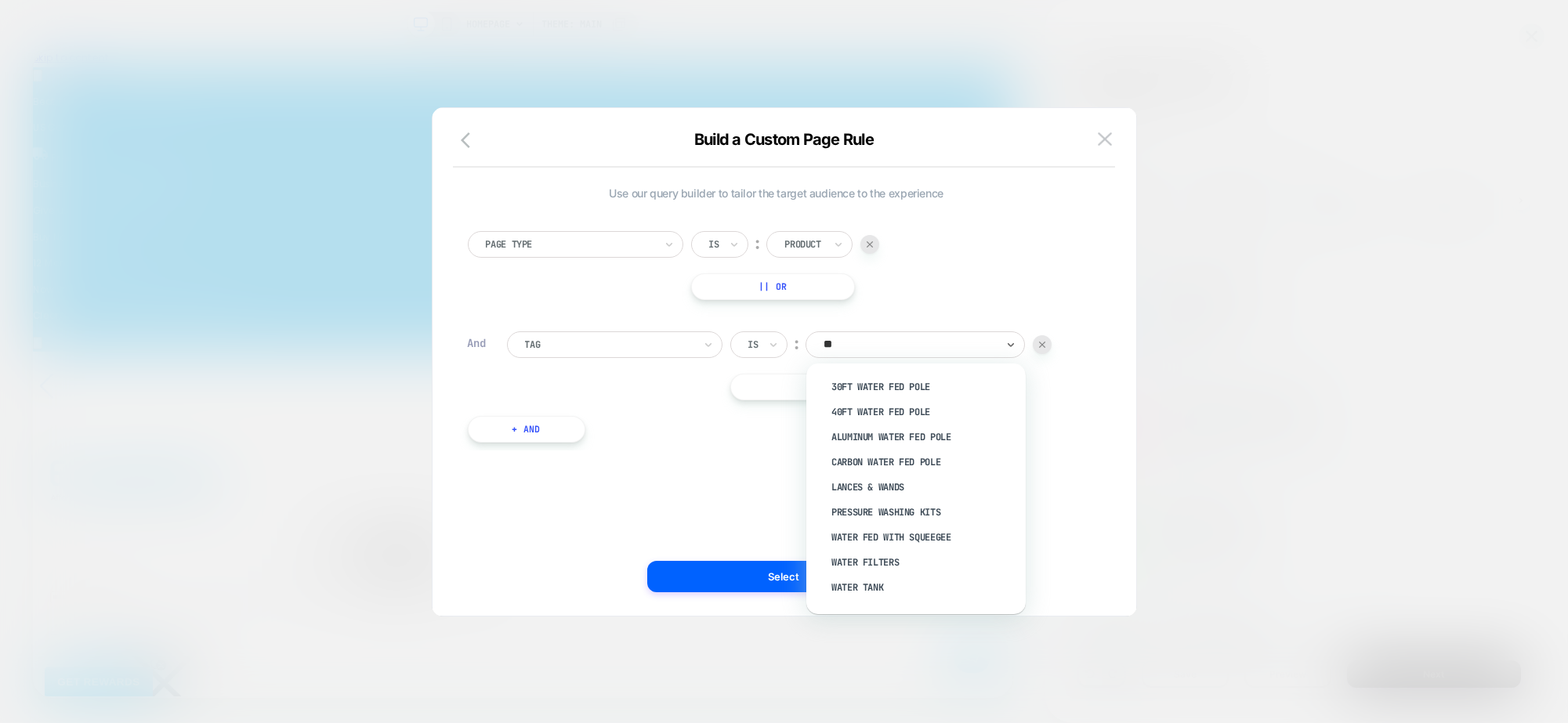
scroll to position [0, 1019]
type input "*****"
click at [935, 465] on div "Carbon Water Fed Pole" at bounding box center [924, 462] width 204 height 25
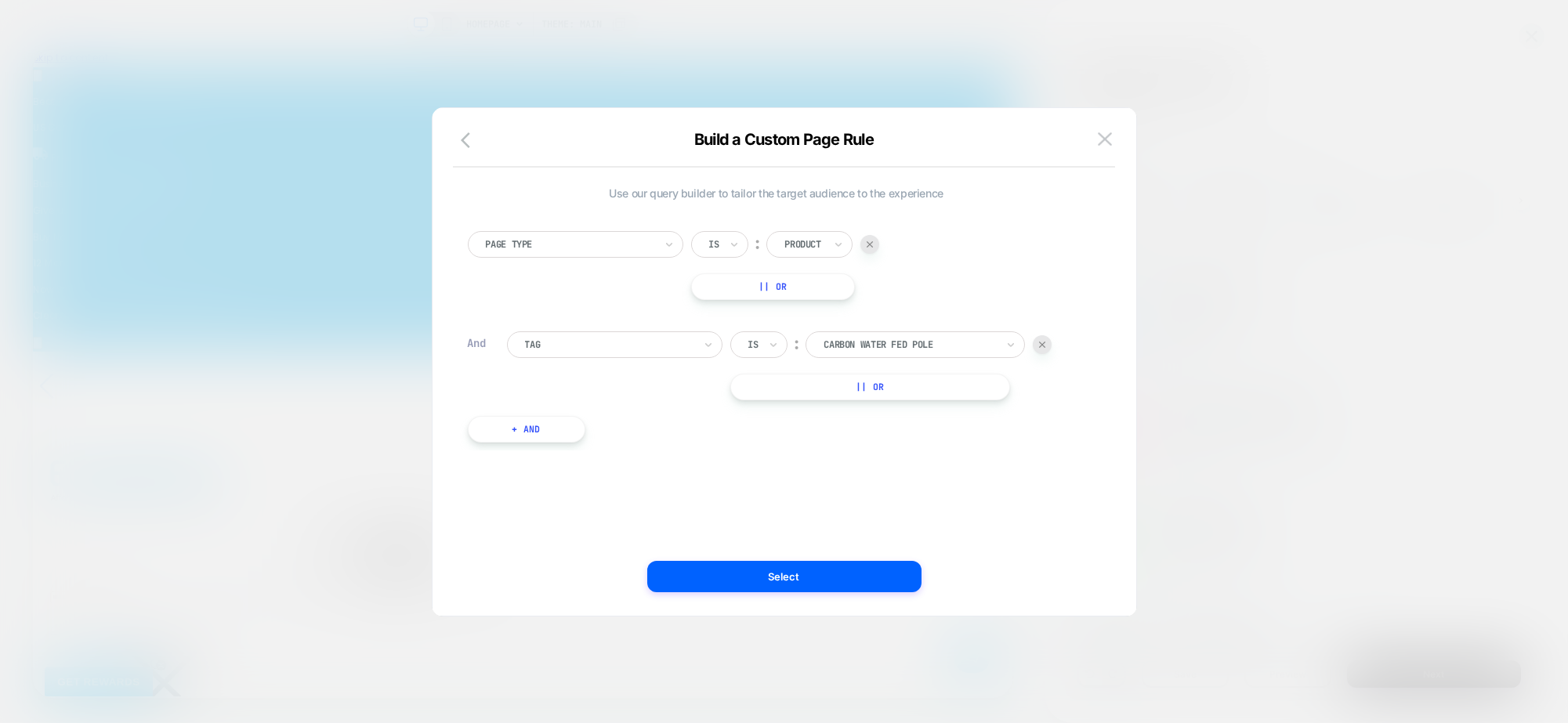
scroll to position [0, 1528]
